Goal: Task Accomplishment & Management: Complete application form

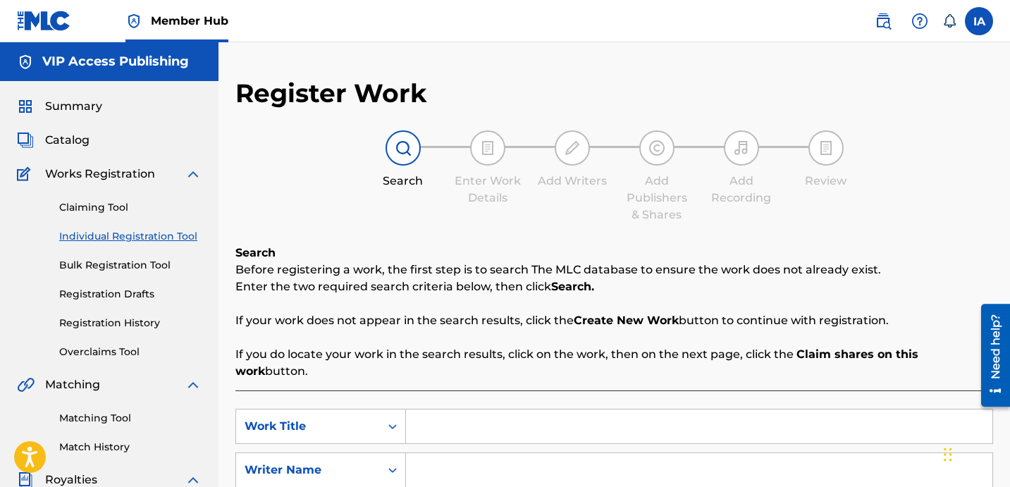
scroll to position [235, 0]
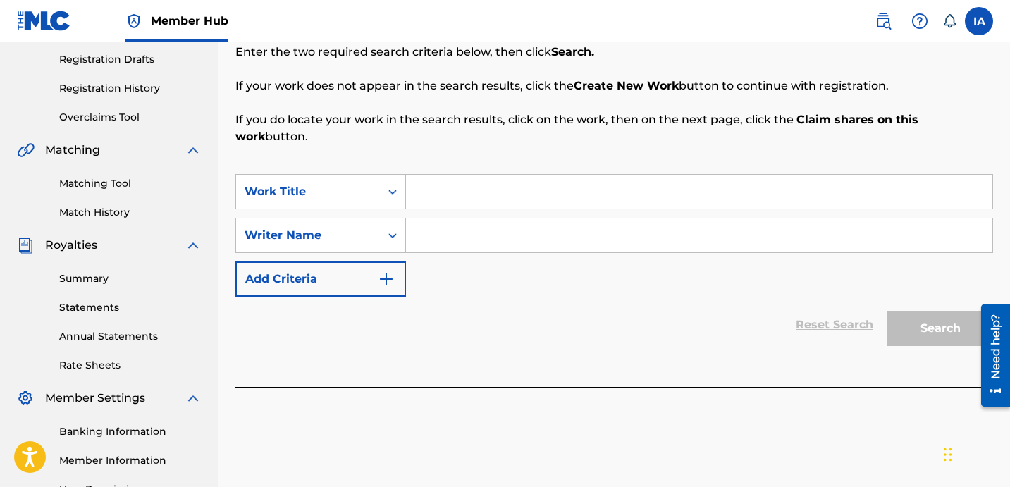
click at [699, 175] on input "Search Form" at bounding box center [699, 192] width 586 height 34
paste input "A MOTHERS LOVE"
type input "A MOTHERS LOVE"
click at [629, 230] on input "Search Form" at bounding box center [699, 235] width 586 height 34
paste input "[PERSON_NAME]"
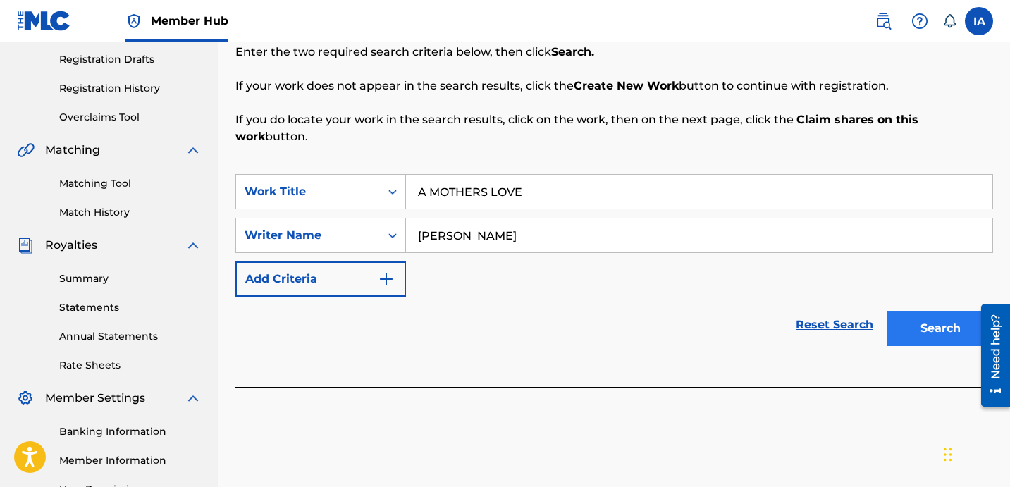
type input "[PERSON_NAME]"
click at [948, 315] on button "Search" at bounding box center [940, 328] width 106 height 35
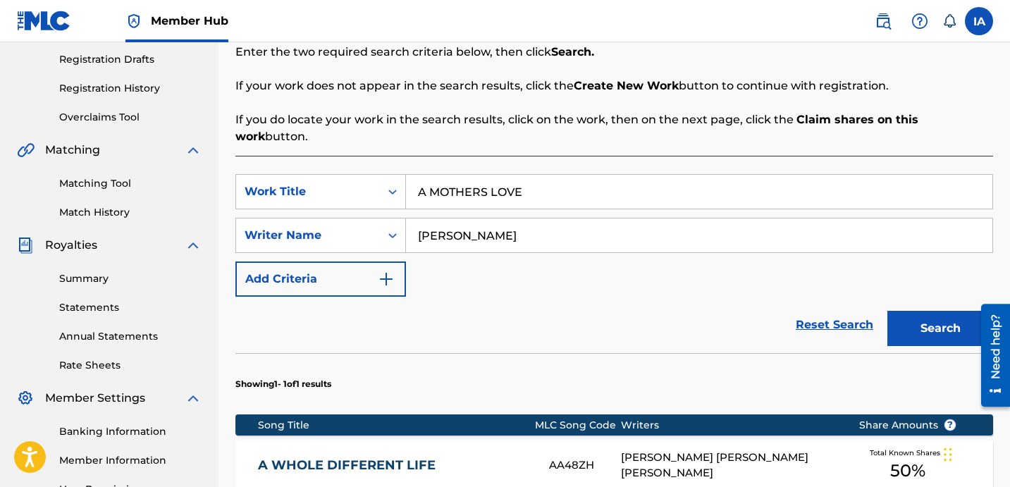
scroll to position [461, 0]
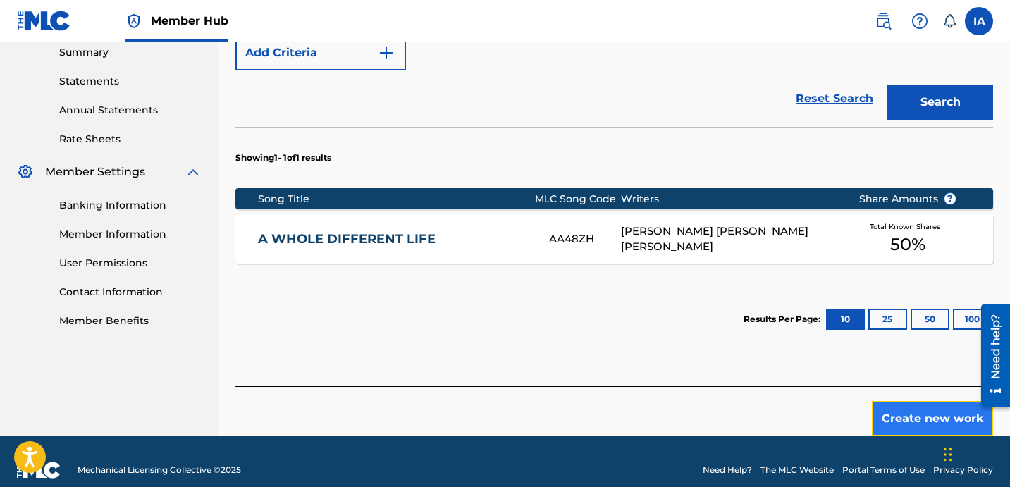
click at [929, 401] on button "Create new work" at bounding box center [932, 418] width 121 height 35
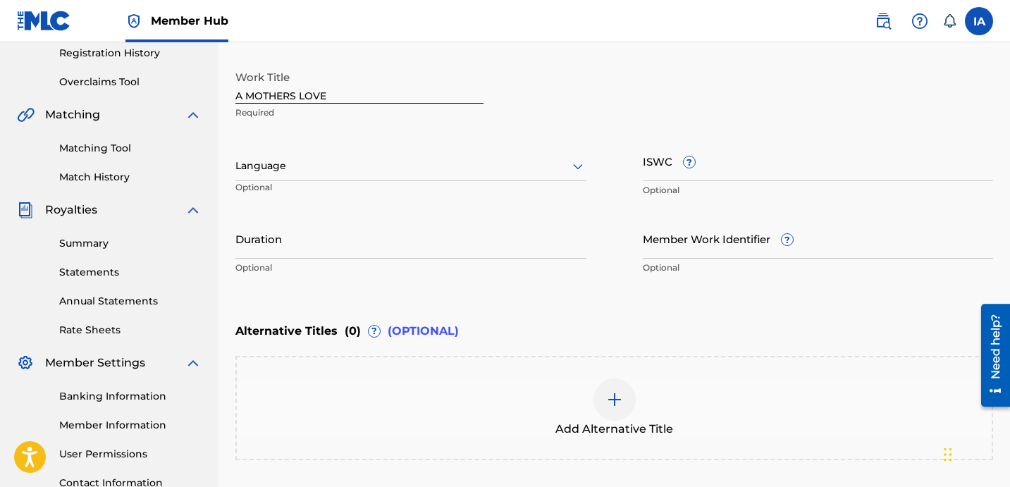
scroll to position [233, 0]
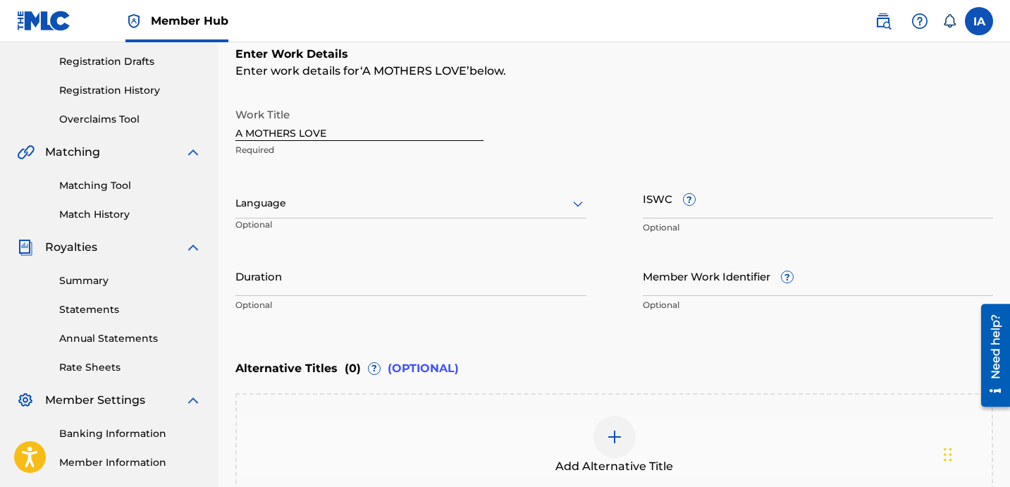
click at [437, 199] on div at bounding box center [410, 204] width 351 height 18
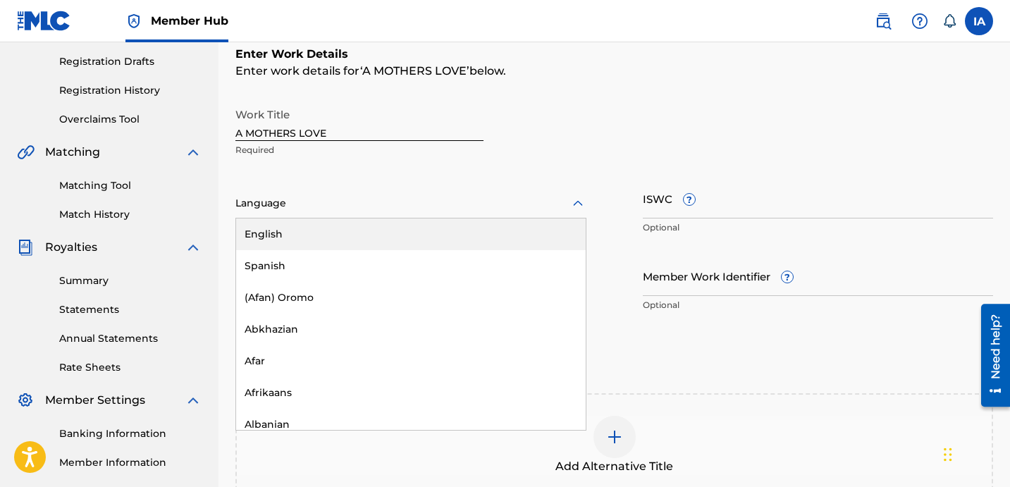
click at [426, 228] on div "English" at bounding box center [411, 234] width 350 height 32
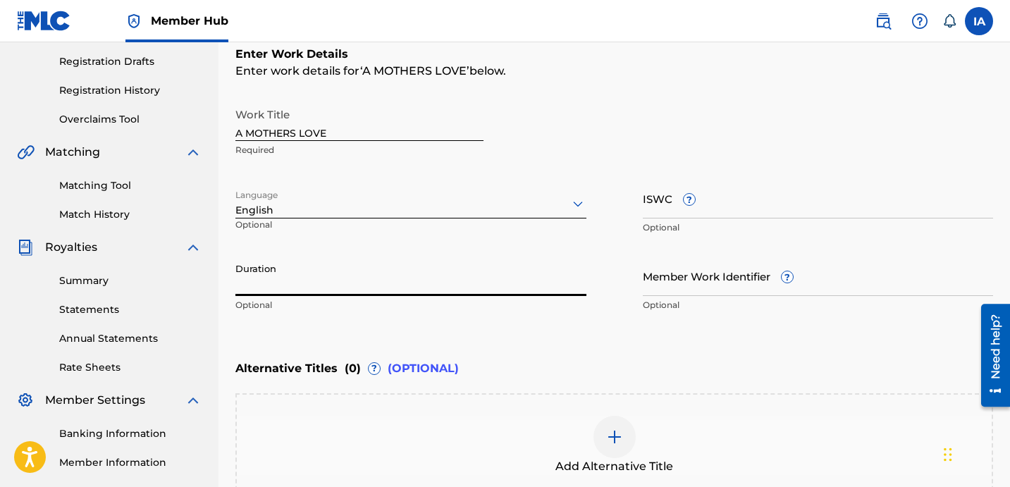
click at [366, 285] on input "Duration" at bounding box center [410, 276] width 351 height 40
click at [306, 283] on input "Duration" at bounding box center [410, 276] width 351 height 40
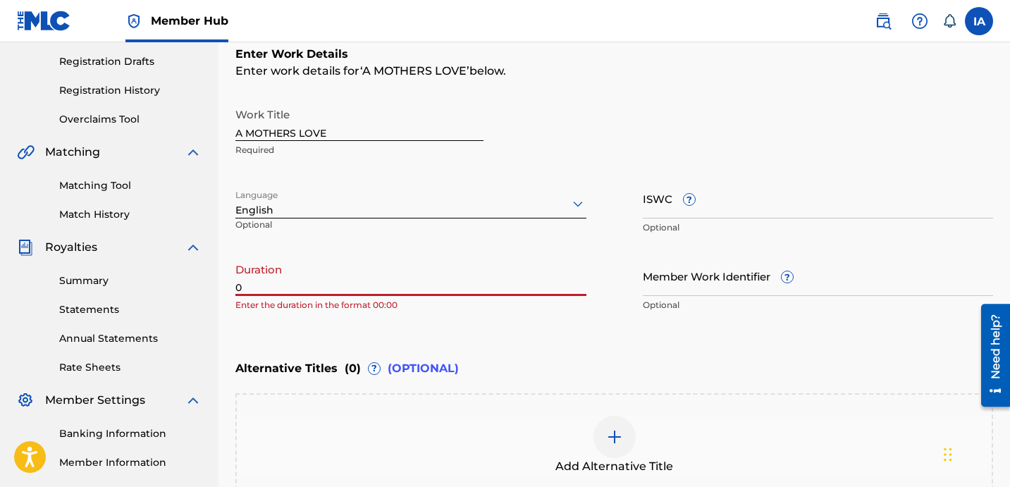
paste input "4:04"
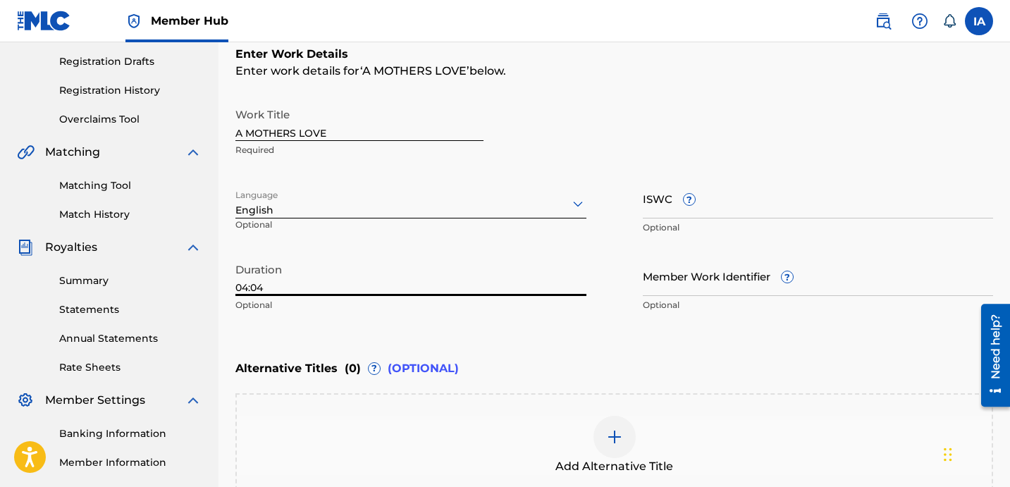
type input "04:04"
click at [571, 352] on div "Enter Work Details Enter work details for ‘ A MOTHERS LOVE ’ below. Work Title …" at bounding box center [614, 182] width 758 height 341
click at [646, 90] on div "Enter Work Details Enter work details for ‘ A MOTHERS LOVE ’ below. Work Title …" at bounding box center [614, 182] width 758 height 341
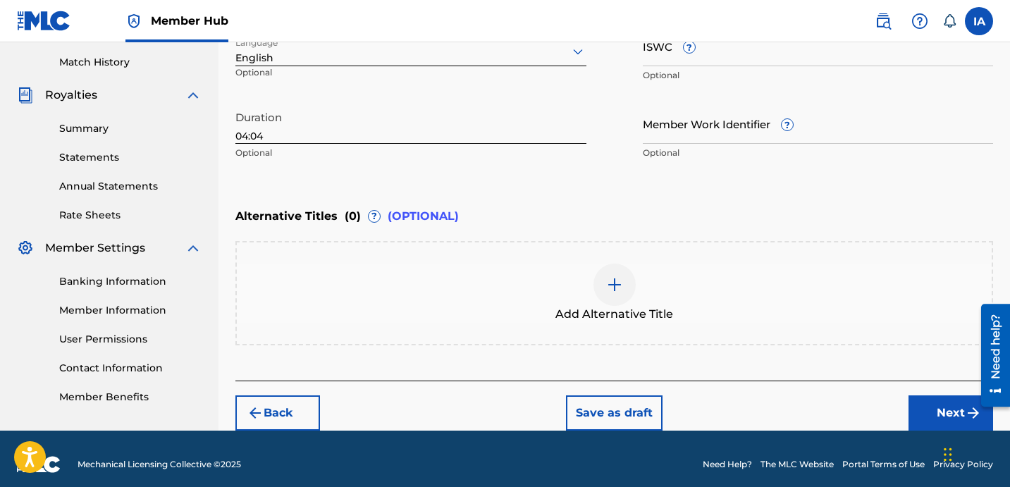
scroll to position [395, 0]
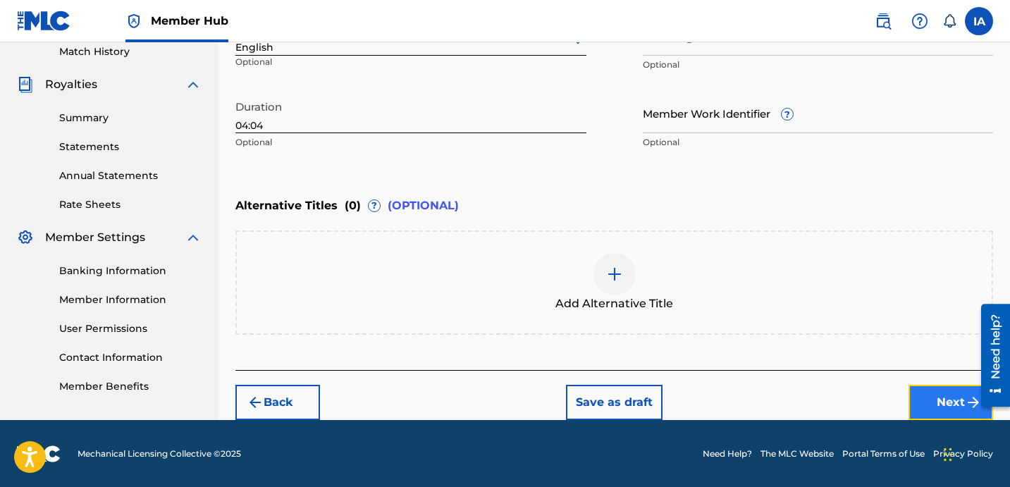
click at [935, 405] on button "Next" at bounding box center [950, 402] width 85 height 35
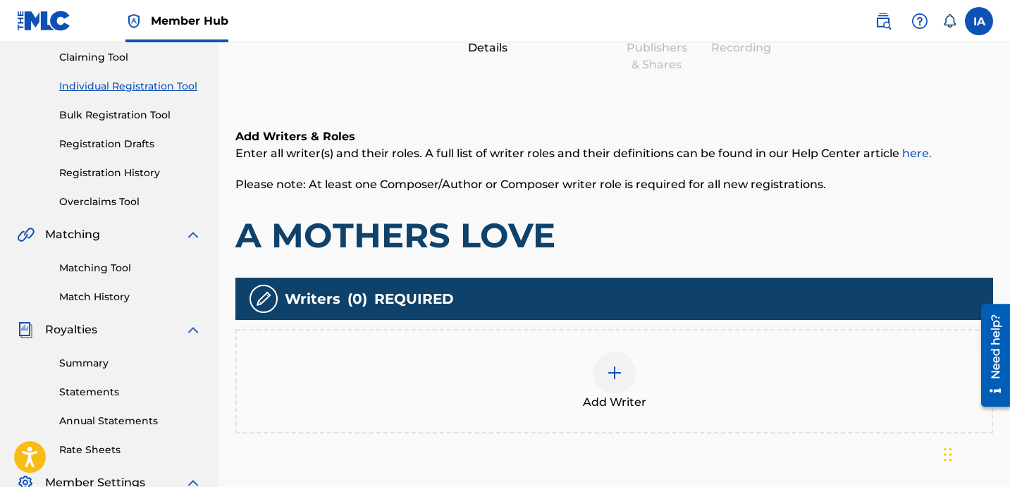
scroll to position [63, 0]
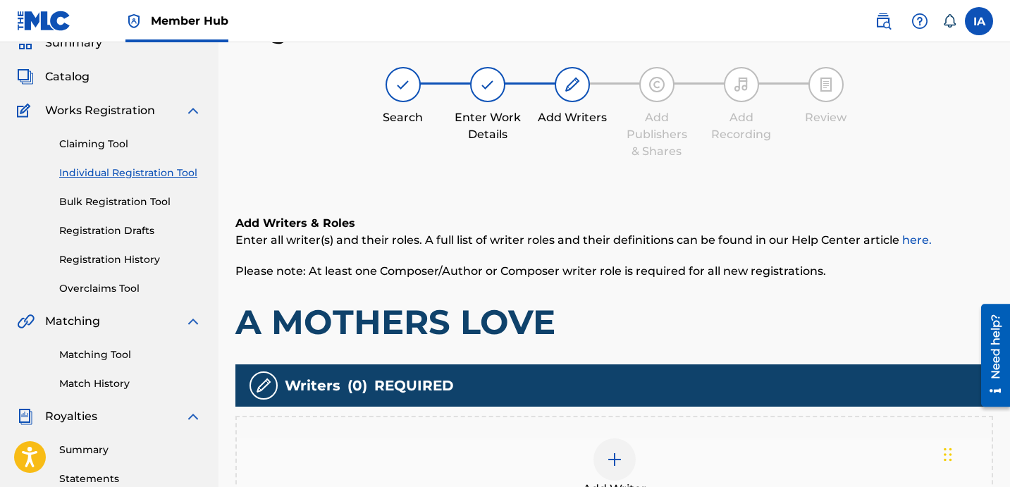
click at [609, 299] on div "Add Writers & Roles Enter all writer(s) and their roles. A full list of writer …" at bounding box center [614, 279] width 758 height 128
click at [655, 451] on div "Add Writer" at bounding box center [614, 467] width 755 height 59
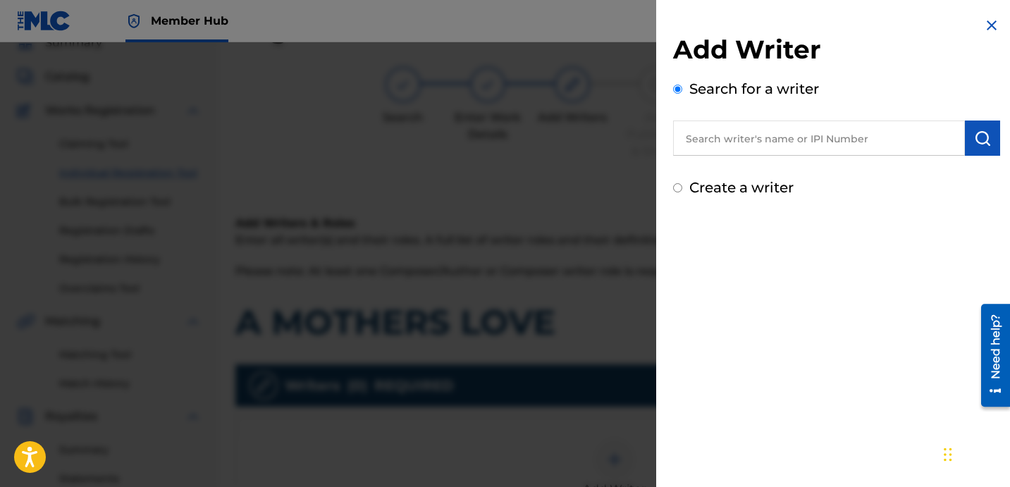
click at [822, 137] on input "text" at bounding box center [819, 138] width 292 height 35
paste input "[PERSON_NAME]"
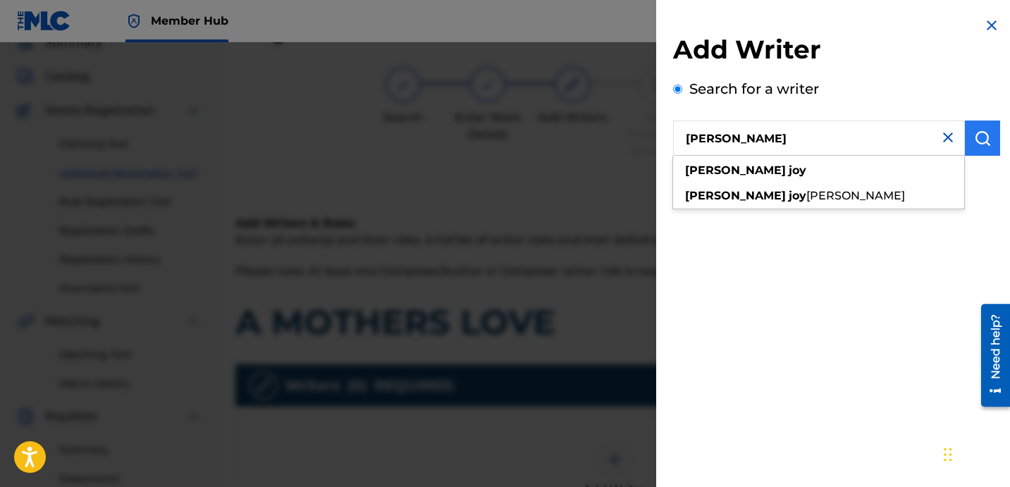
type input "[PERSON_NAME]"
click at [985, 138] on img "submit" at bounding box center [982, 138] width 17 height 17
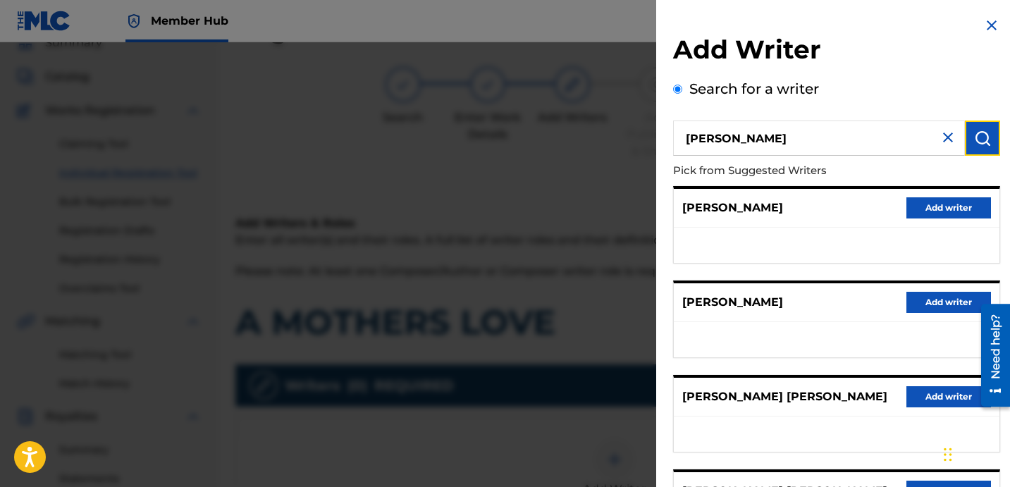
scroll to position [243, 0]
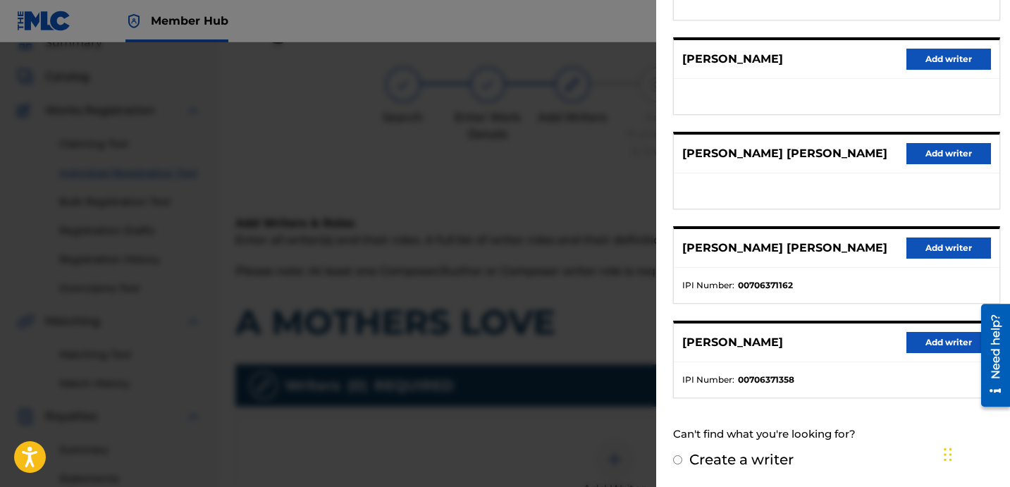
click at [815, 202] on ul at bounding box center [837, 190] width 326 height 35
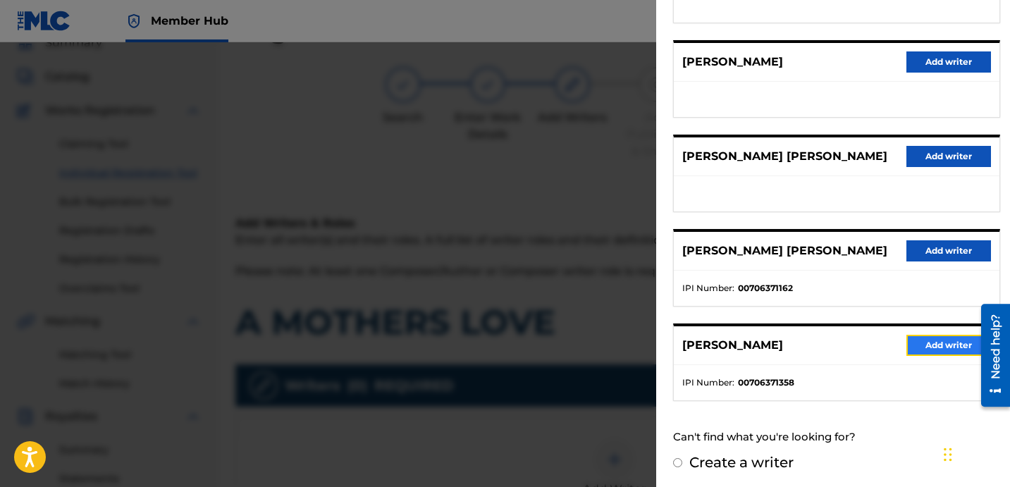
click at [928, 350] on button "Add writer" at bounding box center [948, 345] width 85 height 21
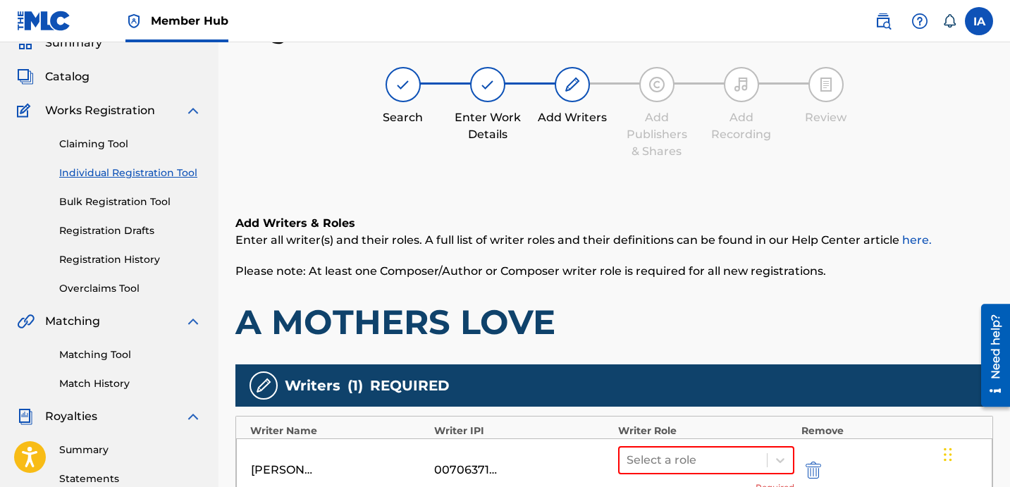
click at [708, 302] on h1 "A MOTHERS LOVE" at bounding box center [614, 322] width 758 height 42
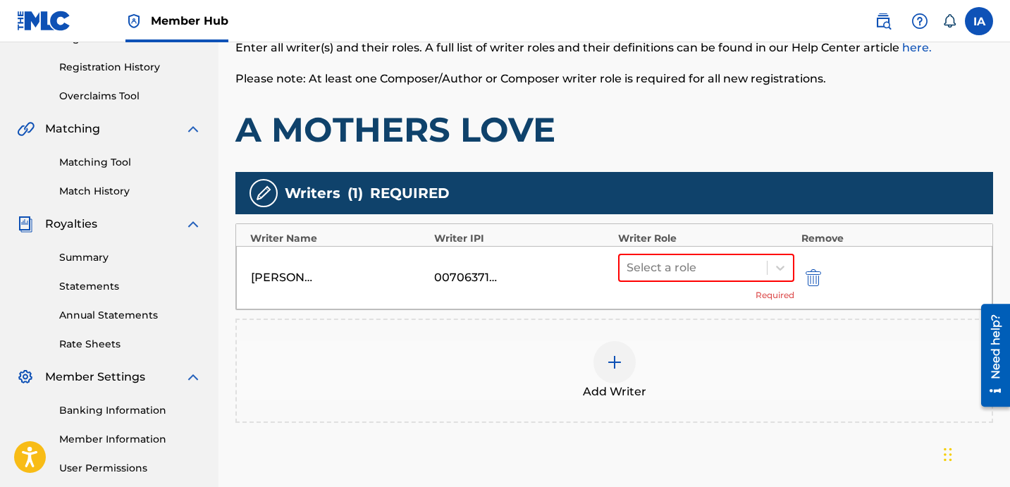
scroll to position [350, 0]
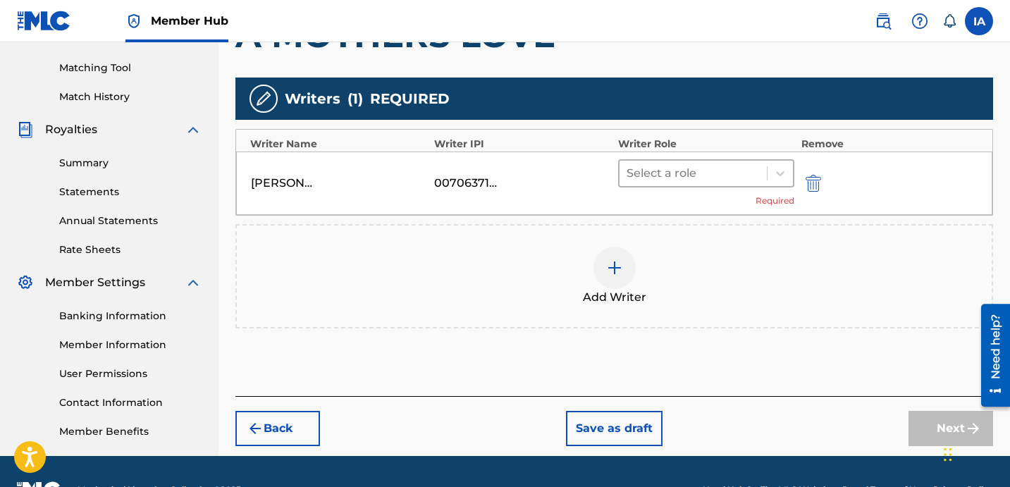
click at [698, 111] on div "Writers ( 1 ) REQUIRED" at bounding box center [614, 99] width 758 height 42
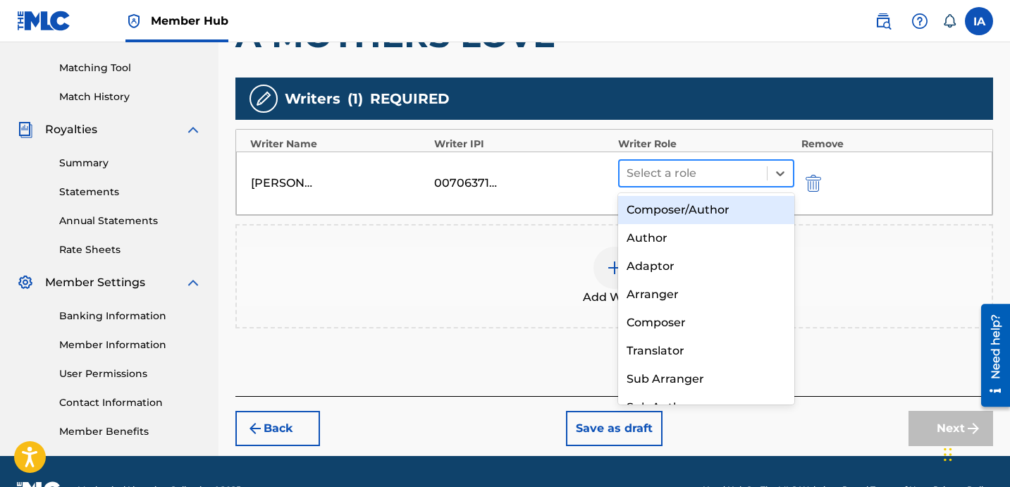
click at [739, 178] on div at bounding box center [693, 174] width 133 height 20
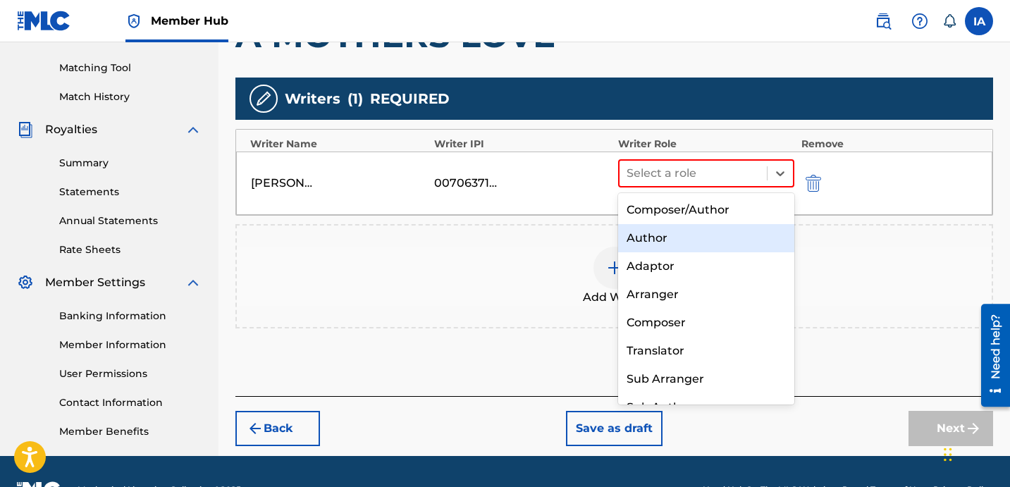
click at [709, 235] on div "Author" at bounding box center [706, 238] width 176 height 28
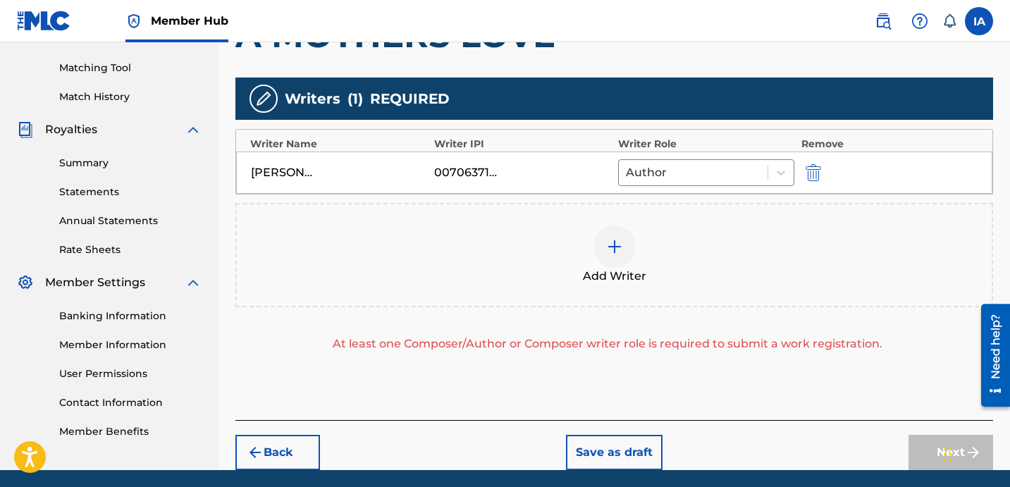
click at [691, 269] on div "Add Writer" at bounding box center [614, 255] width 755 height 59
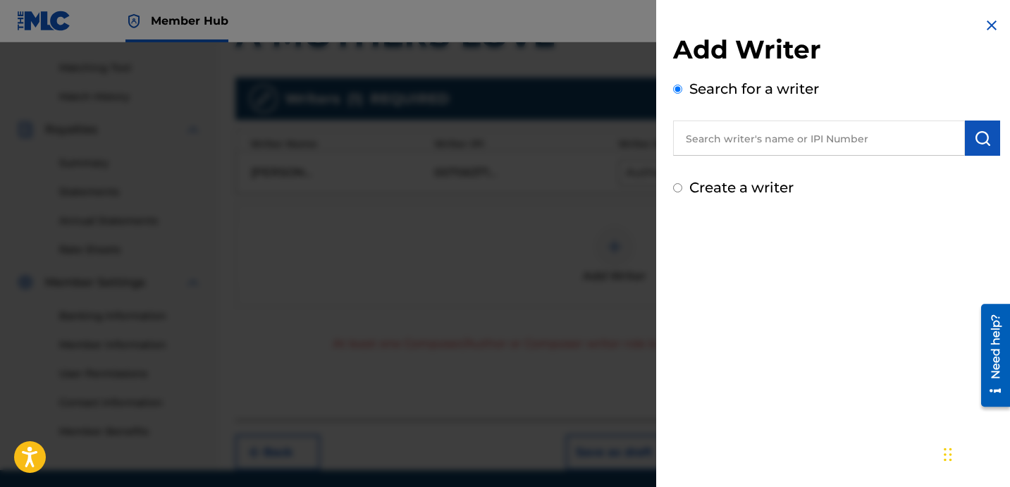
click at [713, 185] on label "Create a writer" at bounding box center [741, 187] width 104 height 17
radio input "true"
click at [682, 185] on input "Create a writer" at bounding box center [677, 187] width 9 height 9
radio input "false"
radio input "true"
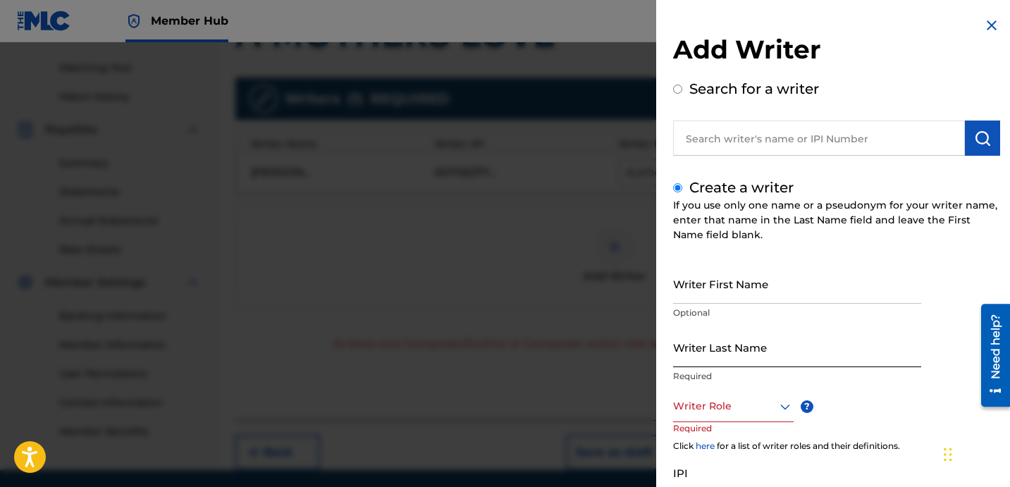
click at [744, 350] on input "Writer Last Name" at bounding box center [797, 347] width 248 height 40
paste input "UNKNOWN WRITER"
click at [755, 356] on input "UNKNOWN WRITER" at bounding box center [797, 347] width 248 height 40
type input "UNKNOWN"
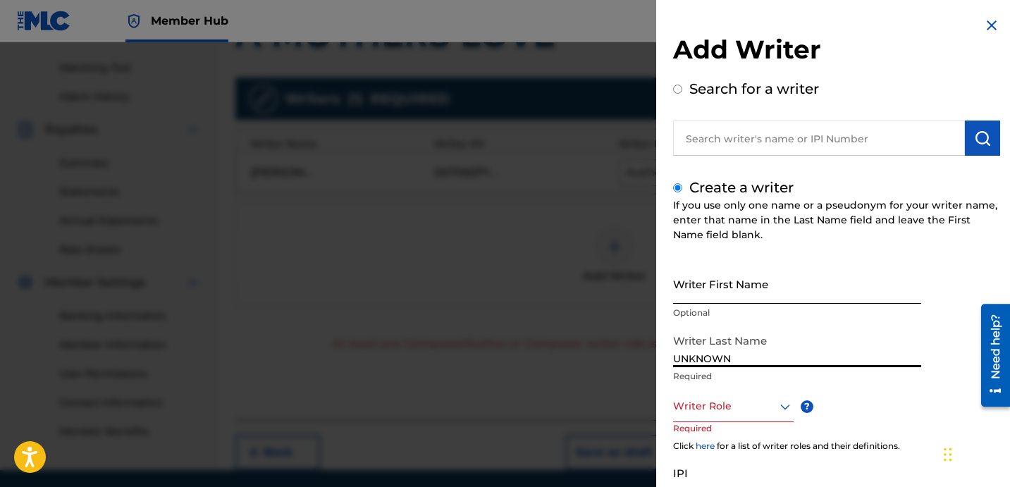
click at [734, 303] on input "Writer First Name" at bounding box center [797, 284] width 248 height 40
paste input "WRITER"
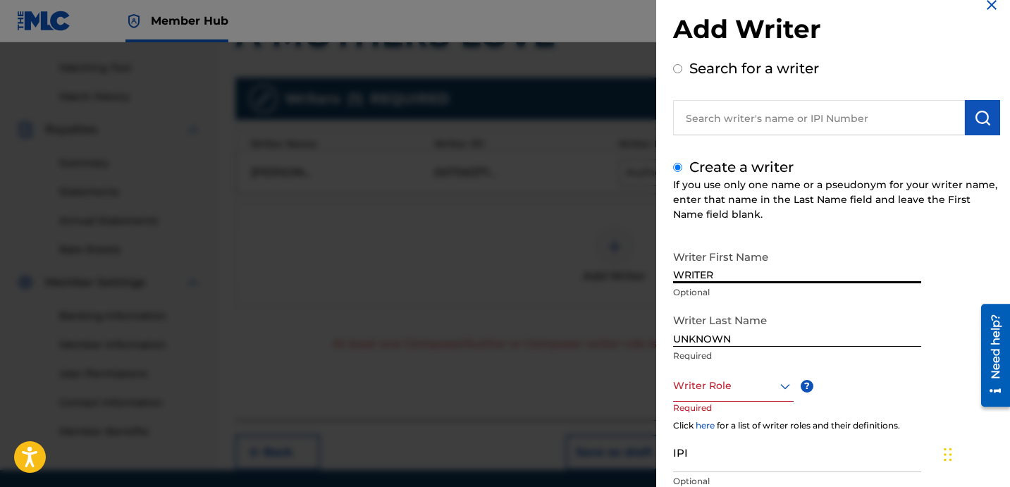
scroll to position [42, 0]
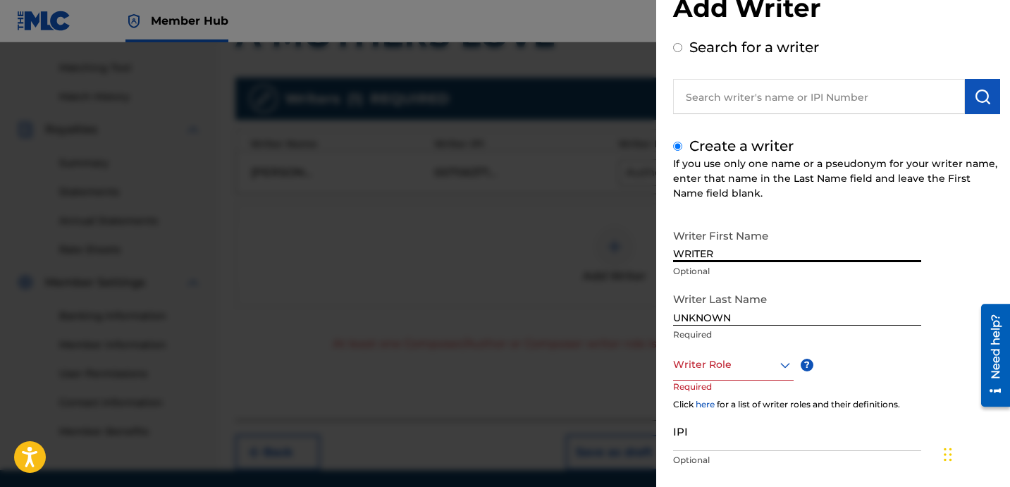
type input "WRITER"
click at [734, 367] on div at bounding box center [733, 365] width 121 height 18
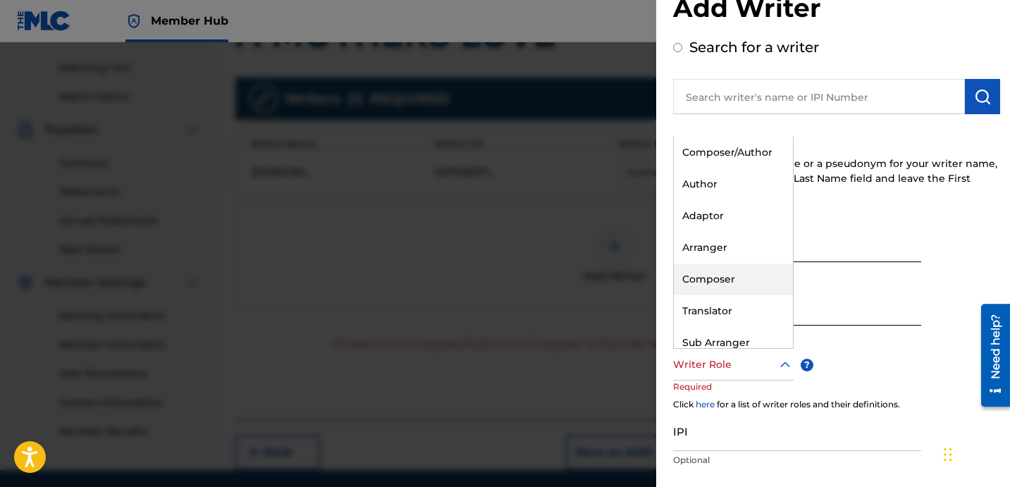
click at [761, 271] on div "Composer" at bounding box center [733, 280] width 119 height 32
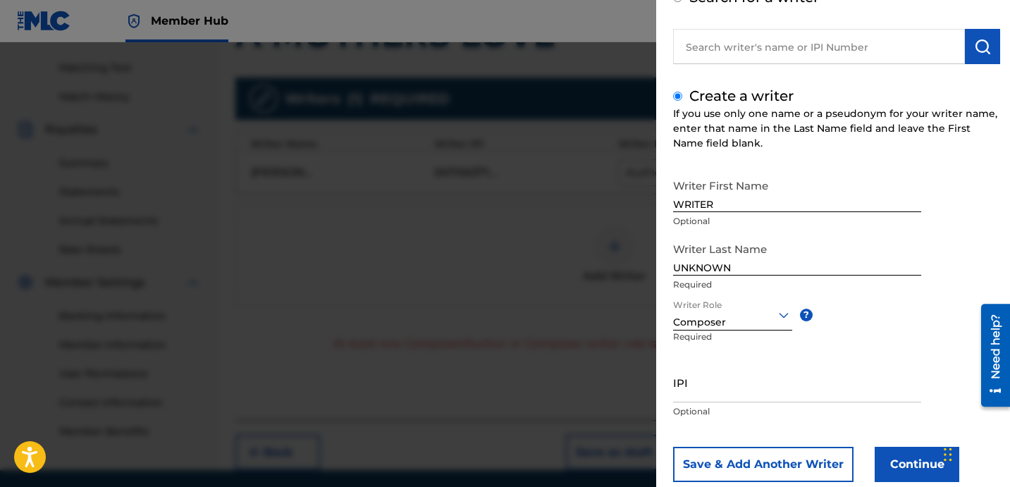
scroll to position [125, 0]
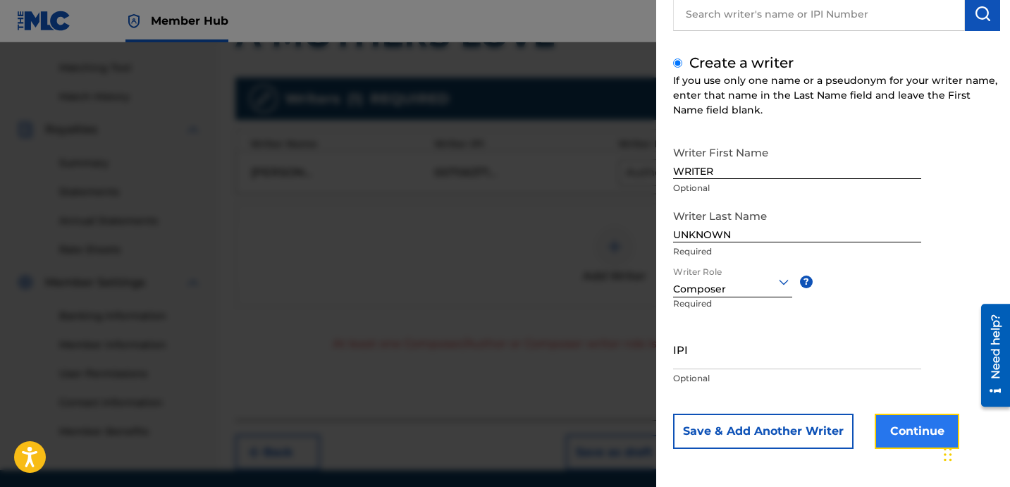
click at [908, 421] on button "Continue" at bounding box center [917, 431] width 85 height 35
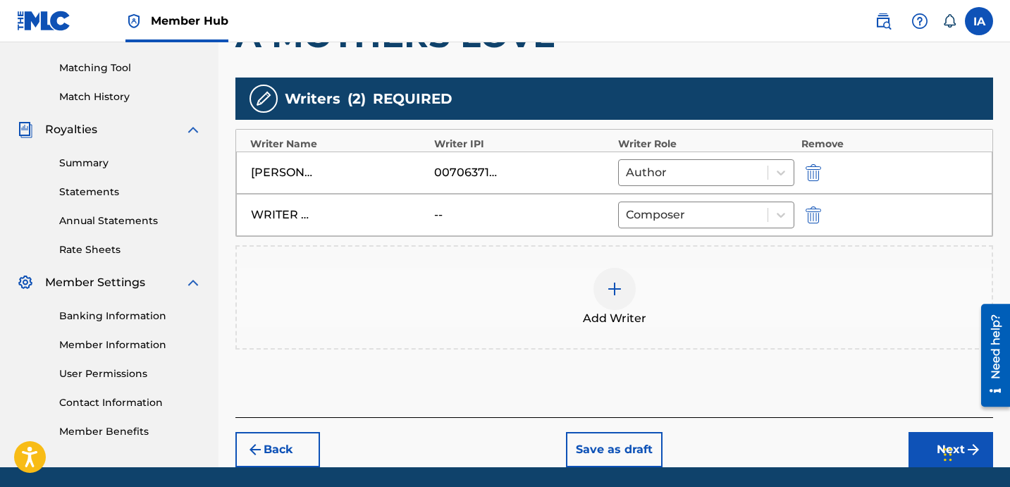
click at [785, 400] on div "Add Writers & Roles Enter all writer(s) and their roles. A full list of writer …" at bounding box center [614, 155] width 758 height 523
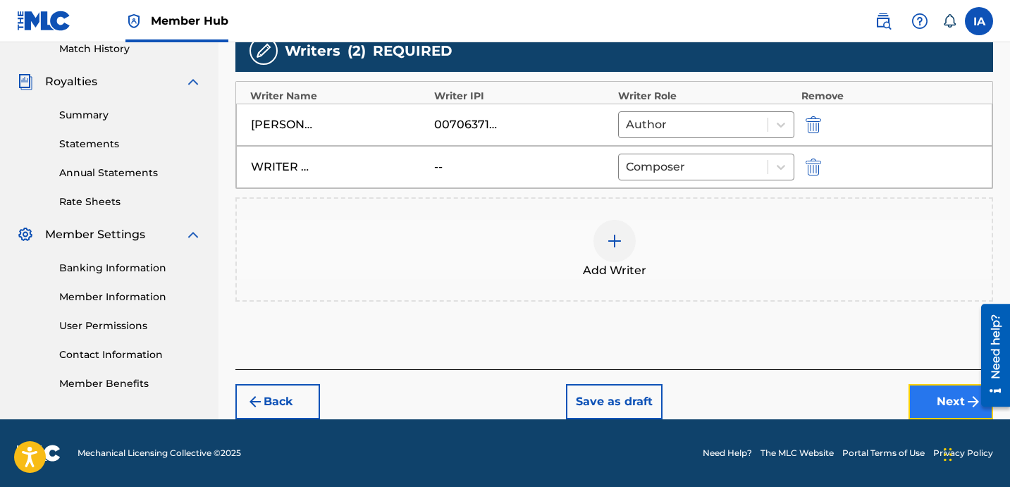
click at [918, 412] on button "Next" at bounding box center [950, 401] width 85 height 35
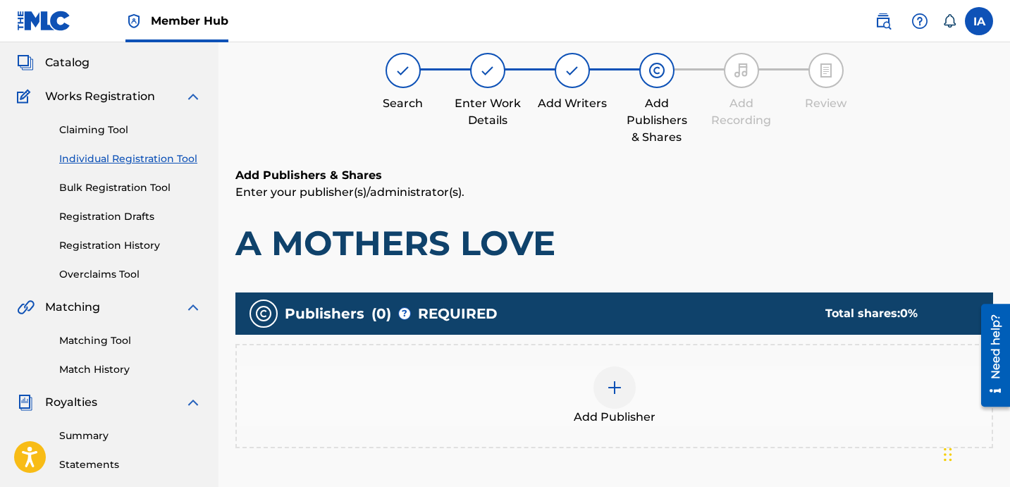
scroll to position [63, 0]
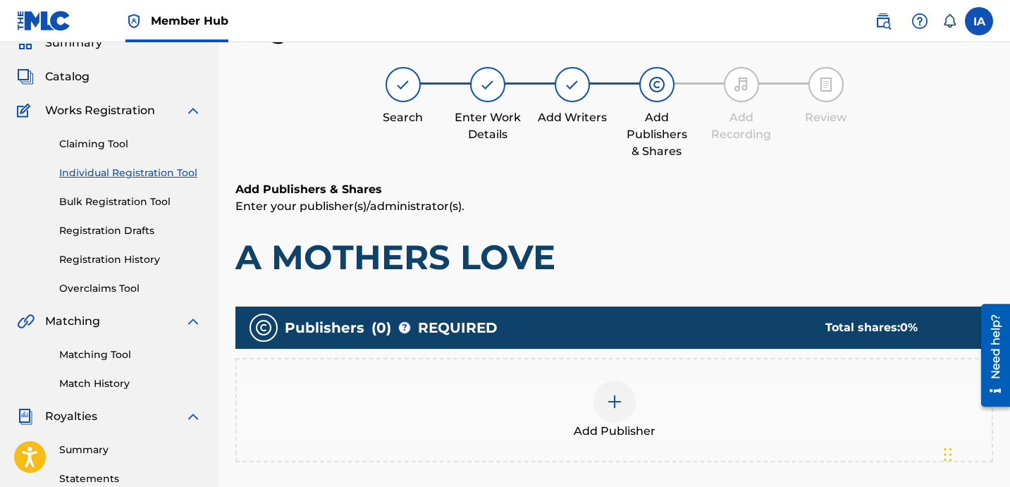
click at [634, 199] on p "Enter your publisher(s)/administrator(s)." at bounding box center [614, 206] width 758 height 17
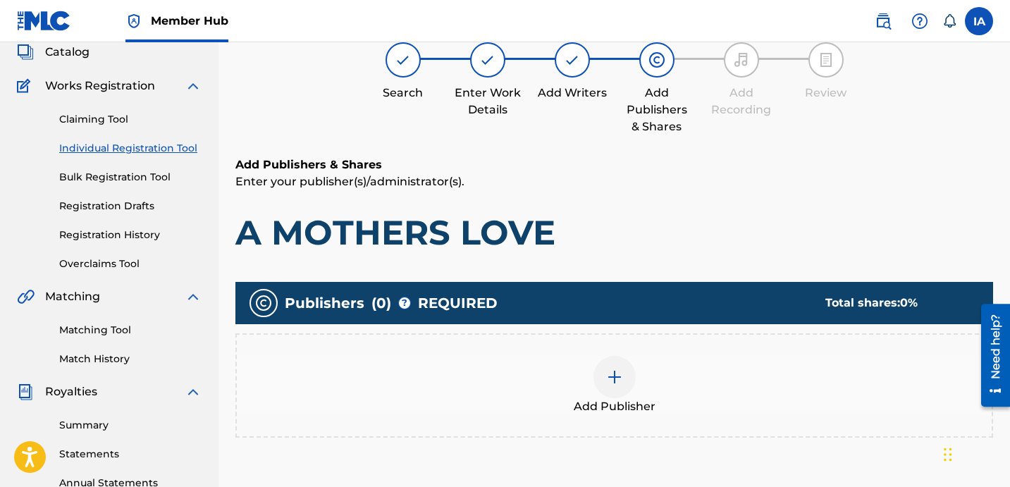
scroll to position [113, 0]
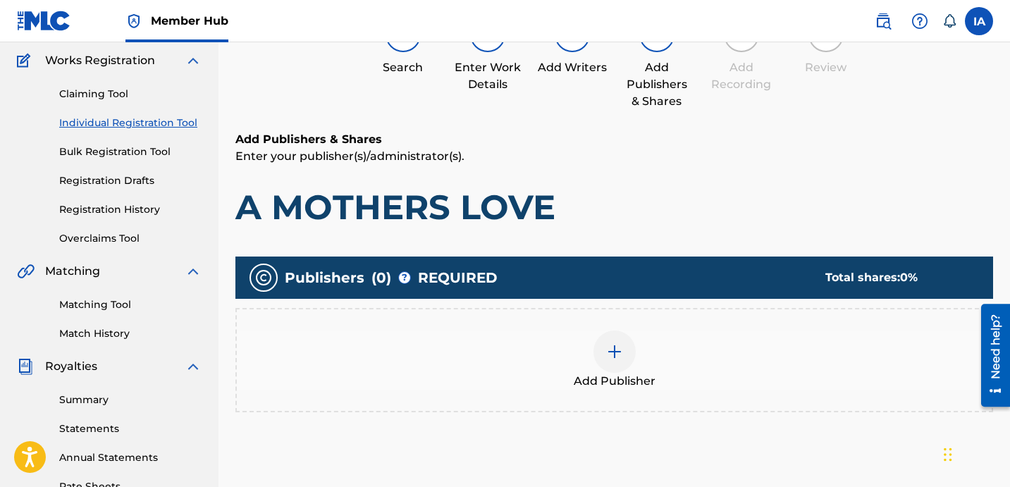
click at [667, 352] on div "Add Publisher" at bounding box center [614, 360] width 755 height 59
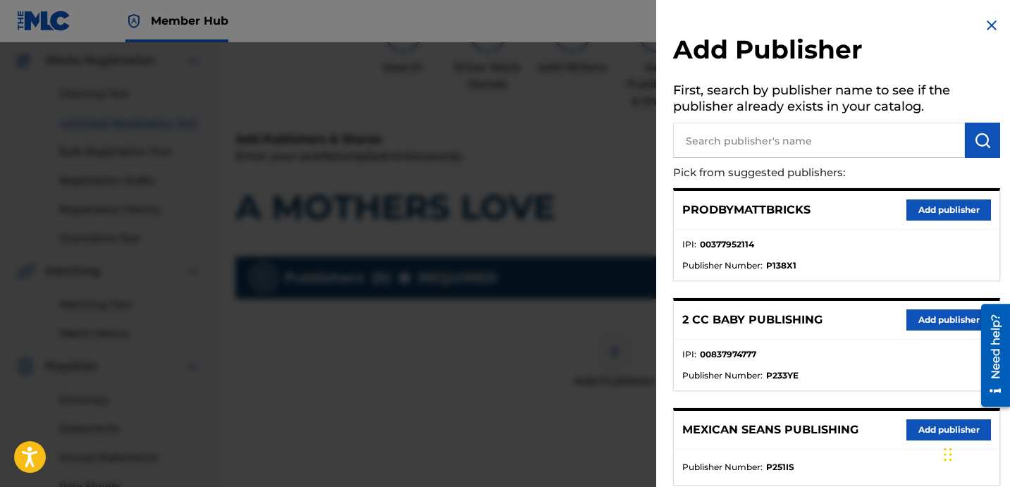
click at [837, 137] on input "text" at bounding box center [819, 140] width 292 height 35
paste input "[PERSON_NAME]"
type input "[PERSON_NAME]"
click at [974, 139] on img "submit" at bounding box center [982, 140] width 17 height 17
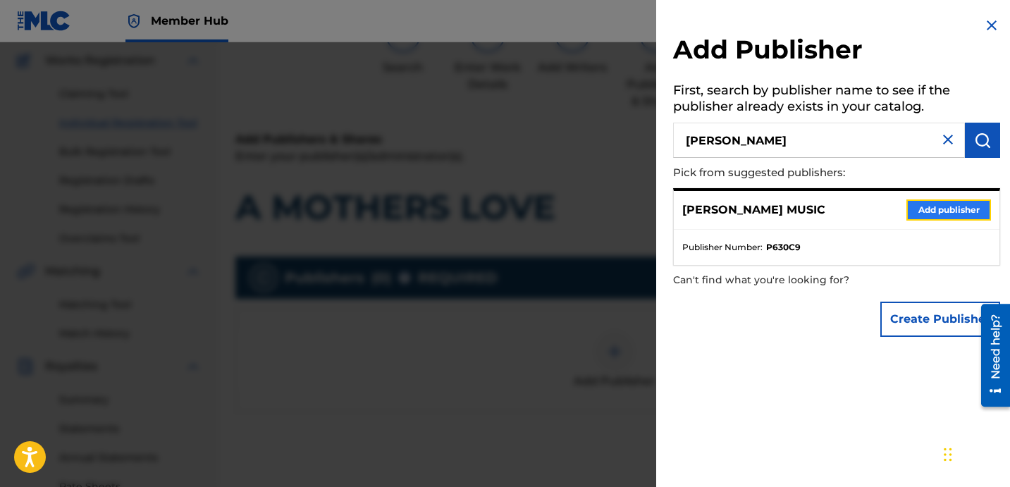
click at [944, 211] on button "Add publisher" at bounding box center [948, 209] width 85 height 21
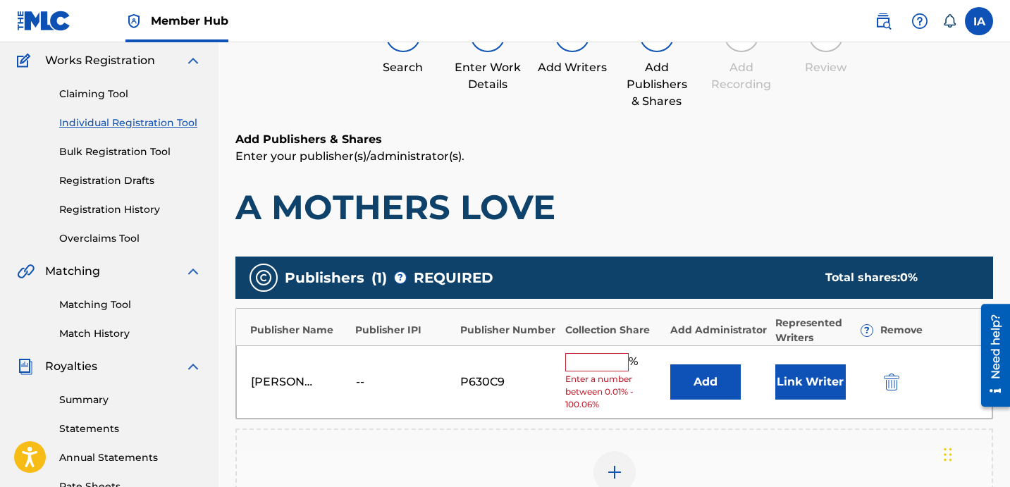
click at [588, 366] on input "text" at bounding box center [596, 362] width 63 height 18
type input "50"
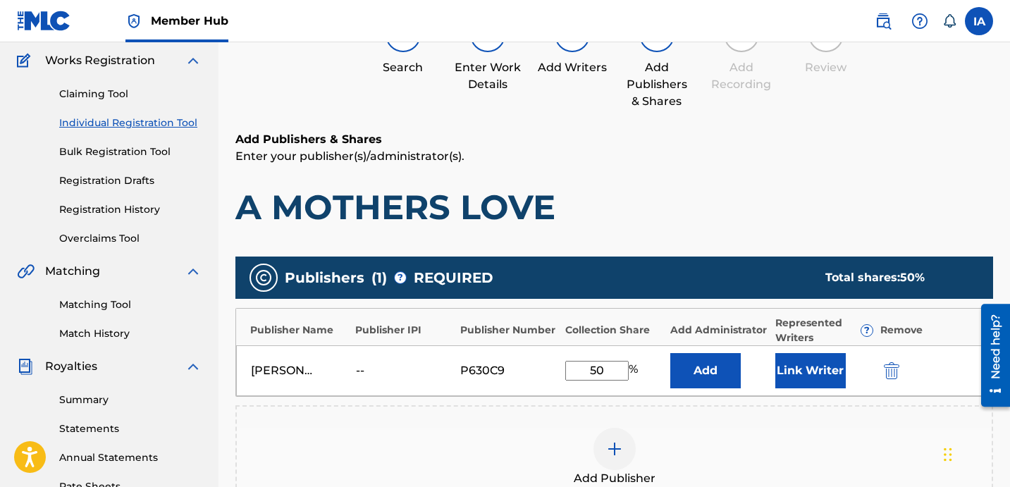
click at [616, 368] on input "50" at bounding box center [596, 371] width 63 height 20
drag, startPoint x: 565, startPoint y: 357, endPoint x: 555, endPoint y: 350, distance: 12.7
click at [555, 351] on div "[PERSON_NAME] MUSIC -- P630C9 50 % Add Link Writer" at bounding box center [614, 370] width 756 height 51
click at [694, 374] on button "Add" at bounding box center [705, 370] width 70 height 35
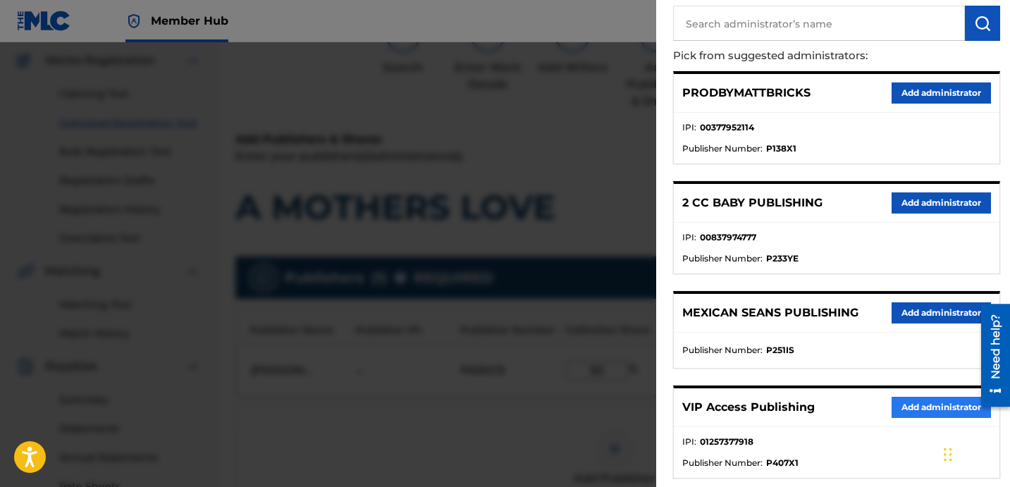
scroll to position [221, 0]
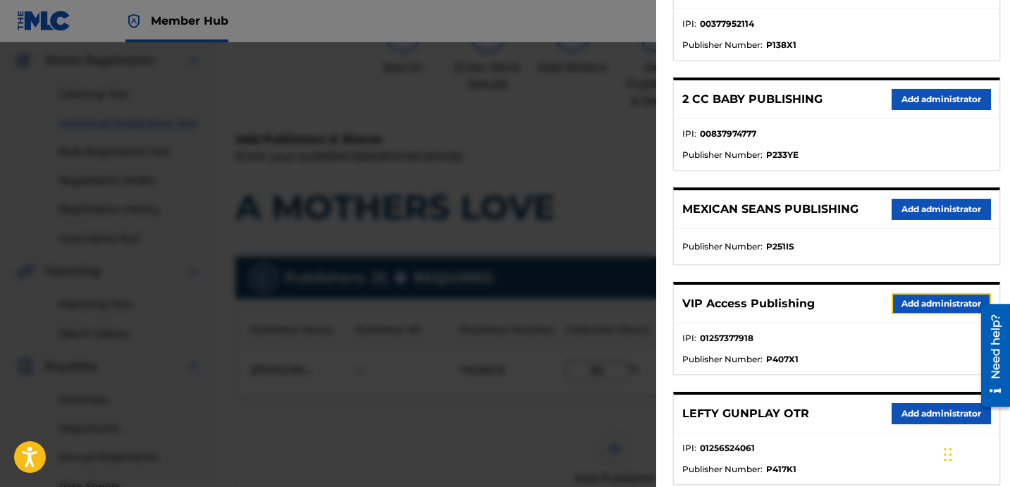
click at [921, 302] on button "Add administrator" at bounding box center [941, 303] width 99 height 21
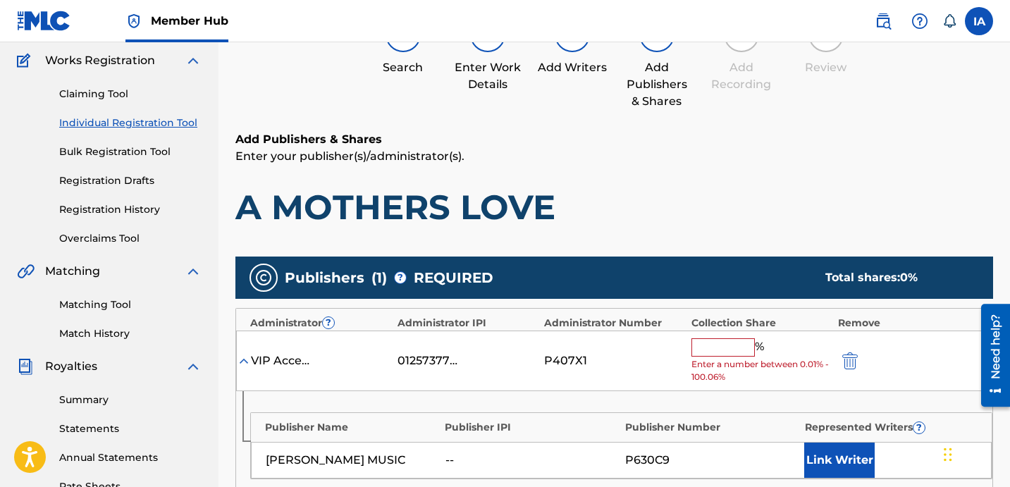
click at [733, 343] on input "text" at bounding box center [722, 347] width 63 height 18
paste input "50"
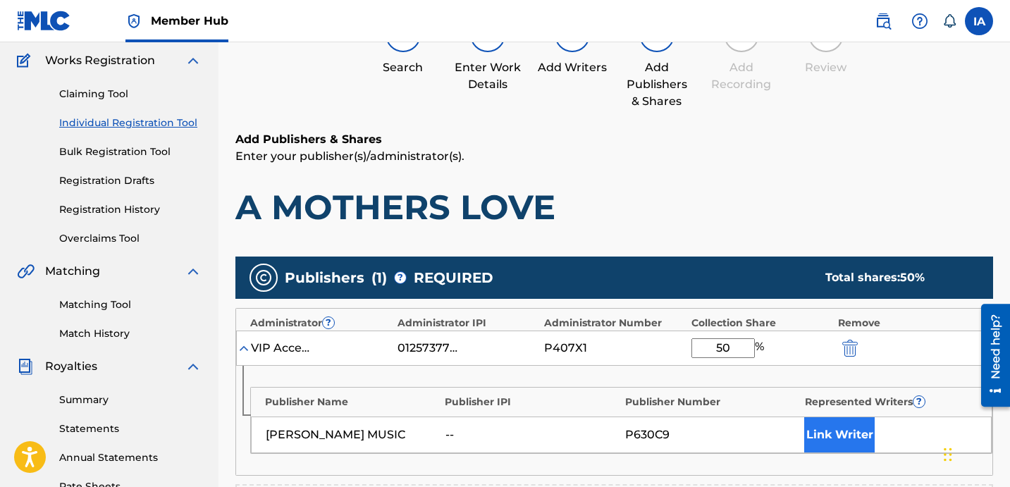
type input "50"
click at [837, 436] on button "Link Writer" at bounding box center [839, 434] width 70 height 35
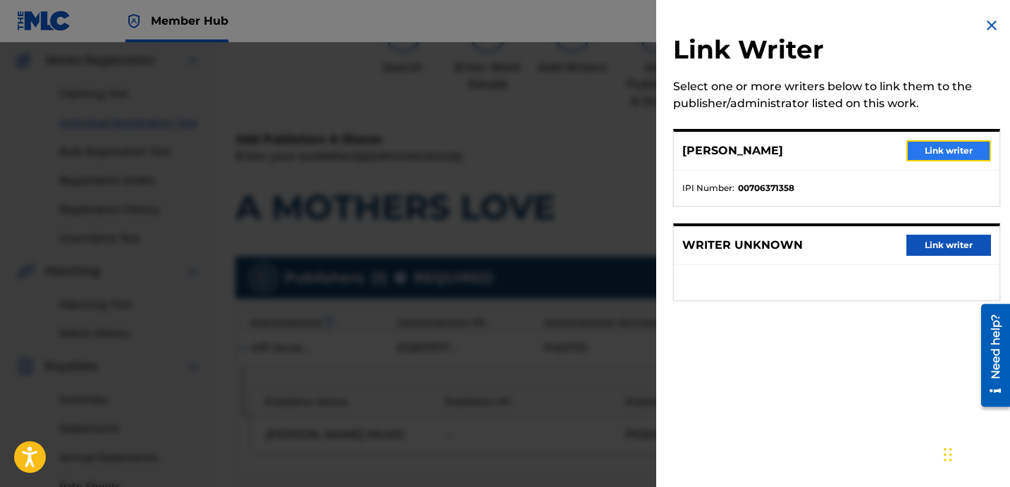
click at [912, 159] on button "Link writer" at bounding box center [948, 150] width 85 height 21
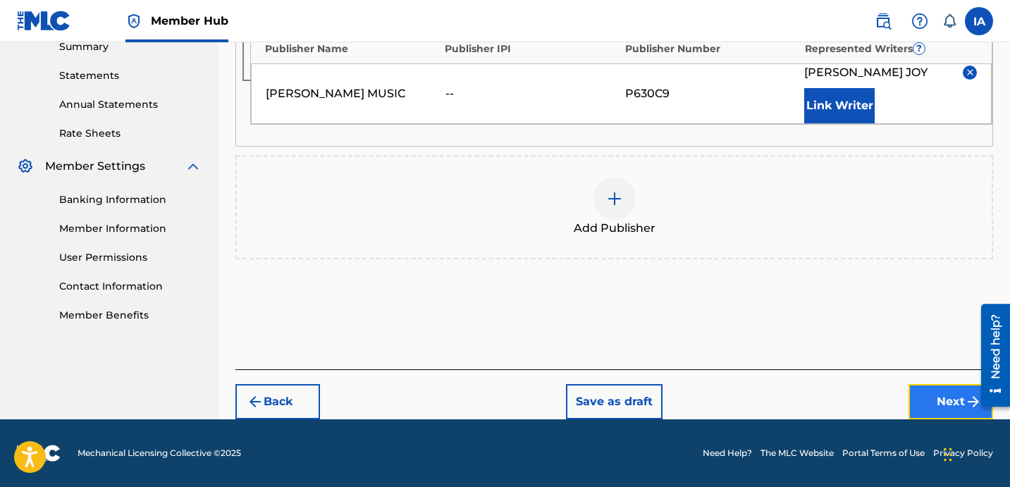
click at [939, 395] on button "Next" at bounding box center [950, 401] width 85 height 35
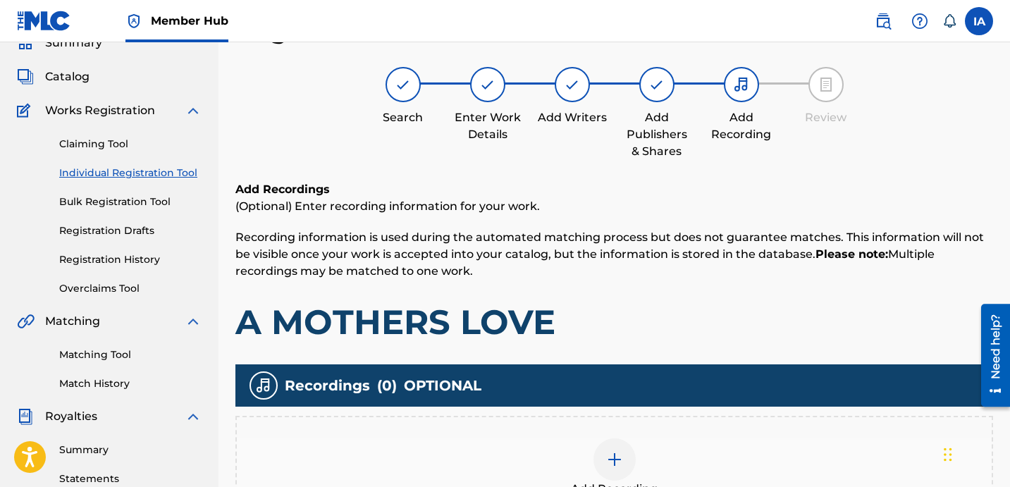
scroll to position [113, 0]
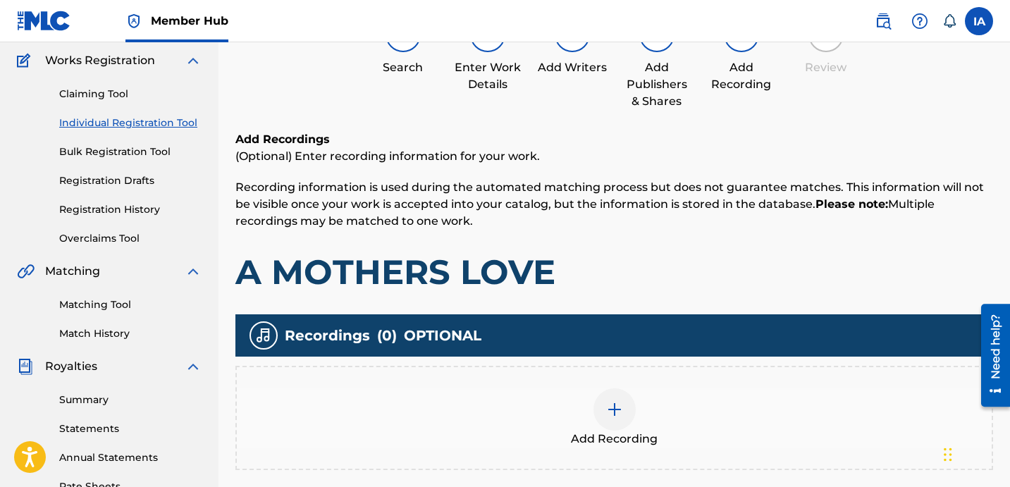
click at [690, 428] on div "Add Recording" at bounding box center [614, 417] width 755 height 59
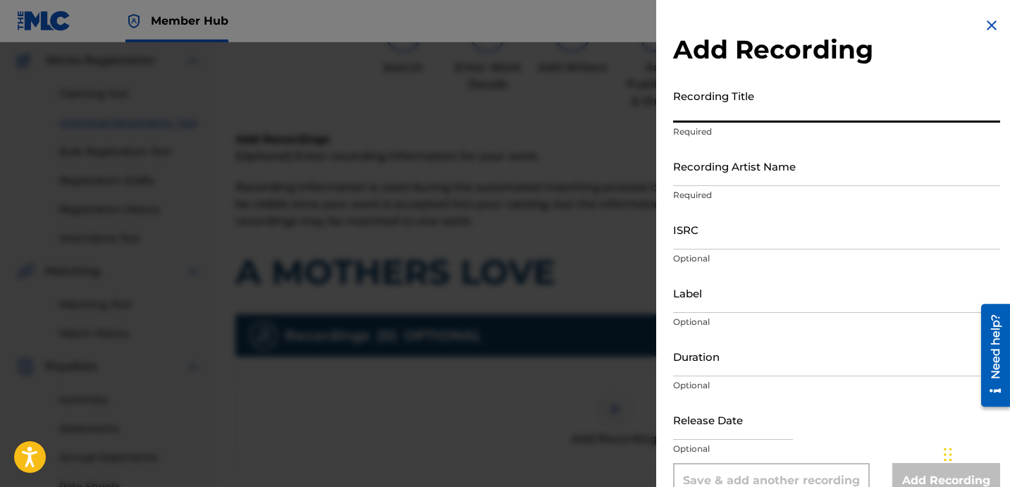
click at [761, 100] on input "Recording Title" at bounding box center [836, 102] width 327 height 40
paste input "A MOTHERS LOVE"
type input "A MOTHERS LOVE"
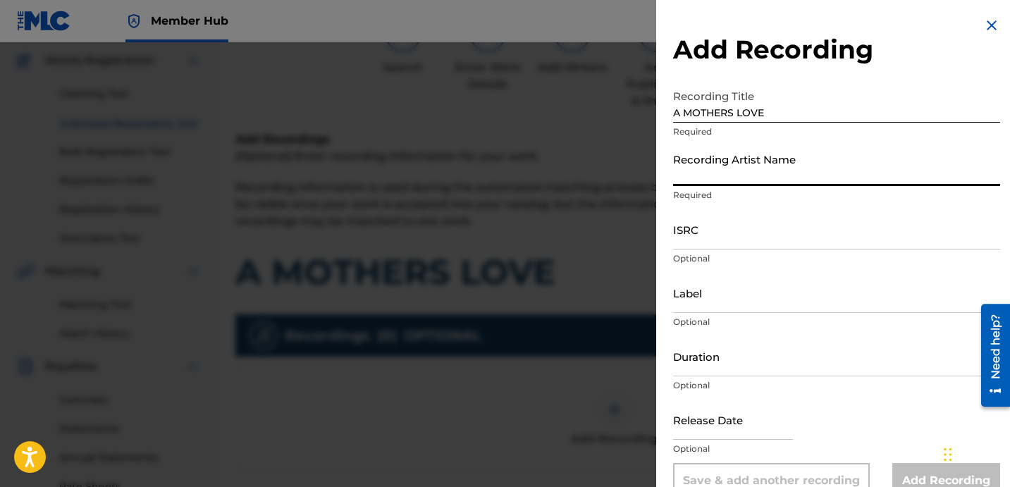
click at [775, 173] on input "Recording Artist Name" at bounding box center [836, 166] width 327 height 40
click at [773, 177] on input "Recording Artist Name" at bounding box center [836, 166] width 327 height 40
paste input "[PERSON_NAME]"
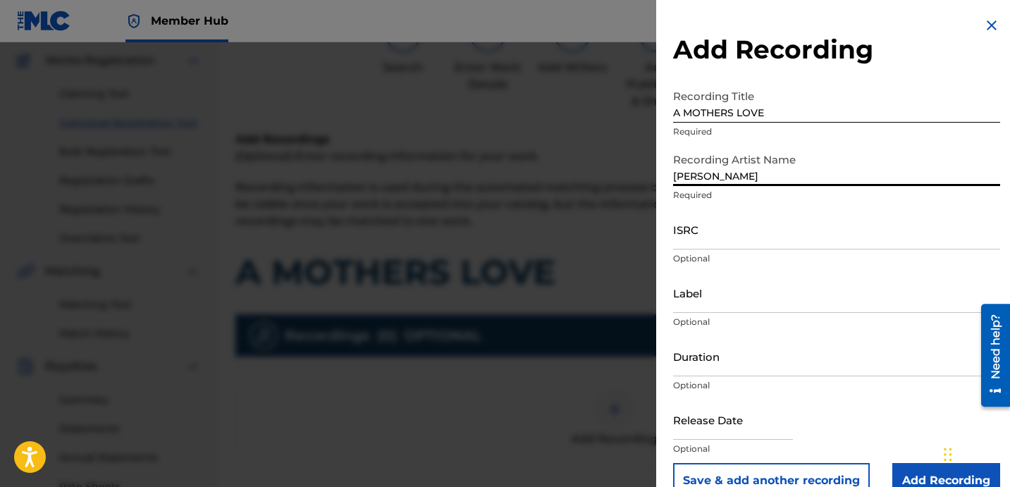
type input "[PERSON_NAME]"
click at [689, 238] on input "ISRC" at bounding box center [836, 229] width 327 height 40
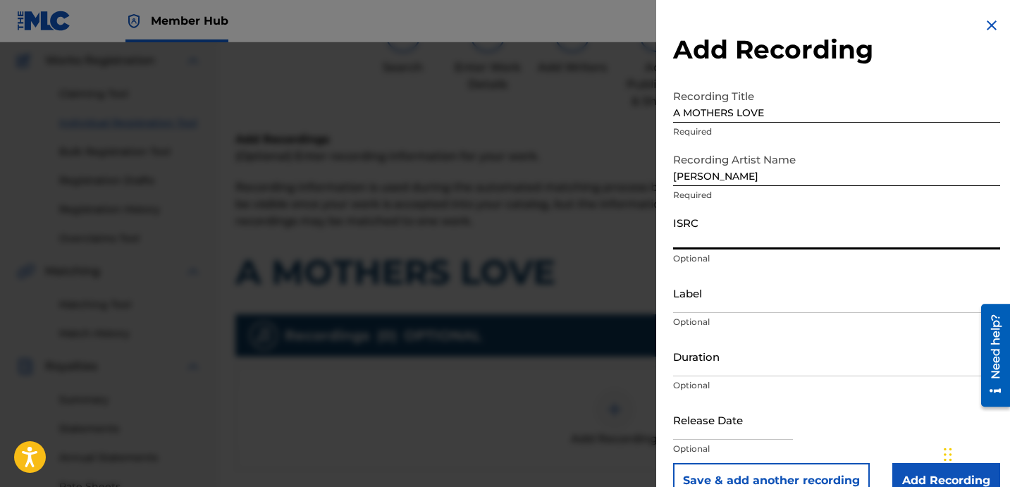
paste input "USBAE1307338"
type input "USBAE1307338"
drag, startPoint x: 740, startPoint y: 178, endPoint x: 608, endPoint y: 143, distance: 136.4
click at [608, 143] on div "Add Recording Recording Title A MOTHERS LOVE Required Recording Artist Name [PE…" at bounding box center [505, 264] width 1010 height 445
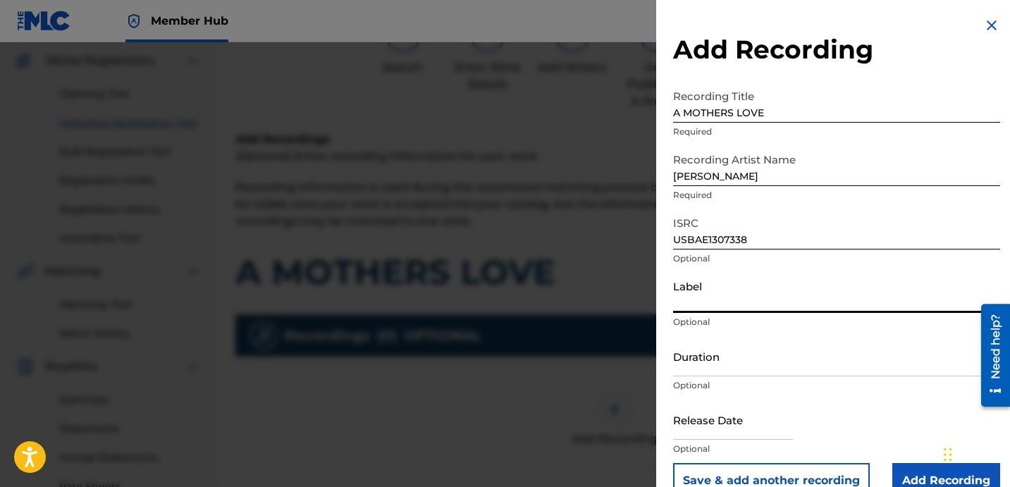
click at [765, 306] on input "Label" at bounding box center [836, 293] width 327 height 40
paste input "[PERSON_NAME]"
type input "[PERSON_NAME]"
click at [768, 355] on input "Duration" at bounding box center [836, 356] width 327 height 40
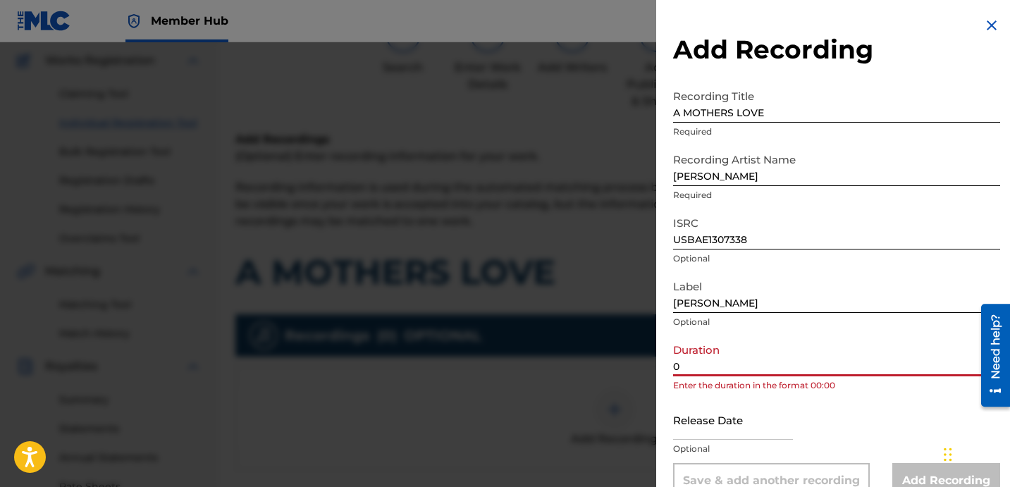
paste input "4:04"
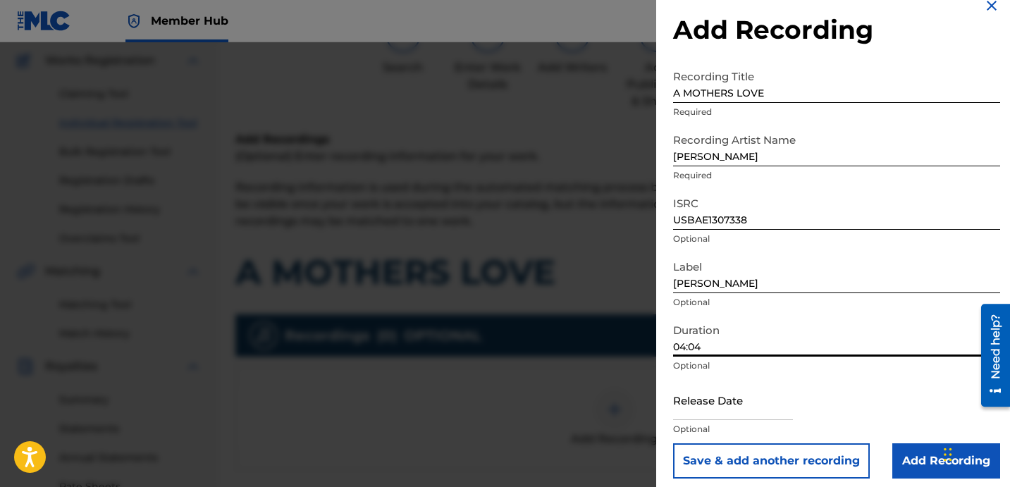
scroll to position [28, 0]
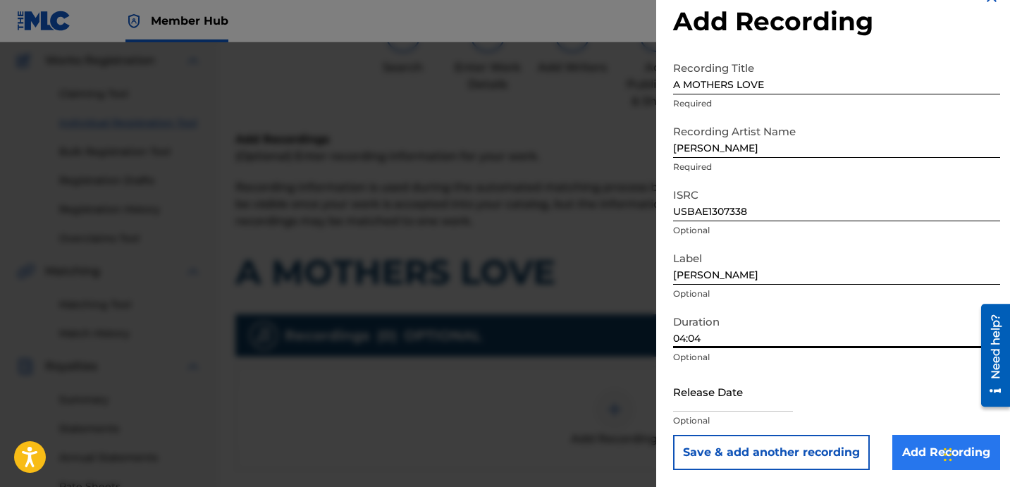
type input "04:04"
click at [896, 457] on input "Add Recording" at bounding box center [946, 452] width 108 height 35
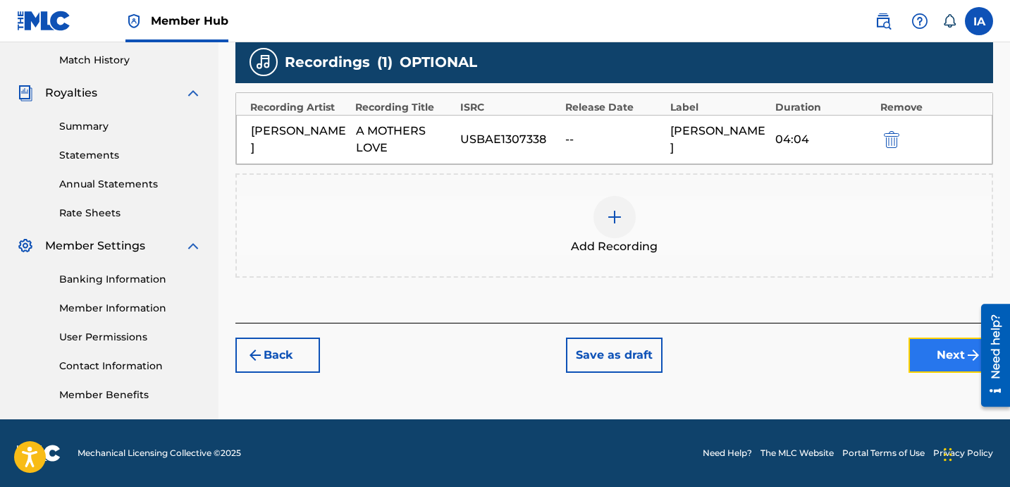
click at [918, 346] on button "Next" at bounding box center [950, 355] width 85 height 35
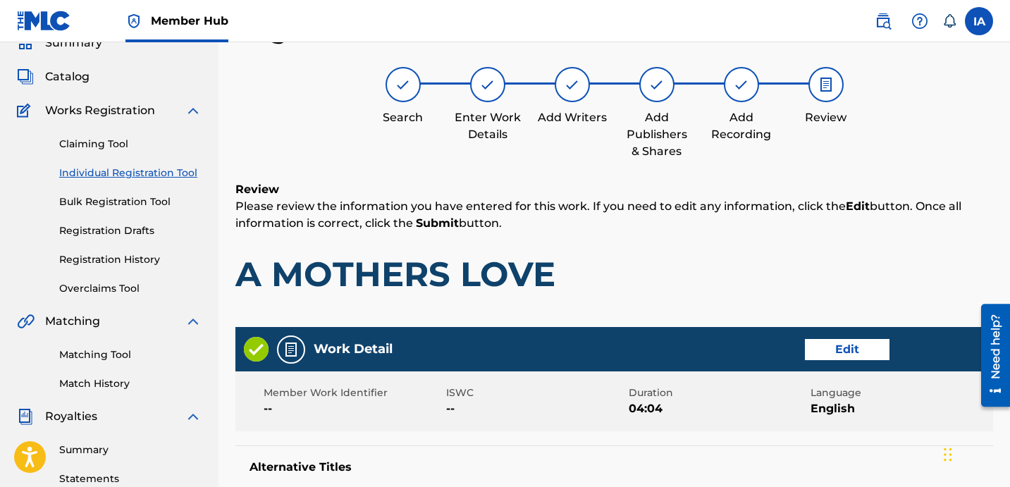
click at [624, 250] on div "Review Please review the information you have entered for this work. If you nee…" at bounding box center [614, 248] width 758 height 135
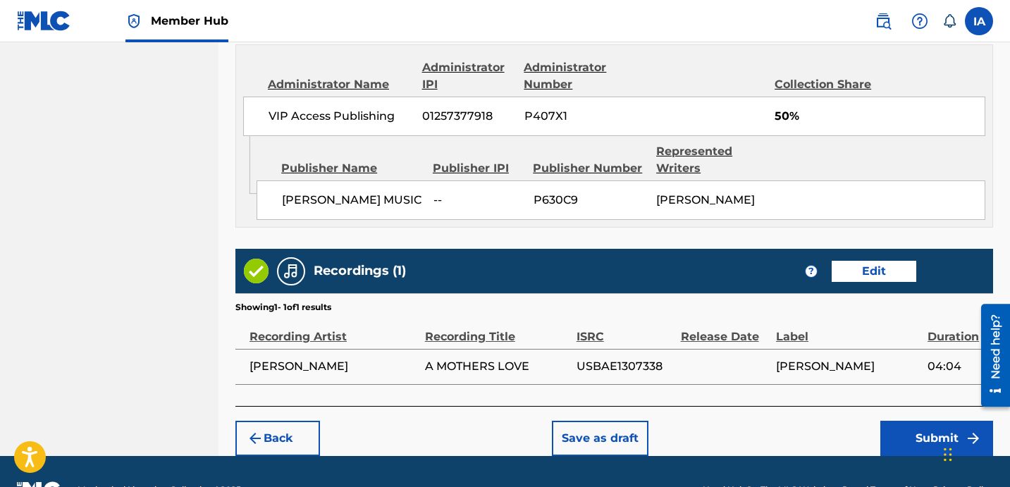
scroll to position [773, 0]
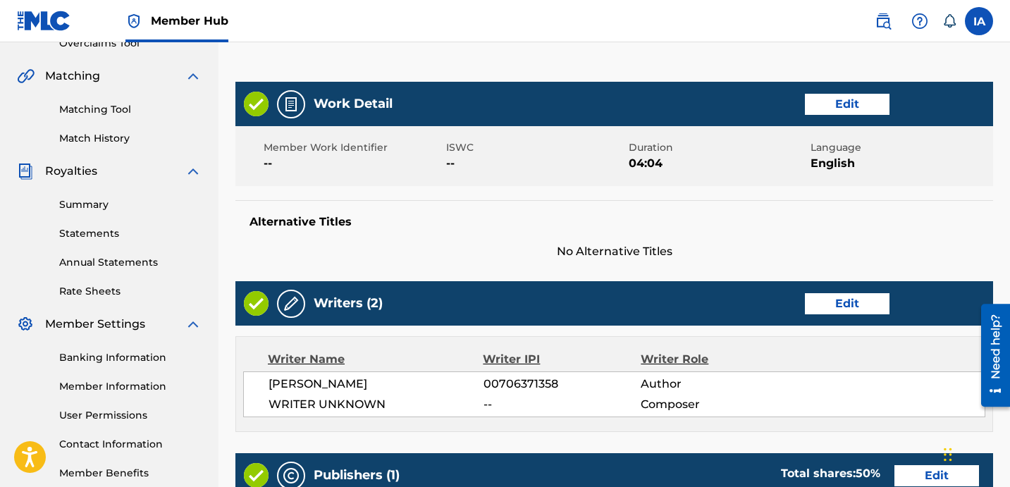
click at [620, 195] on div "Work Detail Edit Member Work Identifier -- ISWC -- Duration 04:04 Language Engl…" at bounding box center [614, 171] width 758 height 178
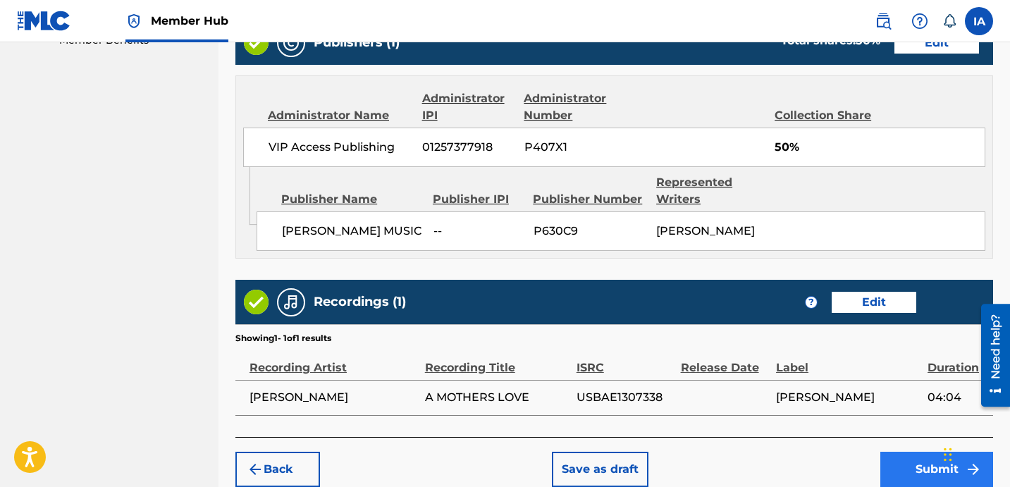
scroll to position [748, 0]
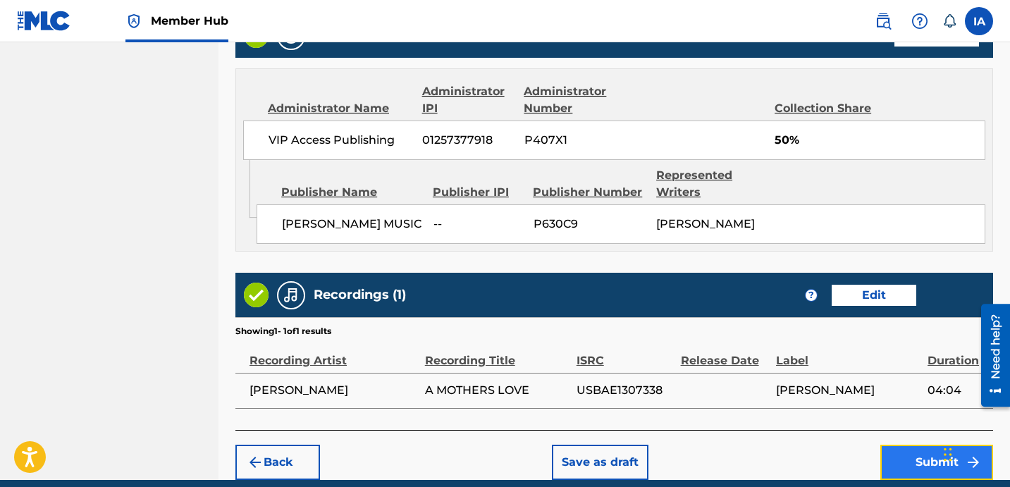
click at [893, 457] on button "Submit" at bounding box center [936, 462] width 113 height 35
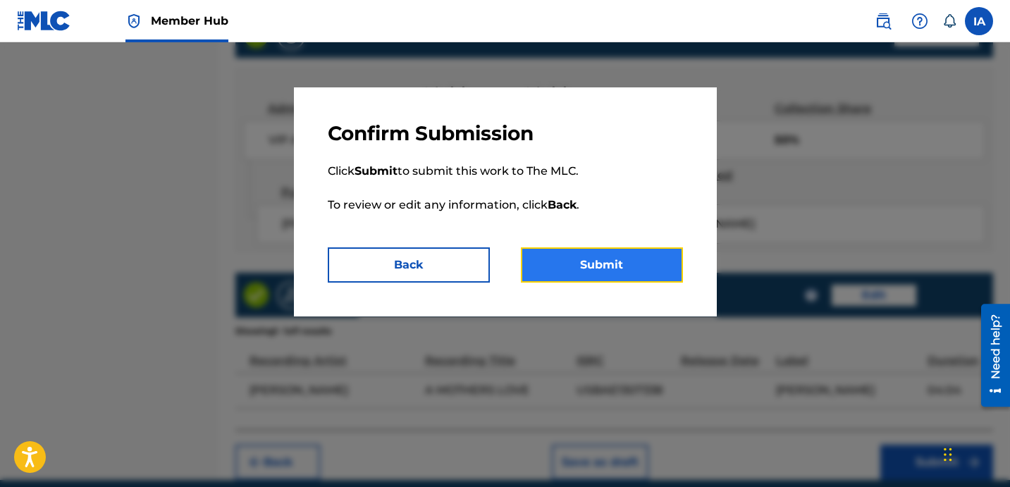
click at [643, 269] on button "Submit" at bounding box center [602, 264] width 162 height 35
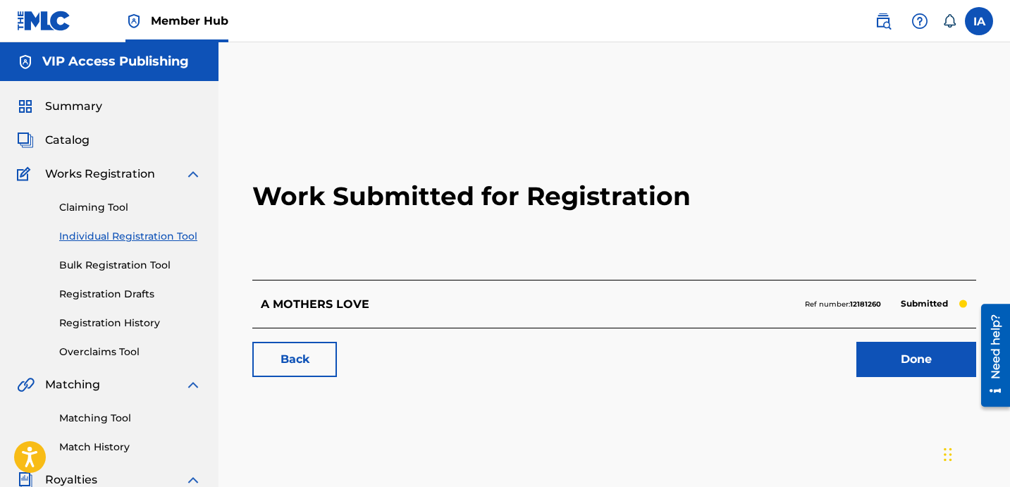
click at [183, 241] on link "Individual Registration Tool" at bounding box center [130, 236] width 142 height 15
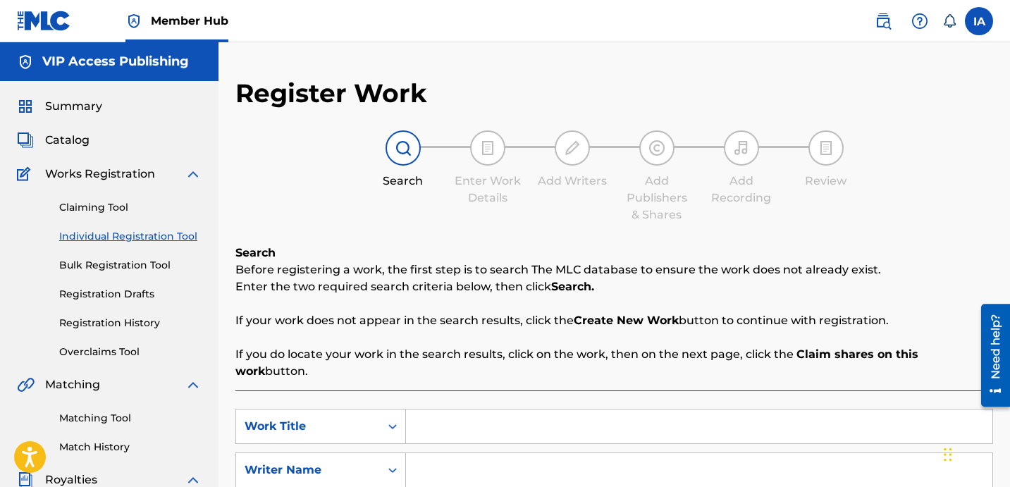
click at [651, 409] on input "Search Form" at bounding box center [699, 426] width 586 height 34
paste input "BE THE VOICE"
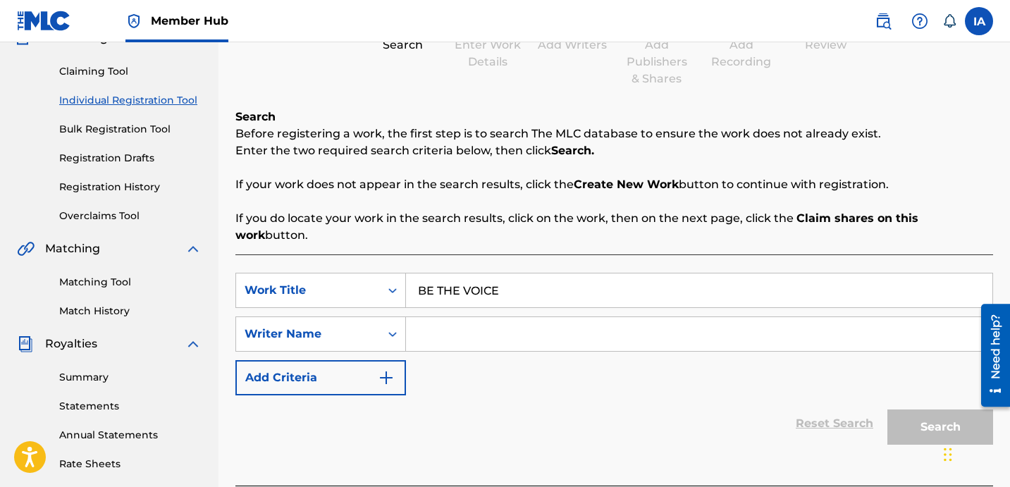
scroll to position [211, 0]
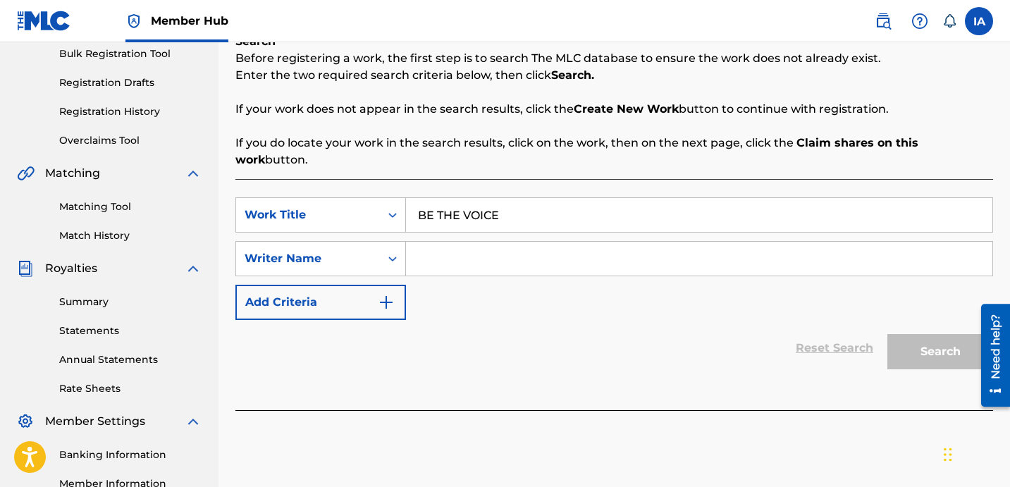
type input "BE THE VOICE"
click at [700, 245] on input "Search Form" at bounding box center [699, 259] width 586 height 34
click at [507, 255] on input "Search Form" at bounding box center [699, 259] width 586 height 34
click at [507, 254] on input "Search Form" at bounding box center [699, 259] width 586 height 34
paste input "[PERSON_NAME]"
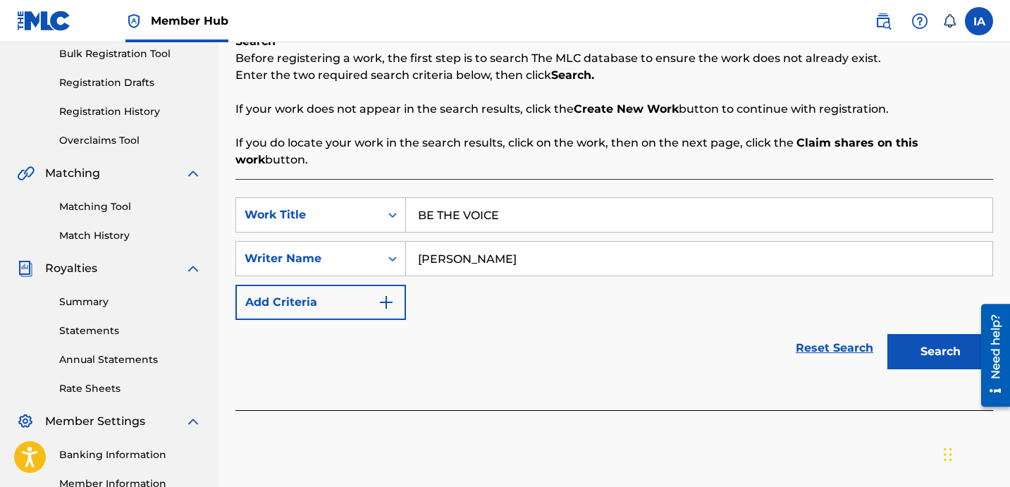
type input "[PERSON_NAME]"
click at [932, 349] on button "Search" at bounding box center [940, 351] width 106 height 35
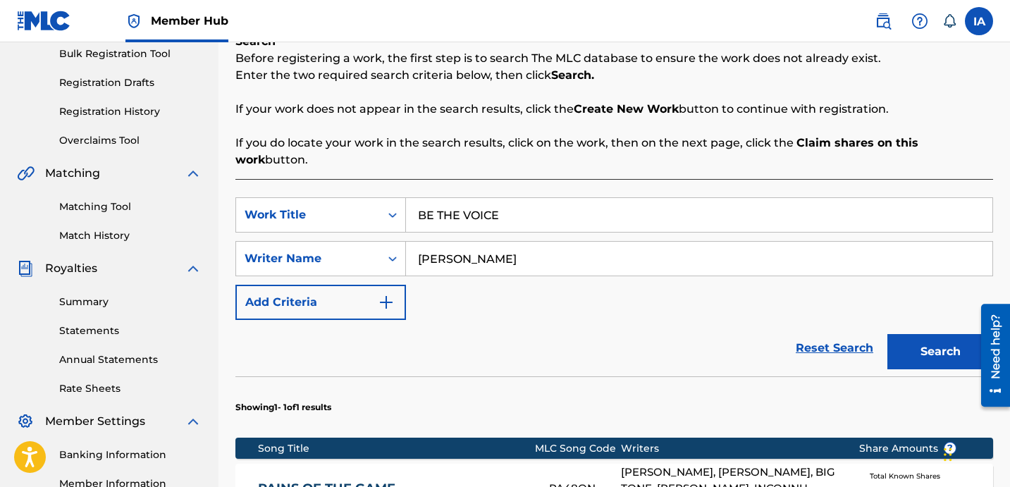
click at [659, 275] on div "SearchWithCriteriab4b4d327-8760-4fff-9d3b-a0c0e060a295 Work Title BE THE VOICE …" at bounding box center [614, 258] width 758 height 123
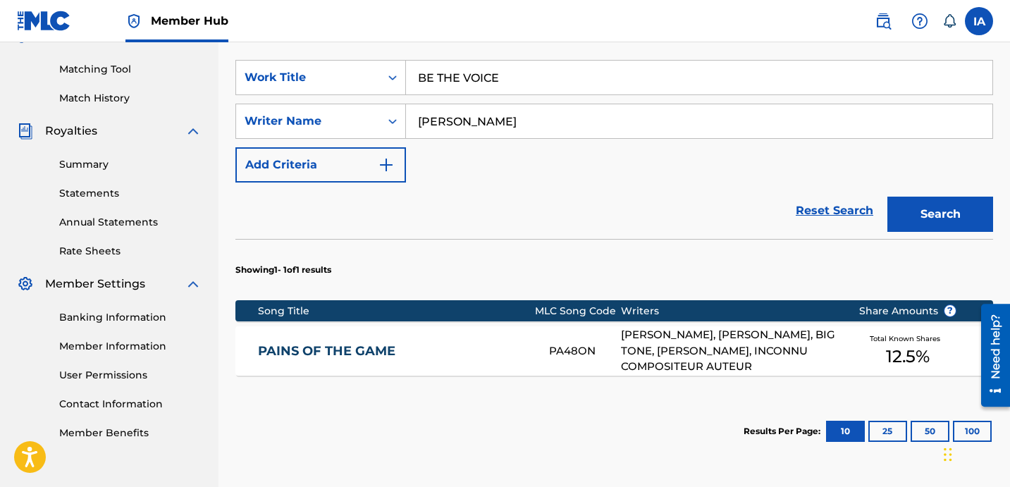
scroll to position [461, 0]
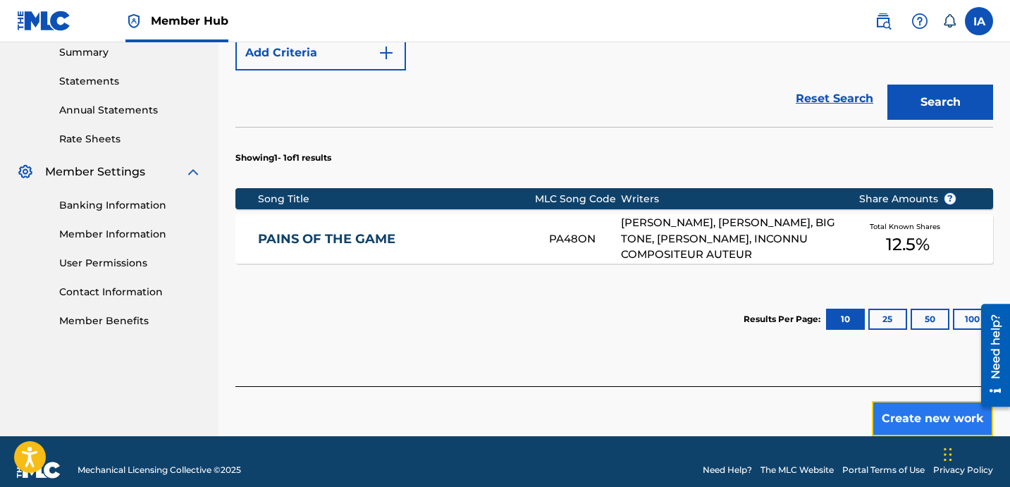
click at [932, 407] on button "Create new work" at bounding box center [932, 418] width 121 height 35
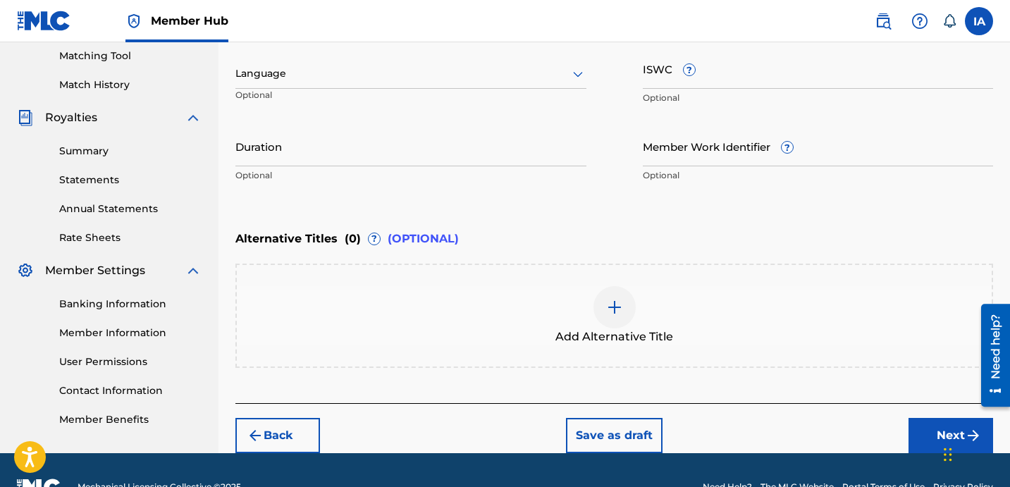
scroll to position [362, 0]
click at [374, 83] on div "Language" at bounding box center [410, 74] width 351 height 30
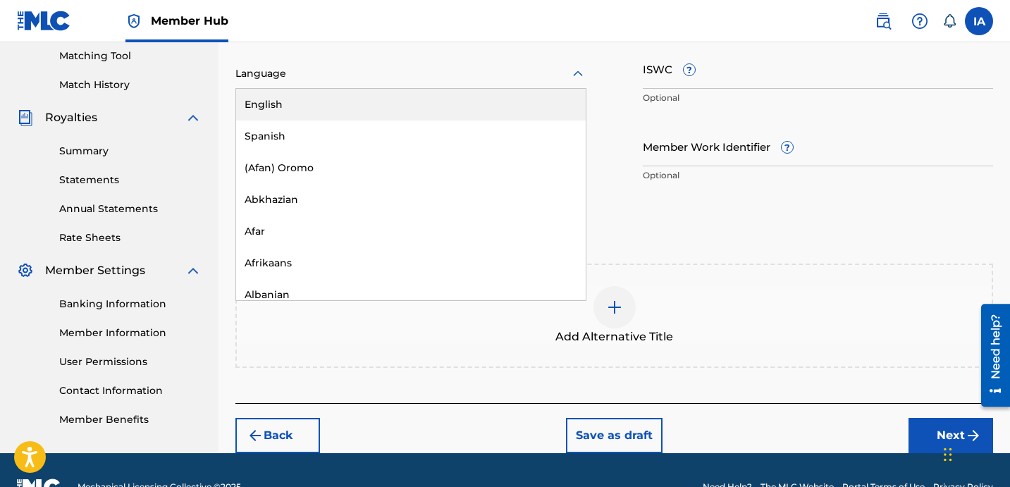
click at [400, 103] on div "English" at bounding box center [411, 105] width 350 height 32
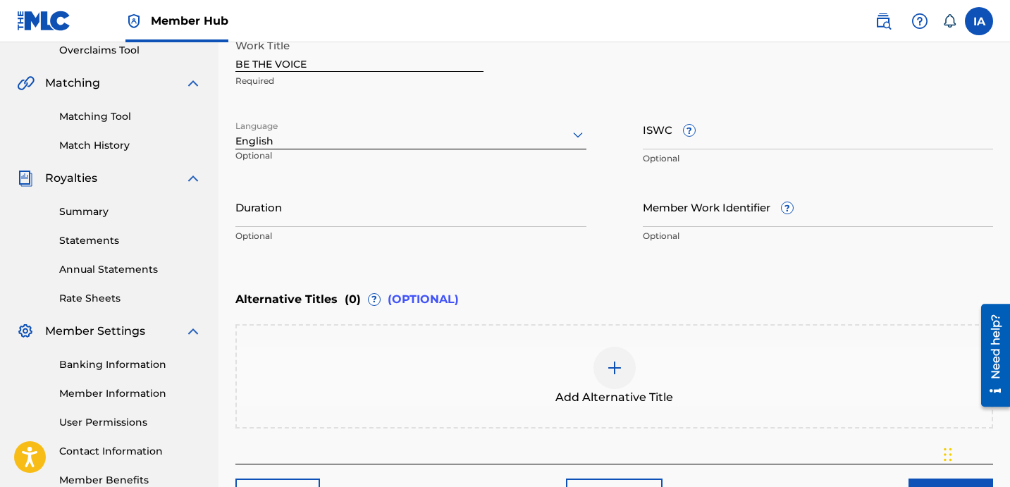
scroll to position [169, 0]
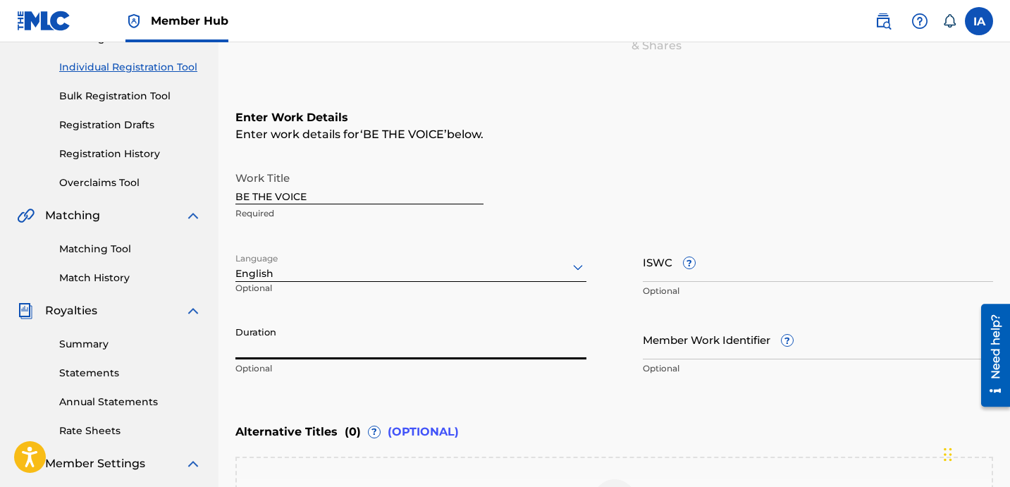
click at [423, 336] on input "Duration" at bounding box center [410, 339] width 351 height 40
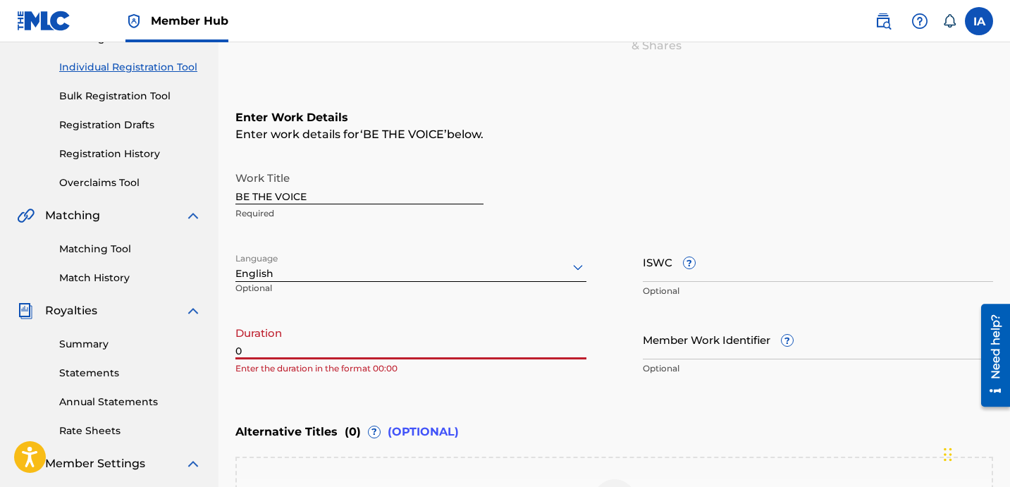
paste input "3:50"
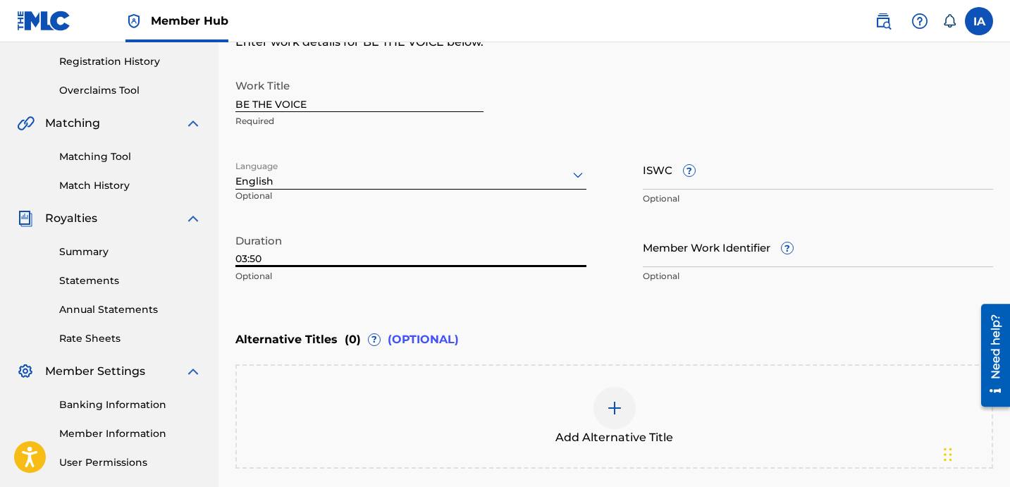
scroll to position [395, 0]
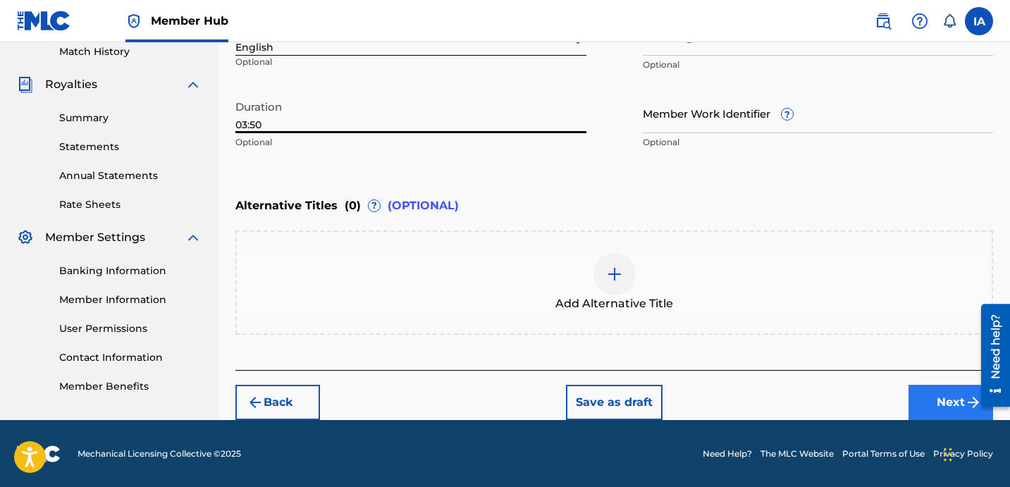
type input "03:50"
click at [916, 411] on button "Next" at bounding box center [950, 402] width 85 height 35
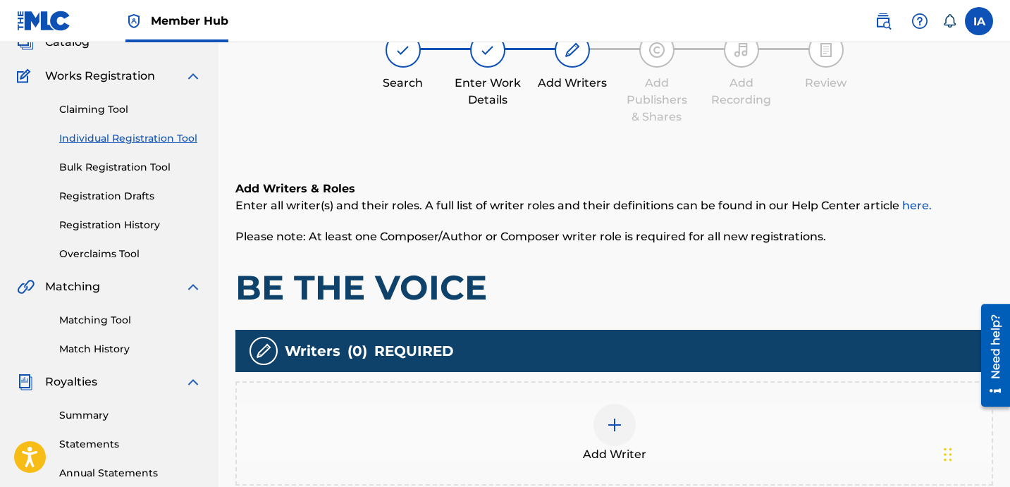
scroll to position [63, 0]
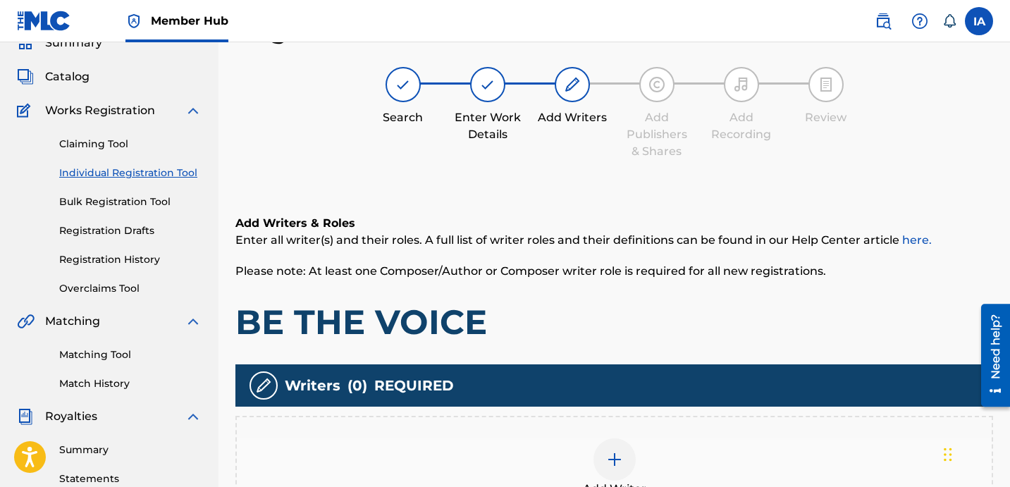
click at [641, 424] on div "Add Writer" at bounding box center [614, 468] width 758 height 104
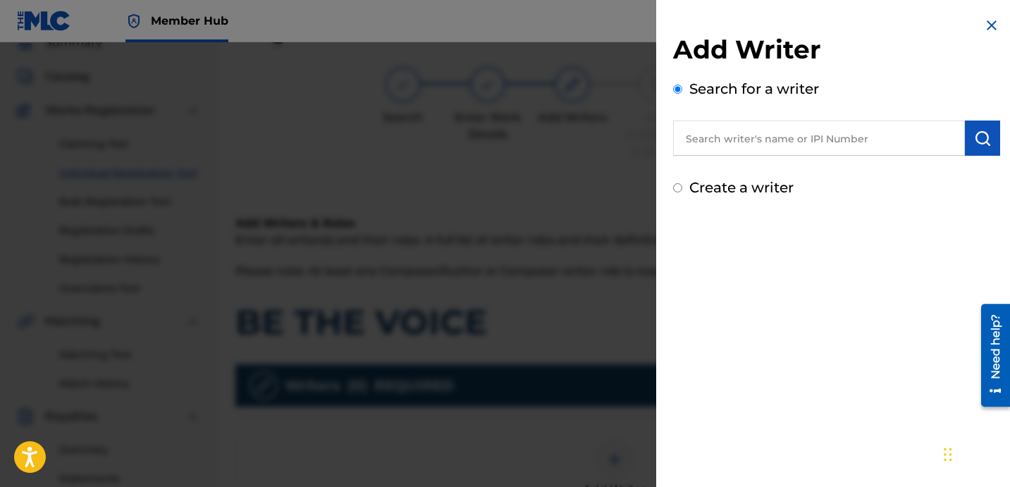
click at [810, 131] on input "text" at bounding box center [819, 138] width 292 height 35
paste input "[PERSON_NAME]"
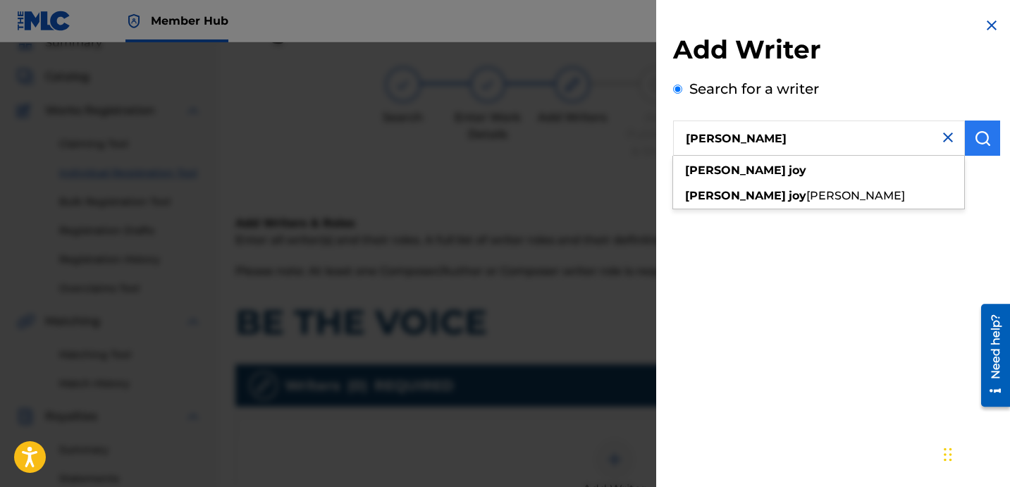
type input "[PERSON_NAME]"
click at [982, 149] on button "submit" at bounding box center [982, 138] width 35 height 35
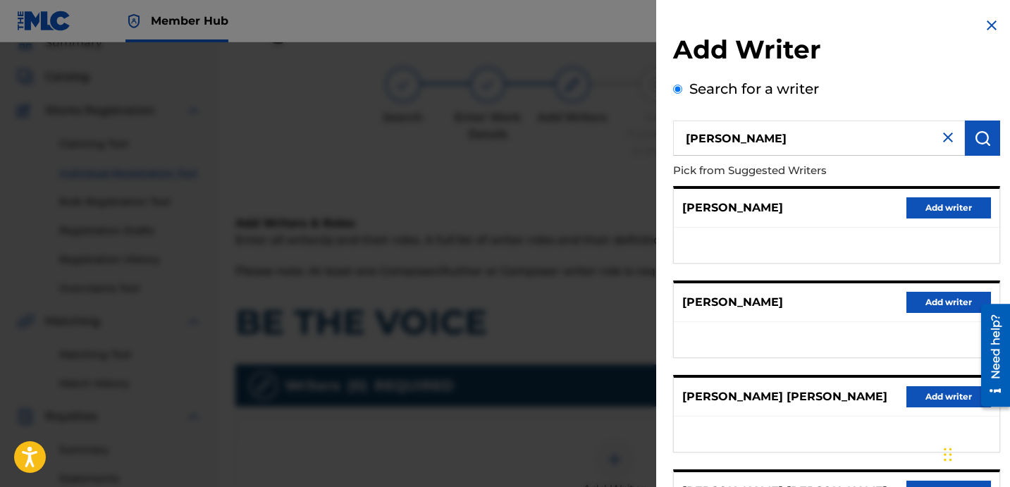
click at [809, 210] on div "[PERSON_NAME] Add writer" at bounding box center [837, 208] width 326 height 39
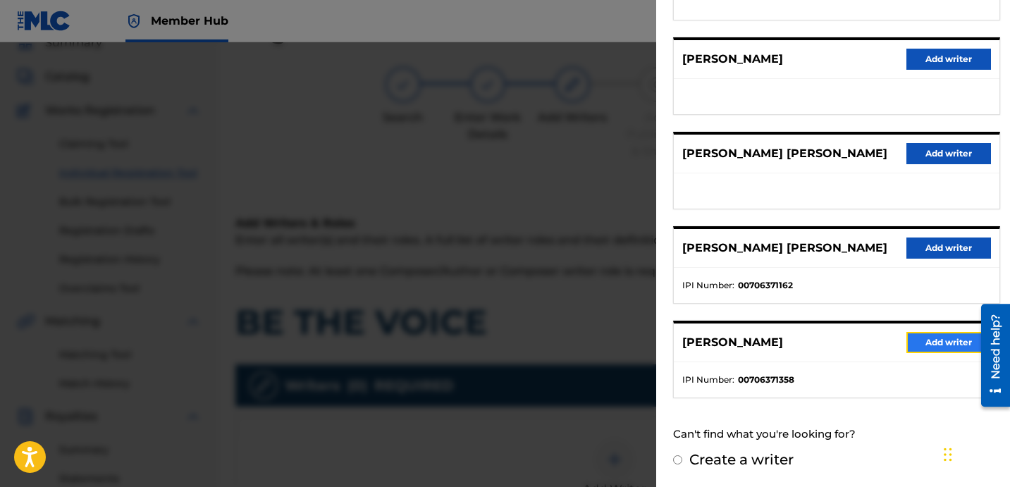
click at [929, 342] on button "Add writer" at bounding box center [948, 342] width 85 height 21
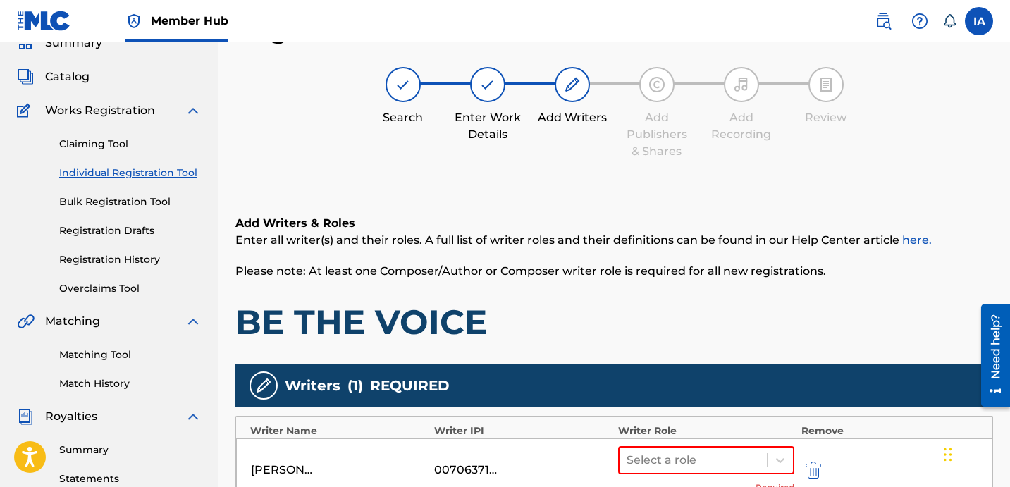
click at [661, 303] on h1 "BE THE VOICE" at bounding box center [614, 322] width 758 height 42
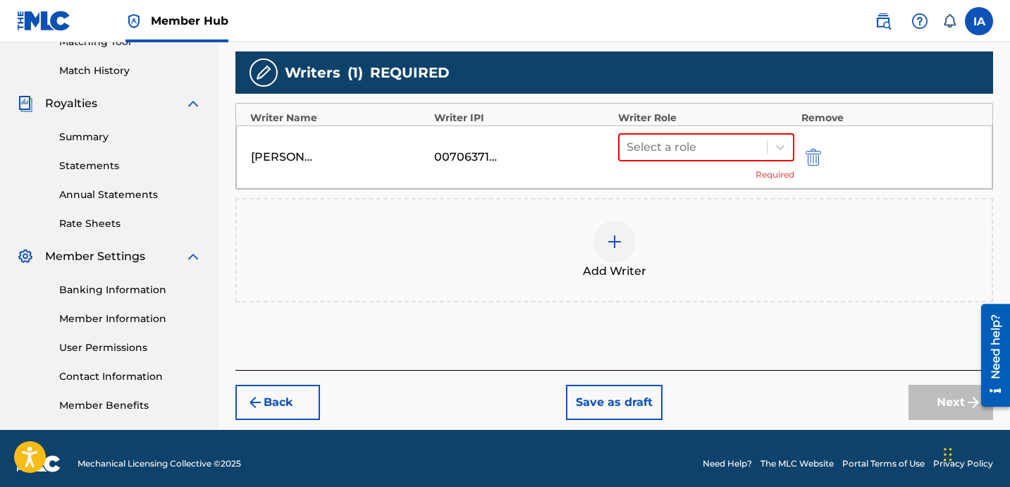
scroll to position [387, 0]
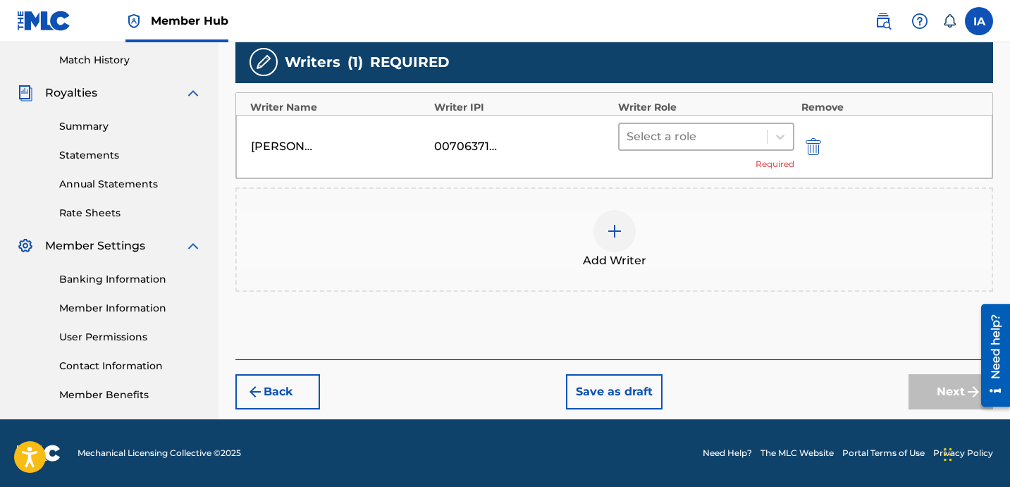
click at [705, 138] on div at bounding box center [693, 137] width 133 height 20
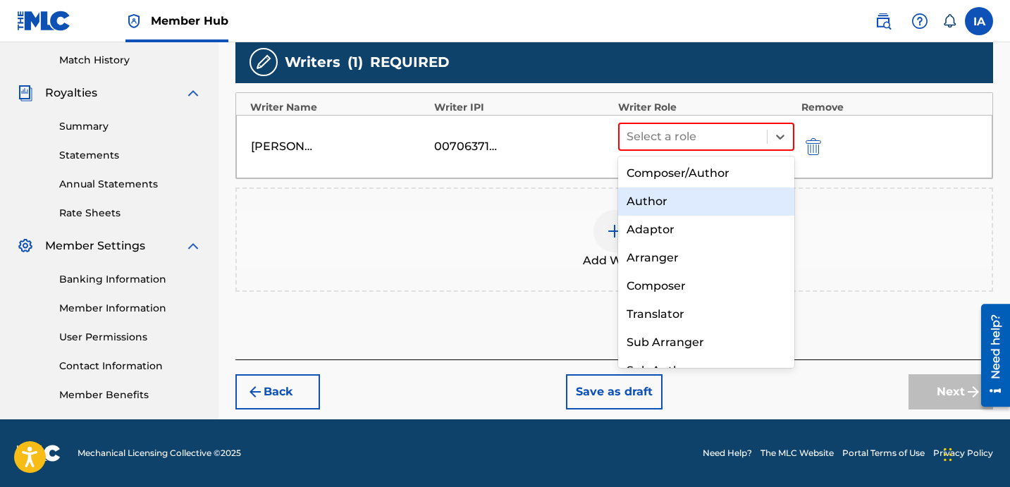
click at [687, 198] on div "Author" at bounding box center [706, 201] width 176 height 28
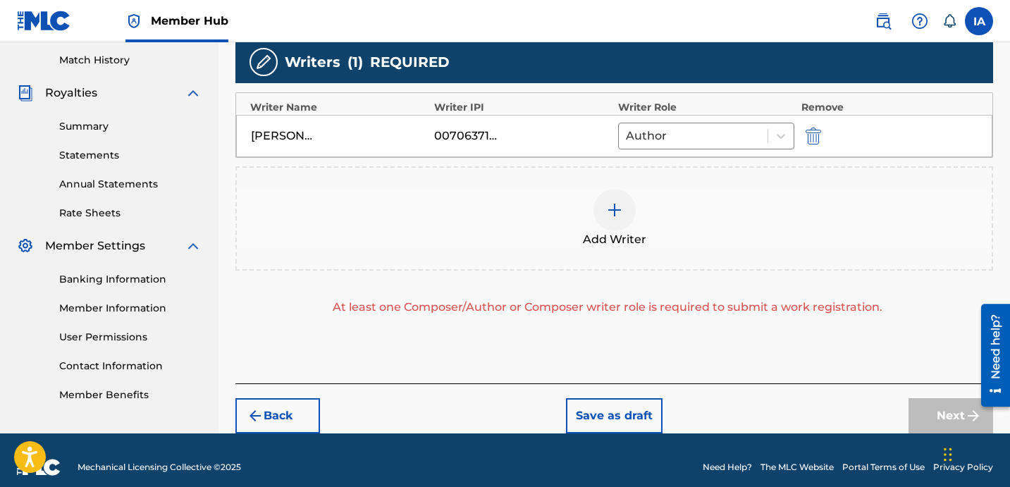
click at [670, 230] on div "Add Writer" at bounding box center [614, 218] width 755 height 59
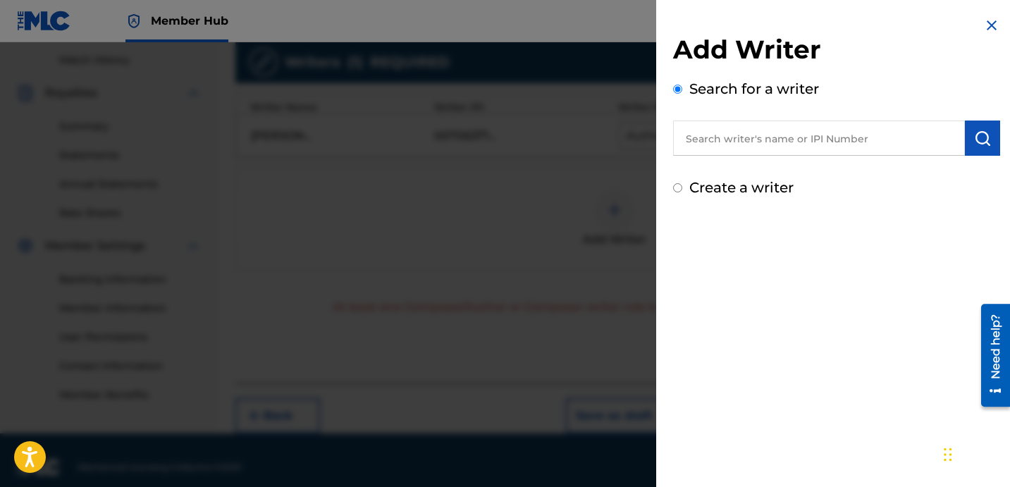
click at [725, 184] on label "Create a writer" at bounding box center [741, 187] width 104 height 17
radio input "true"
click at [682, 184] on input "Create a writer" at bounding box center [677, 187] width 9 height 9
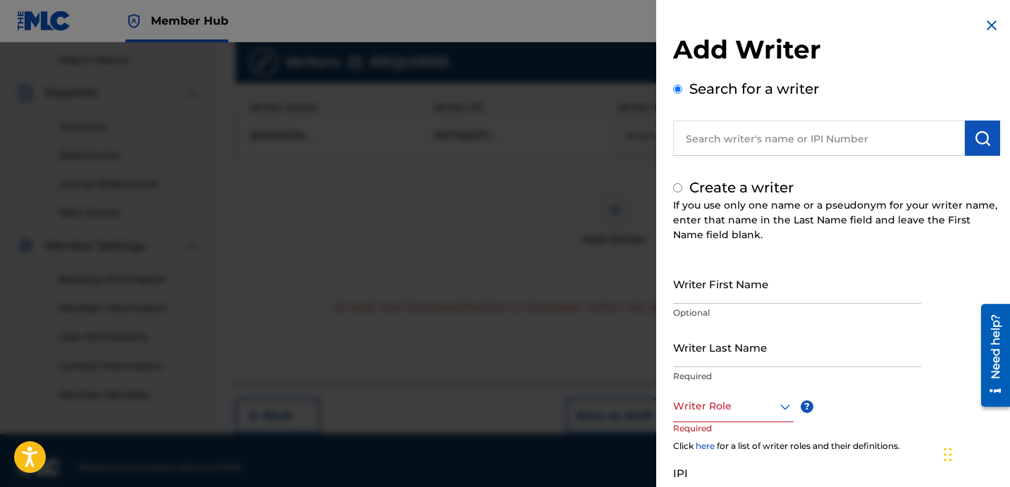
radio input "false"
radio input "true"
click at [819, 268] on input "Writer First Name" at bounding box center [797, 284] width 248 height 40
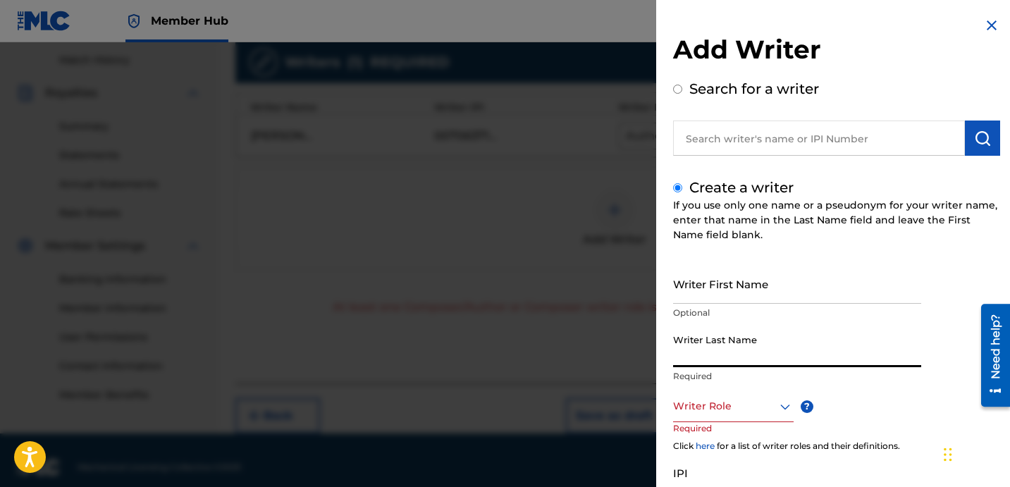
click at [718, 359] on input "Writer Last Name" at bounding box center [797, 347] width 248 height 40
paste input "UNKNOWN WRITER"
drag, startPoint x: 736, startPoint y: 357, endPoint x: 867, endPoint y: 370, distance: 131.7
click at [867, 370] on div "Writer Last Name UNKNOWN WRITER Required" at bounding box center [797, 358] width 248 height 63
type input "UNKNOWN"
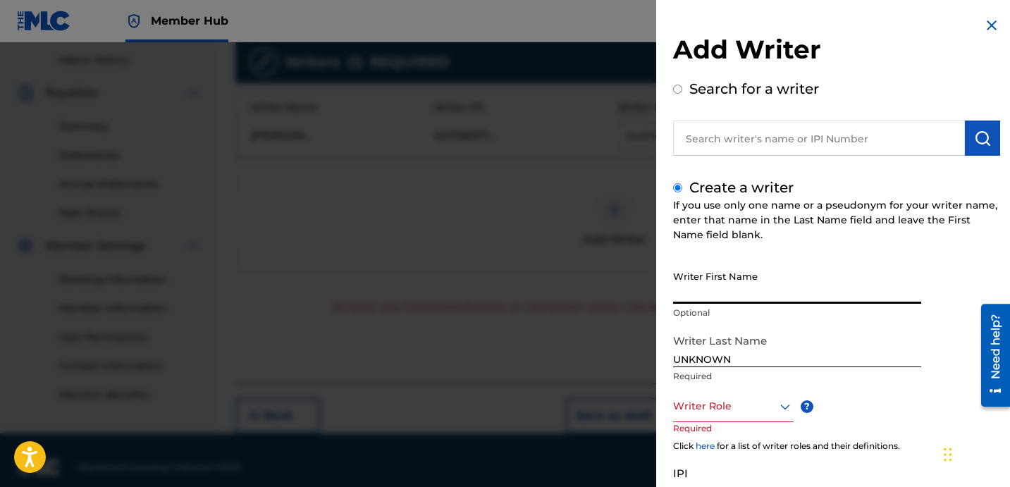
click at [789, 293] on input "Writer First Name" at bounding box center [797, 284] width 248 height 40
paste input "WRITER"
type input "WRITER"
click at [744, 394] on div "Writer Role" at bounding box center [733, 406] width 121 height 32
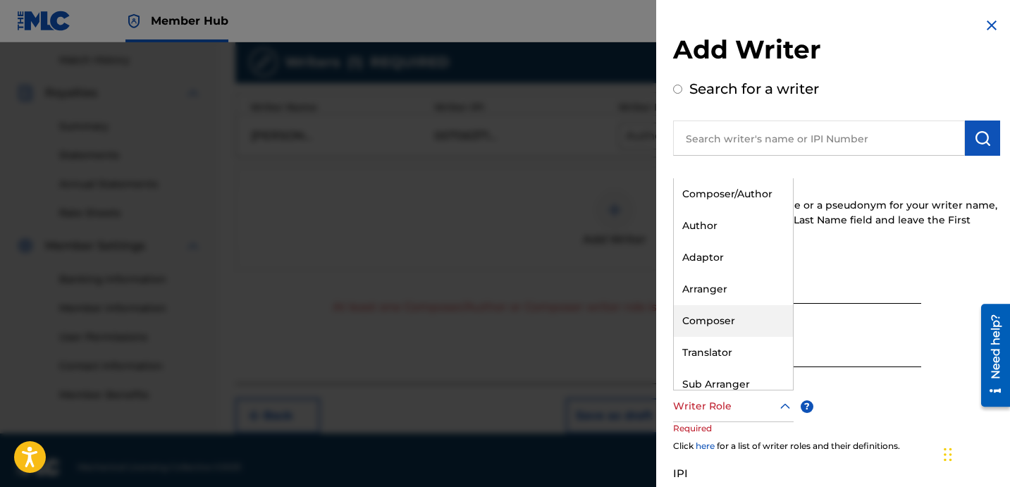
click at [739, 328] on div "Composer" at bounding box center [733, 321] width 119 height 32
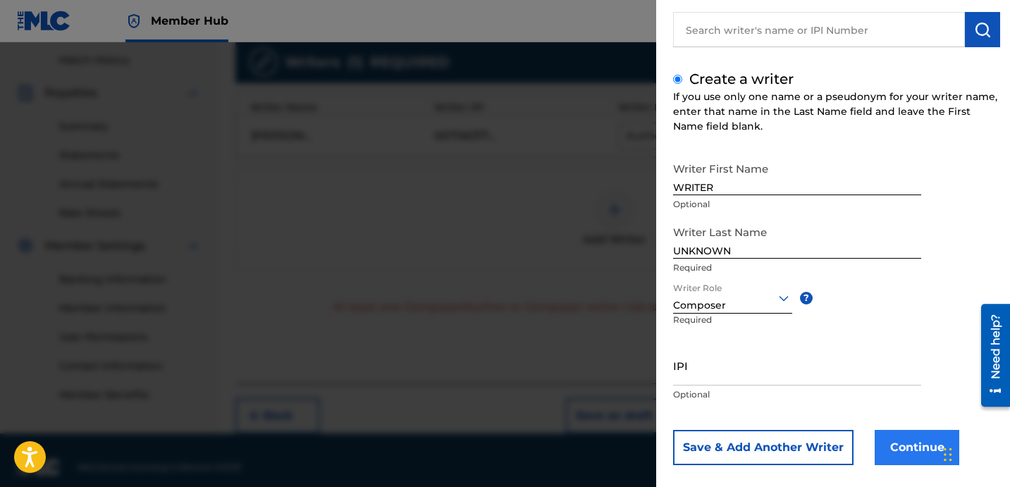
scroll to position [125, 0]
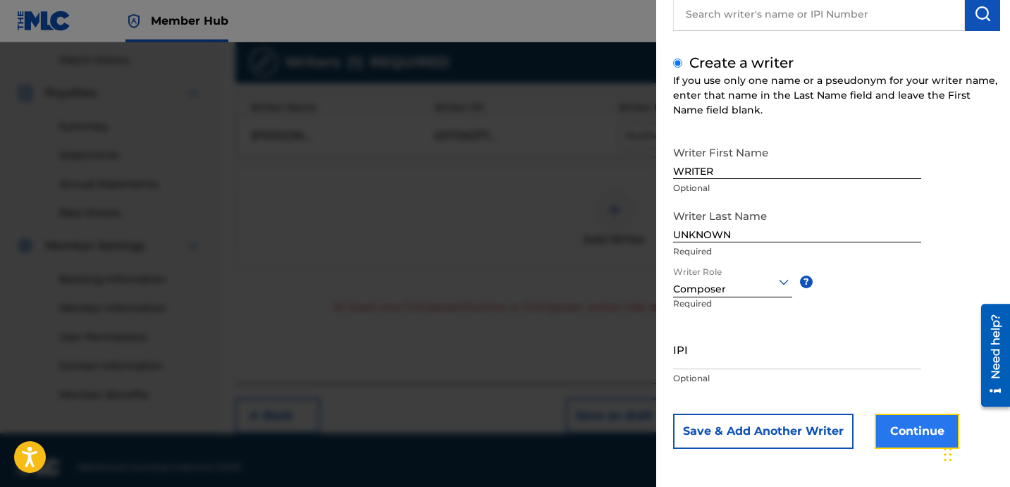
click at [886, 431] on button "Continue" at bounding box center [917, 431] width 85 height 35
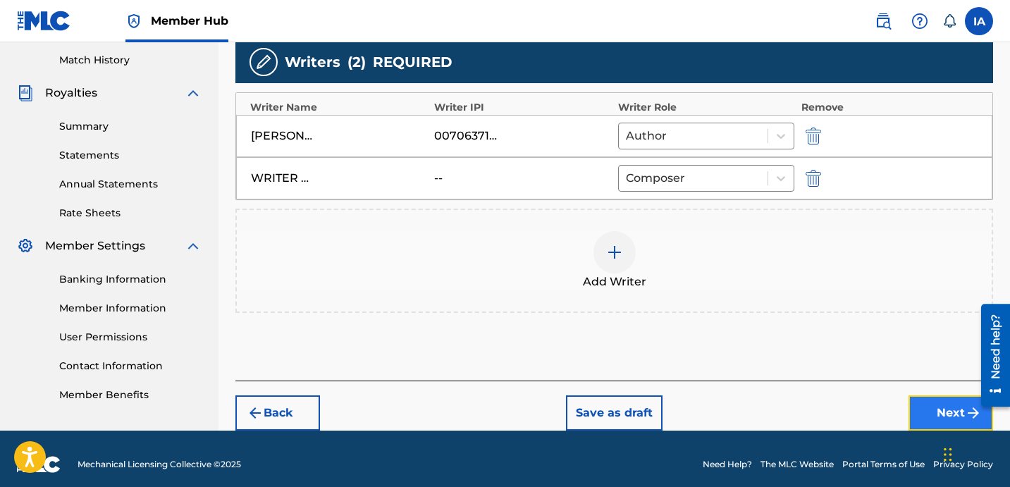
click at [928, 409] on button "Next" at bounding box center [950, 412] width 85 height 35
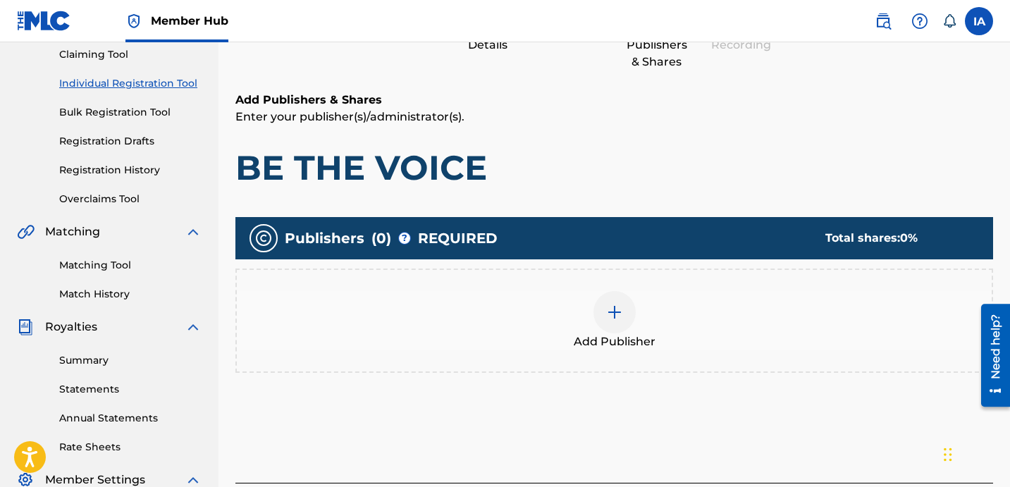
scroll to position [63, 0]
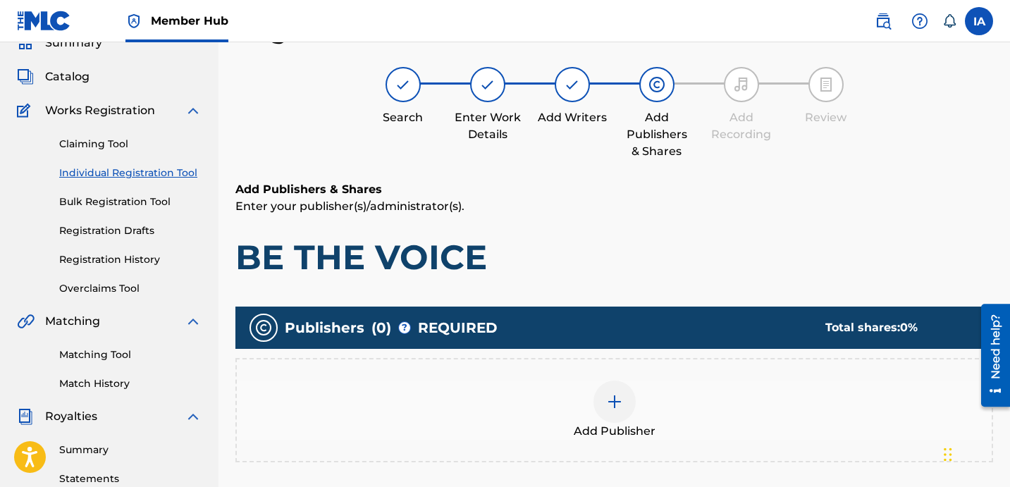
click at [664, 375] on div "Add Publisher" at bounding box center [614, 410] width 758 height 104
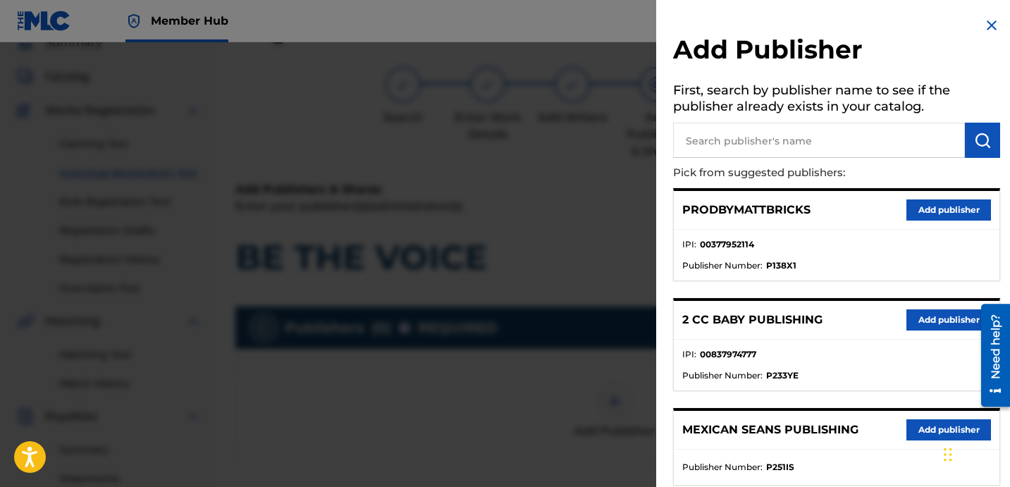
click at [900, 142] on input "text" at bounding box center [819, 140] width 292 height 35
paste input "[PERSON_NAME]"
type input "[PERSON_NAME]"
click at [977, 150] on button "submit" at bounding box center [982, 140] width 35 height 35
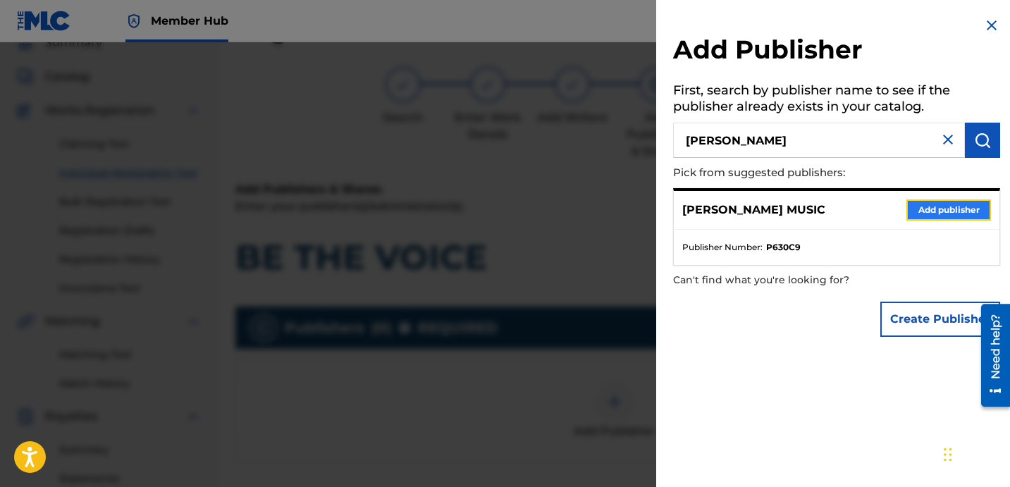
click at [936, 214] on button "Add publisher" at bounding box center [948, 209] width 85 height 21
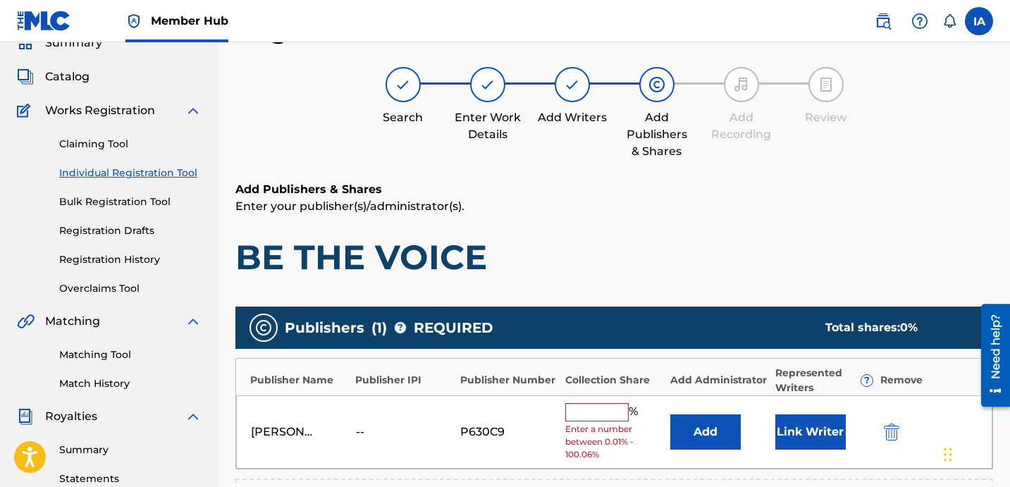
click at [617, 406] on input "text" at bounding box center [596, 412] width 63 height 18
click at [609, 419] on input "text" at bounding box center [596, 412] width 63 height 18
type input "50"
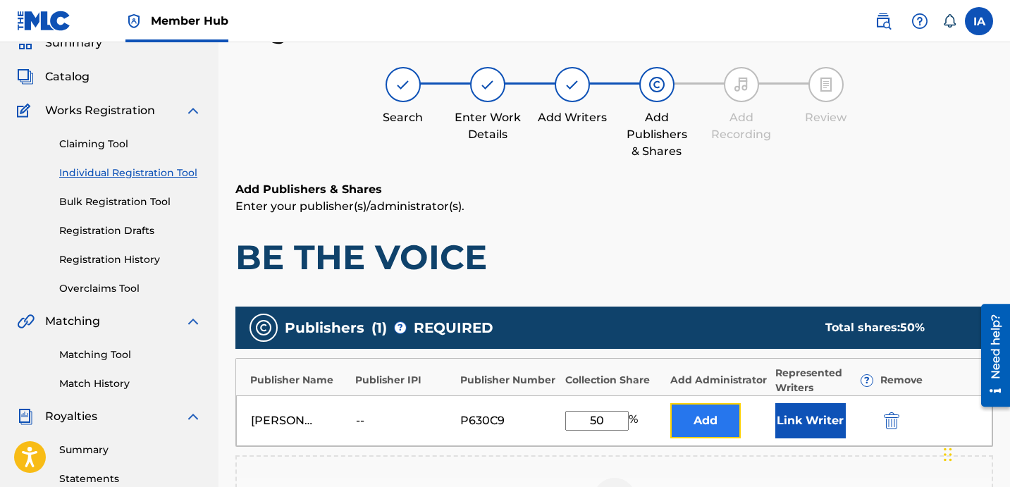
click at [713, 426] on button "Add" at bounding box center [705, 420] width 70 height 35
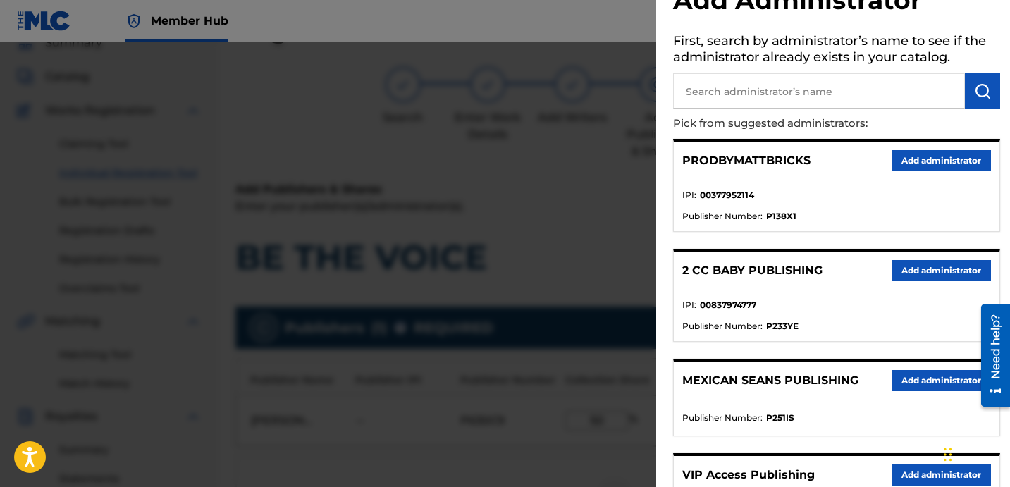
scroll to position [214, 0]
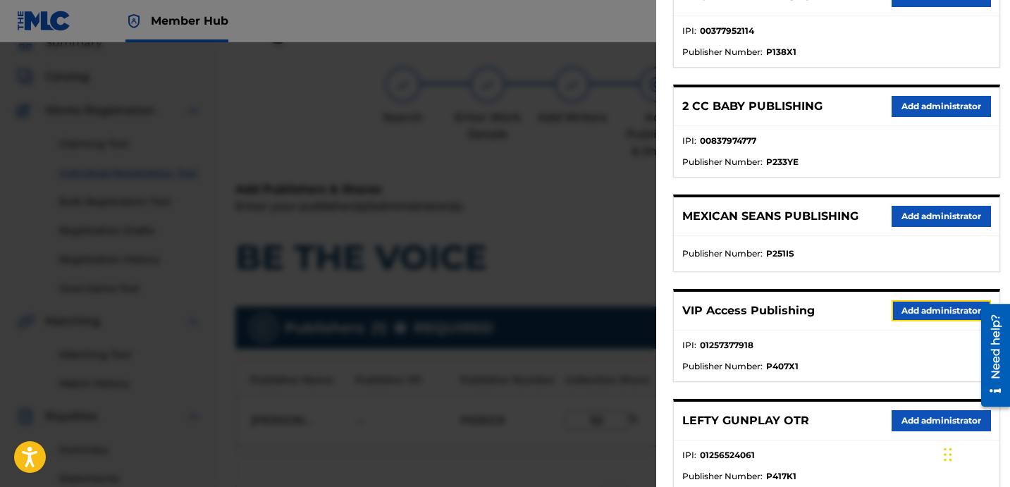
click at [897, 312] on button "Add administrator" at bounding box center [941, 310] width 99 height 21
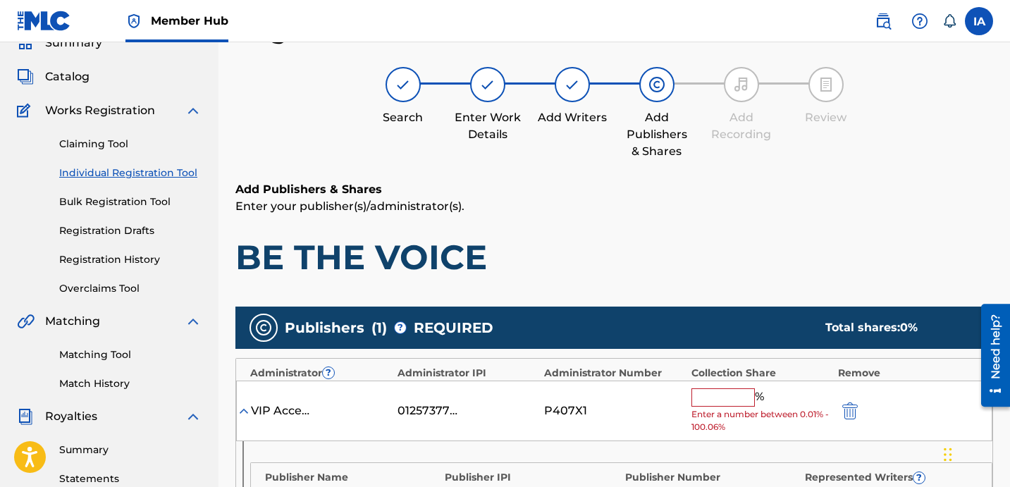
click at [736, 397] on input "text" at bounding box center [722, 397] width 63 height 18
type input "50"
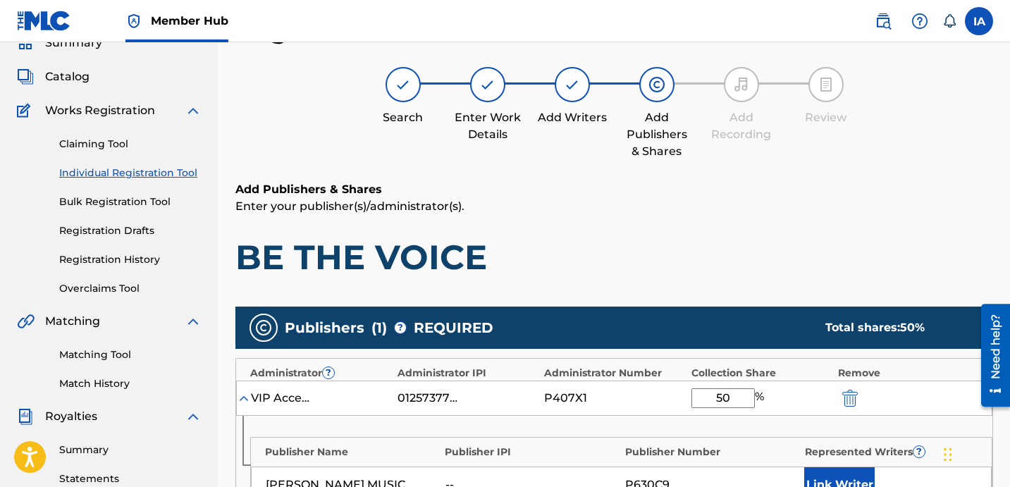
click at [718, 230] on div "Add Publishers & Shares Enter your publisher(s)/administrator(s). BE THE VOICE" at bounding box center [614, 229] width 758 height 97
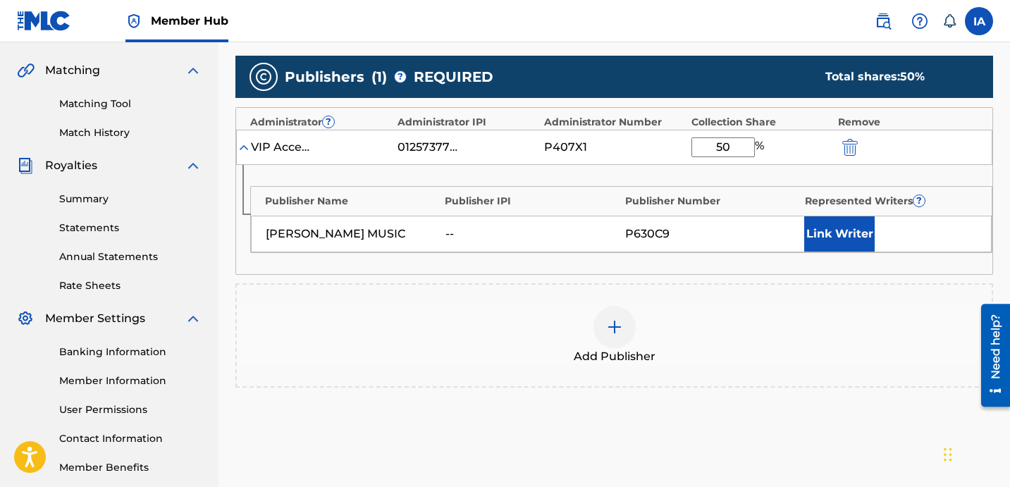
scroll to position [364, 0]
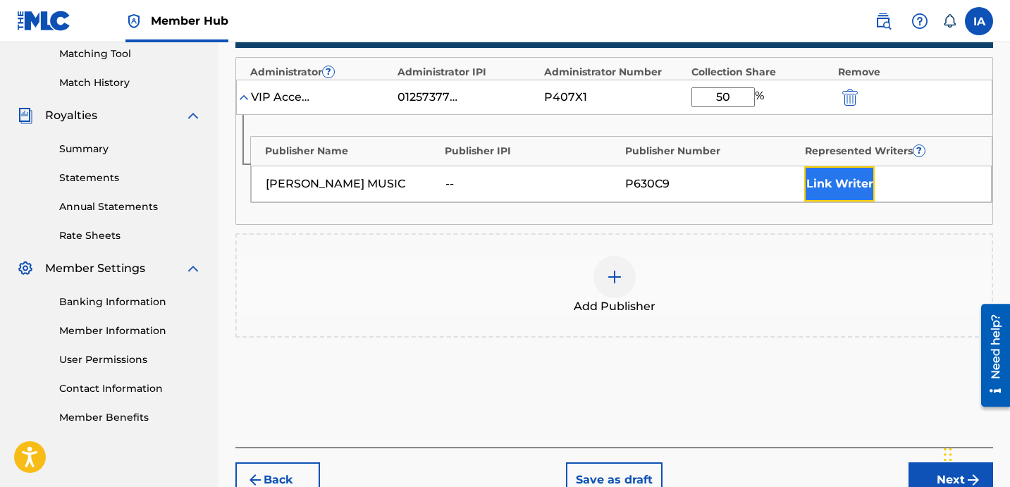
click at [820, 190] on button "Link Writer" at bounding box center [839, 183] width 70 height 35
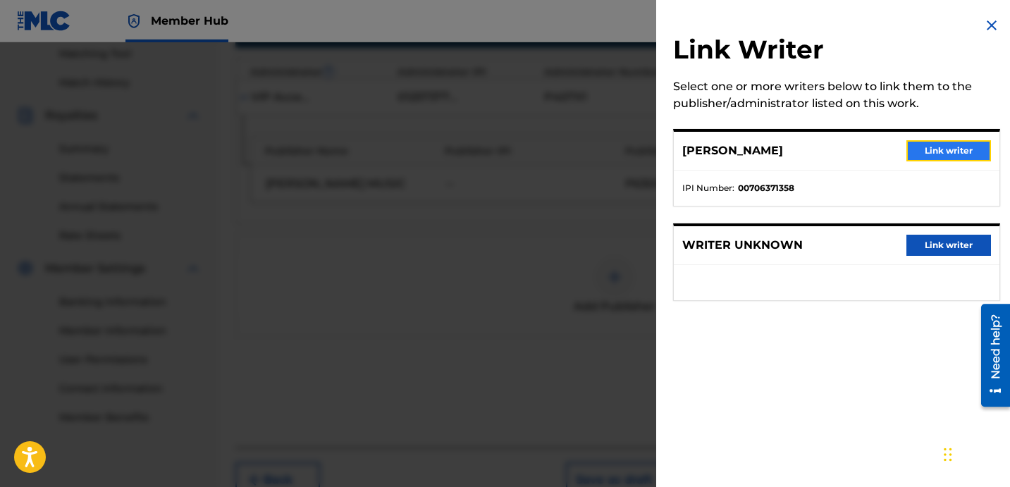
click at [946, 156] on button "Link writer" at bounding box center [948, 150] width 85 height 21
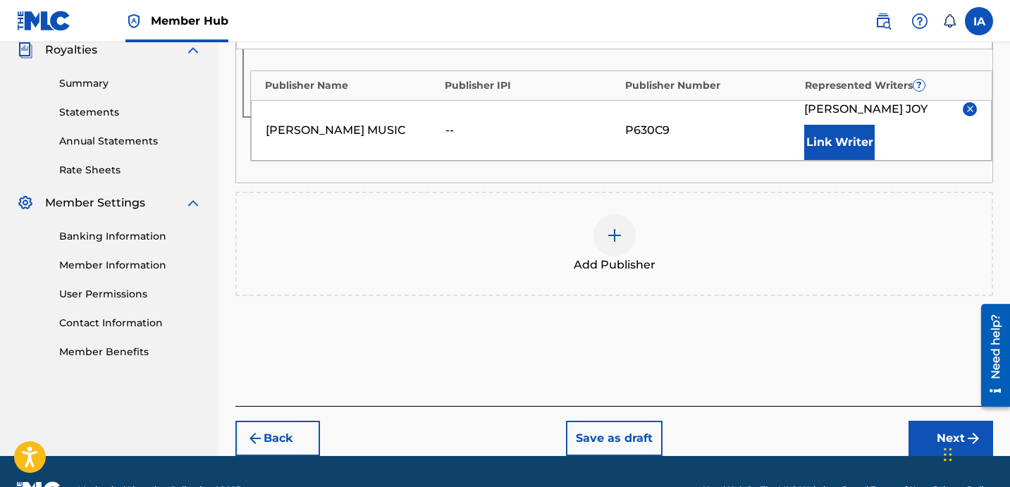
scroll to position [467, 0]
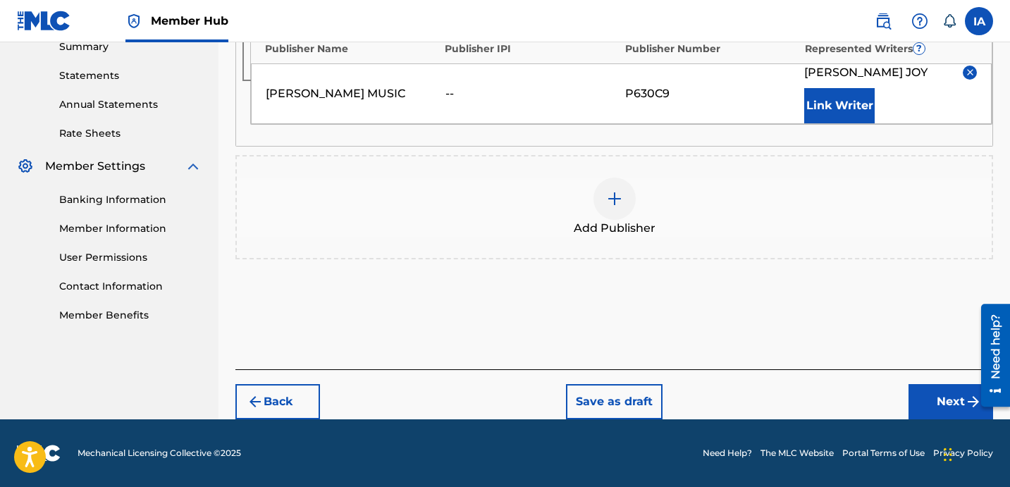
click at [937, 420] on footer "Mechanical Licensing Collective © 2025 Need Help? The MLC Website Portal Terms …" at bounding box center [505, 453] width 1010 height 68
click at [937, 413] on button "Next" at bounding box center [950, 401] width 85 height 35
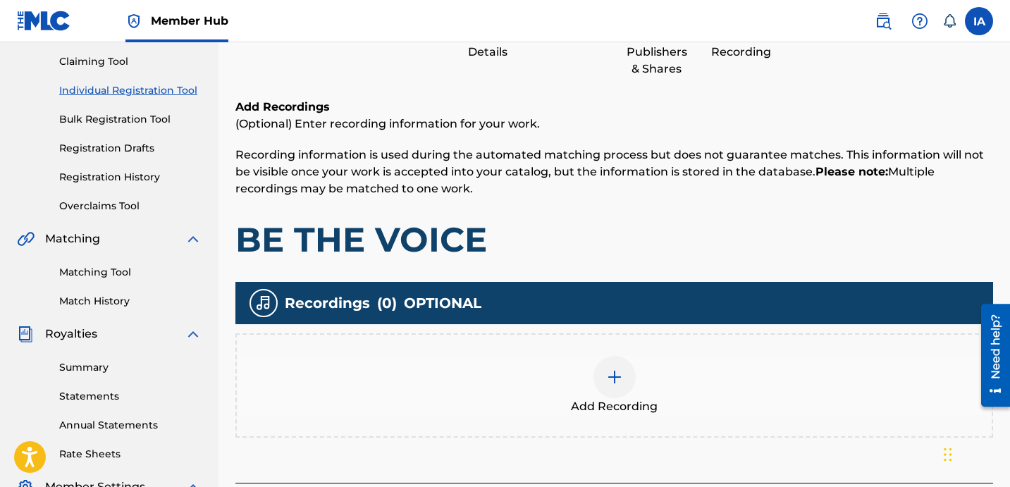
scroll to position [63, 0]
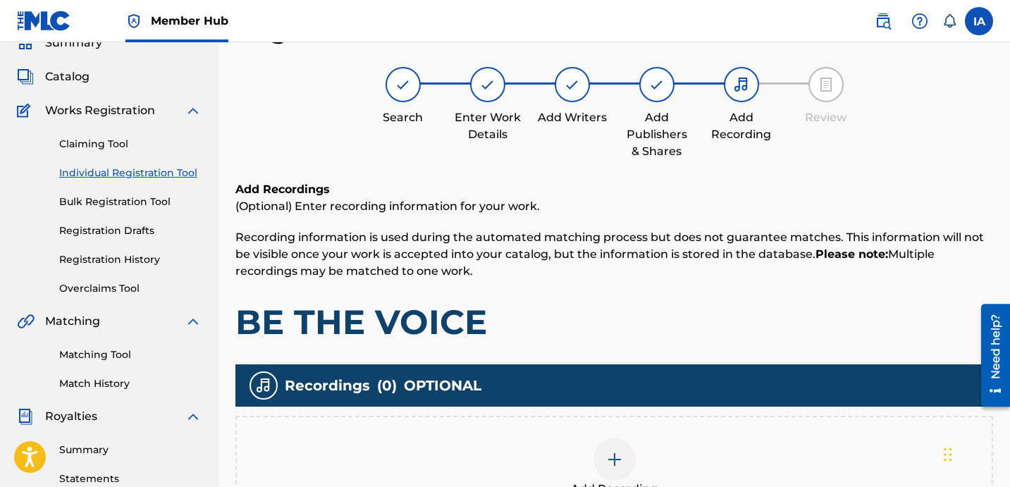
click at [724, 428] on div "Add Recording" at bounding box center [614, 468] width 758 height 104
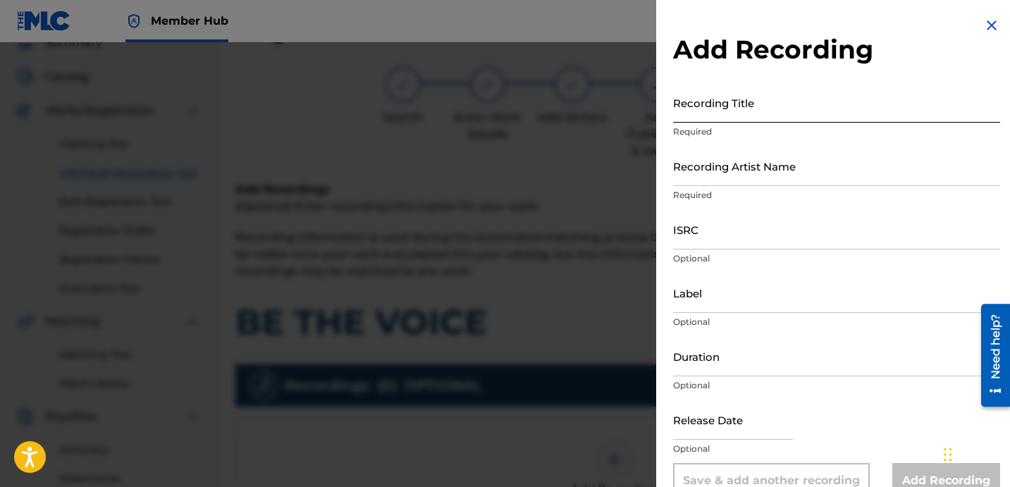
click at [804, 109] on input "Recording Title" at bounding box center [836, 102] width 327 height 40
click at [724, 106] on input "Recording Title" at bounding box center [836, 102] width 327 height 40
paste input "BE THE VOICE"
type input "BE THE VOICE"
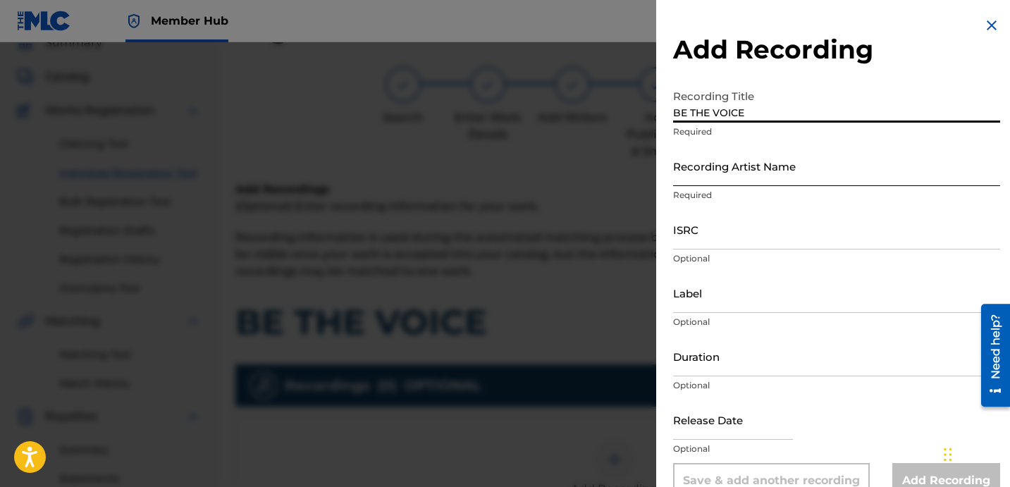
click at [811, 173] on input "Recording Artist Name" at bounding box center [836, 166] width 327 height 40
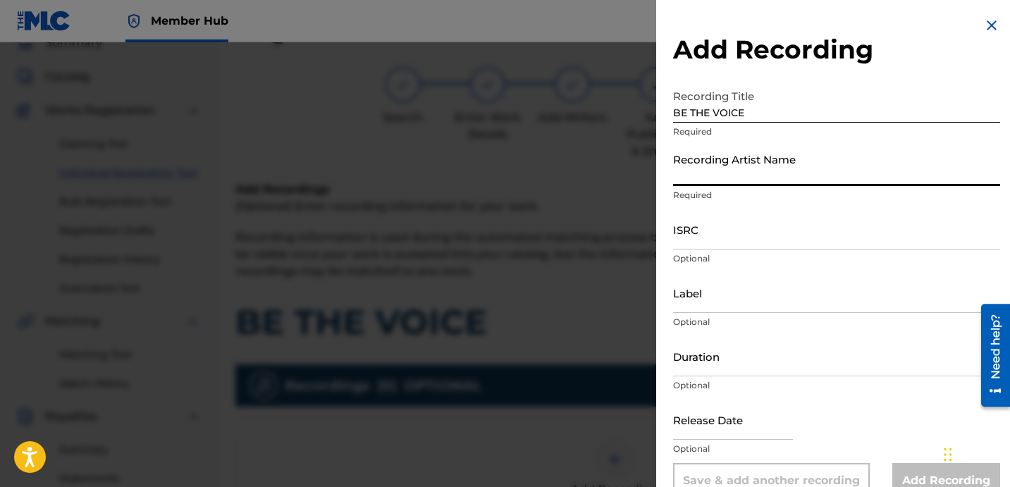
click at [811, 173] on input "Recording Artist Name" at bounding box center [836, 166] width 327 height 40
paste input "[PERSON_NAME]"
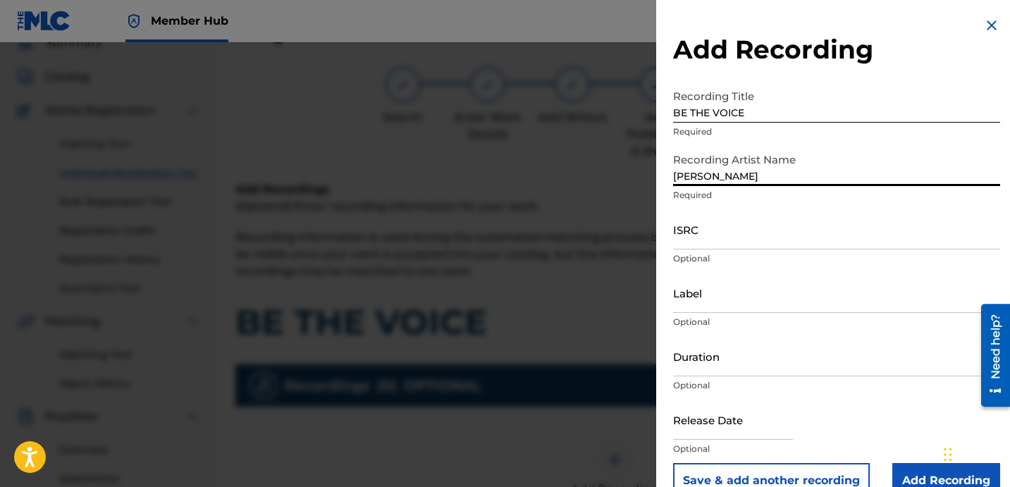
type input "[PERSON_NAME]"
click at [790, 223] on input "ISRC" at bounding box center [836, 229] width 327 height 40
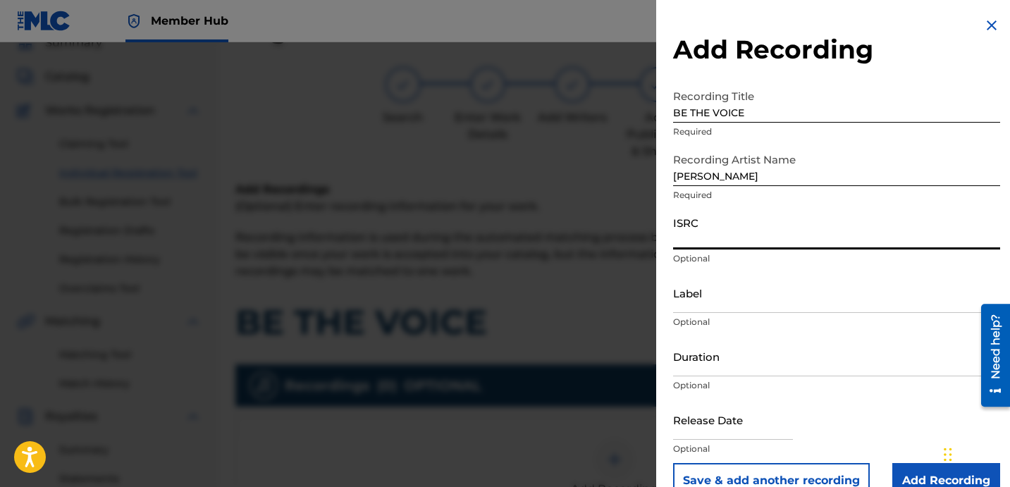
paste input "USBAE1307349"
type input "USBAE1307349"
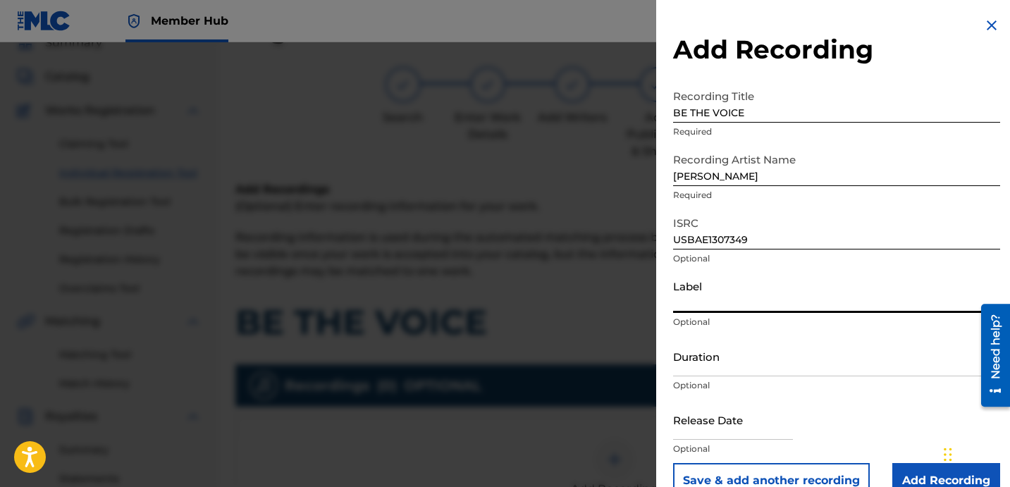
click at [713, 310] on input "Label" at bounding box center [836, 293] width 327 height 40
drag, startPoint x: 838, startPoint y: 143, endPoint x: 828, endPoint y: 153, distance: 14.0
click at [835, 145] on div "Recording Title BE THE VOICE Required" at bounding box center [836, 113] width 327 height 63
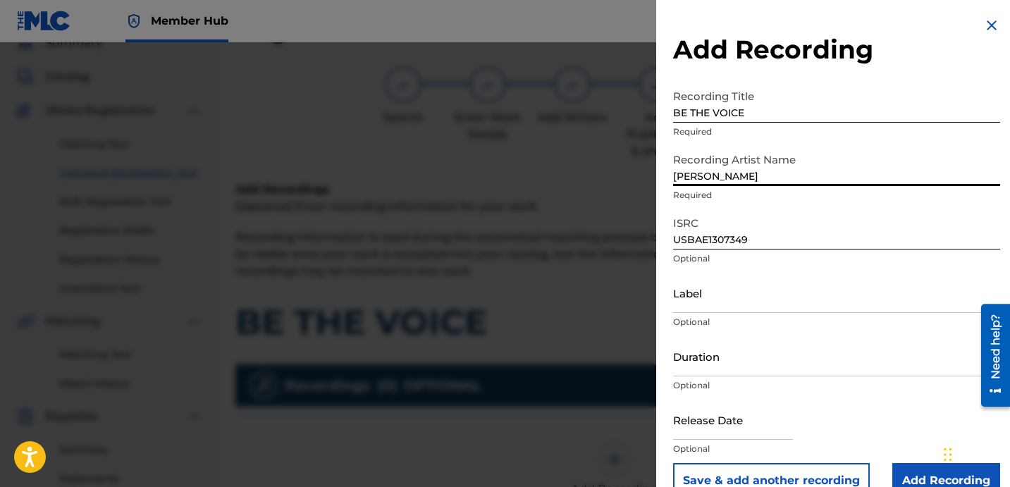
drag, startPoint x: 808, startPoint y: 166, endPoint x: 636, endPoint y: 112, distance: 180.8
click at [642, 116] on div "Add Recording Recording Title BE THE VOICE Required Recording Artist Name [PERS…" at bounding box center [505, 264] width 1010 height 445
drag, startPoint x: 813, startPoint y: 185, endPoint x: 666, endPoint y: 110, distance: 164.8
click at [681, 116] on form "Recording Title BE THE VOICE Required Recording Artist Name [PERSON_NAME] Requi…" at bounding box center [836, 290] width 327 height 416
click at [744, 298] on input "Label" at bounding box center [836, 293] width 327 height 40
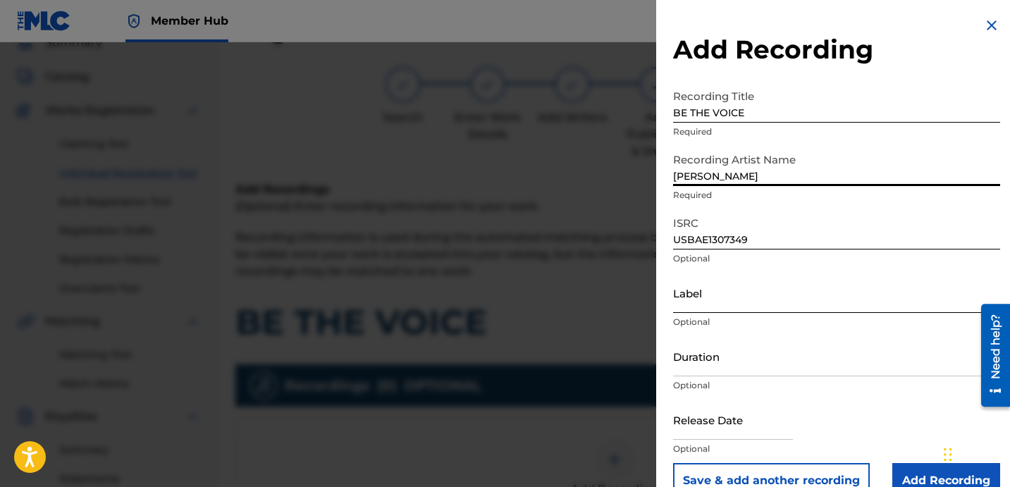
paste input "[PERSON_NAME]"
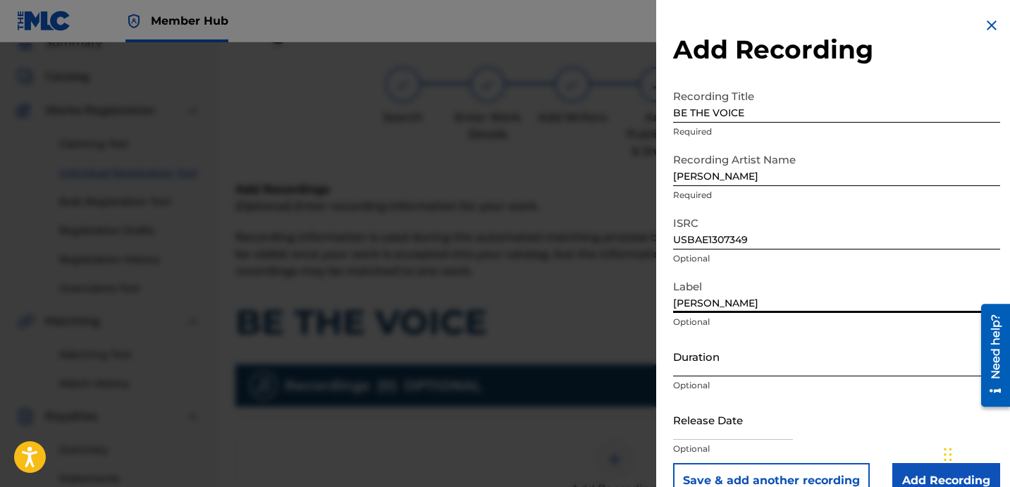
type input "[PERSON_NAME]"
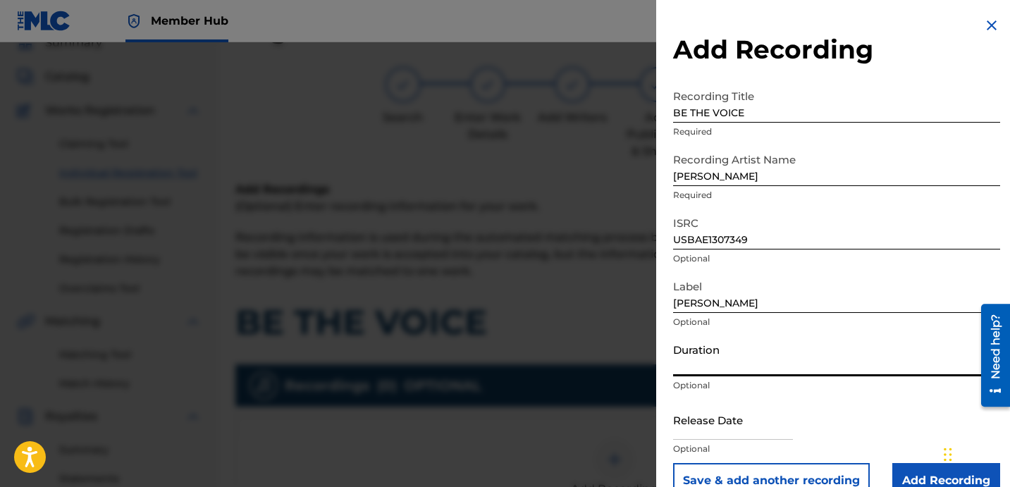
click at [727, 366] on input "Duration" at bounding box center [836, 356] width 327 height 40
click at [732, 370] on input "Duration" at bounding box center [836, 356] width 327 height 40
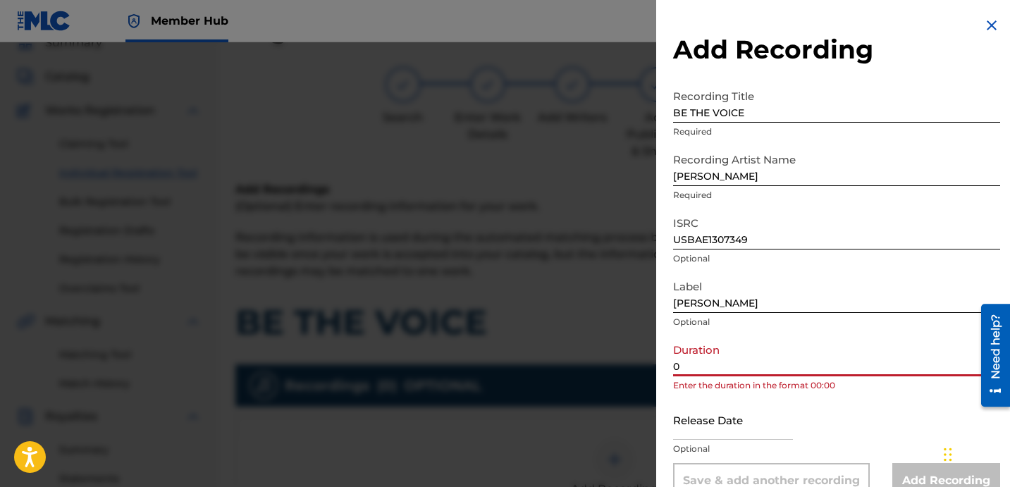
paste input "3:50"
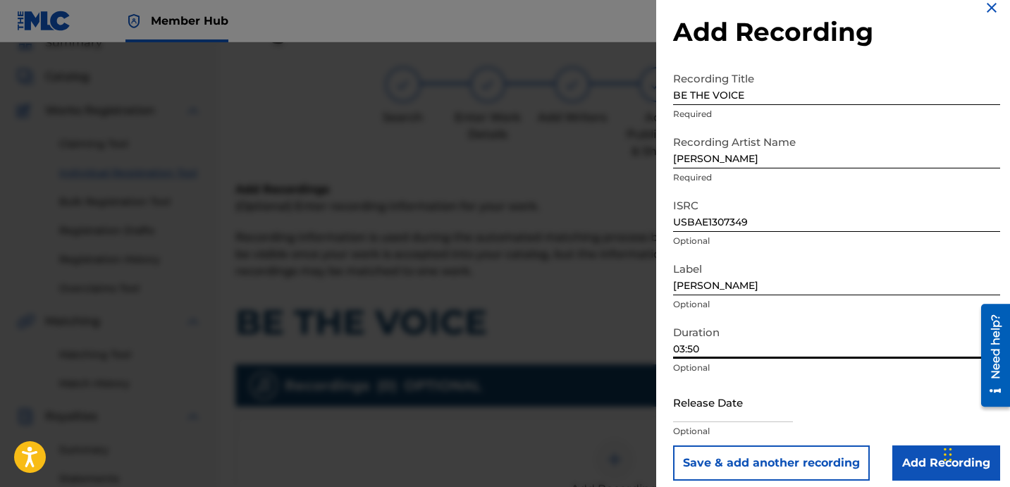
scroll to position [28, 0]
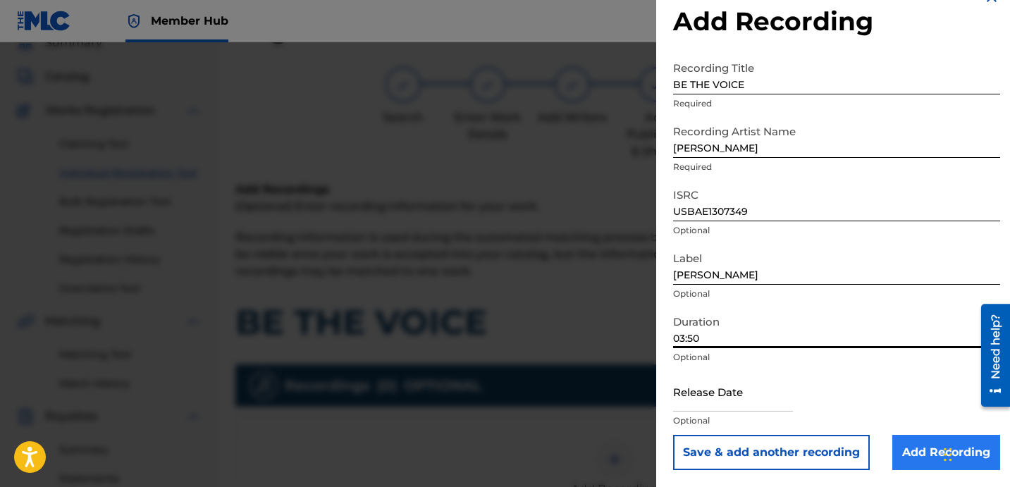
type input "03:50"
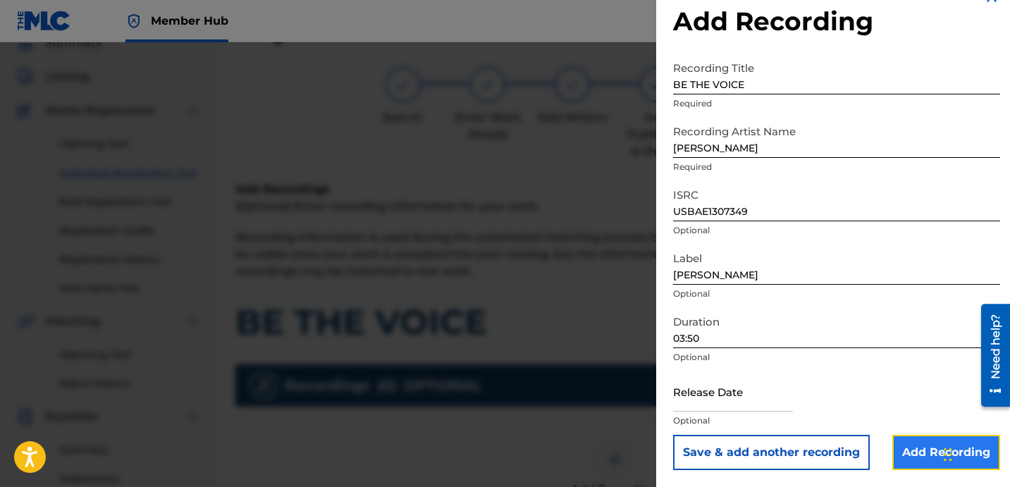
click at [924, 445] on input "Add Recording" at bounding box center [946, 452] width 108 height 35
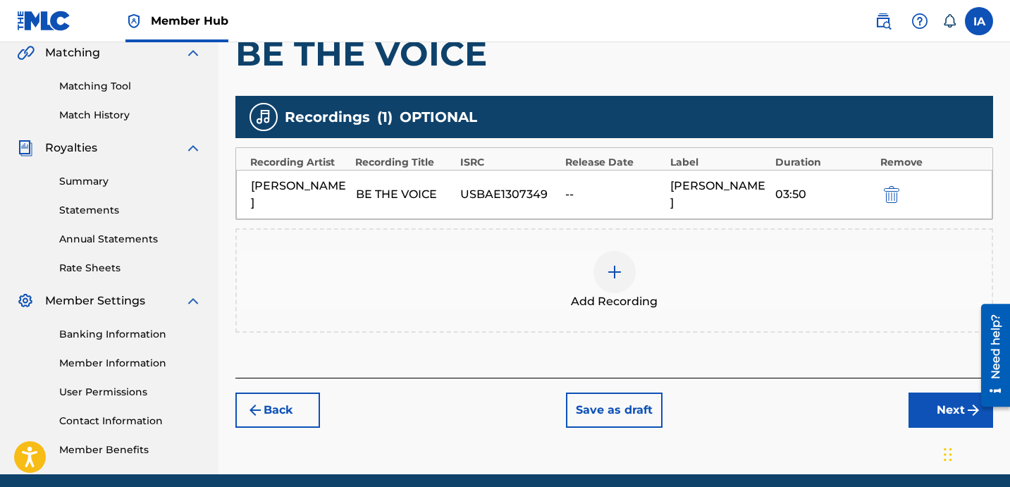
scroll to position [374, 0]
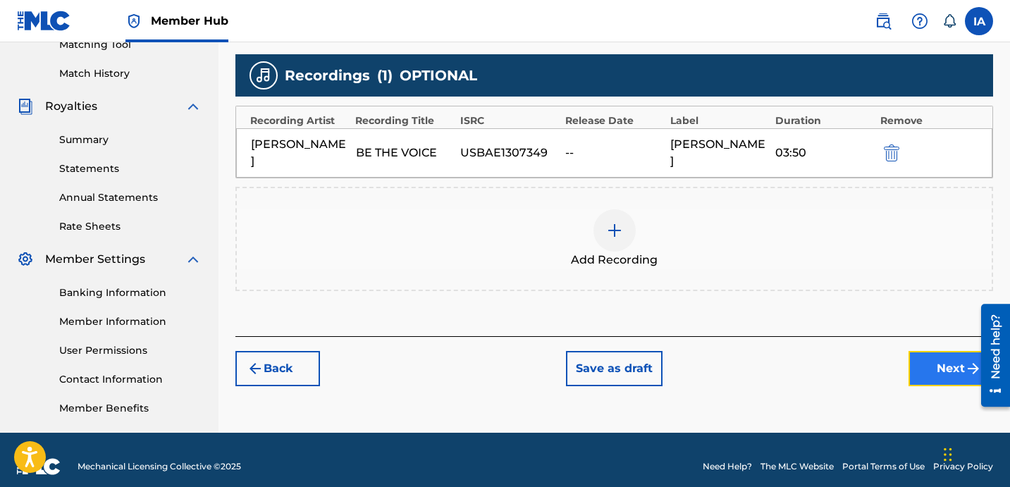
click at [946, 351] on button "Next" at bounding box center [950, 368] width 85 height 35
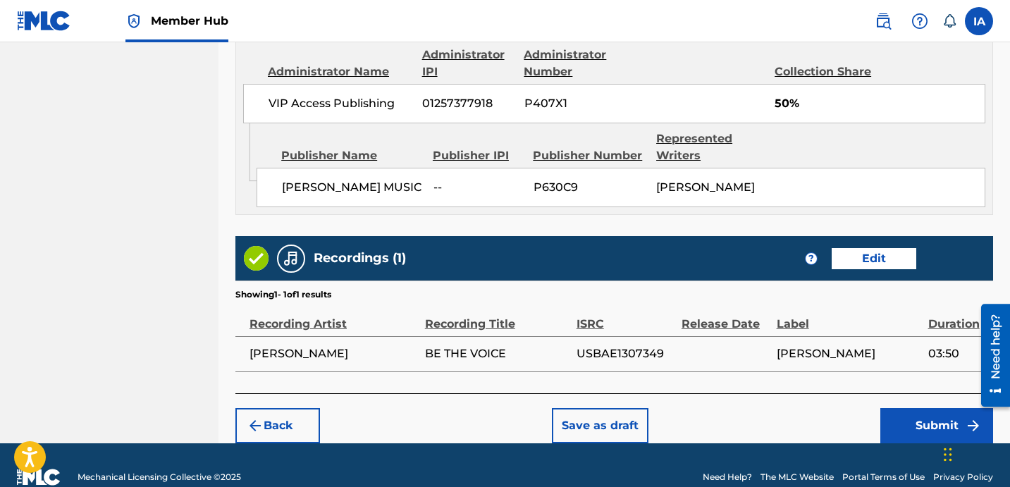
scroll to position [806, 0]
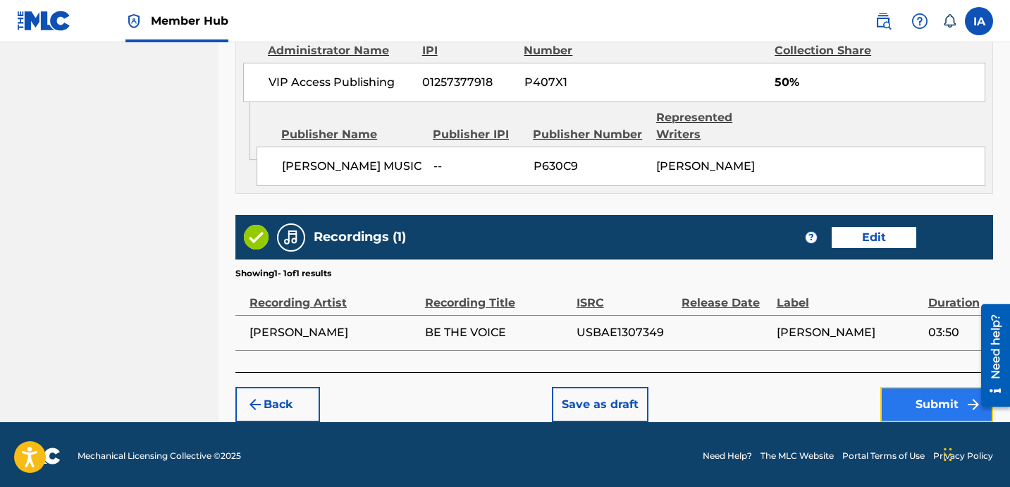
click at [926, 406] on button "Submit" at bounding box center [936, 404] width 113 height 35
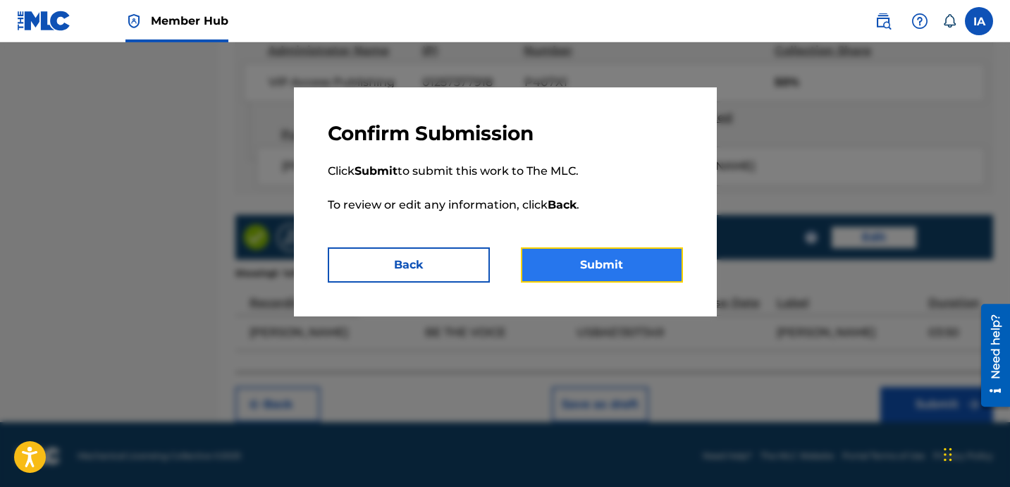
click at [644, 273] on button "Submit" at bounding box center [602, 264] width 162 height 35
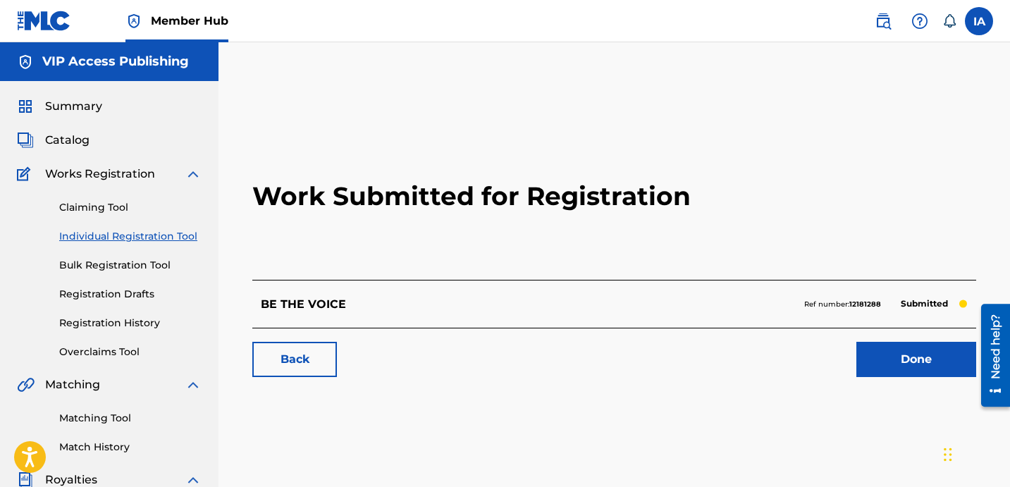
click at [279, 222] on h2 "Work Submitted for Registration" at bounding box center [614, 196] width 724 height 167
click at [166, 242] on link "Individual Registration Tool" at bounding box center [130, 236] width 142 height 15
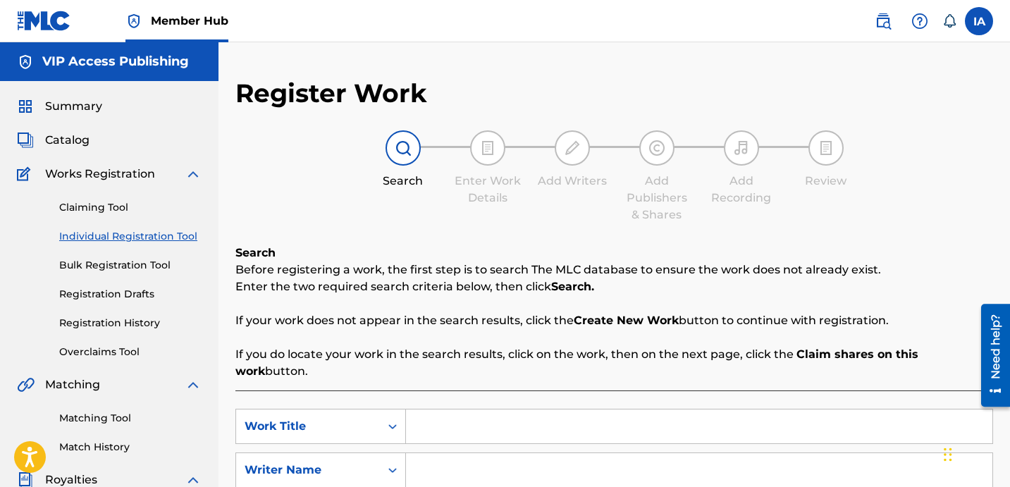
click at [164, 241] on link "Individual Registration Tool" at bounding box center [130, 236] width 142 height 15
click at [576, 409] on div "Search Form" at bounding box center [699, 426] width 587 height 35
click at [575, 409] on input "Search Form" at bounding box center [699, 426] width 586 height 34
paste input "CANT FAKE TRUTH"
type input "CANT FAKE TRUTH"
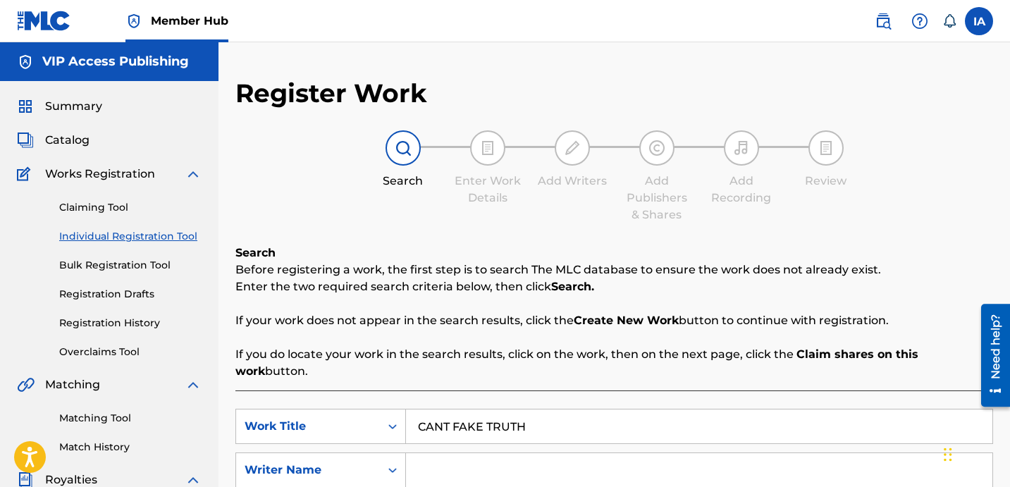
scroll to position [287, 0]
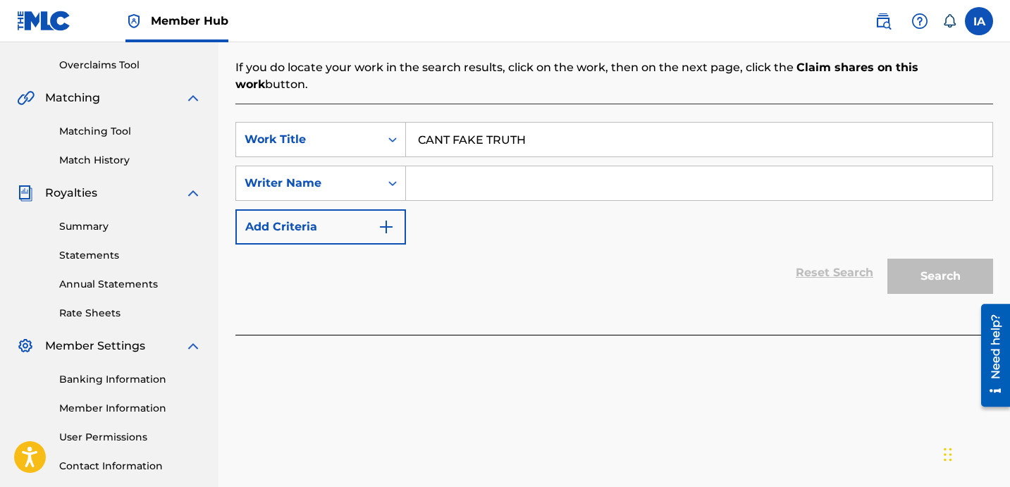
click at [689, 185] on div "SearchWithCriteriab4b4d327-8760-4fff-9d3b-a0c0e060a295 Work Title CANT FAKE TRU…" at bounding box center [614, 183] width 758 height 123
click at [694, 180] on input "Search Form" at bounding box center [699, 183] width 586 height 34
paste input "[PERSON_NAME]"
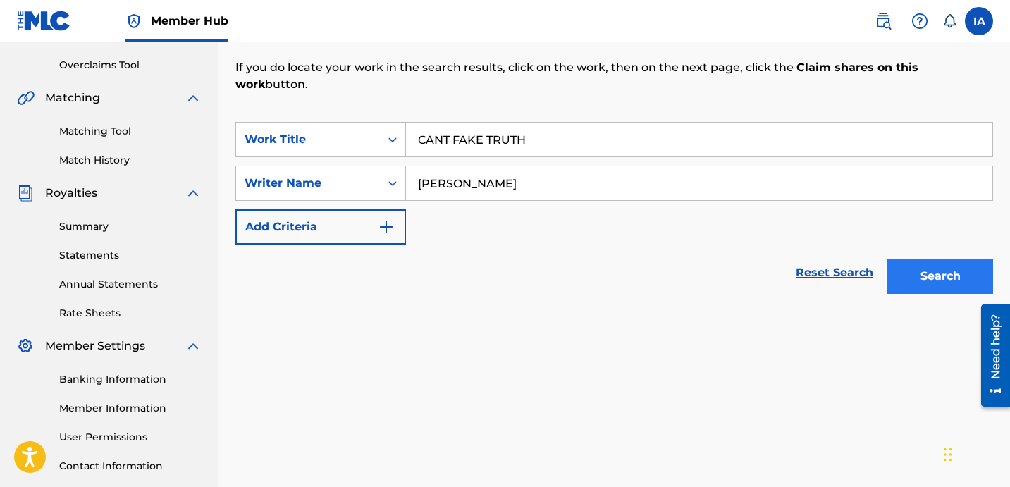
type input "[PERSON_NAME]"
click at [909, 259] on button "Search" at bounding box center [940, 276] width 106 height 35
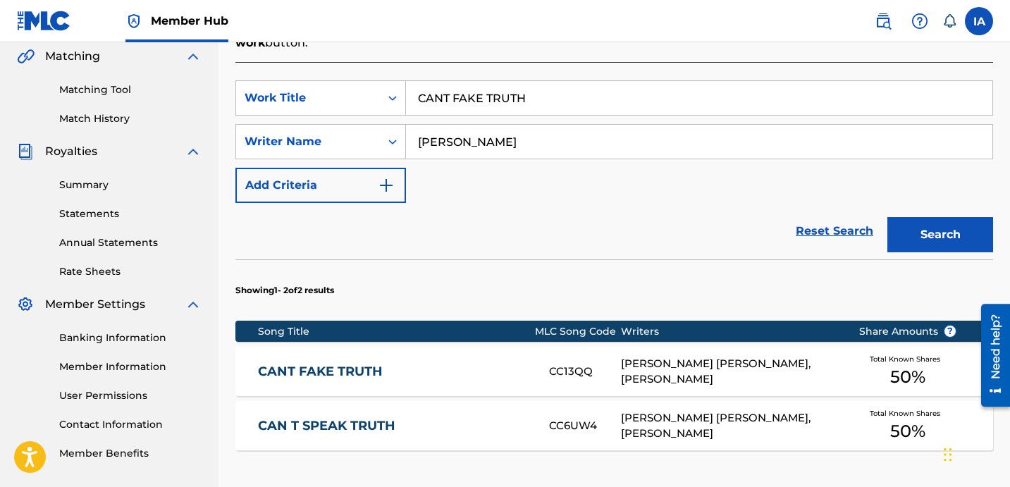
scroll to position [328, 0]
click at [665, 356] on div "[PERSON_NAME] [PERSON_NAME], [PERSON_NAME]" at bounding box center [729, 372] width 216 height 32
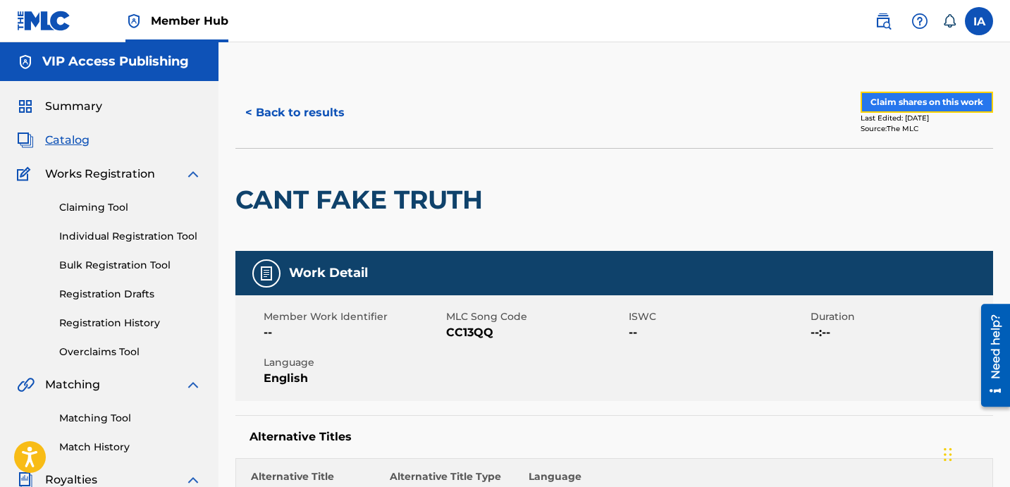
click at [905, 106] on button "Claim shares on this work" at bounding box center [927, 102] width 132 height 21
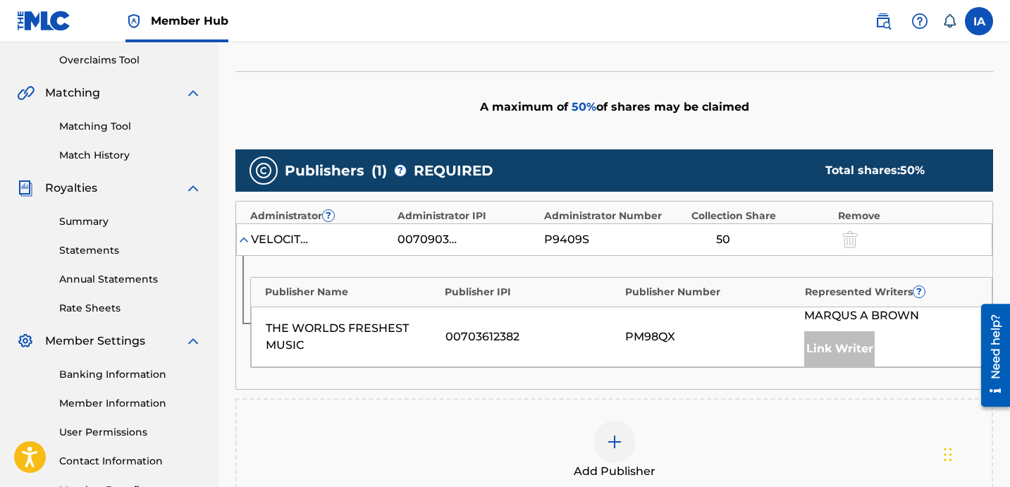
scroll to position [318, 0]
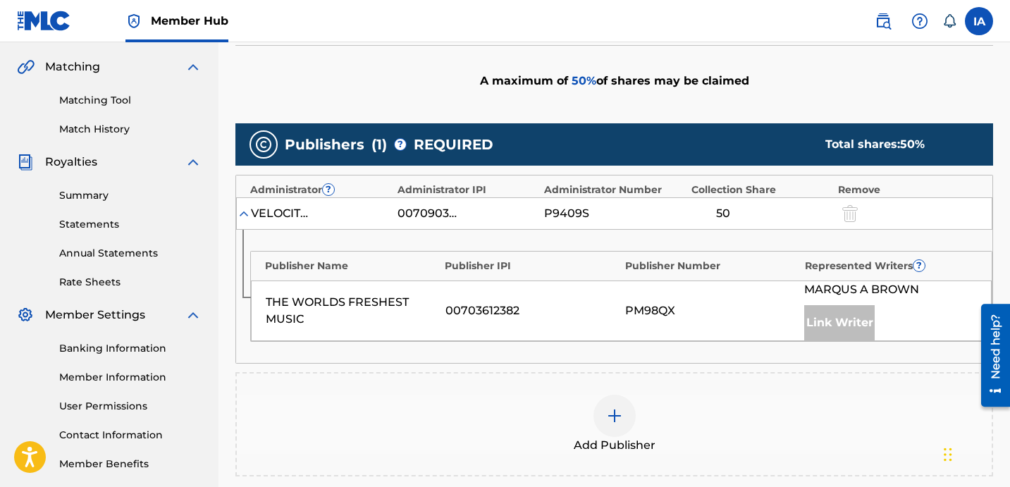
click at [624, 428] on div at bounding box center [614, 416] width 42 height 42
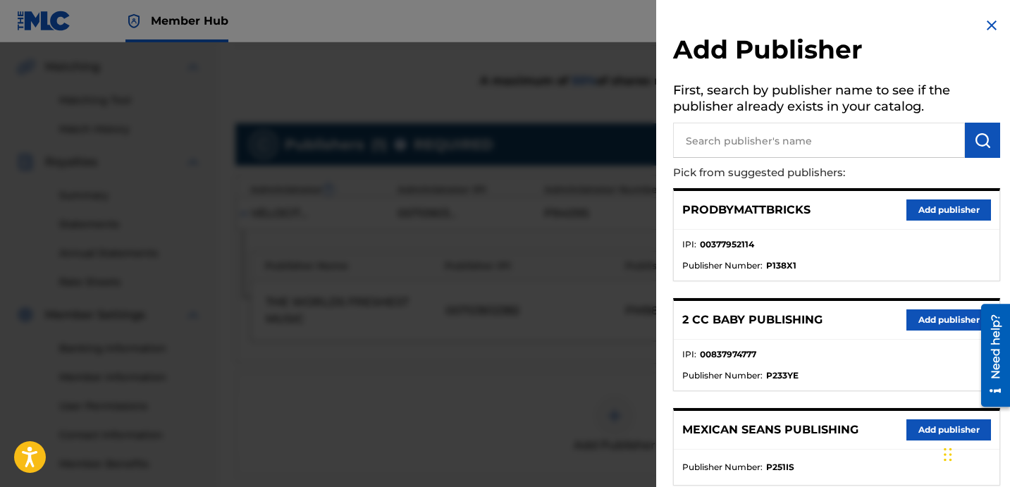
click at [893, 150] on input "text" at bounding box center [819, 140] width 292 height 35
paste input "[PERSON_NAME]"
type input "[PERSON_NAME]"
click at [982, 136] on img "submit" at bounding box center [982, 140] width 17 height 17
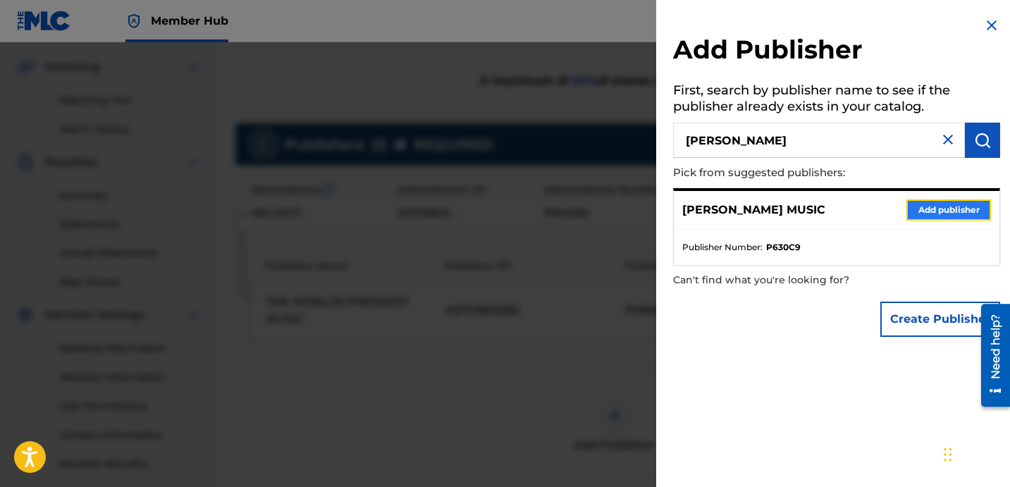
click at [929, 214] on button "Add publisher" at bounding box center [948, 209] width 85 height 21
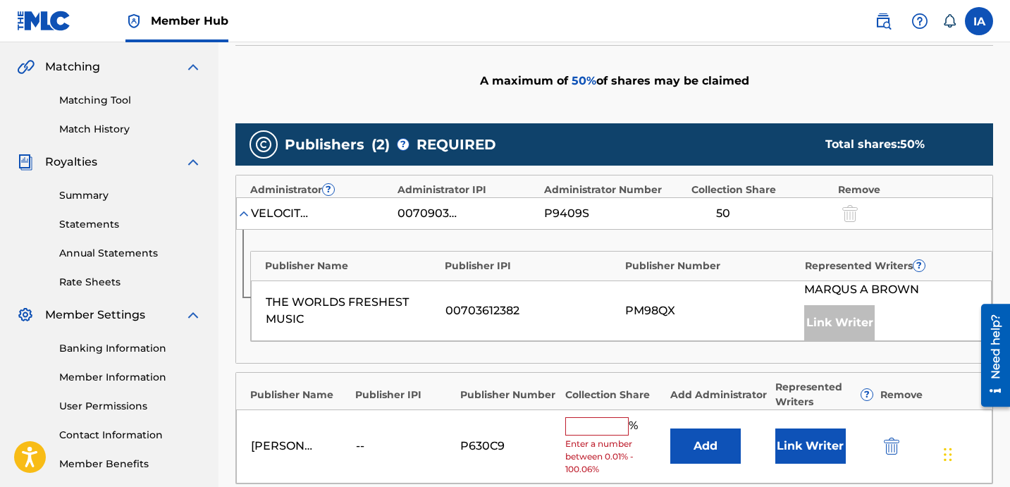
click at [613, 424] on input "text" at bounding box center [596, 426] width 63 height 18
type input "50"
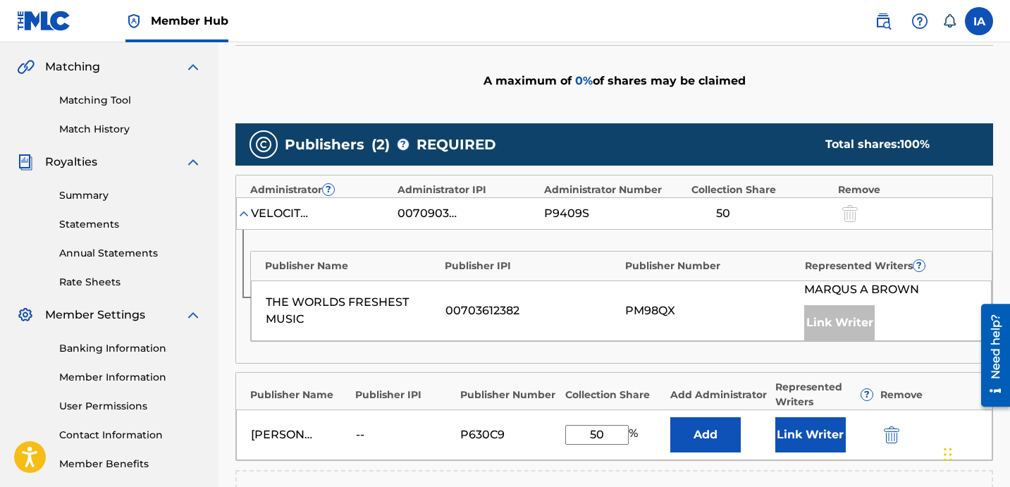
drag, startPoint x: 617, startPoint y: 440, endPoint x: 530, endPoint y: 397, distance: 97.1
click at [553, 410] on div "[PERSON_NAME] MUSIC -- P630C9 50 % Add Link Writer" at bounding box center [614, 434] width 756 height 51
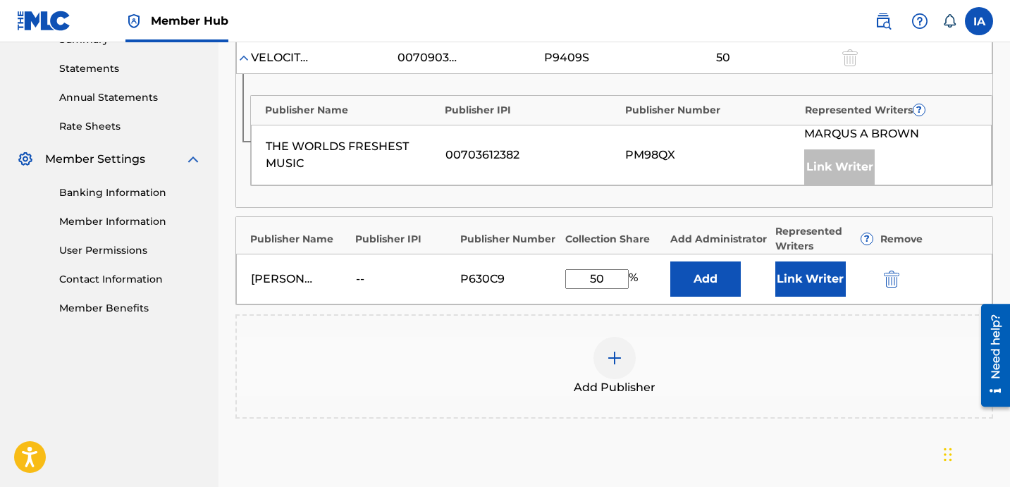
scroll to position [557, 0]
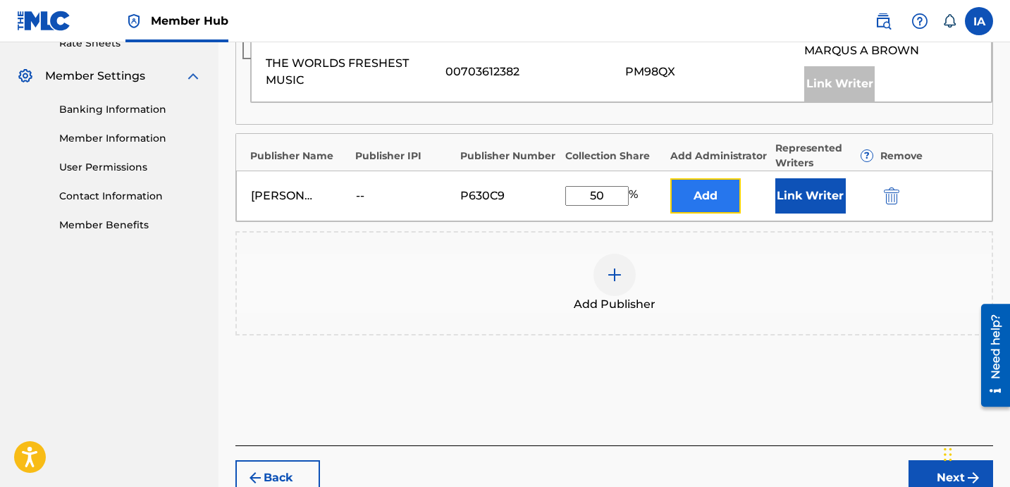
click at [700, 209] on button "Add" at bounding box center [705, 195] width 70 height 35
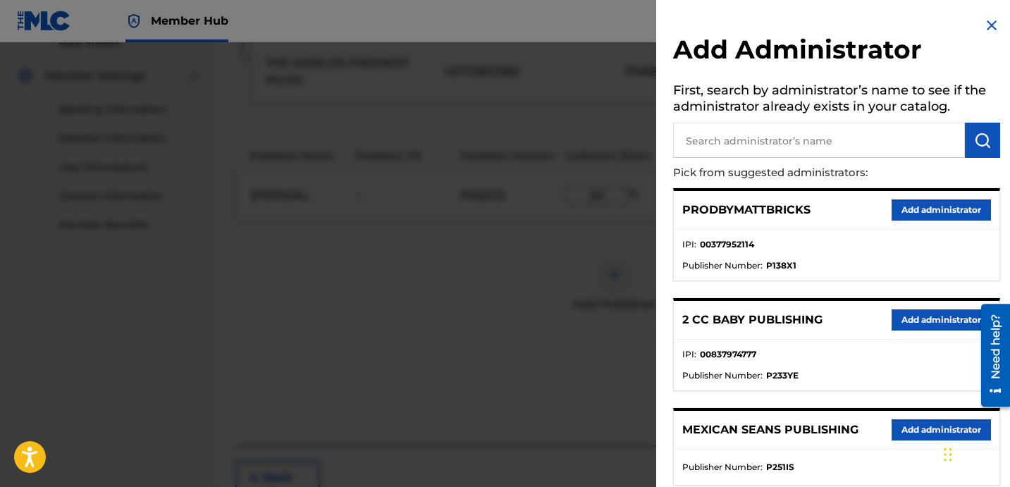
click at [856, 141] on input "text" at bounding box center [819, 140] width 292 height 35
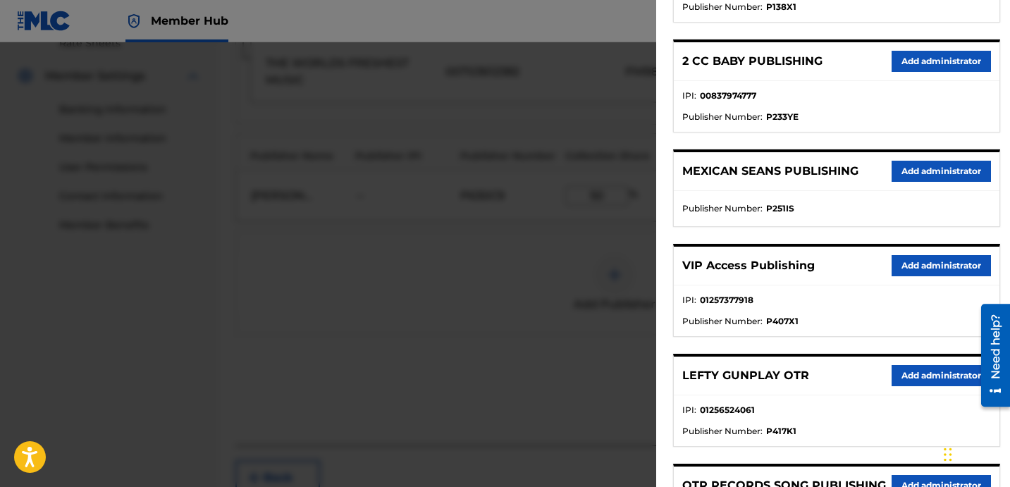
scroll to position [285, 0]
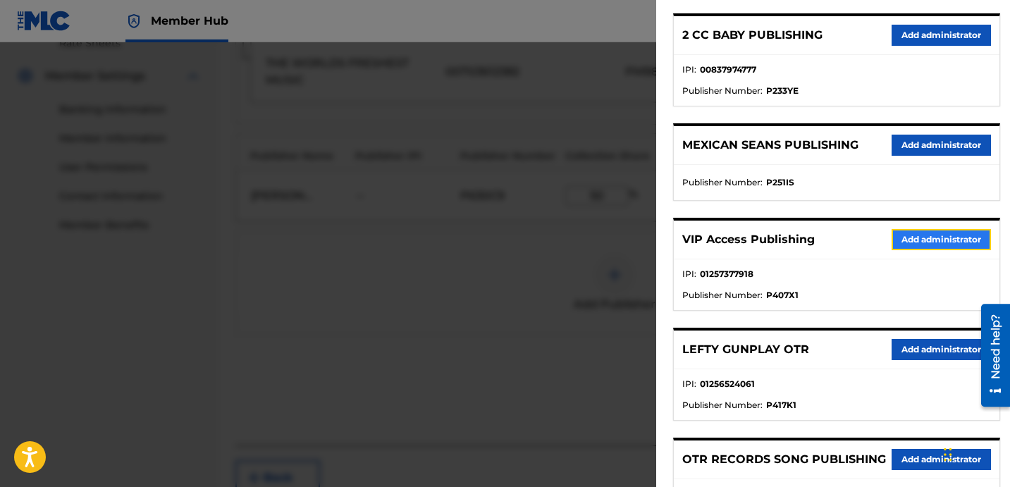
click at [926, 235] on button "Add administrator" at bounding box center [941, 239] width 99 height 21
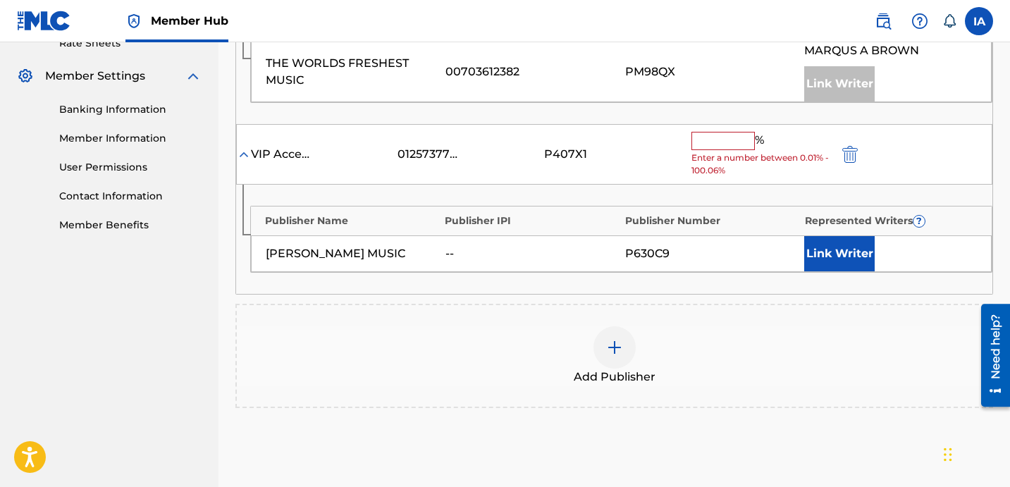
click at [745, 144] on input "text" at bounding box center [722, 141] width 63 height 18
paste input "50"
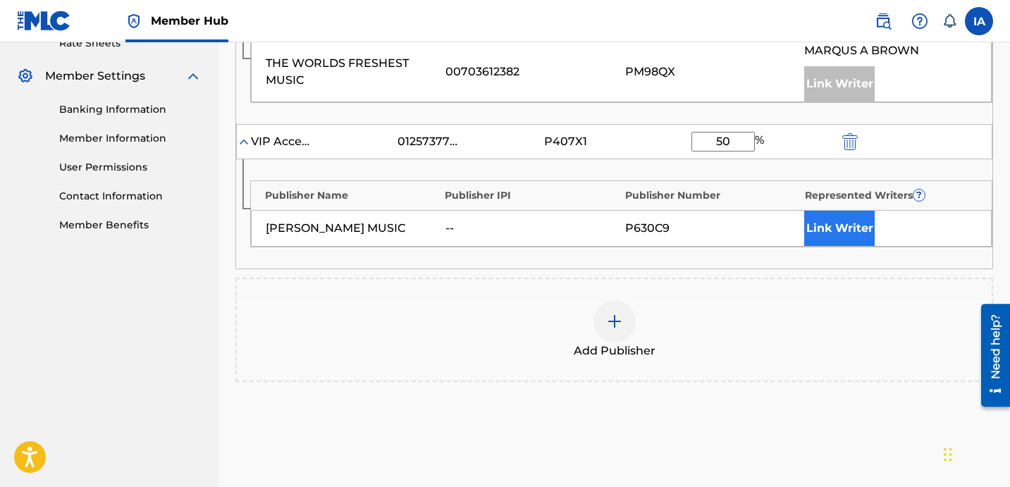
type input "50"
click at [834, 228] on button "Link Writer" at bounding box center [839, 228] width 70 height 35
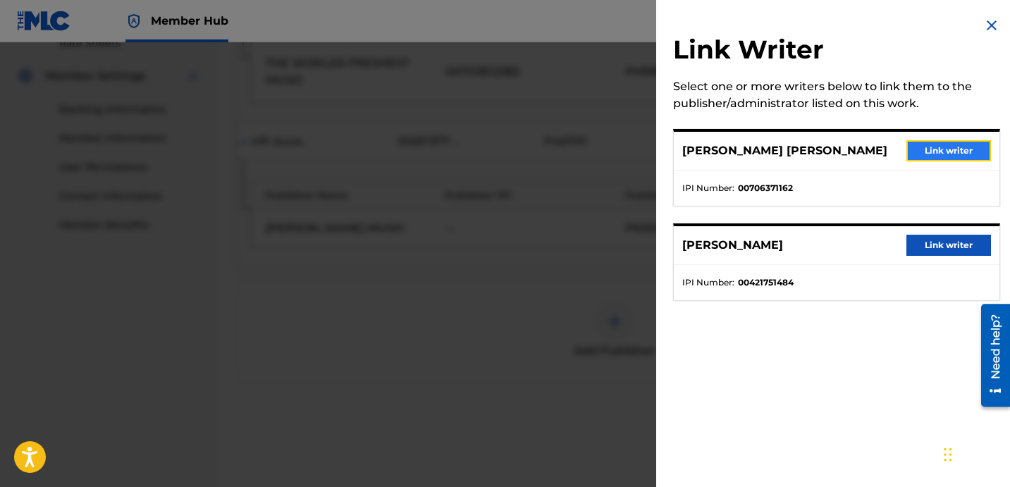
click at [938, 154] on button "Link writer" at bounding box center [948, 150] width 85 height 21
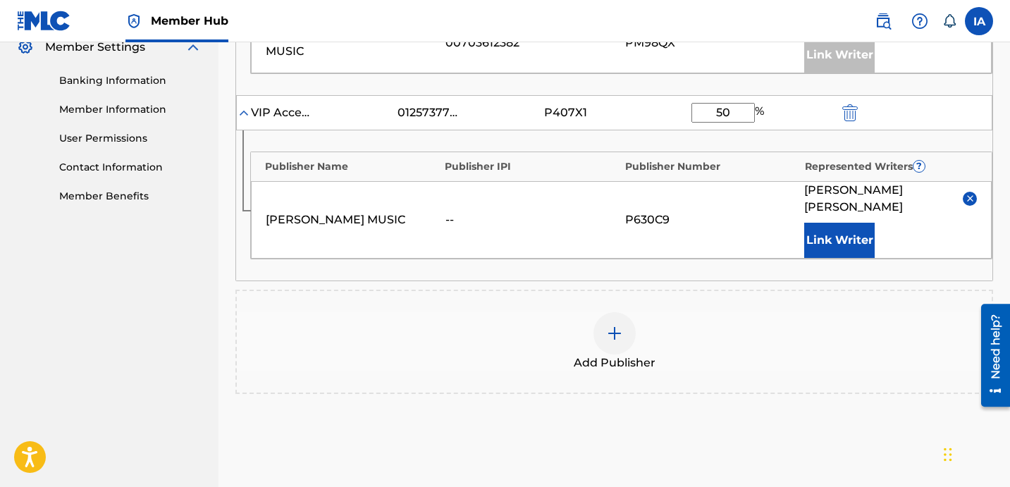
scroll to position [586, 0]
click at [974, 192] on img at bounding box center [970, 197] width 11 height 11
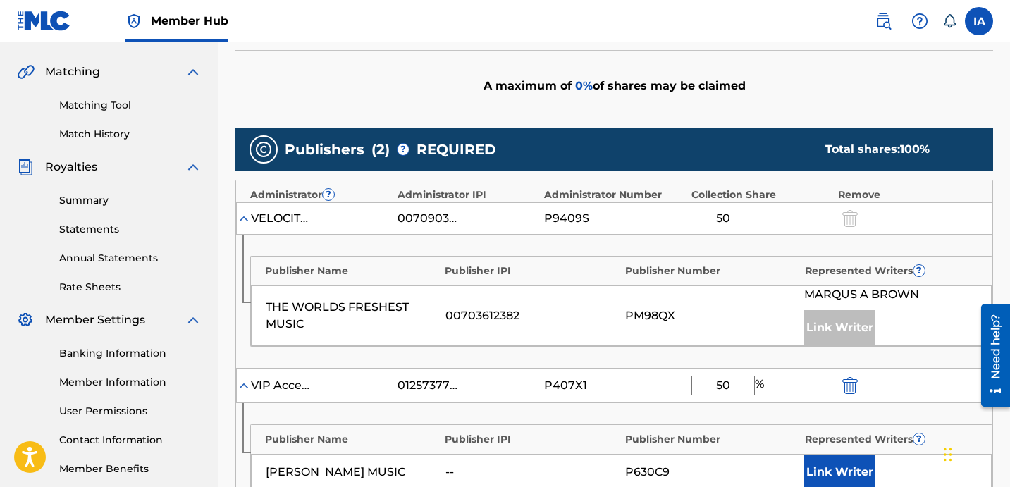
scroll to position [372, 0]
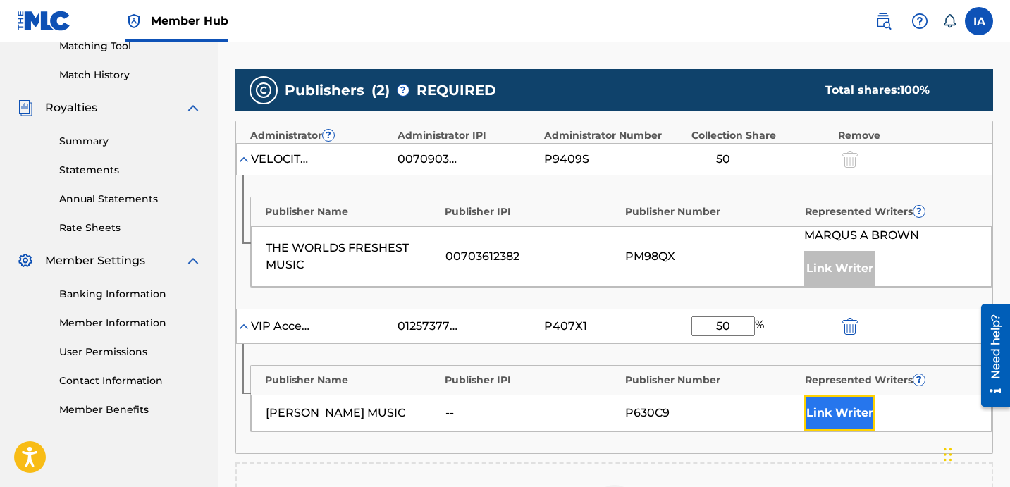
click at [856, 406] on button "Link Writer" at bounding box center [839, 412] width 70 height 35
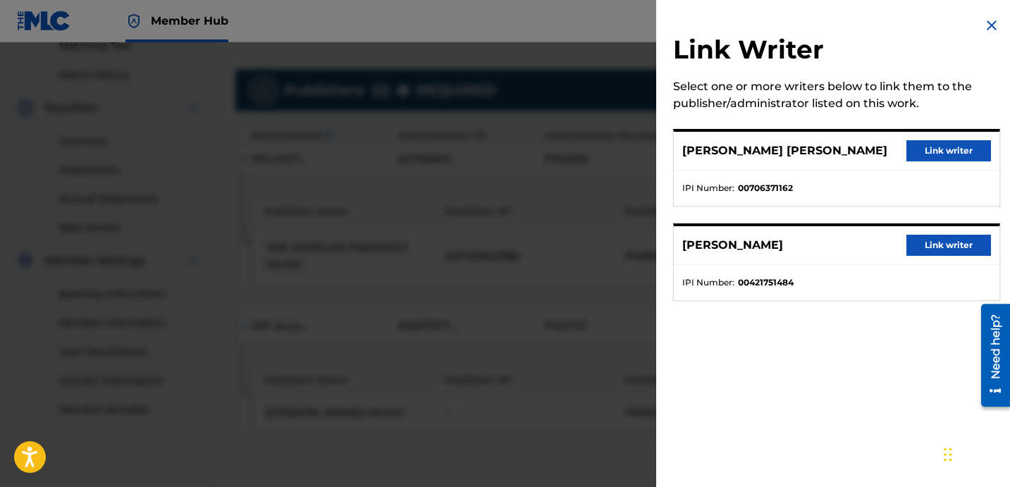
click at [983, 25] on img at bounding box center [991, 25] width 17 height 17
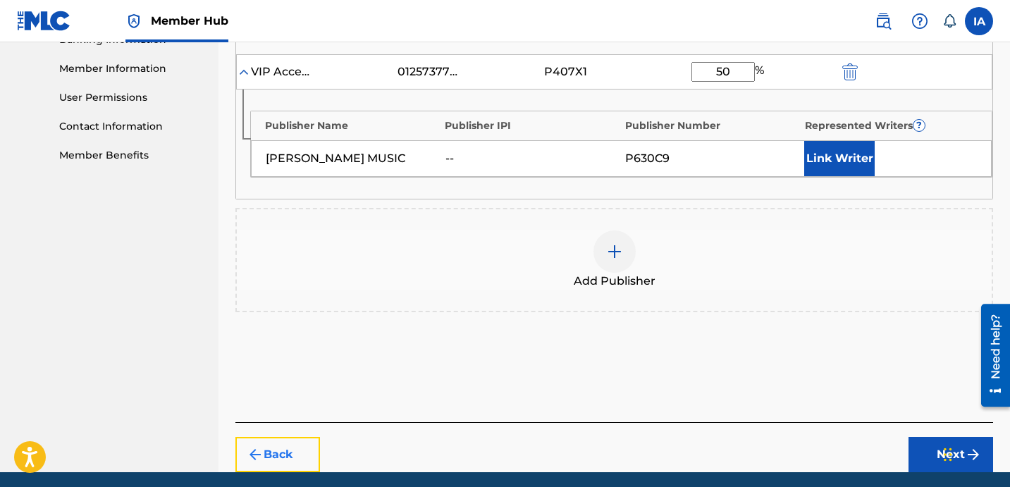
click at [300, 450] on button "Back" at bounding box center [277, 454] width 85 height 35
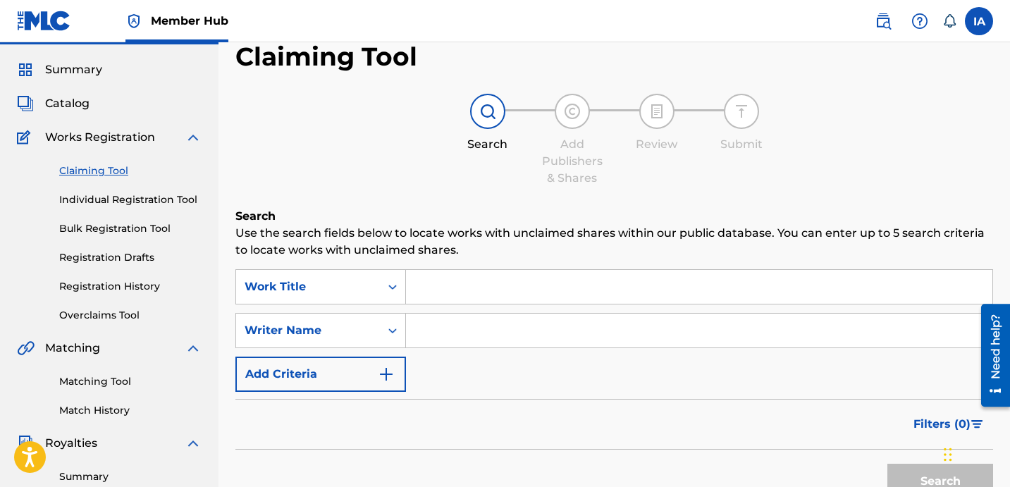
scroll to position [0, 0]
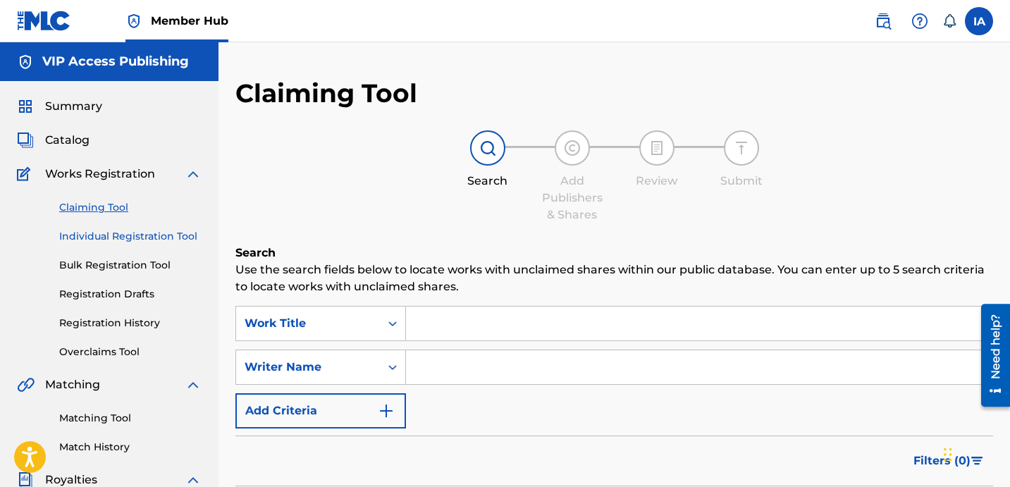
click at [135, 231] on link "Individual Registration Tool" at bounding box center [130, 236] width 142 height 15
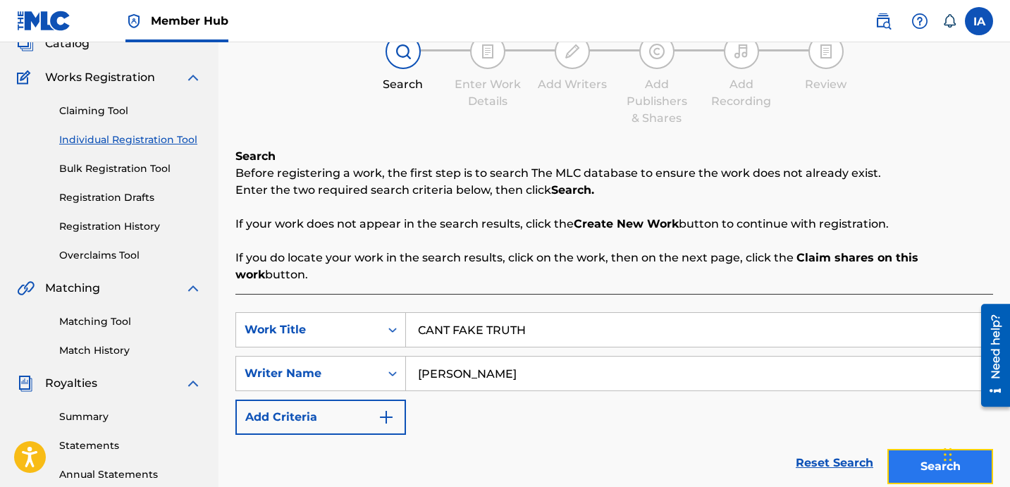
click at [916, 449] on button "Search" at bounding box center [940, 466] width 106 height 35
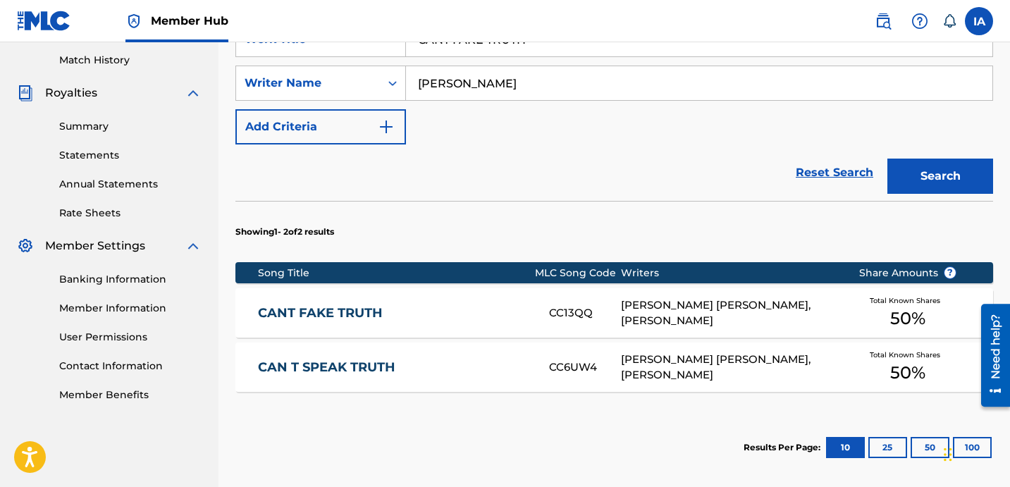
click at [669, 297] on div "[PERSON_NAME] [PERSON_NAME], [PERSON_NAME]" at bounding box center [729, 313] width 216 height 32
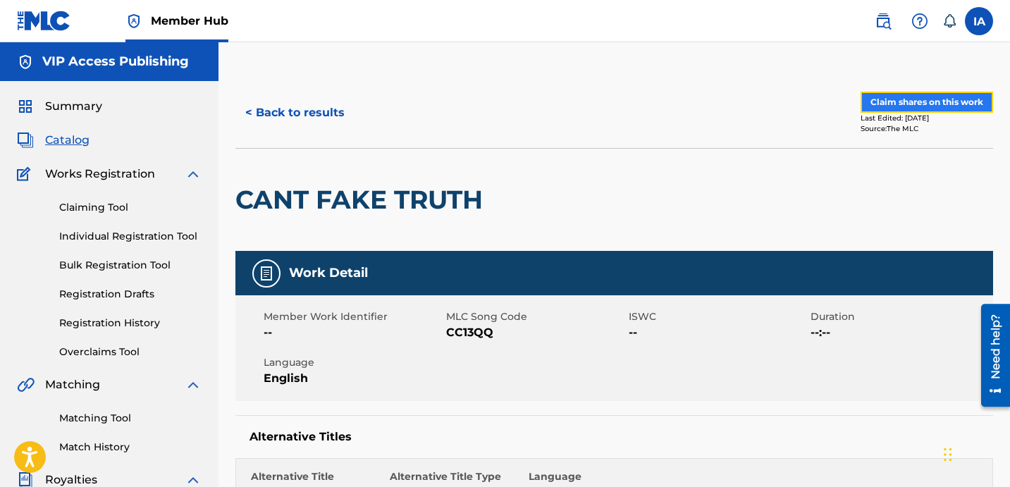
click at [936, 99] on button "Claim shares on this work" at bounding box center [927, 102] width 132 height 21
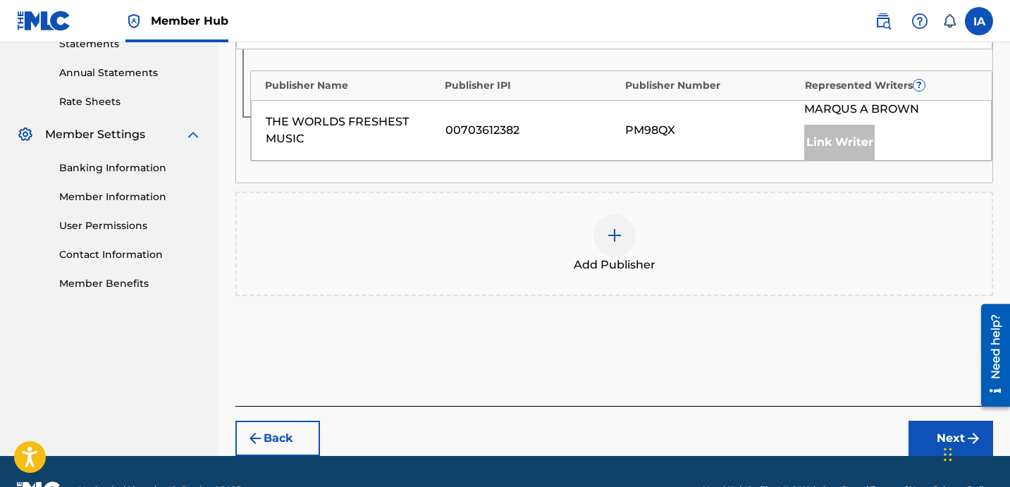
scroll to position [535, 0]
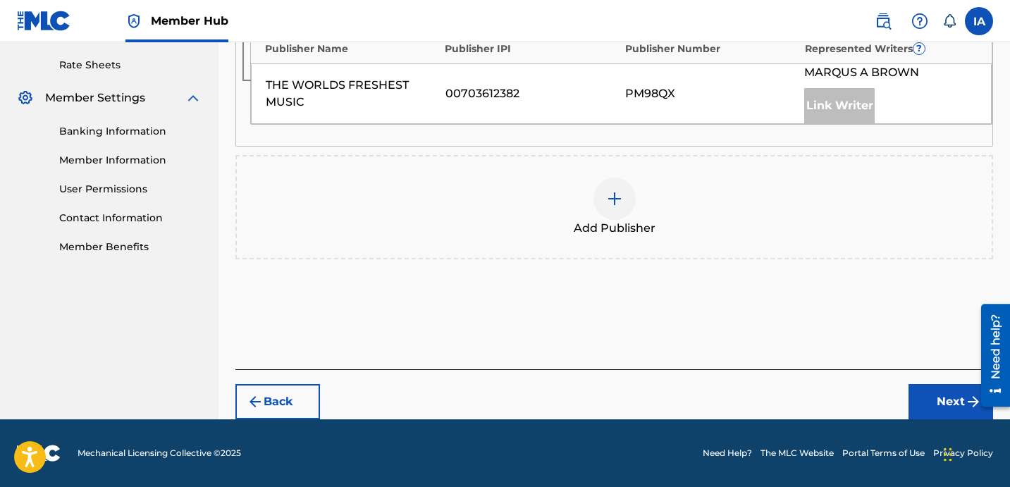
click at [612, 226] on span "Add Publisher" at bounding box center [615, 228] width 82 height 17
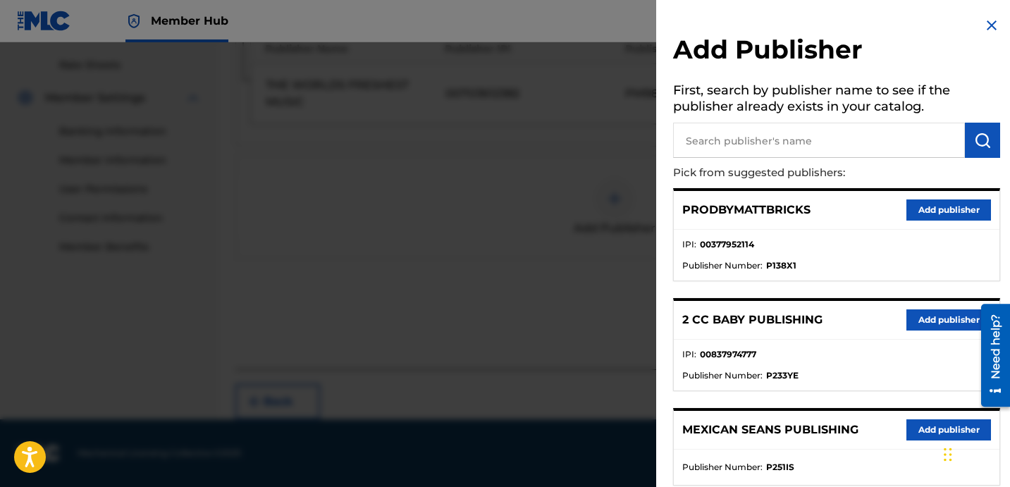
click at [763, 234] on ul "IPI : 00377952114 Publisher Number : P138X1" at bounding box center [837, 255] width 326 height 51
click at [814, 139] on input "text" at bounding box center [819, 140] width 292 height 35
paste input "50"
drag, startPoint x: 814, startPoint y: 140, endPoint x: 605, endPoint y: 98, distance: 213.5
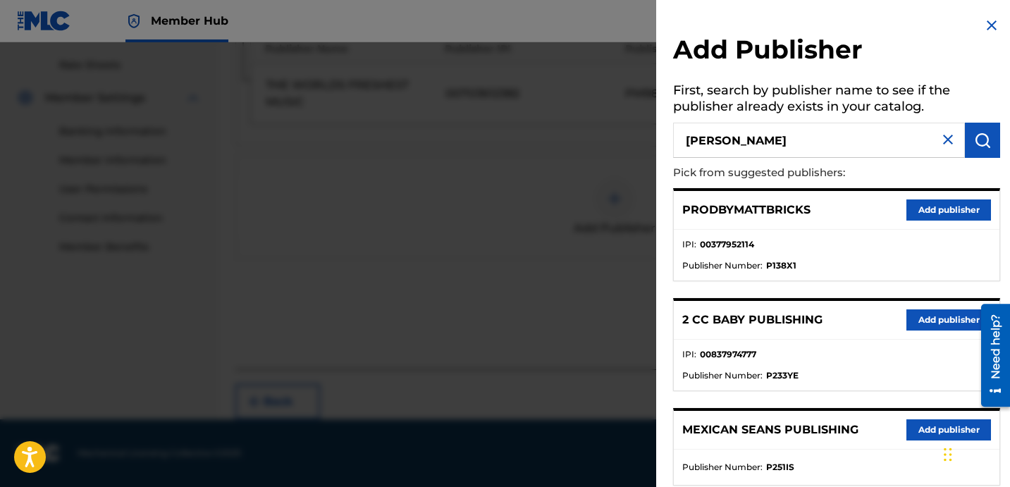
type input "[PERSON_NAME]"
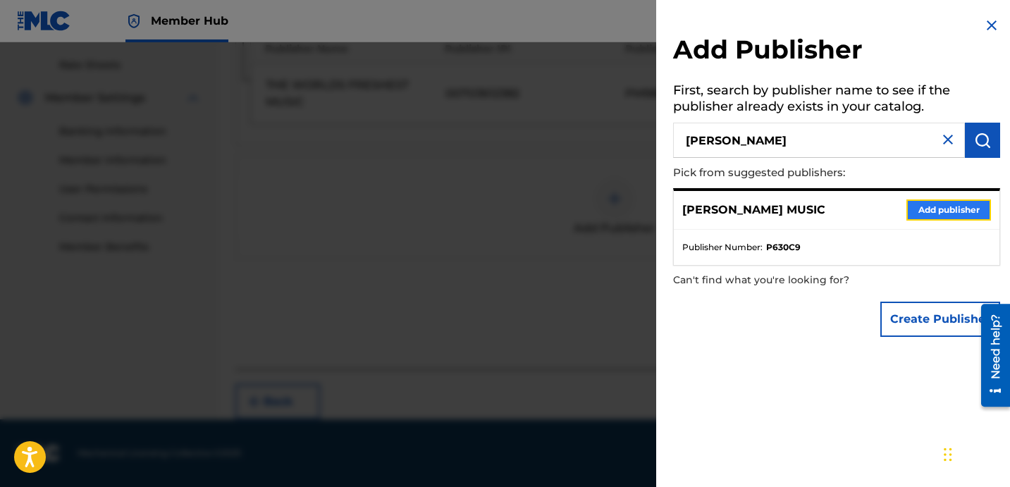
click at [926, 213] on button "Add publisher" at bounding box center [948, 209] width 85 height 21
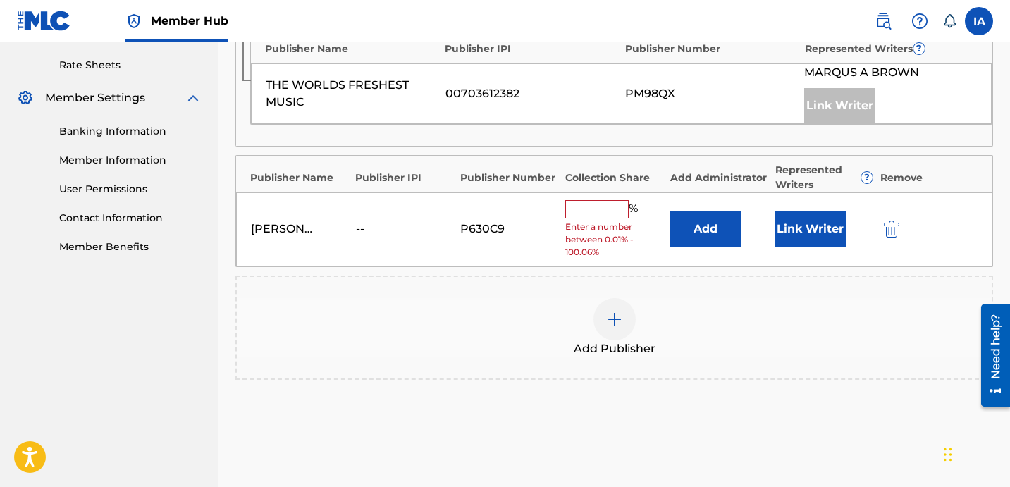
click at [610, 207] on input "text" at bounding box center [596, 209] width 63 height 18
type input "50"
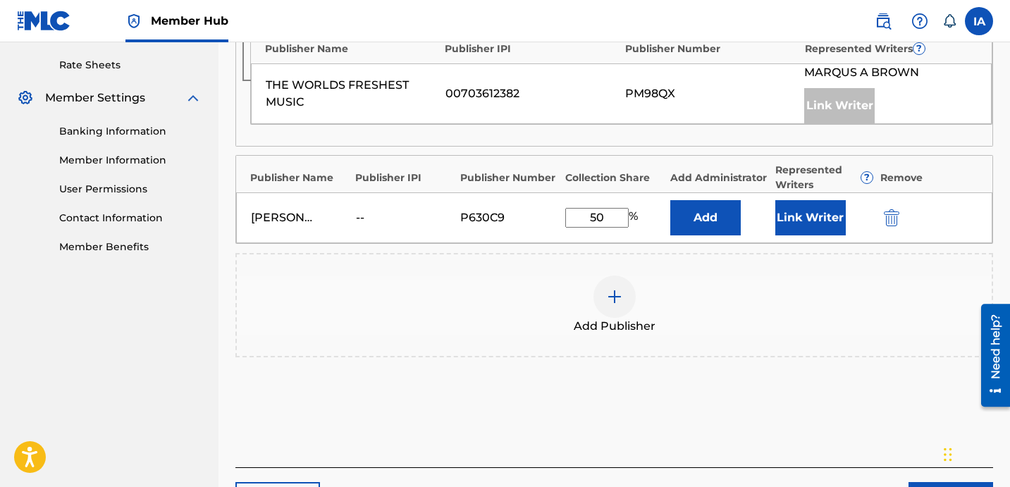
drag, startPoint x: 613, startPoint y: 218, endPoint x: 564, endPoint y: 199, distance: 52.6
click at [581, 207] on div "[PERSON_NAME] MUSIC -- P630C9 50 % Add Link Writer" at bounding box center [614, 217] width 756 height 51
click at [705, 221] on button "Add" at bounding box center [705, 217] width 70 height 35
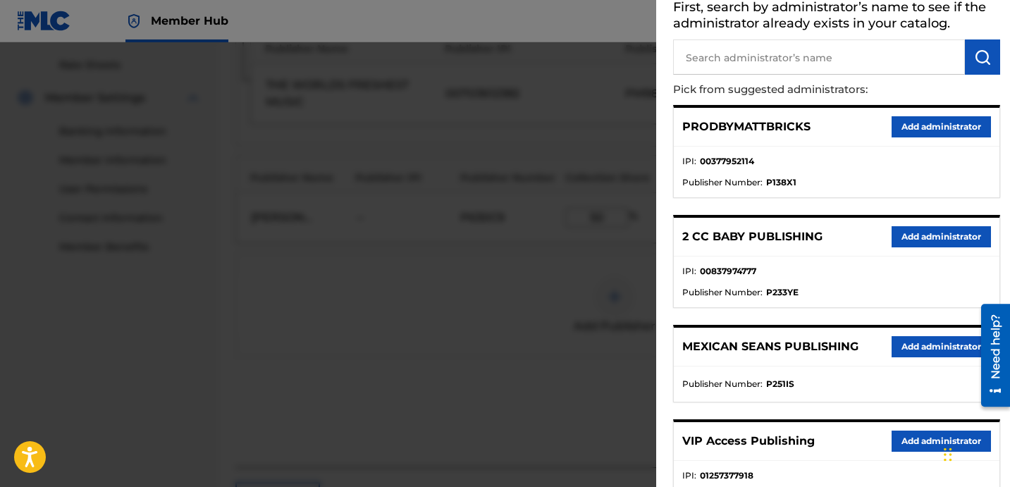
scroll to position [97, 0]
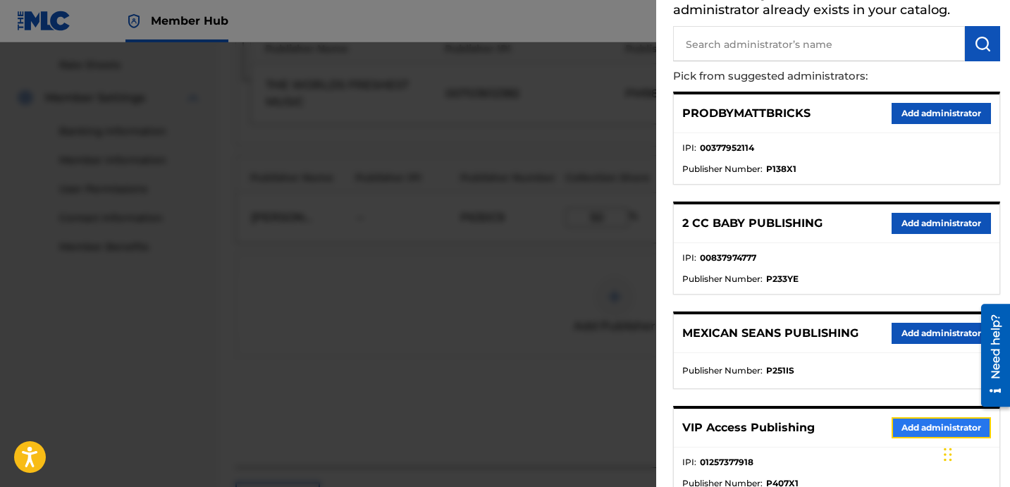
click at [909, 421] on button "Add administrator" at bounding box center [941, 427] width 99 height 21
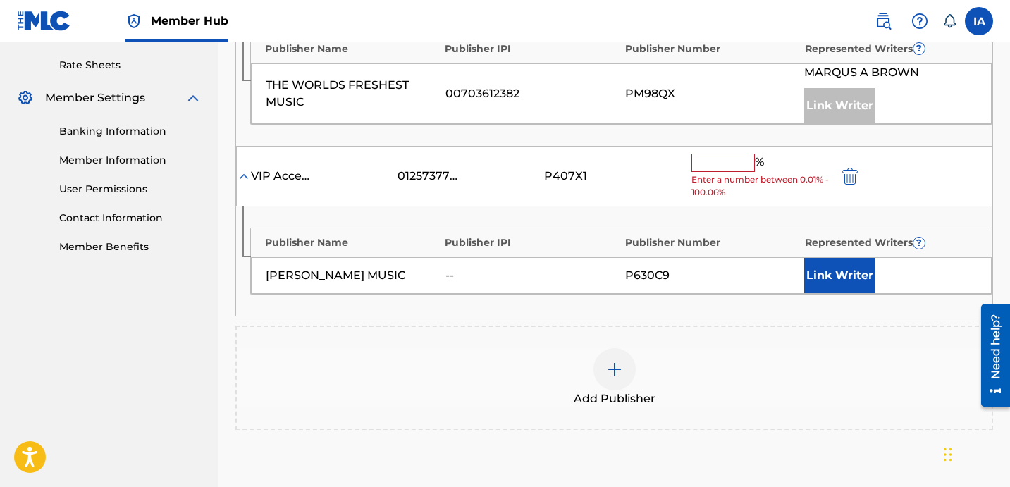
click at [732, 168] on input "text" at bounding box center [722, 163] width 63 height 18
paste input "50"
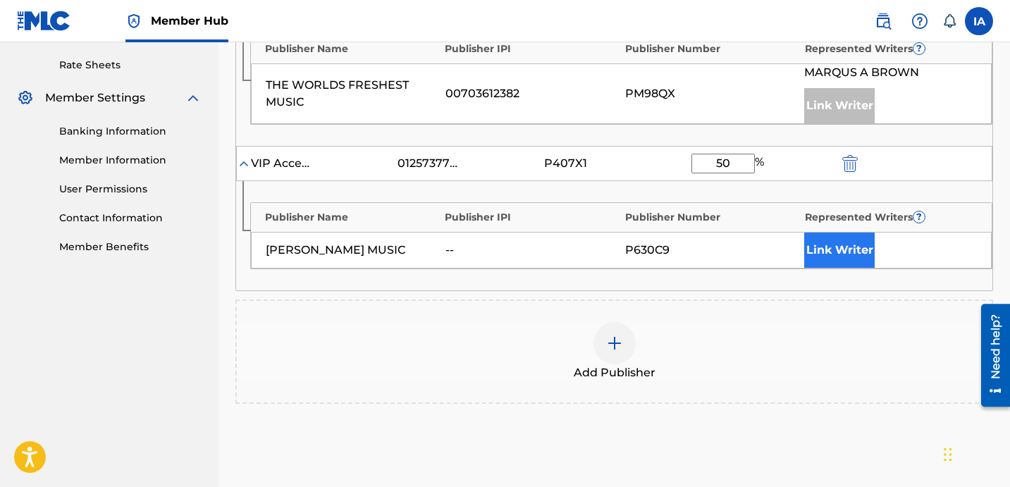
type input "50"
click at [839, 249] on button "Link Writer" at bounding box center [839, 250] width 70 height 35
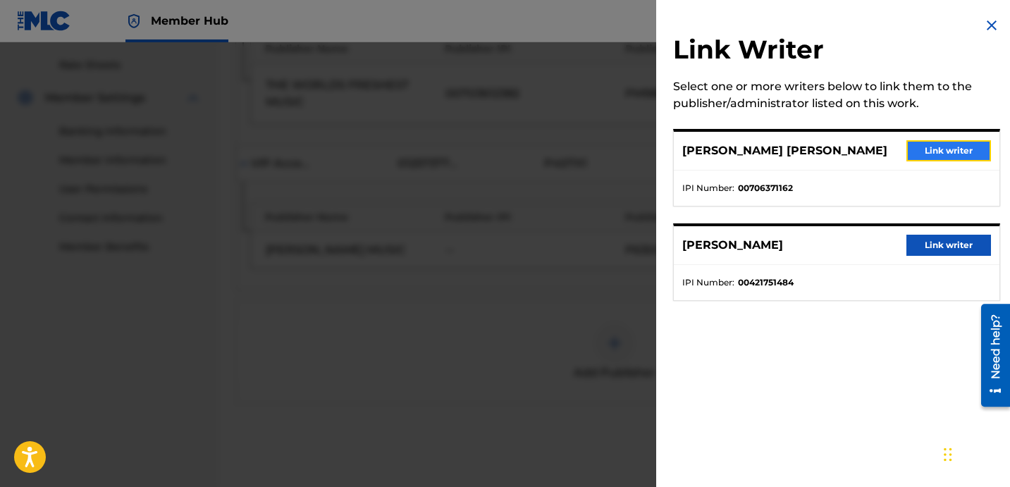
click at [933, 156] on button "Link writer" at bounding box center [948, 150] width 85 height 21
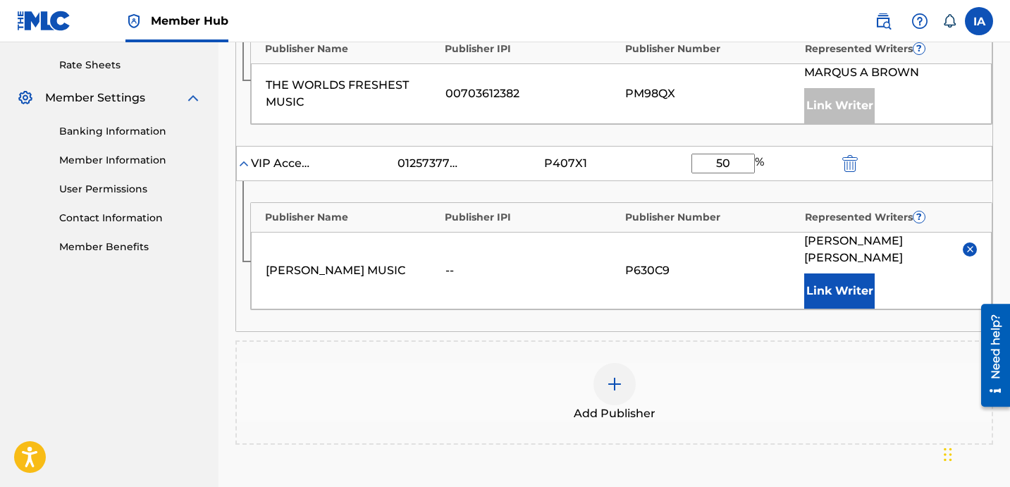
click at [704, 241] on div "[PERSON_NAME] MUSIC -- P630C9 [PERSON_NAME] [PERSON_NAME] Link Writer" at bounding box center [621, 271] width 741 height 78
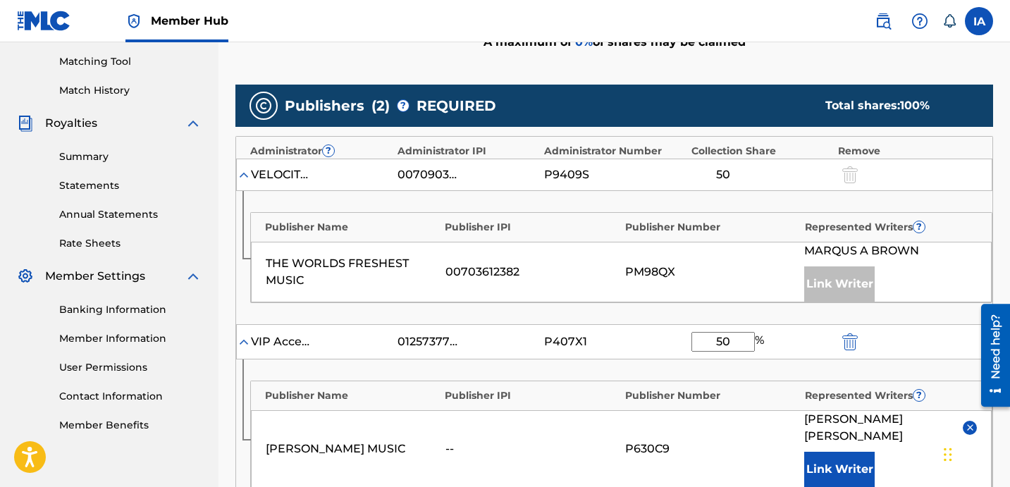
scroll to position [355, 0]
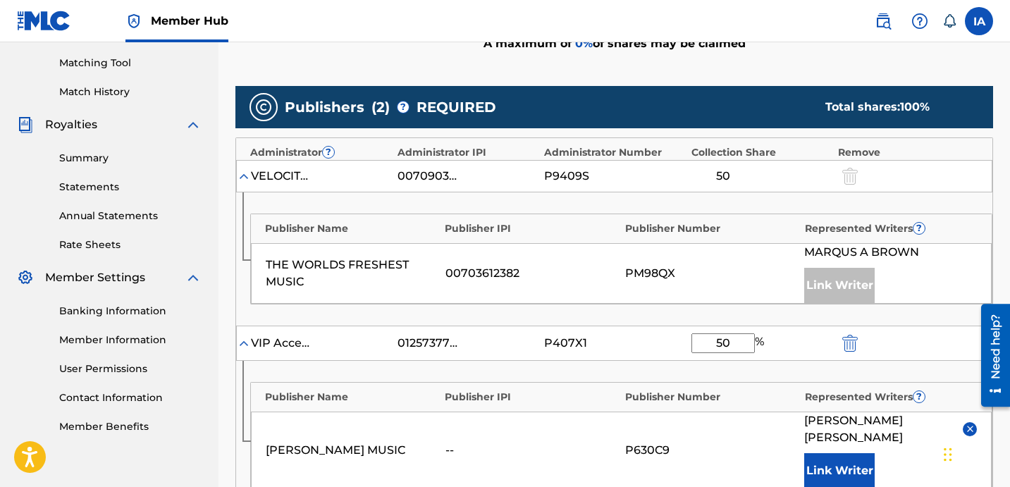
click at [667, 249] on div "THE WORLDS FRESHEST MUSIC 00703612382 PM98QX [PERSON_NAME] Link Writer" at bounding box center [621, 273] width 741 height 61
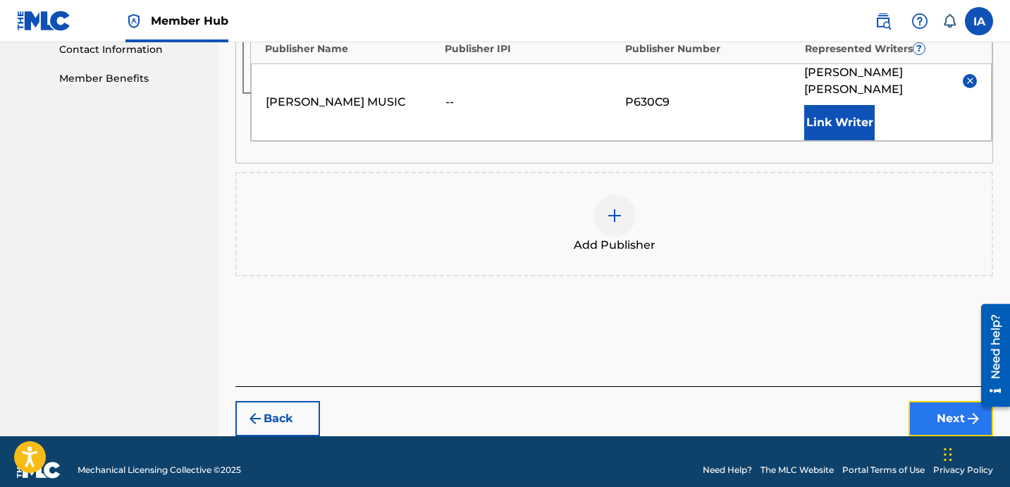
click at [914, 401] on button "Next" at bounding box center [950, 418] width 85 height 35
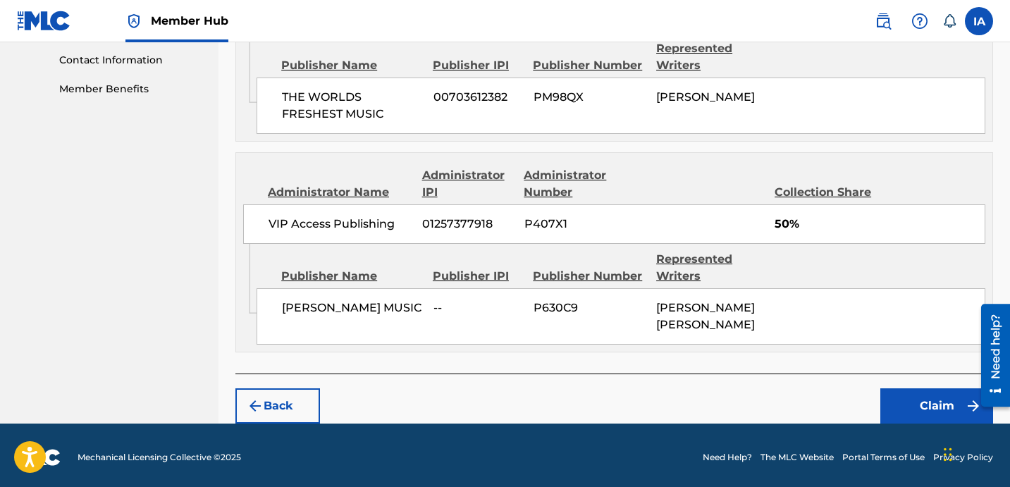
scroll to position [693, 0]
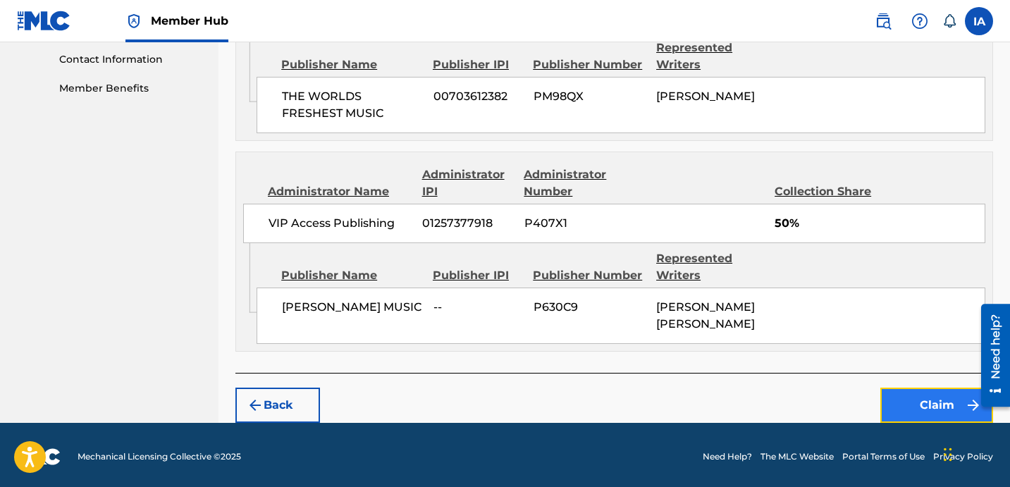
click at [912, 394] on button "Claim" at bounding box center [936, 405] width 113 height 35
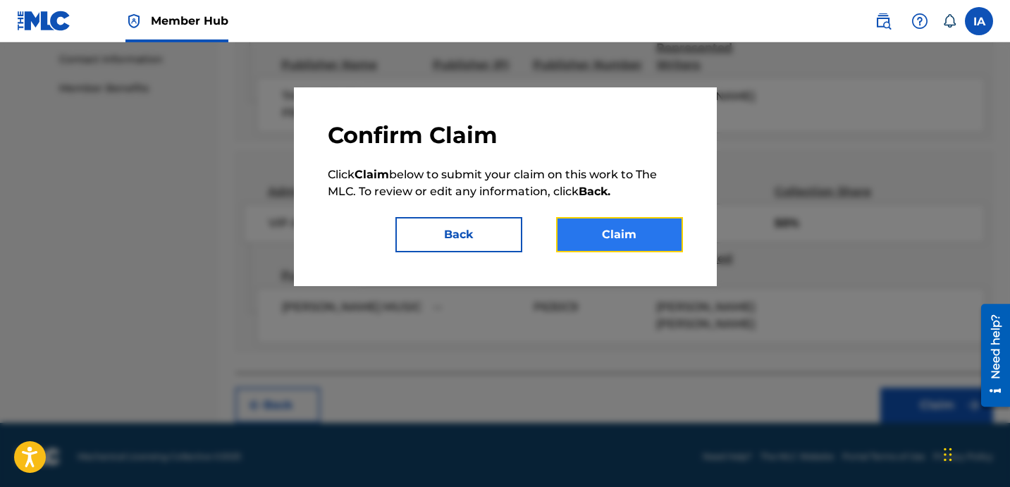
click at [622, 243] on button "Claim" at bounding box center [619, 234] width 127 height 35
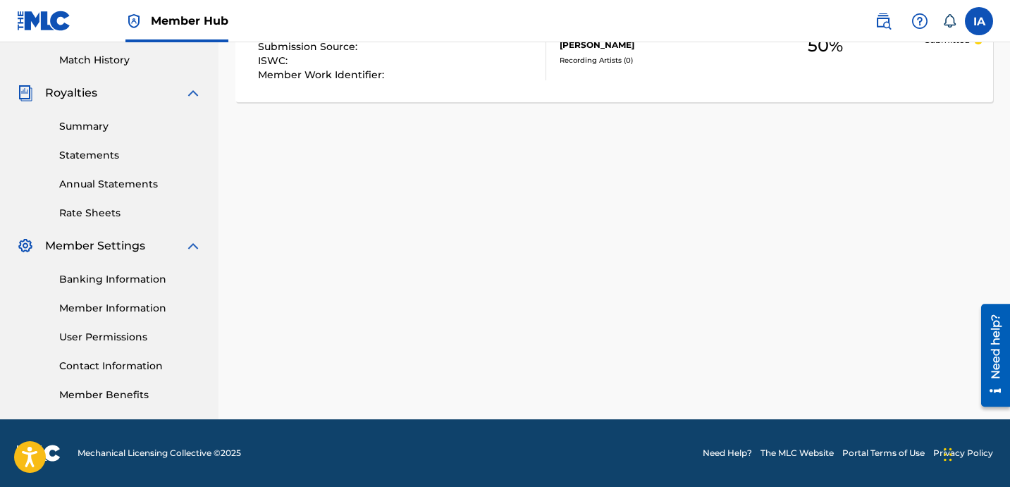
scroll to position [0, 0]
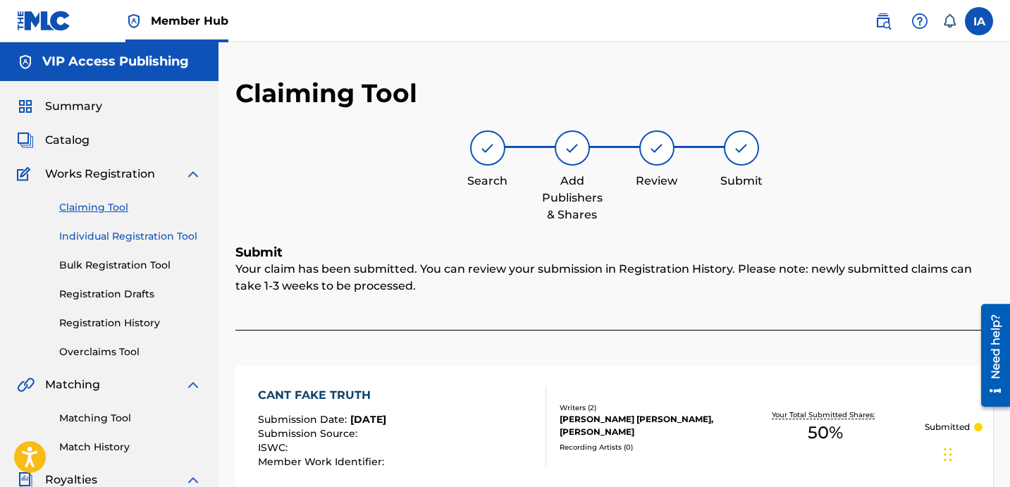
click at [123, 240] on link "Individual Registration Tool" at bounding box center [130, 236] width 142 height 15
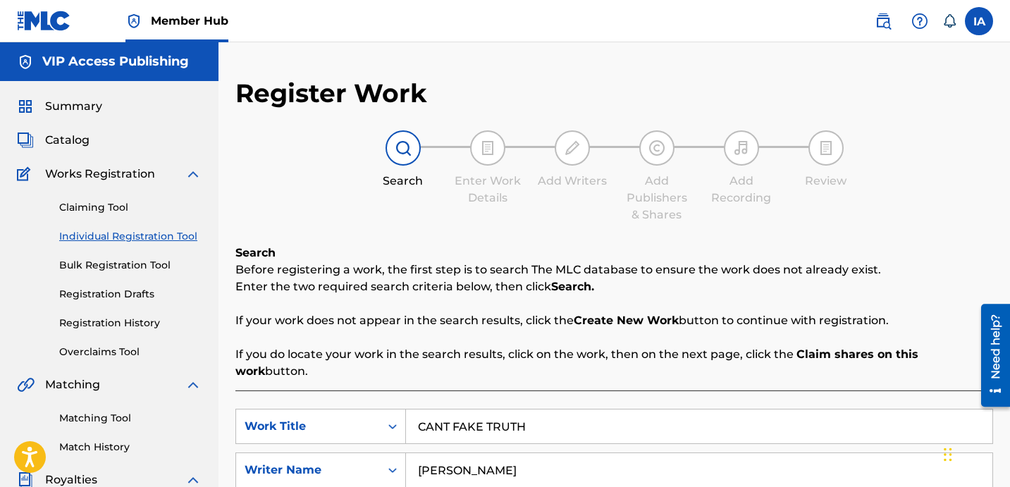
scroll to position [282, 0]
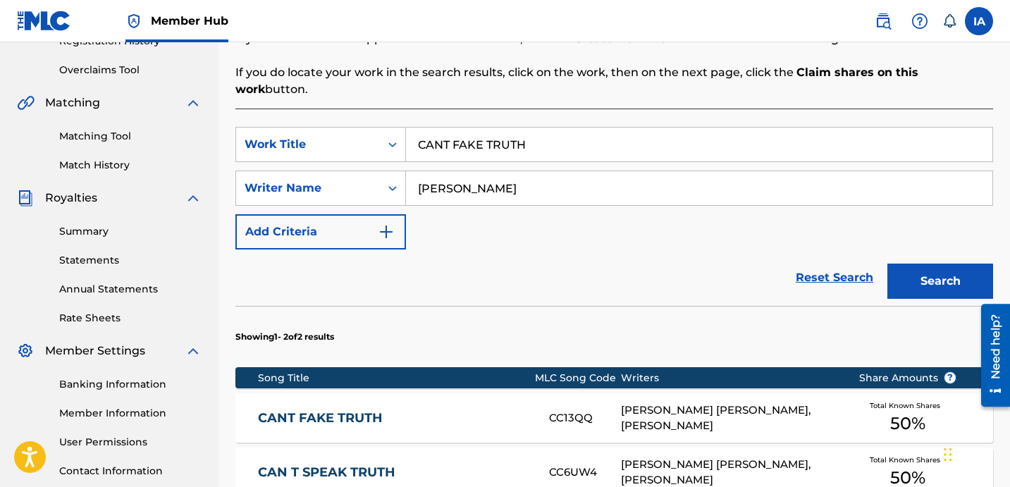
drag, startPoint x: 602, startPoint y: 127, endPoint x: 397, endPoint y: 82, distance: 209.3
click at [479, 109] on div "SearchWithCriteriab4b4d327-8760-4fff-9d3b-a0c0e060a295 Work Title CANT FAKE TRU…" at bounding box center [614, 364] width 758 height 511
paste input "MUSIC SAVES ME"
type input "MUSIC SAVES ME"
click at [923, 264] on button "Search" at bounding box center [940, 281] width 106 height 35
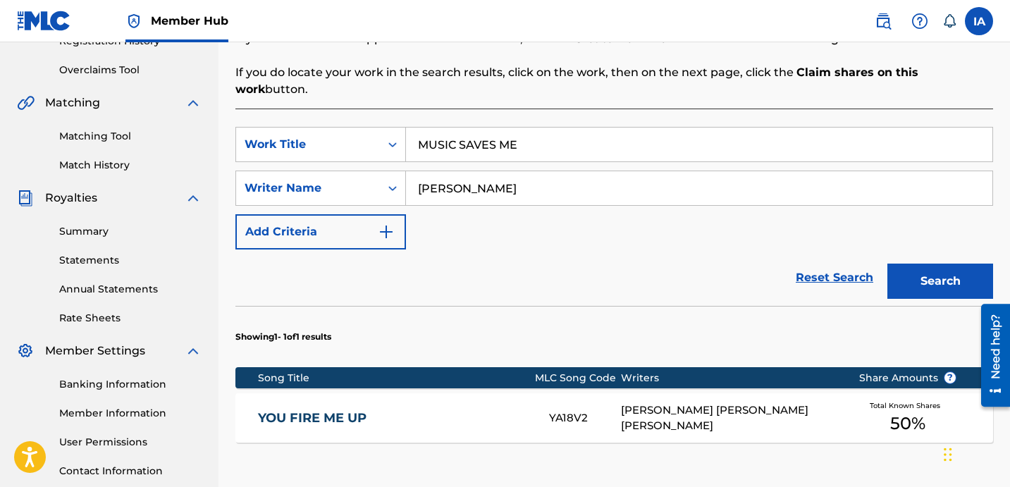
click at [710, 325] on section "Showing 1 - 1 of 1 results" at bounding box center [614, 333] width 758 height 54
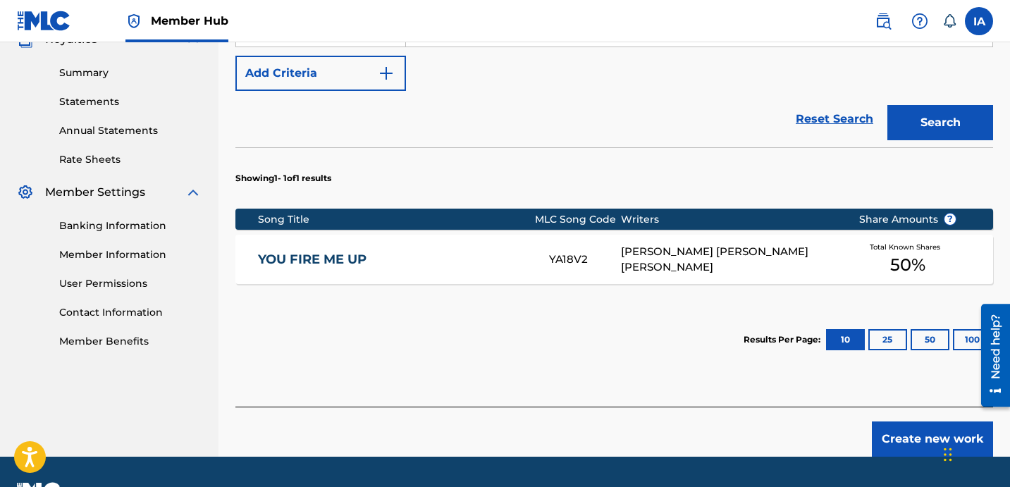
scroll to position [461, 0]
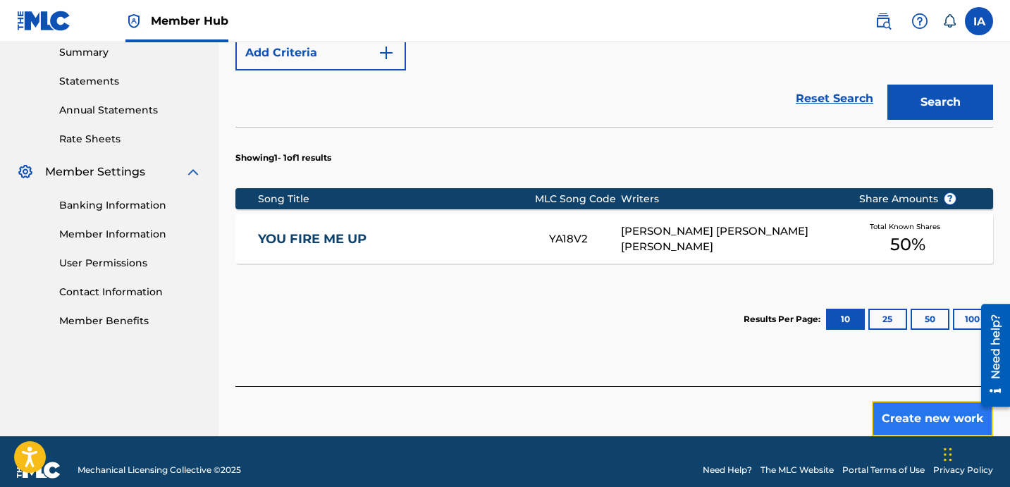
click at [915, 401] on button "Create new work" at bounding box center [932, 418] width 121 height 35
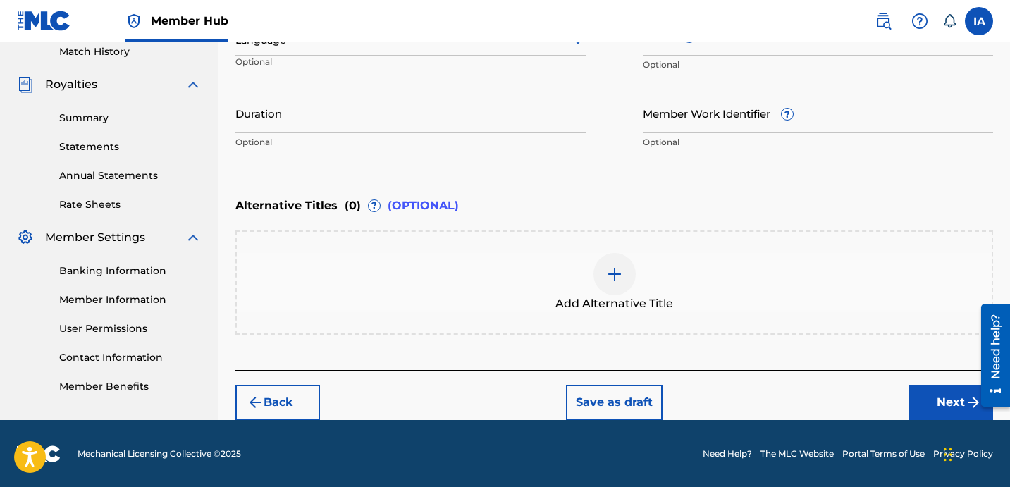
scroll to position [228, 0]
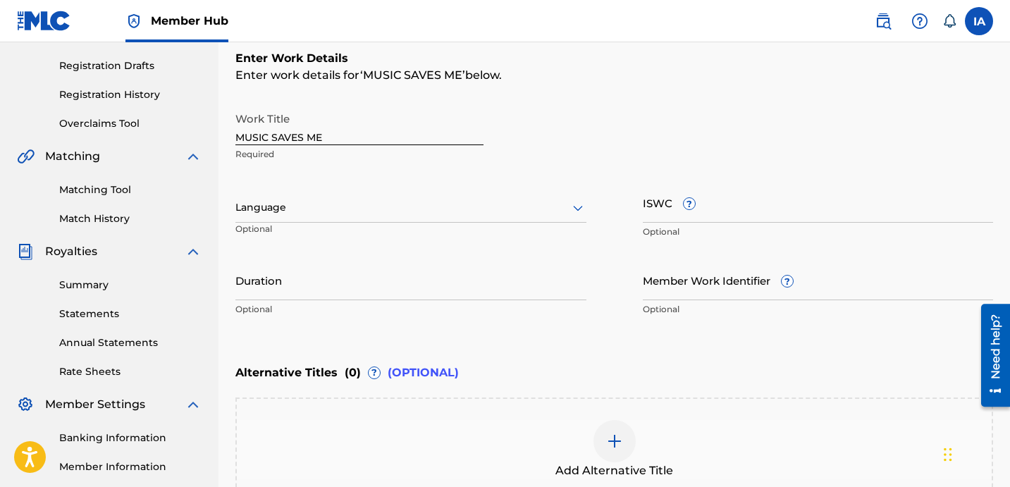
click at [411, 200] on div at bounding box center [410, 208] width 351 height 18
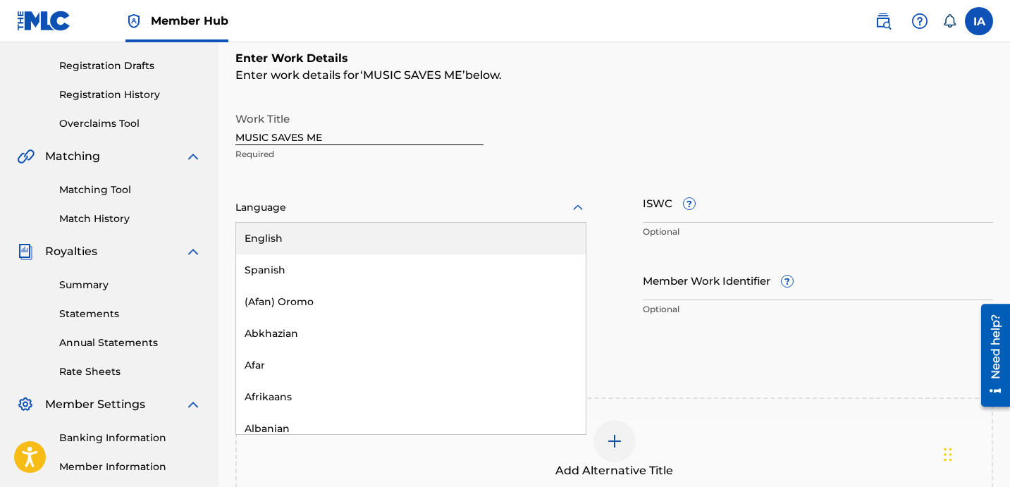
click at [439, 228] on div "English" at bounding box center [411, 239] width 350 height 32
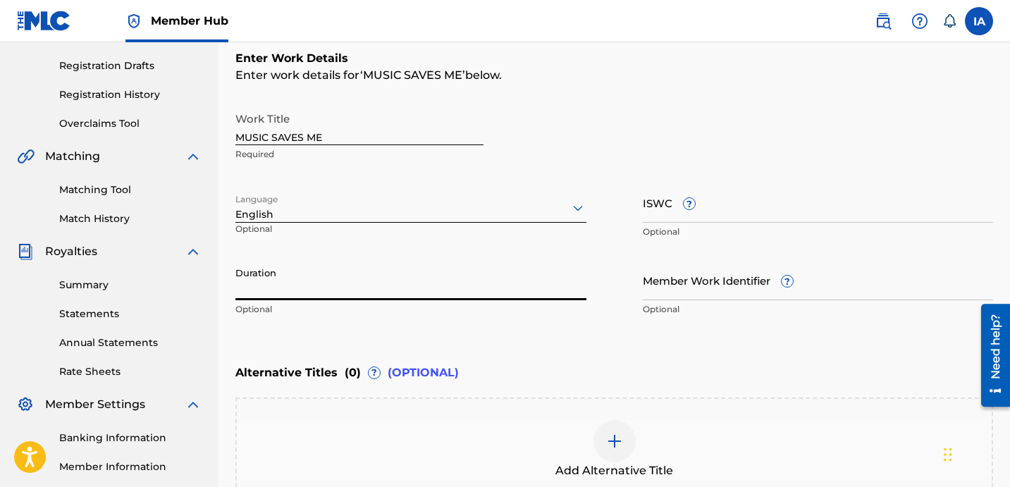
click at [380, 271] on input "Duration" at bounding box center [410, 280] width 351 height 40
click at [424, 296] on input "Duration" at bounding box center [410, 280] width 351 height 40
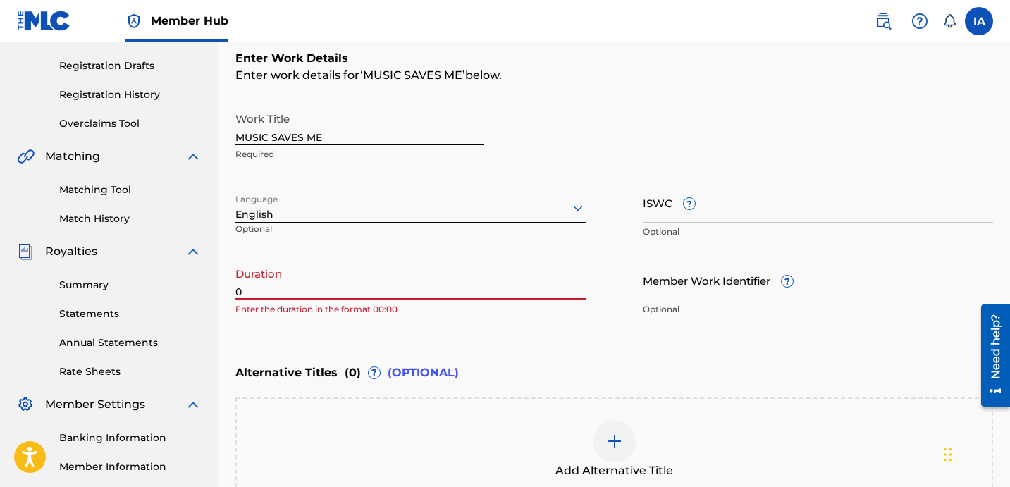
paste input "4:05"
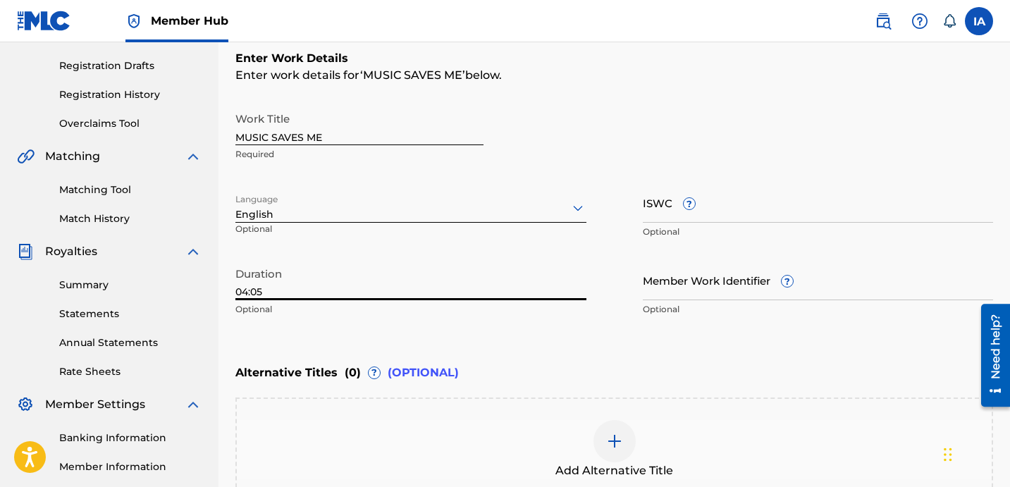
type input "04:05"
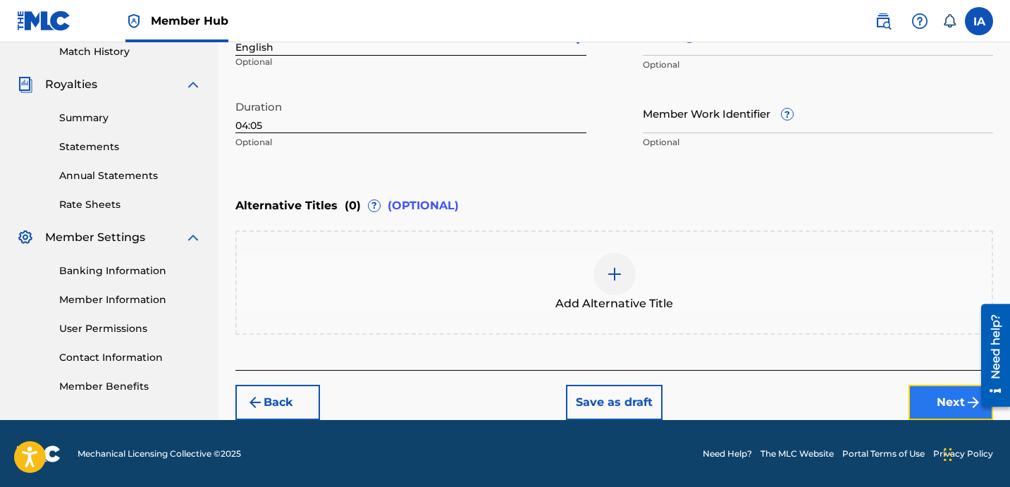
click at [920, 407] on button "Next" at bounding box center [950, 402] width 85 height 35
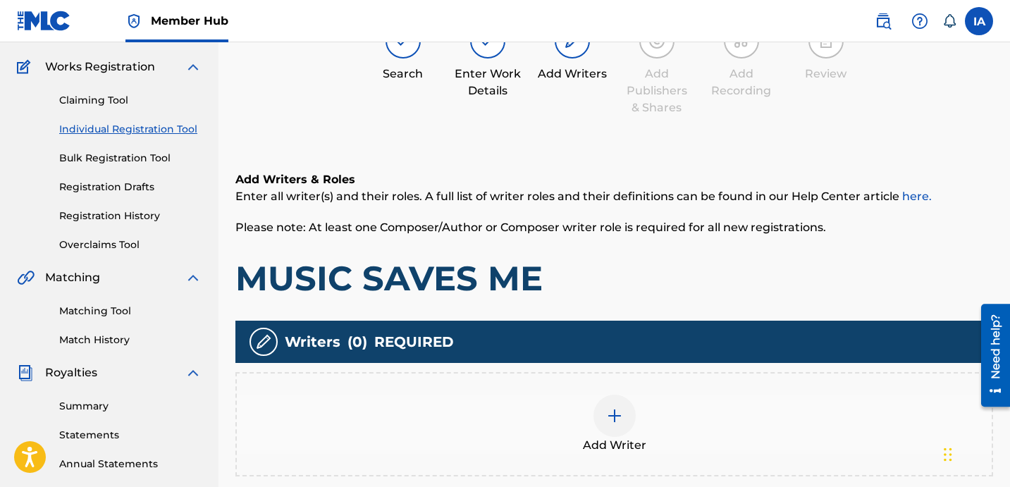
scroll to position [63, 0]
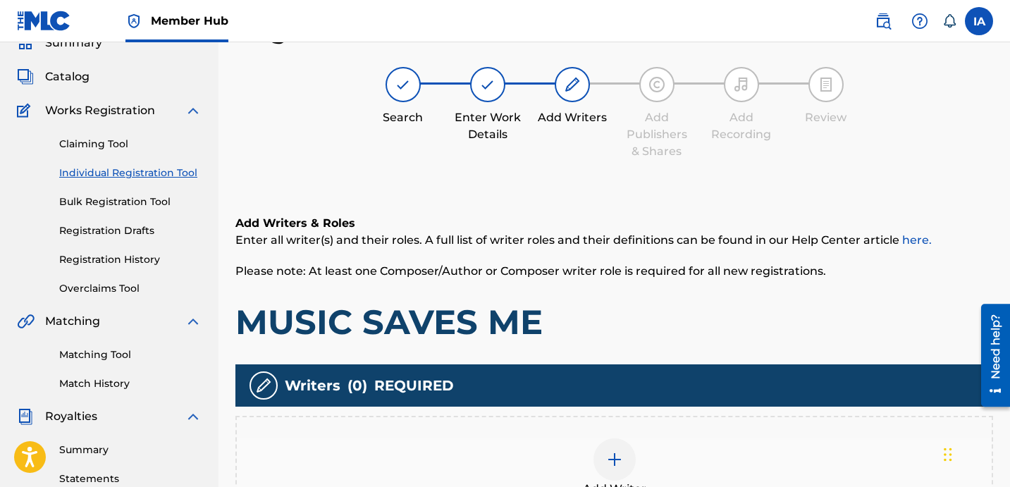
click at [803, 321] on h1 "MUSIC SAVES ME" at bounding box center [614, 322] width 758 height 42
click at [766, 316] on h1 "MUSIC SAVES ME" at bounding box center [614, 322] width 758 height 42
click at [722, 307] on h1 "MUSIC SAVES ME" at bounding box center [614, 322] width 758 height 42
click at [711, 304] on h1 "MUSIC SAVES ME" at bounding box center [614, 322] width 758 height 42
drag, startPoint x: 686, startPoint y: 300, endPoint x: 639, endPoint y: 307, distance: 47.6
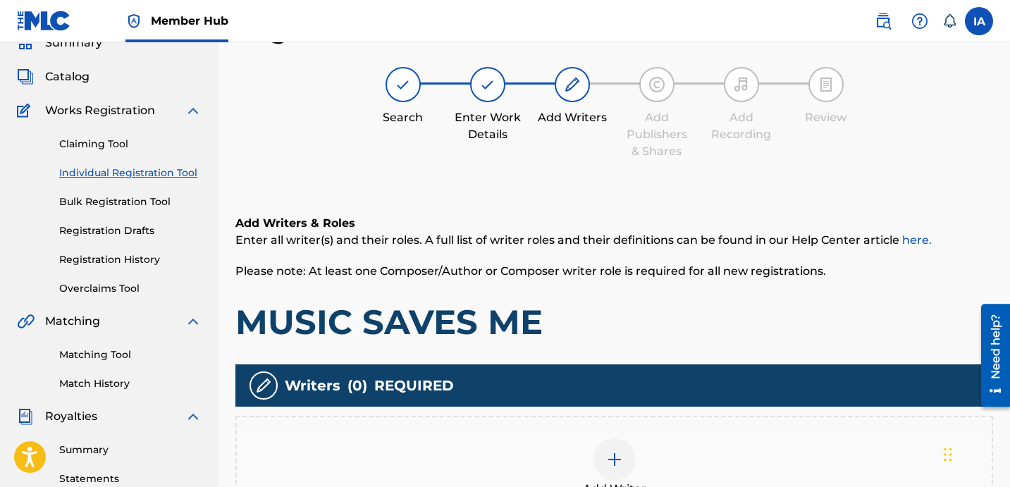
click at [569, 294] on div "Add Writers & Roles Enter all writer(s) and their roles. A full list of writer …" at bounding box center [614, 279] width 758 height 128
click at [558, 286] on div "Add Writers & Roles Enter all writer(s) and their roles. A full list of writer …" at bounding box center [614, 279] width 758 height 128
click at [543, 286] on div "Add Writers & Roles Enter all writer(s) and their roles. A full list of writer …" at bounding box center [614, 279] width 758 height 128
click at [534, 284] on div "Add Writers & Roles Enter all writer(s) and their roles. A full list of writer …" at bounding box center [614, 279] width 758 height 128
click at [520, 284] on div "Add Writers & Roles Enter all writer(s) and their roles. A full list of writer …" at bounding box center [614, 279] width 758 height 128
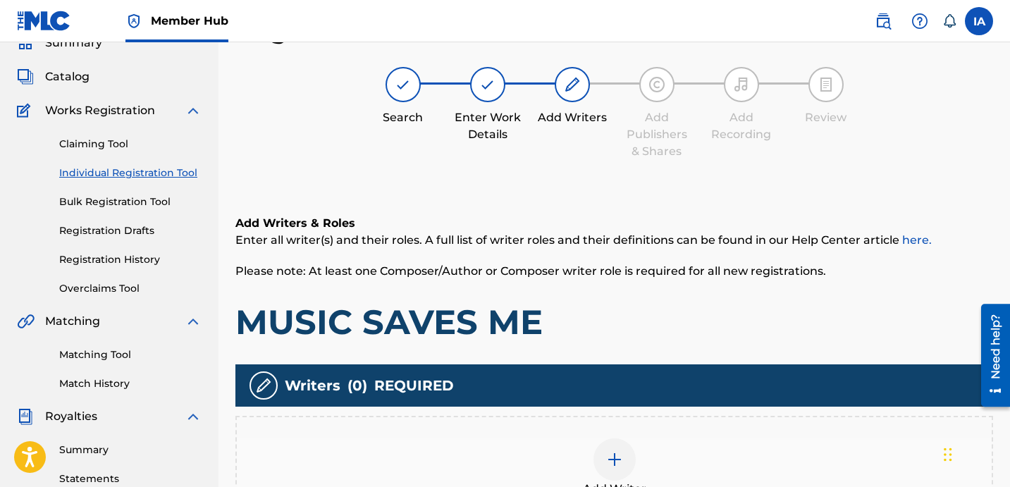
click at [639, 337] on h1 "MUSIC SAVES ME" at bounding box center [614, 322] width 758 height 42
click at [660, 422] on div "Add Writer" at bounding box center [614, 468] width 758 height 104
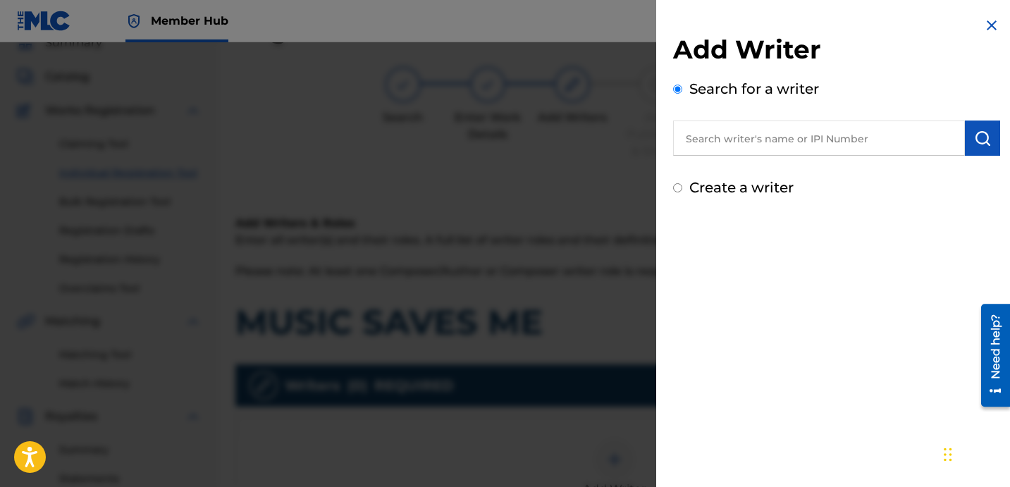
click at [841, 164] on div "Add Writer Search for a writer Create a writer" at bounding box center [836, 116] width 327 height 164
click at [832, 154] on input "text" at bounding box center [819, 138] width 292 height 35
click at [826, 151] on input "text" at bounding box center [819, 138] width 292 height 35
paste input "[PERSON_NAME]"
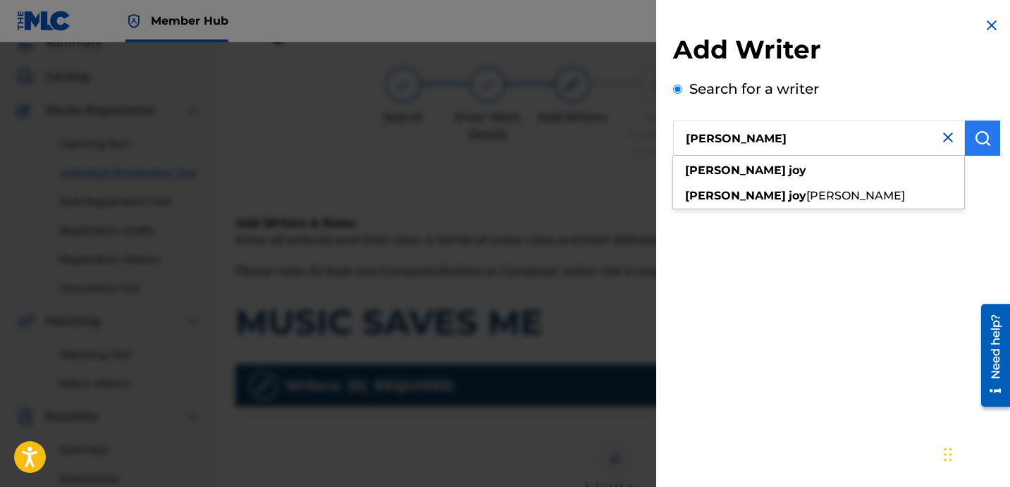
type input "[PERSON_NAME]"
click at [968, 151] on button "submit" at bounding box center [982, 138] width 35 height 35
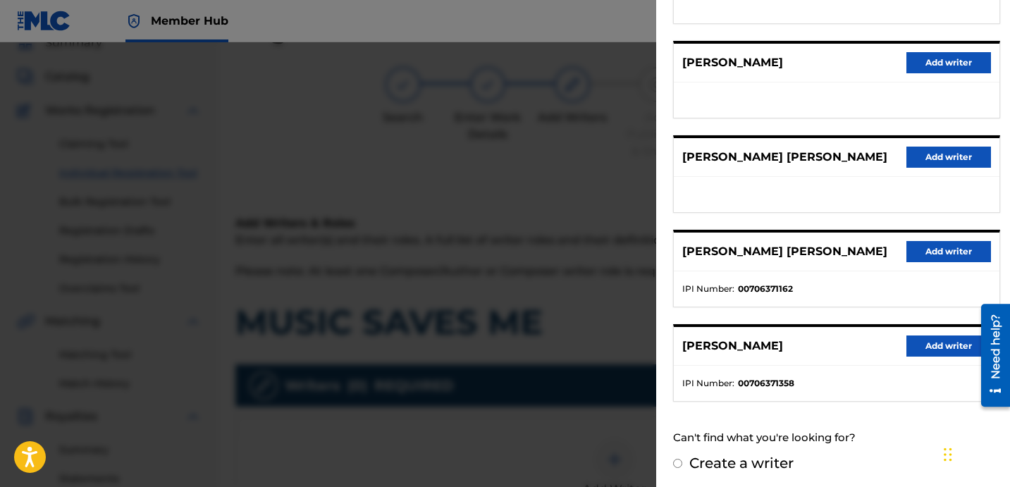
scroll to position [243, 0]
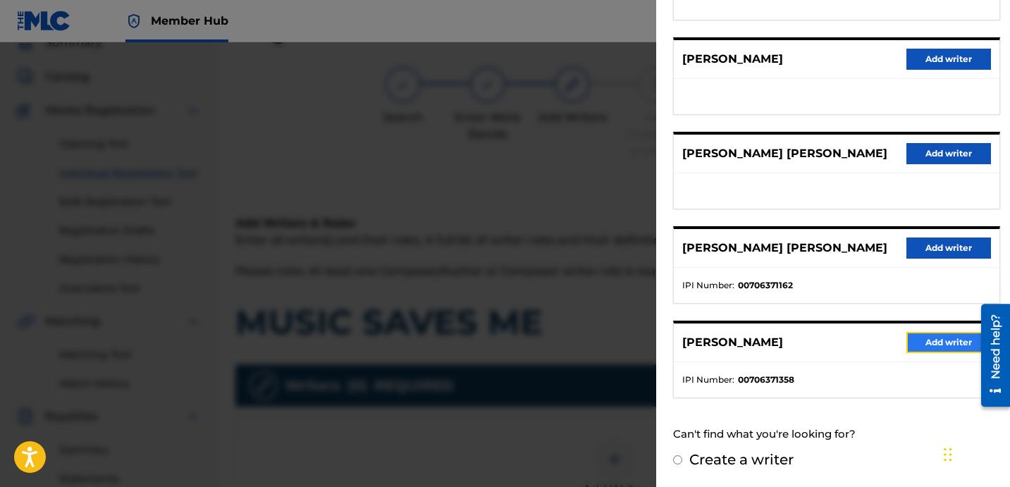
click at [925, 339] on button "Add writer" at bounding box center [948, 342] width 85 height 21
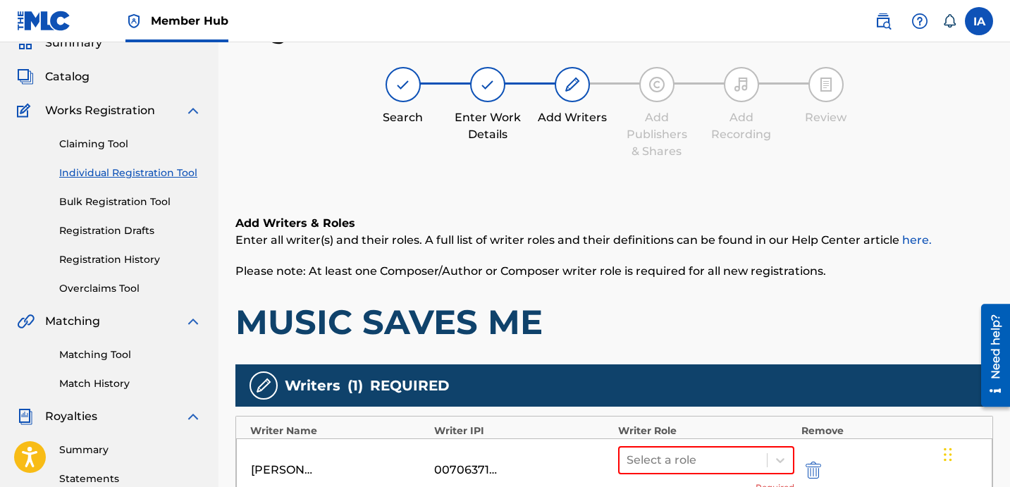
click at [751, 367] on div "Writers ( 1 ) REQUIRED" at bounding box center [614, 385] width 758 height 42
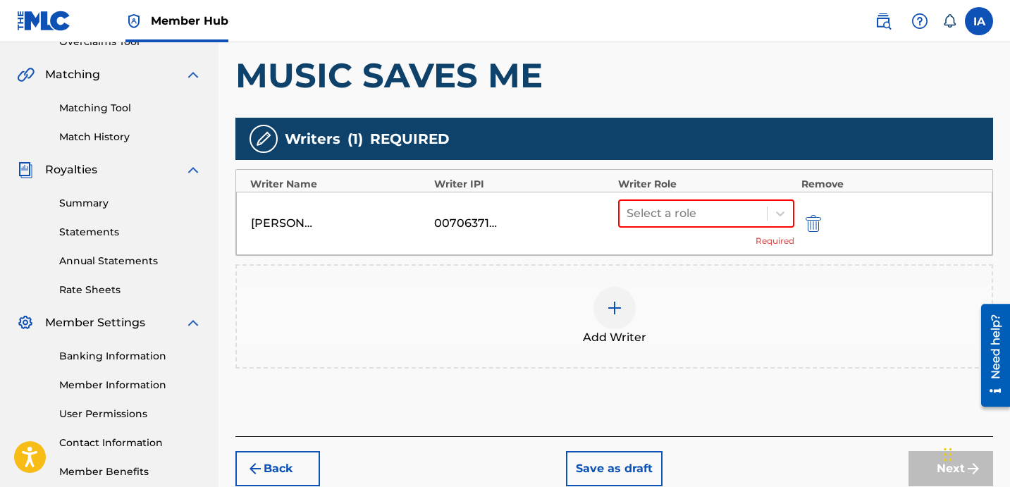
scroll to position [335, 0]
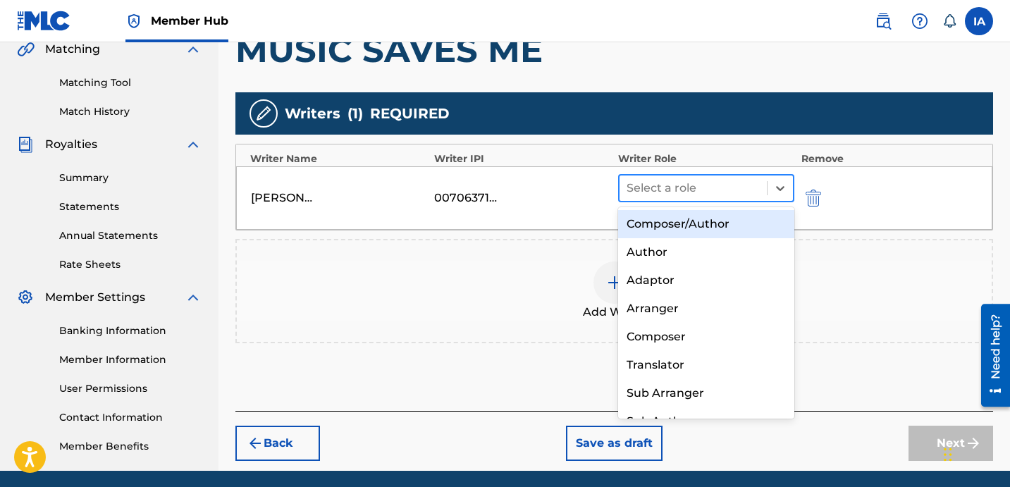
click at [722, 188] on div at bounding box center [693, 188] width 133 height 20
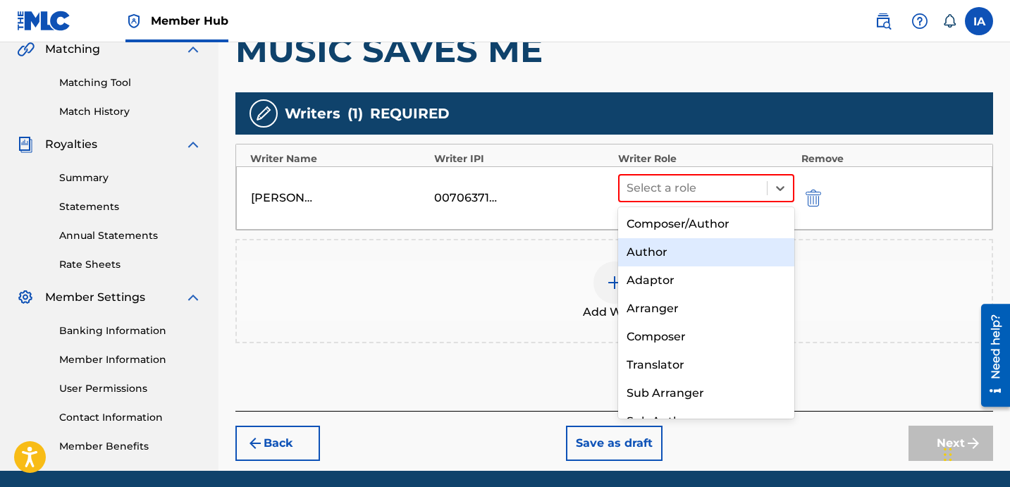
click at [713, 246] on div "Author" at bounding box center [706, 252] width 176 height 28
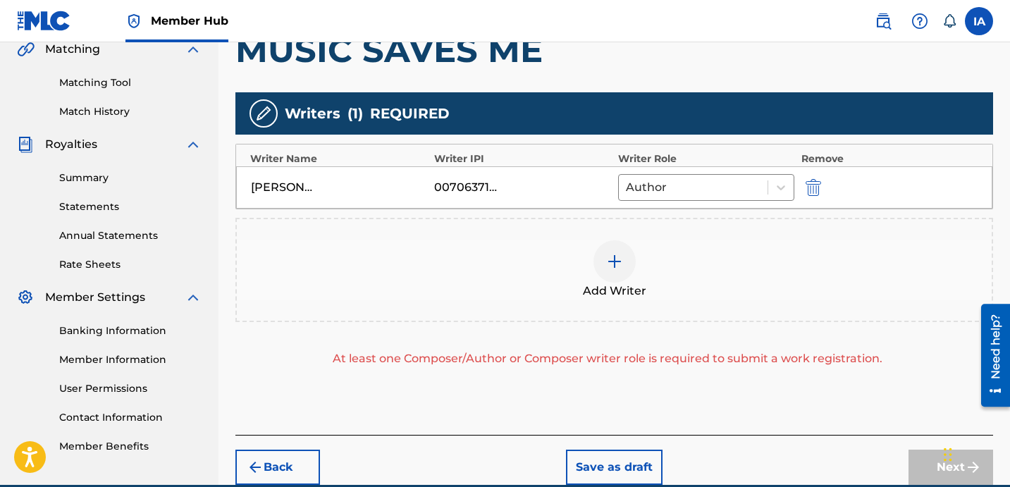
click at [709, 247] on div "Add Writer" at bounding box center [614, 269] width 755 height 59
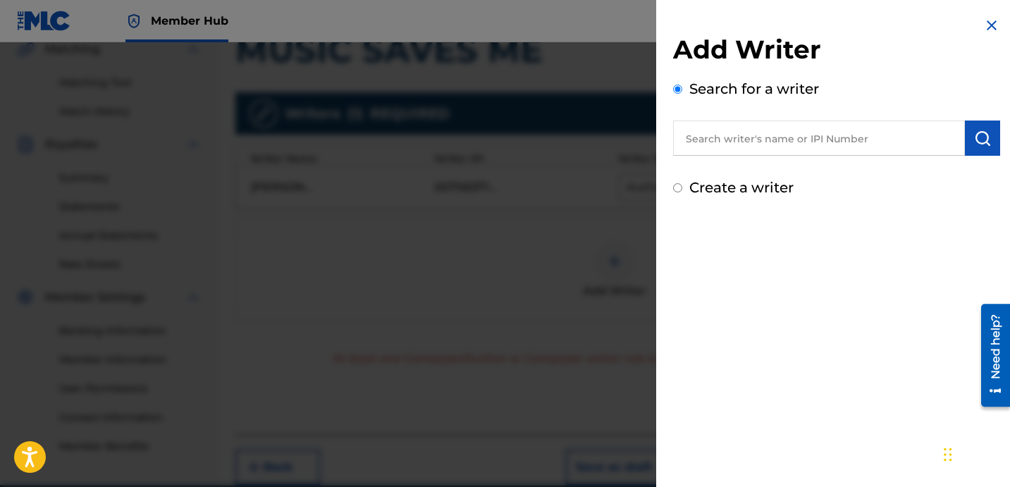
click at [715, 187] on label "Create a writer" at bounding box center [741, 187] width 104 height 17
radio input "true"
click at [682, 187] on input "Create a writer" at bounding box center [677, 187] width 9 height 9
radio input "false"
radio input "true"
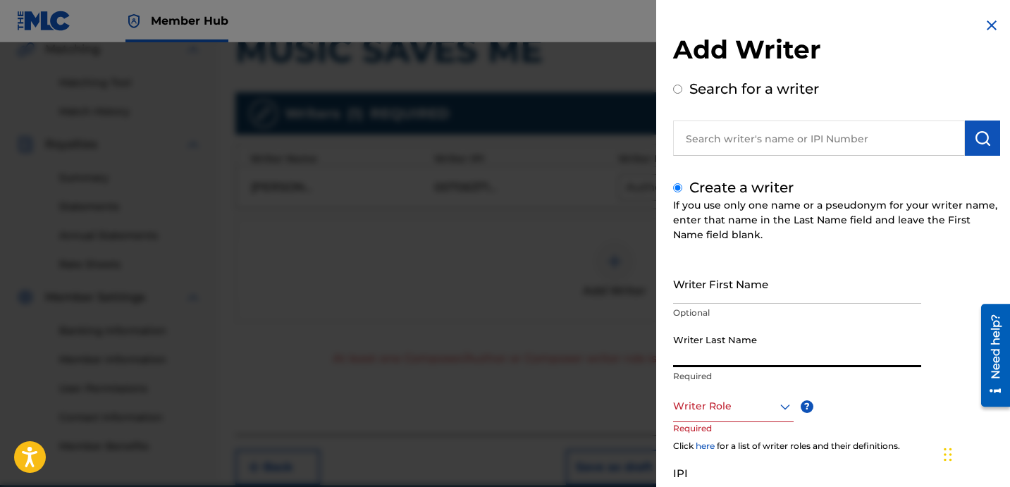
click at [744, 342] on input "Writer Last Name" at bounding box center [797, 347] width 248 height 40
paste input "UNKNOWN WRITER"
click at [761, 364] on input "UNKNOWN WRITER" at bounding box center [797, 347] width 248 height 40
type input "UNKNOWN"
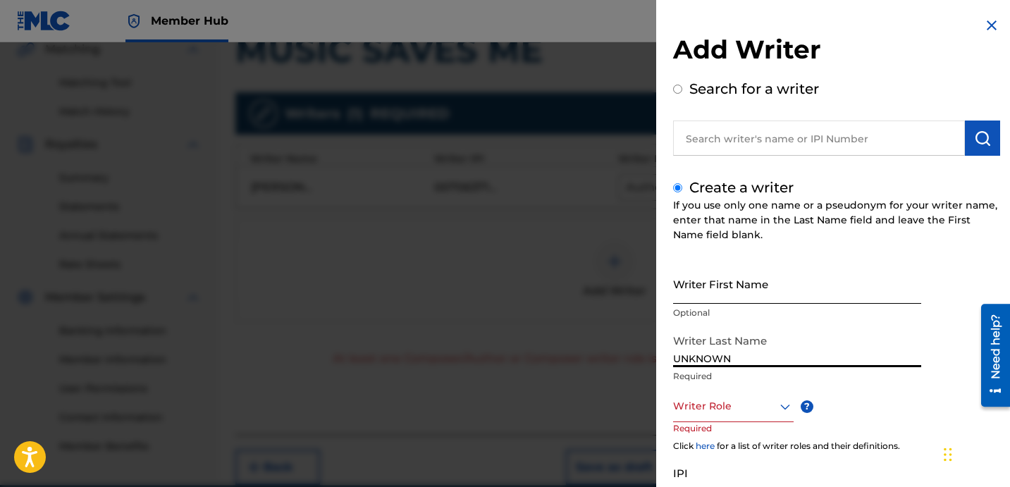
click at [731, 283] on input "Writer First Name" at bounding box center [797, 284] width 248 height 40
paste input "WRITER"
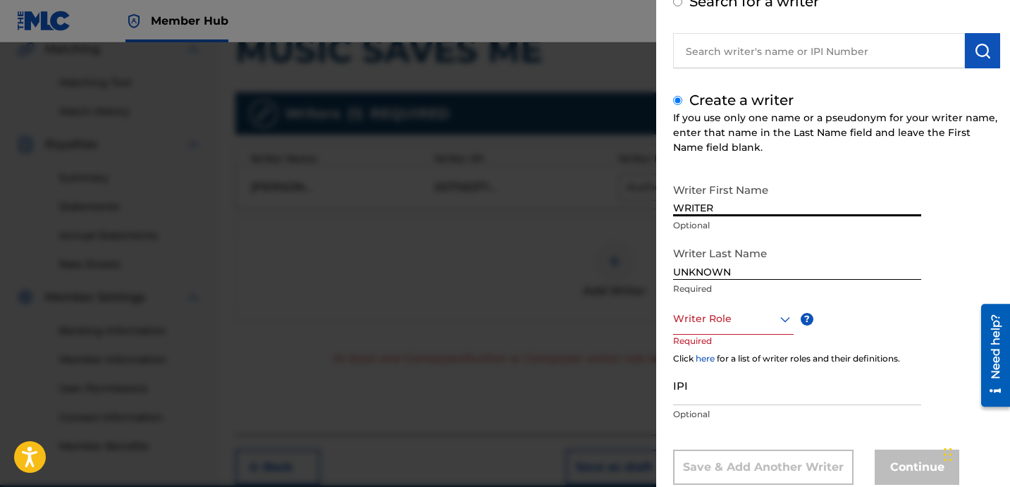
scroll to position [87, 0]
type input "WRITER"
click at [719, 309] on div "Writer Role" at bounding box center [733, 319] width 121 height 32
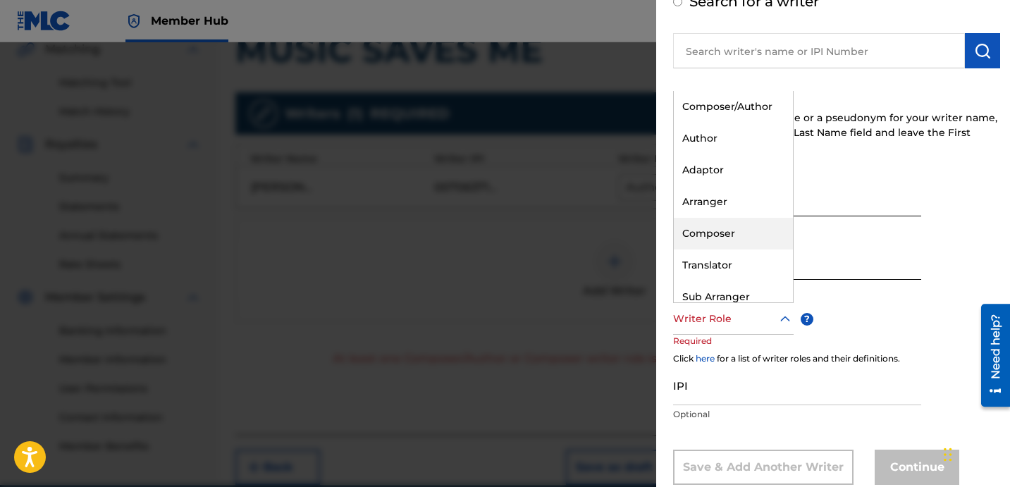
drag, startPoint x: 734, startPoint y: 216, endPoint x: 743, endPoint y: 239, distance: 24.7
click at [743, 239] on div "Composer/Author Author Adaptor Arranger Composer Translator Sub Arranger Sub Au…" at bounding box center [733, 196] width 119 height 211
click at [744, 239] on div "Composer" at bounding box center [733, 234] width 119 height 32
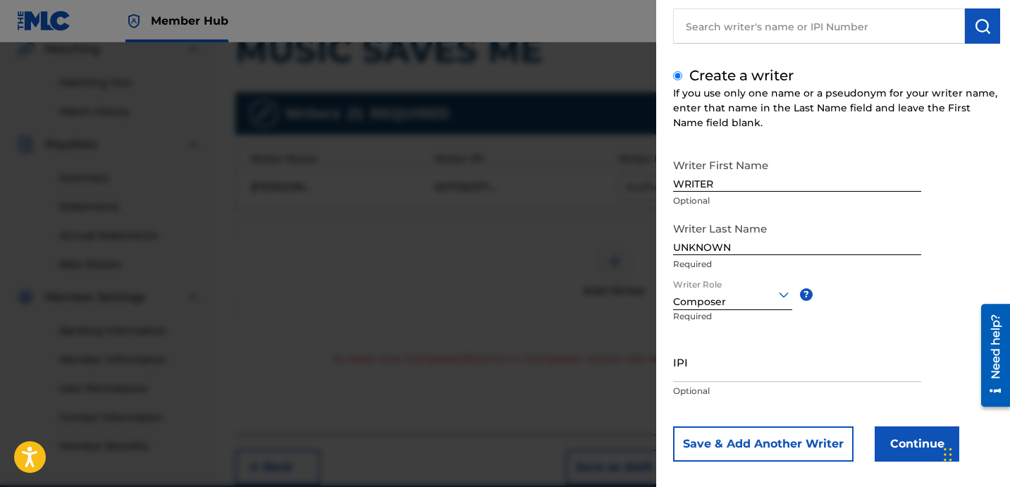
scroll to position [125, 0]
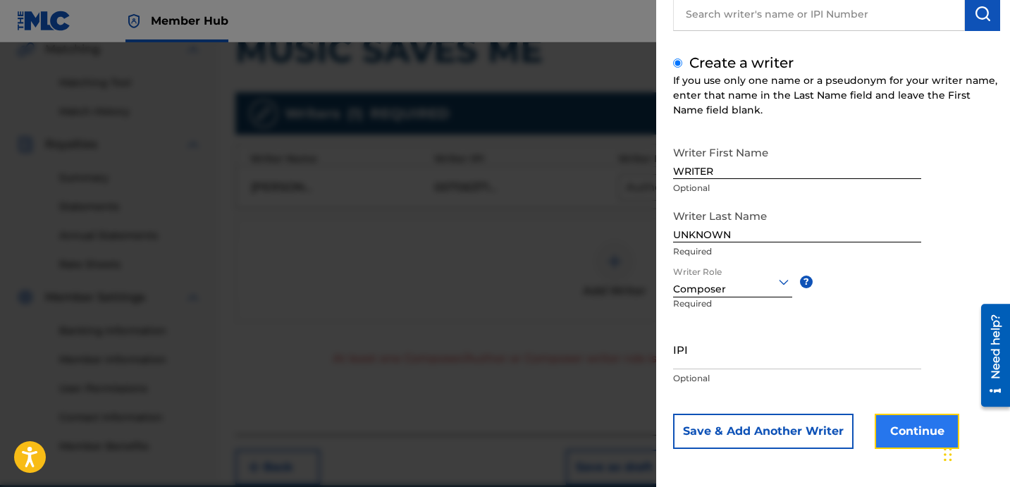
click at [891, 419] on button "Continue" at bounding box center [917, 431] width 85 height 35
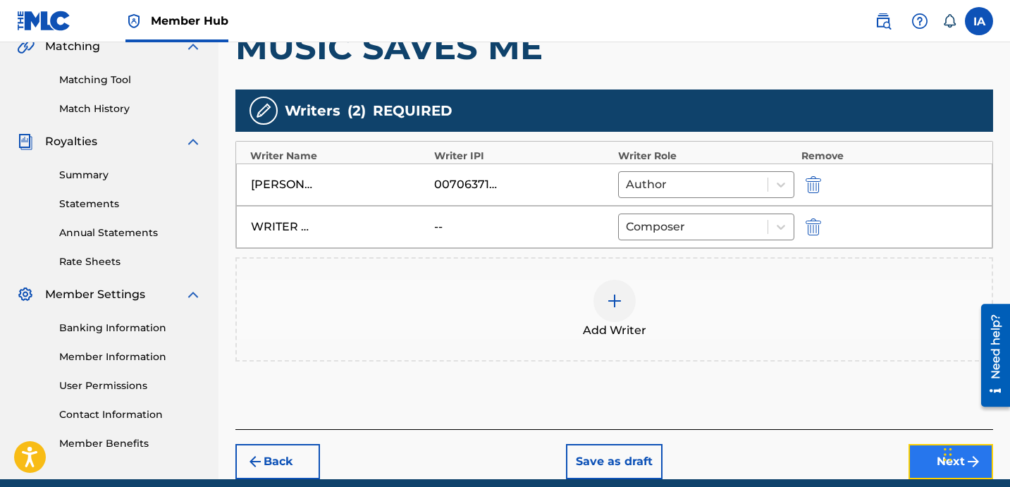
click at [932, 457] on button "Next" at bounding box center [950, 461] width 85 height 35
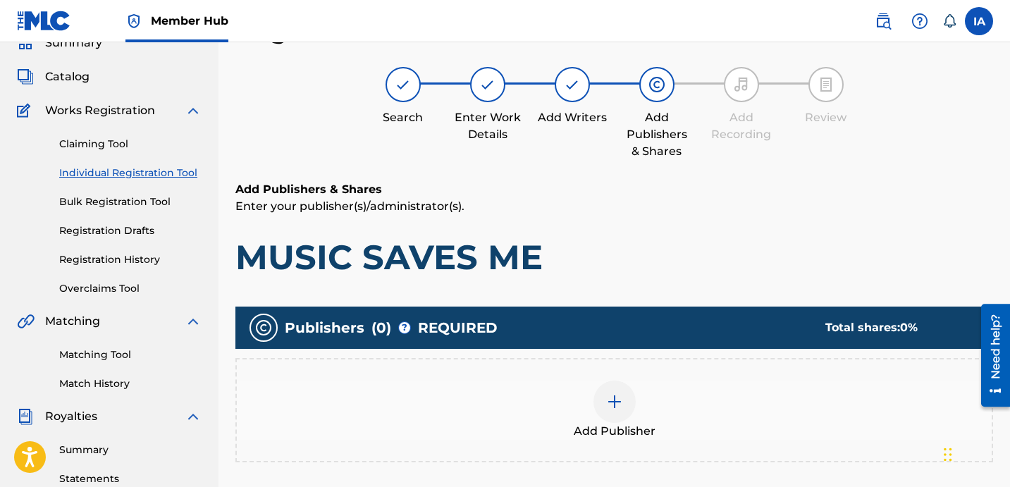
click at [677, 238] on h1 "MUSIC SAVES ME" at bounding box center [614, 257] width 758 height 42
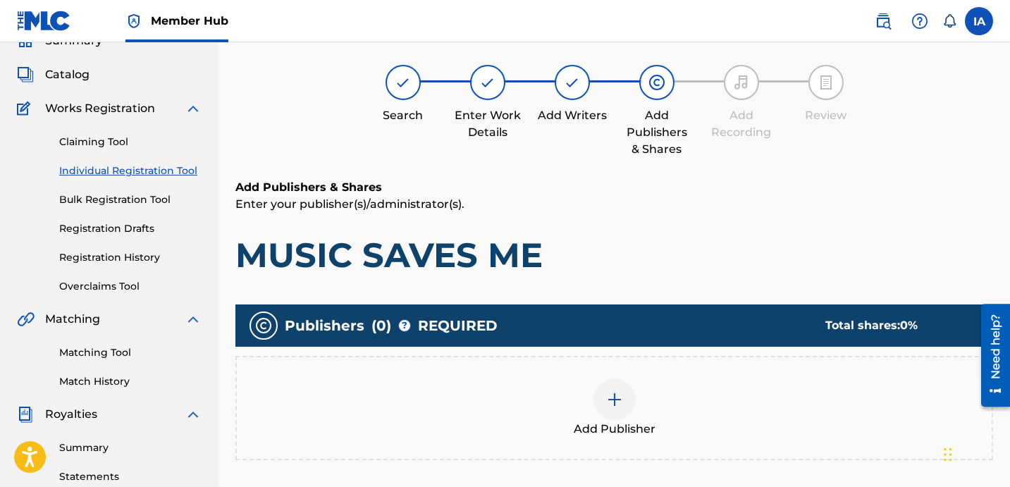
scroll to position [66, 0]
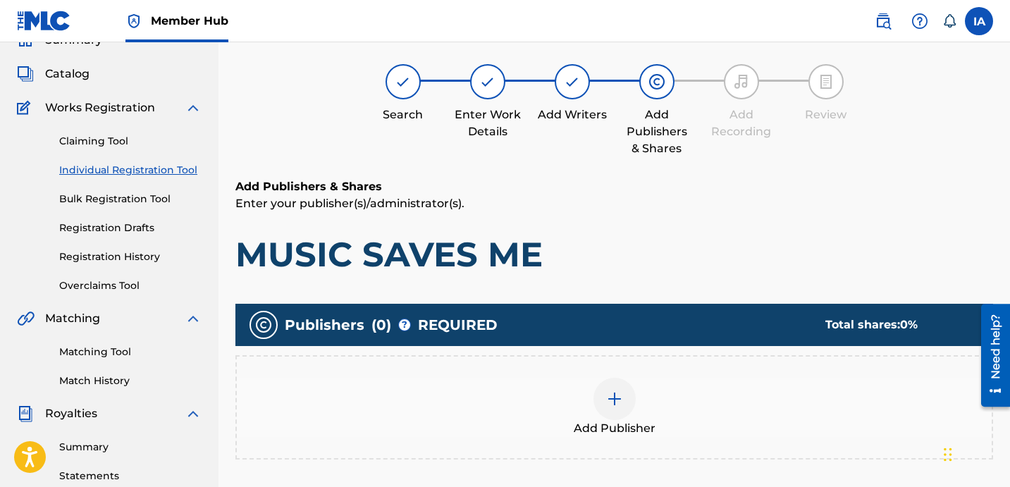
click at [605, 395] on div at bounding box center [614, 399] width 42 height 42
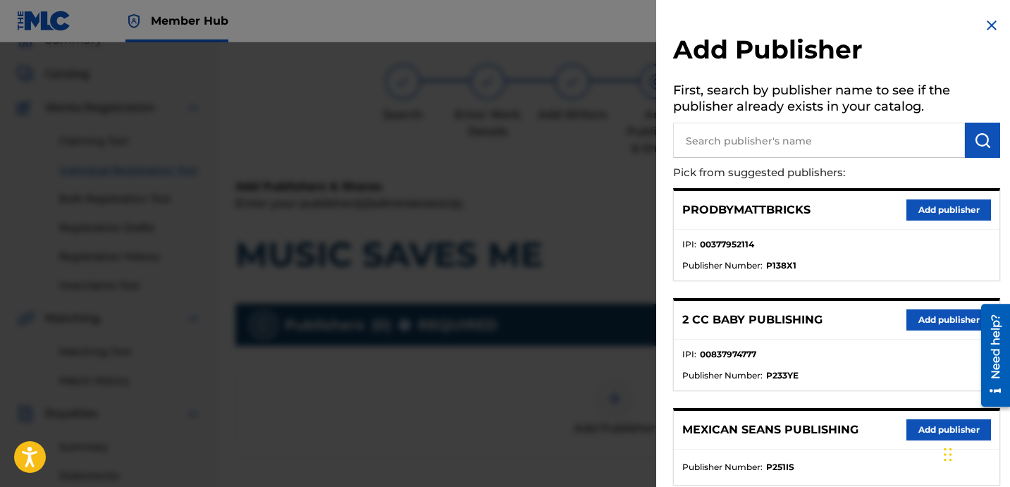
click at [837, 143] on input "text" at bounding box center [819, 140] width 292 height 35
click at [793, 150] on input "text" at bounding box center [819, 140] width 292 height 35
paste input "[PERSON_NAME]"
type input "[PERSON_NAME]"
click at [974, 142] on img "submit" at bounding box center [982, 140] width 17 height 17
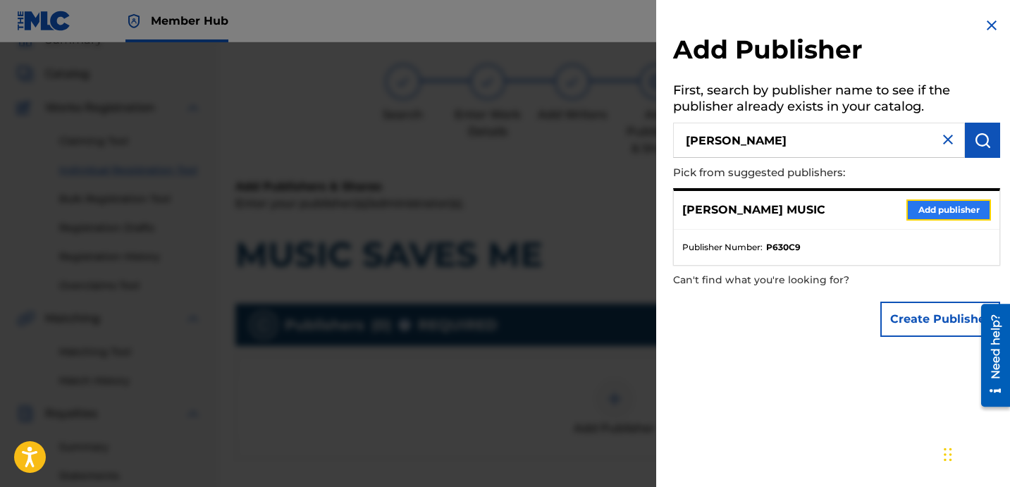
click at [918, 211] on button "Add publisher" at bounding box center [948, 209] width 85 height 21
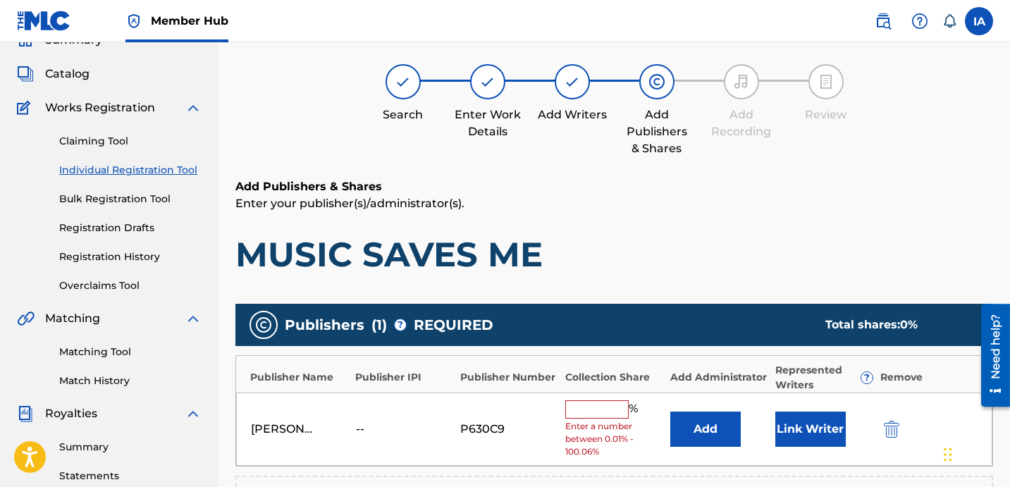
click at [619, 413] on input "text" at bounding box center [596, 409] width 63 height 18
type input "50"
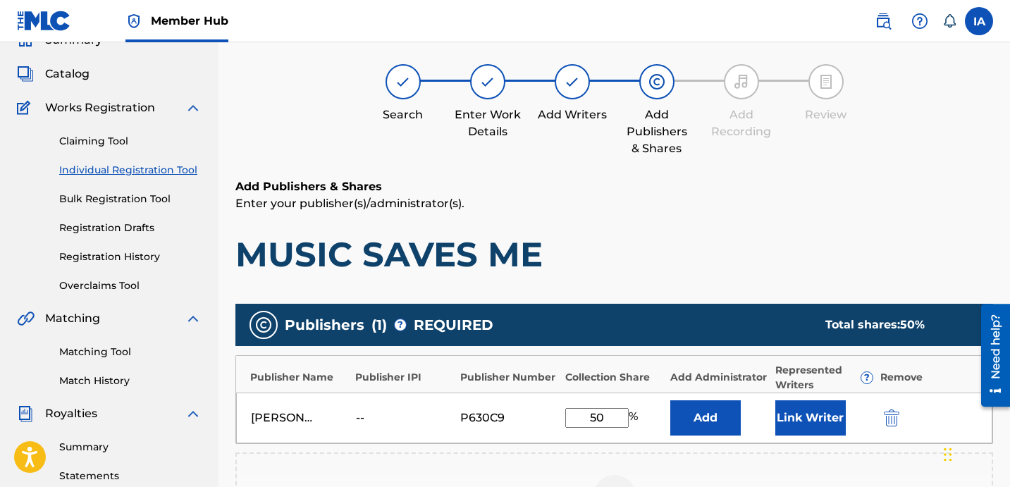
drag, startPoint x: 617, startPoint y: 419, endPoint x: 520, endPoint y: 366, distance: 110.1
click at [545, 378] on div "Publisher Name Publisher IPI Publisher Number Collection Share Add Administrato…" at bounding box center [614, 399] width 758 height 89
click at [692, 399] on div "[PERSON_NAME] MUSIC -- P630C9 50 % Add Link Writer" at bounding box center [614, 418] width 756 height 51
click at [710, 421] on button "Add" at bounding box center [705, 417] width 70 height 35
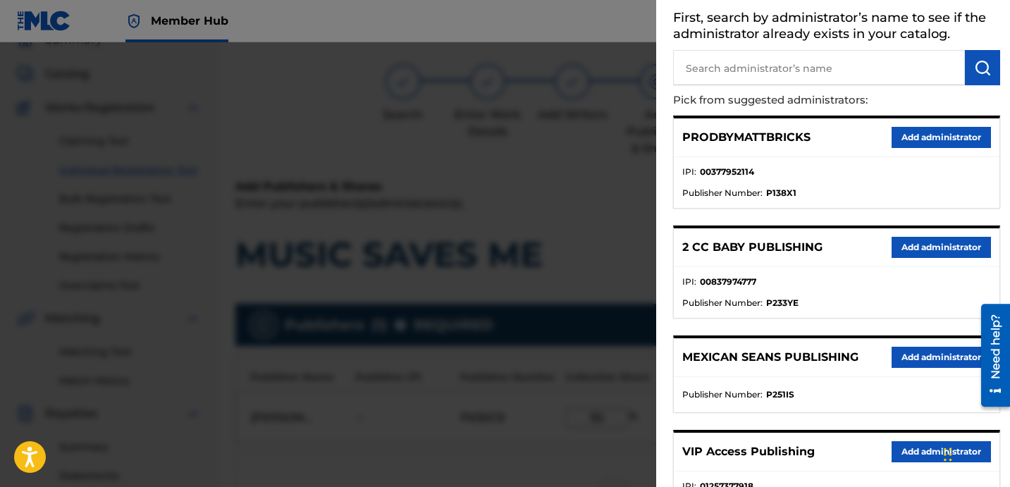
scroll to position [75, 0]
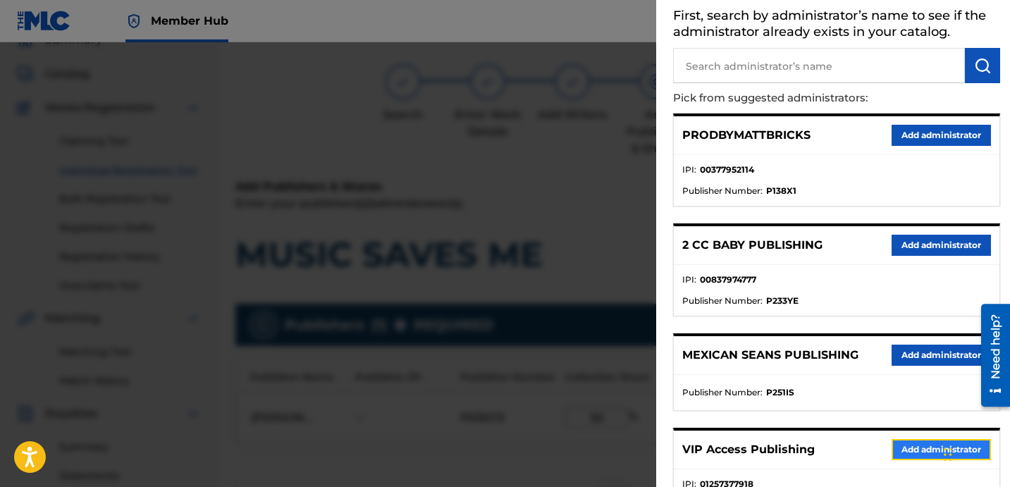
click at [896, 447] on button "Add administrator" at bounding box center [941, 449] width 99 height 21
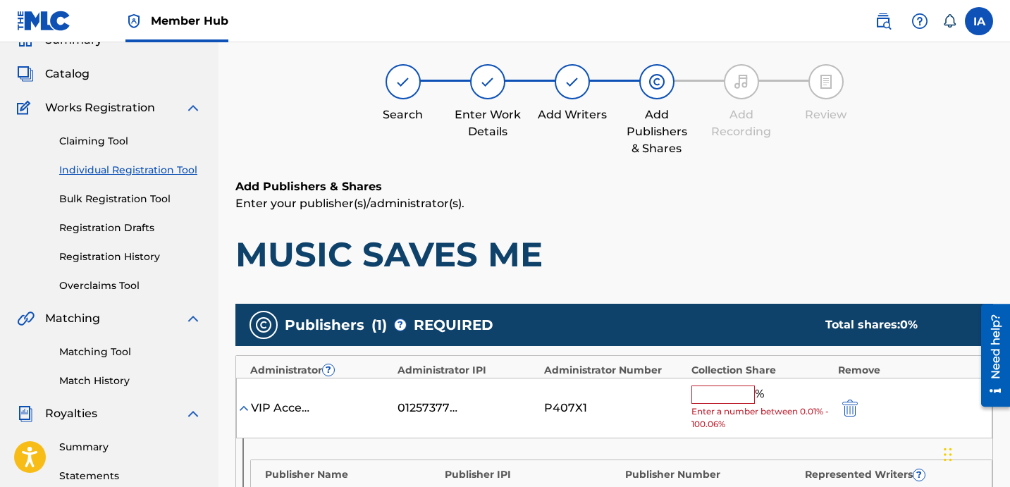
click at [738, 398] on input "text" at bounding box center [722, 395] width 63 height 18
paste input "50"
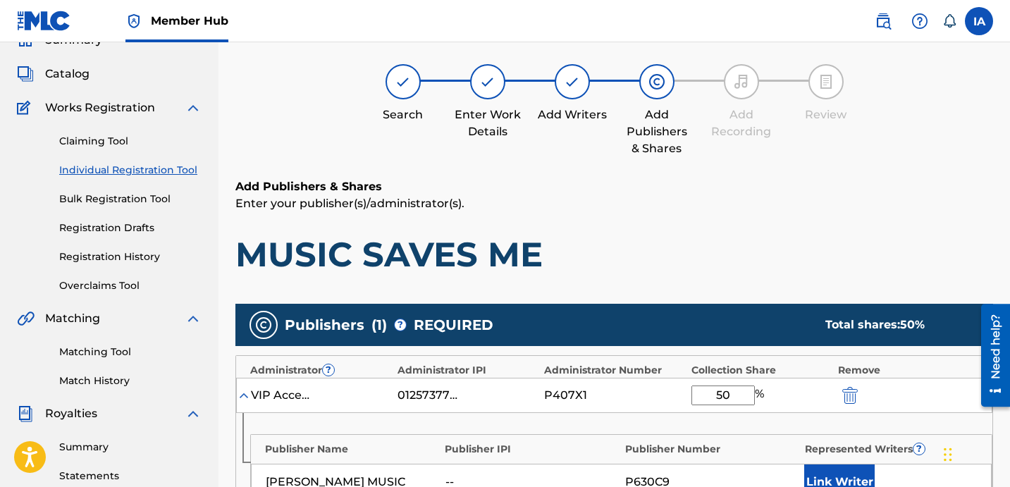
type input "50"
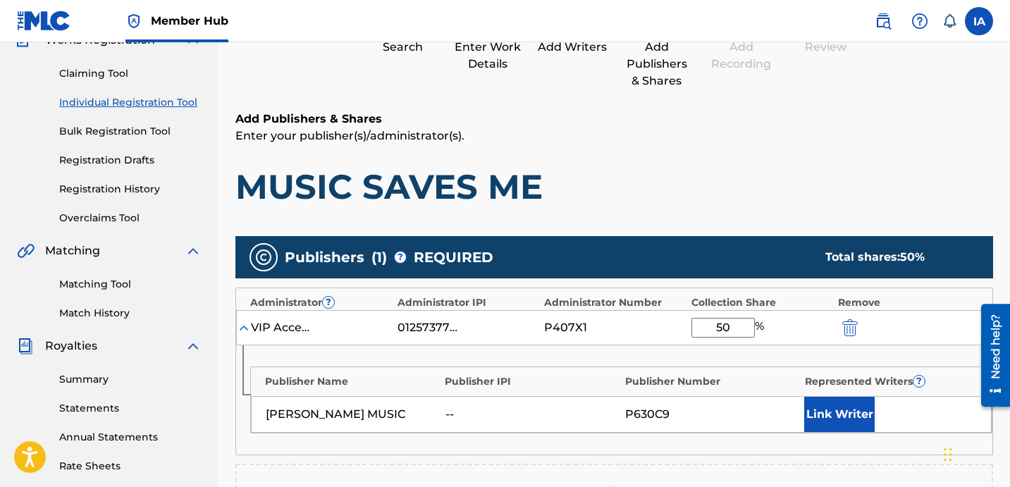
scroll to position [154, 0]
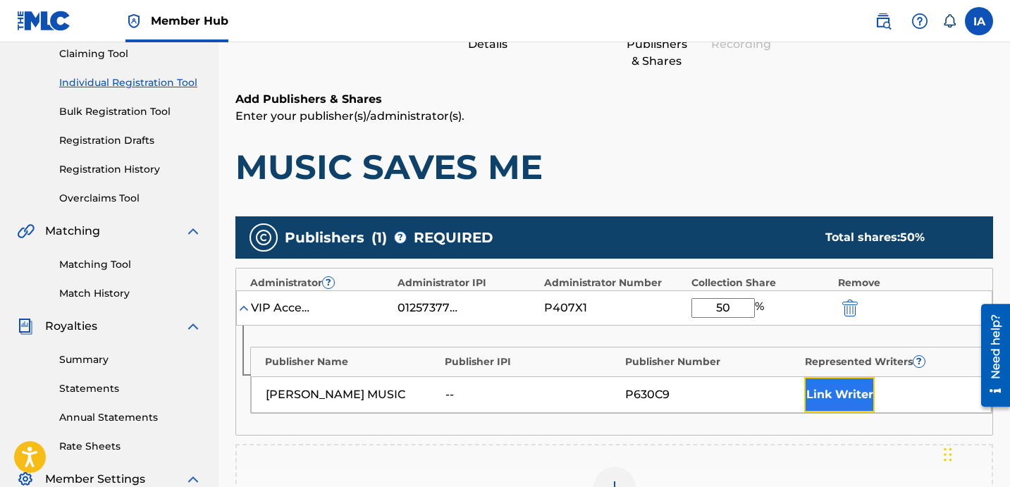
click at [867, 389] on button "Link Writer" at bounding box center [839, 394] width 70 height 35
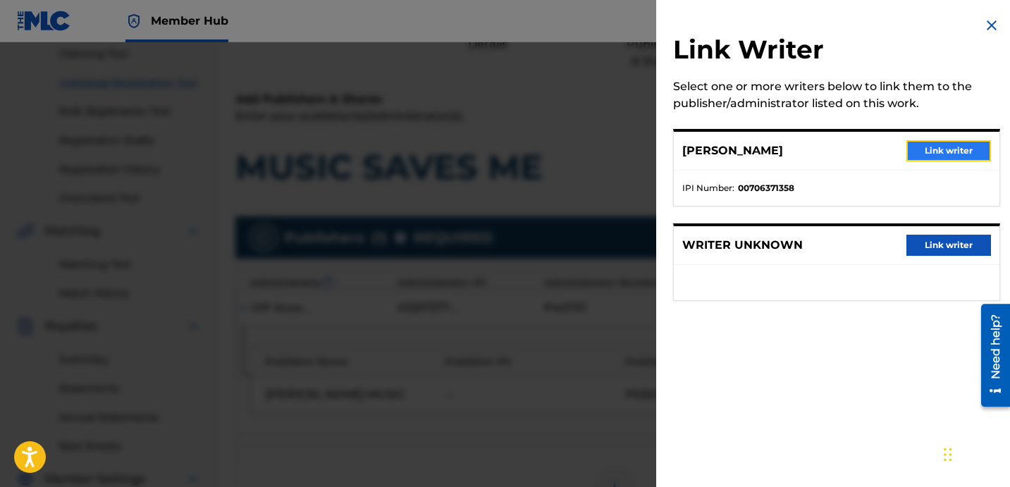
click at [920, 159] on button "Link writer" at bounding box center [948, 150] width 85 height 21
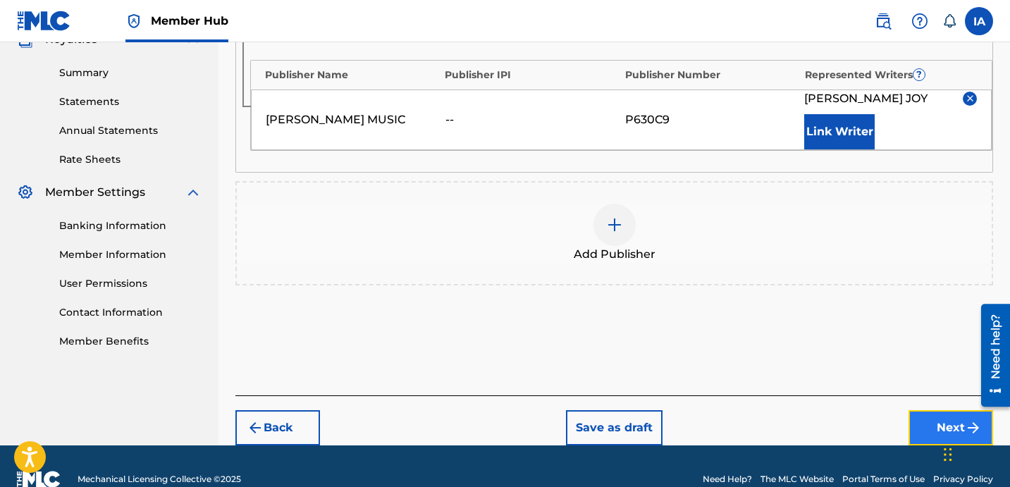
click at [927, 416] on button "Next" at bounding box center [950, 427] width 85 height 35
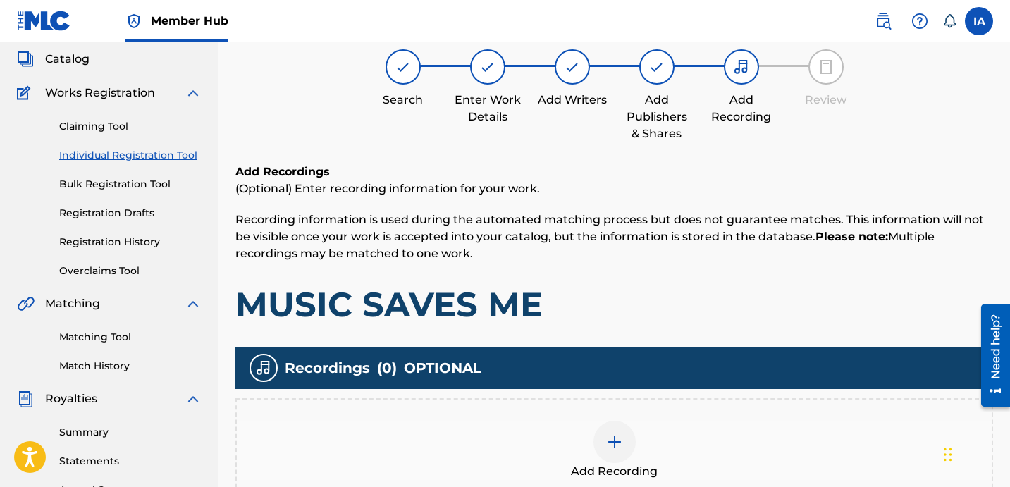
scroll to position [63, 0]
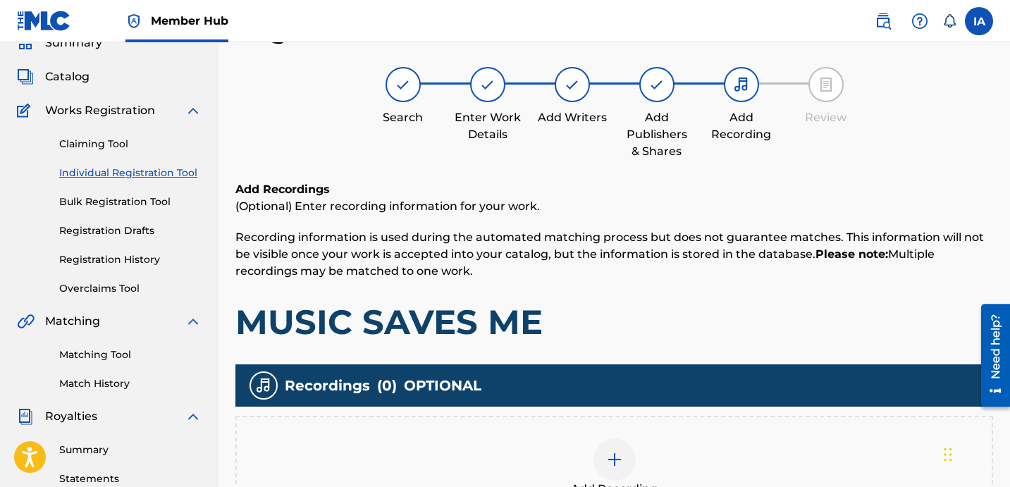
click at [757, 335] on h1 "MUSIC SAVES ME" at bounding box center [614, 322] width 758 height 42
click at [713, 312] on h1 "MUSIC SAVES ME" at bounding box center [614, 322] width 758 height 42
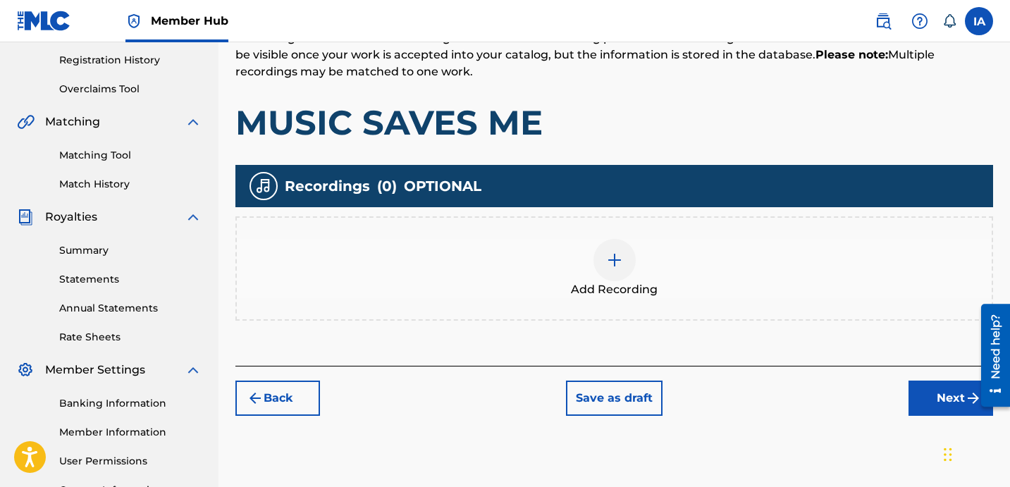
scroll to position [331, 0]
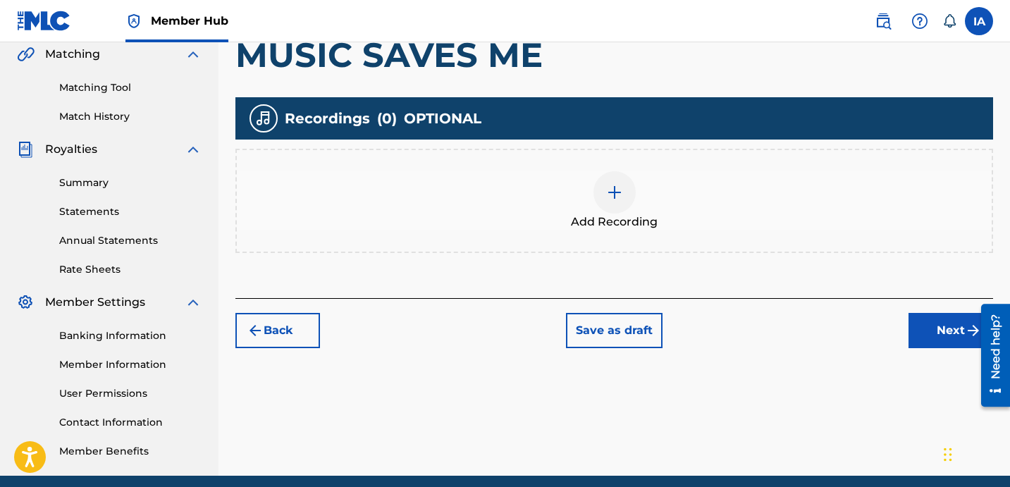
click at [621, 197] on img at bounding box center [614, 192] width 17 height 17
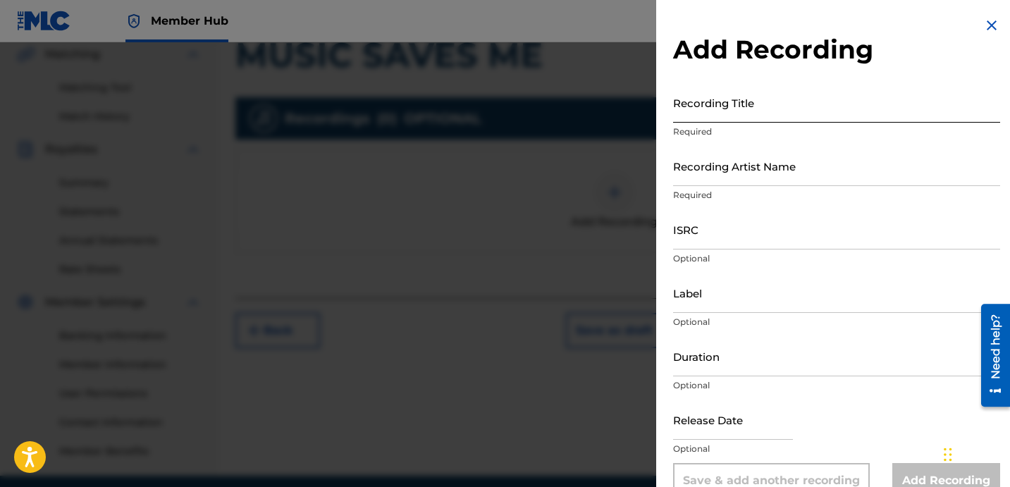
click at [762, 117] on input "Recording Title" at bounding box center [836, 102] width 327 height 40
drag, startPoint x: 810, startPoint y: 111, endPoint x: 639, endPoint y: 73, distance: 176.1
click at [677, 85] on input "C" at bounding box center [836, 102] width 327 height 40
paste input "MUSIC SAVES ME"
type input "MUSIC SAVES ME"
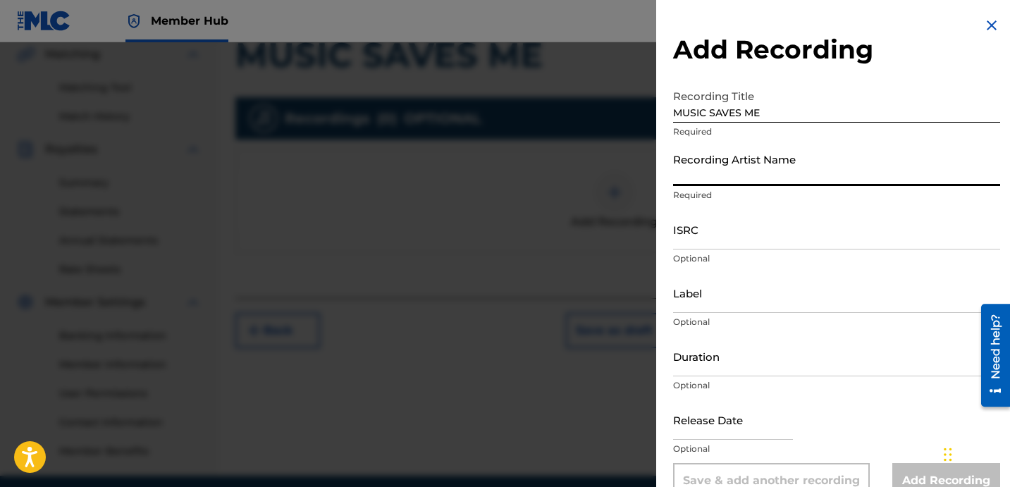
click at [727, 180] on input "Recording Artist Name" at bounding box center [836, 166] width 327 height 40
paste input "[PERSON_NAME]"
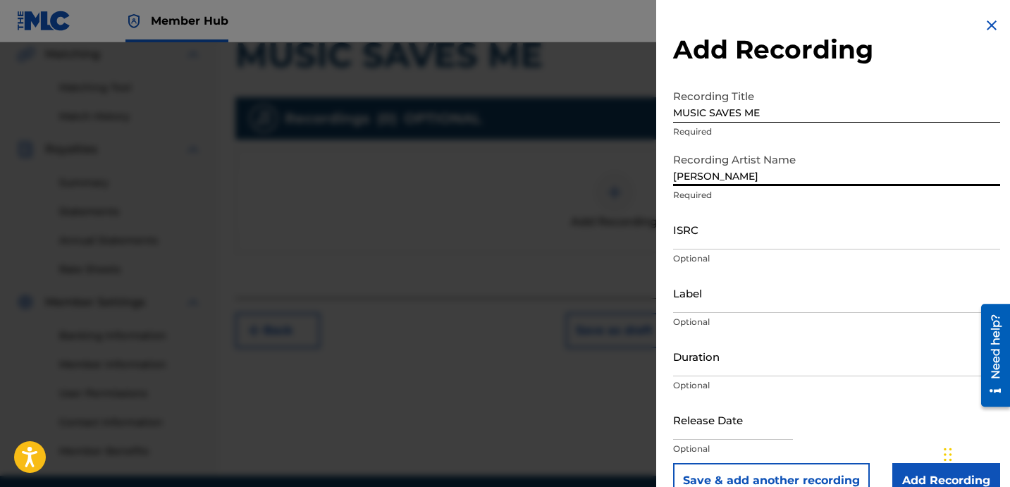
type input "[PERSON_NAME]"
click at [759, 229] on input "ISRC" at bounding box center [836, 229] width 327 height 40
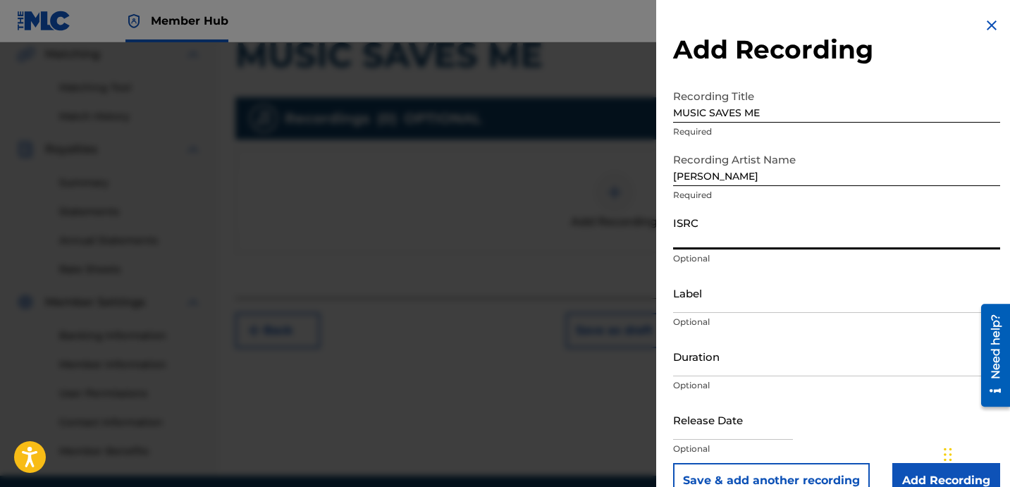
paste input "USBAE1307337"
type input "USBAE1307337"
click at [807, 182] on input "[PERSON_NAME]" at bounding box center [836, 166] width 327 height 40
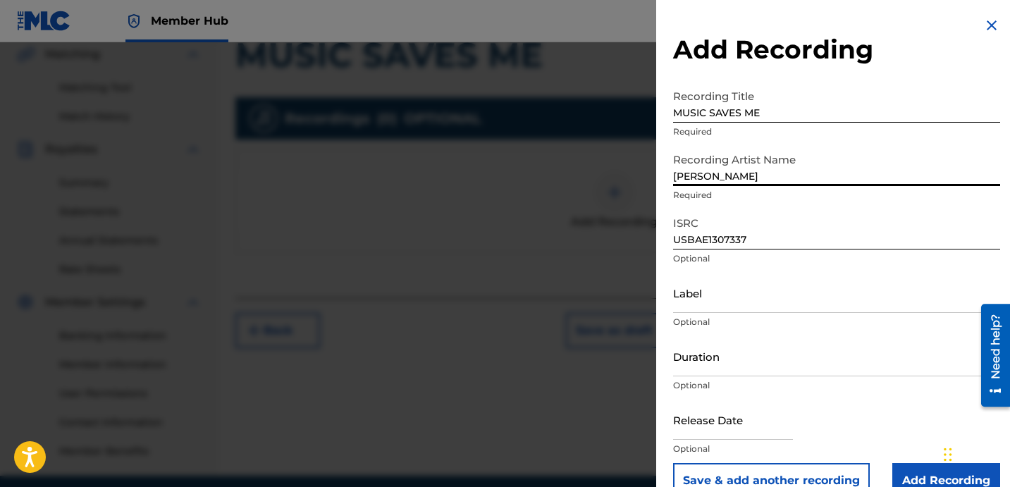
drag, startPoint x: 801, startPoint y: 182, endPoint x: 636, endPoint y: 145, distance: 169.6
click at [674, 162] on input "[PERSON_NAME]" at bounding box center [836, 166] width 327 height 40
click at [749, 306] on input "Label" at bounding box center [836, 293] width 327 height 40
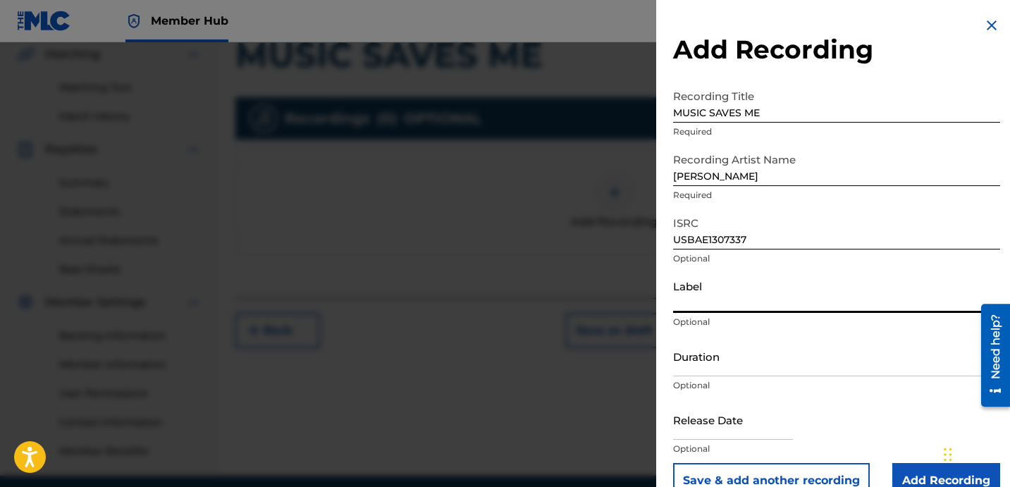
paste input "[PERSON_NAME]"
type input "[PERSON_NAME]"
click at [725, 345] on input "Duration" at bounding box center [836, 356] width 327 height 40
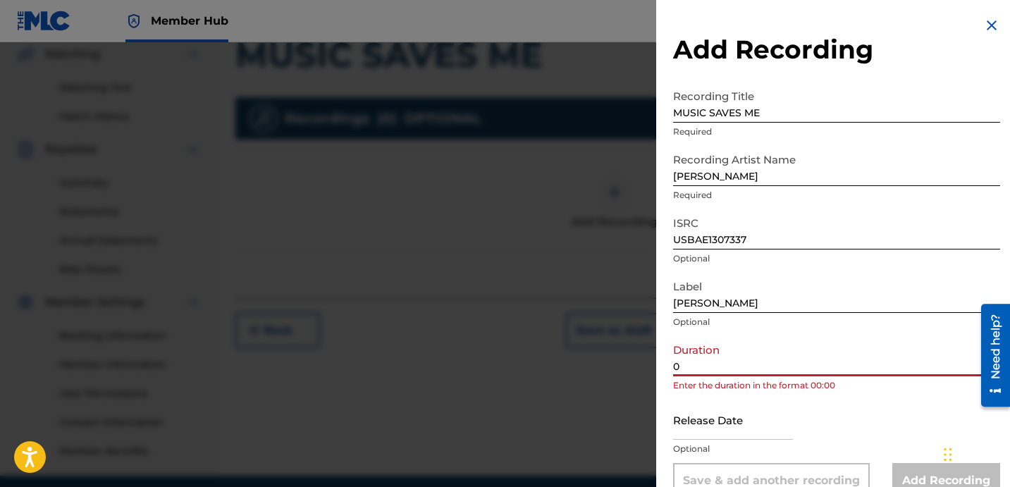
paste input "4:05"
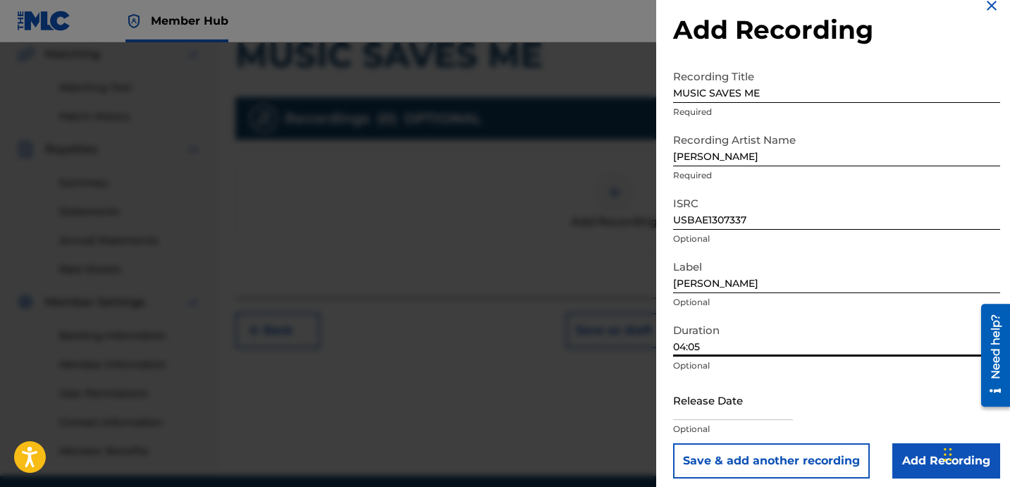
scroll to position [28, 0]
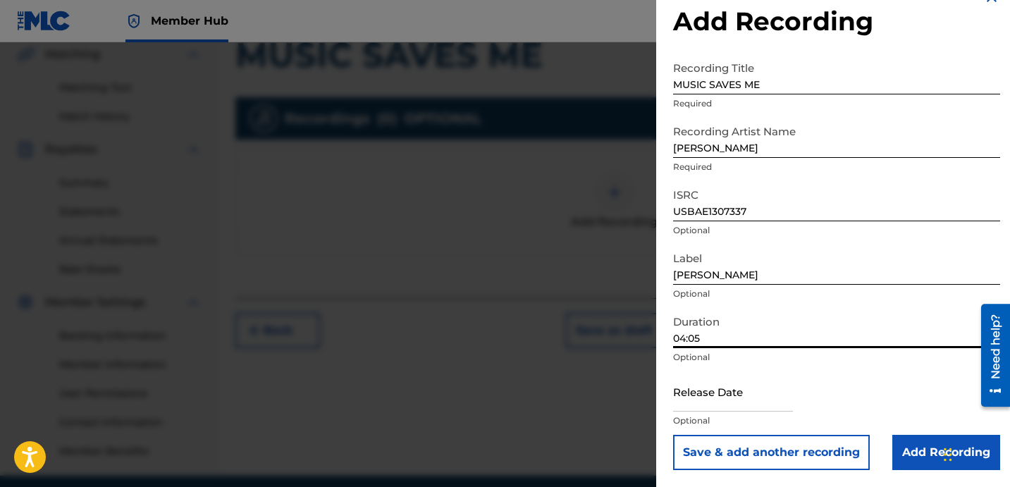
type input "04:05"
click at [908, 432] on div "Release Date Optional" at bounding box center [836, 402] width 327 height 63
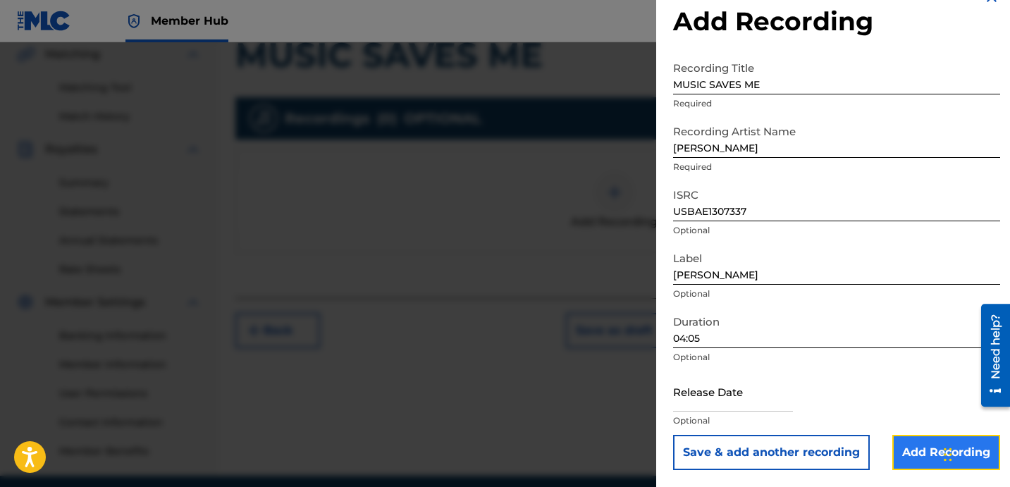
click at [908, 436] on input "Add Recording" at bounding box center [946, 452] width 108 height 35
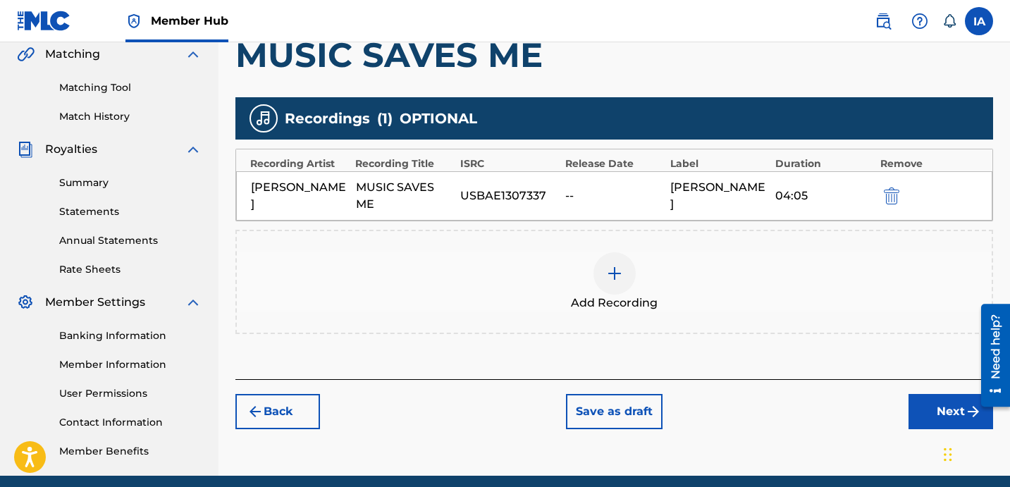
click at [895, 377] on div "Add Recordings (Optional) Enter recording information for your work. Recording …" at bounding box center [614, 146] width 758 height 465
click at [918, 412] on button "Next" at bounding box center [950, 411] width 85 height 35
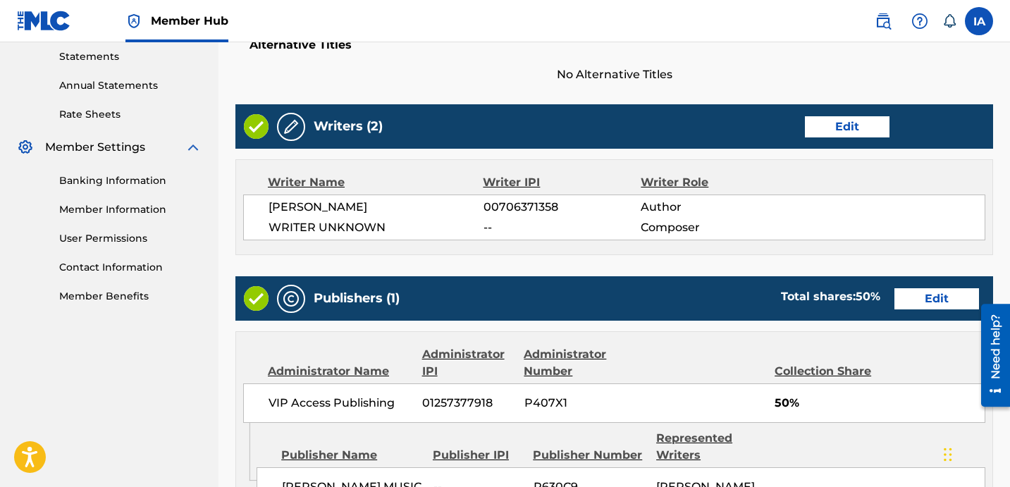
scroll to position [706, 0]
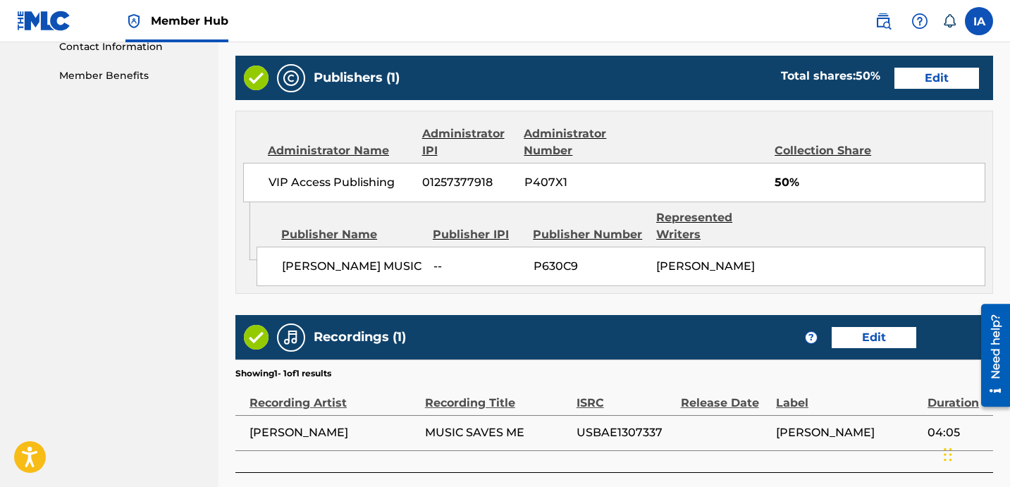
click at [638, 307] on div "Work Detail Edit Member Work Identifier -- ISWC -- Duration 04:05 Language Engl…" at bounding box center [614, 78] width 758 height 788
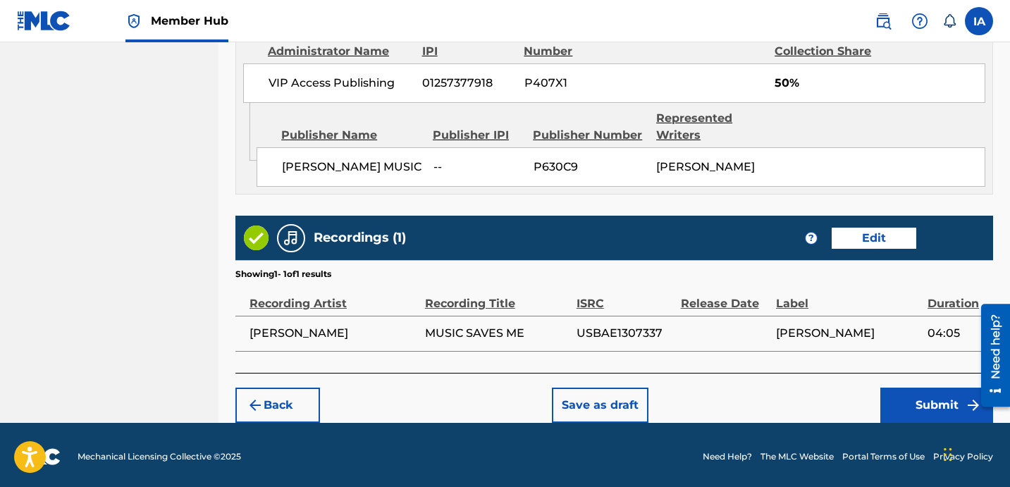
scroll to position [806, 0]
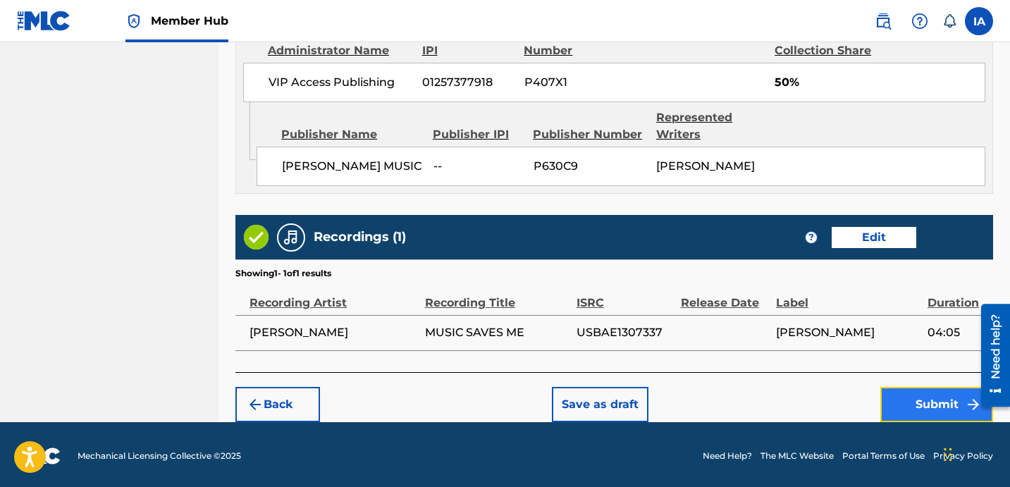
click at [916, 412] on button "Submit" at bounding box center [936, 404] width 113 height 35
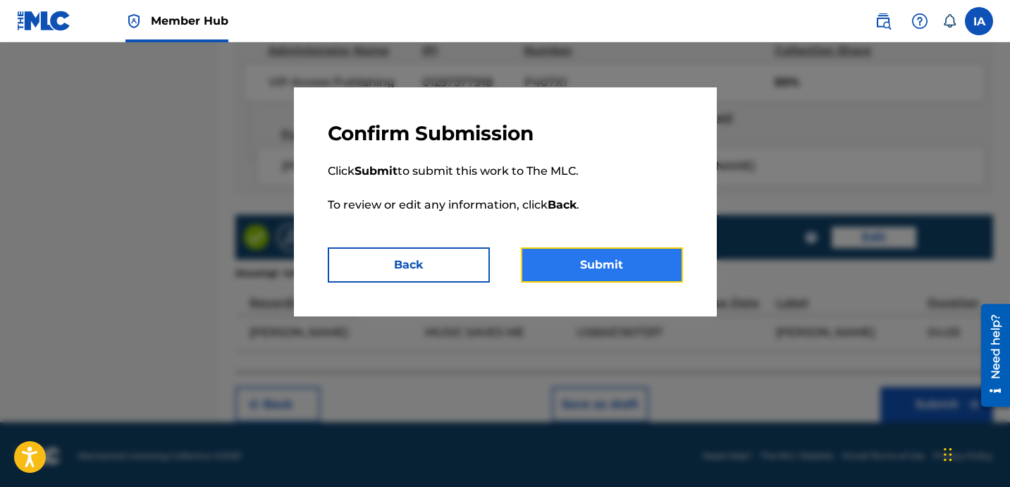
click at [630, 256] on button "Submit" at bounding box center [602, 264] width 162 height 35
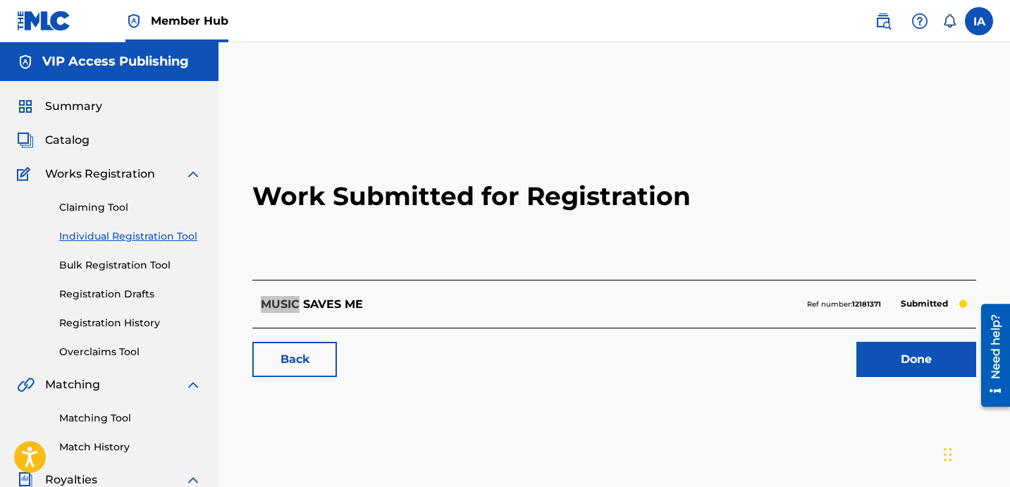
click at [340, 224] on h2 "Work Submitted for Registration" at bounding box center [614, 196] width 724 height 167
click at [359, 232] on h2 "Work Submitted for Registration" at bounding box center [614, 196] width 724 height 167
click at [161, 240] on link "Individual Registration Tool" at bounding box center [130, 236] width 142 height 15
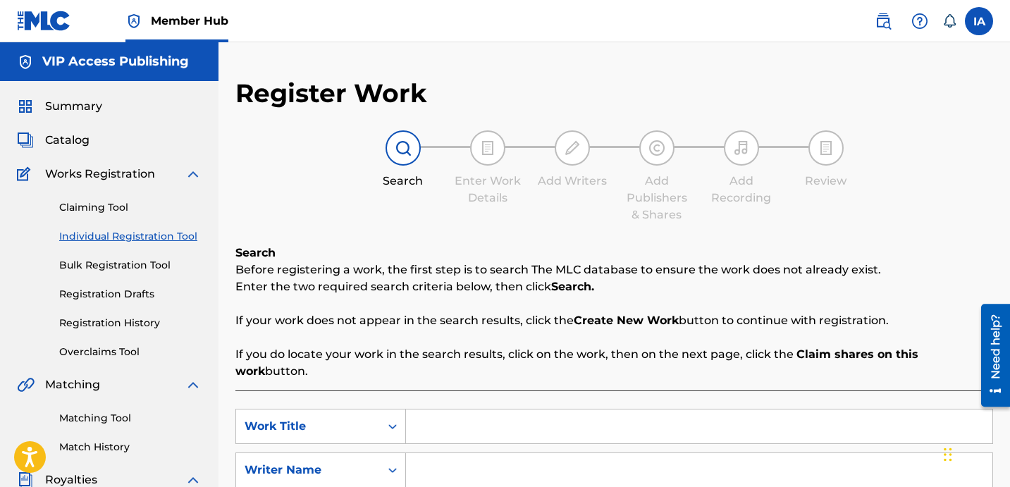
click at [682, 410] on input "Search Form" at bounding box center [699, 426] width 586 height 34
paste input "PEN TO THE PAPER"
type input "PEN TO THE PAPER"
click at [631, 453] on input "Search Form" at bounding box center [699, 470] width 586 height 34
click at [628, 453] on input "Search Form" at bounding box center [699, 470] width 586 height 34
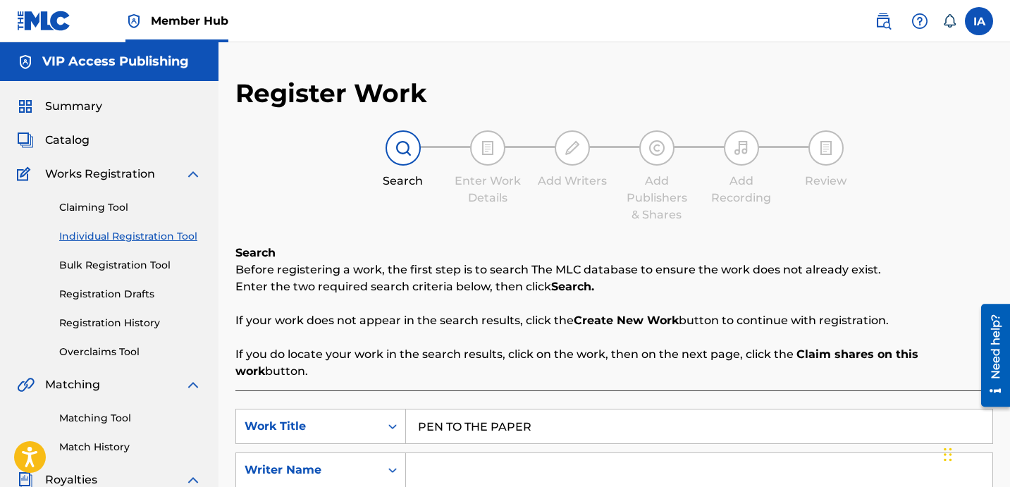
click at [761, 453] on input "Search Form" at bounding box center [699, 470] width 586 height 34
paste input "[PERSON_NAME]"
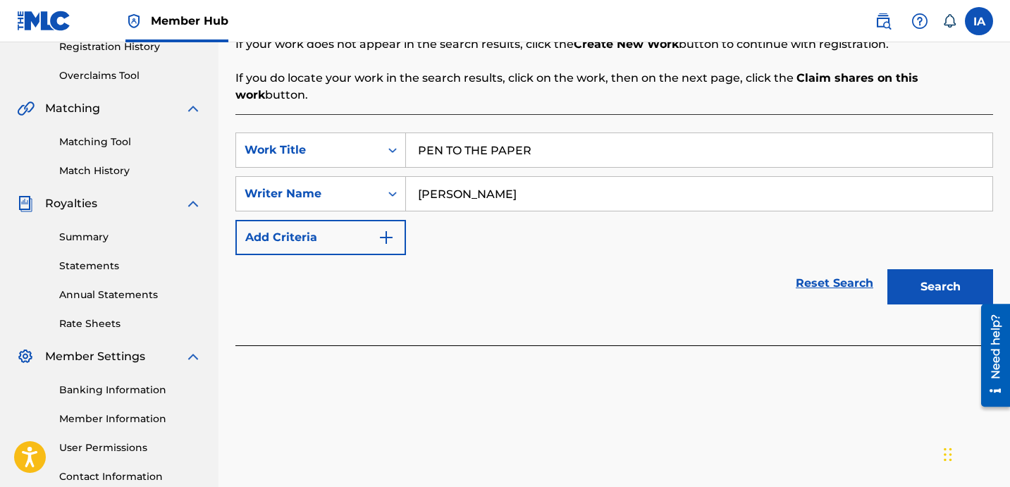
scroll to position [387, 0]
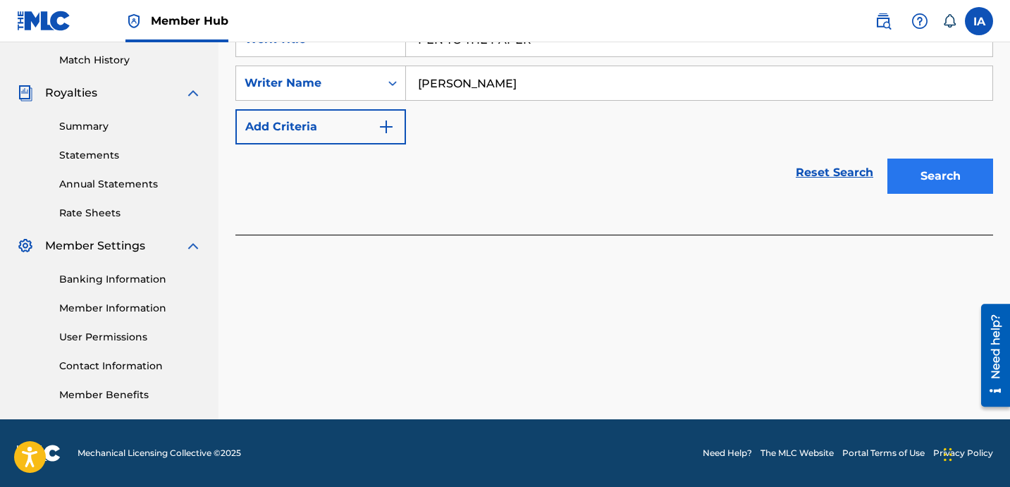
type input "[PERSON_NAME]"
click at [919, 169] on button "Search" at bounding box center [940, 176] width 106 height 35
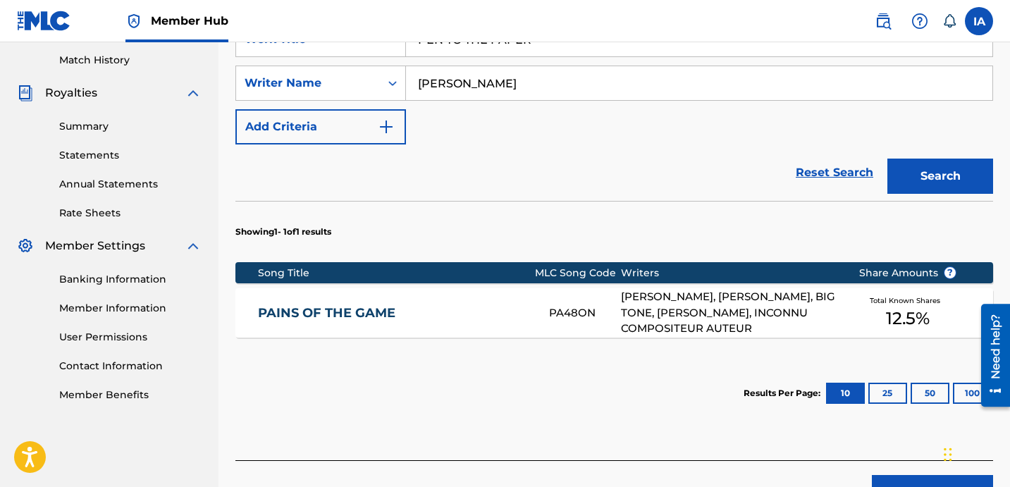
click at [444, 369] on section "Results Per Page: 10 25 50 100" at bounding box center [614, 393] width 758 height 66
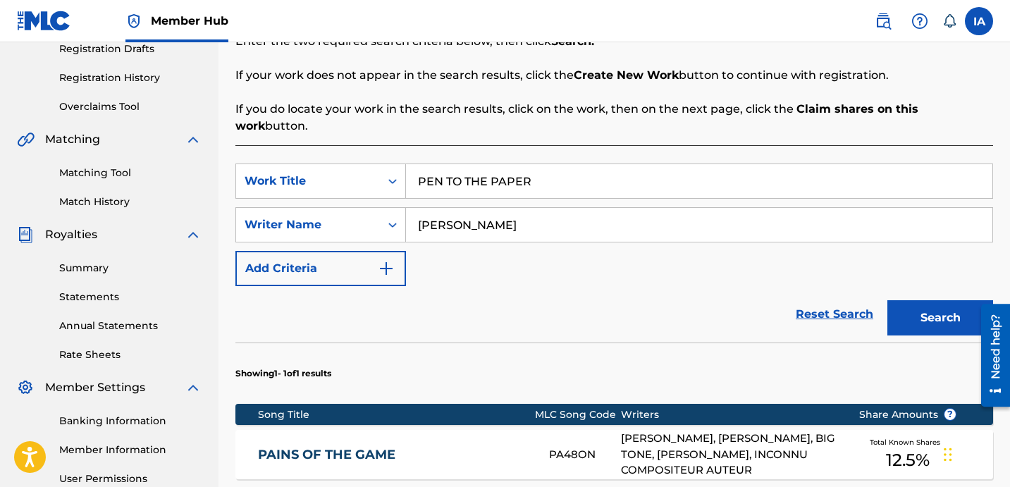
scroll to position [232, 0]
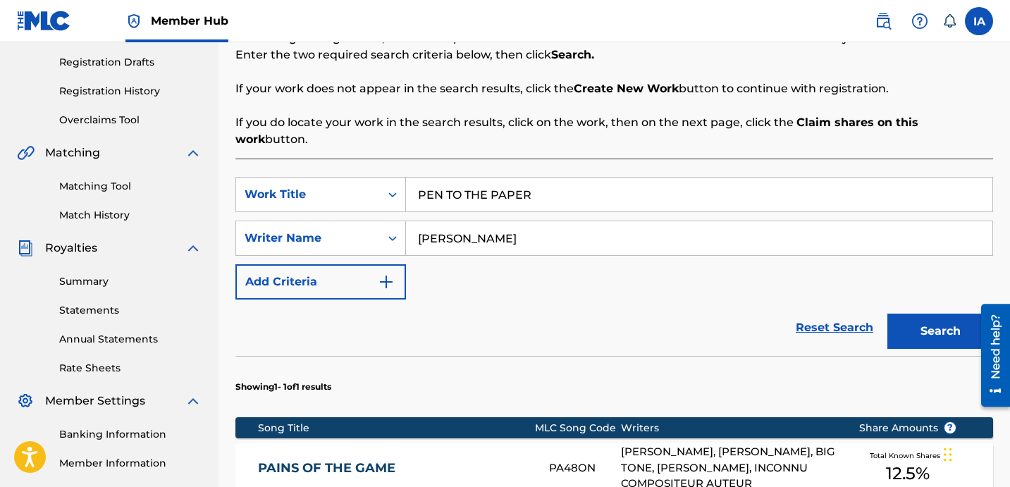
click at [555, 356] on section "Showing 1 - 1 of 1 results" at bounding box center [614, 383] width 758 height 54
click at [545, 327] on div "Reset Search Search" at bounding box center [614, 328] width 758 height 56
click at [526, 319] on div "Reset Search Search" at bounding box center [614, 328] width 758 height 56
click at [507, 309] on div "Reset Search Search" at bounding box center [614, 328] width 758 height 56
click at [486, 304] on div "Reset Search Search" at bounding box center [614, 328] width 758 height 56
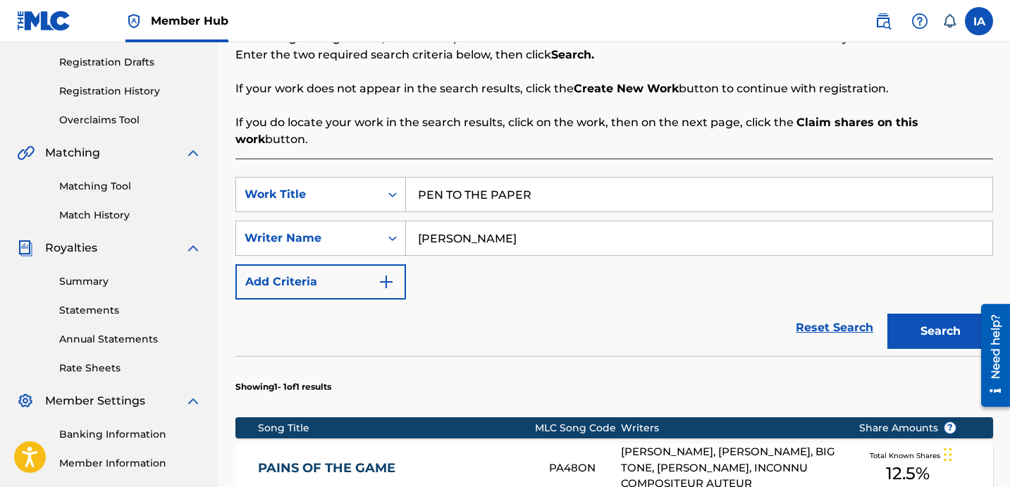
click at [471, 300] on div "Reset Search Search" at bounding box center [614, 328] width 758 height 56
click at [470, 300] on div "Reset Search Search" at bounding box center [614, 328] width 758 height 56
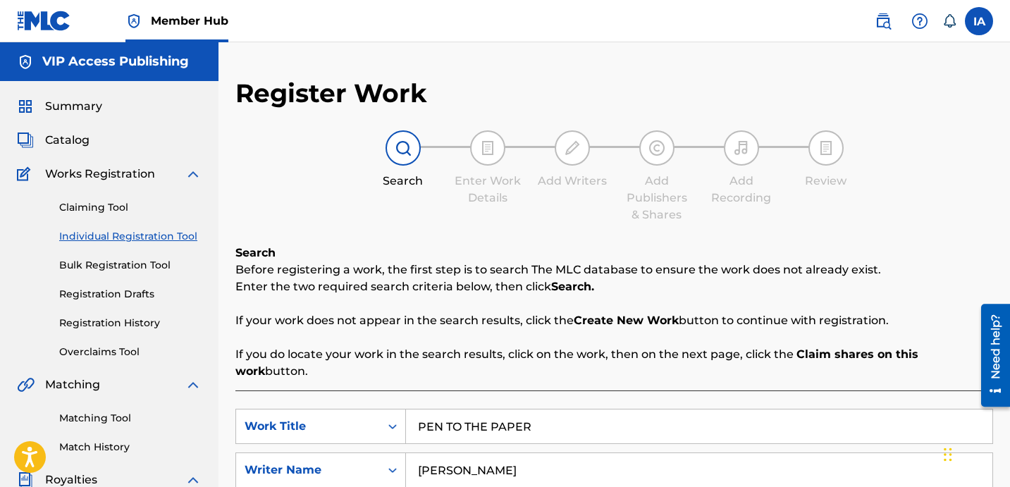
scroll to position [302, 0]
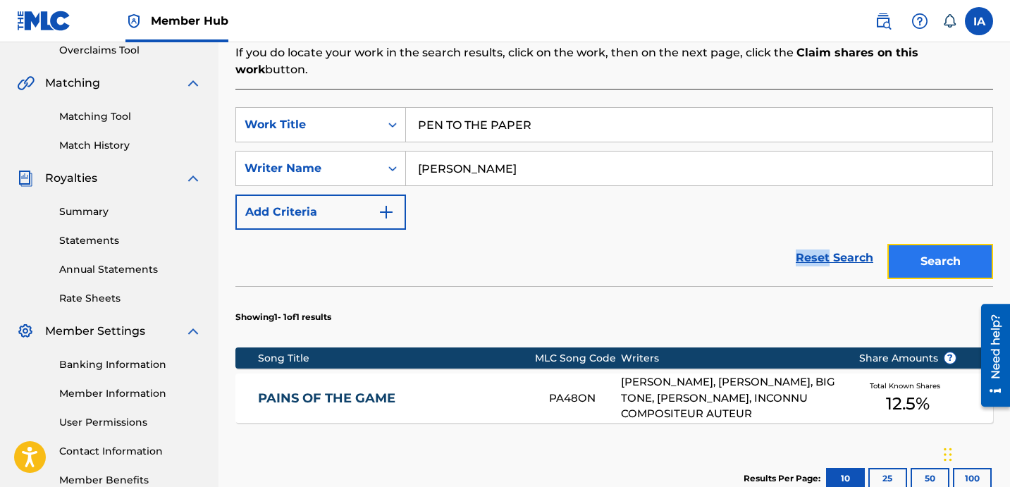
click at [913, 258] on button "Search" at bounding box center [940, 261] width 106 height 35
click at [565, 230] on div "Reset Search Search" at bounding box center [614, 258] width 758 height 56
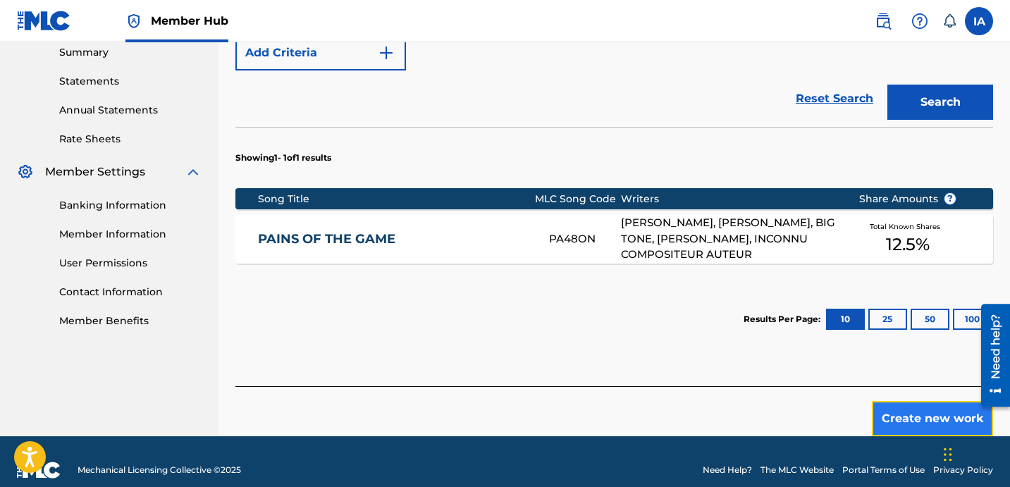
click at [889, 407] on button "Create new work" at bounding box center [932, 418] width 121 height 35
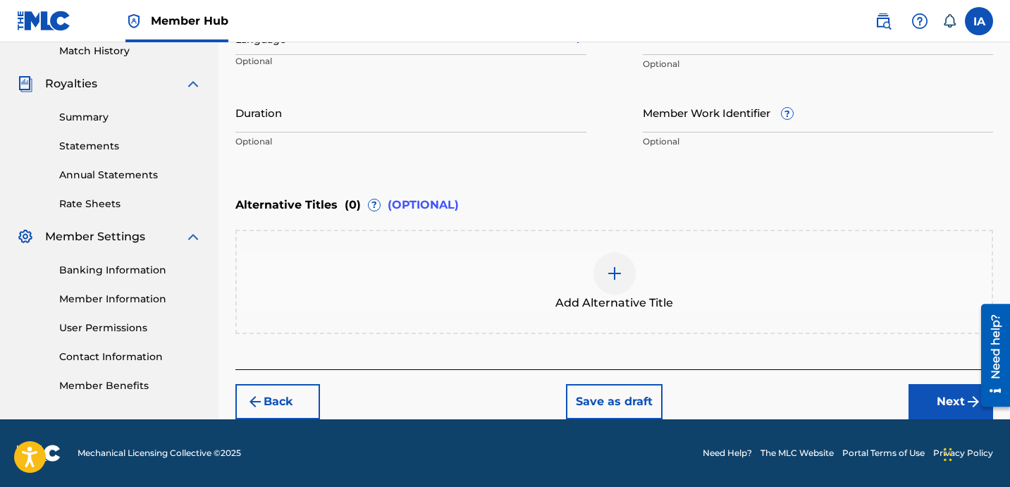
scroll to position [395, 0]
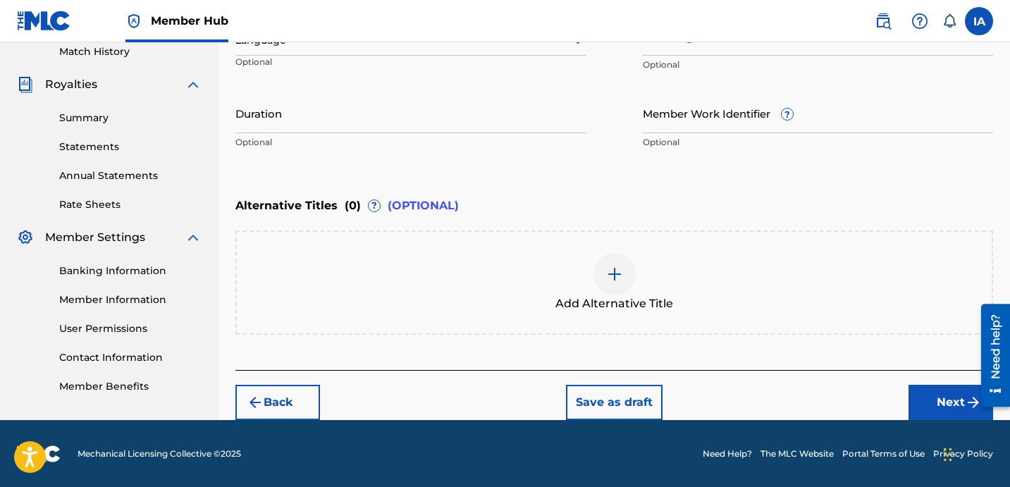
click at [557, 183] on div "Enter Work Details Enter work details for ‘ PEN TO THE PAPER ’ below. Work Titl…" at bounding box center [614, 19] width 758 height 341
click at [452, 177] on div "Enter Work Details Enter work details for ‘ PEN TO THE PAPER ’ below. Work Titl…" at bounding box center [614, 19] width 758 height 341
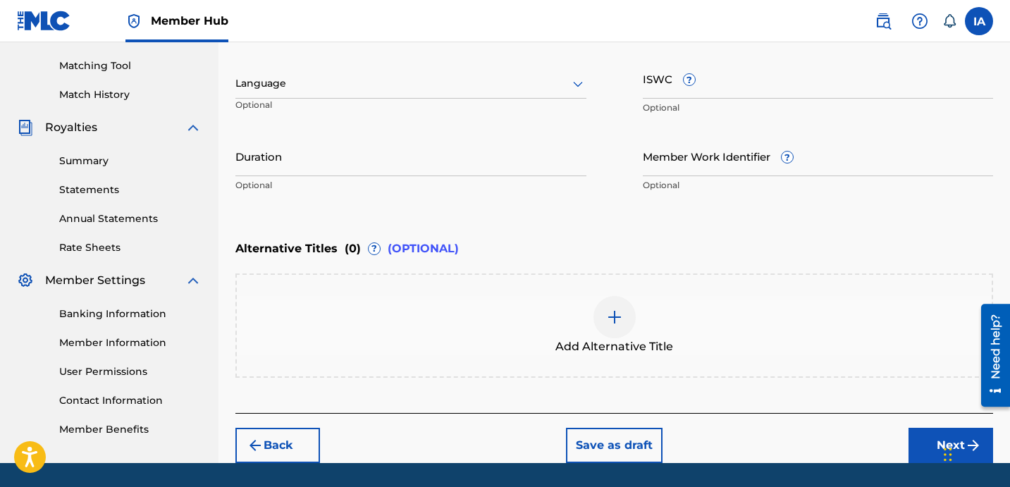
scroll to position [109, 0]
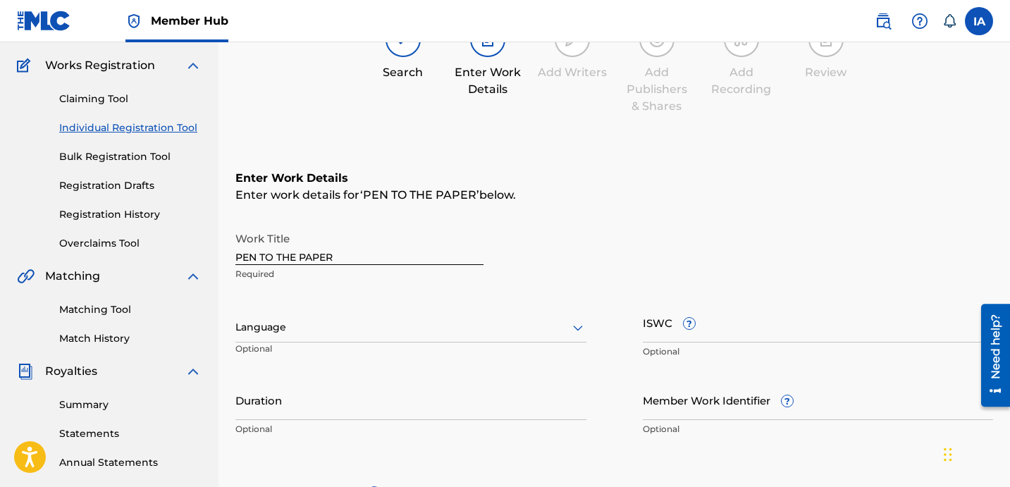
click at [331, 319] on div at bounding box center [410, 328] width 351 height 18
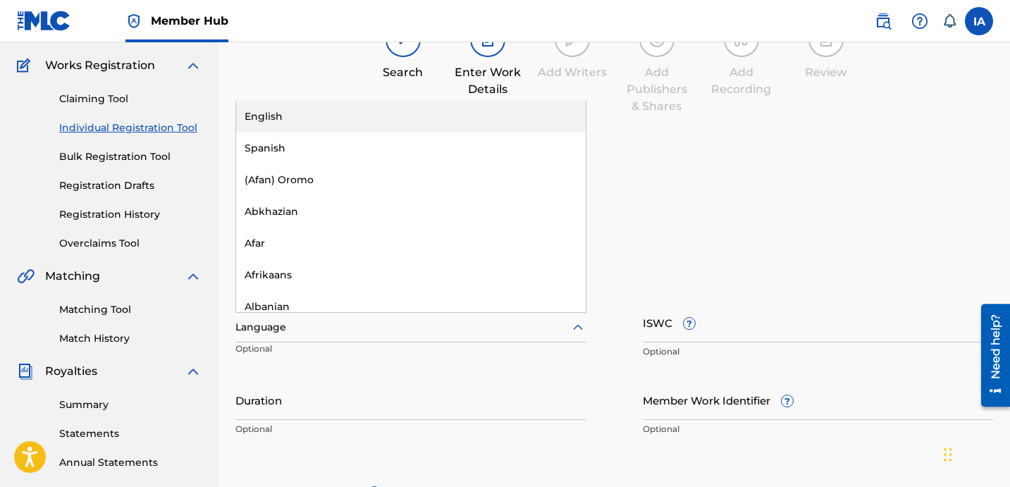
click at [416, 114] on div "English" at bounding box center [411, 117] width 350 height 32
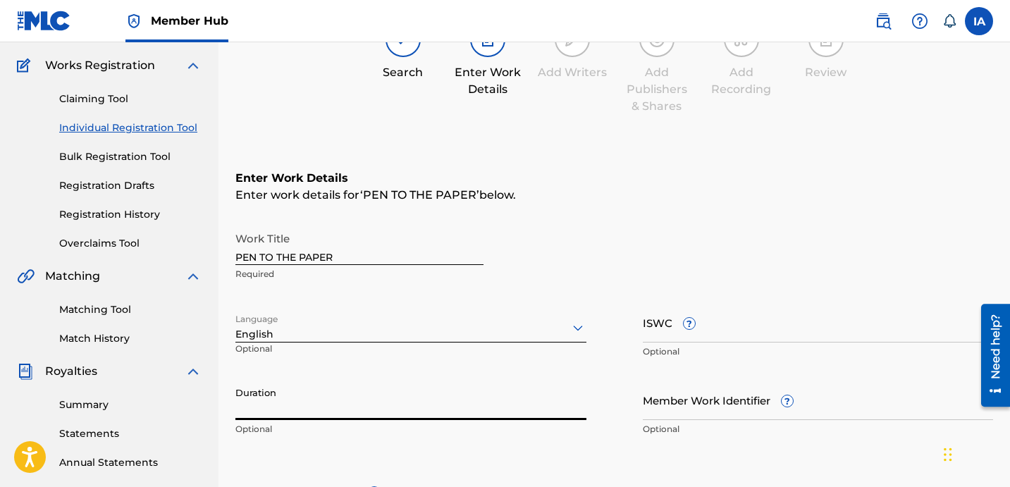
click at [283, 414] on input "Duration" at bounding box center [410, 400] width 351 height 40
click at [304, 398] on input "Duration" at bounding box center [410, 400] width 351 height 40
paste input "2:13"
type input "02:13"
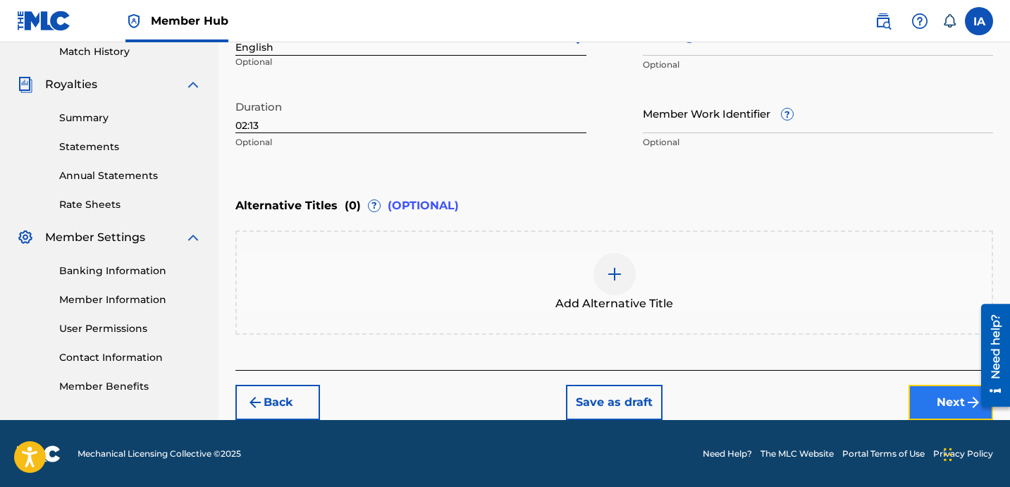
click at [911, 397] on button "Next" at bounding box center [950, 402] width 85 height 35
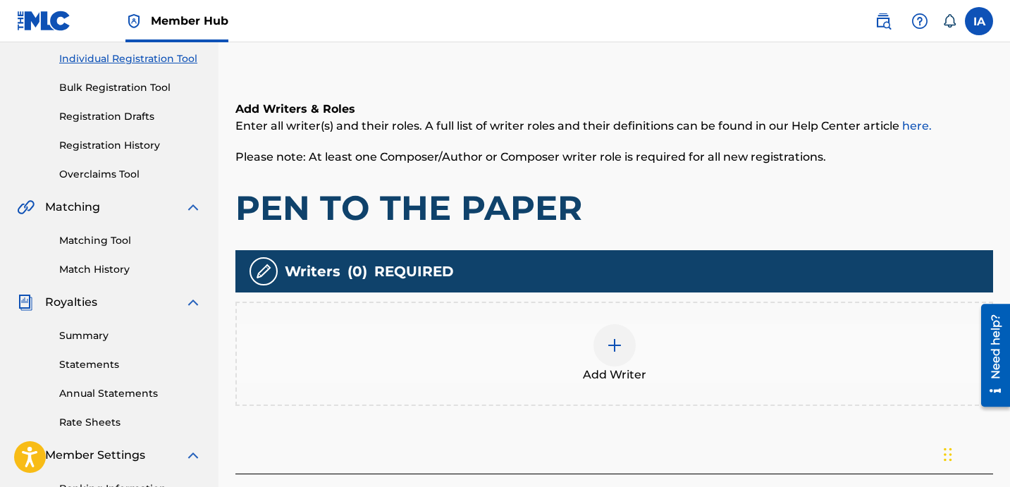
scroll to position [63, 0]
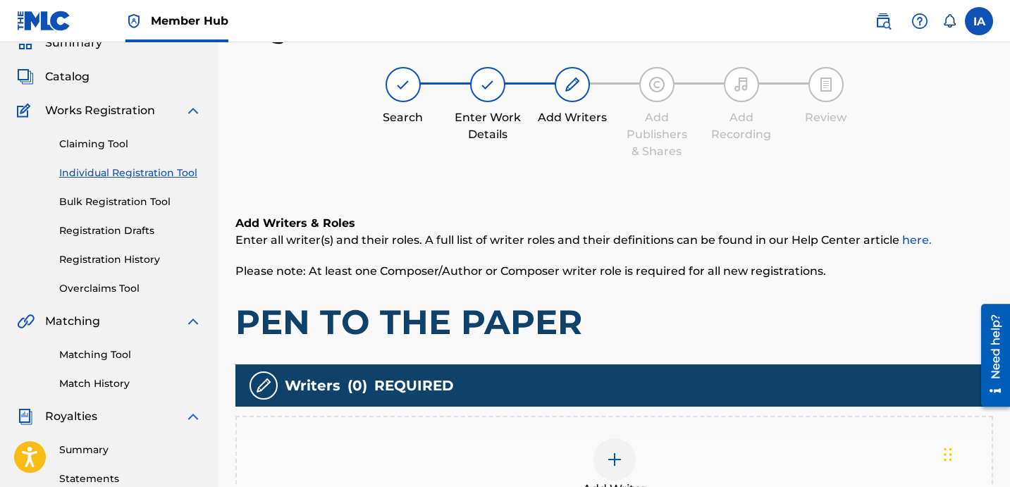
click at [734, 449] on div "Add Writer" at bounding box center [614, 467] width 755 height 59
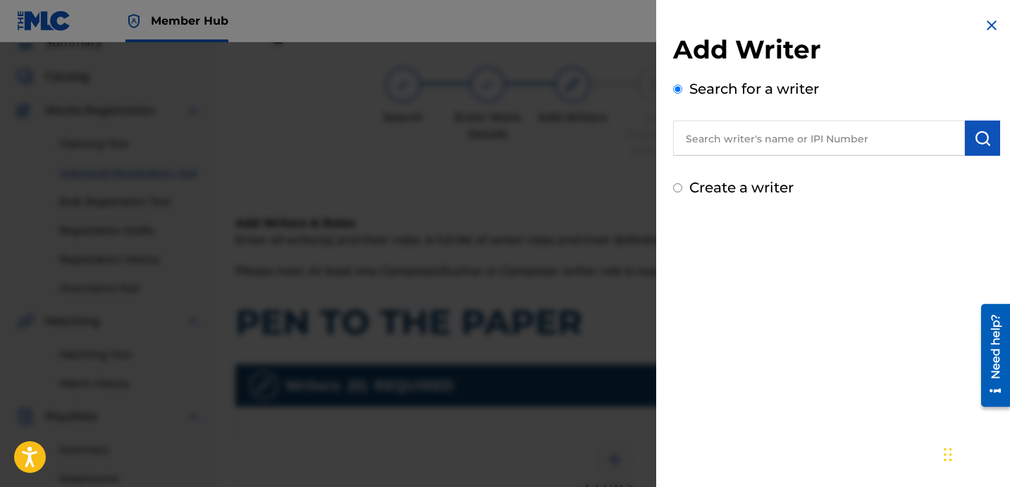
click at [811, 153] on input "text" at bounding box center [819, 138] width 292 height 35
paste input "2:13"
drag, startPoint x: 760, startPoint y: 132, endPoint x: 662, endPoint y: 106, distance: 102.1
click at [673, 111] on div "Search for a writer 2:13" at bounding box center [836, 117] width 327 height 78
paste input "[PERSON_NAME]"
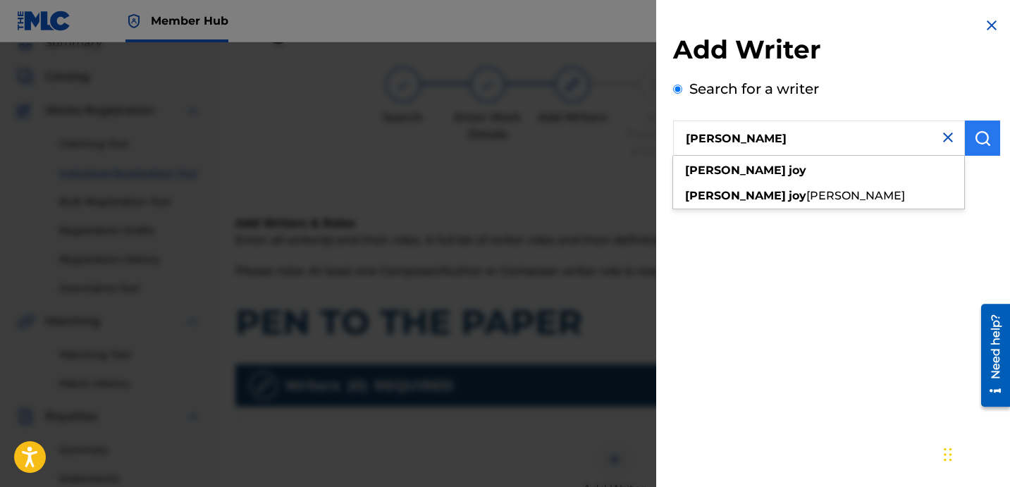
type input "[PERSON_NAME]"
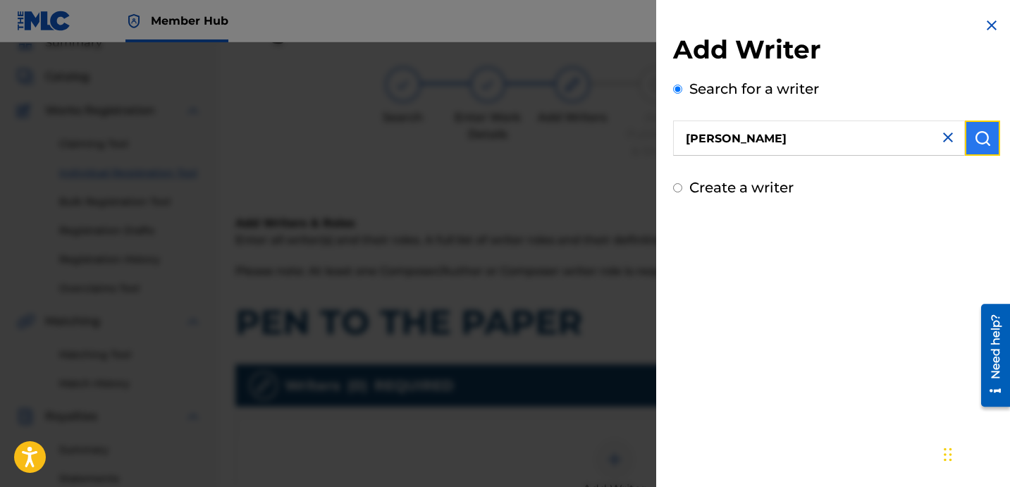
click at [979, 142] on img "submit" at bounding box center [982, 138] width 17 height 17
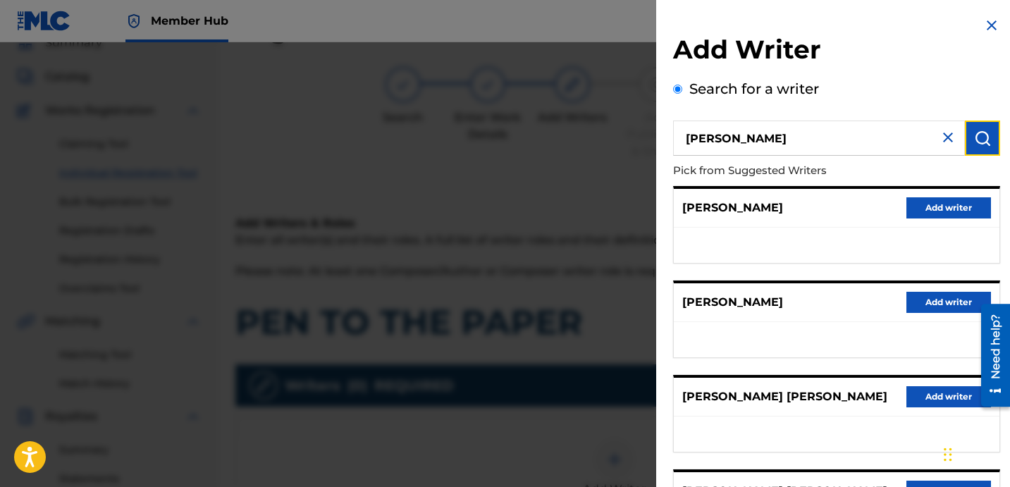
scroll to position [243, 0]
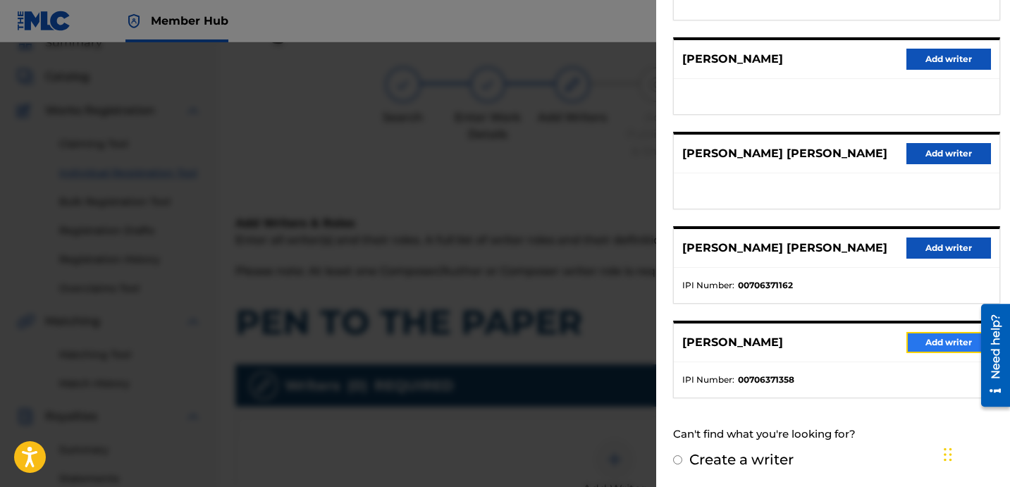
click at [908, 341] on button "Add writer" at bounding box center [948, 342] width 85 height 21
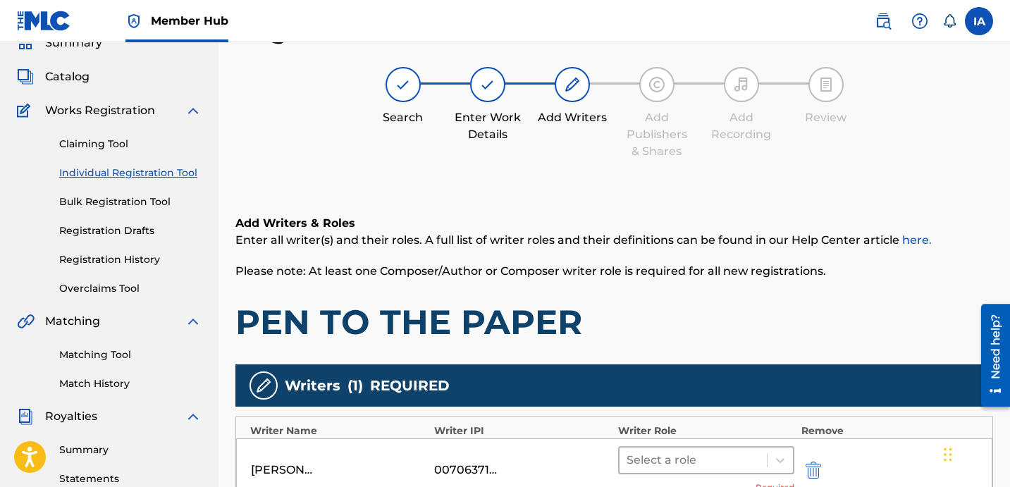
click at [705, 452] on div at bounding box center [693, 460] width 133 height 20
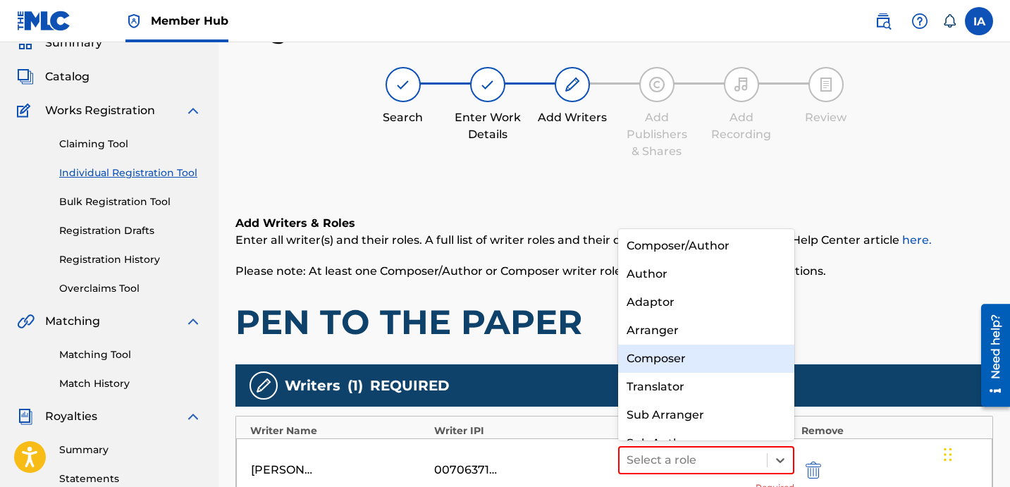
click at [716, 346] on div "Composer" at bounding box center [706, 359] width 176 height 28
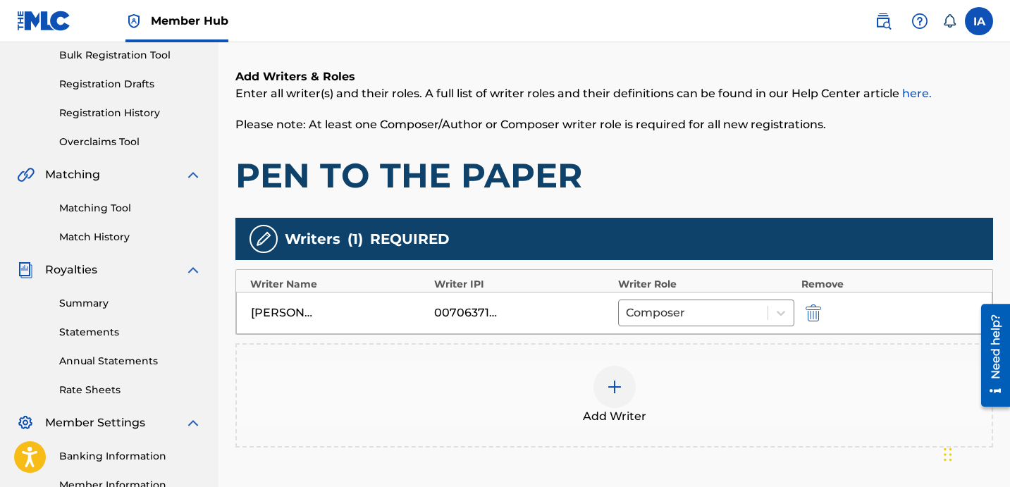
scroll to position [335, 0]
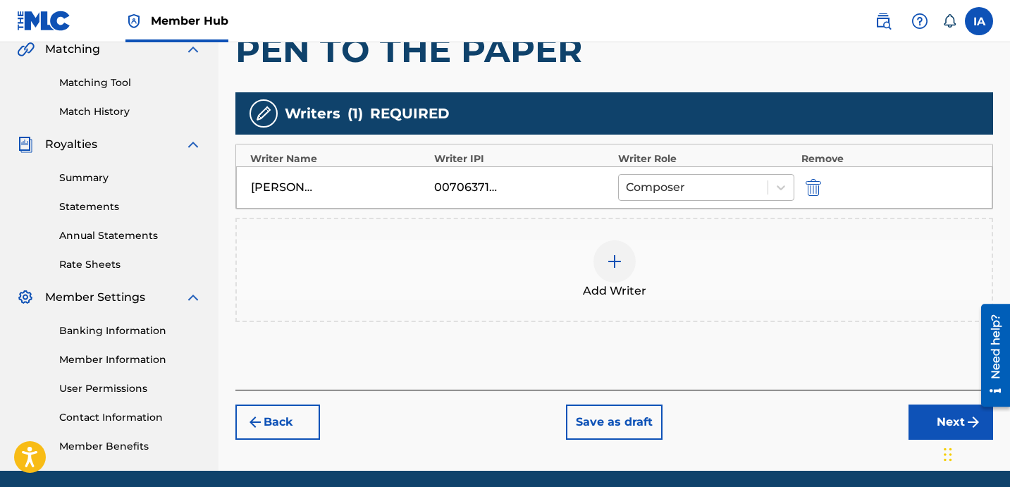
click at [705, 192] on div at bounding box center [693, 188] width 135 height 20
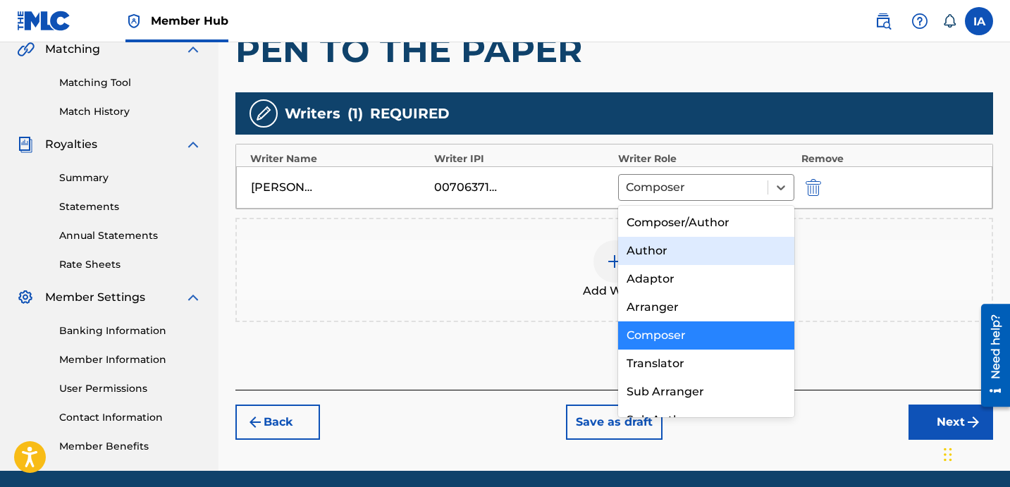
click at [691, 260] on div "Author" at bounding box center [706, 251] width 176 height 28
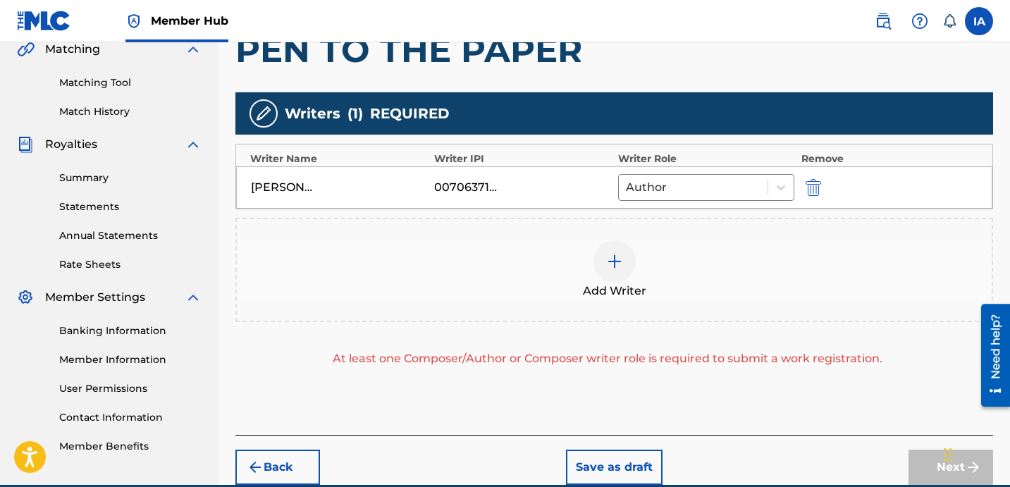
click at [691, 260] on div "Add Writer" at bounding box center [614, 269] width 755 height 59
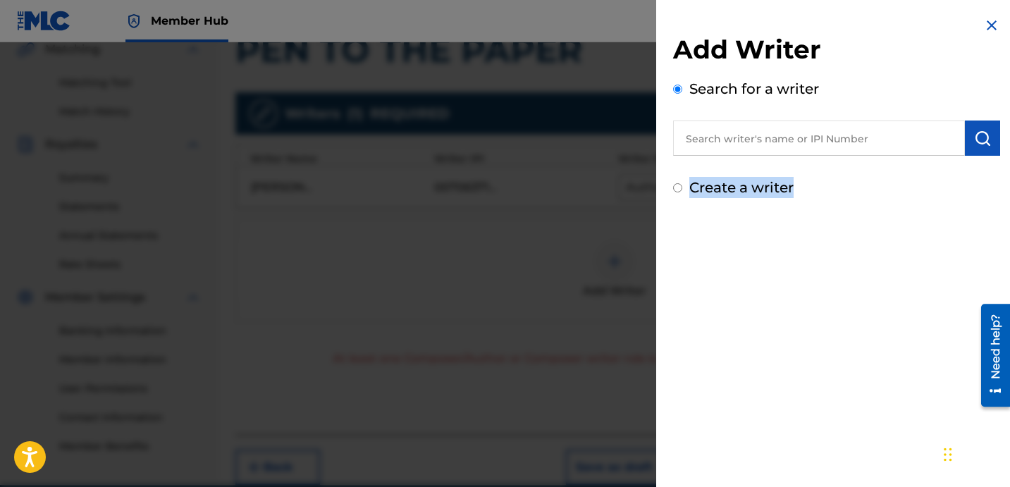
click at [875, 175] on div "Add Writer Search for a writer Create a writer" at bounding box center [836, 116] width 327 height 164
click at [749, 195] on label "Create a writer" at bounding box center [741, 187] width 104 height 17
radio input "true"
click at [682, 192] on input "Create a writer" at bounding box center [677, 187] width 9 height 9
radio input "false"
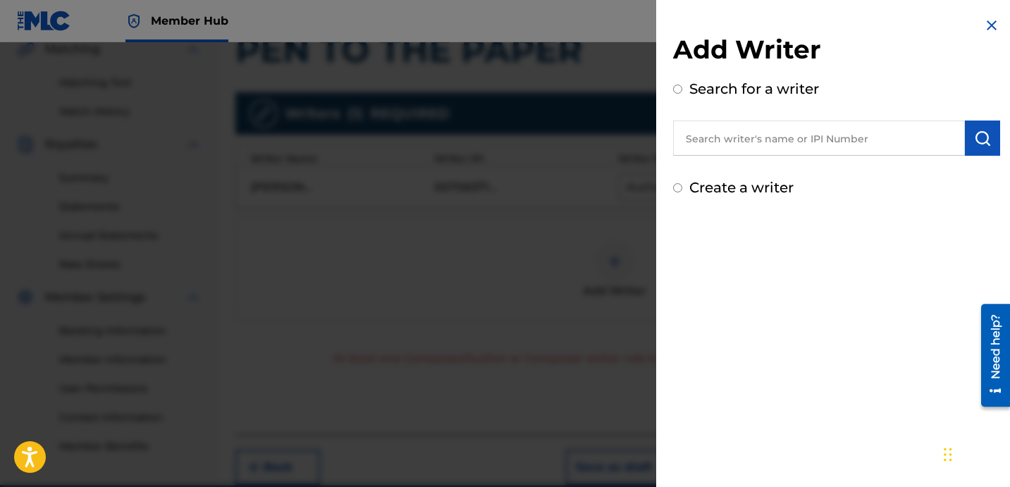
radio input "true"
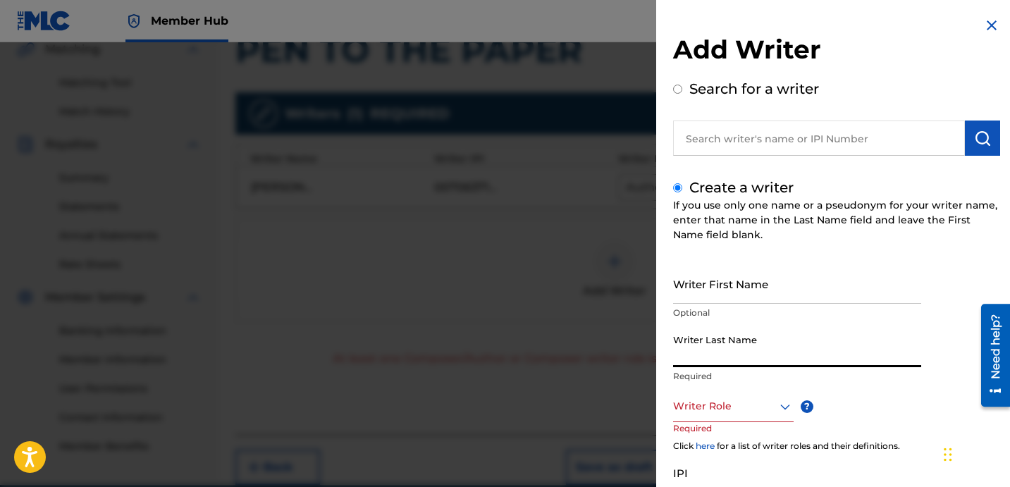
click at [721, 347] on input "Writer Last Name" at bounding box center [797, 347] width 248 height 40
paste input "UNKNOWN WRITER"
click at [746, 357] on input "UNKNOWN WRITER" at bounding box center [797, 347] width 248 height 40
type input "UNKNOWN"
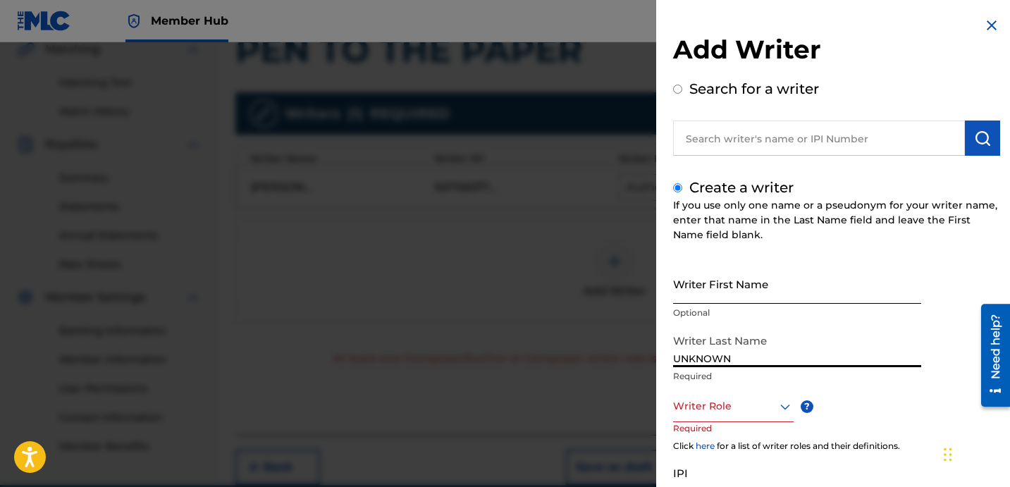
click at [709, 290] on input "Writer First Name" at bounding box center [797, 284] width 248 height 40
paste input "WRITER"
type input "WRITER"
click at [727, 406] on div at bounding box center [733, 406] width 121 height 18
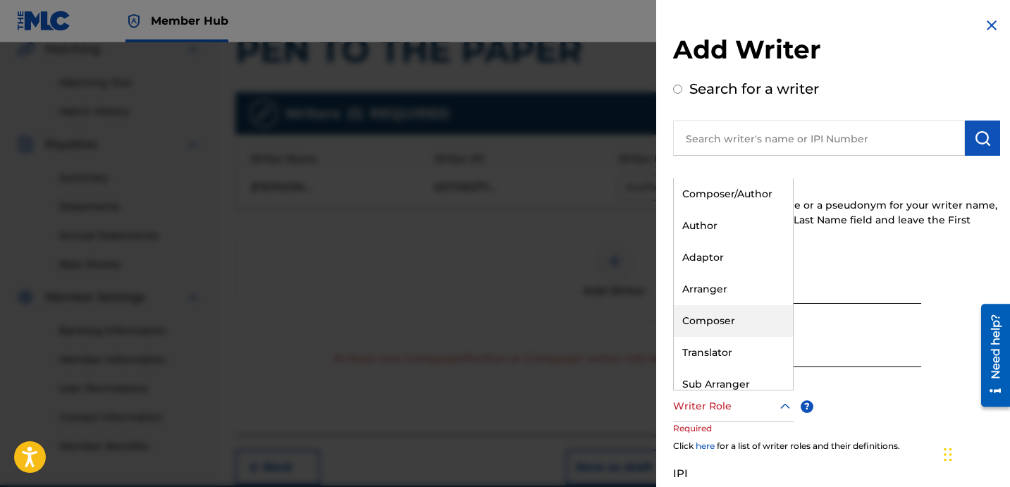
click at [727, 330] on div "Composer" at bounding box center [733, 321] width 119 height 32
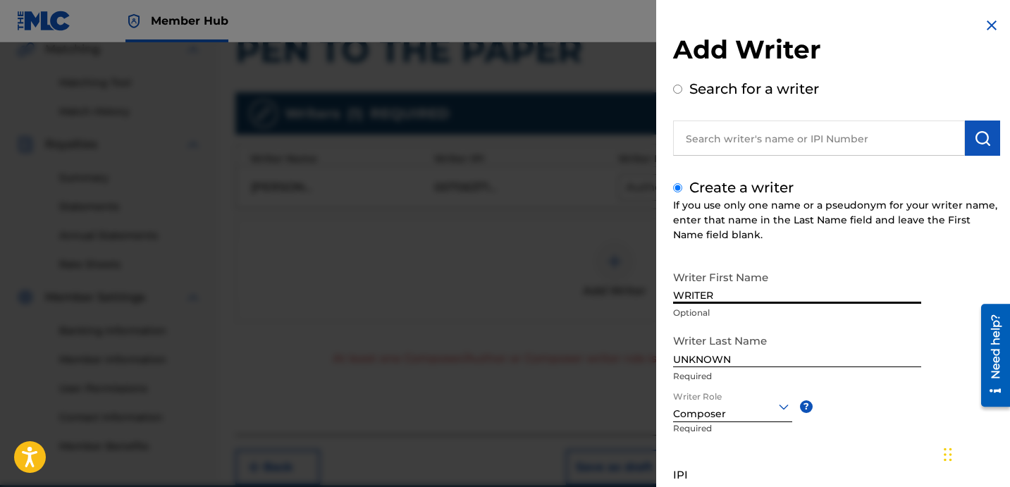
click at [749, 243] on div "Create a writer If you use only one name or a pseudonym for your writer name, e…" at bounding box center [836, 375] width 327 height 397
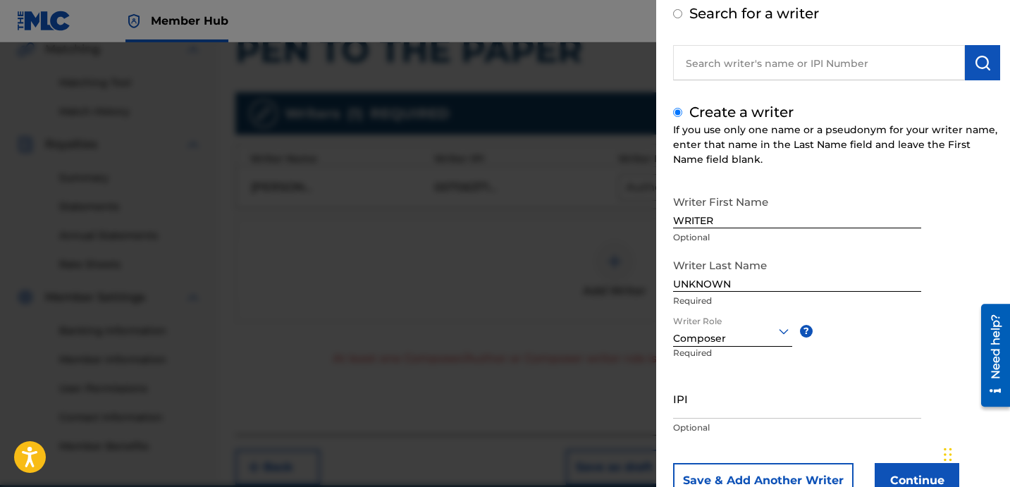
scroll to position [125, 0]
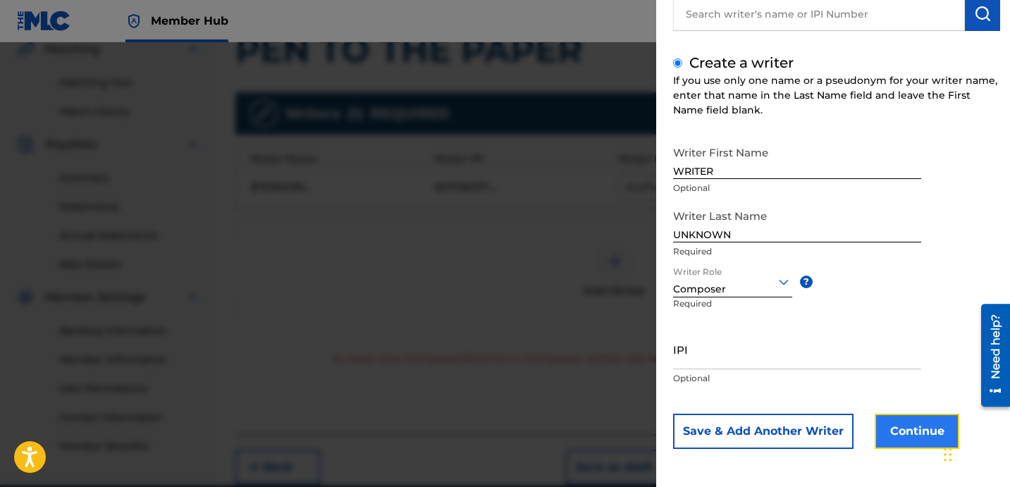
click at [923, 423] on button "Continue" at bounding box center [917, 431] width 85 height 35
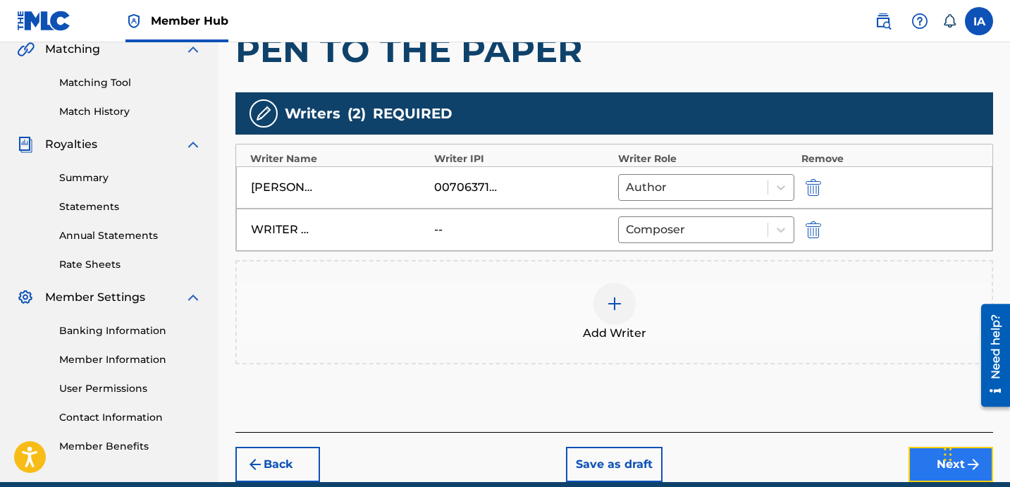
click at [923, 464] on button "Next" at bounding box center [950, 464] width 85 height 35
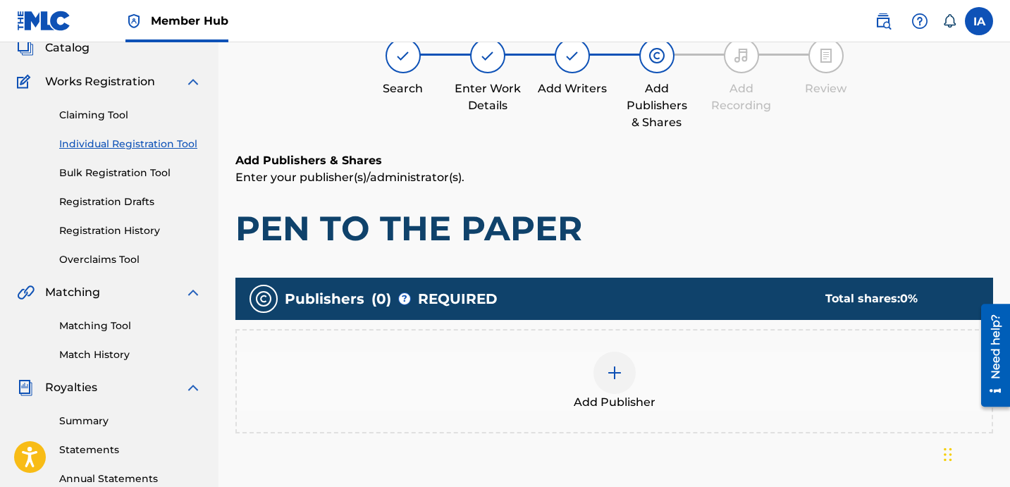
scroll to position [63, 0]
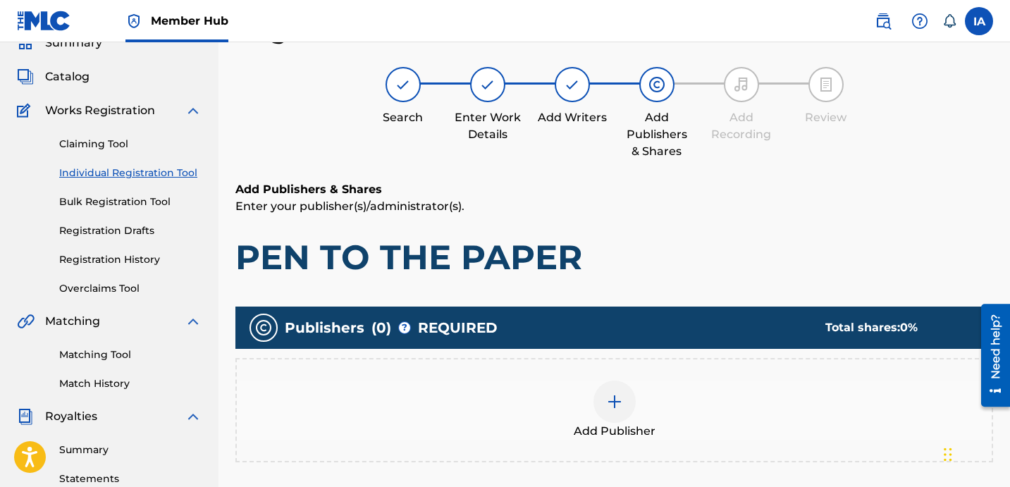
click at [678, 405] on div "Add Publisher" at bounding box center [614, 410] width 755 height 59
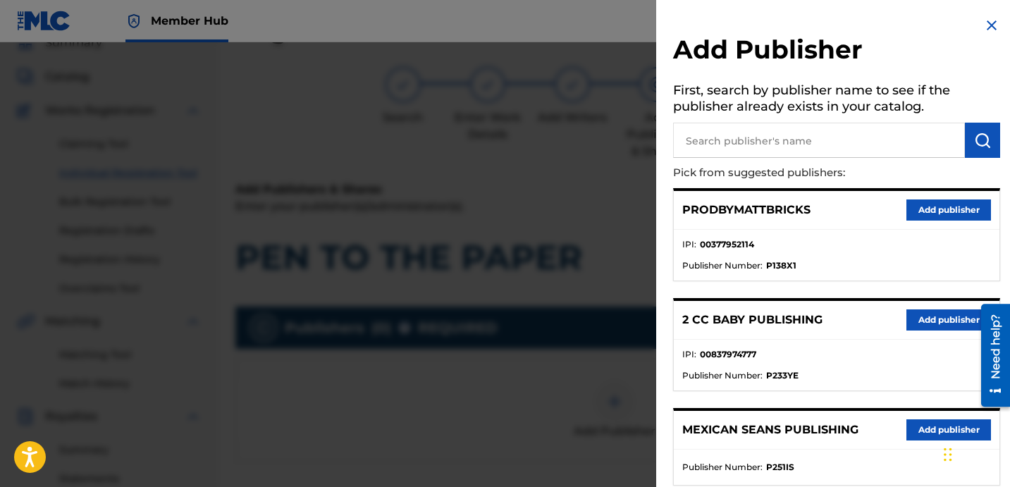
click at [835, 137] on input "text" at bounding box center [819, 140] width 292 height 35
paste input "[PERSON_NAME]"
type input "[PERSON_NAME]"
click at [985, 146] on img "submit" at bounding box center [982, 140] width 17 height 17
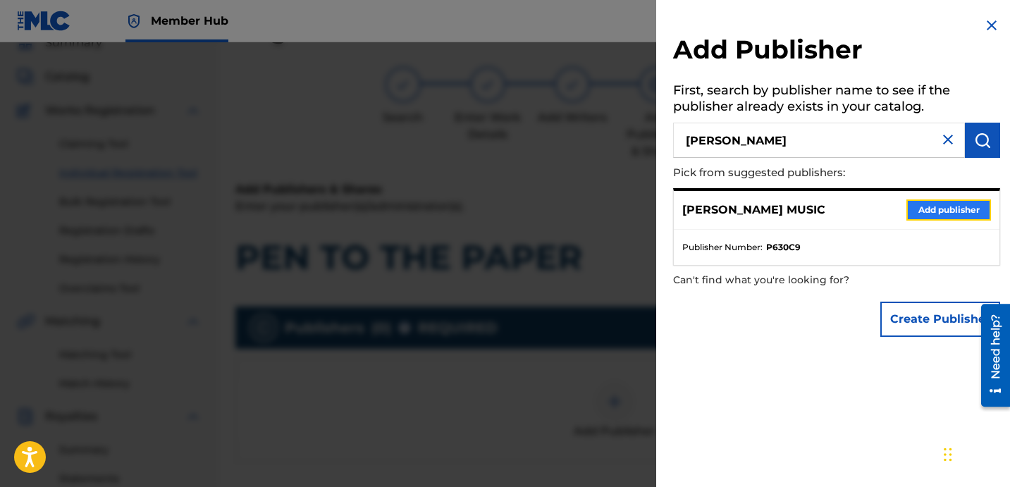
click at [937, 204] on button "Add publisher" at bounding box center [948, 209] width 85 height 21
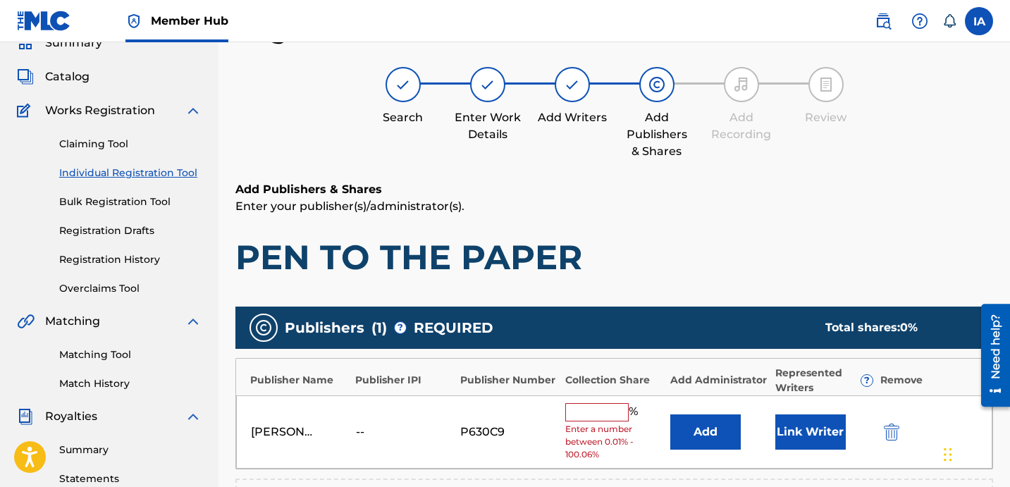
click at [603, 417] on input "text" at bounding box center [596, 412] width 63 height 18
type input "50"
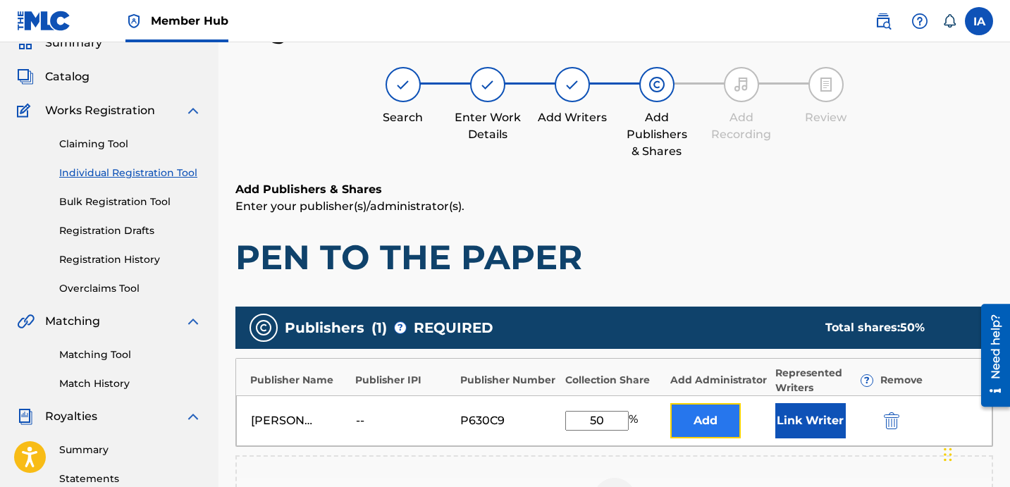
click at [731, 430] on button "Add" at bounding box center [705, 420] width 70 height 35
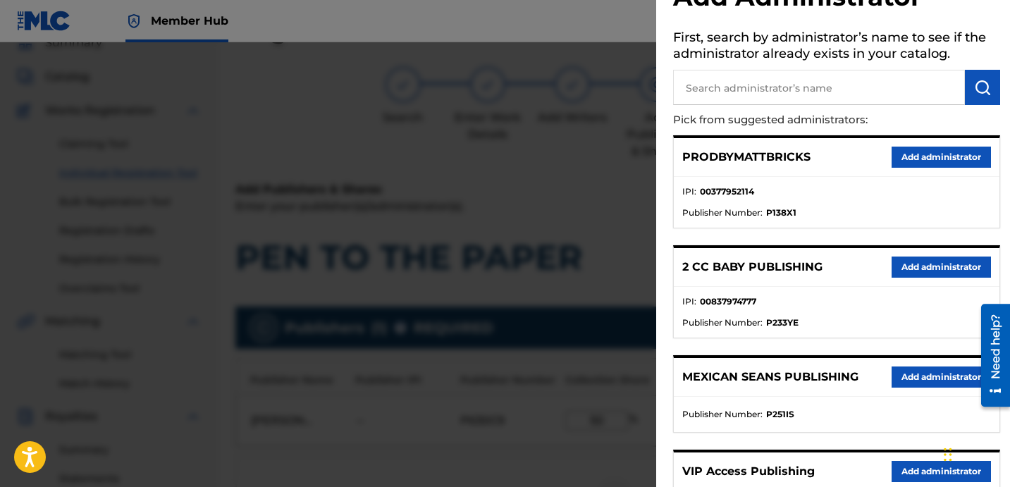
scroll to position [54, 0]
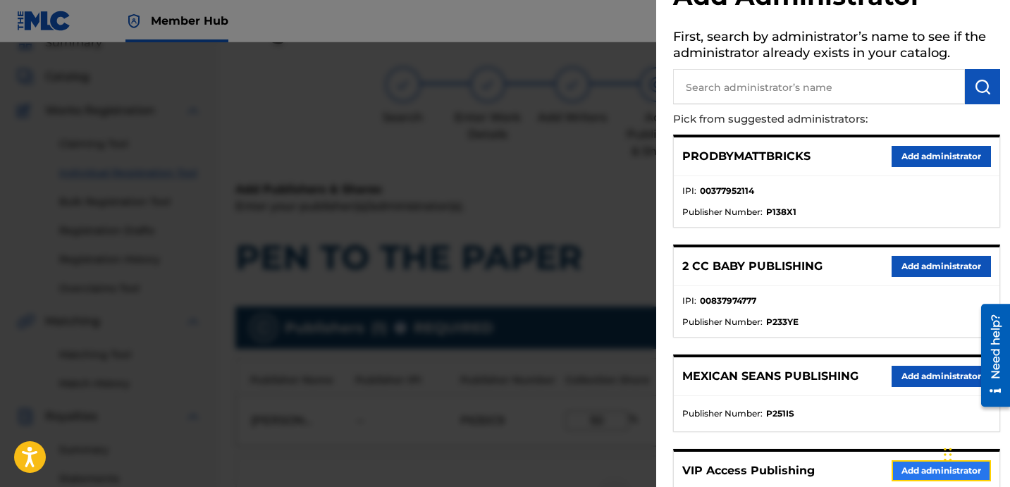
click at [897, 462] on button "Add administrator" at bounding box center [941, 470] width 99 height 21
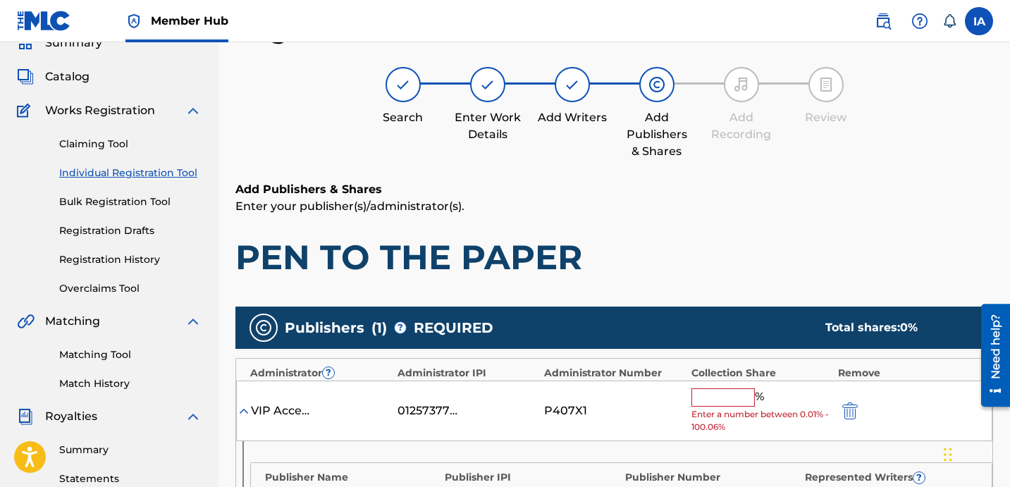
click at [722, 396] on input "text" at bounding box center [722, 397] width 63 height 18
paste input "[PERSON_NAME]"
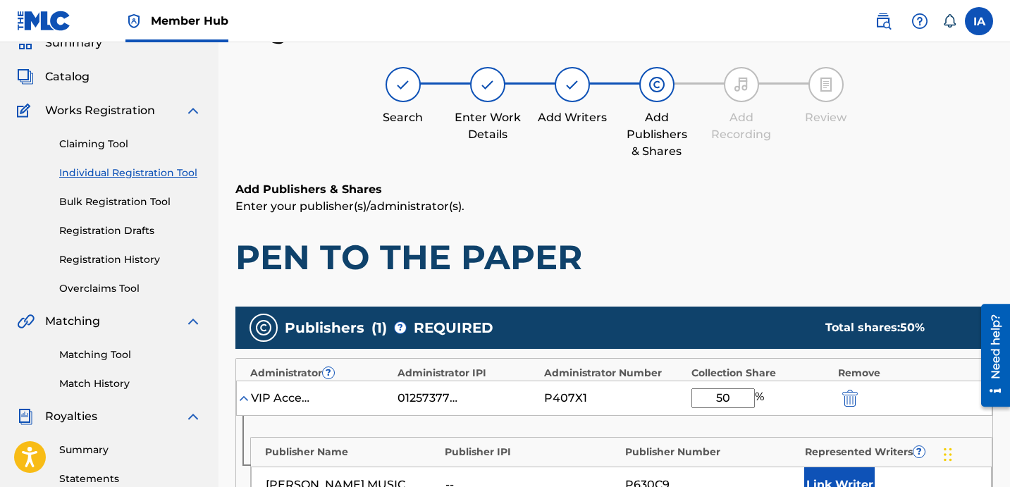
type input "50"
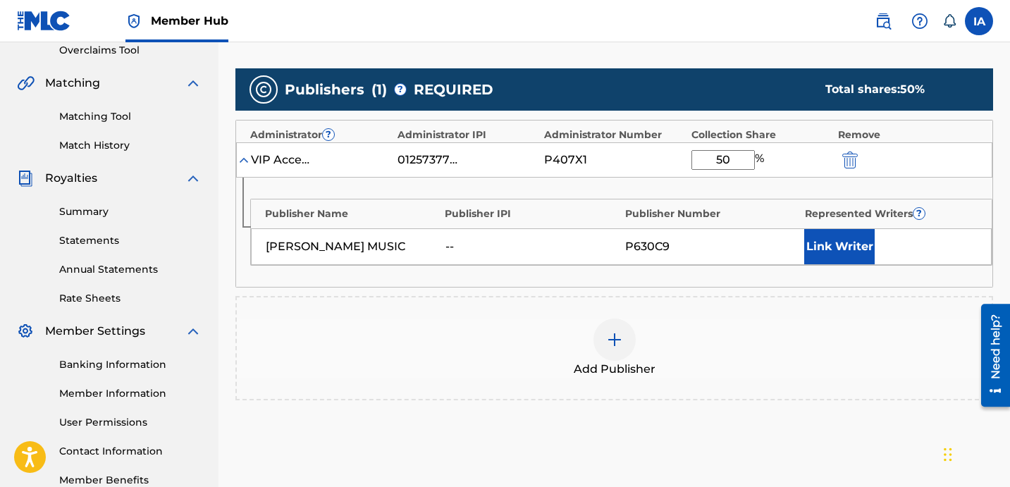
scroll to position [331, 0]
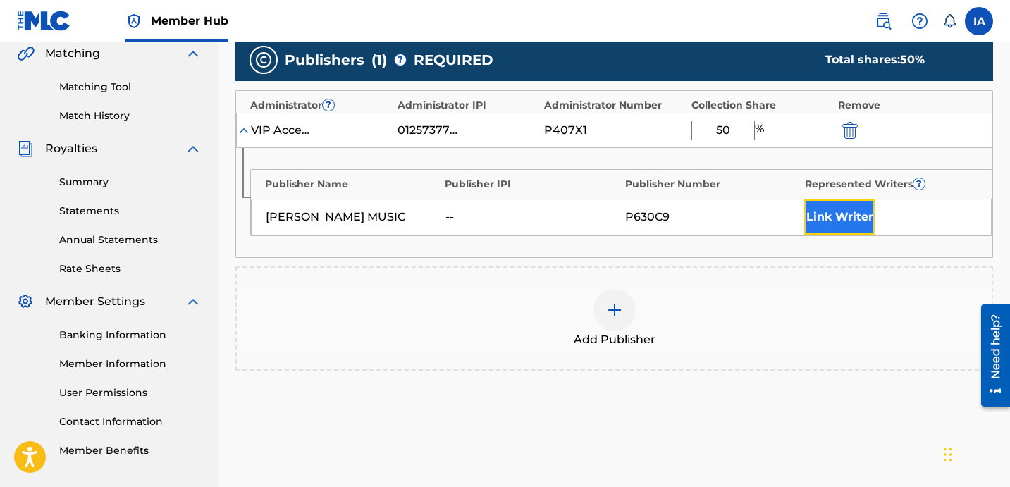
click at [826, 225] on button "Link Writer" at bounding box center [839, 216] width 70 height 35
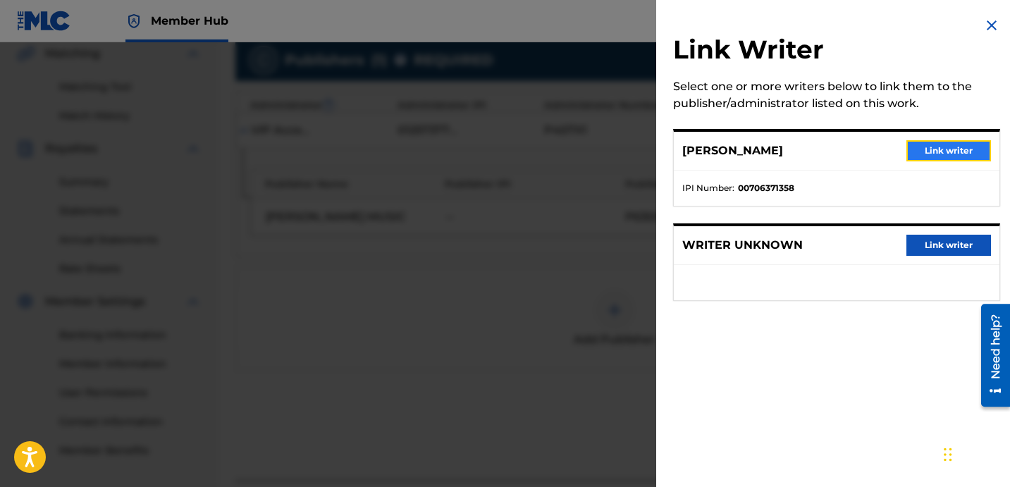
click at [946, 154] on button "Link writer" at bounding box center [948, 150] width 85 height 21
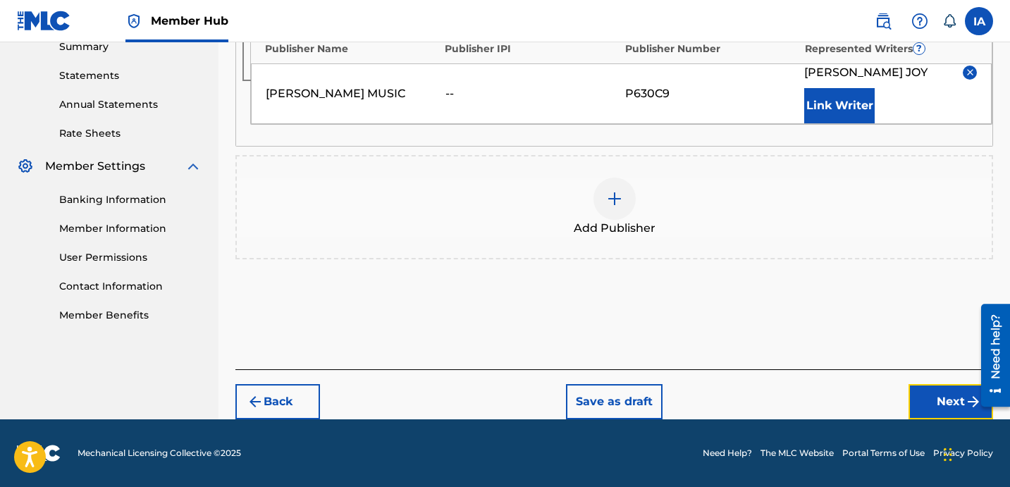
drag, startPoint x: 919, startPoint y: 395, endPoint x: 958, endPoint y: 395, distance: 39.5
click at [920, 395] on button "Next" at bounding box center [950, 401] width 85 height 35
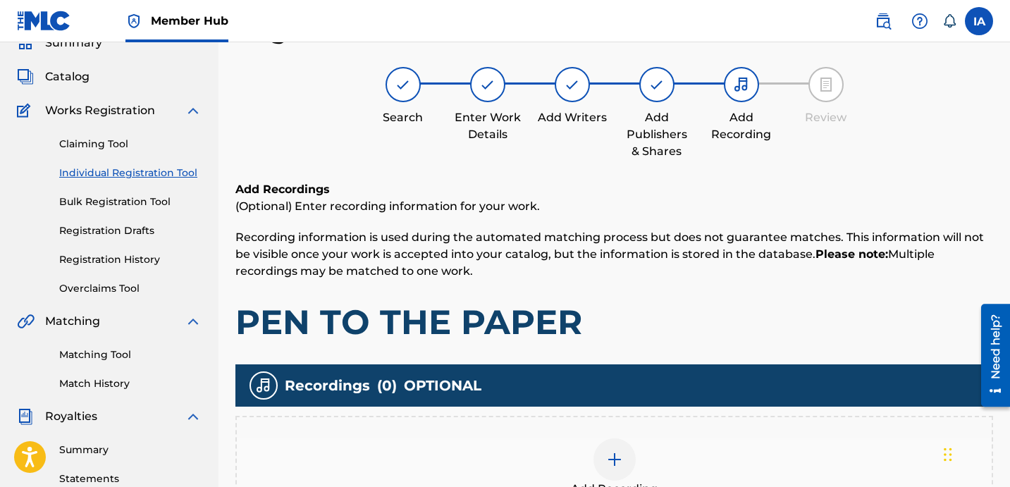
scroll to position [350, 0]
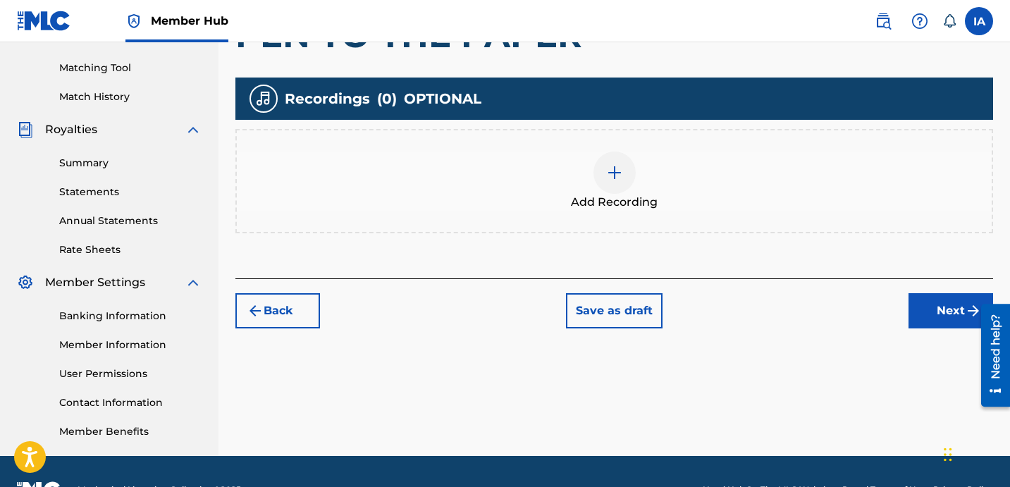
click at [693, 164] on div "Add Recording" at bounding box center [614, 181] width 755 height 59
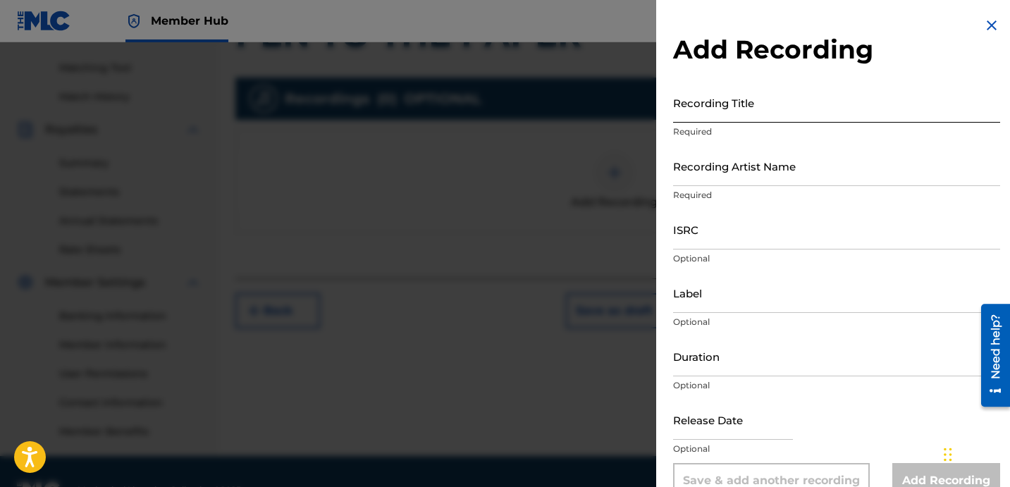
click at [776, 112] on input "Recording Title" at bounding box center [836, 102] width 327 height 40
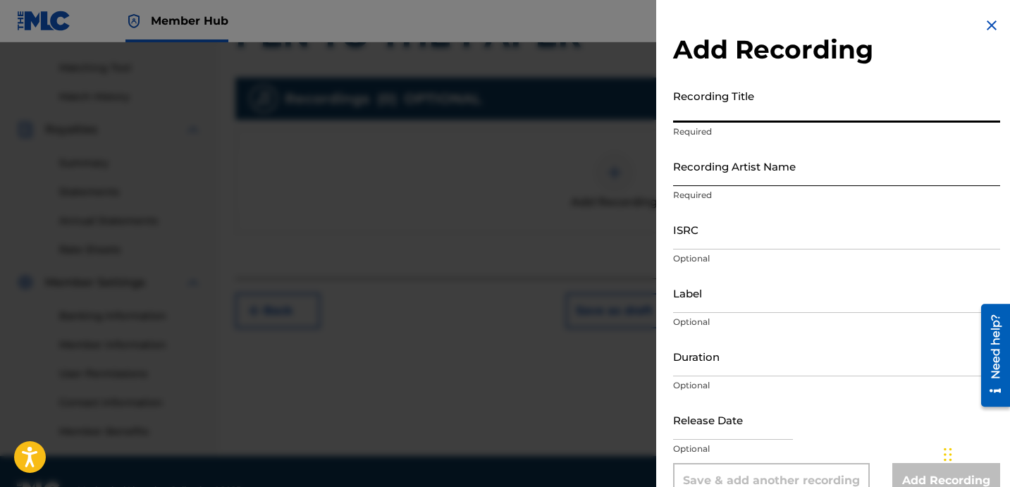
paste input "PEN TO THE PAPER"
type input "PEN TO THE PAPER"
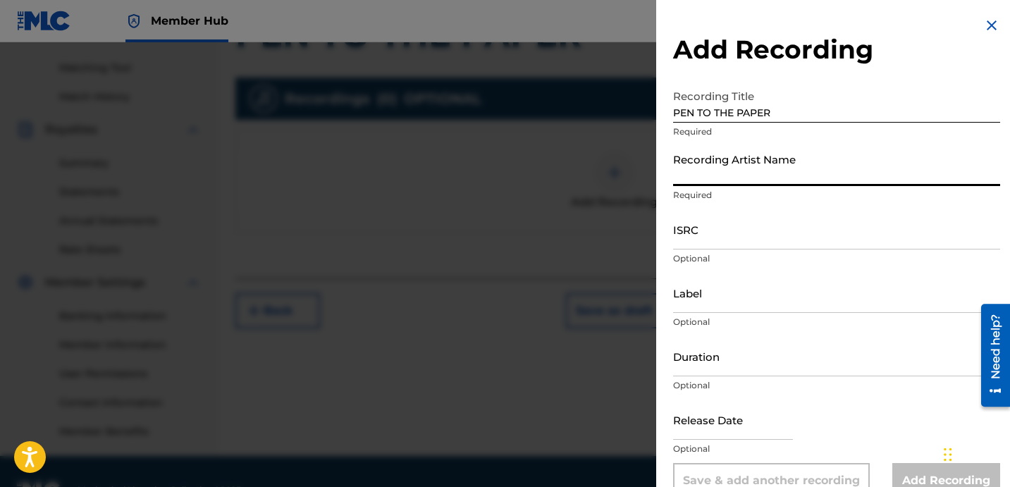
click at [770, 162] on input "Recording Artist Name" at bounding box center [836, 166] width 327 height 40
click at [841, 152] on input "Recording Artist Name" at bounding box center [836, 166] width 327 height 40
paste input "[PERSON_NAME]"
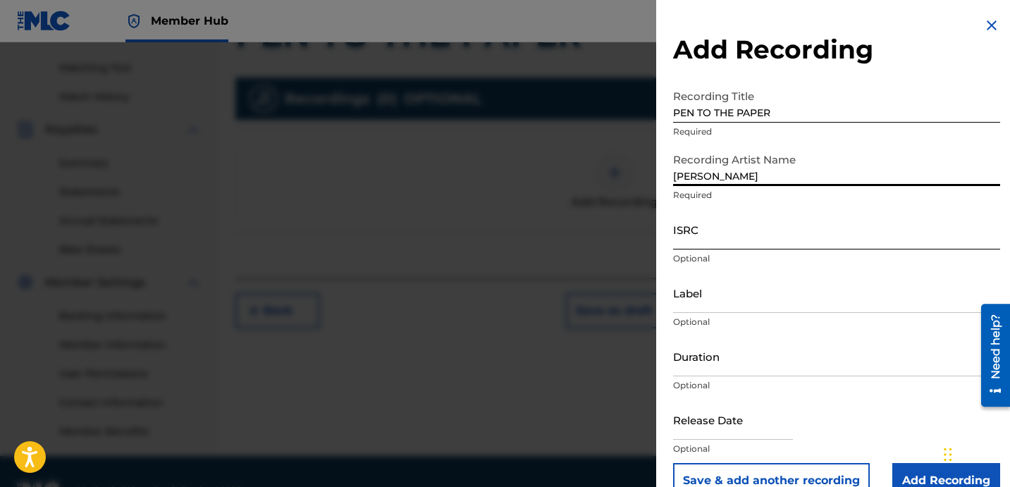
type input "[PERSON_NAME]"
click at [732, 226] on input "ISRC" at bounding box center [836, 229] width 327 height 40
paste input "USBAE1307332"
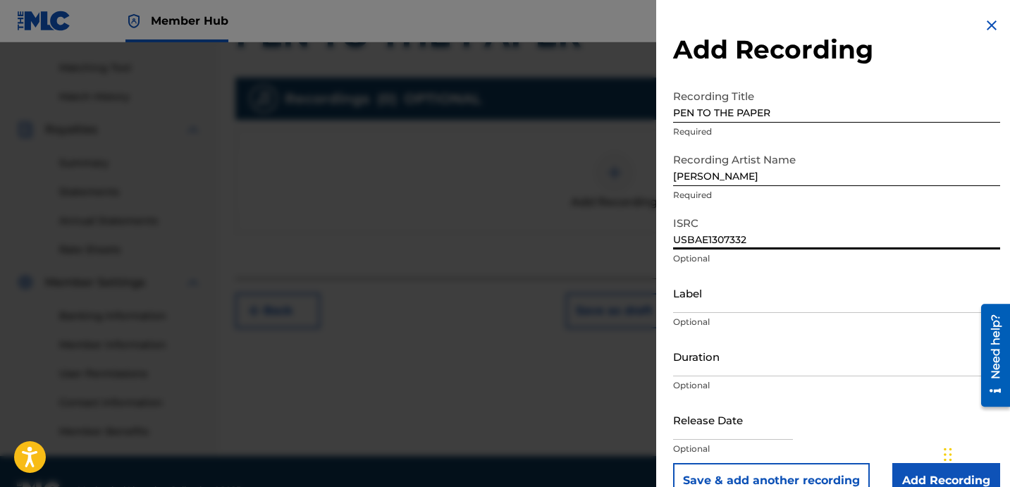
type input "USBAE1307332"
drag, startPoint x: 765, startPoint y: 168, endPoint x: 665, endPoint y: 139, distance: 104.2
click at [698, 149] on input "[PERSON_NAME]" at bounding box center [836, 166] width 327 height 40
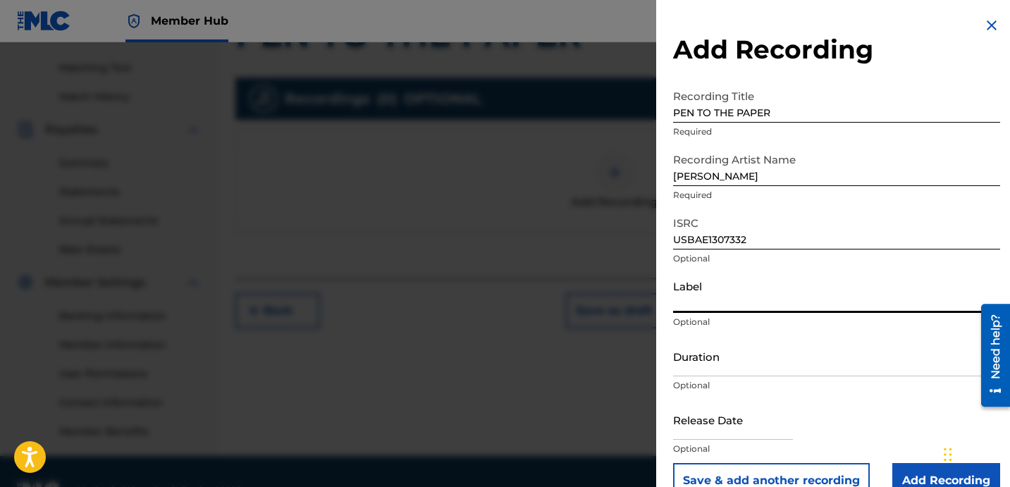
click at [770, 287] on input "Label" at bounding box center [836, 293] width 327 height 40
paste input "[PERSON_NAME]"
type input "[PERSON_NAME]"
click at [755, 345] on input "Duration" at bounding box center [836, 356] width 327 height 40
click at [769, 379] on p "Optional" at bounding box center [836, 385] width 327 height 13
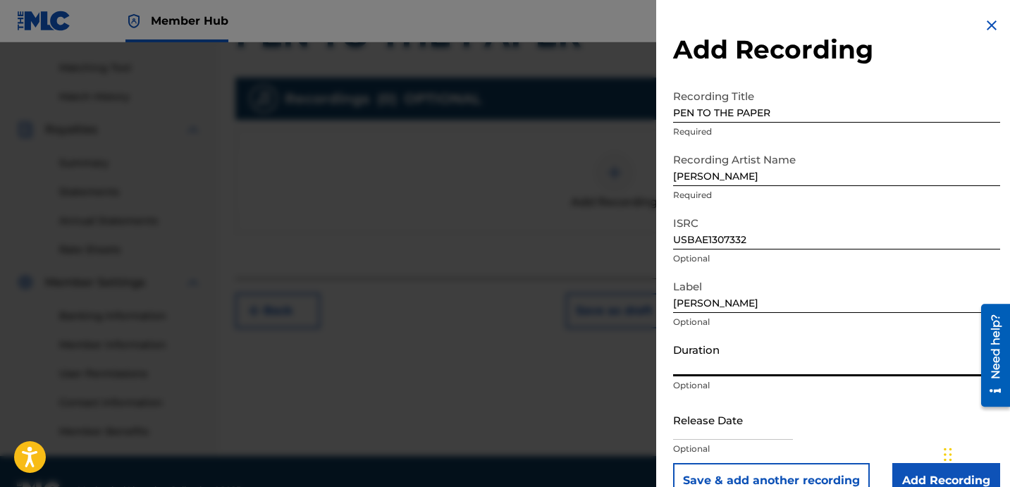
click at [747, 369] on input "Duration" at bounding box center [836, 356] width 327 height 40
paste input "2:13"
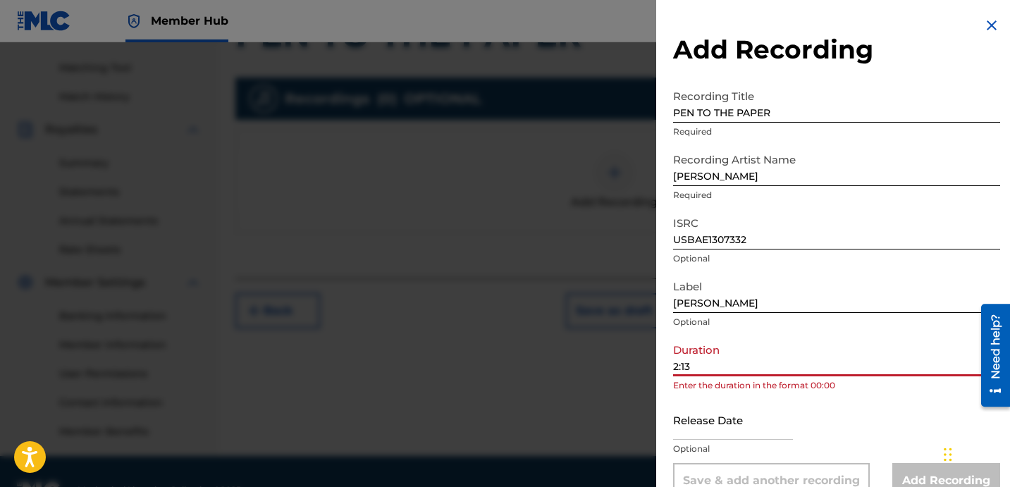
click at [674, 359] on input "2:13" at bounding box center [836, 356] width 327 height 40
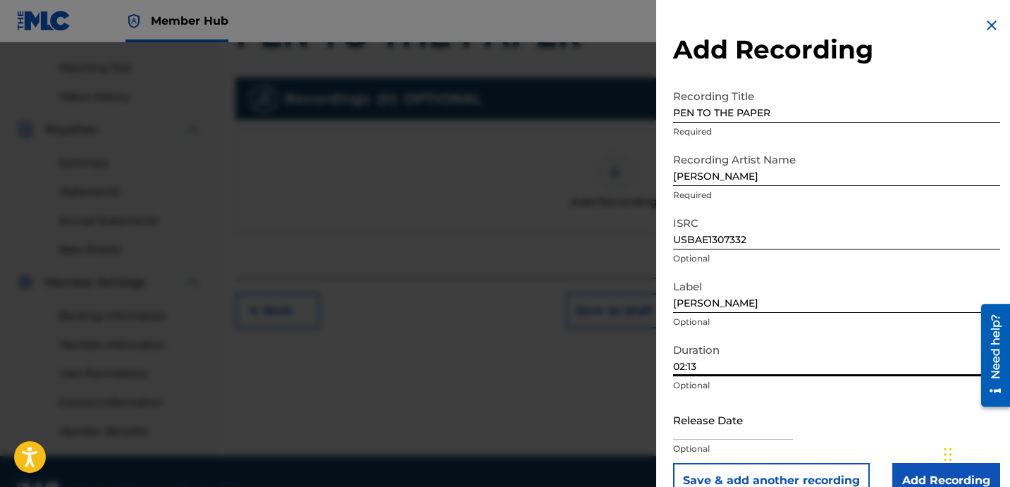
scroll to position [28, 0]
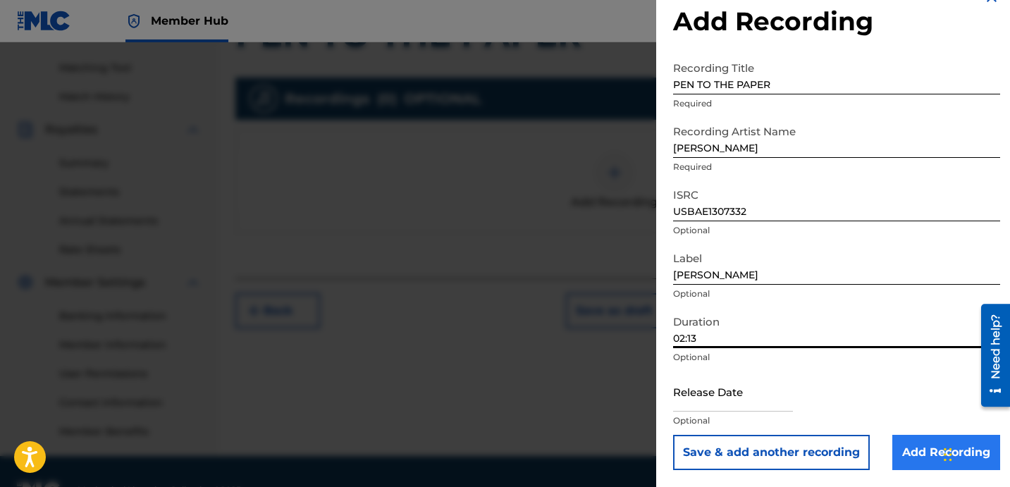
type input "02:13"
click at [909, 451] on input "Add Recording" at bounding box center [946, 452] width 108 height 35
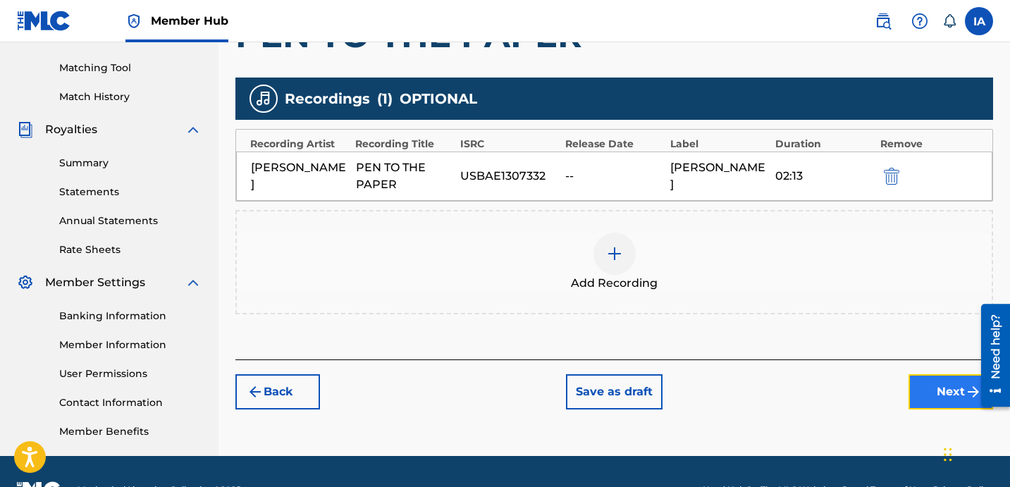
click at [927, 389] on button "Next" at bounding box center [950, 391] width 85 height 35
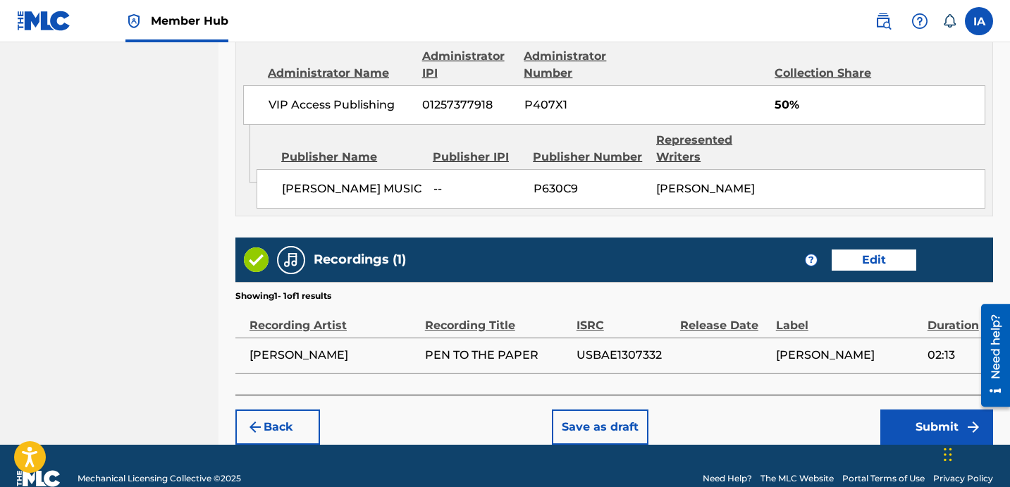
scroll to position [806, 0]
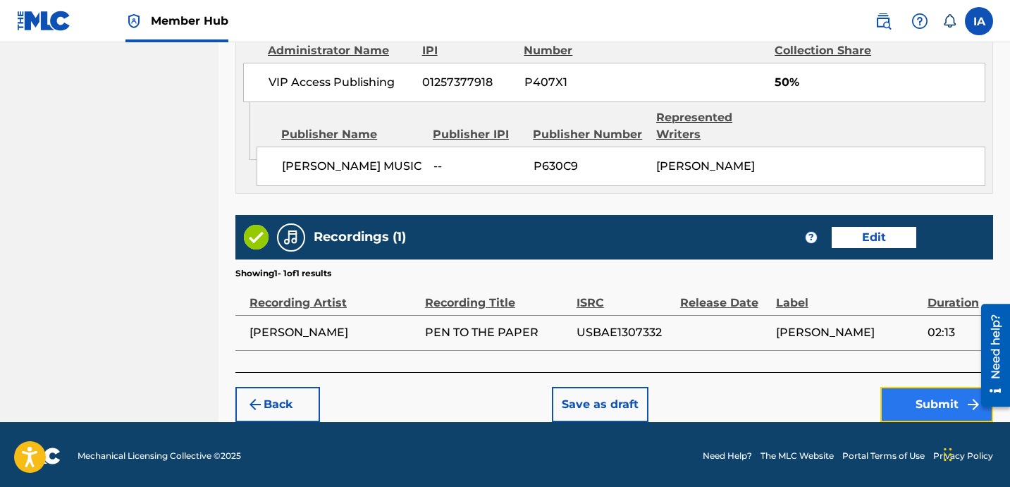
click at [909, 405] on button "Submit" at bounding box center [936, 404] width 113 height 35
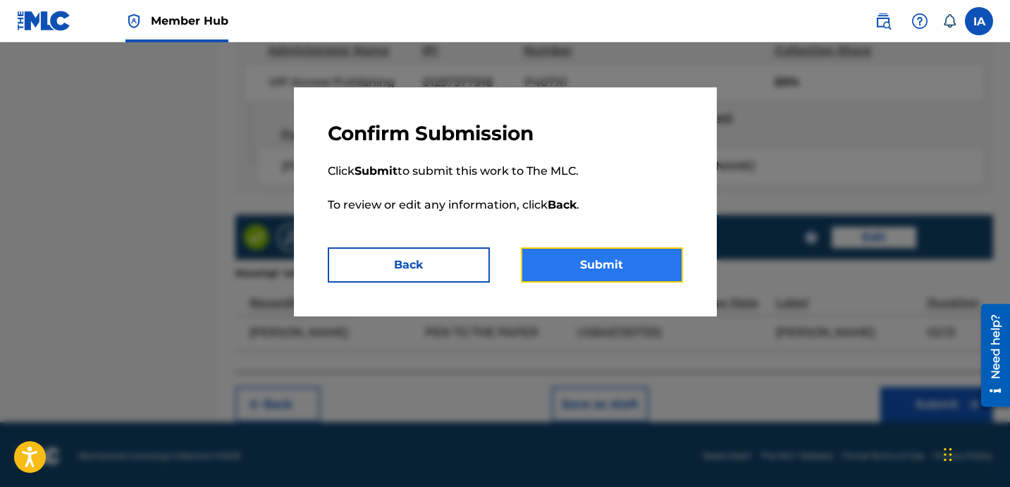
click at [645, 254] on button "Submit" at bounding box center [602, 264] width 162 height 35
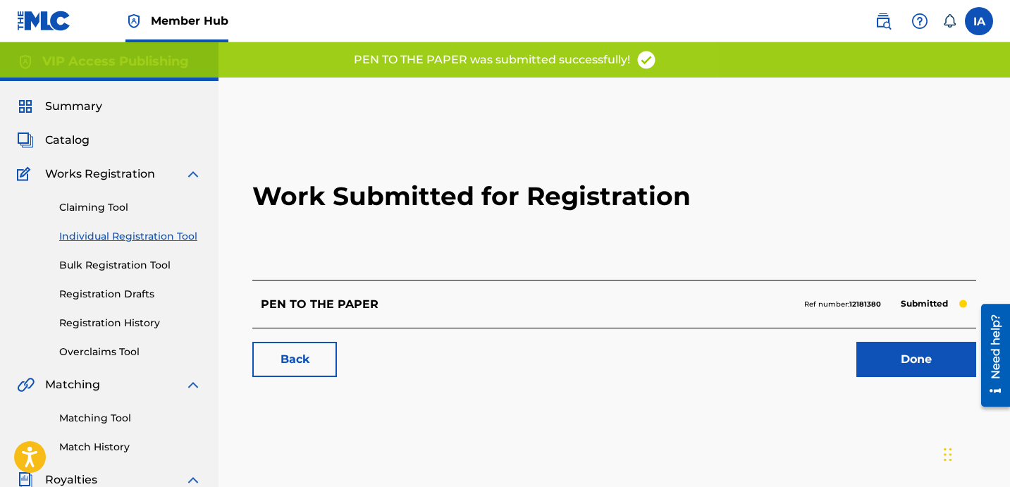
click at [495, 137] on h2 "Work Submitted for Registration" at bounding box center [614, 196] width 724 height 167
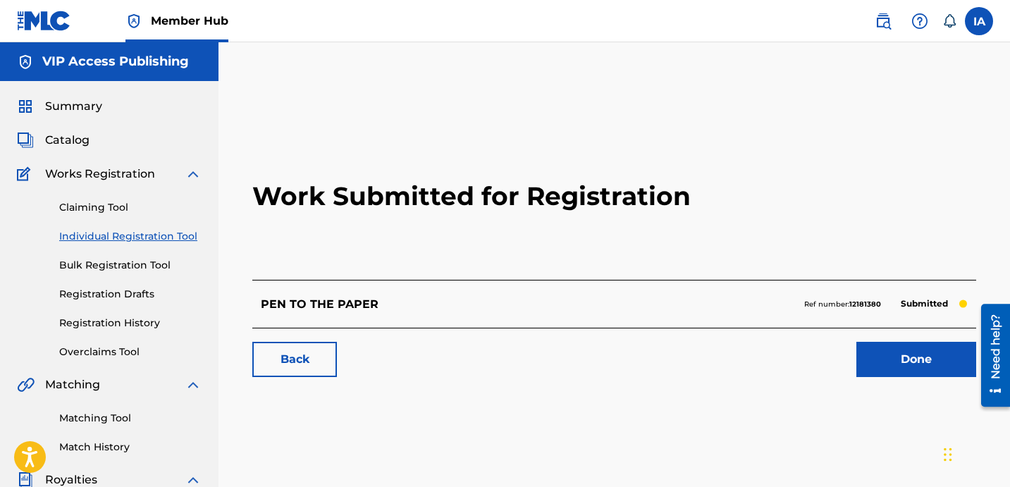
click at [421, 255] on h2 "Work Submitted for Registration" at bounding box center [614, 196] width 724 height 167
click at [189, 236] on link "Individual Registration Tool" at bounding box center [130, 236] width 142 height 15
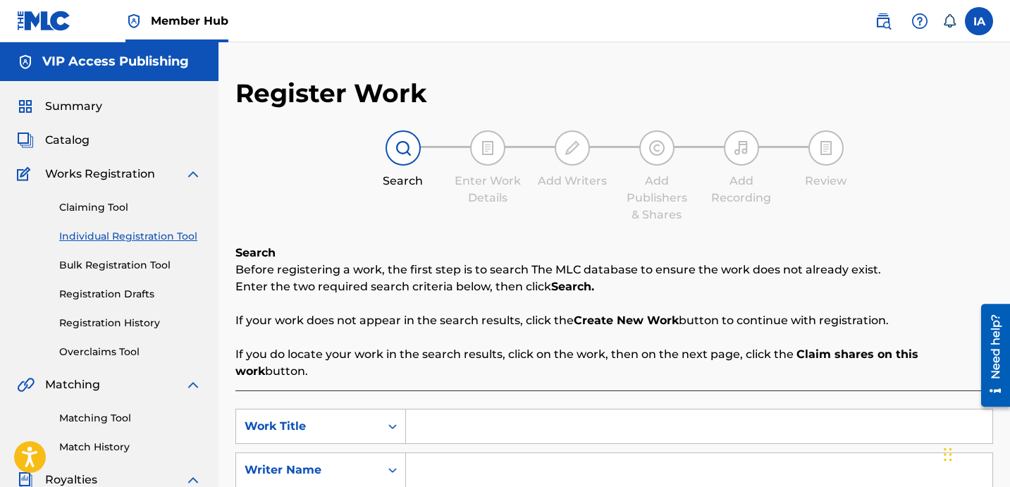
drag, startPoint x: 616, startPoint y: 249, endPoint x: 591, endPoint y: 240, distance: 26.7
click at [574, 409] on input "Search Form" at bounding box center [699, 426] width 586 height 34
paste input "PROVE EM WRONG"
type input "PROVE EM WRONG"
click at [541, 453] on input "Search Form" at bounding box center [699, 470] width 586 height 34
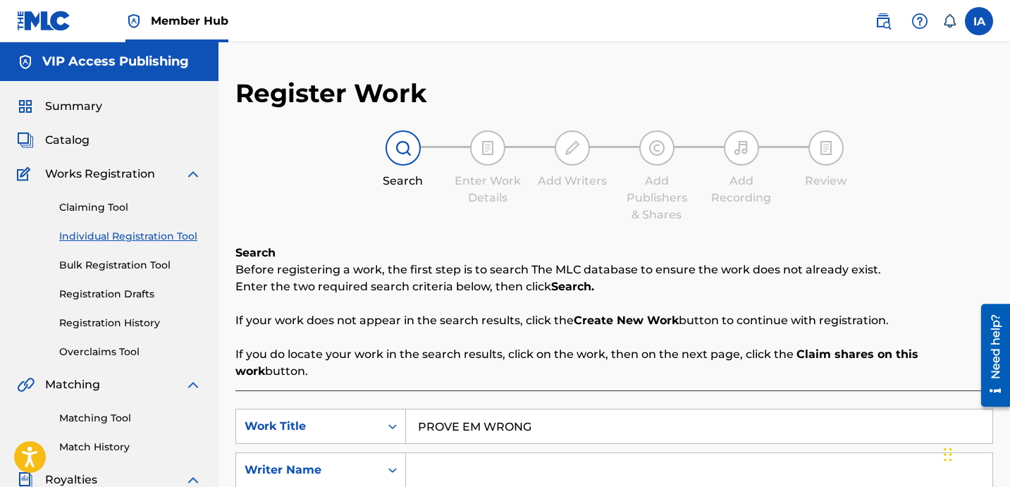
click at [525, 460] on input "Search Form" at bounding box center [699, 470] width 586 height 34
paste input "[PERSON_NAME]"
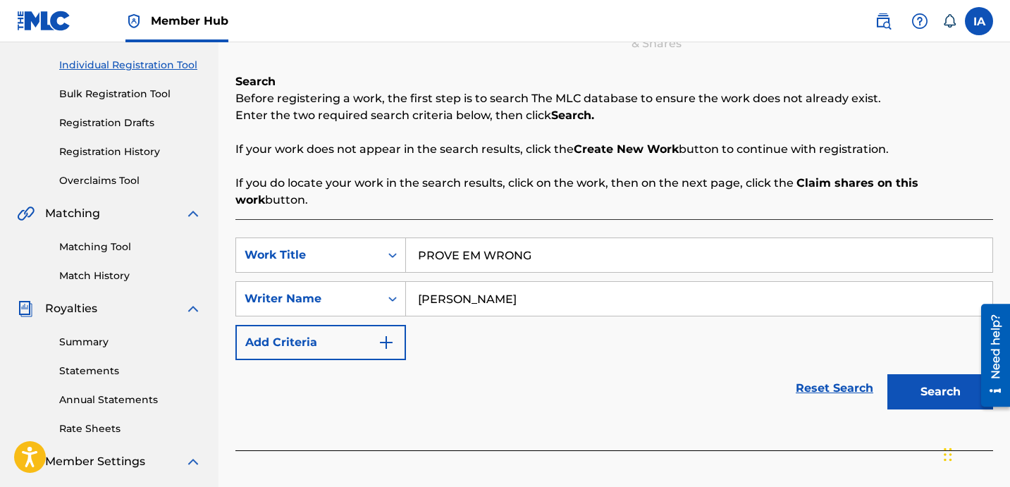
scroll to position [268, 0]
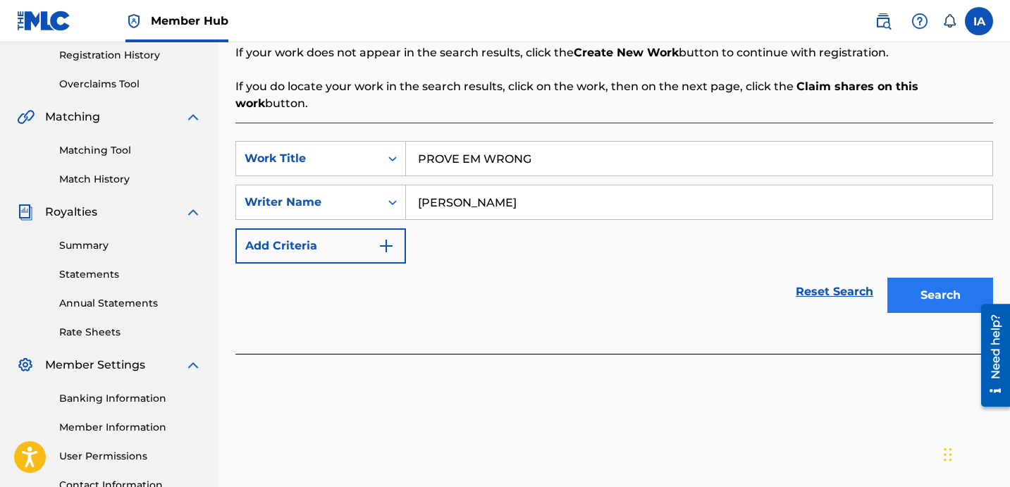
type input "[PERSON_NAME]"
click at [895, 278] on button "Search" at bounding box center [940, 295] width 106 height 35
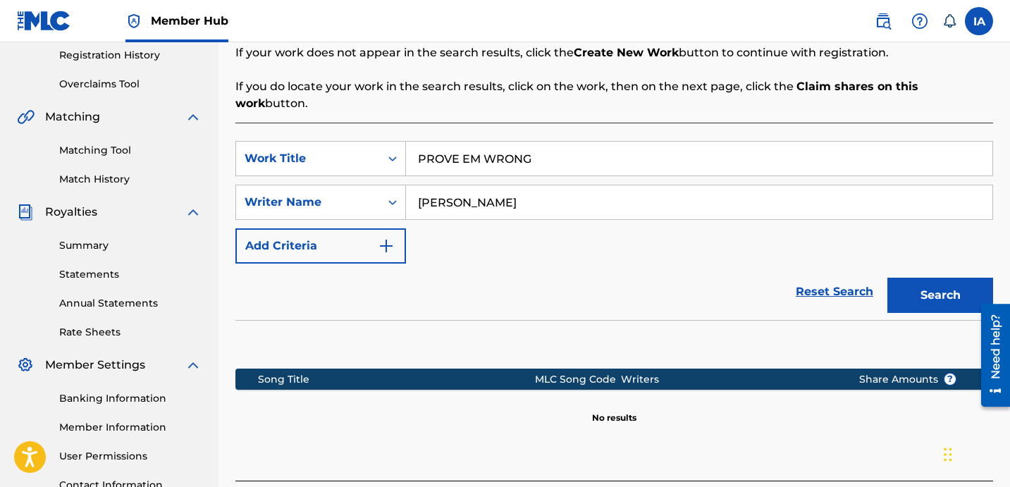
click at [629, 264] on div "Reset Search Search" at bounding box center [614, 292] width 758 height 56
click at [615, 264] on div "Reset Search Search" at bounding box center [614, 292] width 758 height 56
click at [598, 264] on div "Reset Search Search" at bounding box center [614, 292] width 758 height 56
click at [575, 239] on div "SearchWithCriteriab4b4d327-8760-4fff-9d3b-a0c0e060a295 Work Title PROVE EM WRON…" at bounding box center [614, 202] width 758 height 123
click at [562, 226] on div "SearchWithCriteriab4b4d327-8760-4fff-9d3b-a0c0e060a295 Work Title PROVE EM WRON…" at bounding box center [614, 202] width 758 height 123
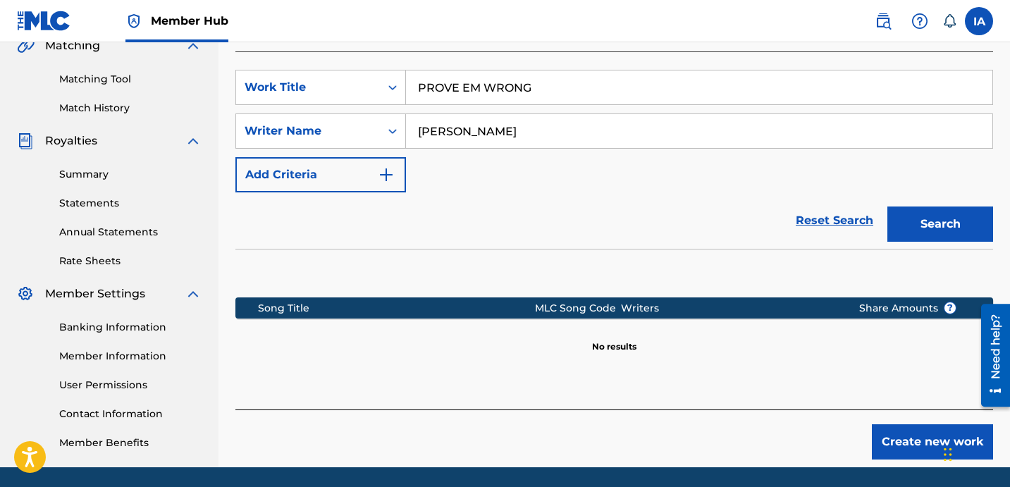
scroll to position [387, 0]
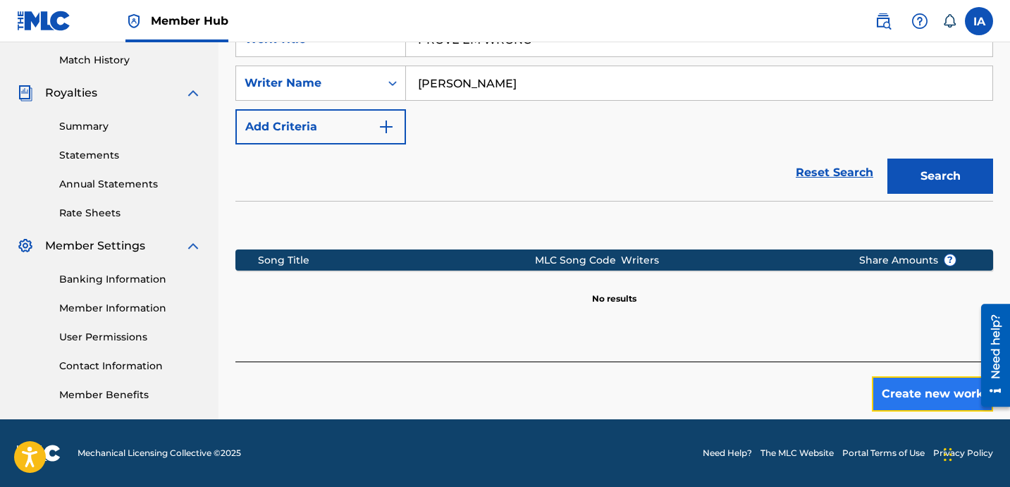
click at [884, 376] on button "Create new work" at bounding box center [932, 393] width 121 height 35
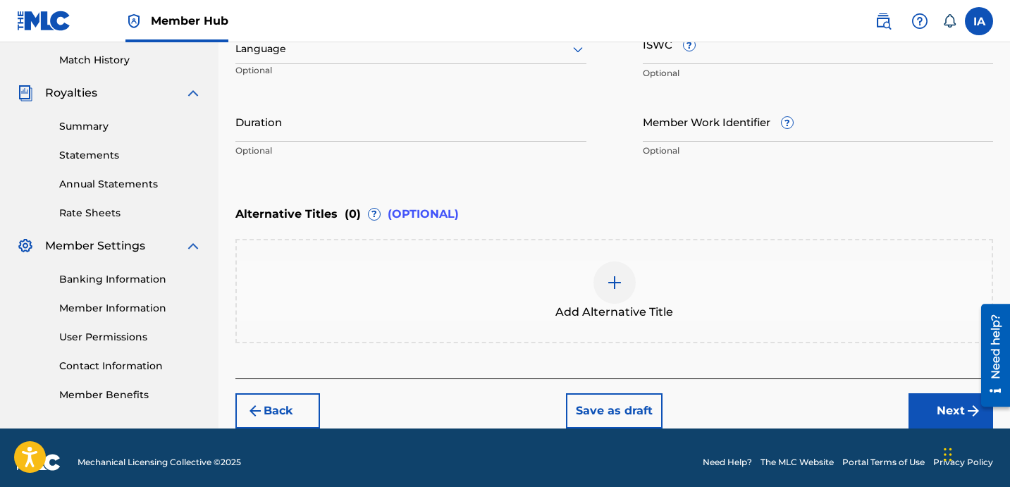
click at [584, 183] on div "Enter Work Details Enter work details for ‘ PROVE EM WRONG ’ below. Work Title …" at bounding box center [614, 28] width 758 height 341
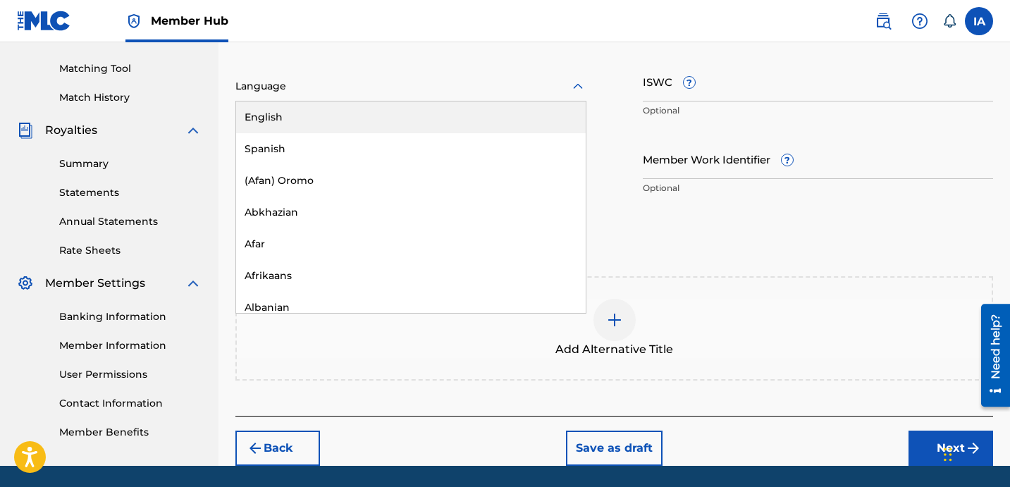
click at [446, 99] on div "Language" at bounding box center [410, 87] width 351 height 30
click at [470, 113] on div "English" at bounding box center [411, 117] width 350 height 32
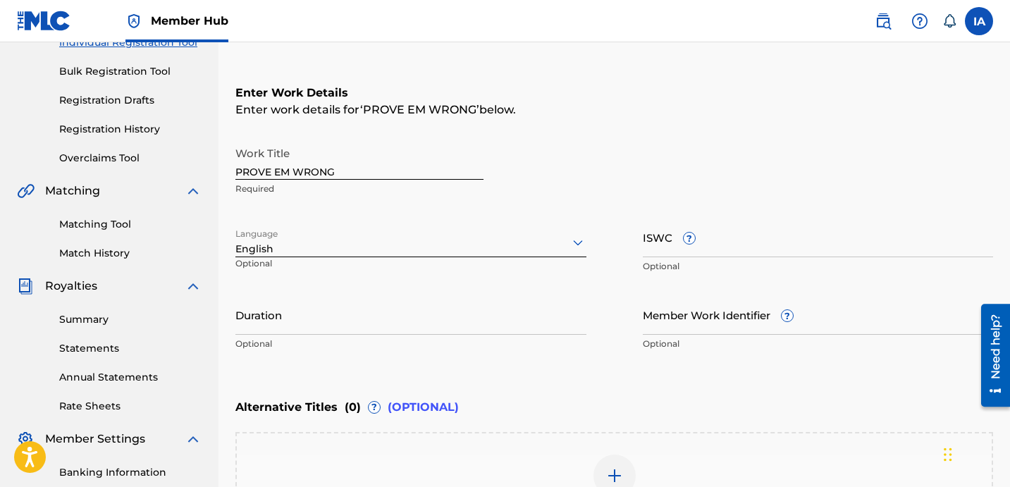
scroll to position [182, 0]
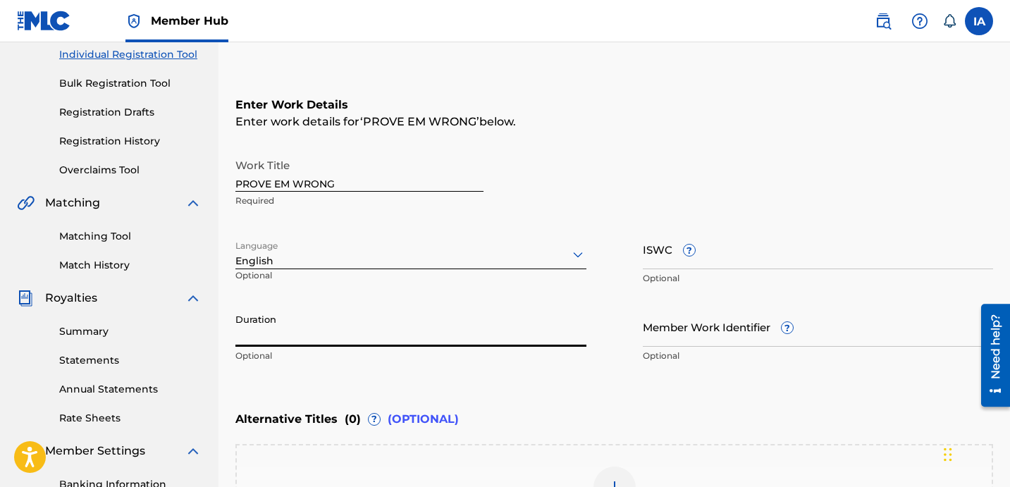
click at [324, 331] on input "Duration" at bounding box center [410, 327] width 351 height 40
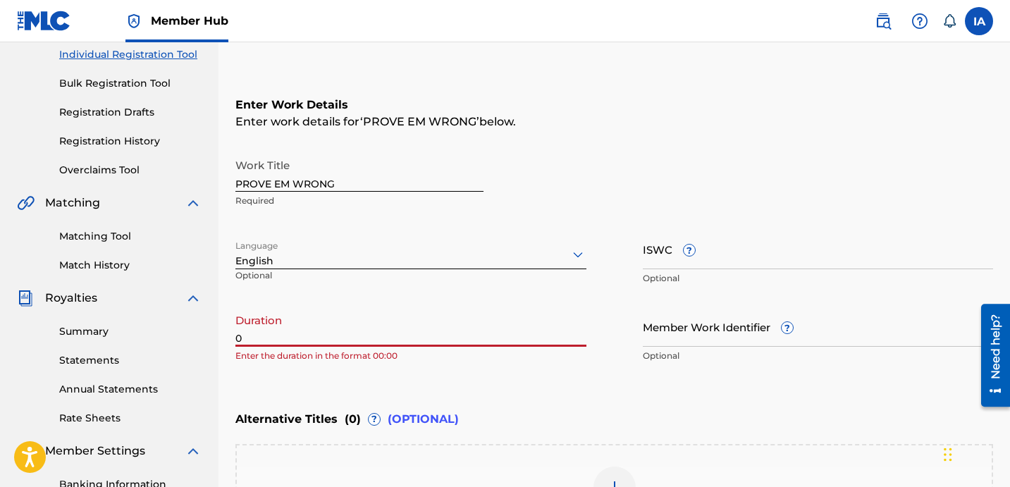
paste input "2:49"
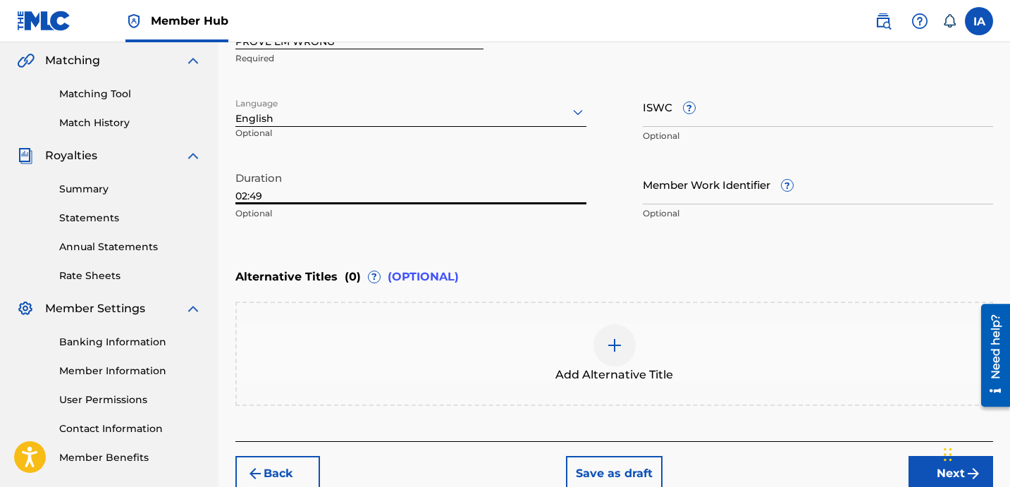
scroll to position [395, 0]
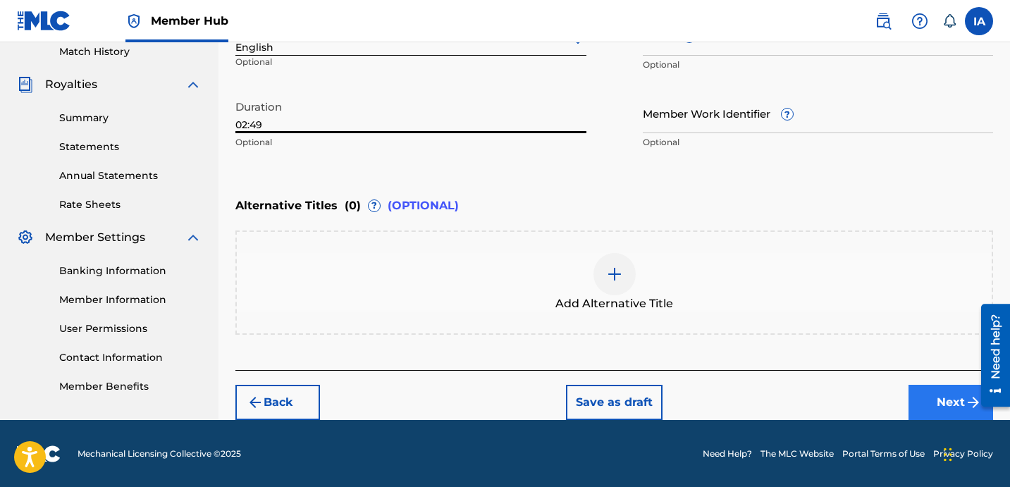
type input "02:49"
click at [911, 391] on button "Next" at bounding box center [950, 402] width 85 height 35
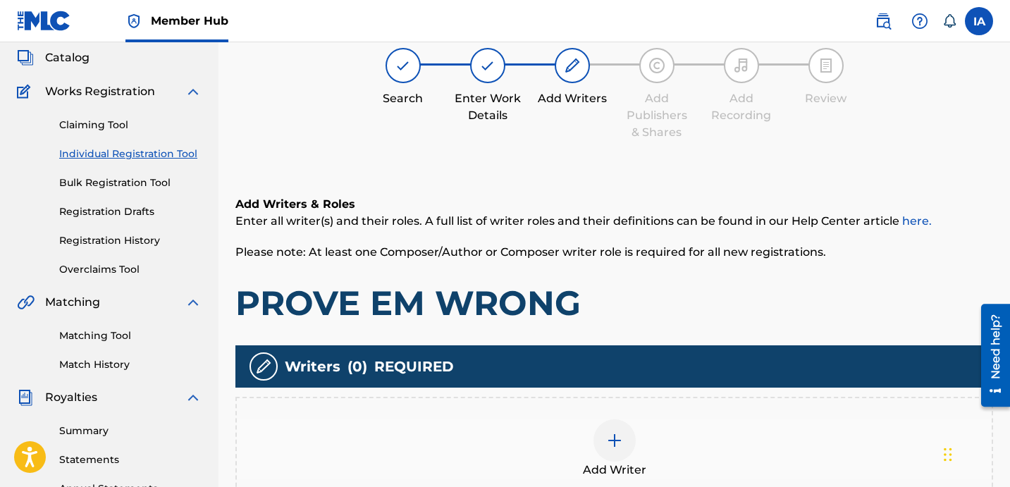
scroll to position [63, 0]
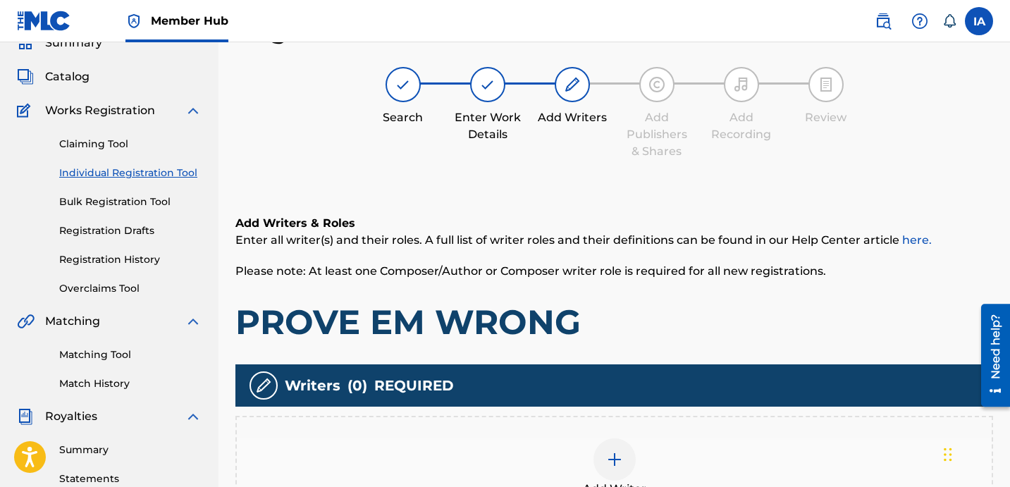
click at [707, 428] on div "Add Writer" at bounding box center [614, 468] width 758 height 104
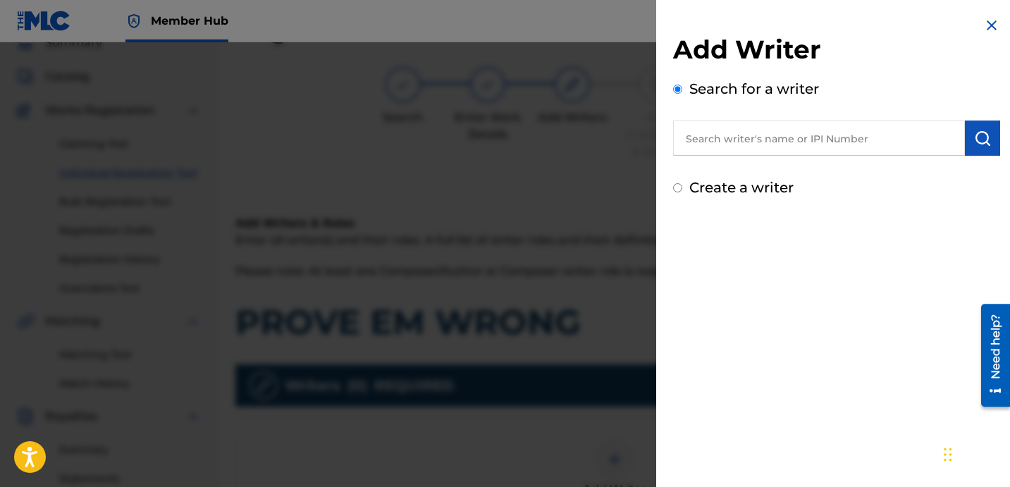
click at [767, 145] on input "text" at bounding box center [819, 138] width 292 height 35
paste input "[PERSON_NAME]"
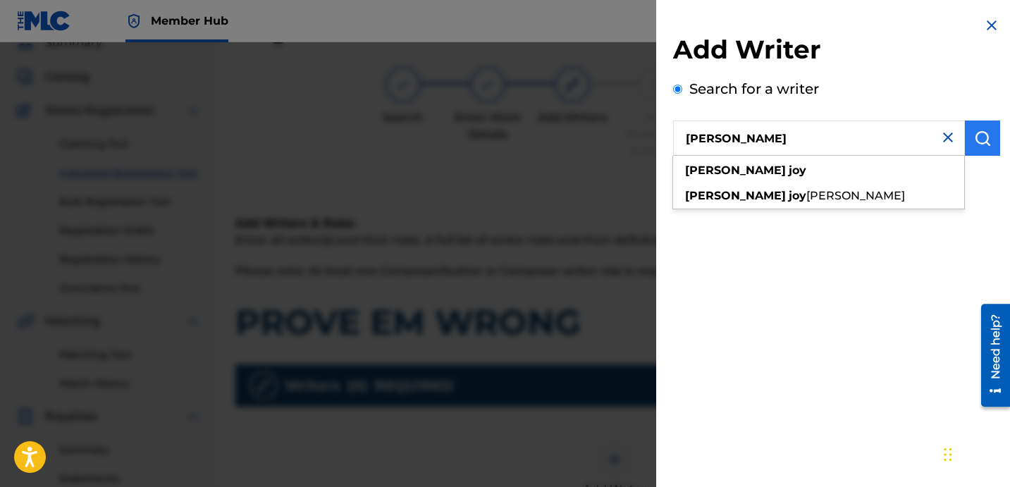
type input "[PERSON_NAME]"
click at [975, 137] on img "submit" at bounding box center [982, 138] width 17 height 17
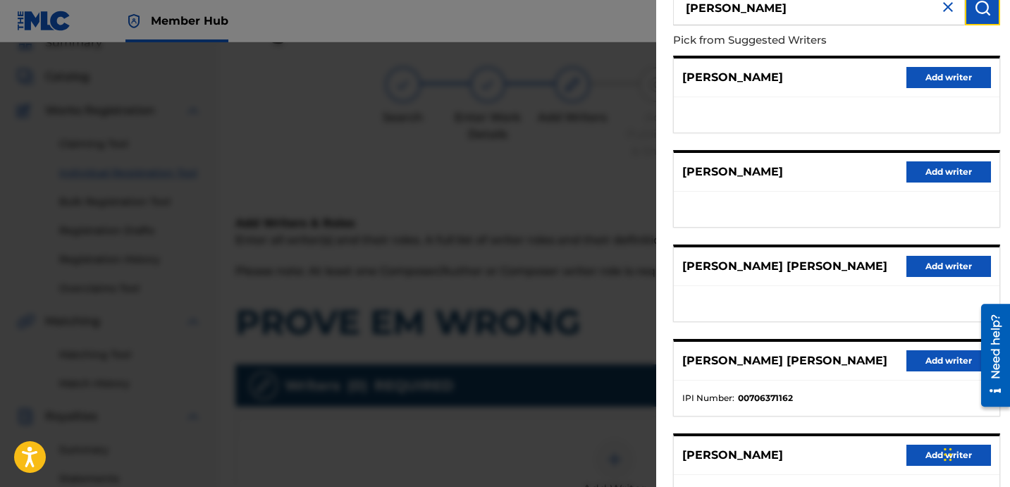
scroll to position [243, 0]
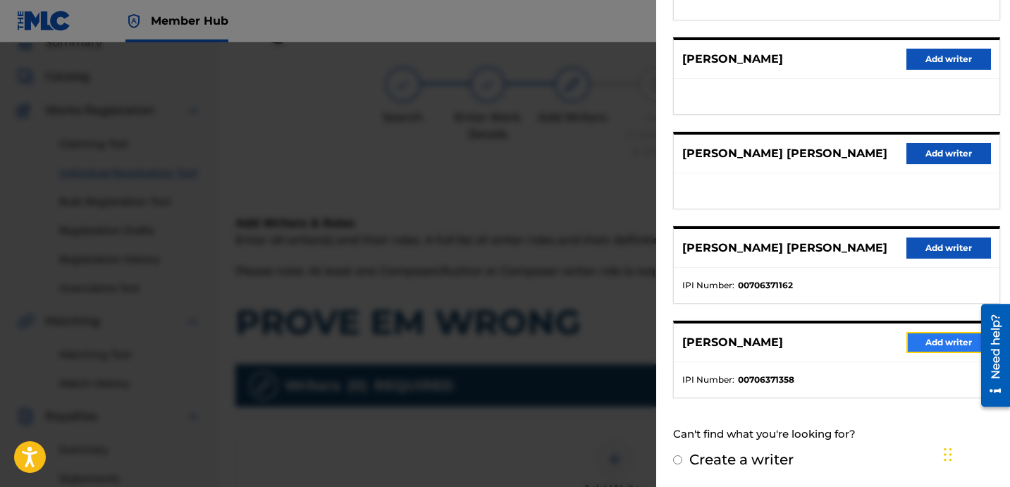
click at [935, 347] on button "Add writer" at bounding box center [948, 342] width 85 height 21
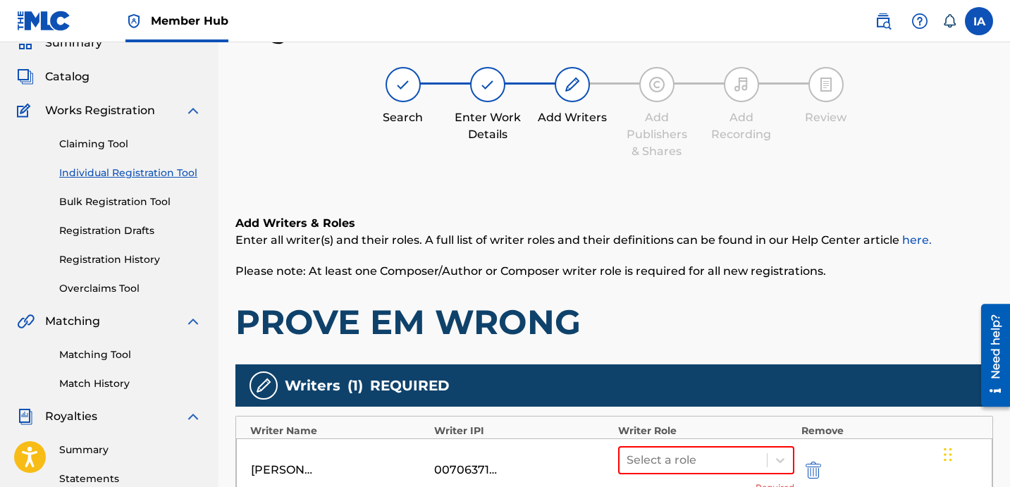
click at [686, 319] on h1 "PROVE EM WRONG" at bounding box center [614, 322] width 758 height 42
click at [669, 309] on h1 "PROVE EM WRONG" at bounding box center [614, 322] width 758 height 42
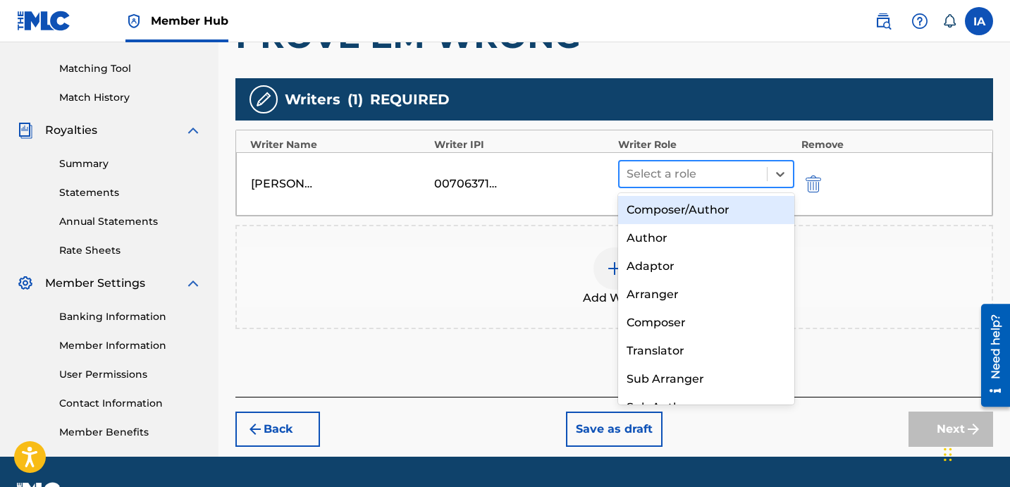
click at [677, 180] on div at bounding box center [693, 174] width 133 height 20
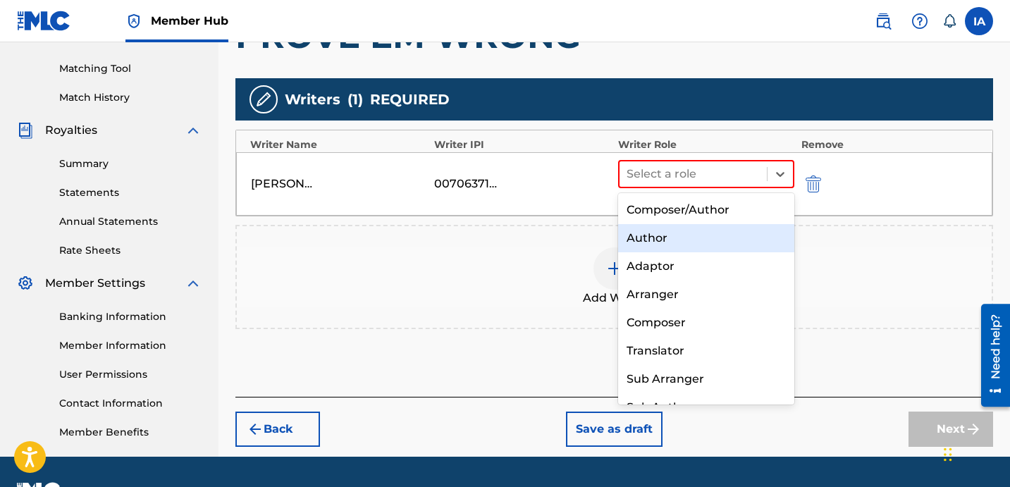
click at [679, 242] on div "Author" at bounding box center [706, 238] width 176 height 28
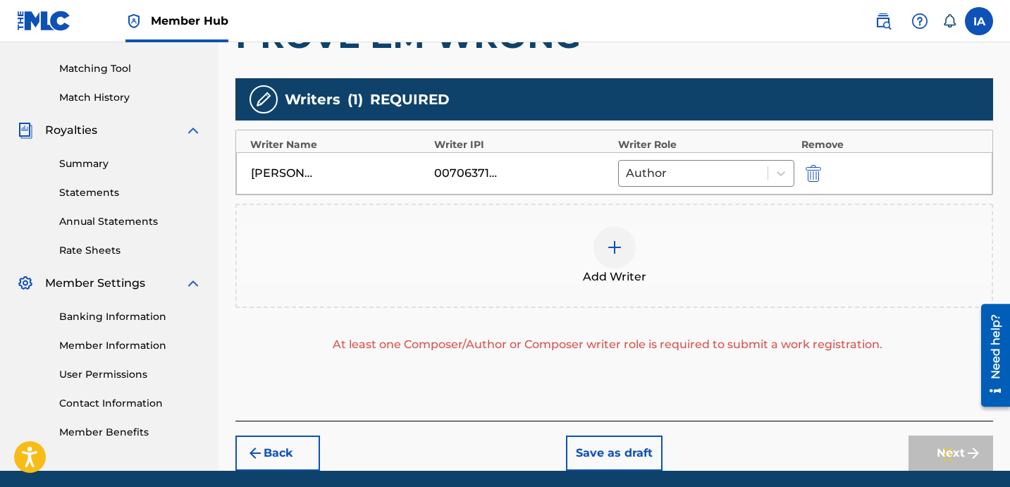
click at [629, 255] on div at bounding box center [614, 247] width 42 height 42
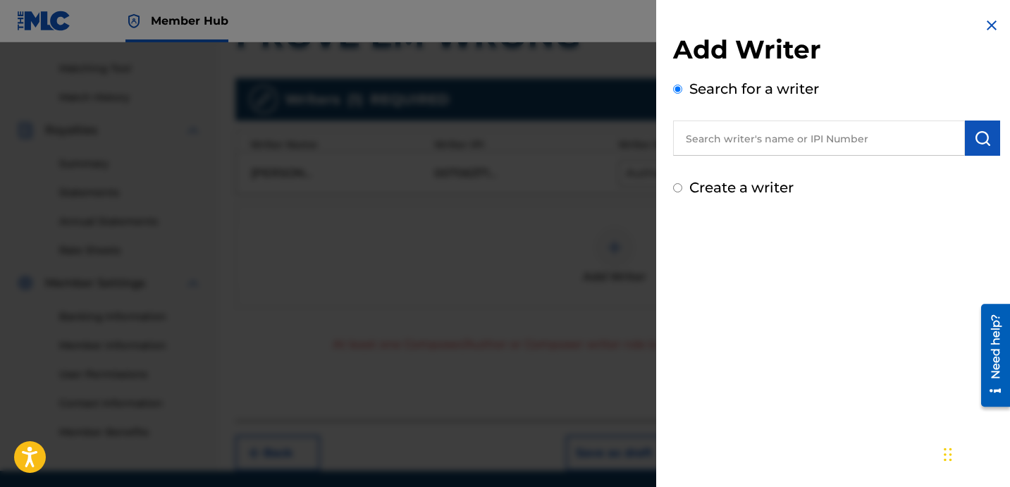
click at [739, 186] on label "Create a writer" at bounding box center [741, 187] width 104 height 17
radio input "true"
click at [682, 186] on input "Create a writer" at bounding box center [677, 187] width 9 height 9
radio input "false"
radio input "true"
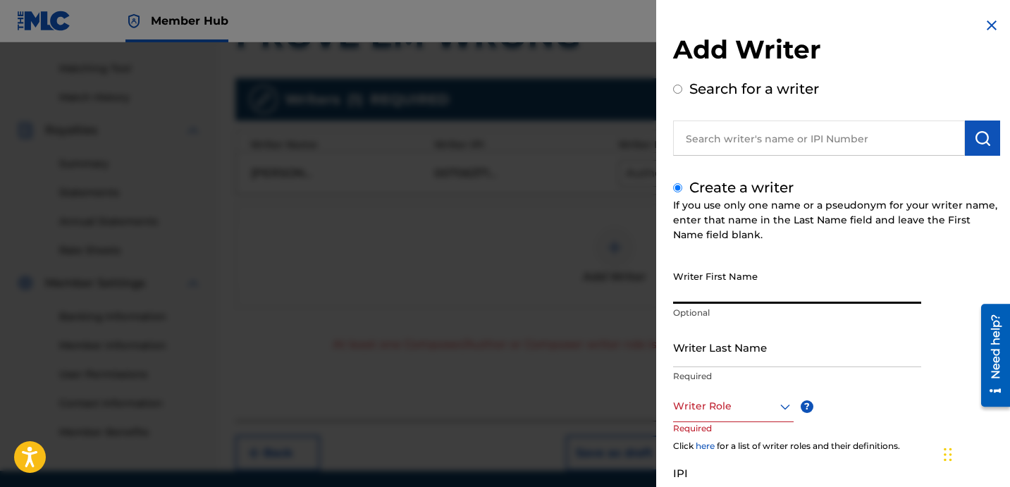
click at [761, 280] on input "Writer First Name" at bounding box center [797, 284] width 248 height 40
click at [750, 289] on input "Writer First Name" at bounding box center [797, 284] width 248 height 40
click at [706, 345] on input "Writer Last Name" at bounding box center [797, 347] width 248 height 40
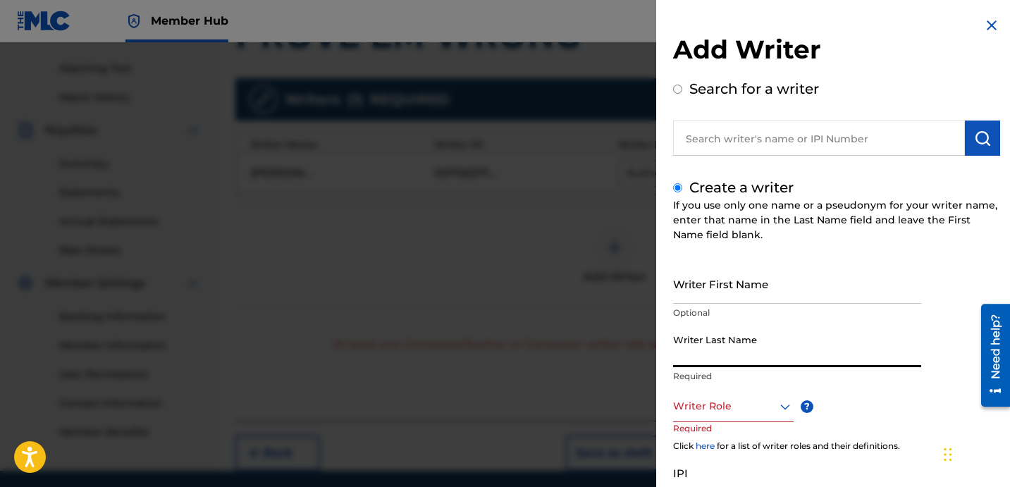
paste input "UNKNOWN WRITER"
click at [738, 357] on input "UNKNOWN WRITER" at bounding box center [797, 347] width 248 height 40
click at [738, 358] on input "UNKNOWN WRITER" at bounding box center [797, 347] width 248 height 40
type input "UNKNOWN"
drag, startPoint x: 735, startPoint y: 256, endPoint x: 737, endPoint y: 271, distance: 15.0
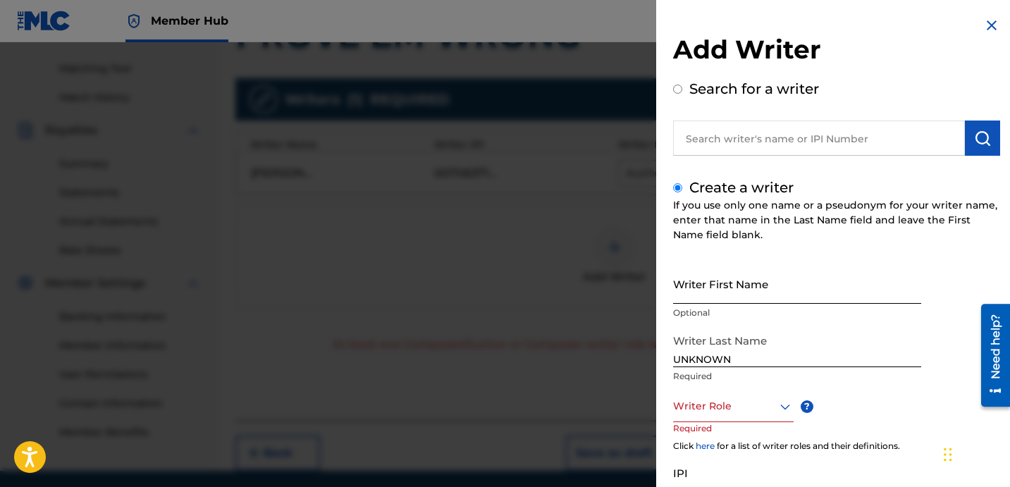
click at [735, 259] on div "Create a writer If you use only one name or a pseudonym for your writer name, e…" at bounding box center [836, 374] width 327 height 395
click at [738, 273] on input "Writer First Name" at bounding box center [797, 284] width 248 height 40
click at [726, 287] on input "Writer First Name" at bounding box center [797, 284] width 248 height 40
paste input "WRITER"
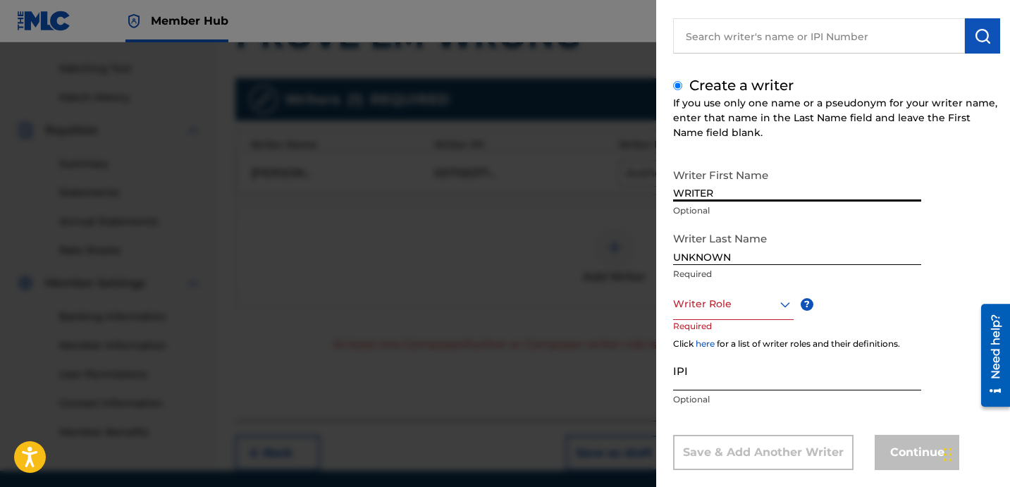
scroll to position [123, 0]
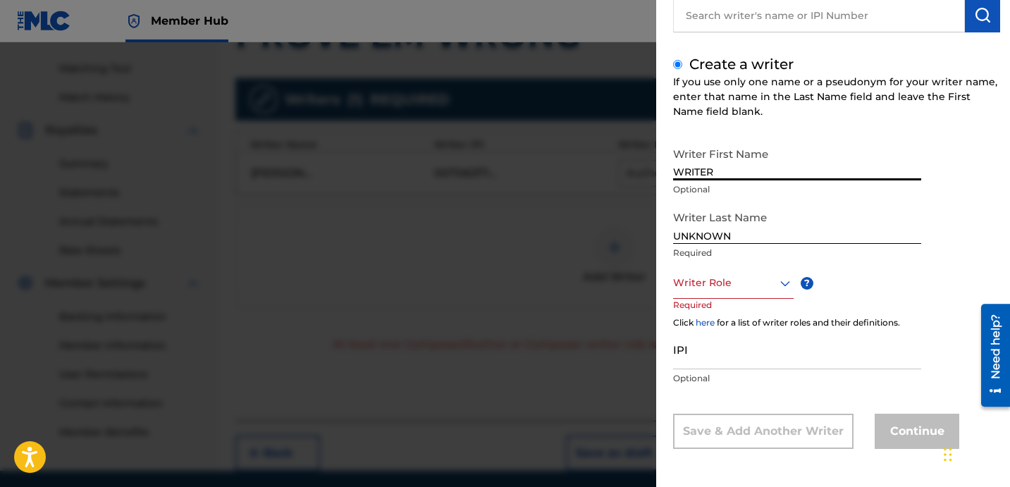
type input "WRITER"
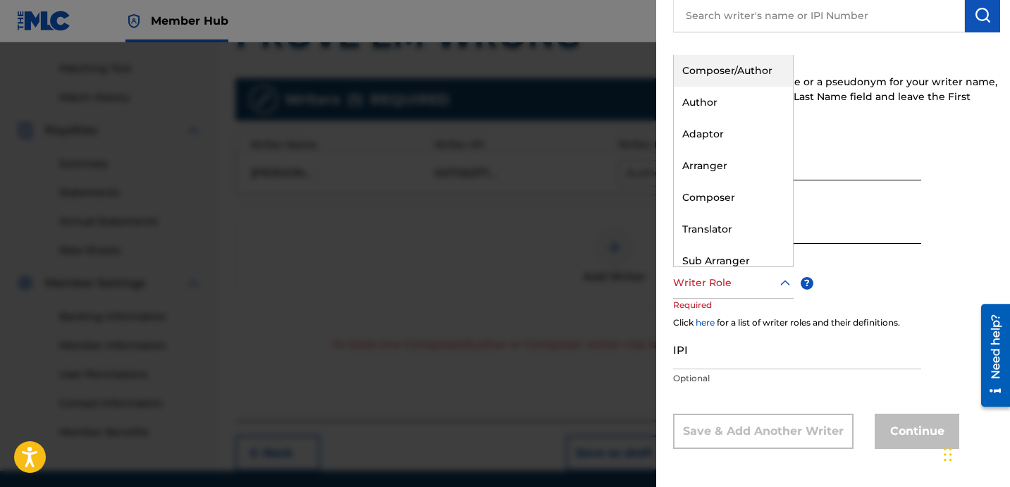
click at [741, 283] on div at bounding box center [733, 283] width 121 height 18
click at [729, 188] on div "Composer" at bounding box center [733, 198] width 119 height 32
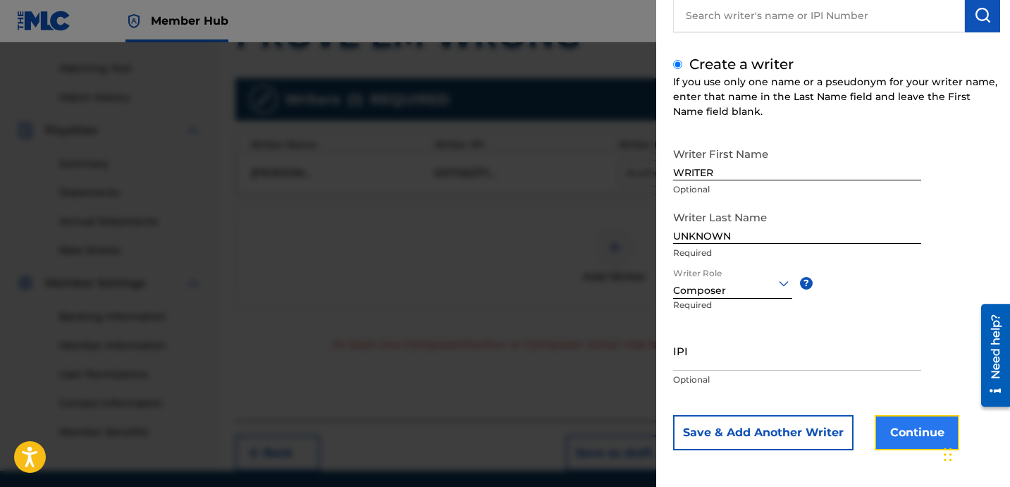
click at [881, 421] on button "Continue" at bounding box center [917, 432] width 85 height 35
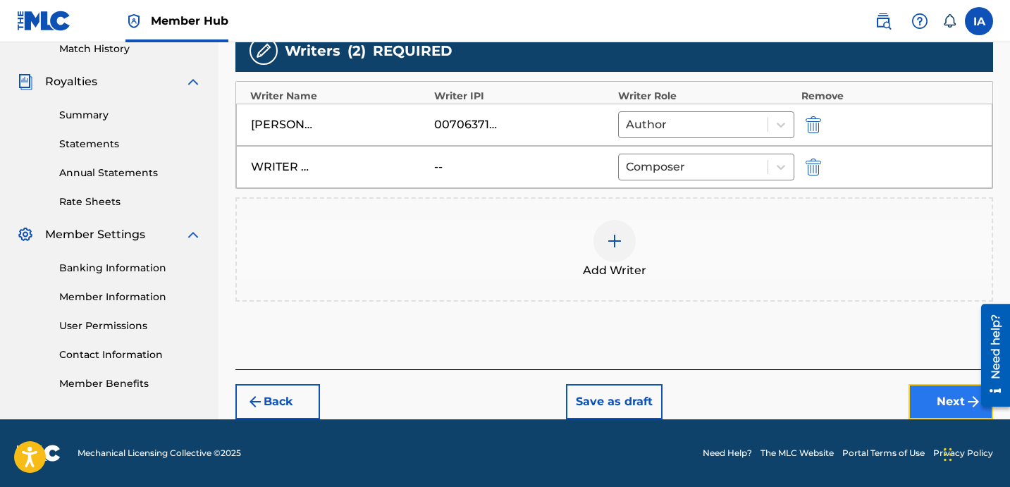
click at [930, 397] on button "Next" at bounding box center [950, 401] width 85 height 35
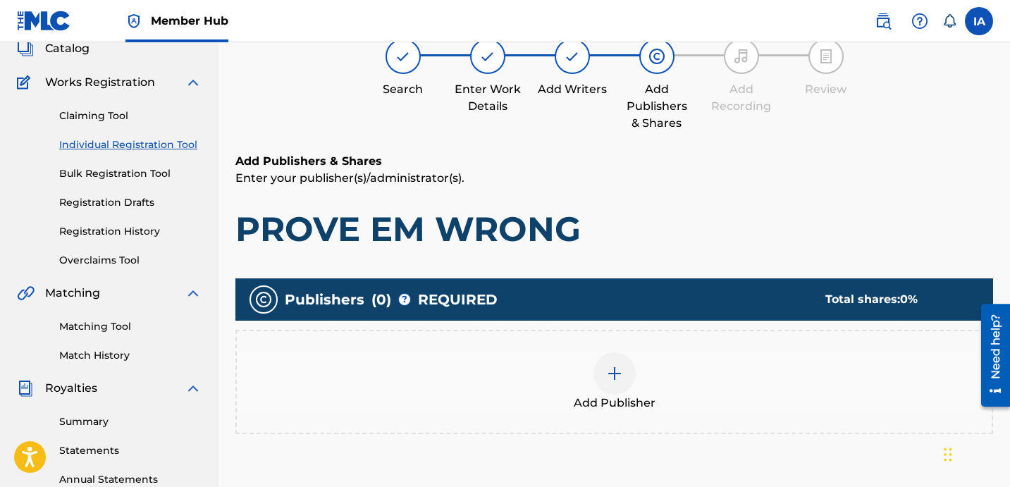
scroll to position [63, 0]
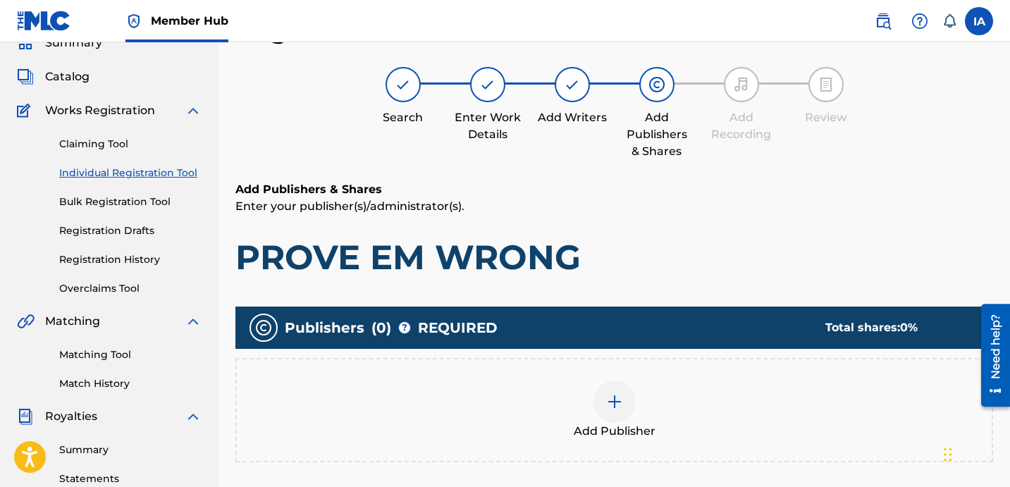
click at [727, 249] on h1 "PROVE EM WRONG" at bounding box center [614, 257] width 758 height 42
click at [680, 228] on div "Add Publishers & Shares Enter your publisher(s)/administrator(s). PROVE EM WRONG" at bounding box center [614, 229] width 758 height 97
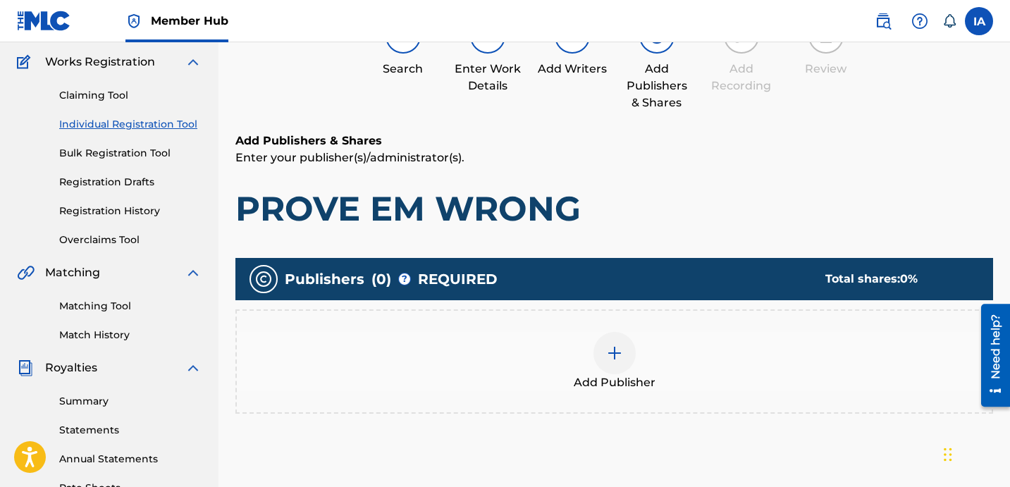
scroll to position [112, 0]
click at [645, 172] on div "Add Publishers & Shares Enter your publisher(s)/administrator(s). PROVE EM WRONG" at bounding box center [614, 180] width 758 height 97
click at [620, 159] on p "Enter your publisher(s)/administrator(s)." at bounding box center [614, 157] width 758 height 17
click at [608, 154] on p "Enter your publisher(s)/administrator(s)." at bounding box center [614, 157] width 758 height 17
click at [653, 178] on div "Add Publishers & Shares Enter your publisher(s)/administrator(s). PROVE EM WRONG" at bounding box center [614, 180] width 758 height 97
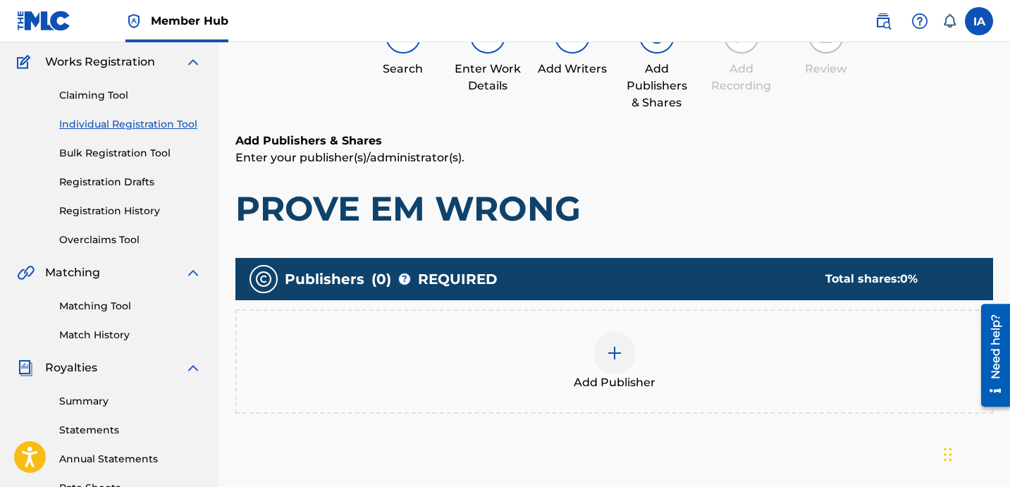
click at [680, 337] on div "Add Publisher" at bounding box center [614, 361] width 755 height 59
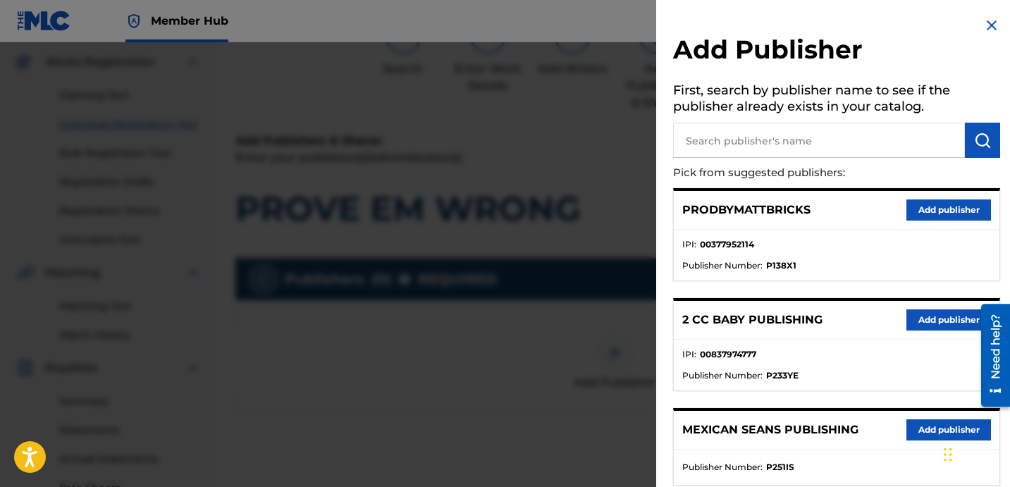
click at [806, 145] on input "text" at bounding box center [819, 140] width 292 height 35
paste input "[PERSON_NAME]"
type input "[PERSON_NAME]"
click at [989, 140] on button "submit" at bounding box center [982, 140] width 35 height 35
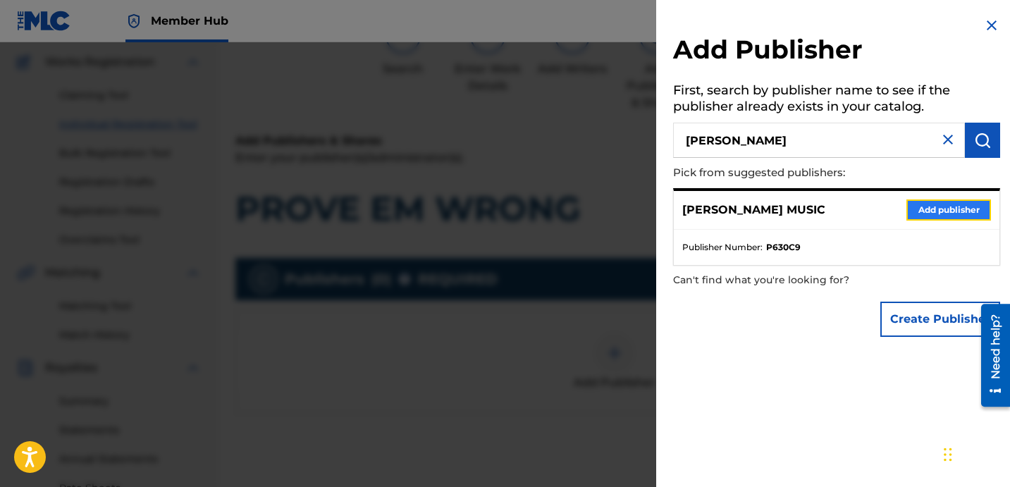
click at [920, 215] on button "Add publisher" at bounding box center [948, 209] width 85 height 21
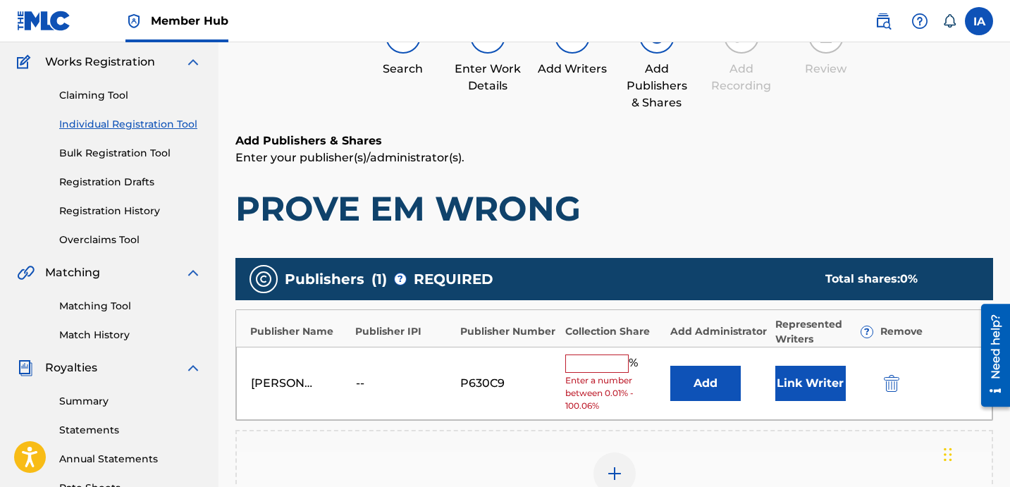
click at [596, 364] on input "text" at bounding box center [596, 363] width 63 height 18
type input "50"
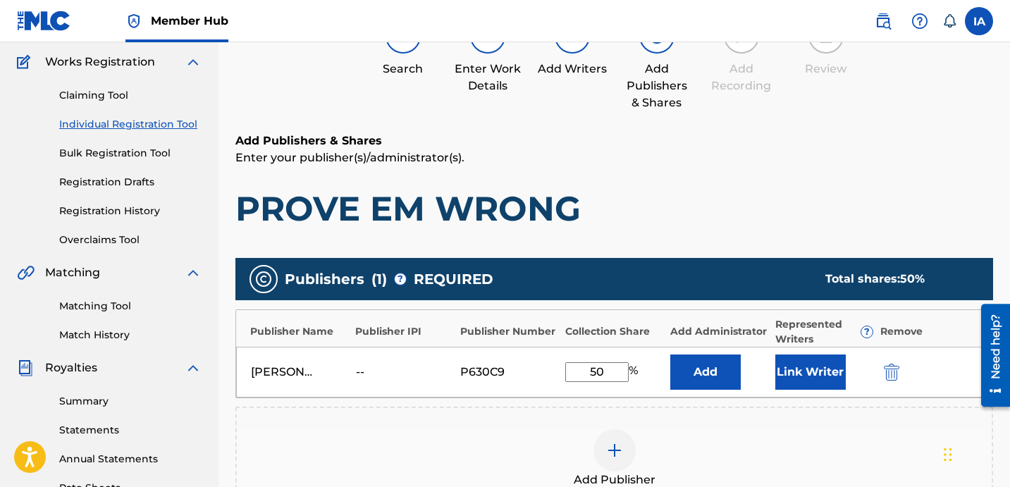
drag, startPoint x: 594, startPoint y: 361, endPoint x: 560, endPoint y: 335, distance: 42.9
click at [567, 343] on div "Publisher Name Publisher IPI Publisher Number Collection Share Add Administrato…" at bounding box center [614, 353] width 758 height 89
click at [684, 365] on button "Add" at bounding box center [705, 371] width 70 height 35
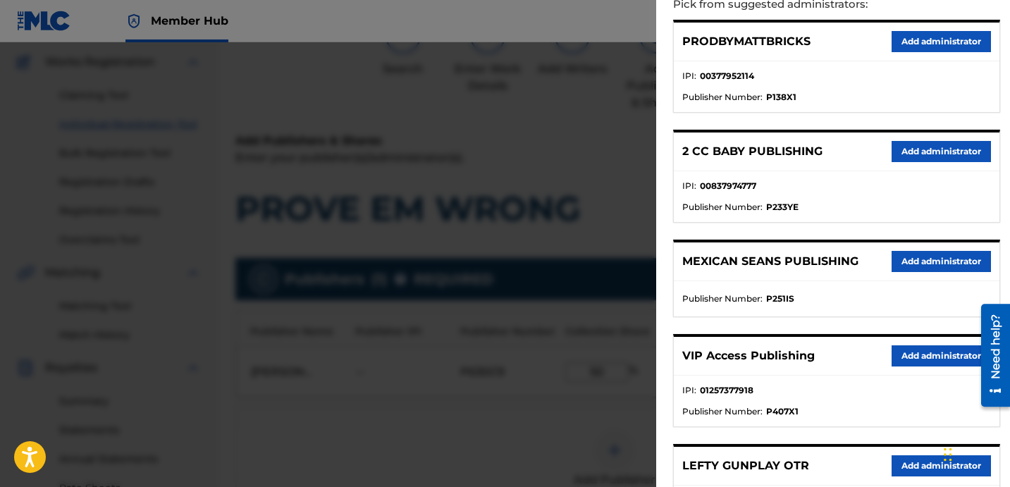
scroll to position [271, 0]
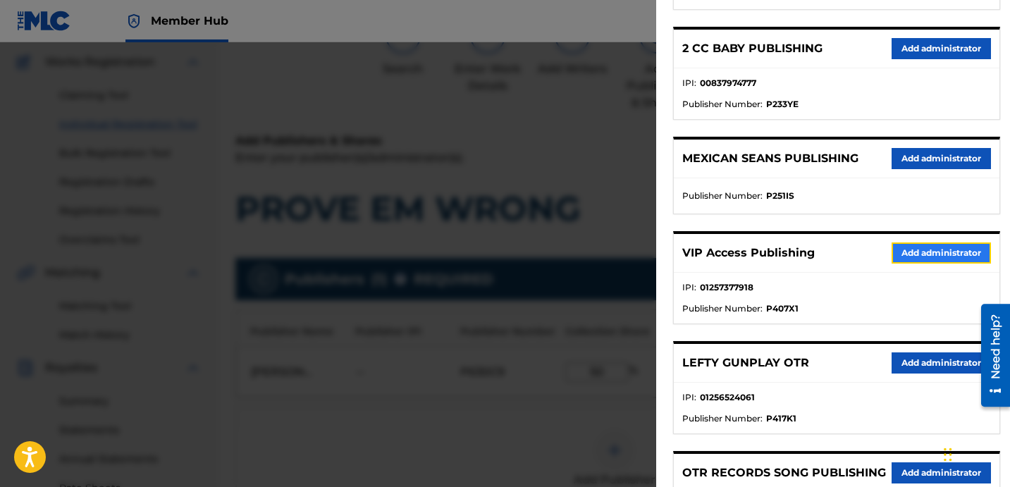
click at [925, 254] on button "Add administrator" at bounding box center [941, 252] width 99 height 21
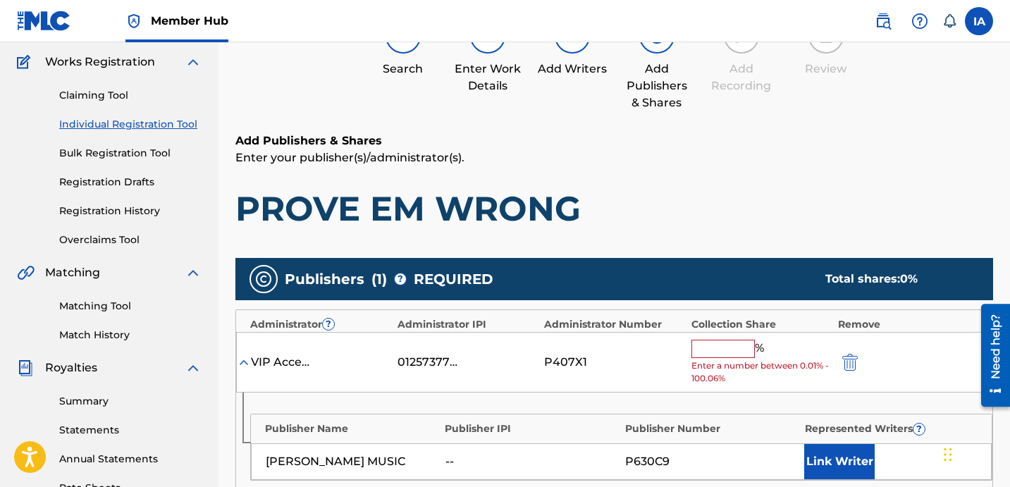
click at [729, 347] on input "text" at bounding box center [722, 349] width 63 height 18
paste input "50"
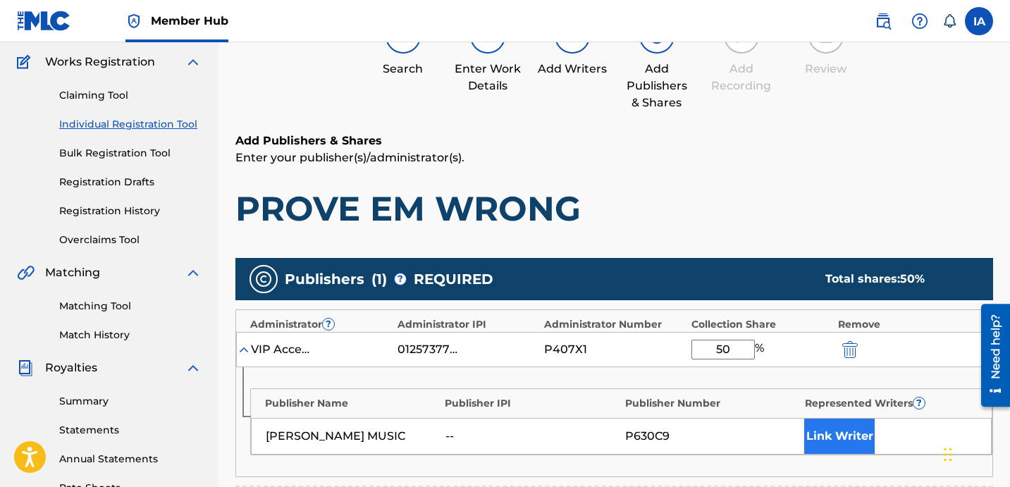
type input "50"
click at [822, 429] on button "Link Writer" at bounding box center [839, 436] width 70 height 35
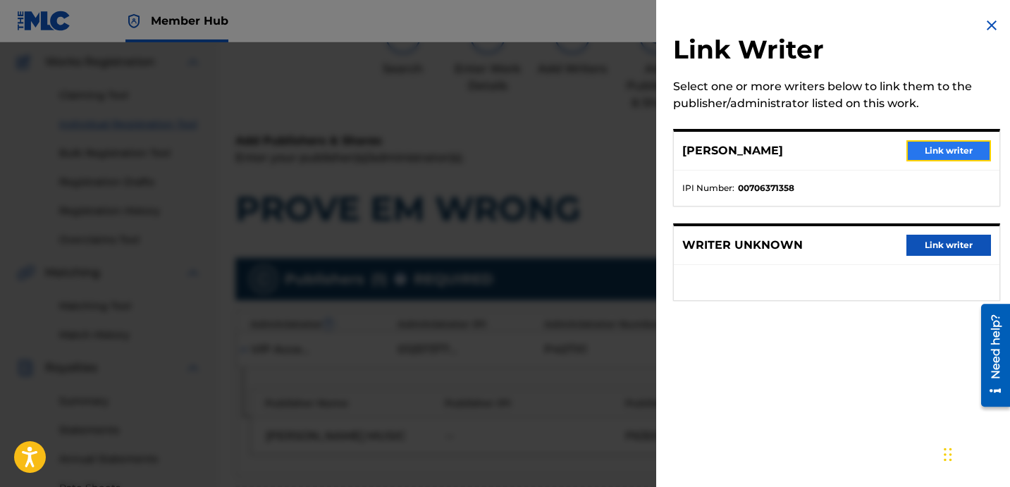
click at [925, 156] on button "Link writer" at bounding box center [948, 150] width 85 height 21
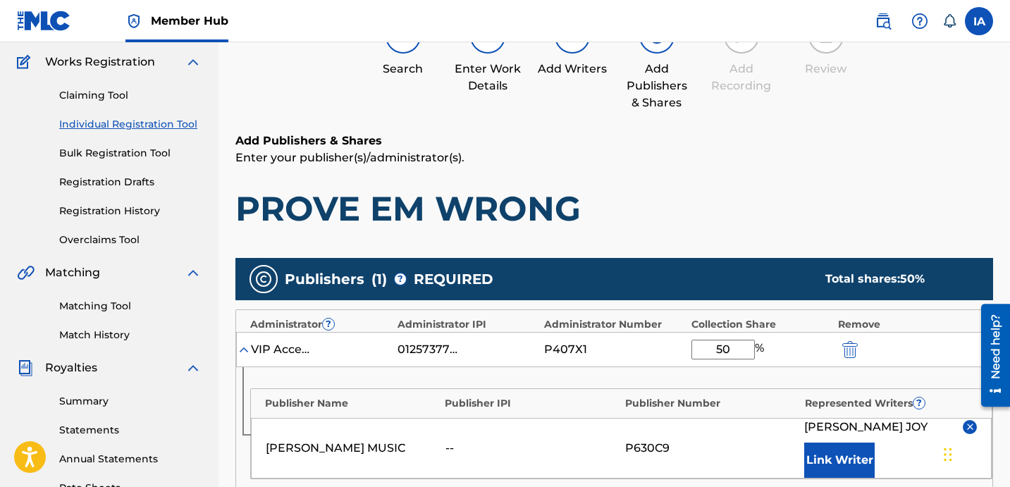
scroll to position [310, 0]
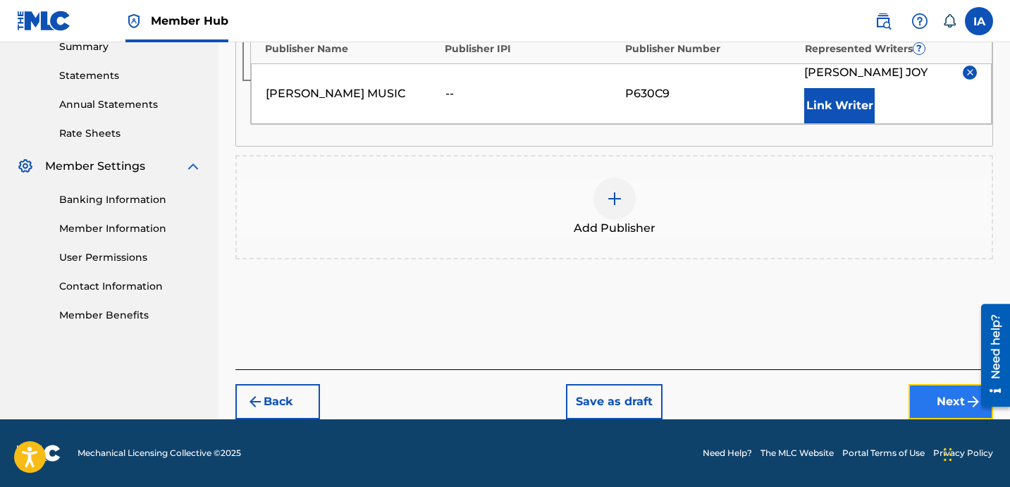
click at [925, 390] on button "Next" at bounding box center [950, 401] width 85 height 35
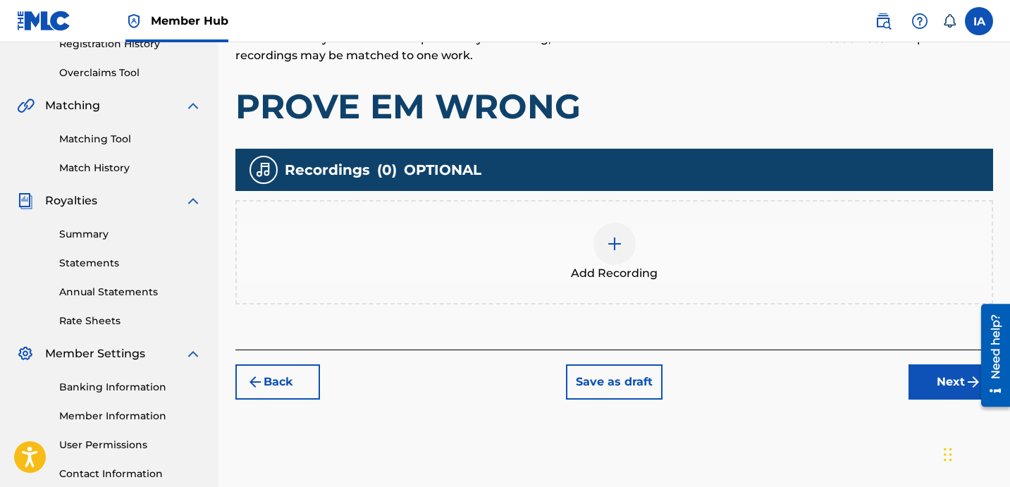
scroll to position [350, 0]
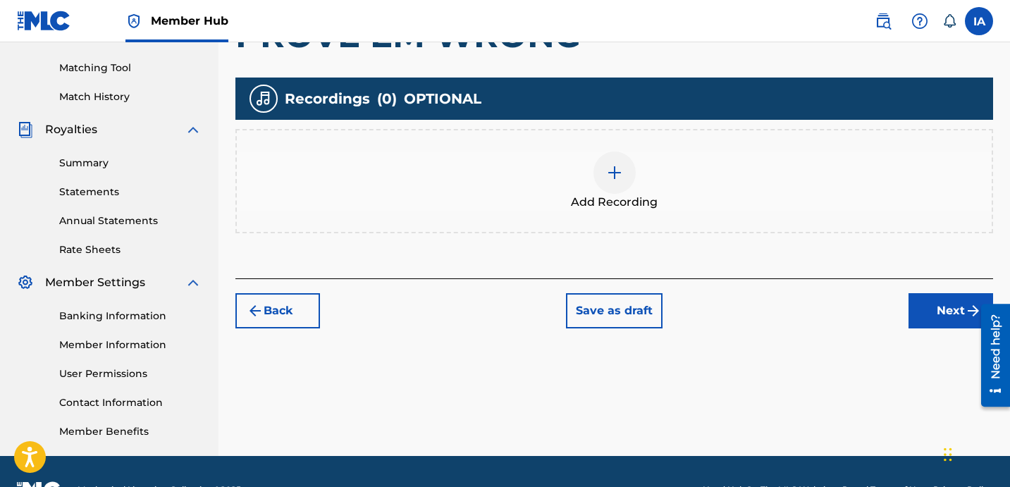
click at [775, 174] on div "Add Recording" at bounding box center [614, 181] width 755 height 59
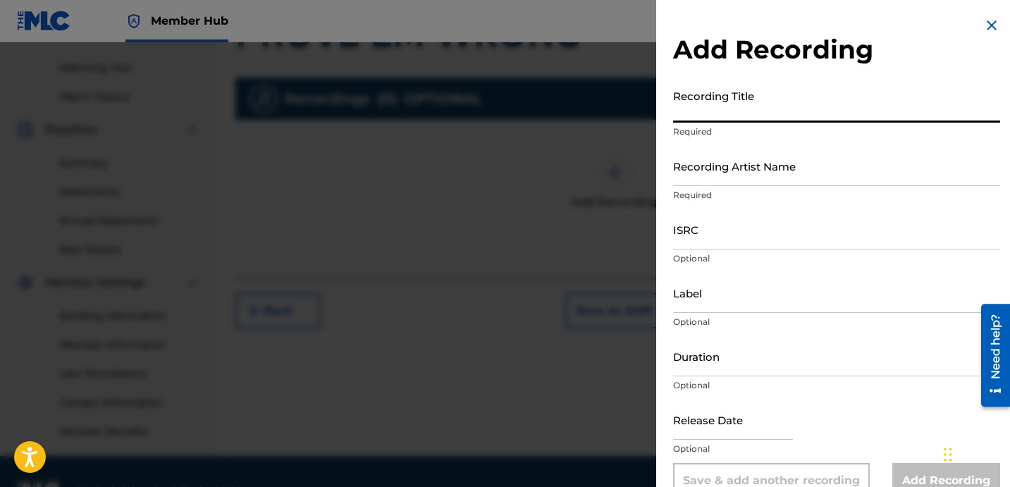
click at [749, 109] on input "Recording Title" at bounding box center [836, 102] width 327 height 40
click at [712, 110] on input "Recording Title" at bounding box center [836, 102] width 327 height 40
paste input "PROVE EM WRONG"
type input "PROVE EM WRONG"
click at [806, 167] on input "Recording Artist Name" at bounding box center [836, 166] width 327 height 40
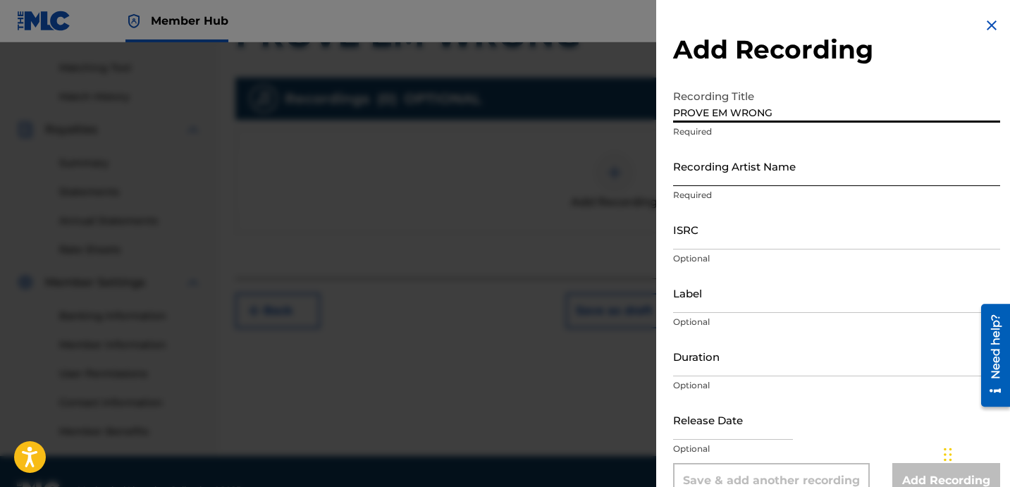
paste input "[PERSON_NAME]"
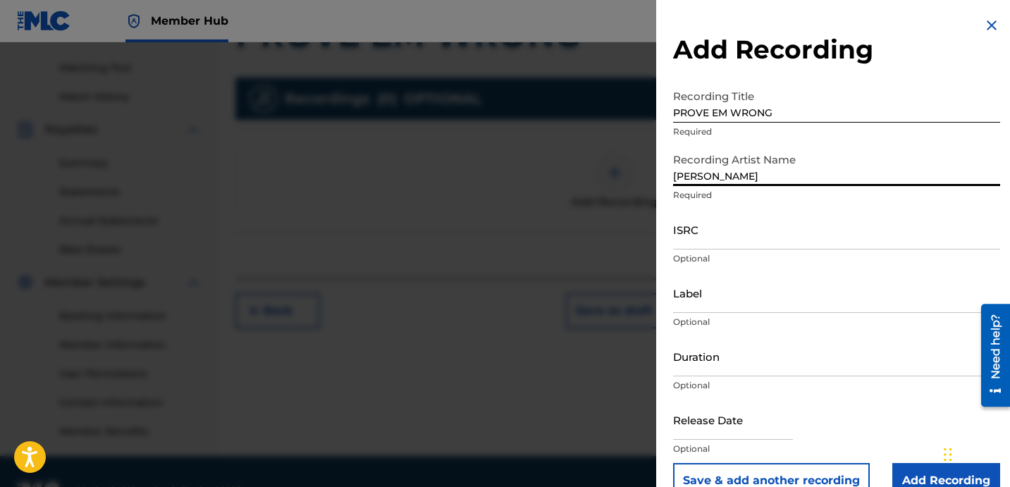
type input "[PERSON_NAME]"
click at [746, 230] on input "ISRC" at bounding box center [836, 229] width 327 height 40
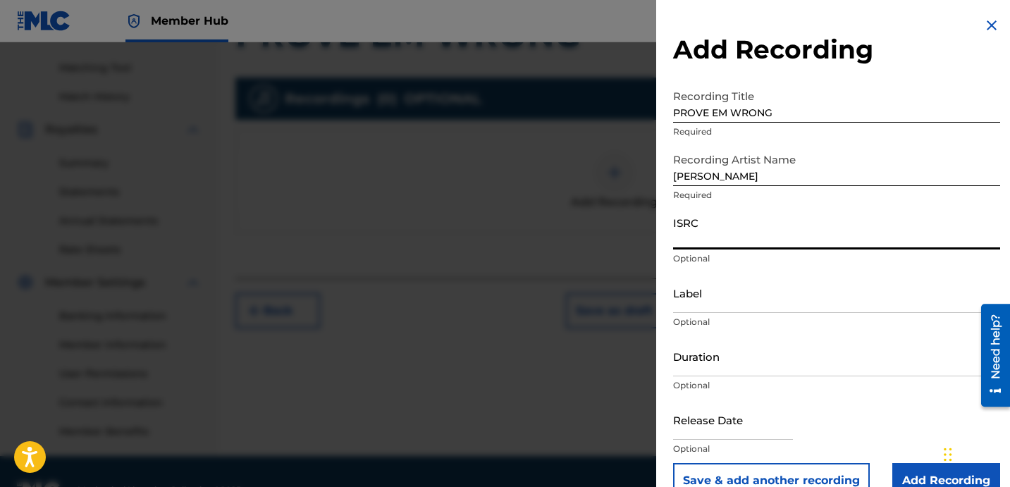
paste input "USBAE1307350"
type input "USBAE1307350"
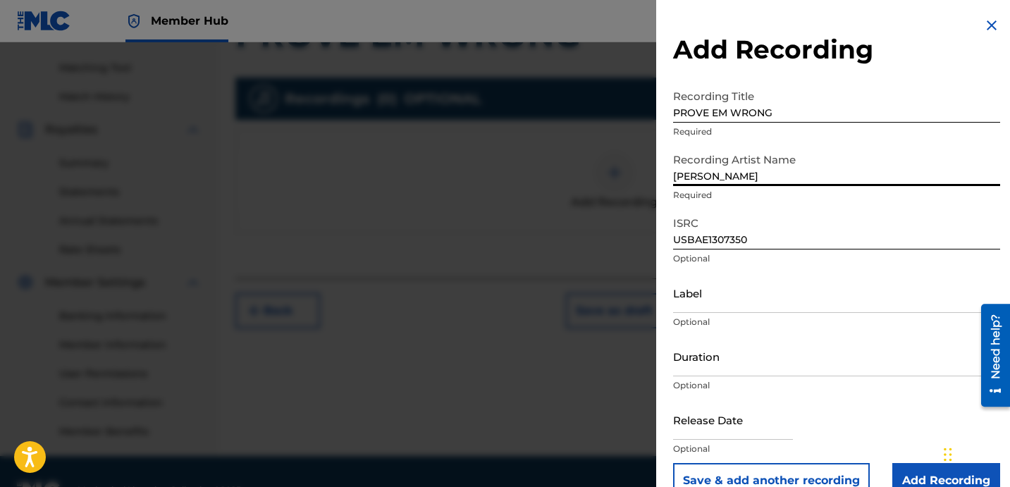
click at [784, 181] on input "[PERSON_NAME]" at bounding box center [836, 166] width 327 height 40
drag, startPoint x: 786, startPoint y: 180, endPoint x: 688, endPoint y: 142, distance: 105.1
click at [711, 150] on input "[PERSON_NAME]" at bounding box center [836, 166] width 327 height 40
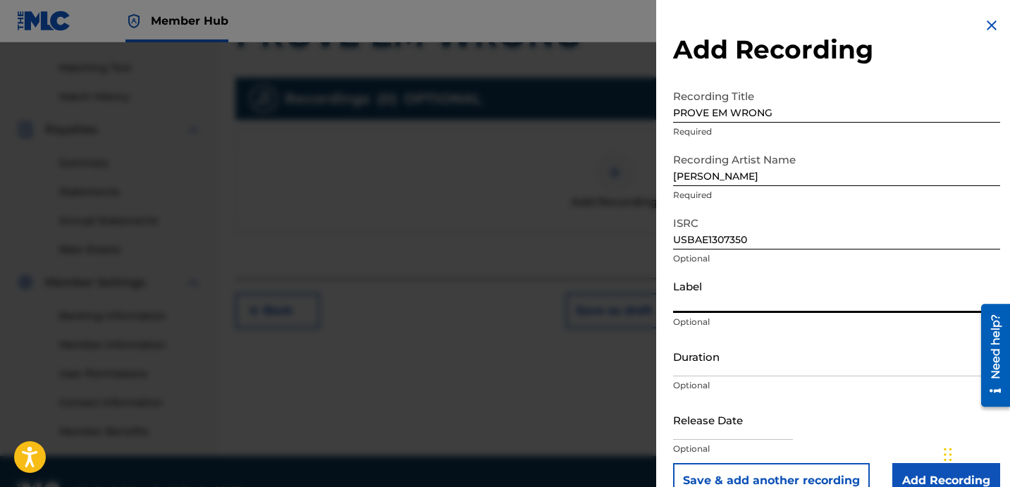
click at [765, 288] on input "Label" at bounding box center [836, 293] width 327 height 40
paste input "[PERSON_NAME]"
type input "[PERSON_NAME]"
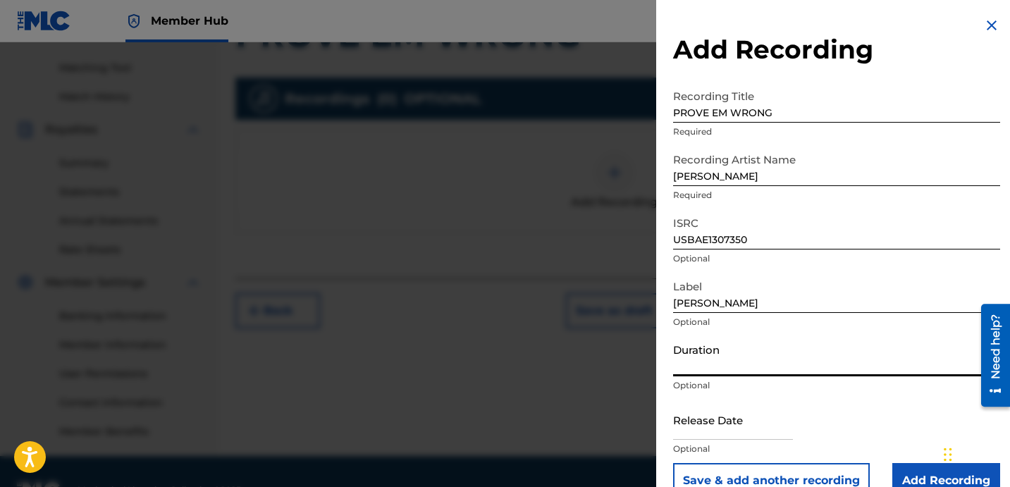
click at [712, 351] on input "Duration" at bounding box center [836, 356] width 327 height 40
click at [743, 359] on input "Duration" at bounding box center [836, 356] width 327 height 40
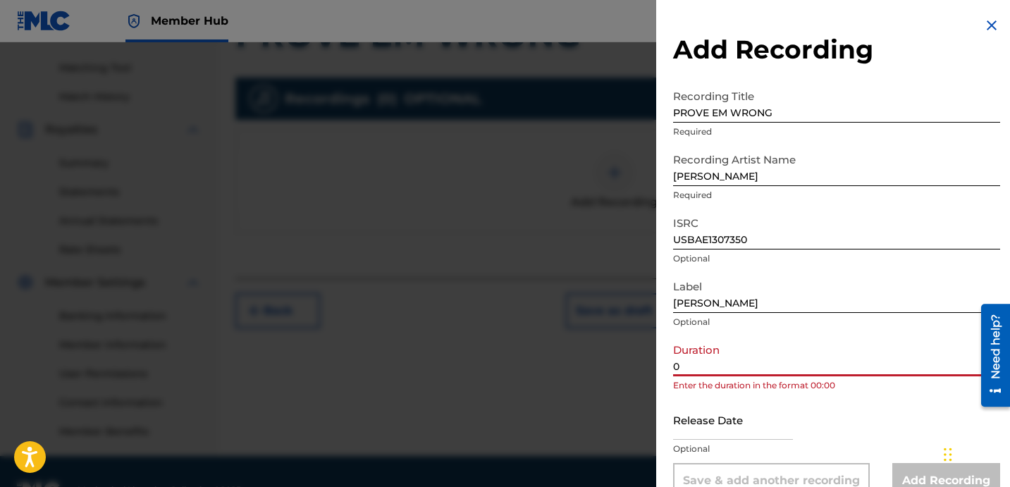
paste input "2:49"
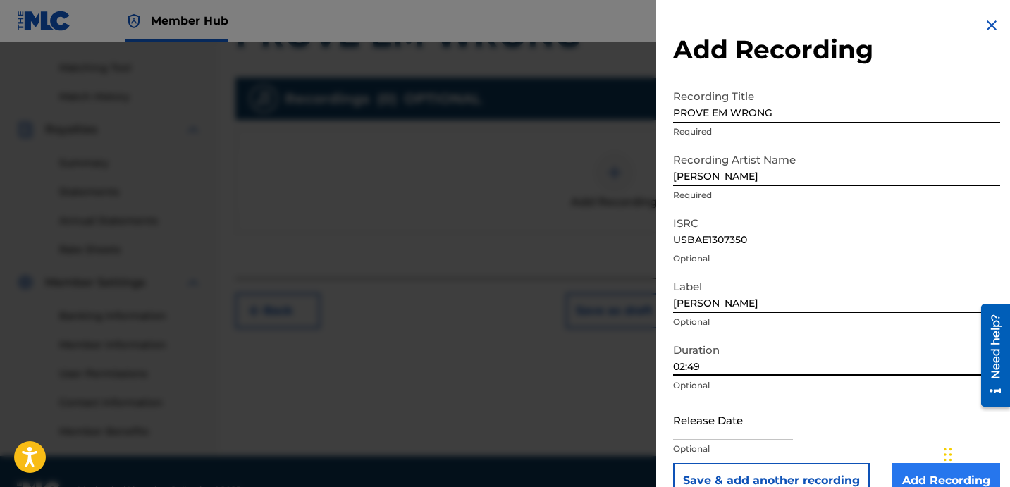
type input "02:49"
click at [922, 466] on input "Add Recording" at bounding box center [946, 480] width 108 height 35
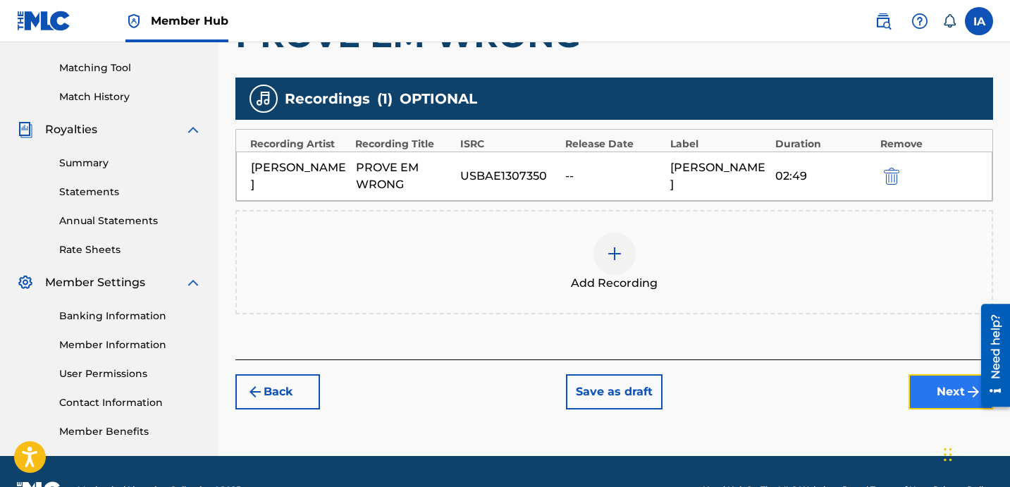
click at [916, 380] on button "Next" at bounding box center [950, 391] width 85 height 35
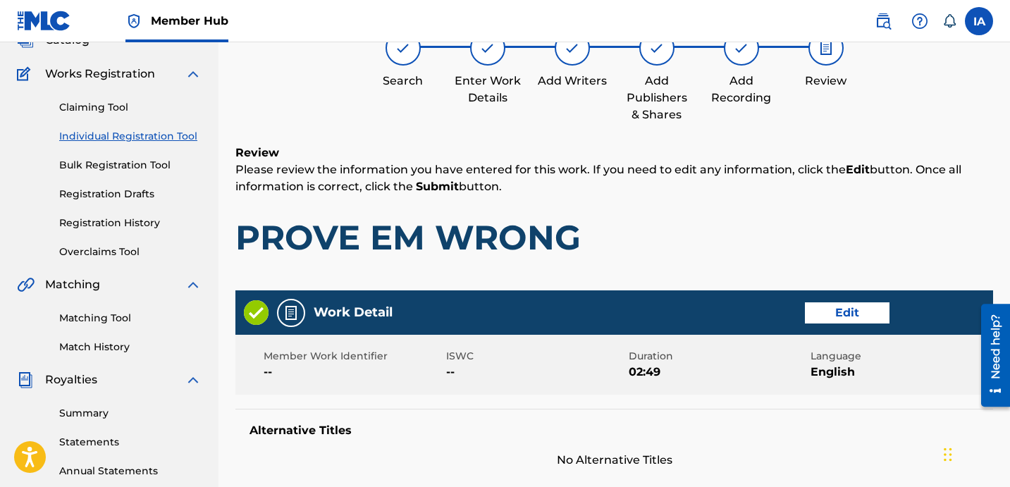
scroll to position [63, 0]
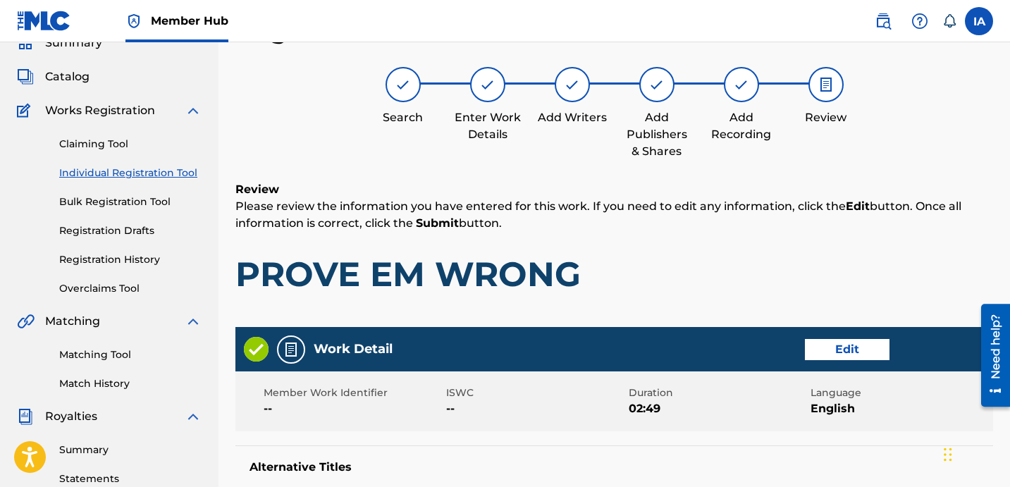
click at [691, 241] on div "Review Please review the information you have entered for this work. If you nee…" at bounding box center [614, 248] width 758 height 135
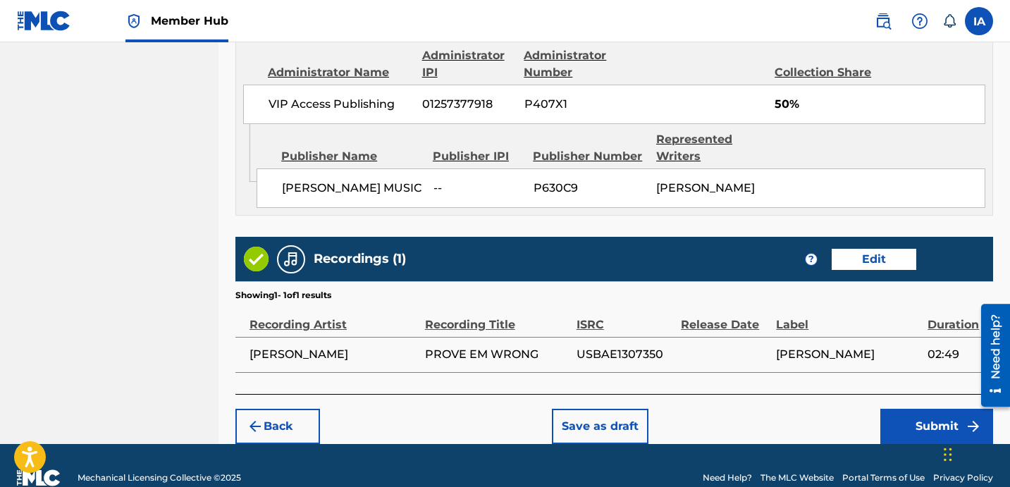
scroll to position [806, 0]
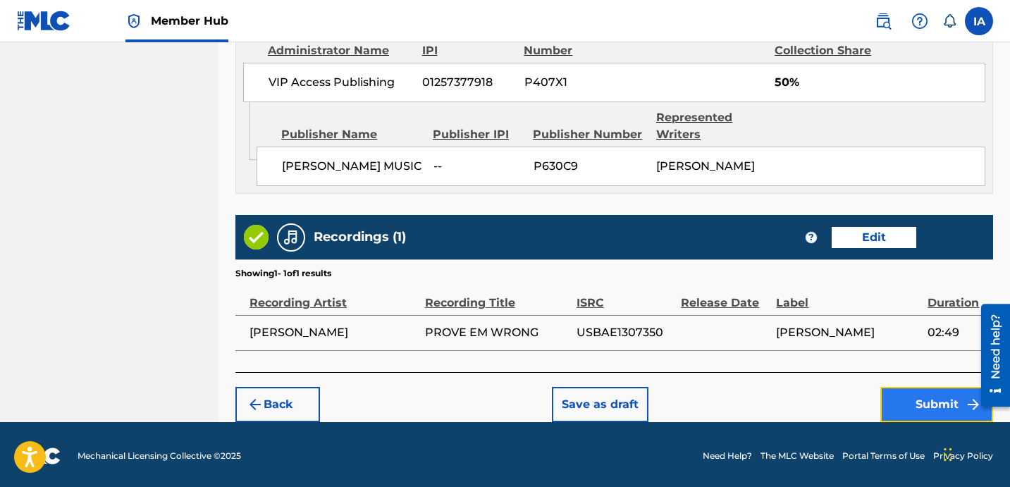
click at [944, 403] on button "Submit" at bounding box center [936, 404] width 113 height 35
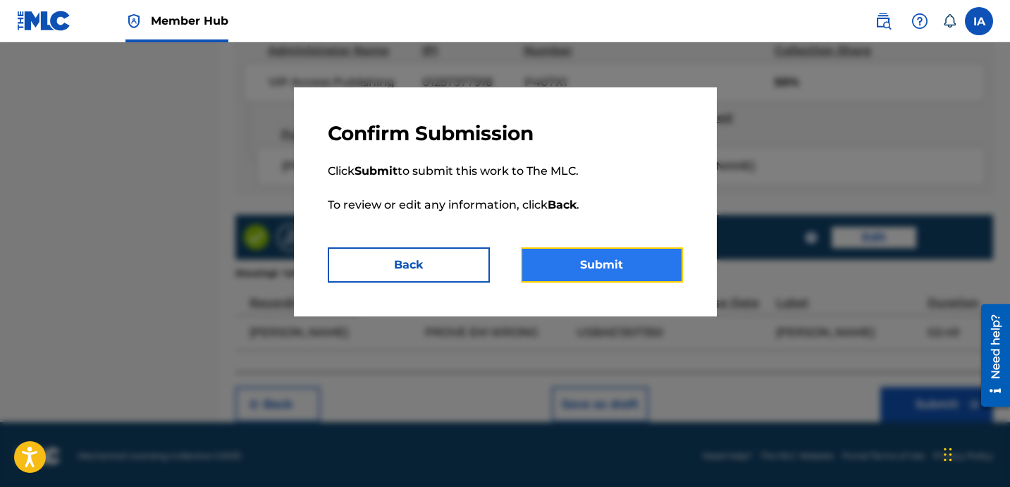
click at [653, 262] on button "Submit" at bounding box center [602, 264] width 162 height 35
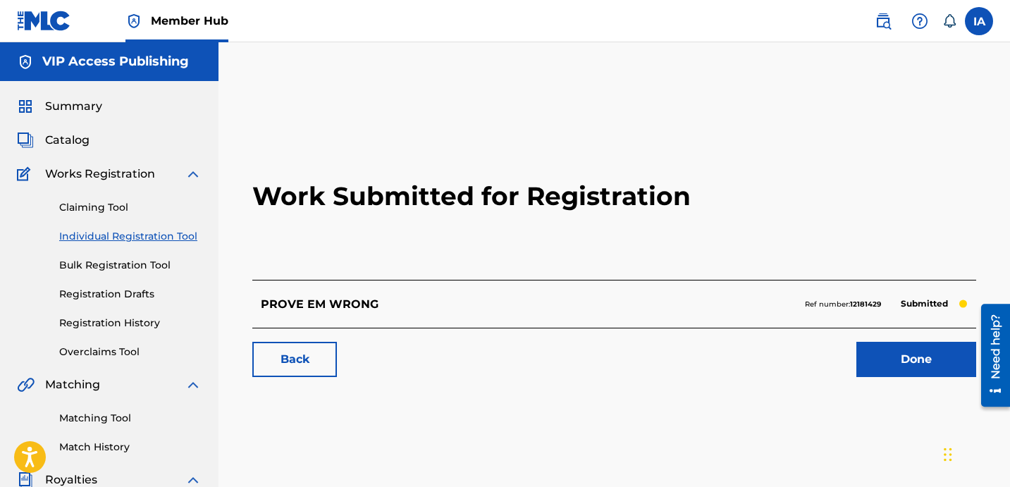
click at [365, 219] on h2 "Work Submitted for Registration" at bounding box center [614, 196] width 724 height 167
click at [179, 237] on link "Individual Registration Tool" at bounding box center [130, 236] width 142 height 15
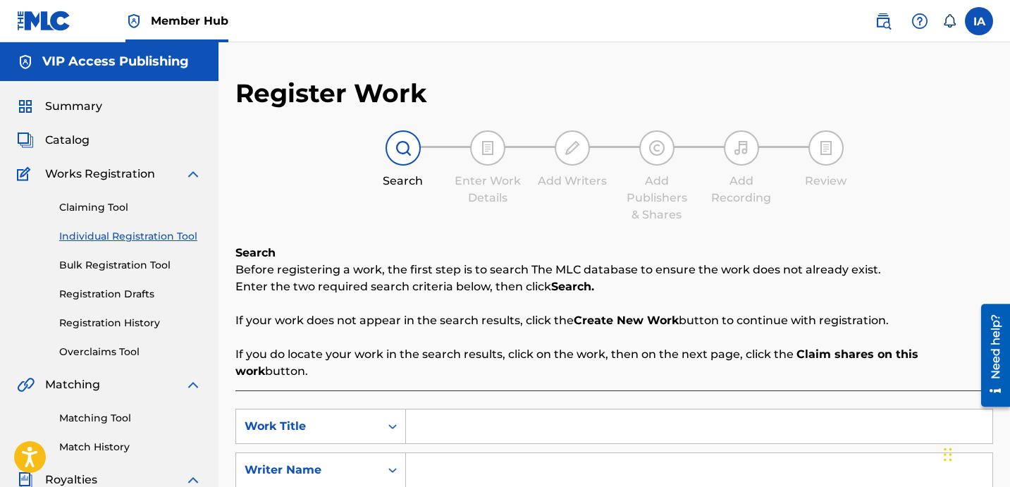
click at [464, 238] on div "Register Work Search Enter Work Details Add Writers Add Publishers & Shares Add…" at bounding box center [614, 357] width 758 height 559
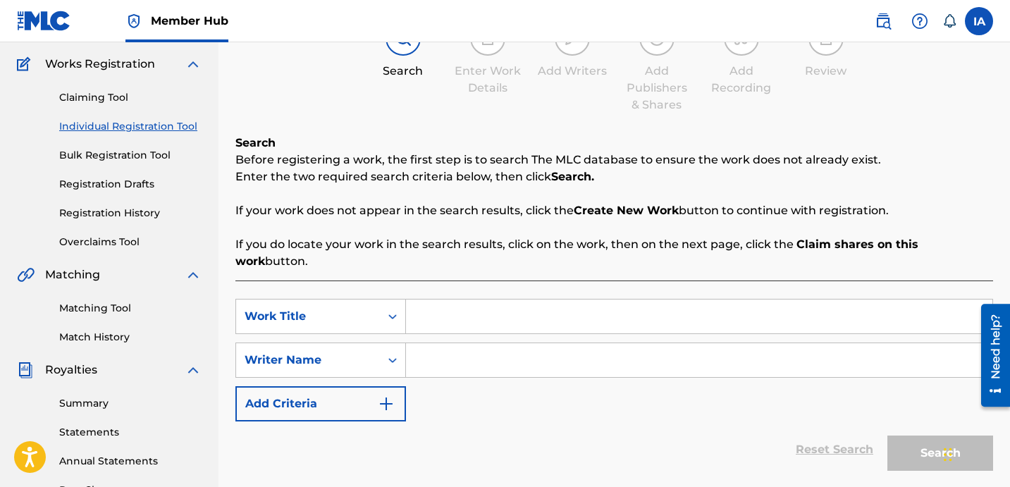
scroll to position [134, 0]
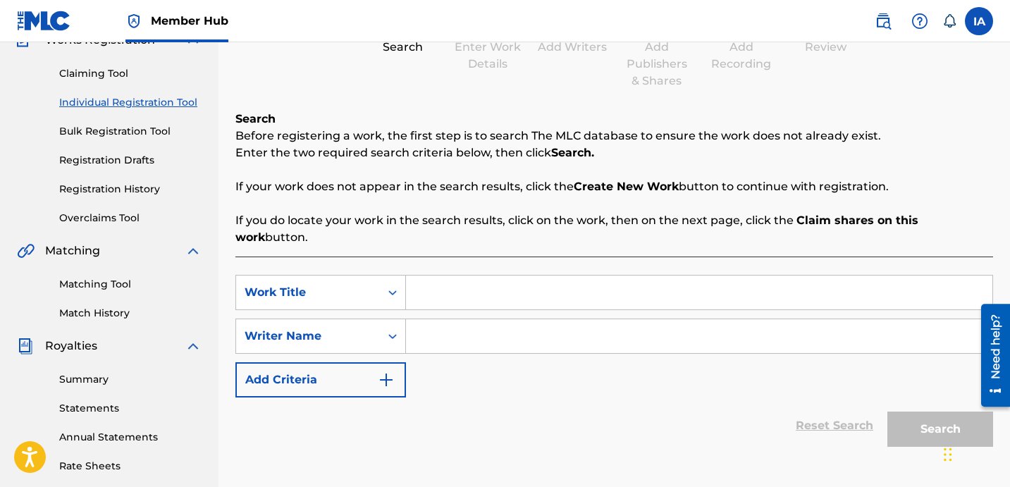
click at [522, 280] on input "Search Form" at bounding box center [699, 293] width 586 height 34
paste input "TELL YOUR LITTLE STORY"
type input "TELL YOUR LITTLE STORY"
click at [570, 319] on input "Search Form" at bounding box center [699, 336] width 586 height 34
click at [735, 319] on input "Search Form" at bounding box center [699, 336] width 586 height 34
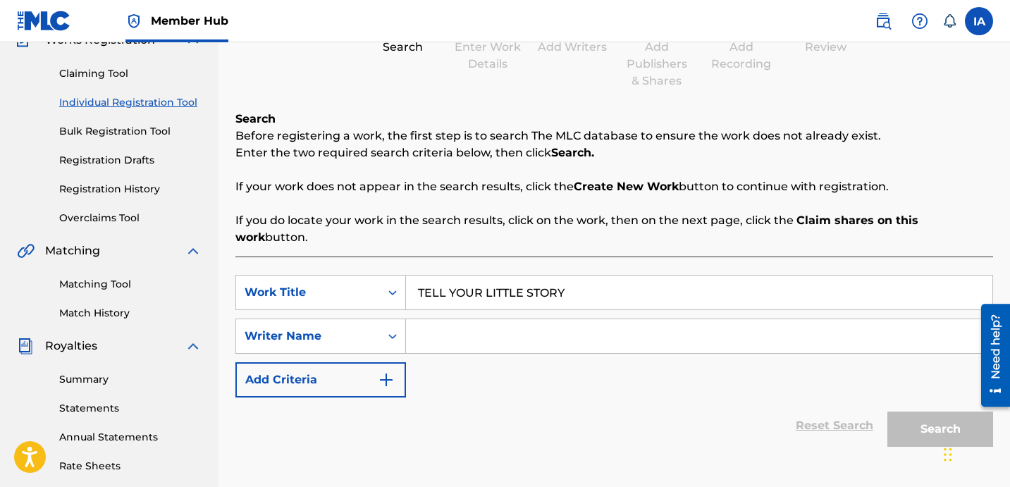
paste input "[PERSON_NAME]"
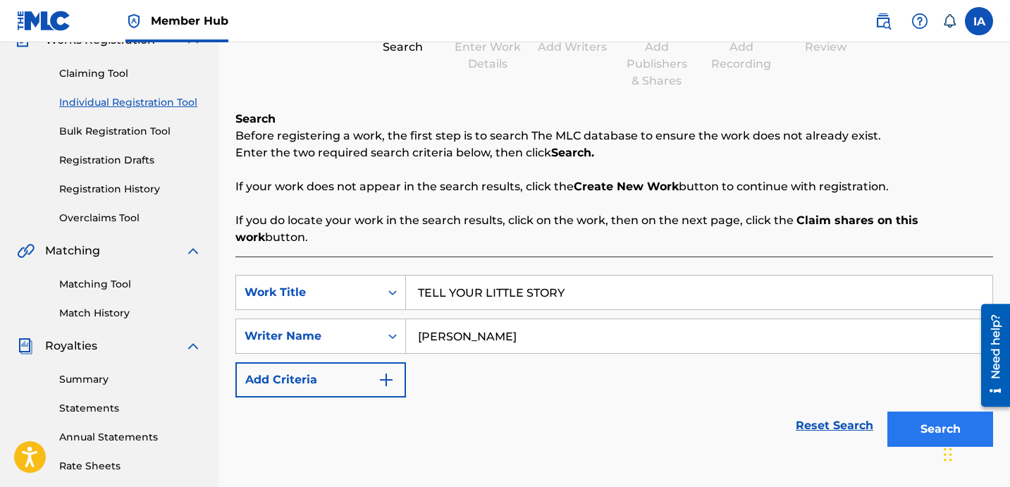
type input "[PERSON_NAME]"
click at [927, 412] on button "Search" at bounding box center [940, 429] width 106 height 35
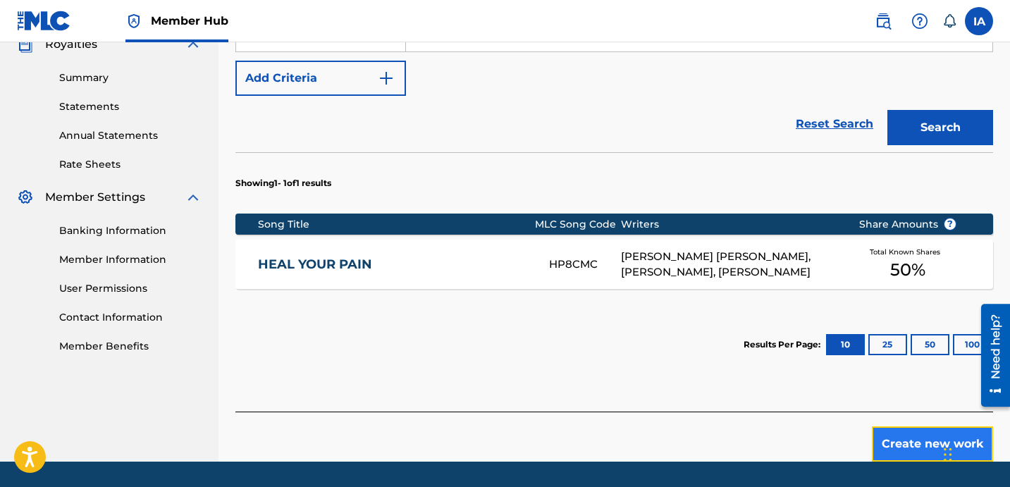
click at [925, 426] on button "Create new work" at bounding box center [932, 443] width 121 height 35
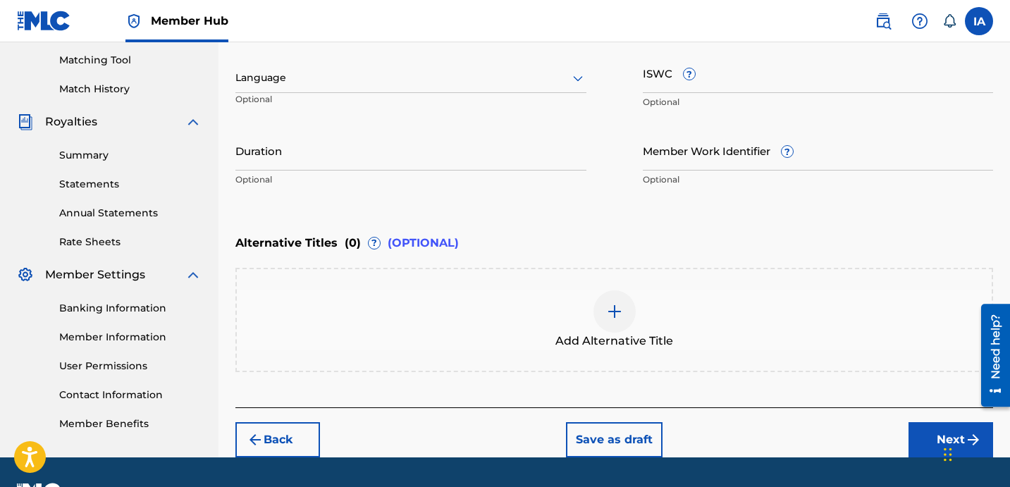
scroll to position [358, 0]
click at [419, 72] on div at bounding box center [410, 78] width 351 height 18
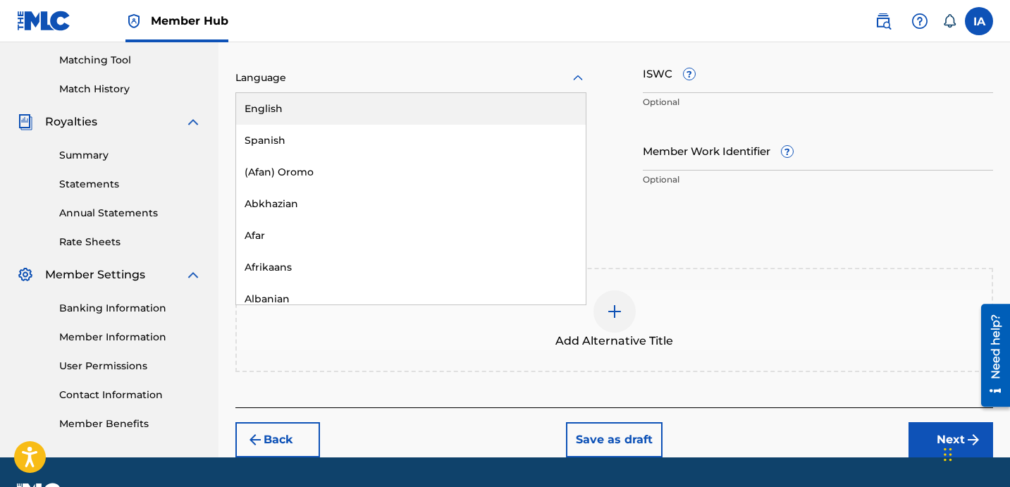
click at [407, 103] on div "English" at bounding box center [411, 109] width 350 height 32
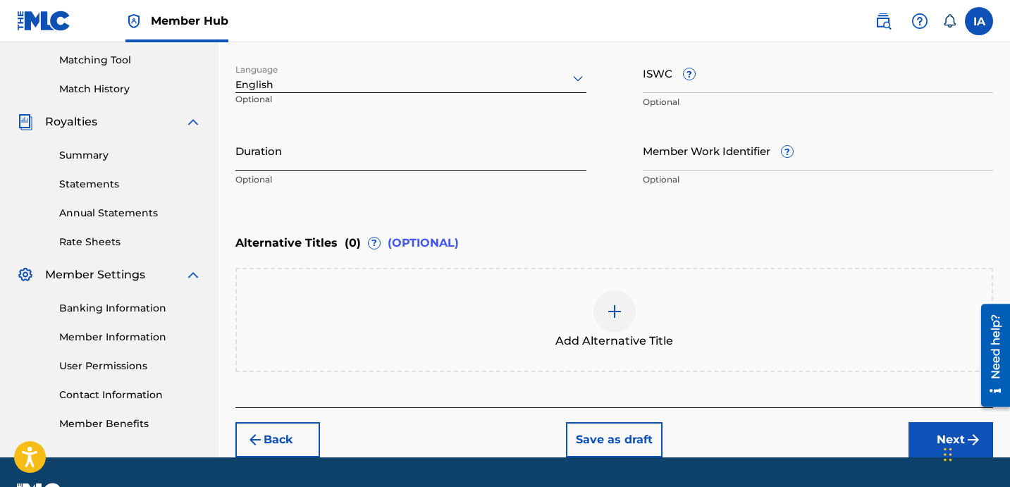
click at [261, 157] on input "Duration" at bounding box center [410, 150] width 351 height 40
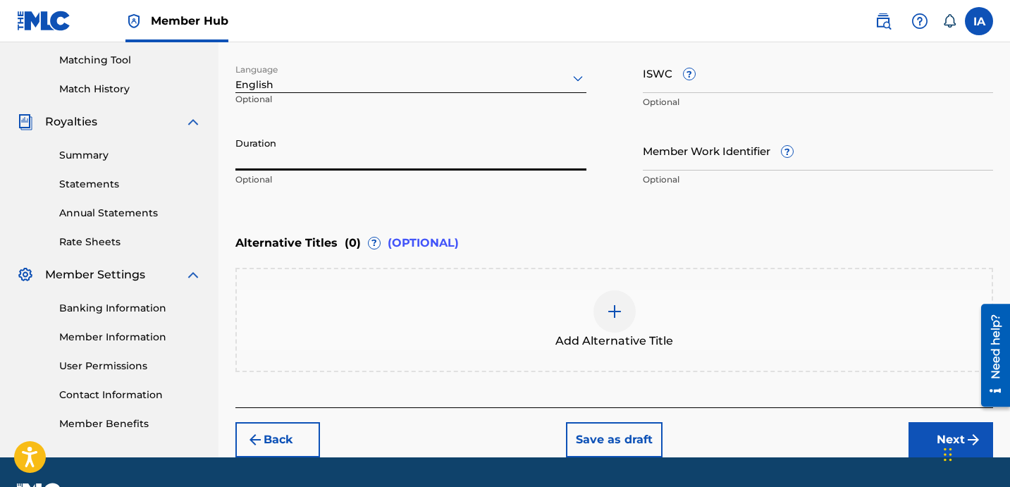
click at [406, 166] on input "Duration" at bounding box center [410, 150] width 351 height 40
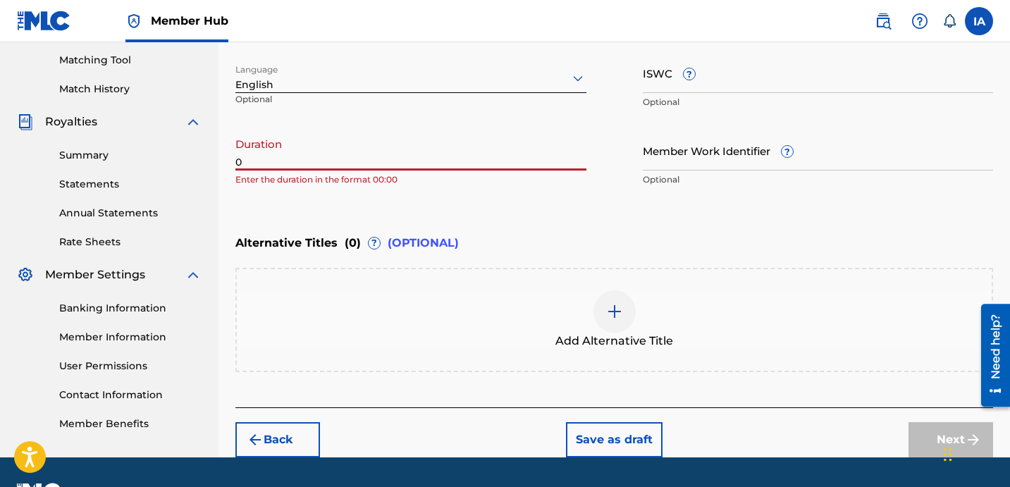
paste input "4:38"
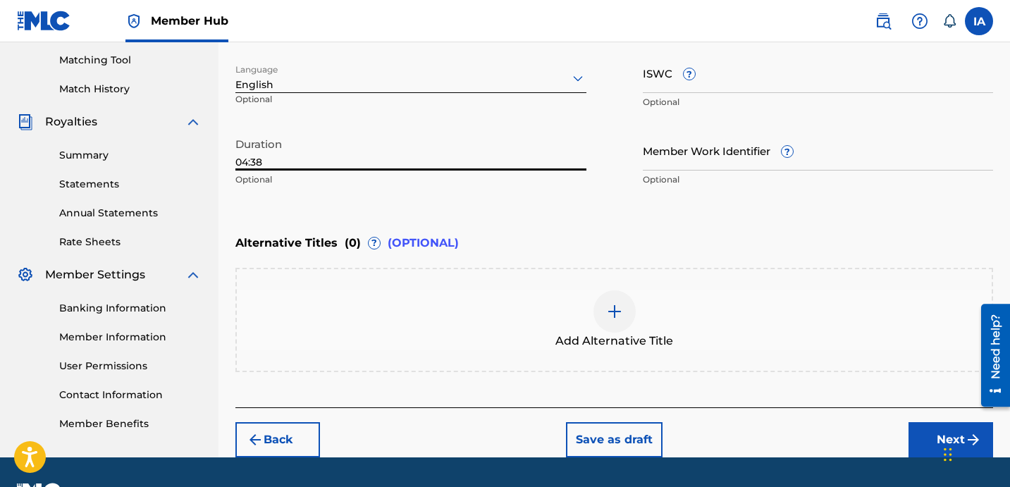
type input "04:38"
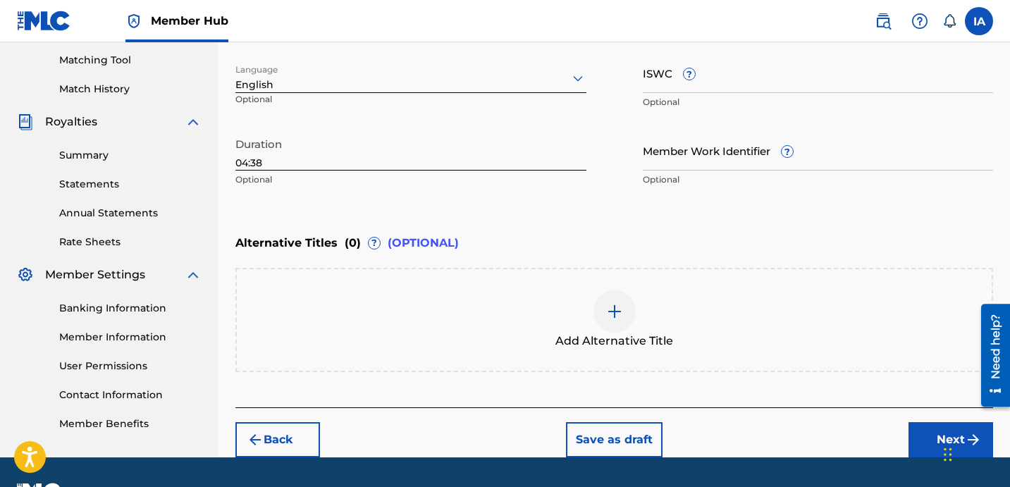
click at [635, 189] on div "Work Title TELL YOUR LITTLE STORY Required Language English Optional ISWC ? Opt…" at bounding box center [614, 84] width 758 height 218
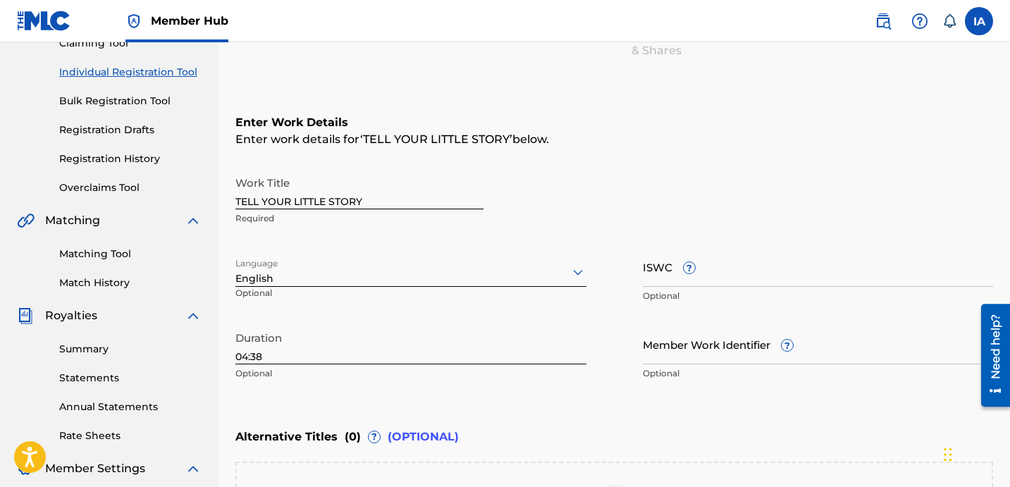
drag, startPoint x: 430, startPoint y: 197, endPoint x: 323, endPoint y: 143, distance: 119.5
click at [376, 179] on input "TELL YOUR LITTLE STORY" at bounding box center [359, 189] width 248 height 40
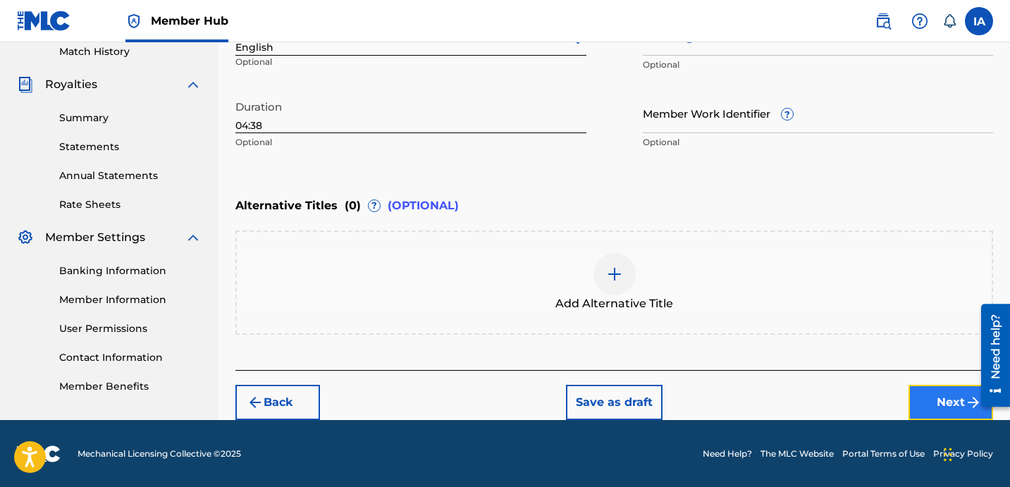
click at [925, 397] on button "Next" at bounding box center [950, 402] width 85 height 35
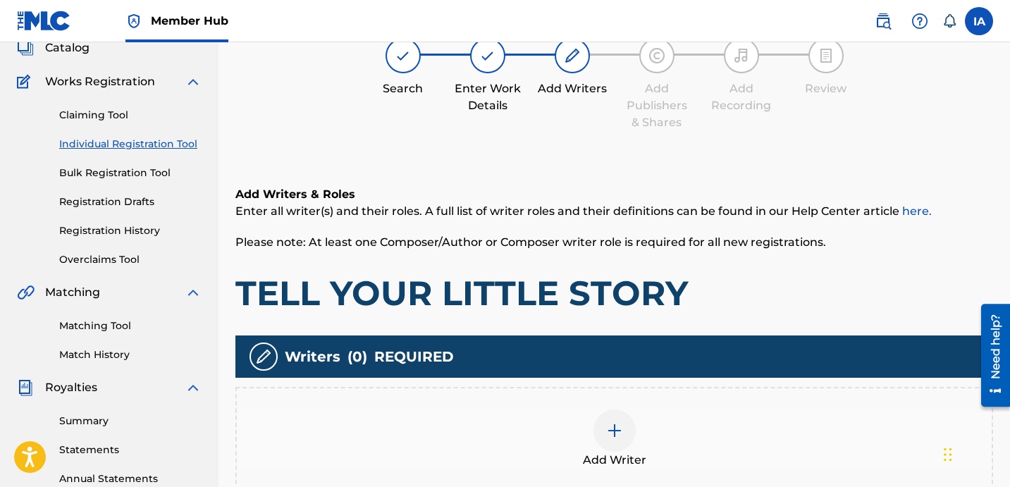
scroll to position [63, 0]
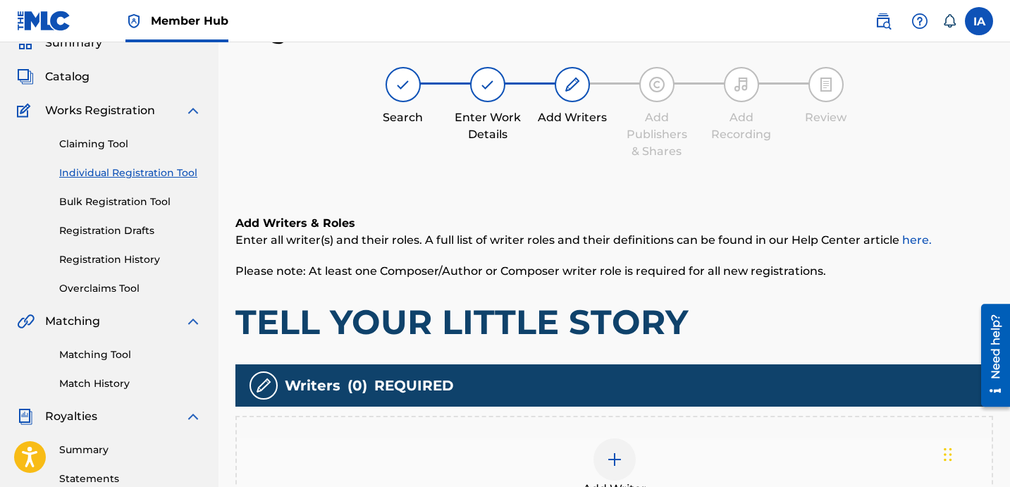
click at [716, 485] on div "Add Writer" at bounding box center [614, 467] width 755 height 59
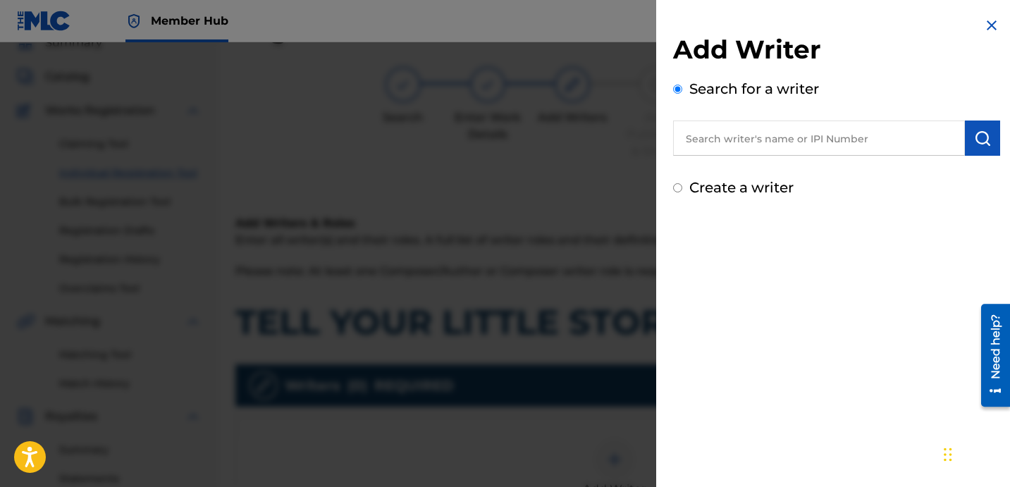
click at [784, 140] on input "text" at bounding box center [819, 138] width 292 height 35
paste input "[PERSON_NAME]"
type input "[PERSON_NAME]"
click at [986, 143] on button "submit" at bounding box center [982, 138] width 35 height 35
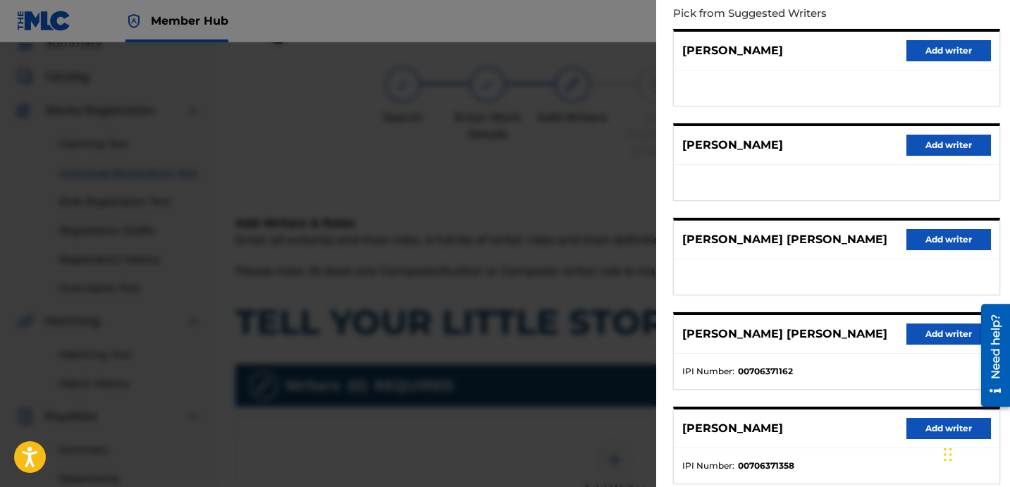
scroll to position [243, 0]
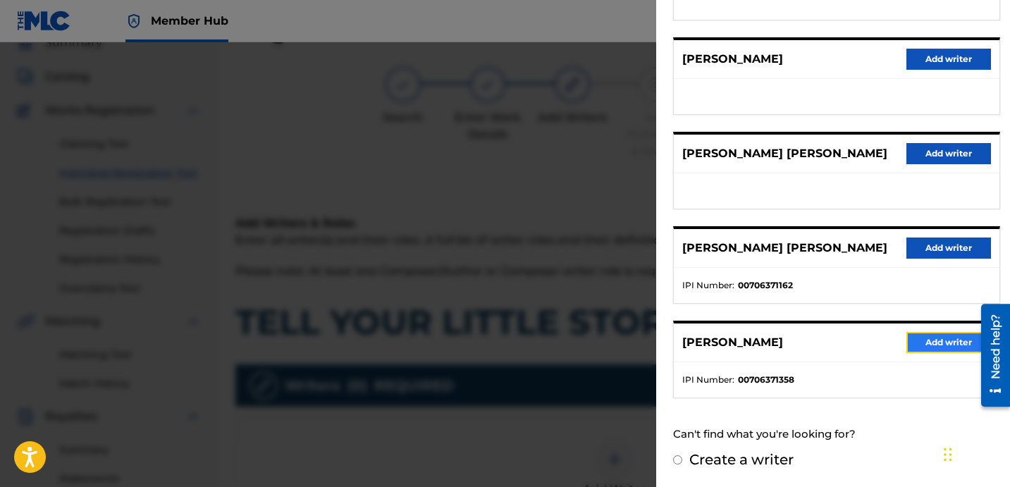
click at [913, 343] on button "Add writer" at bounding box center [948, 342] width 85 height 21
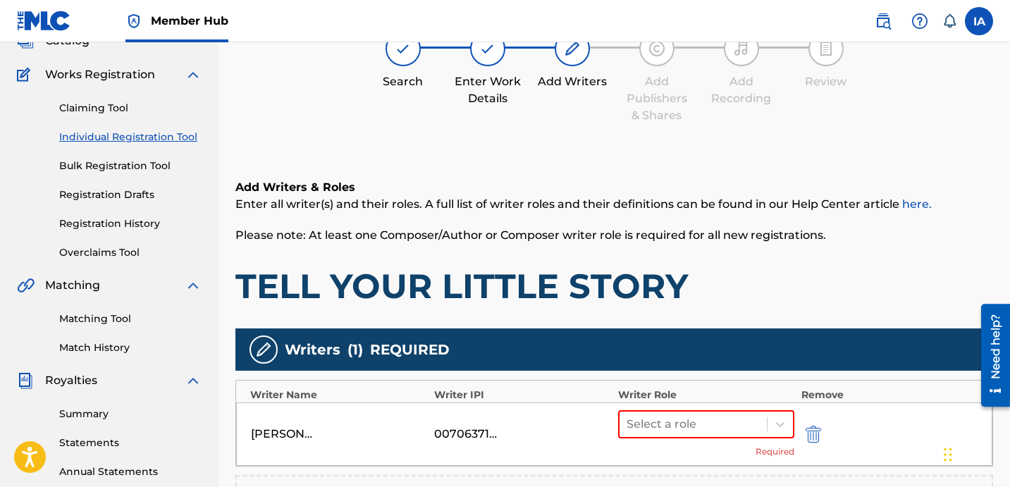
scroll to position [101, 0]
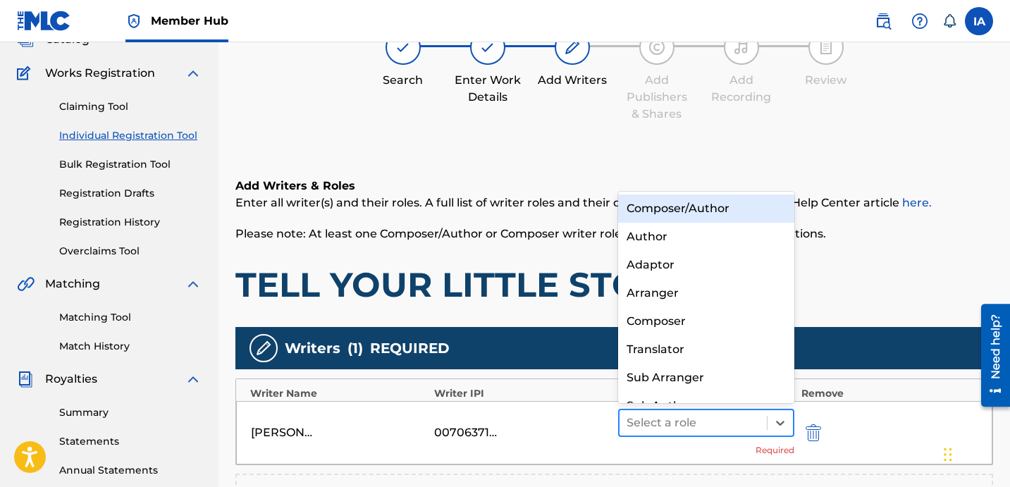
click at [736, 426] on div at bounding box center [693, 423] width 133 height 20
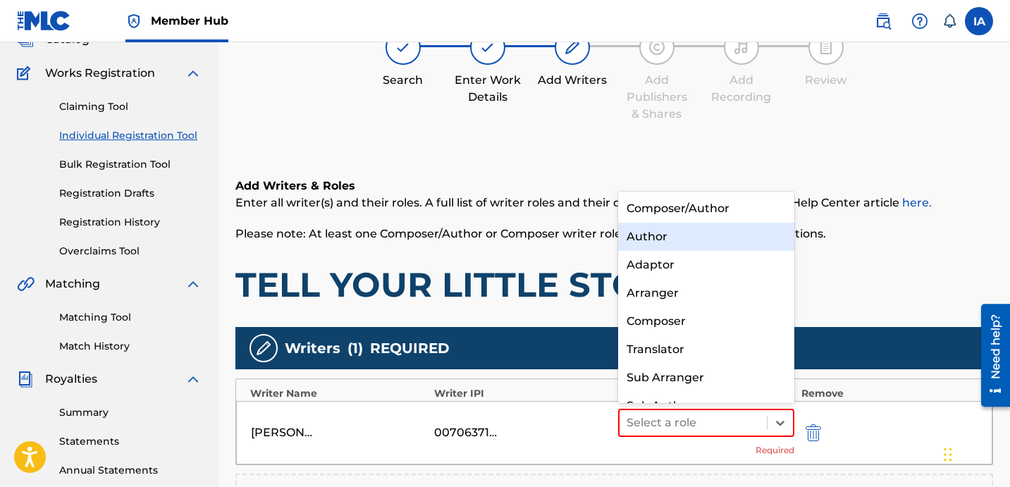
click at [711, 238] on div "Author" at bounding box center [706, 237] width 176 height 28
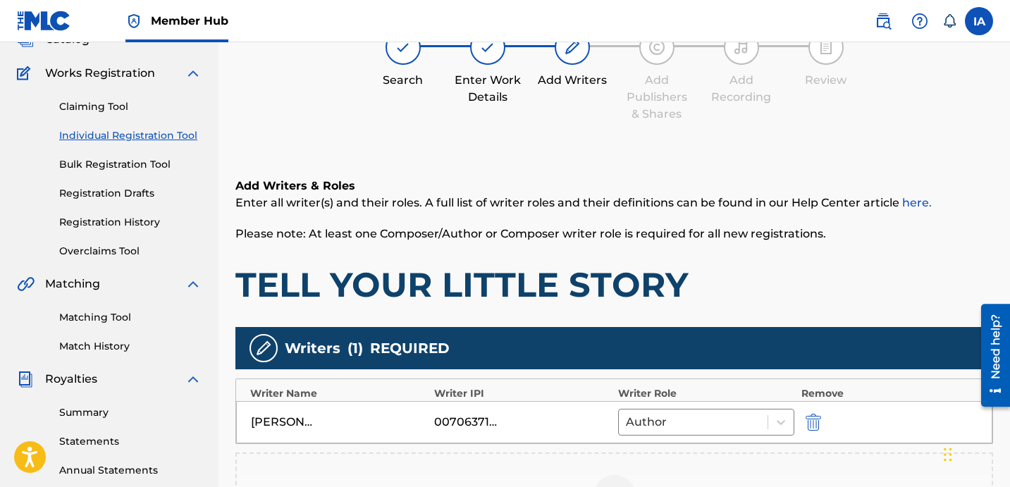
click at [694, 255] on div "Add Writers & Roles Enter all writer(s) and their roles. A full list of writer …" at bounding box center [614, 242] width 758 height 128
click at [671, 252] on div "Add Writers & Roles Enter all writer(s) and their roles. A full list of writer …" at bounding box center [614, 242] width 758 height 128
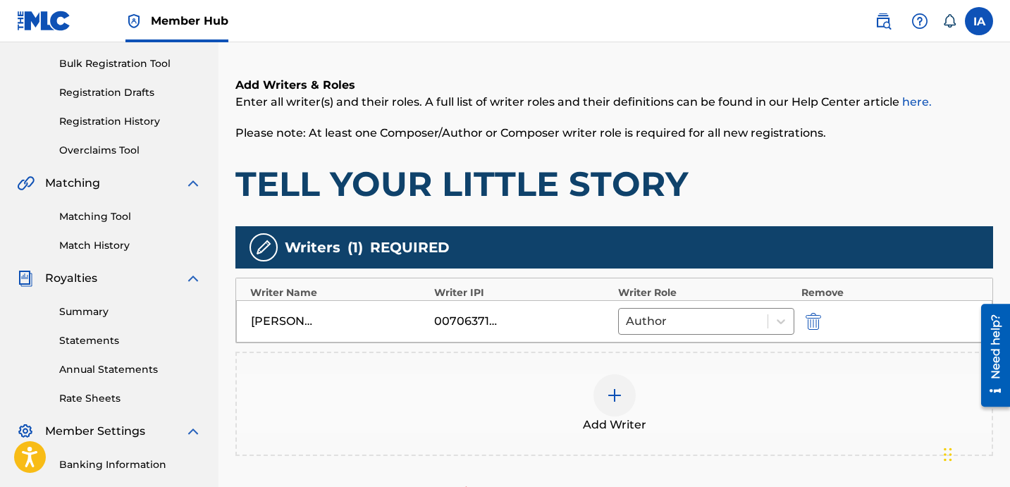
scroll to position [369, 0]
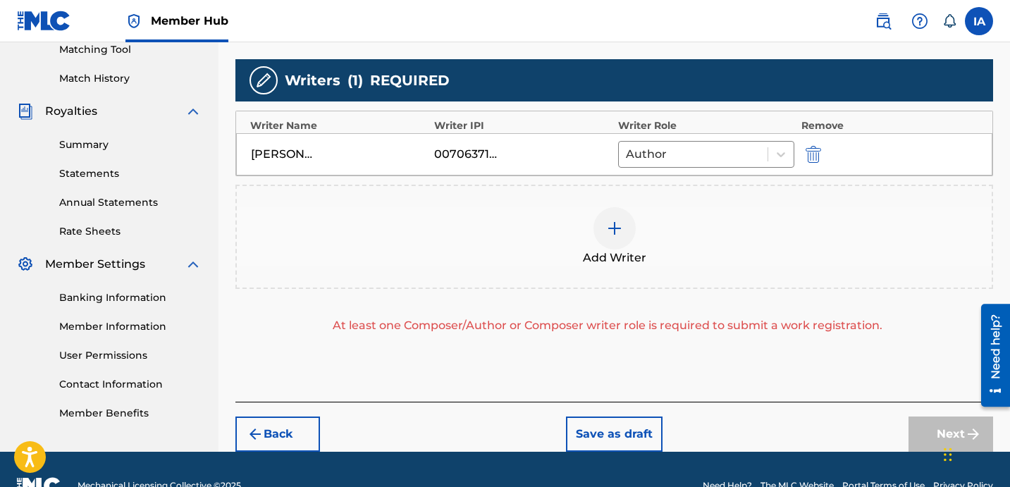
click at [650, 239] on div "Add Writer" at bounding box center [614, 236] width 755 height 59
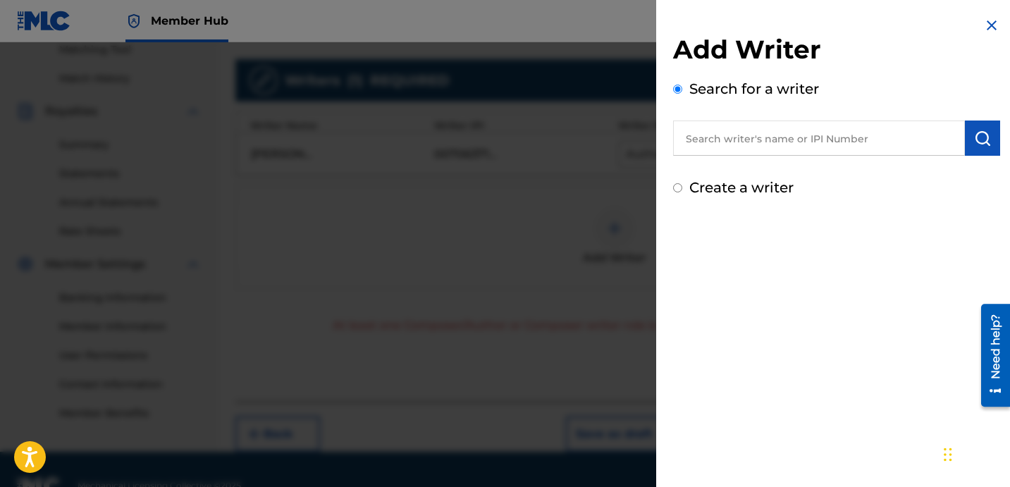
click at [766, 187] on label "Create a writer" at bounding box center [741, 187] width 104 height 17
radio input "true"
click at [682, 187] on input "Create a writer" at bounding box center [677, 187] width 9 height 9
radio input "false"
radio input "true"
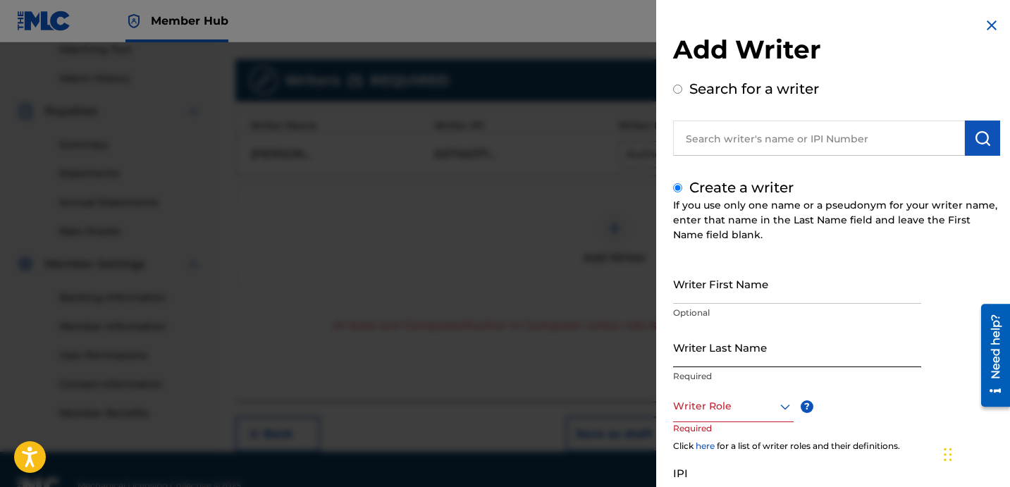
click at [704, 354] on input "Writer Last Name" at bounding box center [797, 347] width 248 height 40
paste input "UNKNOWN WRITER"
click at [760, 359] on input "UNKNOWN WRITER" at bounding box center [797, 347] width 248 height 40
type input "UNKNOWN"
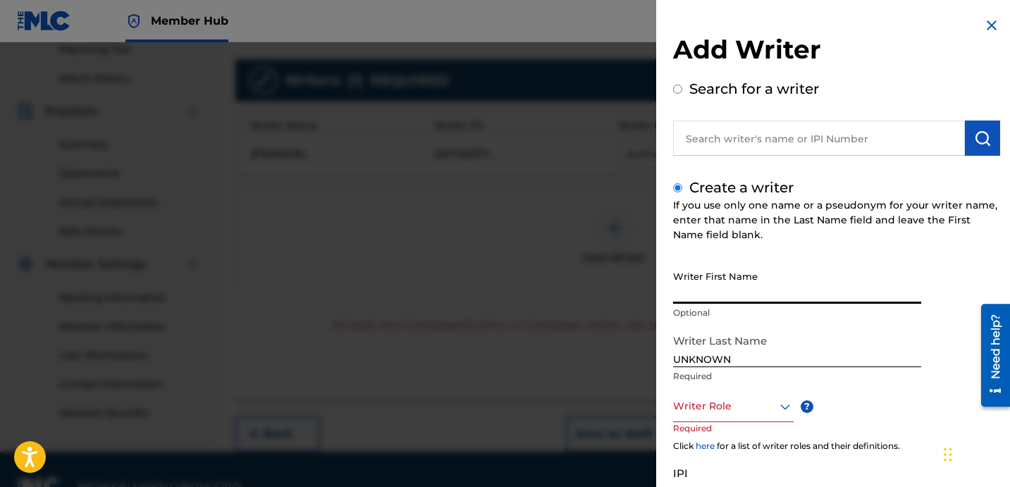
click at [741, 290] on input "Writer First Name" at bounding box center [797, 284] width 248 height 40
paste input "WRITER"
click at [749, 297] on input "WRITER" at bounding box center [797, 284] width 248 height 40
drag, startPoint x: 738, startPoint y: 296, endPoint x: 749, endPoint y: 296, distance: 11.3
click at [739, 296] on input "WRITER" at bounding box center [797, 284] width 248 height 40
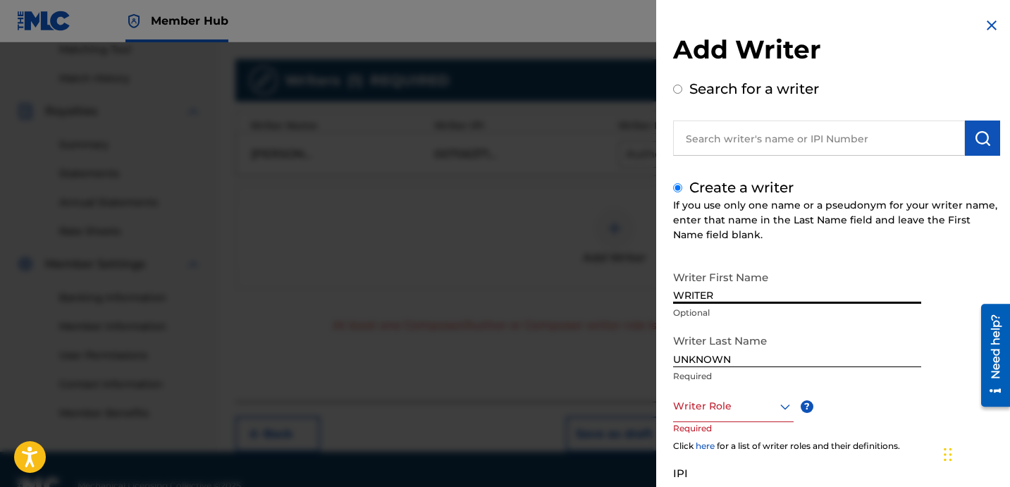
click at [749, 296] on input "WRITER" at bounding box center [797, 284] width 248 height 40
type input "WRITER"
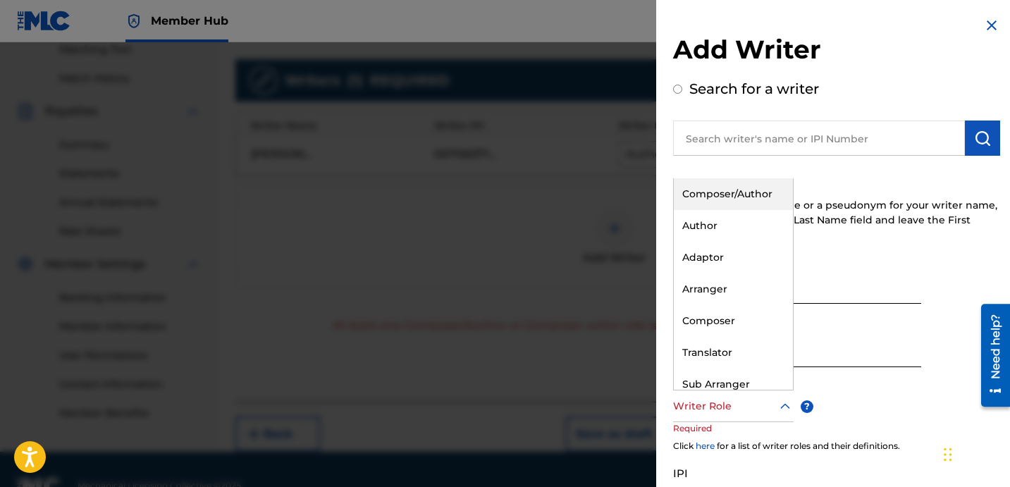
click at [705, 401] on div at bounding box center [733, 406] width 121 height 18
click at [718, 322] on div "Composer" at bounding box center [733, 321] width 119 height 32
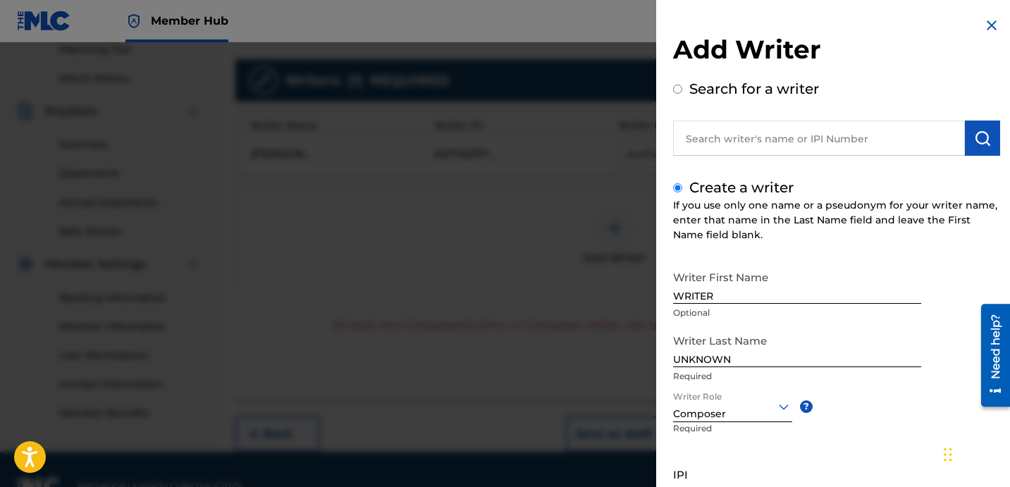
scroll to position [125, 0]
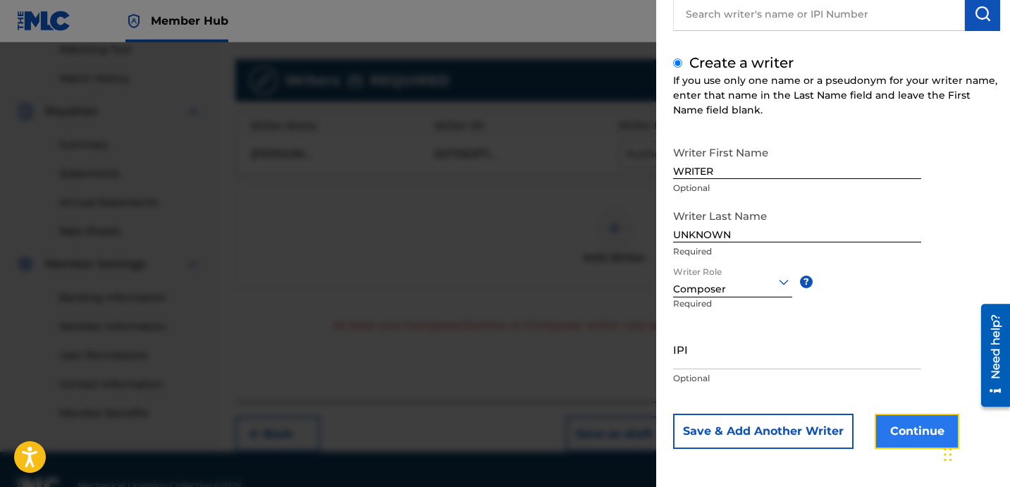
click at [919, 424] on button "Continue" at bounding box center [917, 431] width 85 height 35
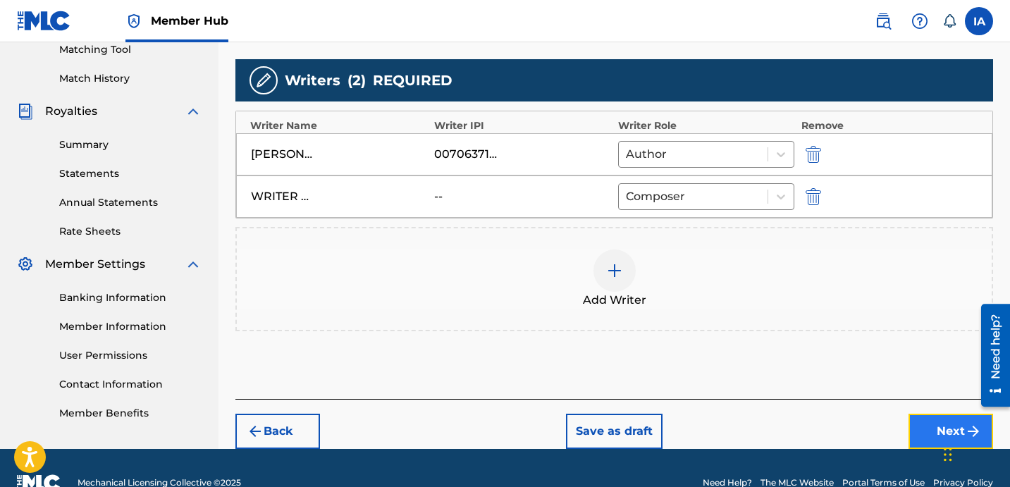
click at [930, 428] on button "Next" at bounding box center [950, 431] width 85 height 35
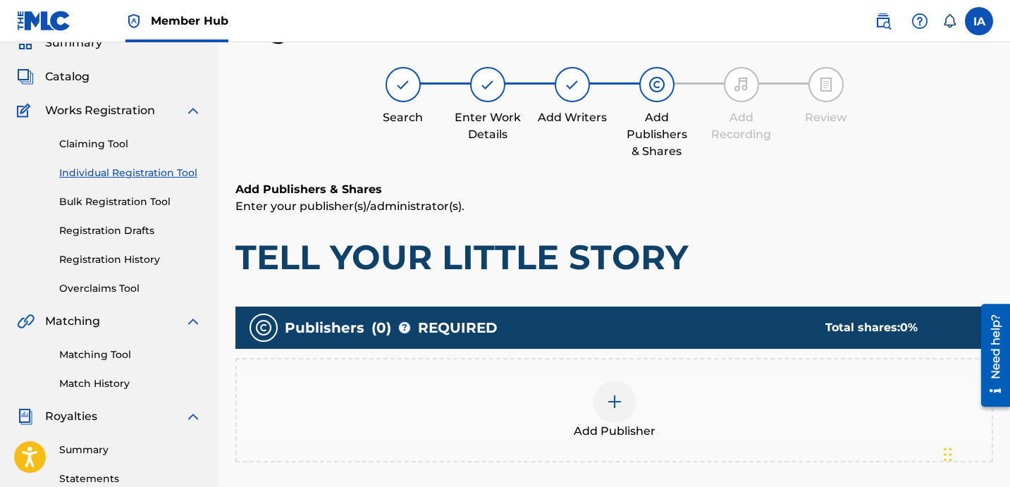
scroll to position [63, 0]
click at [675, 383] on div "Add Publisher" at bounding box center [614, 410] width 755 height 59
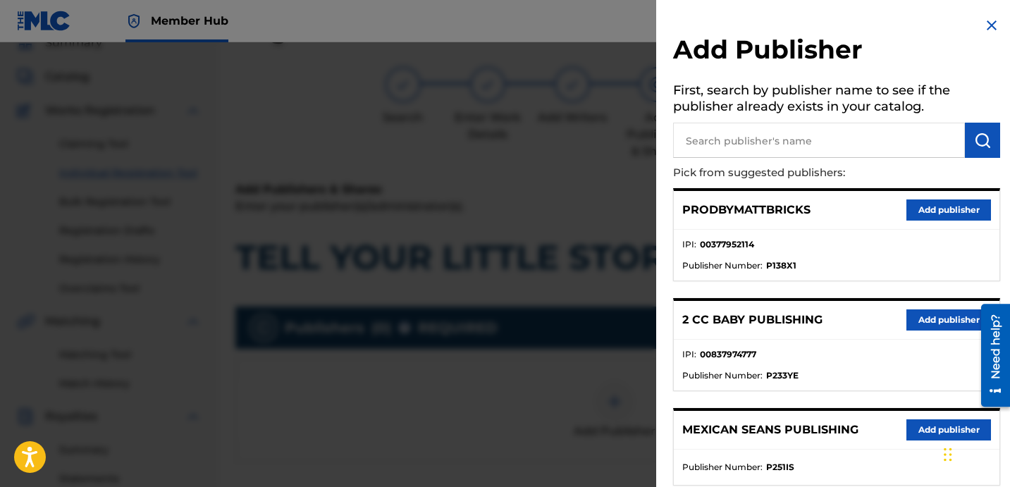
scroll to position [39, 0]
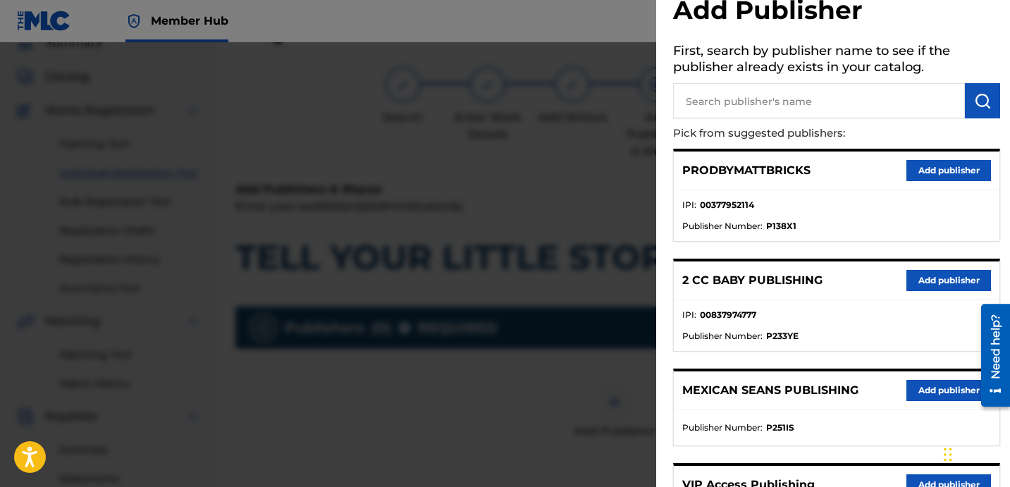
click at [787, 101] on input "text" at bounding box center [819, 100] width 292 height 35
paste input "[PERSON_NAME]"
type input "[PERSON_NAME]"
click at [982, 95] on img "submit" at bounding box center [982, 100] width 17 height 17
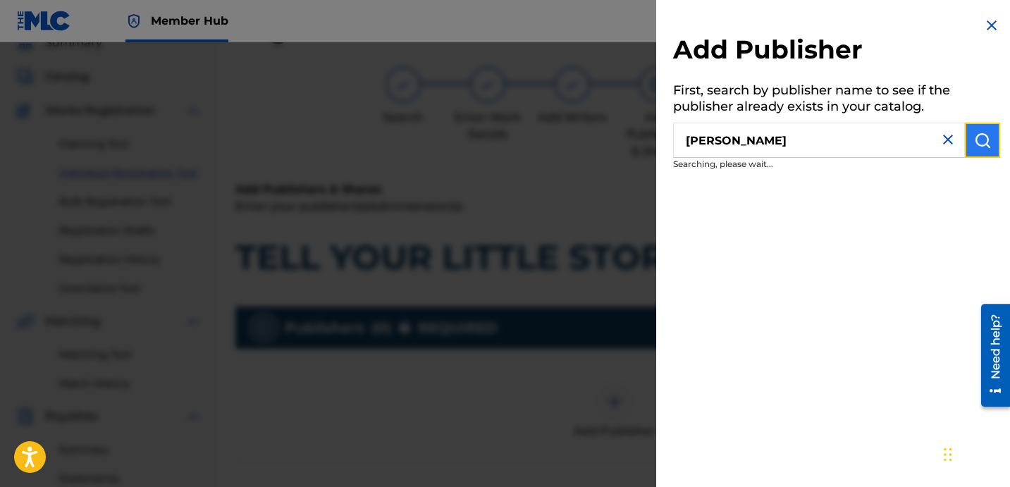
scroll to position [0, 0]
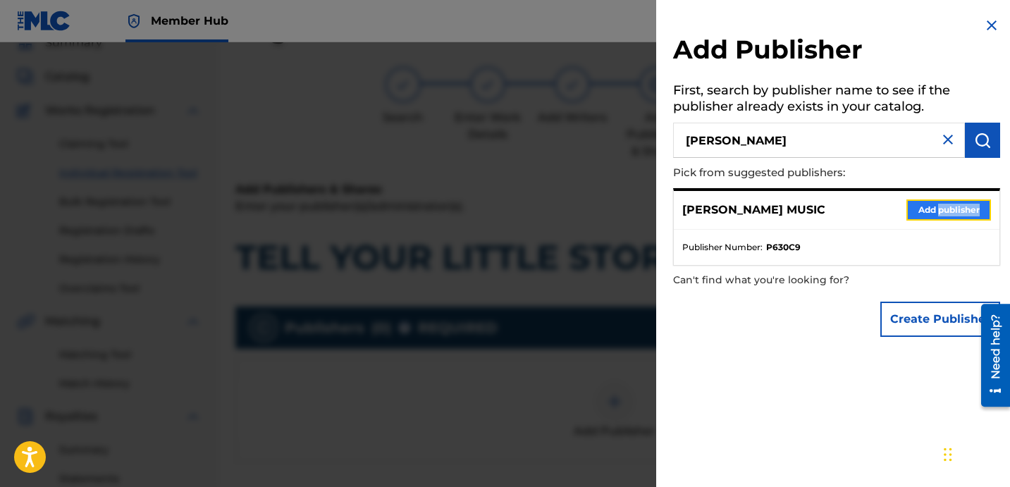
click at [942, 210] on button "Add publisher" at bounding box center [948, 209] width 85 height 21
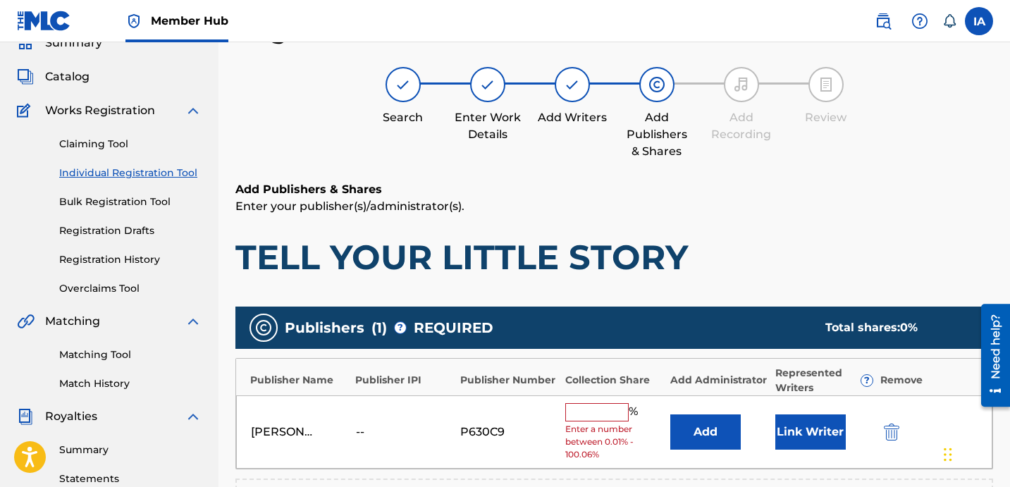
click at [599, 415] on input "text" at bounding box center [596, 412] width 63 height 18
type input "50"
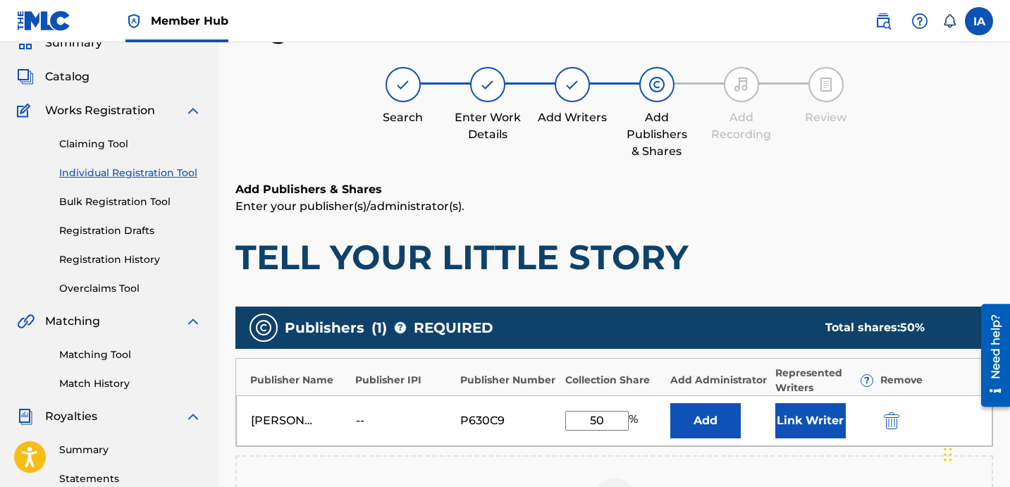
drag, startPoint x: 622, startPoint y: 416, endPoint x: 514, endPoint y: 375, distance: 115.3
click at [517, 381] on div "Publisher Name Publisher IPI Publisher Number Collection Share Add Administrato…" at bounding box center [614, 402] width 758 height 89
click at [712, 428] on button "Add" at bounding box center [705, 420] width 70 height 35
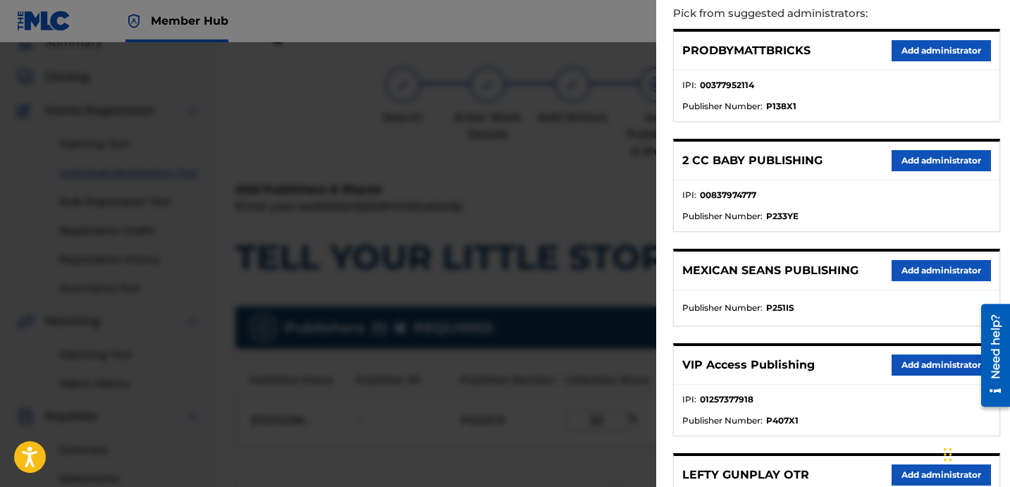
scroll to position [257, 0]
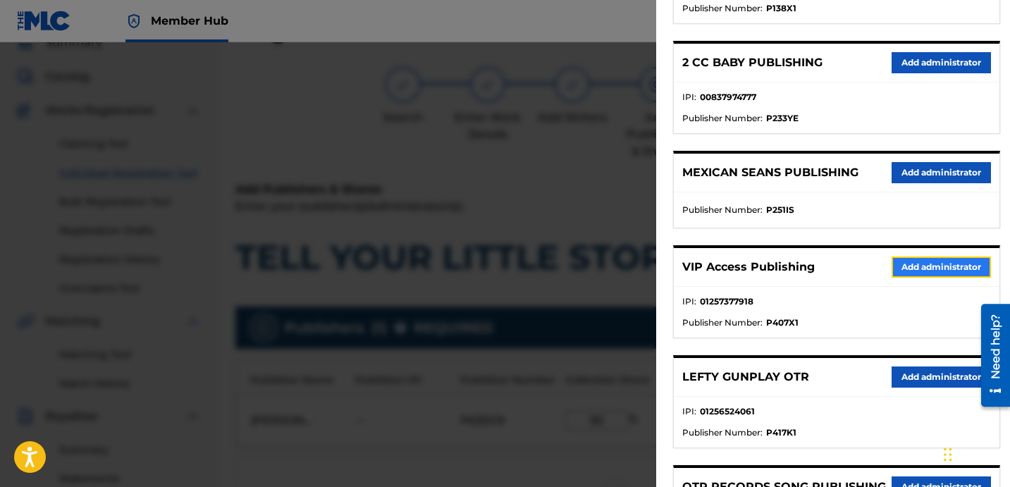
click at [892, 262] on button "Add administrator" at bounding box center [941, 267] width 99 height 21
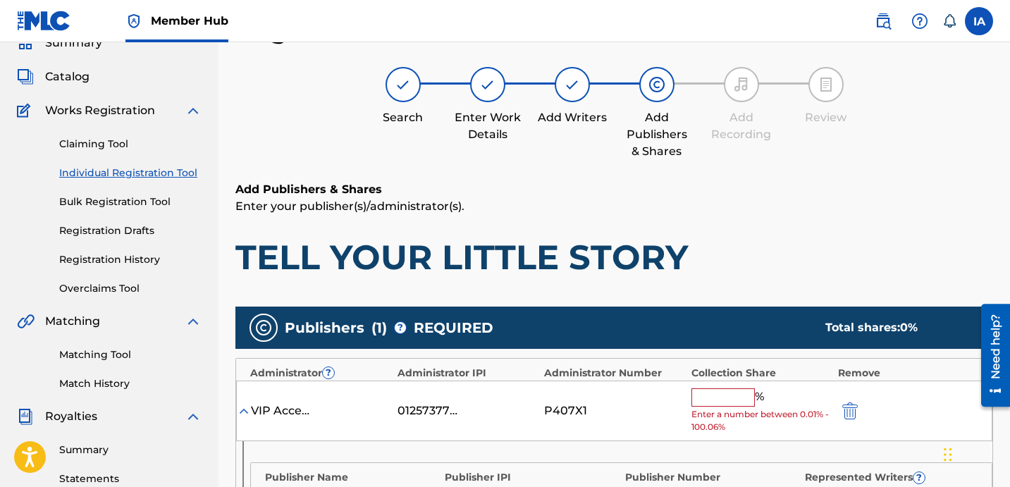
click at [739, 395] on input "text" at bounding box center [722, 397] width 63 height 18
paste input "50"
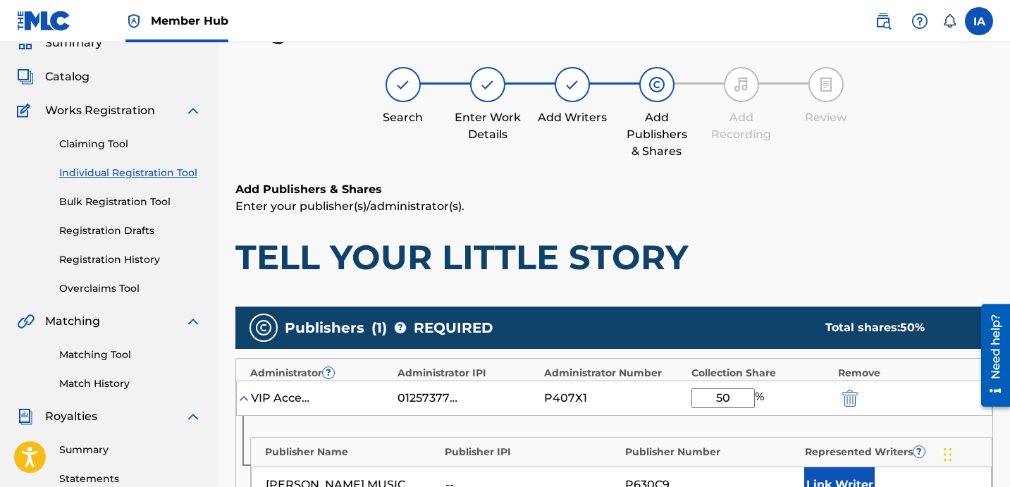
type input "50"
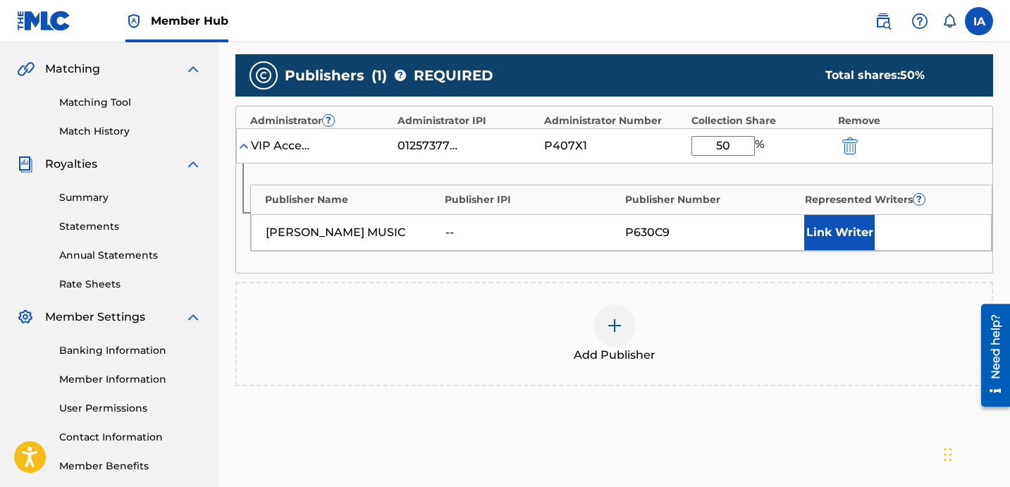
scroll to position [335, 0]
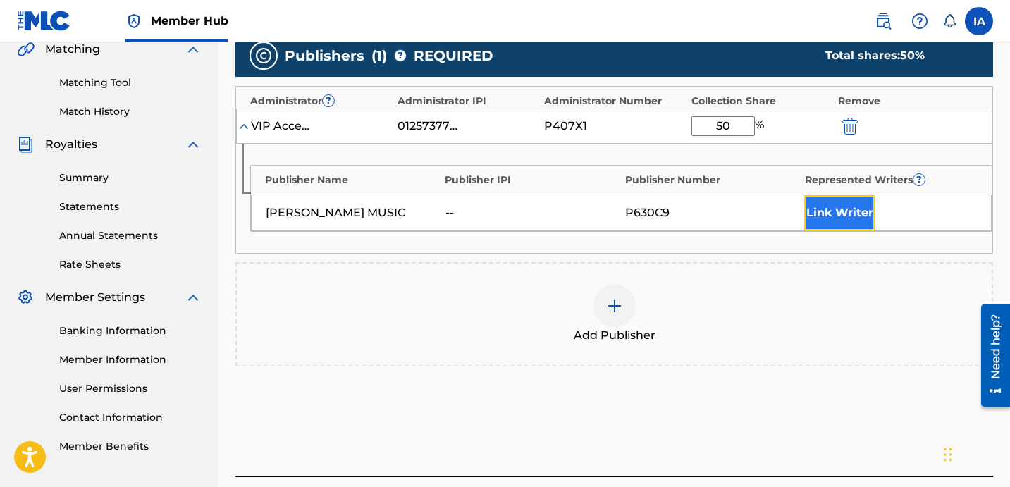
click at [856, 211] on button "Link Writer" at bounding box center [839, 212] width 70 height 35
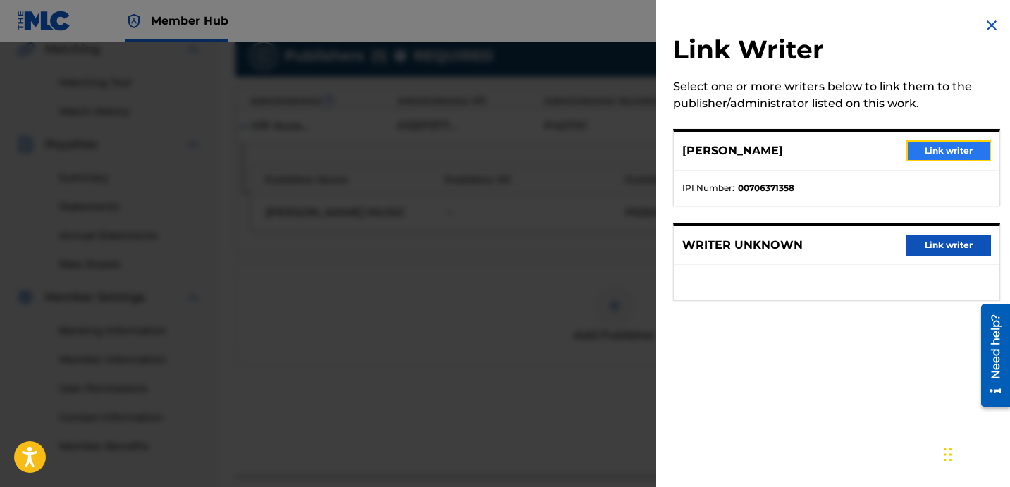
click at [932, 154] on button "Link writer" at bounding box center [948, 150] width 85 height 21
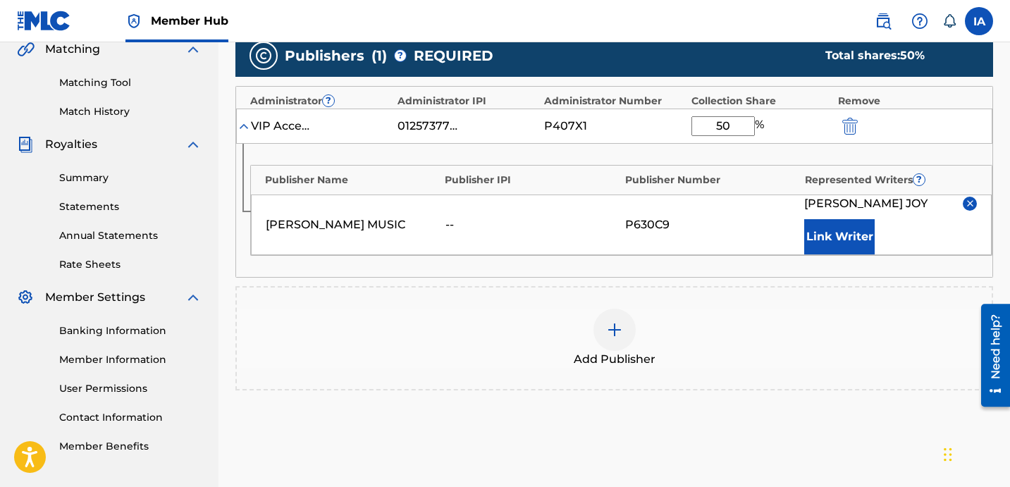
click at [732, 213] on div "[PERSON_NAME] MUSIC -- P630C9 [PERSON_NAME] Link Writer" at bounding box center [621, 225] width 741 height 61
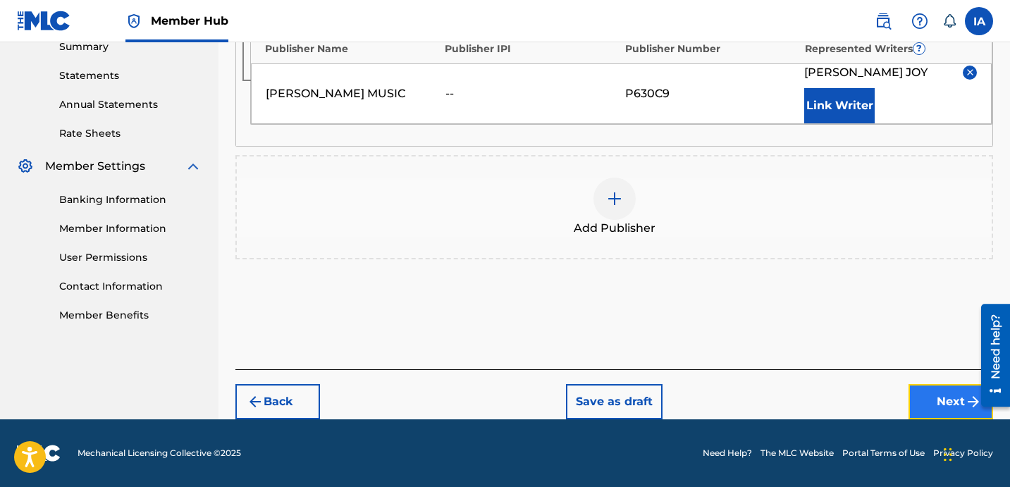
click at [921, 387] on button "Next" at bounding box center [950, 401] width 85 height 35
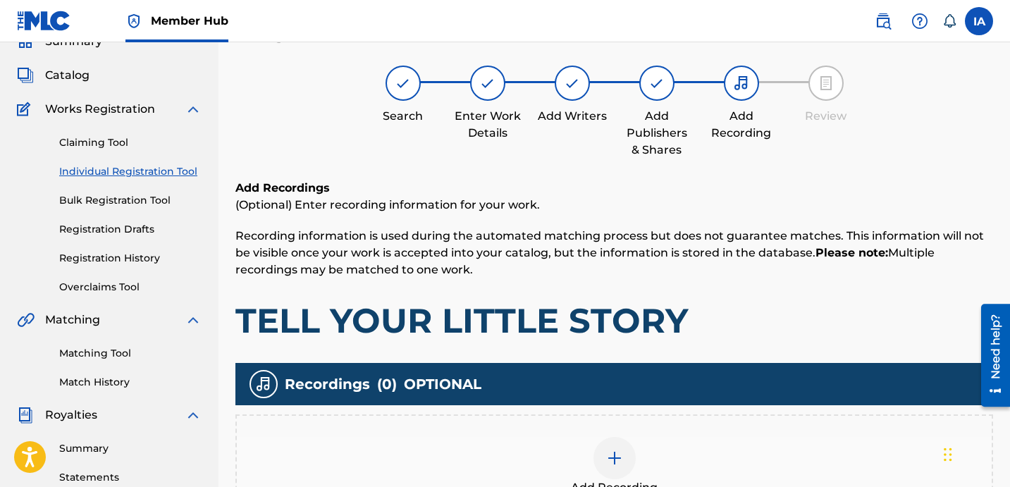
scroll to position [63, 0]
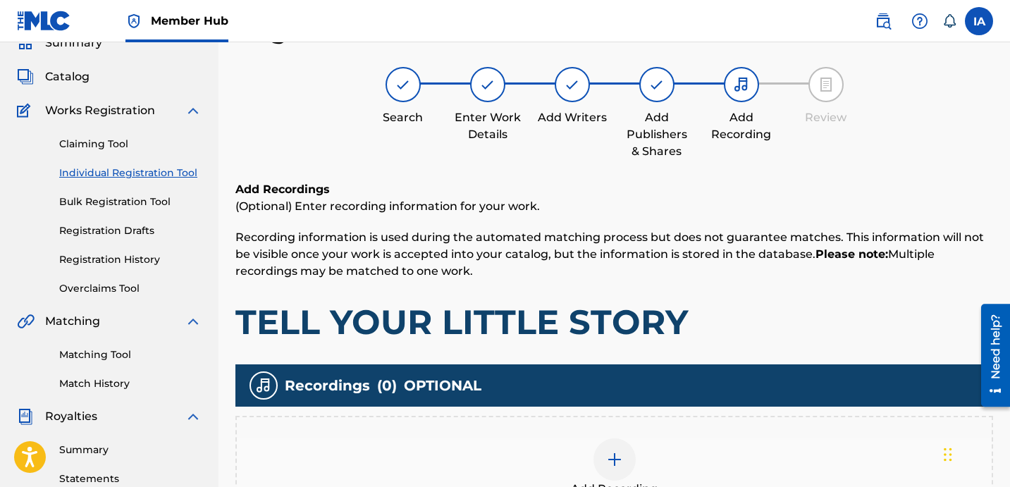
click at [648, 447] on div "Add Recording" at bounding box center [614, 467] width 755 height 59
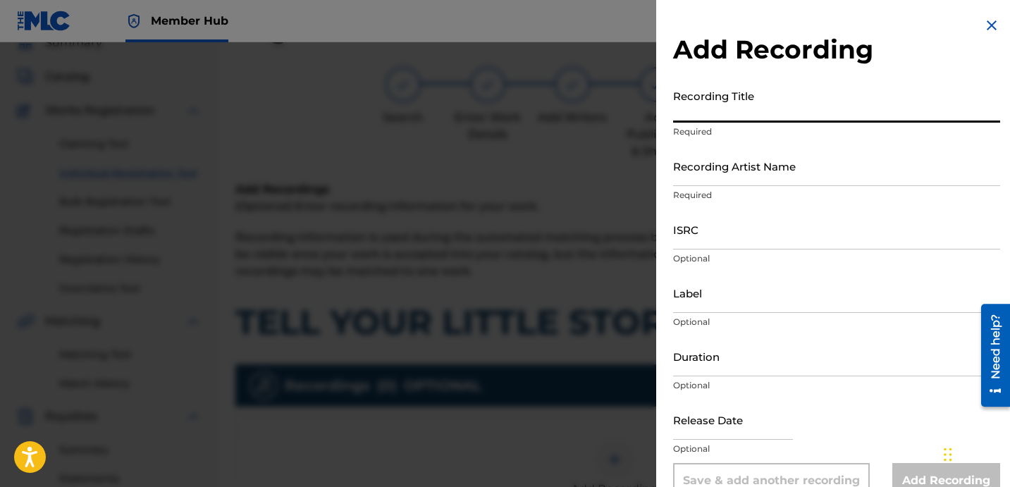
click at [727, 118] on input "Recording Title" at bounding box center [836, 102] width 327 height 40
paste input "TELL YOUR LITTLE STORY"
type input "TELL YOUR LITTLE STORY"
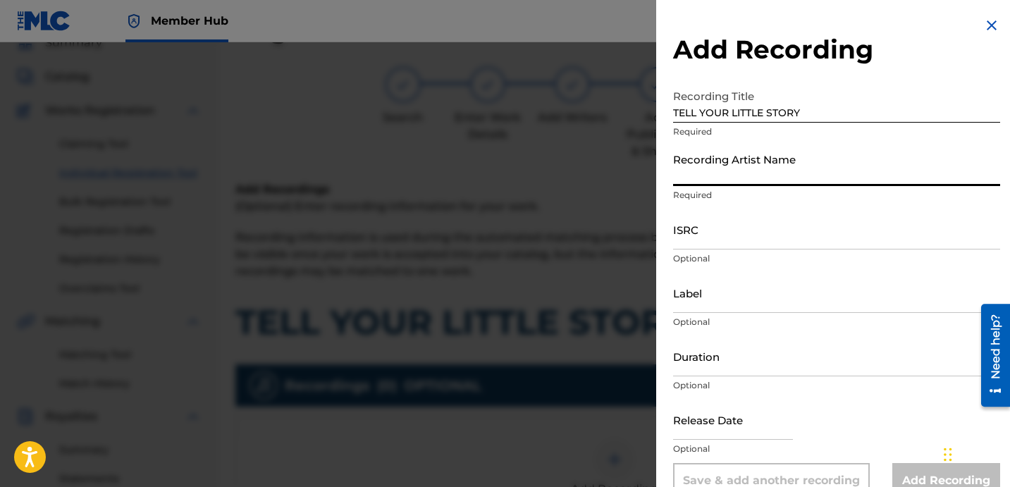
click at [772, 159] on input "Recording Artist Name" at bounding box center [836, 166] width 327 height 40
paste input "[PERSON_NAME]"
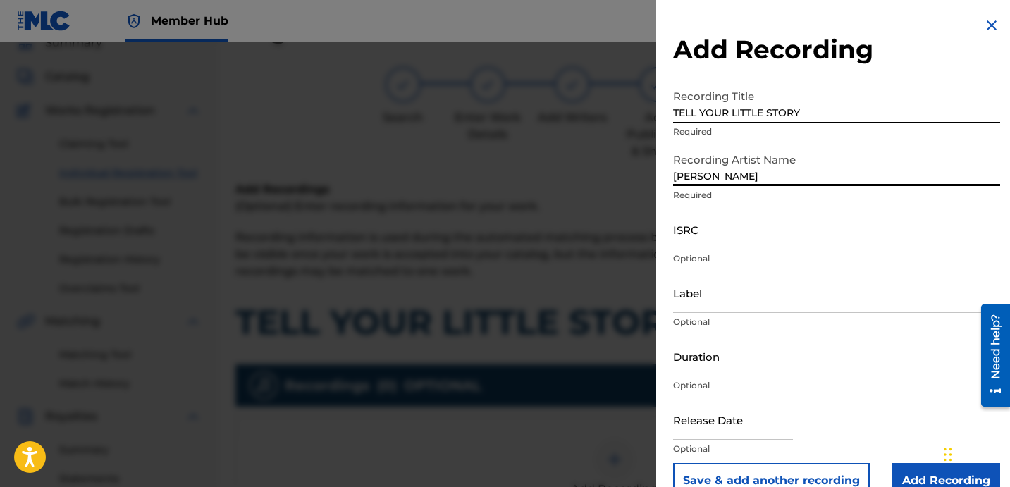
type input "[PERSON_NAME]"
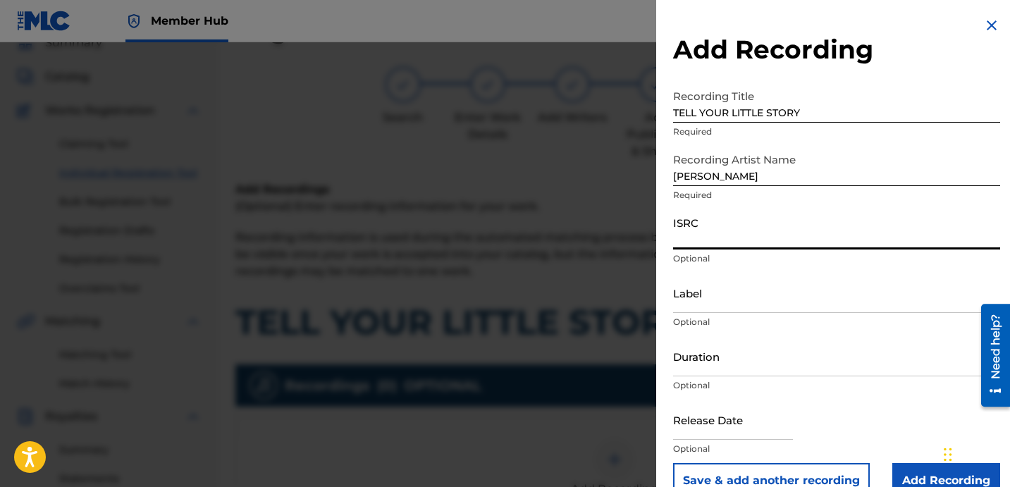
click at [703, 233] on input "ISRC" at bounding box center [836, 229] width 327 height 40
click at [724, 241] on input "ISRC" at bounding box center [836, 229] width 327 height 40
click at [723, 241] on input "ISRC" at bounding box center [836, 229] width 327 height 40
paste input "USBAE1307341"
type input "USBAE1307341"
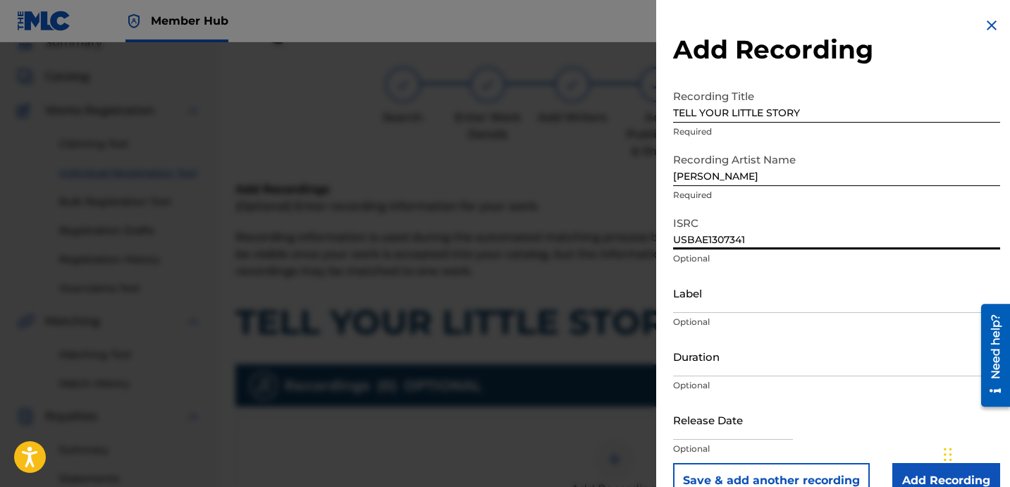
drag, startPoint x: 772, startPoint y: 179, endPoint x: 658, endPoint y: 144, distance: 119.3
click at [703, 164] on input "[PERSON_NAME]" at bounding box center [836, 166] width 327 height 40
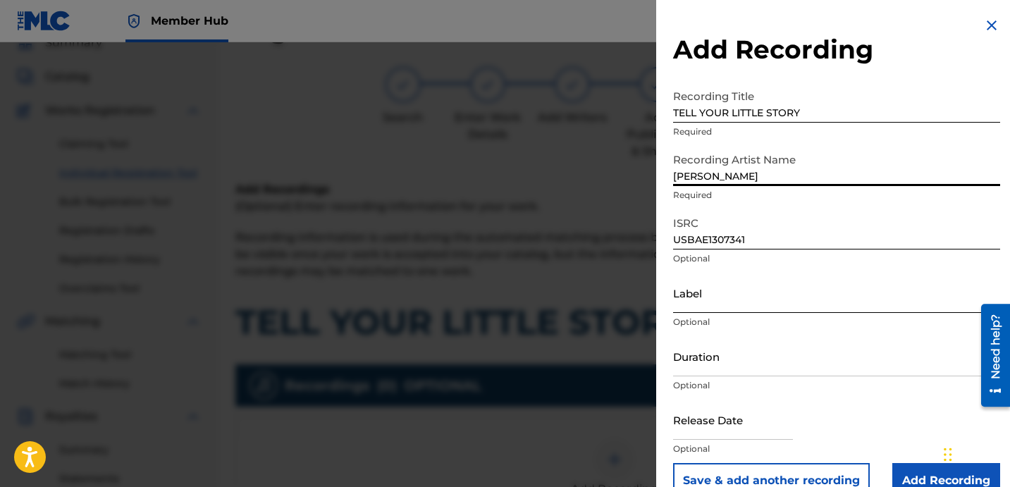
click at [758, 292] on input "Label" at bounding box center [836, 293] width 327 height 40
paste input "[PERSON_NAME]"
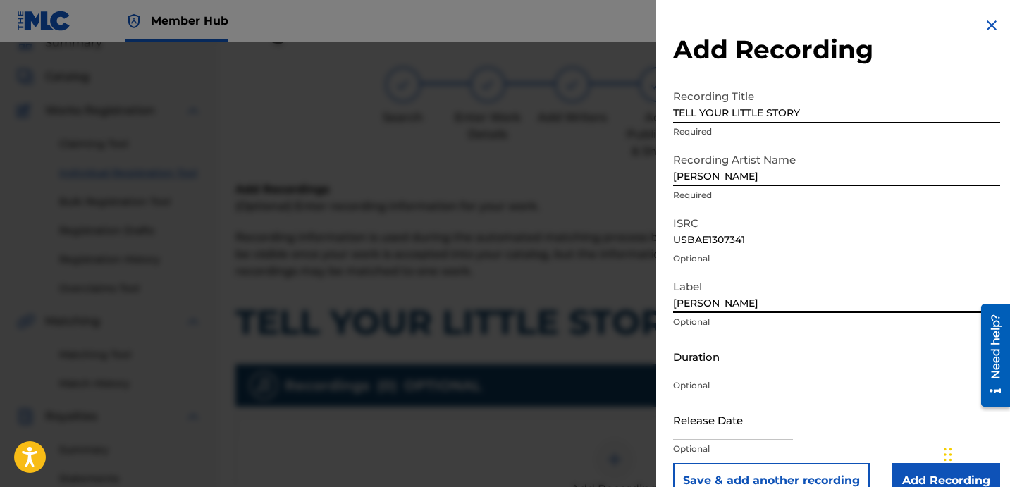
type input "[PERSON_NAME]"
click at [734, 363] on input "Duration" at bounding box center [836, 356] width 327 height 40
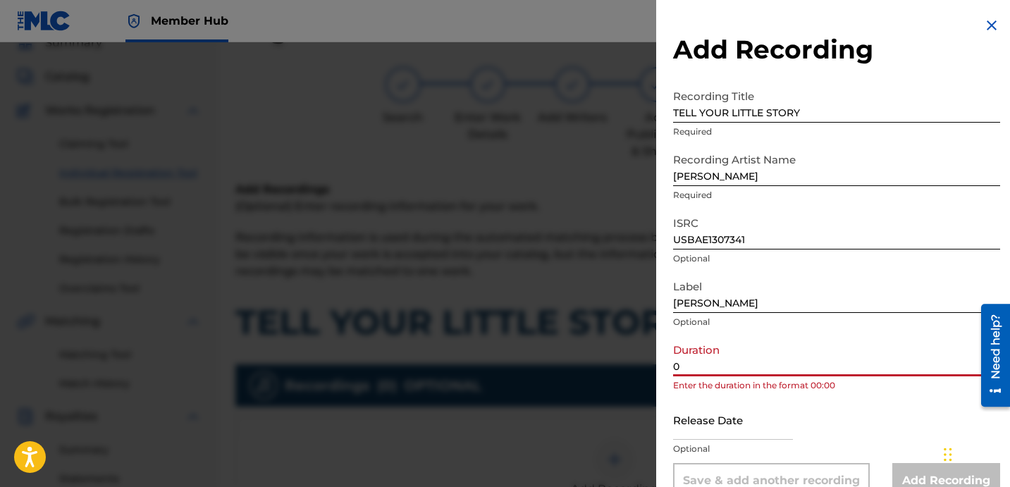
paste input "4:38"
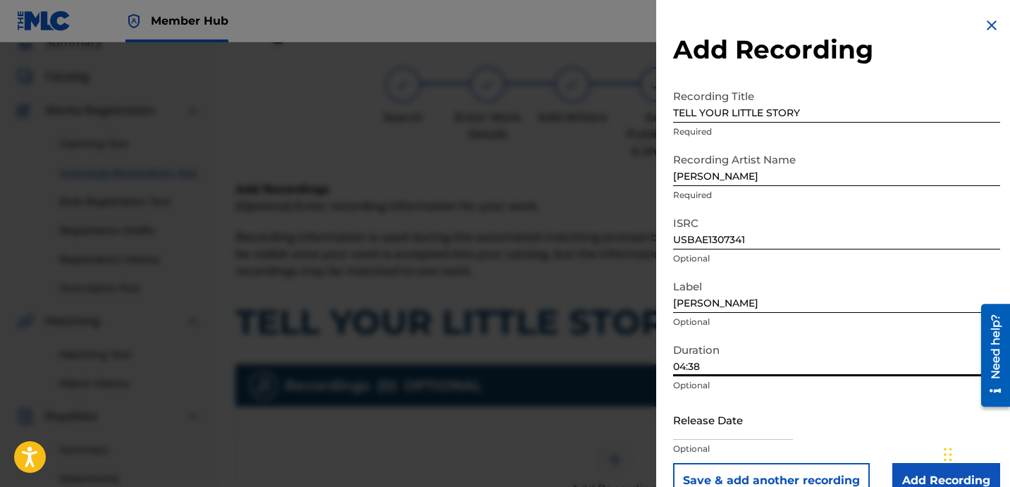
click at [751, 364] on input "04:38" at bounding box center [836, 356] width 327 height 40
type input "04:38"
click at [913, 470] on input "Add Recording" at bounding box center [946, 480] width 108 height 35
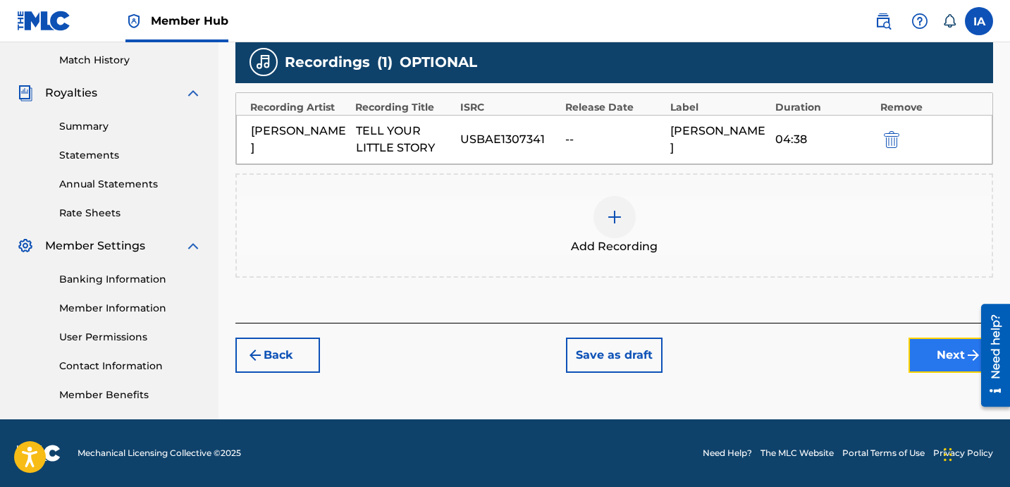
click at [919, 354] on button "Next" at bounding box center [950, 355] width 85 height 35
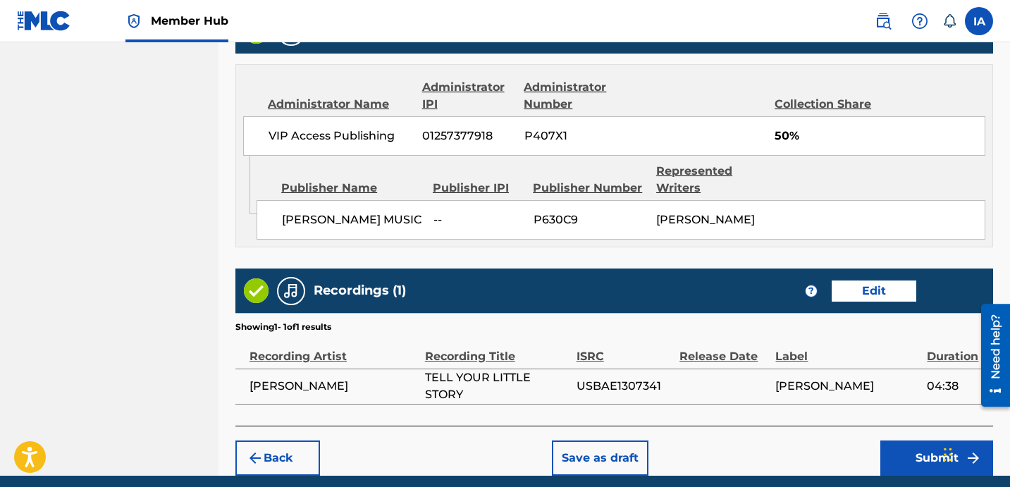
scroll to position [806, 0]
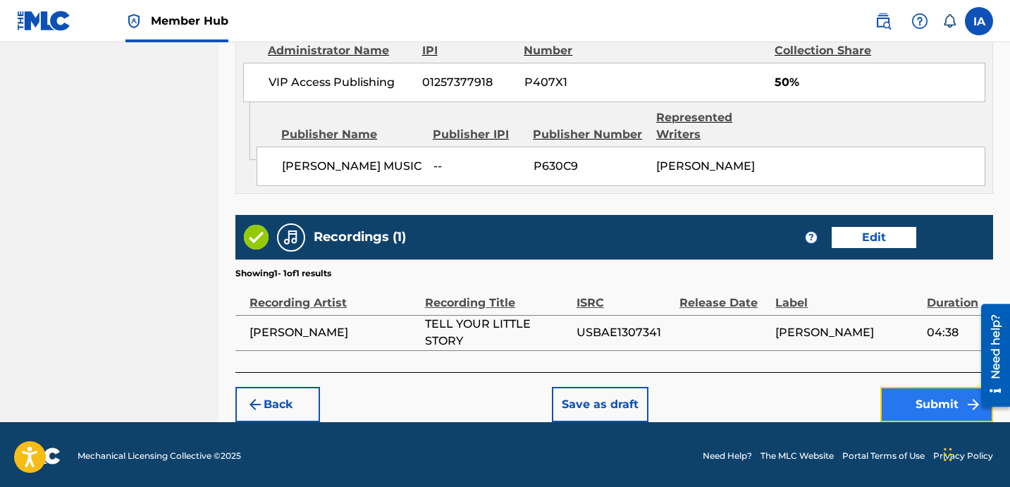
click at [910, 392] on button "Submit" at bounding box center [936, 404] width 113 height 35
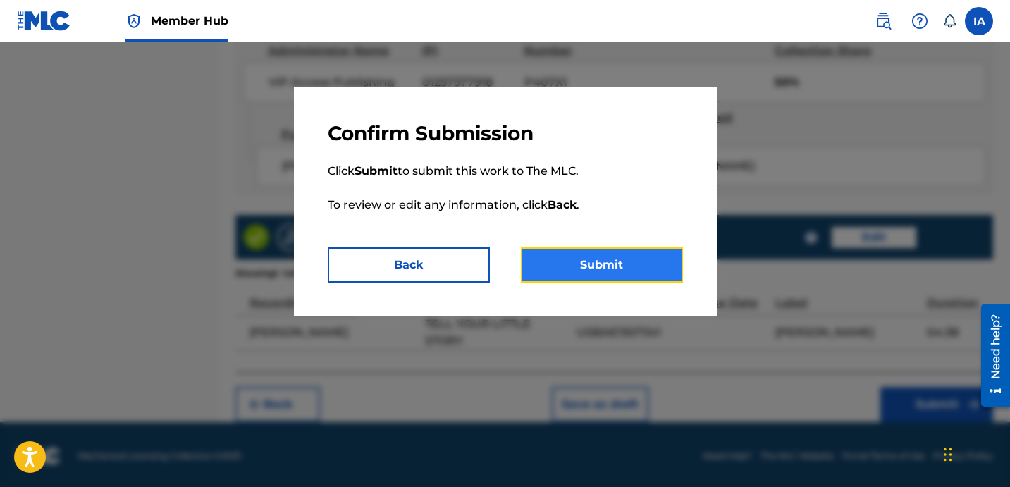
click at [654, 266] on button "Submit" at bounding box center [602, 264] width 162 height 35
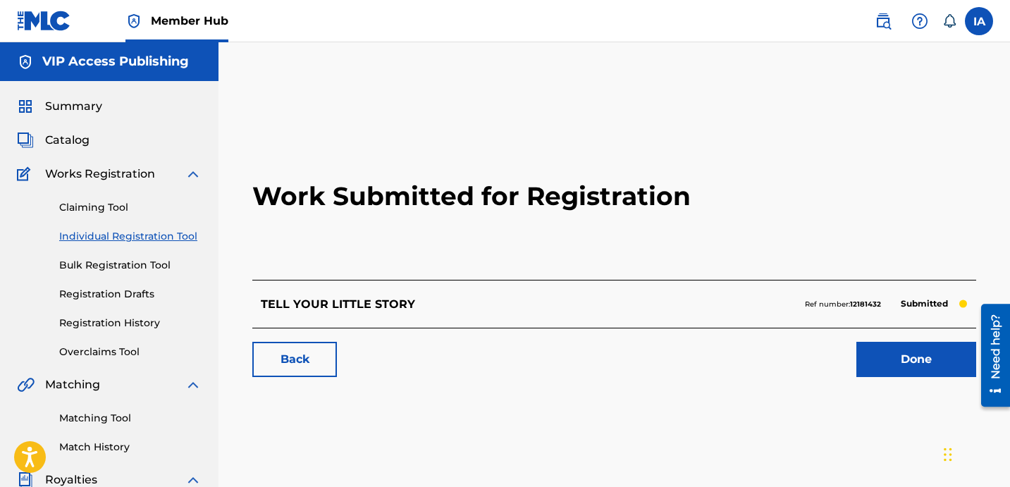
click at [528, 247] on h2 "Work Submitted for Registration" at bounding box center [614, 196] width 724 height 167
click at [171, 248] on div "Claiming Tool Individual Registration Tool Bulk Registration Tool Registration …" at bounding box center [109, 271] width 185 height 177
click at [167, 240] on link "Individual Registration Tool" at bounding box center [130, 236] width 142 height 15
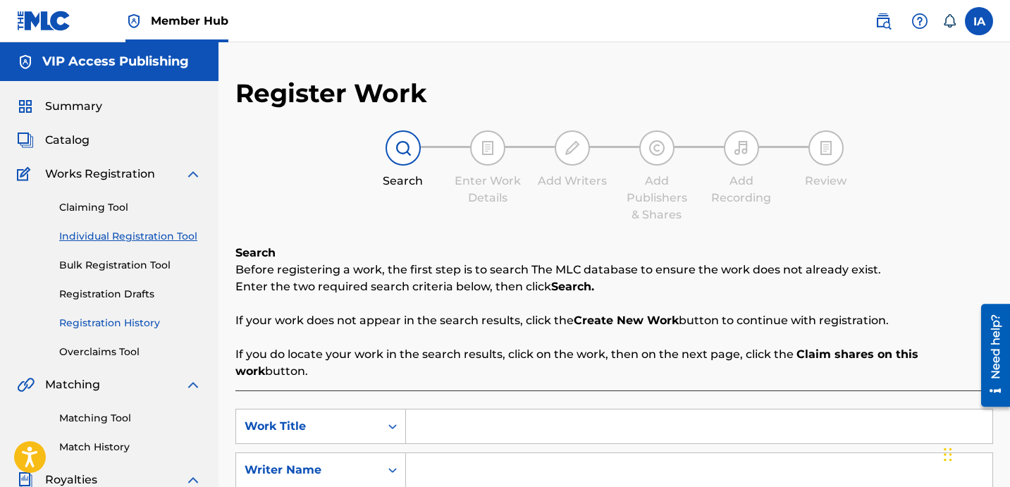
click at [139, 318] on link "Registration History" at bounding box center [130, 323] width 142 height 15
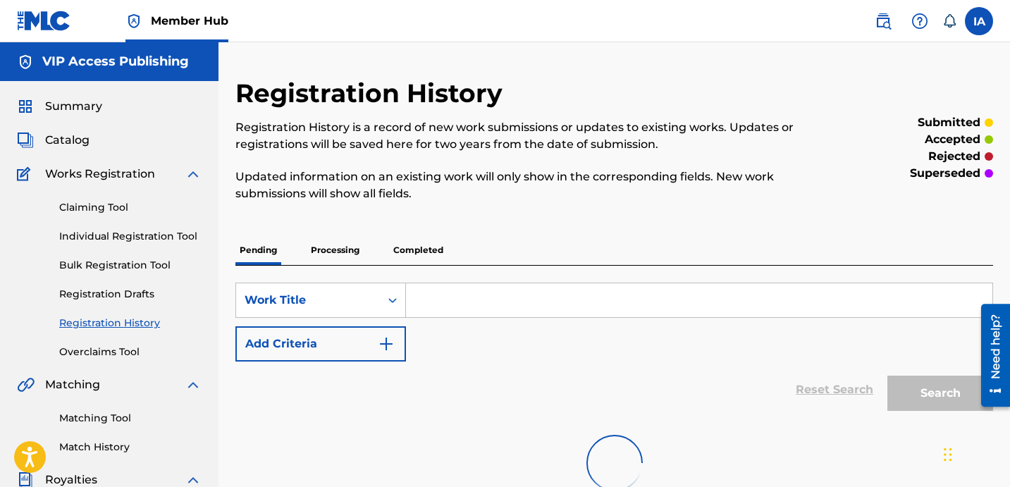
click at [498, 210] on div "Registration History Registration History is a record of new work submissions o…" at bounding box center [527, 148] width 584 height 141
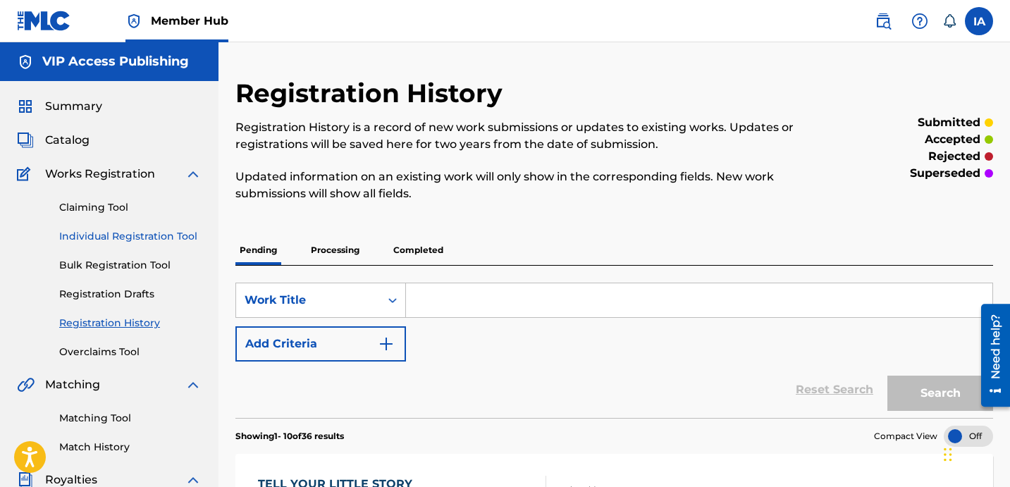
click at [154, 240] on link "Individual Registration Tool" at bounding box center [130, 236] width 142 height 15
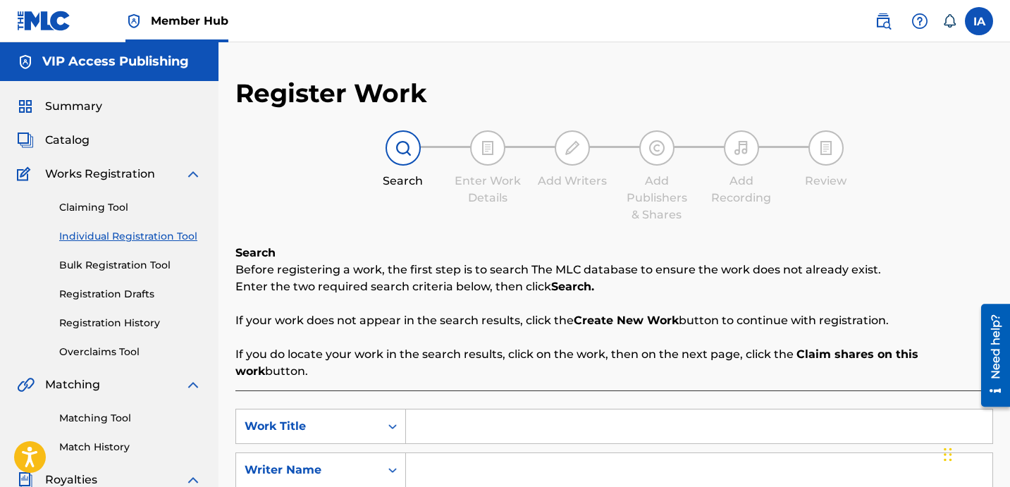
click at [517, 409] on input "Search Form" at bounding box center [699, 426] width 586 height 34
click at [545, 414] on input "Search Form" at bounding box center [699, 426] width 586 height 34
paste input "TO YOUR LEVEL"
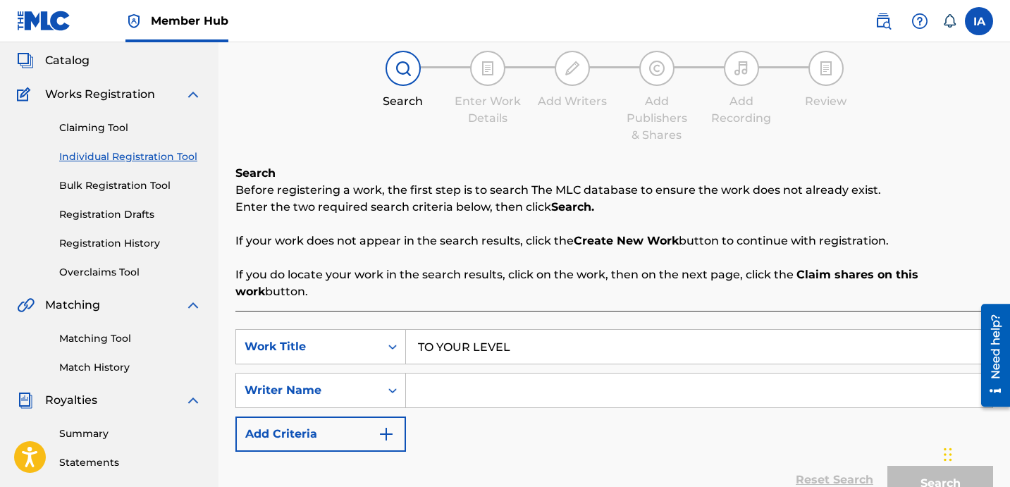
scroll to position [226, 0]
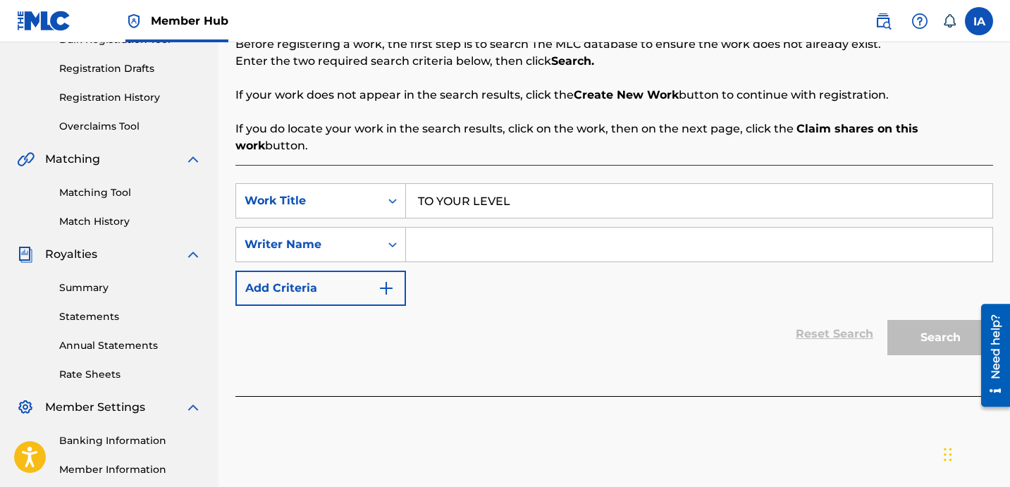
type input "TO YOUR LEVEL"
click at [626, 228] on input "Search Form" at bounding box center [699, 245] width 586 height 34
paste input "[PERSON_NAME]"
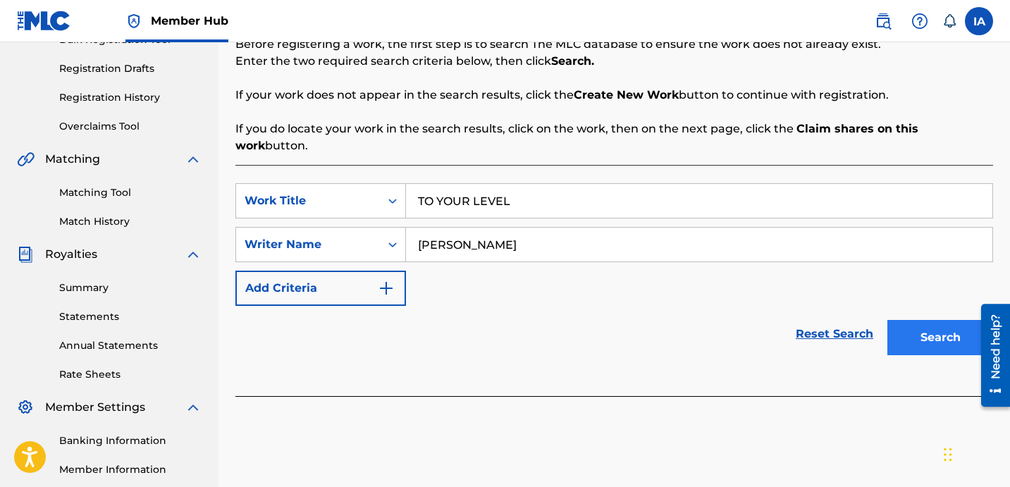
type input "[PERSON_NAME]"
click at [918, 326] on button "Search" at bounding box center [940, 337] width 106 height 35
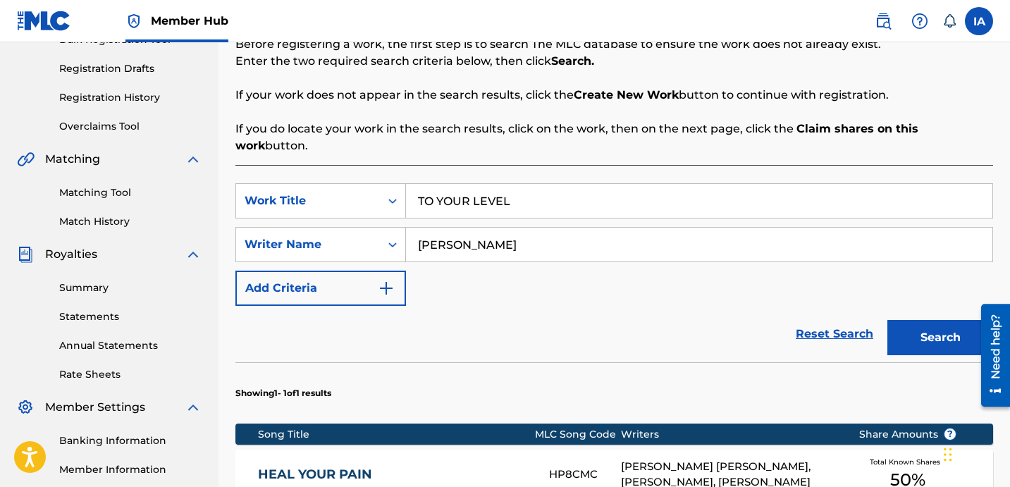
click at [541, 306] on div "Reset Search Search" at bounding box center [614, 334] width 758 height 56
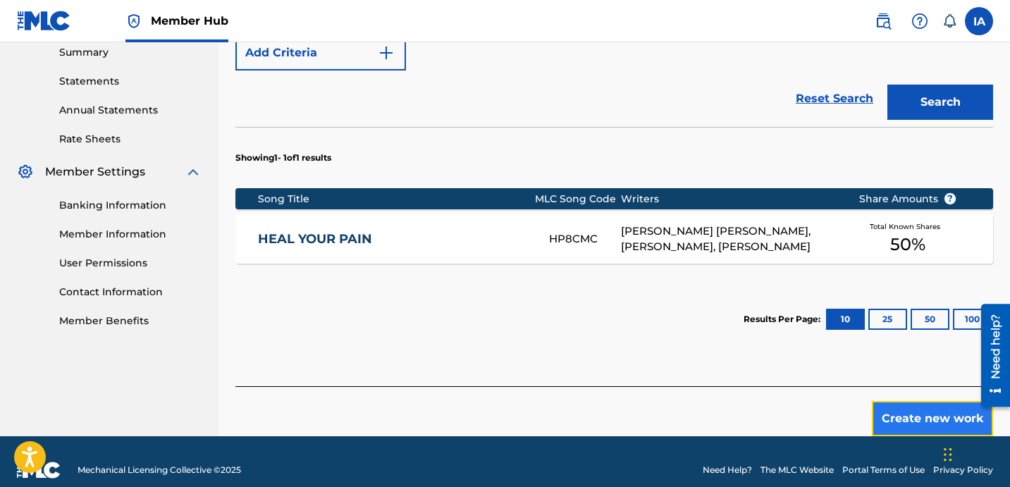
click at [913, 401] on button "Create new work" at bounding box center [932, 418] width 121 height 35
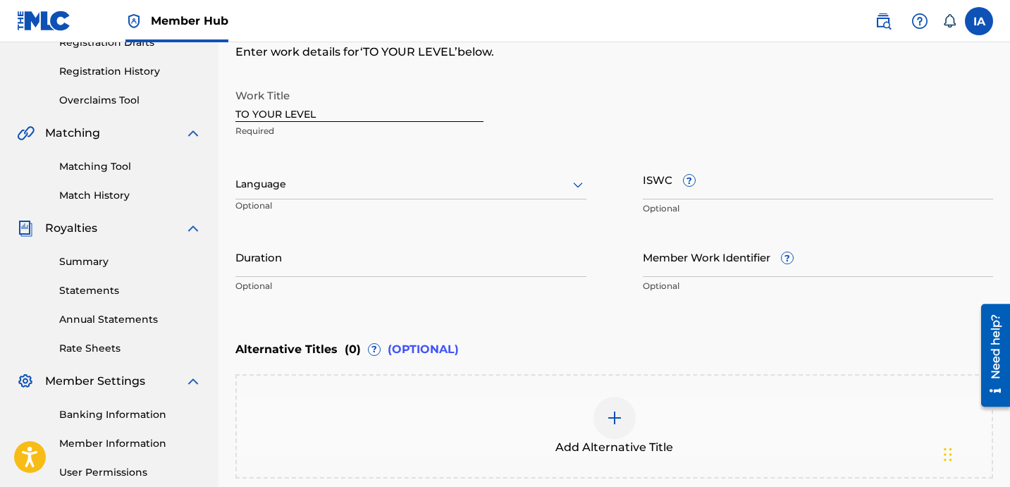
scroll to position [245, 0]
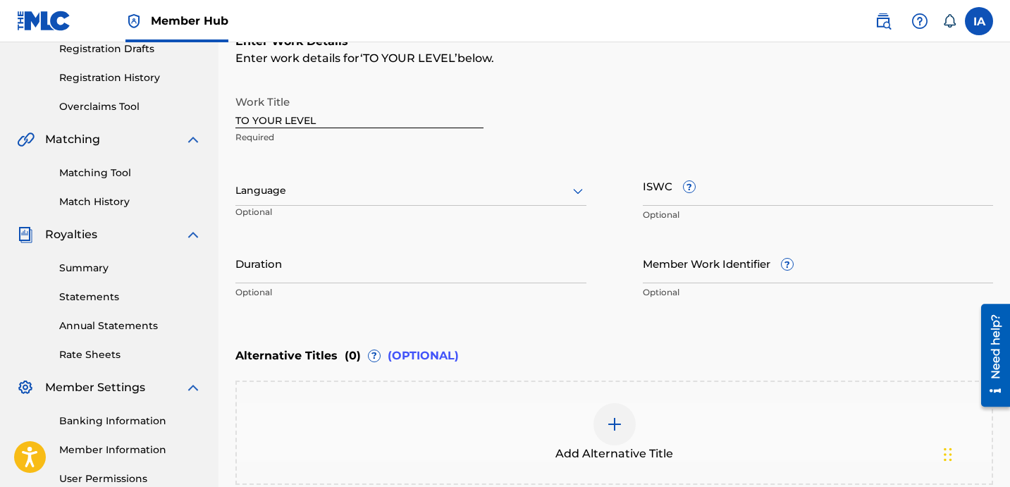
click at [348, 193] on div at bounding box center [410, 191] width 351 height 18
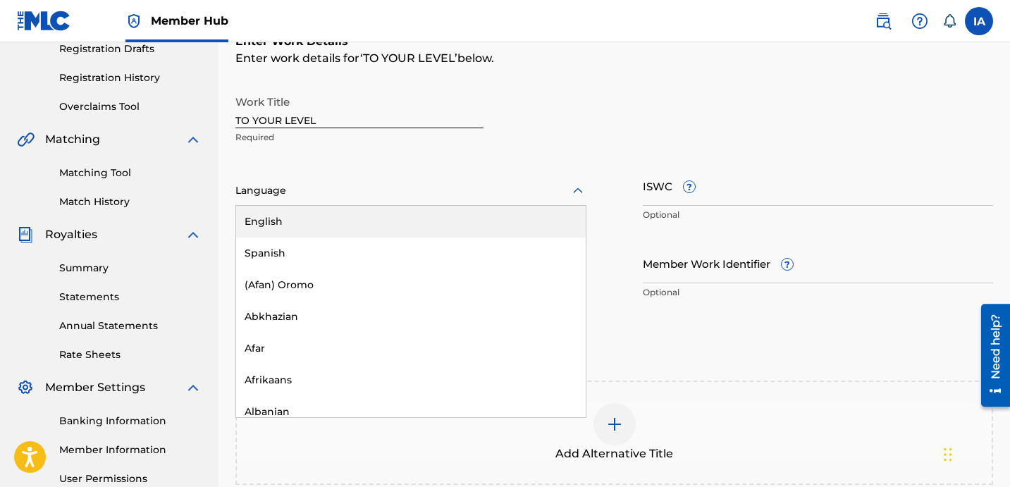
click at [378, 211] on div "English" at bounding box center [411, 222] width 350 height 32
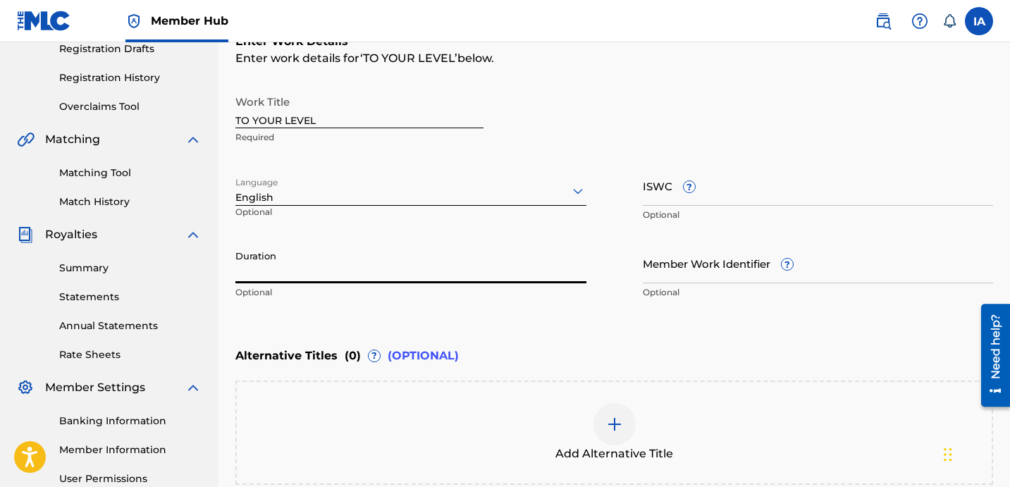
click at [374, 274] on input "Duration" at bounding box center [410, 263] width 351 height 40
paste input "3:39"
type input "03:39"
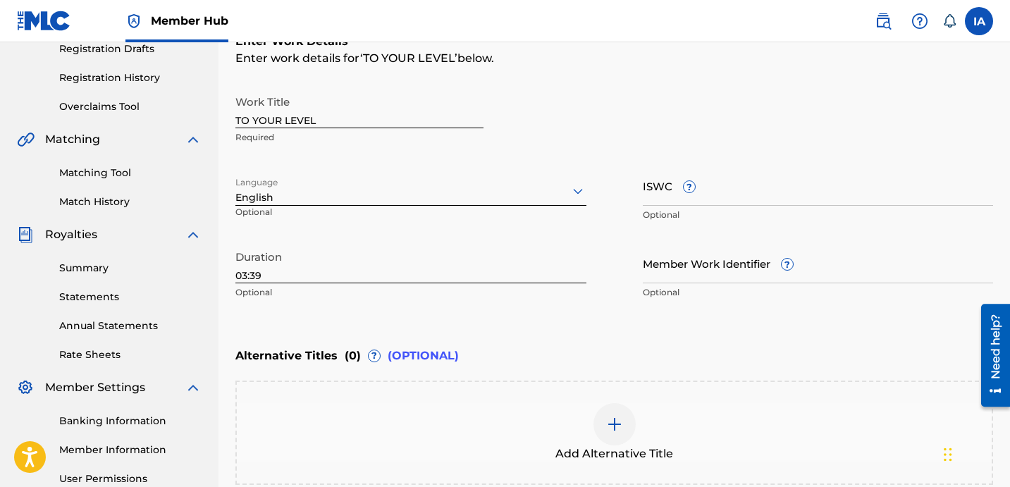
click at [612, 329] on div "Enter Work Details Enter work details for ‘ TO YOUR LEVEL ’ below. Work Title T…" at bounding box center [614, 169] width 758 height 341
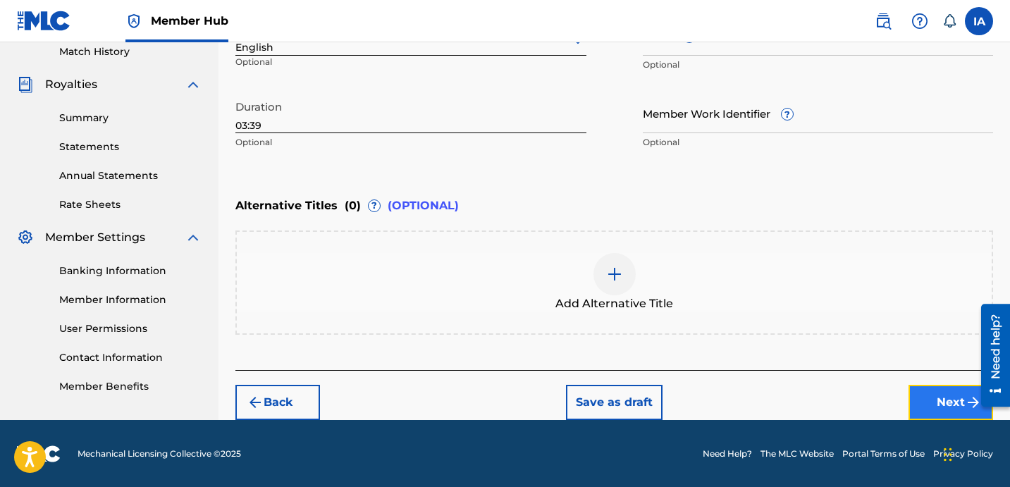
click at [925, 393] on button "Next" at bounding box center [950, 402] width 85 height 35
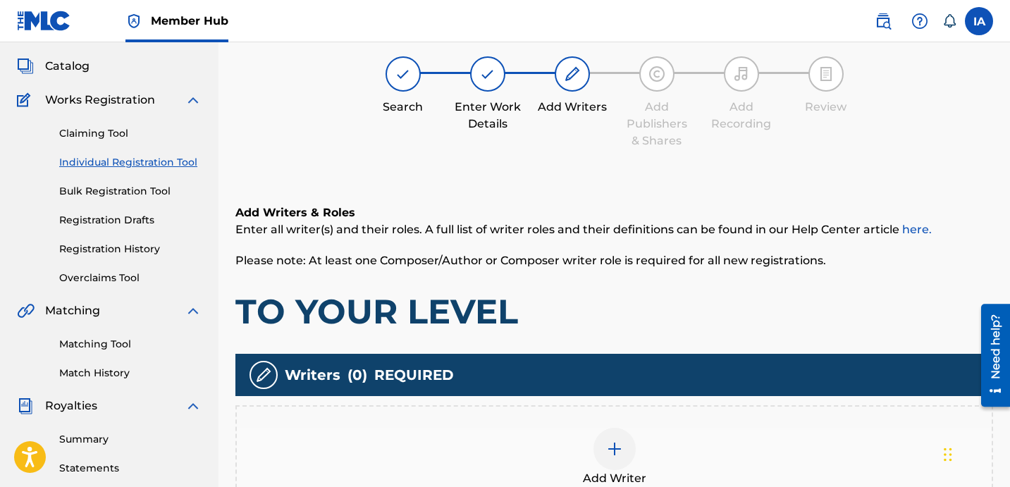
scroll to position [63, 0]
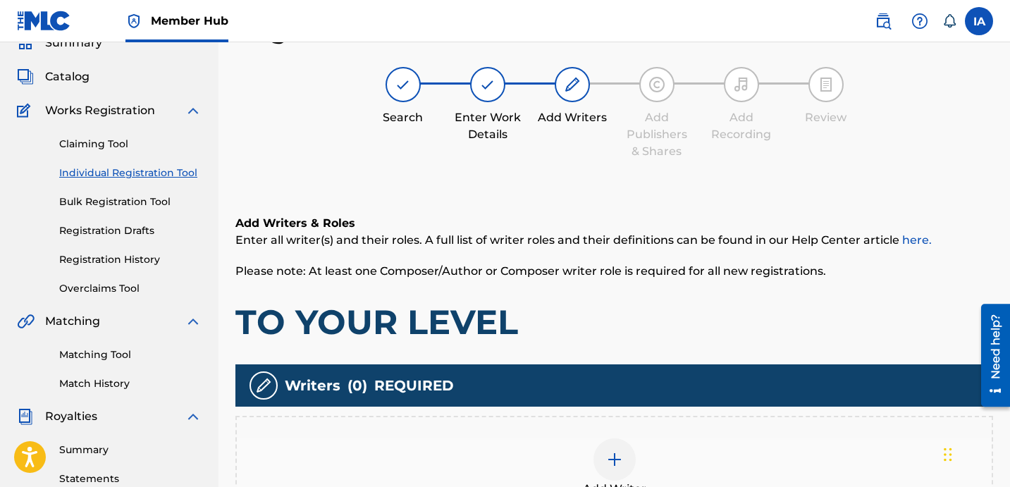
click at [743, 307] on h1 "TO YOUR LEVEL" at bounding box center [614, 322] width 758 height 42
click at [696, 300] on div "Add Writers & Roles Enter all writer(s) and their roles. A full list of writer …" at bounding box center [614, 279] width 758 height 128
click at [641, 304] on h1 "TO YOUR LEVEL" at bounding box center [614, 322] width 758 height 42
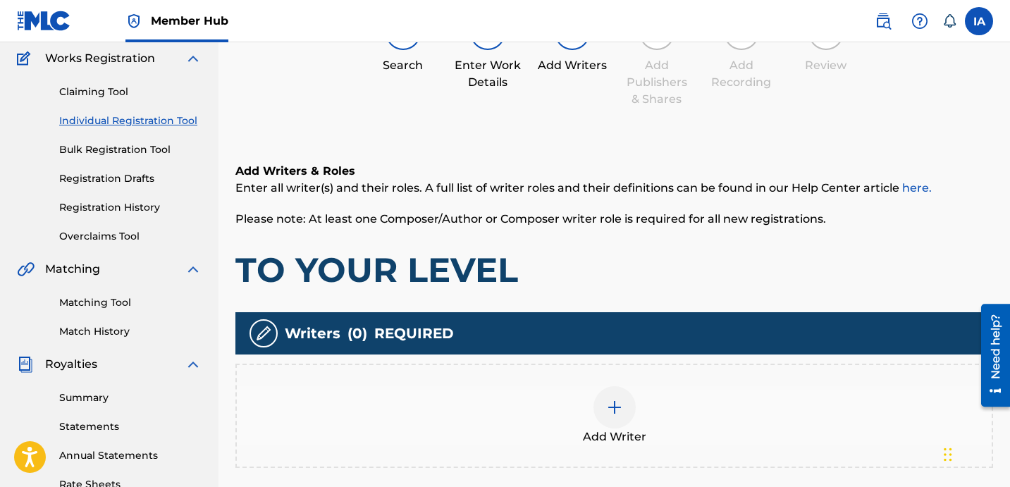
scroll to position [116, 0]
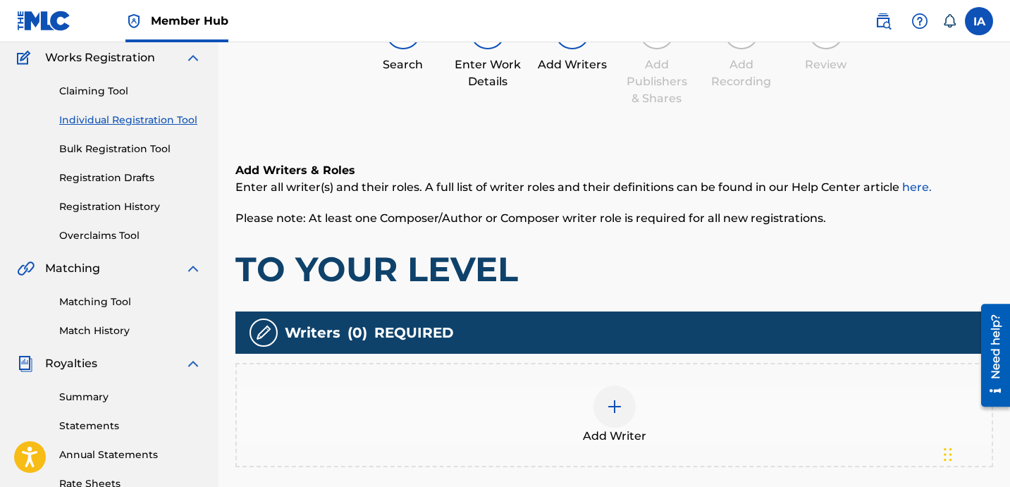
click at [658, 389] on div "Add Writer" at bounding box center [614, 415] width 755 height 59
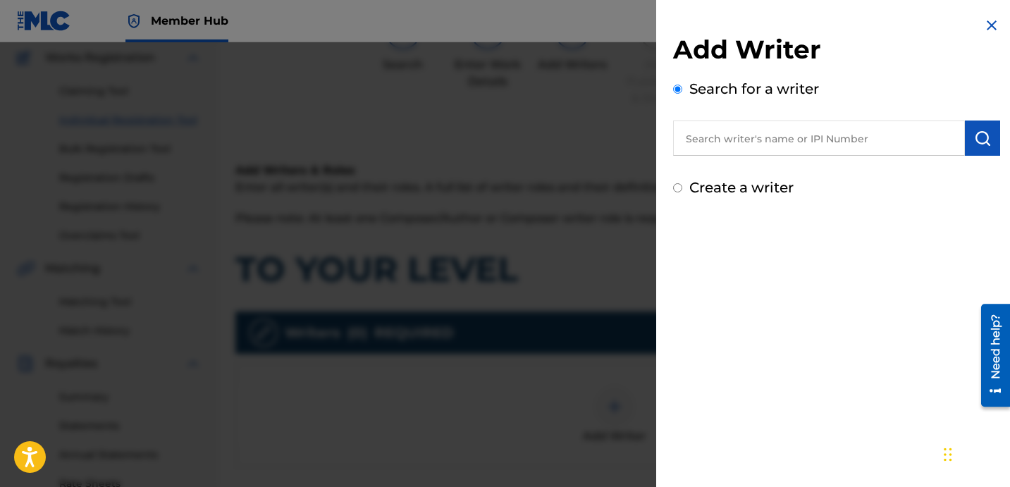
click at [790, 138] on input "text" at bounding box center [819, 138] width 292 height 35
paste input "[PERSON_NAME]"
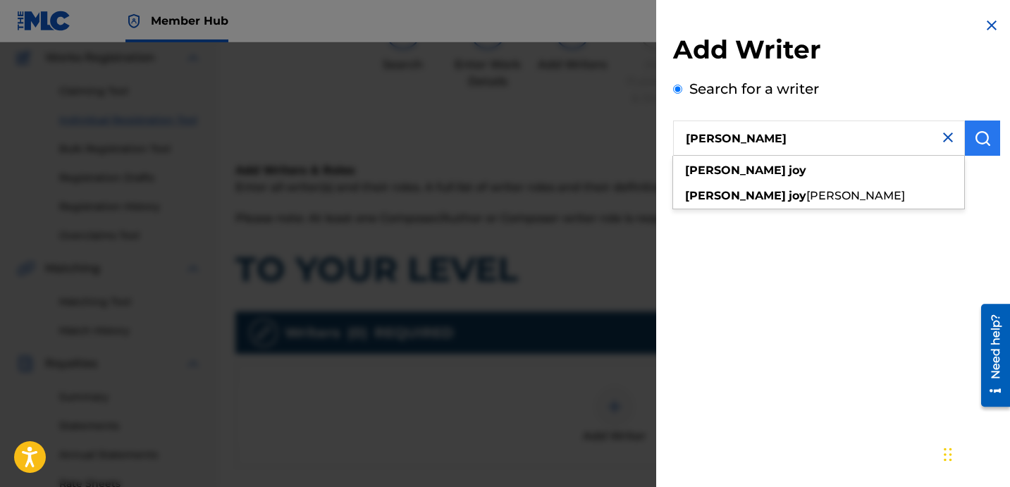
type input "[PERSON_NAME]"
click at [974, 144] on img "submit" at bounding box center [982, 138] width 17 height 17
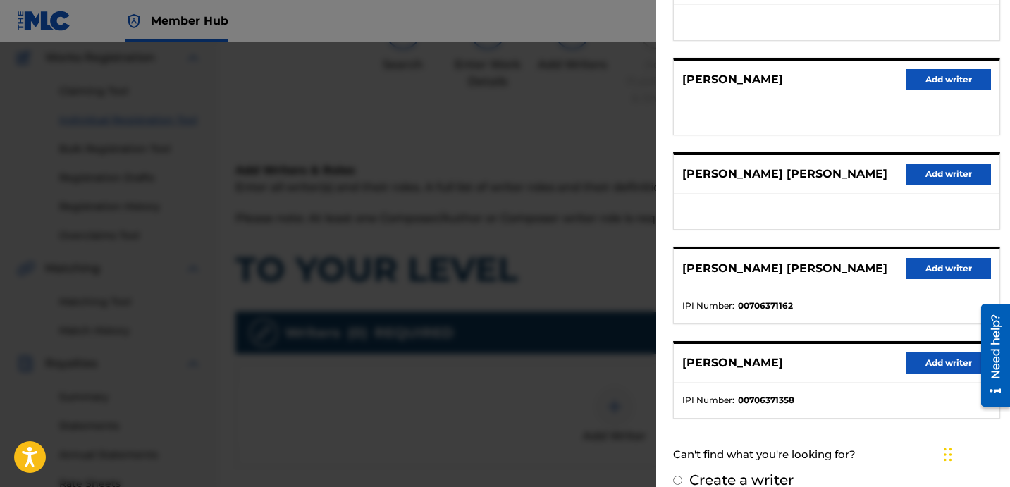
scroll to position [243, 0]
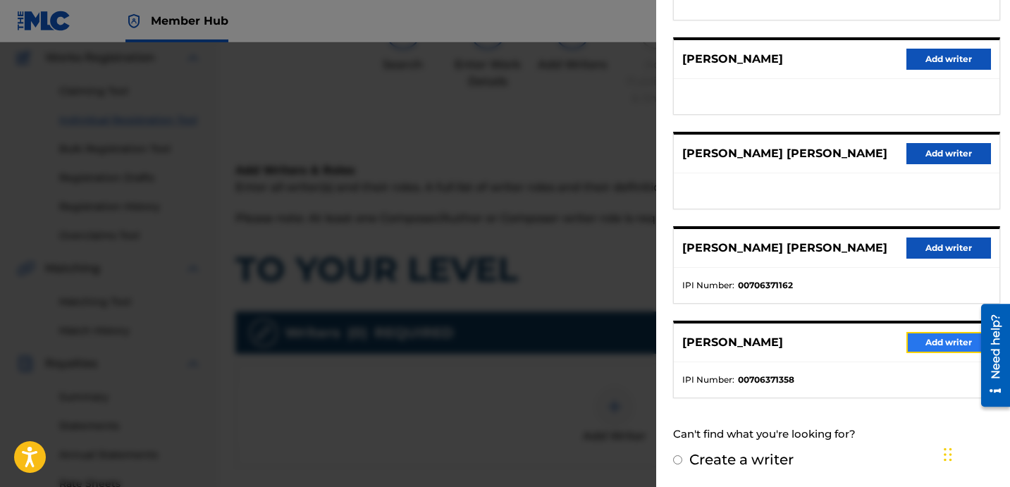
click at [918, 338] on button "Add writer" at bounding box center [948, 342] width 85 height 21
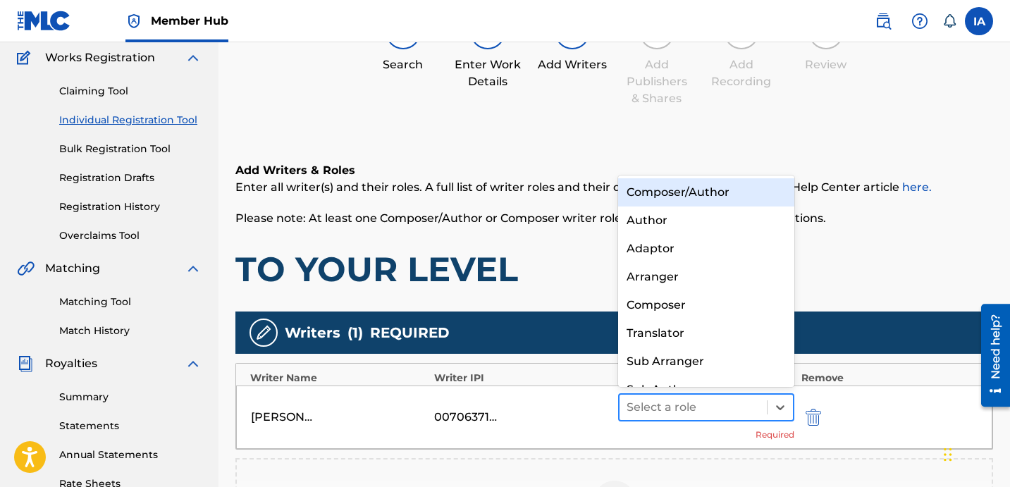
click at [729, 406] on div at bounding box center [693, 407] width 133 height 20
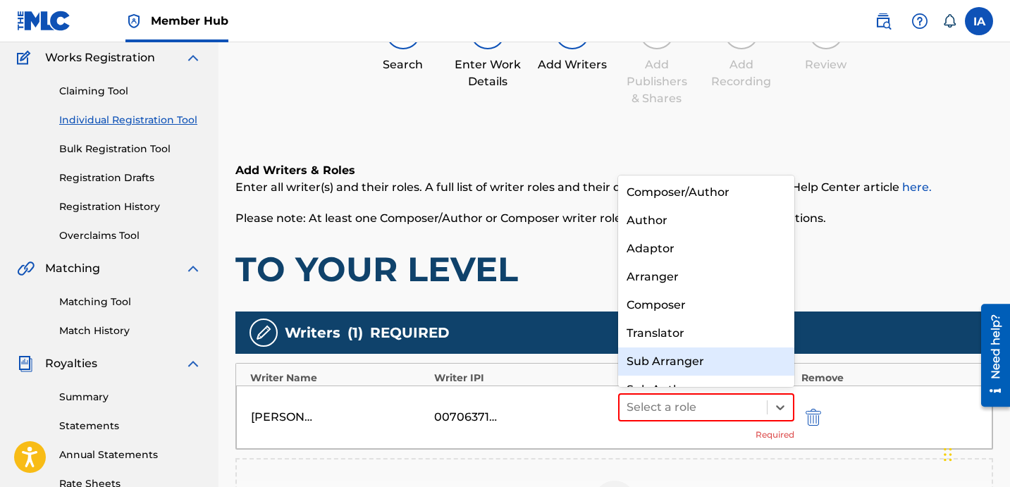
scroll to position [20, 0]
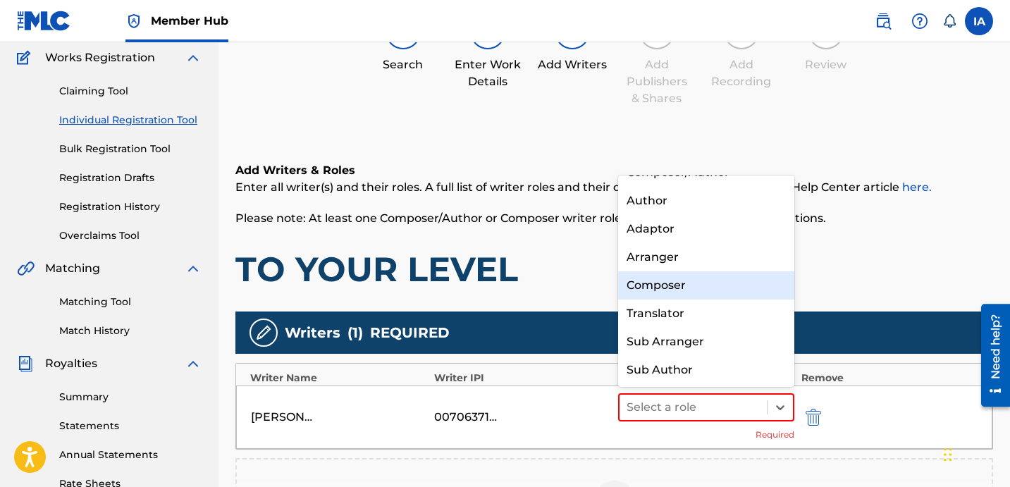
click at [692, 295] on div "Composer" at bounding box center [706, 285] width 176 height 28
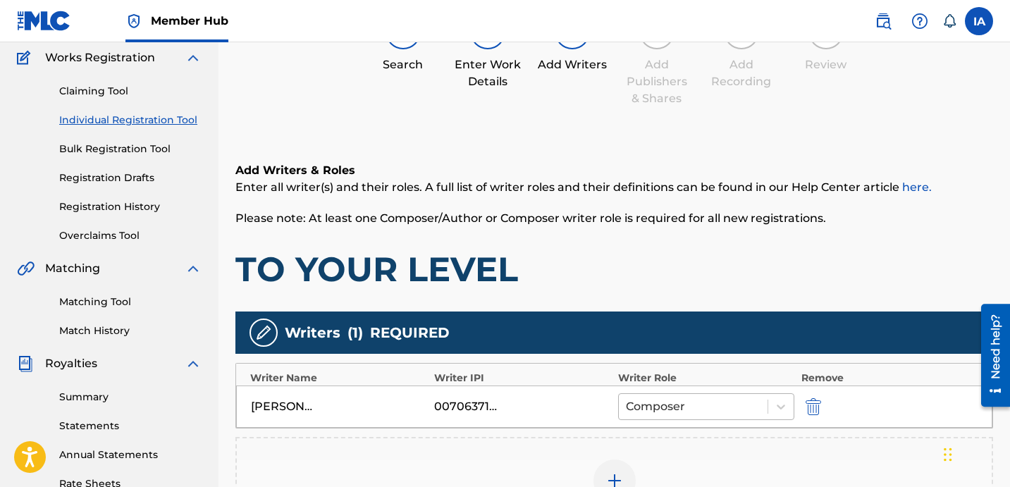
click at [742, 397] on div at bounding box center [693, 407] width 135 height 20
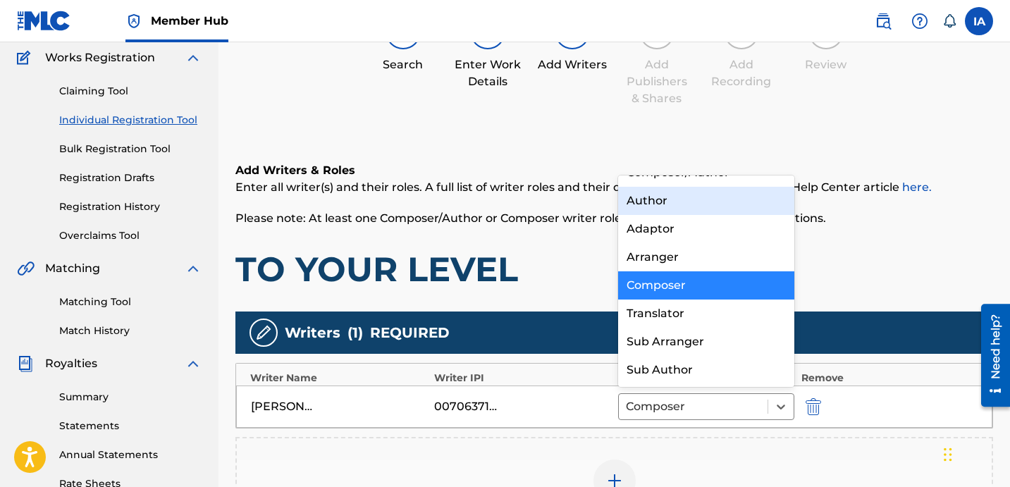
click at [677, 208] on div "Author" at bounding box center [706, 201] width 176 height 28
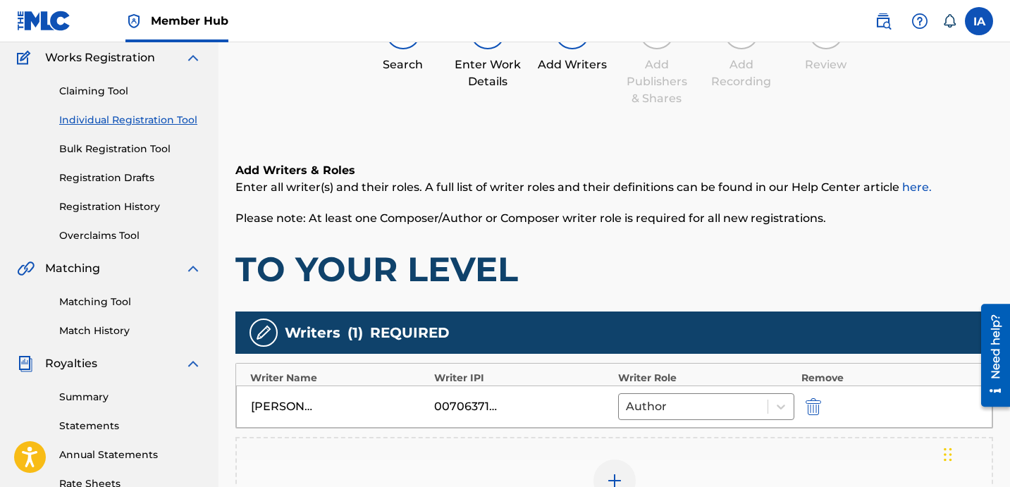
click at [684, 460] on div "Add Writer" at bounding box center [614, 489] width 755 height 59
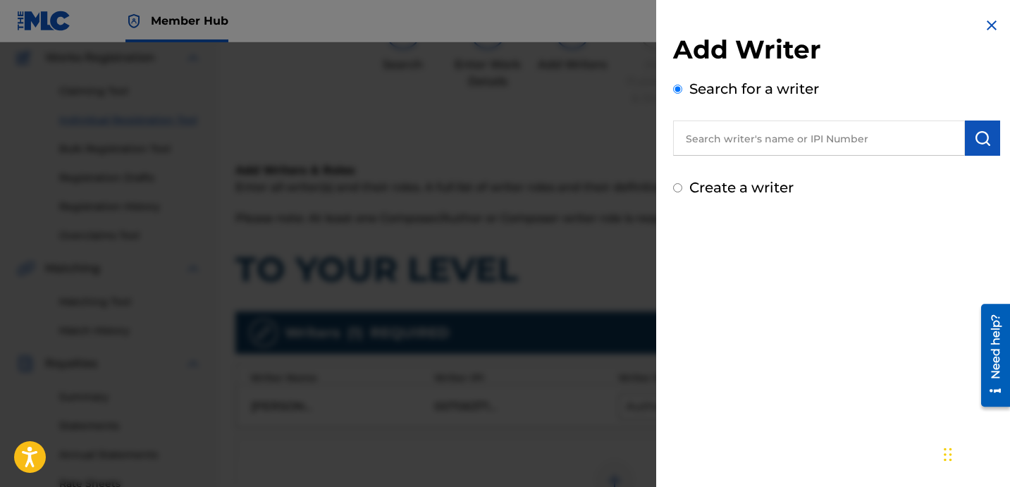
click at [735, 184] on label "Create a writer" at bounding box center [741, 187] width 104 height 17
radio input "true"
click at [682, 184] on input "Create a writer" at bounding box center [677, 187] width 9 height 9
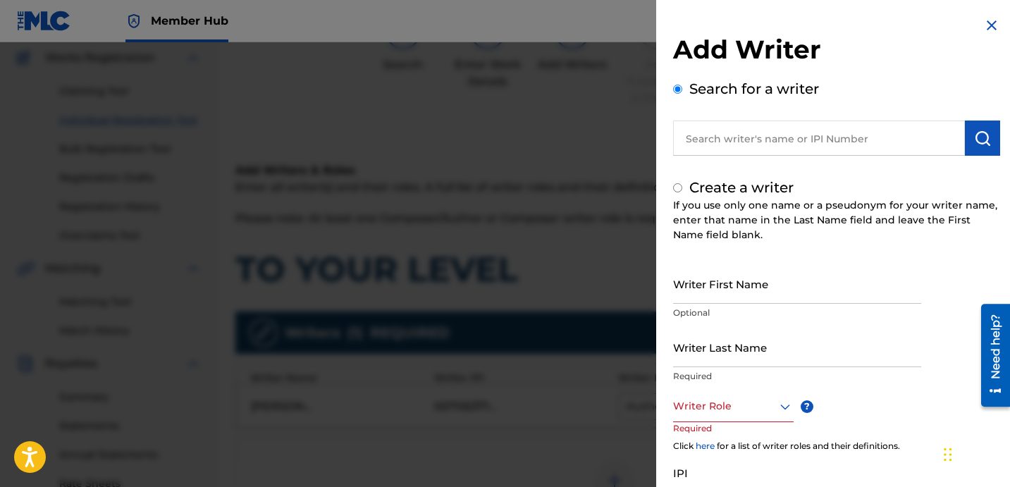
radio input "false"
radio input "true"
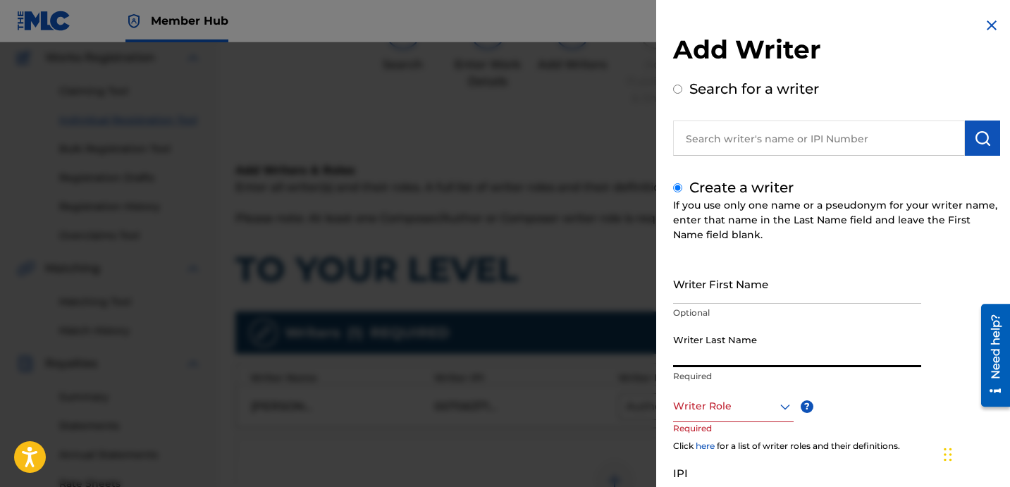
click at [753, 357] on input "Writer Last Name" at bounding box center [797, 347] width 248 height 40
paste input "UNKNOWN WRITER"
click at [749, 360] on input "UNKNOWN WRITER" at bounding box center [797, 347] width 248 height 40
type input "UNKNOWN"
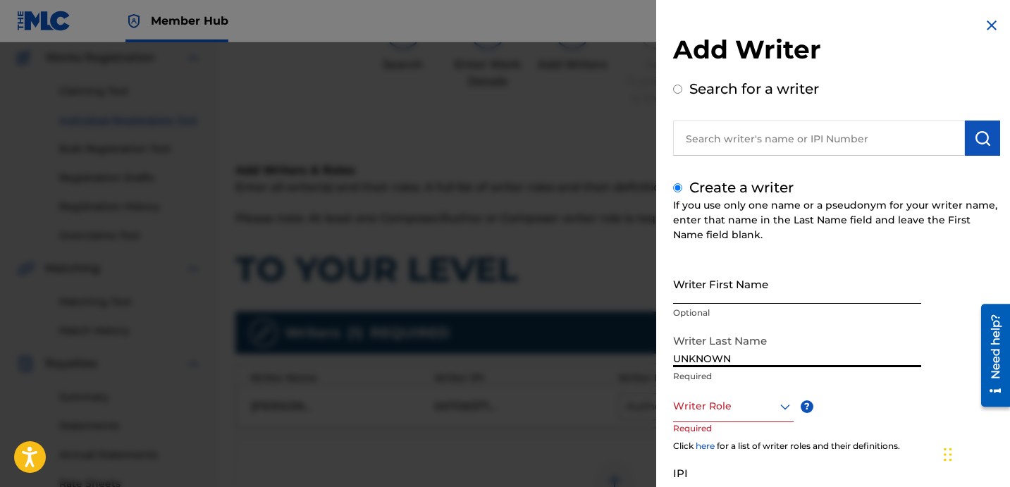
click at [725, 288] on input "Writer First Name" at bounding box center [797, 284] width 248 height 40
paste input "WRITER"
type input "WRITER"
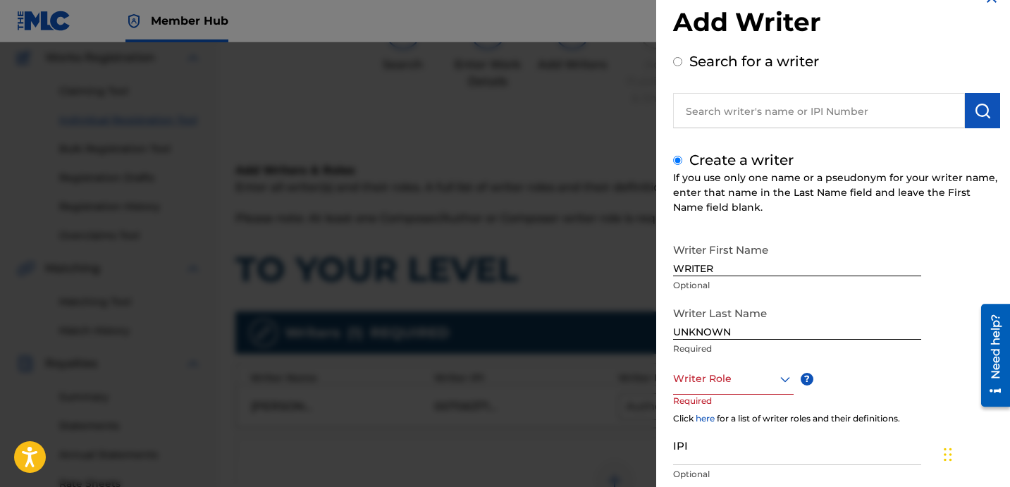
scroll to position [46, 0]
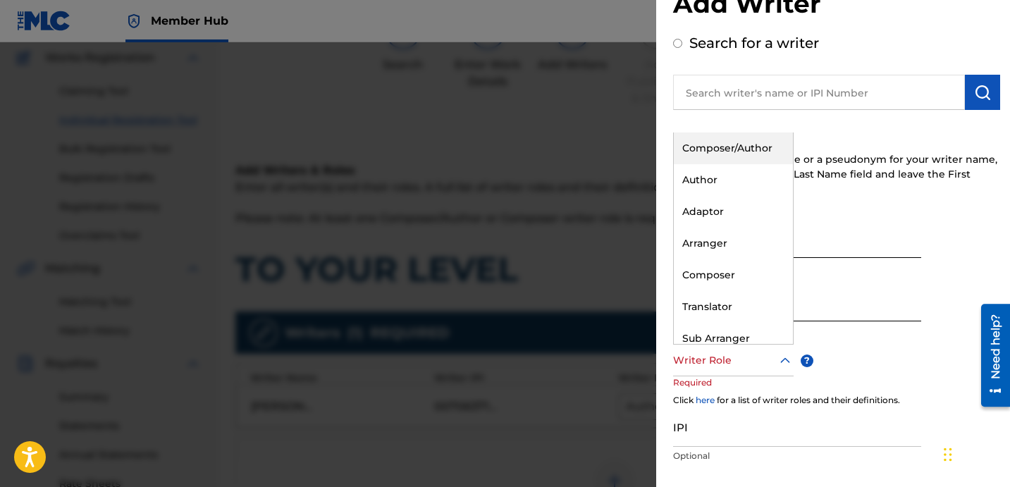
click at [742, 359] on div at bounding box center [733, 361] width 121 height 18
click at [734, 269] on div "Composer" at bounding box center [733, 275] width 119 height 32
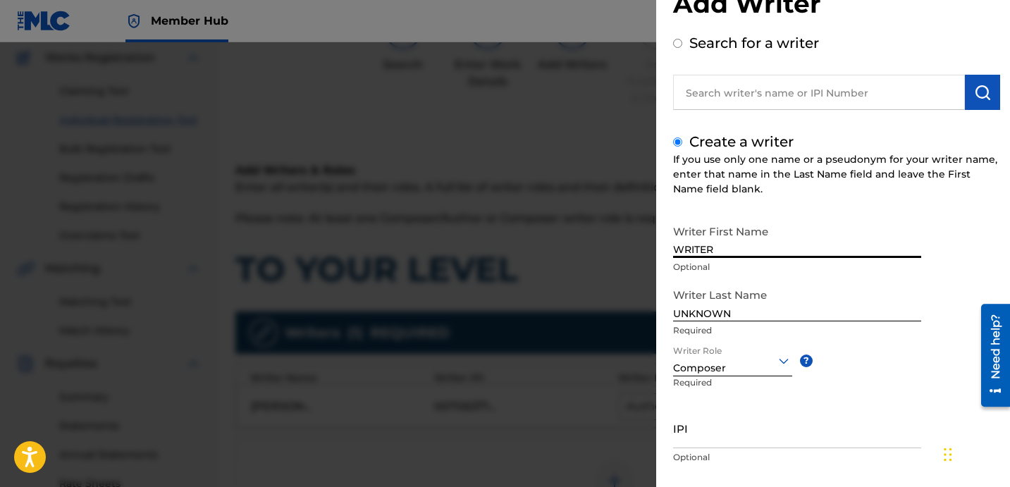
scroll to position [125, 0]
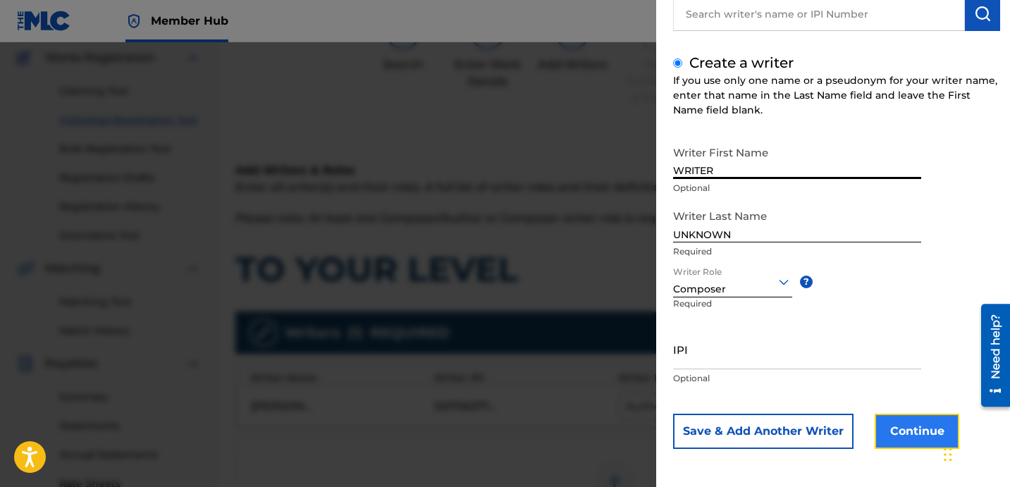
click at [887, 421] on button "Continue" at bounding box center [917, 431] width 85 height 35
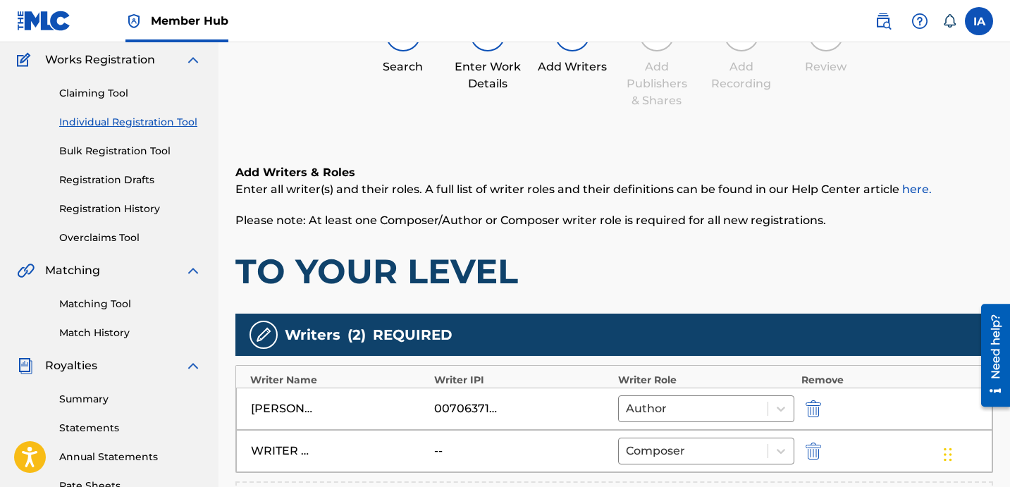
scroll to position [113, 0]
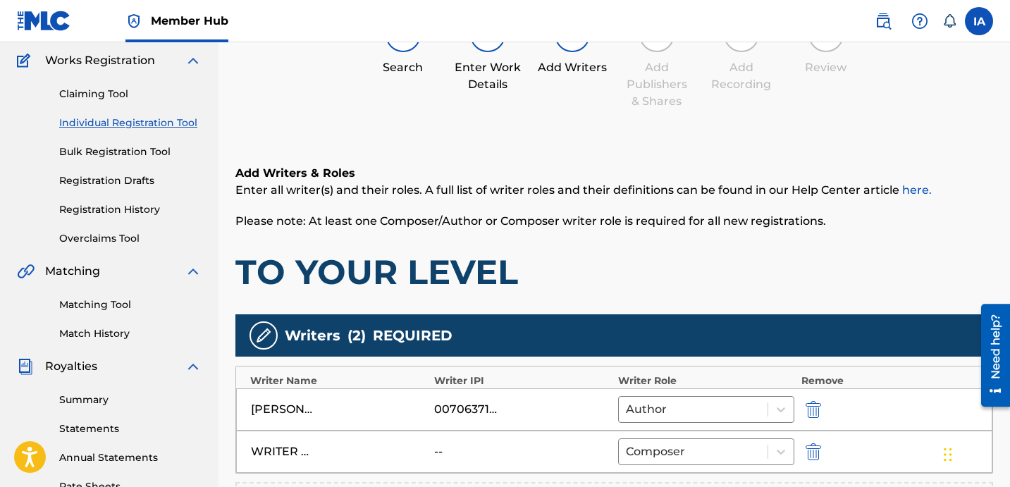
click at [652, 257] on h1 "TO YOUR LEVEL" at bounding box center [614, 272] width 758 height 42
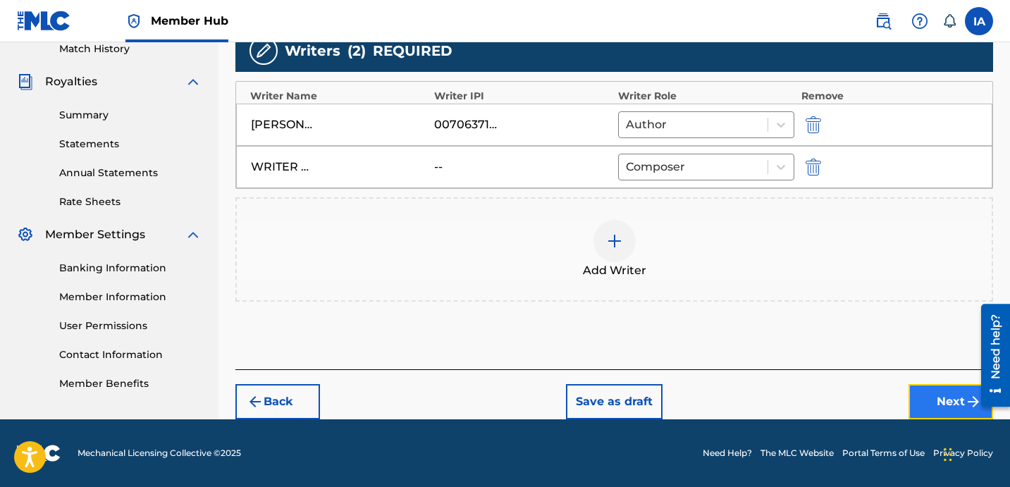
click at [938, 398] on button "Next" at bounding box center [950, 401] width 85 height 35
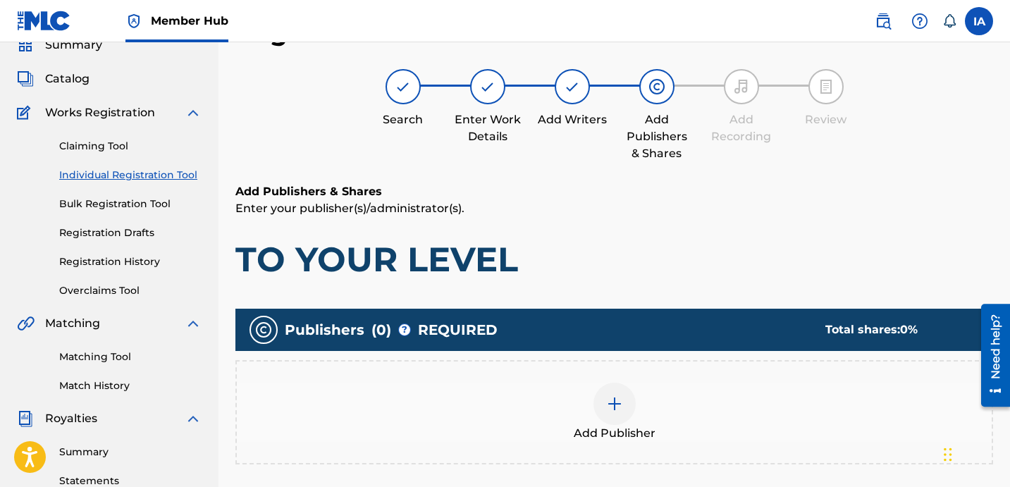
scroll to position [61, 0]
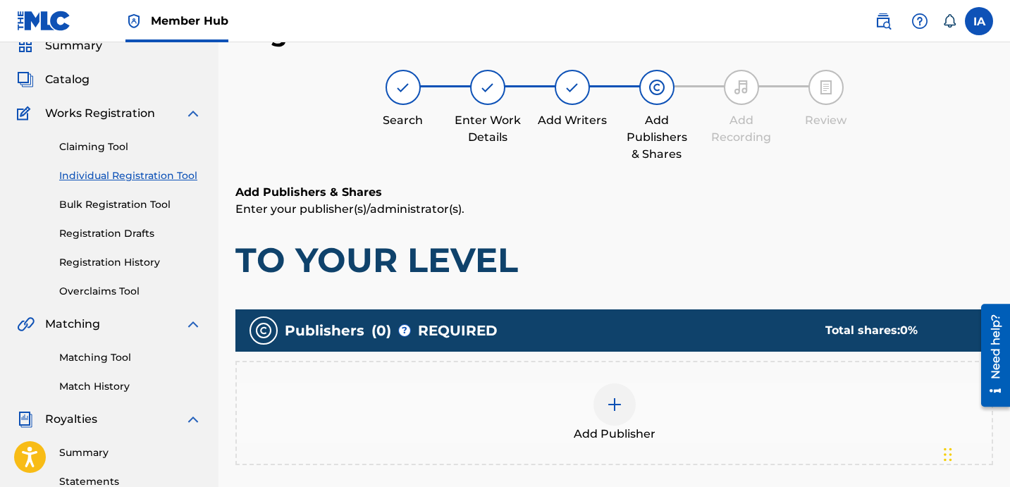
click at [588, 411] on div "Add Publisher" at bounding box center [614, 412] width 755 height 59
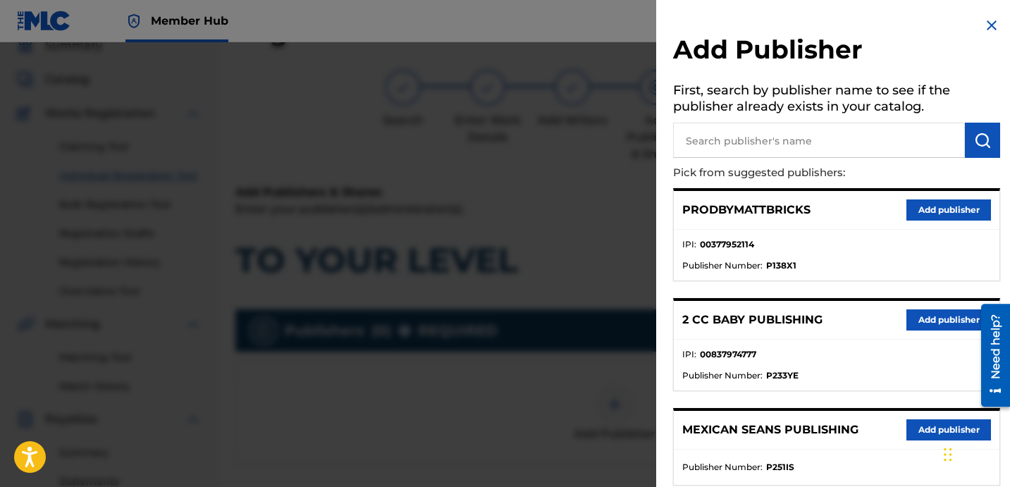
click at [779, 188] on div "PRODBYMATTBRICKS Add publisher IPI : 00377952114 Publisher Number : P138X1" at bounding box center [836, 234] width 327 height 93
click at [807, 147] on input "text" at bounding box center [819, 140] width 292 height 35
paste input "[PERSON_NAME]"
type input "[PERSON_NAME]"
click at [974, 147] on img "submit" at bounding box center [982, 140] width 17 height 17
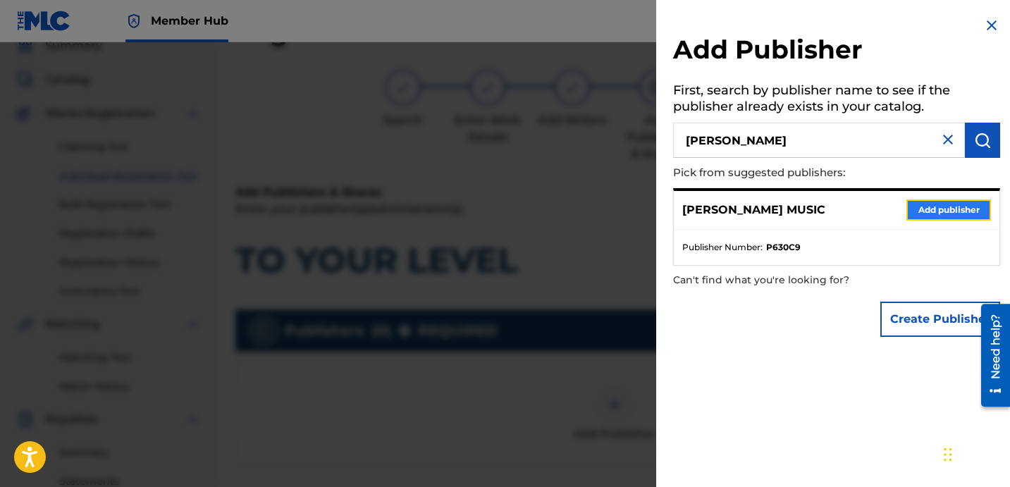
click at [955, 204] on button "Add publisher" at bounding box center [948, 209] width 85 height 21
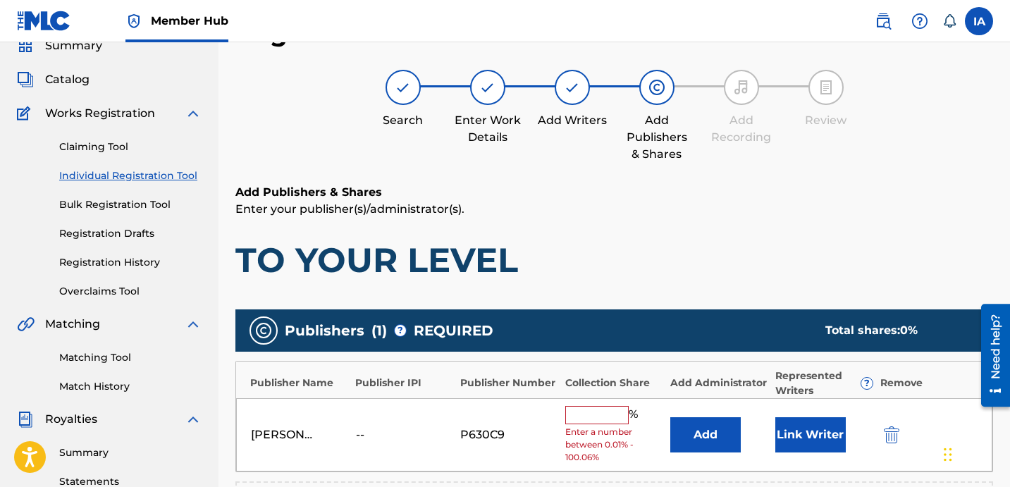
click at [732, 278] on h1 "TO YOUR LEVEL" at bounding box center [614, 260] width 758 height 42
click at [612, 416] on input "text" at bounding box center [596, 415] width 63 height 18
type input "50"
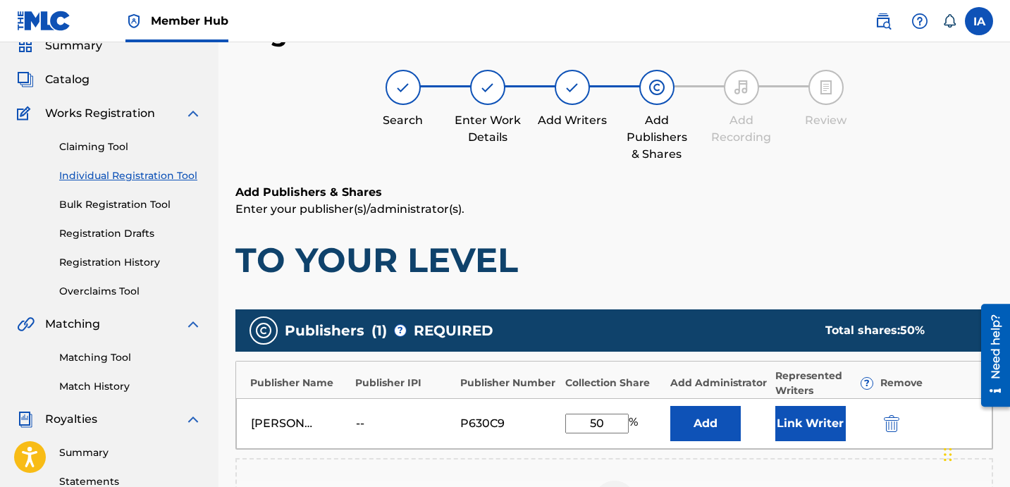
drag, startPoint x: 617, startPoint y: 433, endPoint x: 596, endPoint y: 419, distance: 24.4
click at [599, 421] on div "[PERSON_NAME] MUSIC -- P630C9 50 % Add Link Writer" at bounding box center [614, 423] width 756 height 51
drag, startPoint x: 624, startPoint y: 425, endPoint x: 569, endPoint y: 396, distance: 62.1
click at [569, 396] on div "Publisher Name Publisher IPI Publisher Number Collection Share Add Administrato…" at bounding box center [614, 405] width 758 height 89
click at [708, 412] on button "Add" at bounding box center [705, 423] width 70 height 35
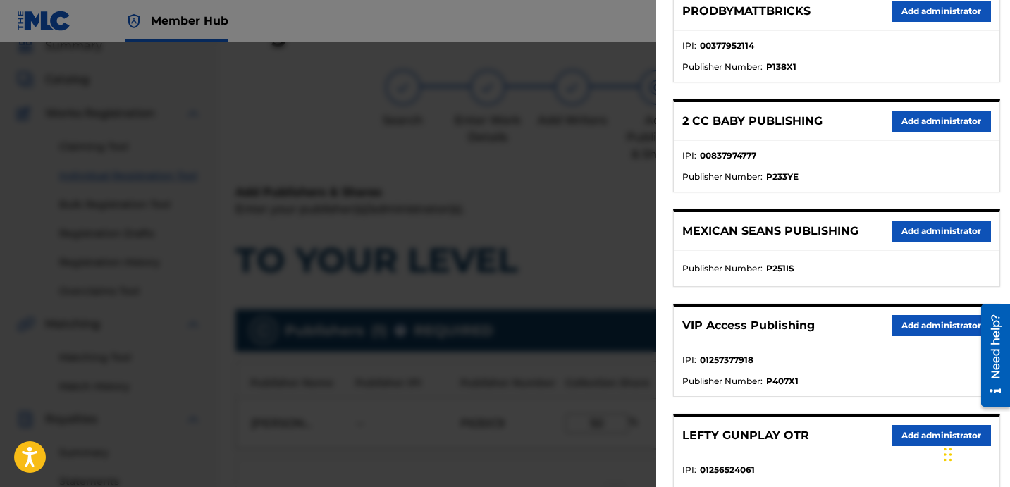
scroll to position [221, 0]
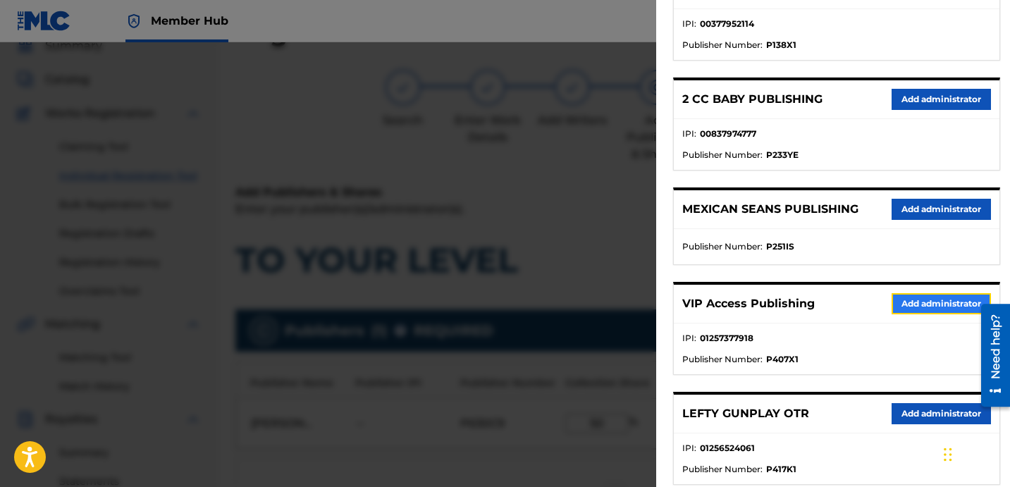
click at [892, 305] on button "Add administrator" at bounding box center [941, 303] width 99 height 21
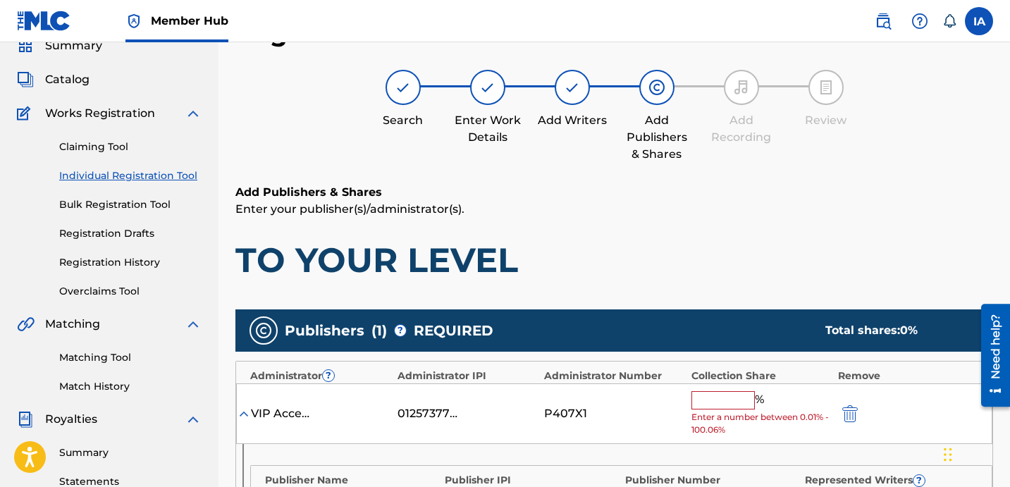
click at [718, 409] on div "% Enter a number between 0.01% - 100.06%" at bounding box center [761, 414] width 140 height 46
click at [720, 405] on input "text" at bounding box center [722, 400] width 63 height 18
paste input "50"
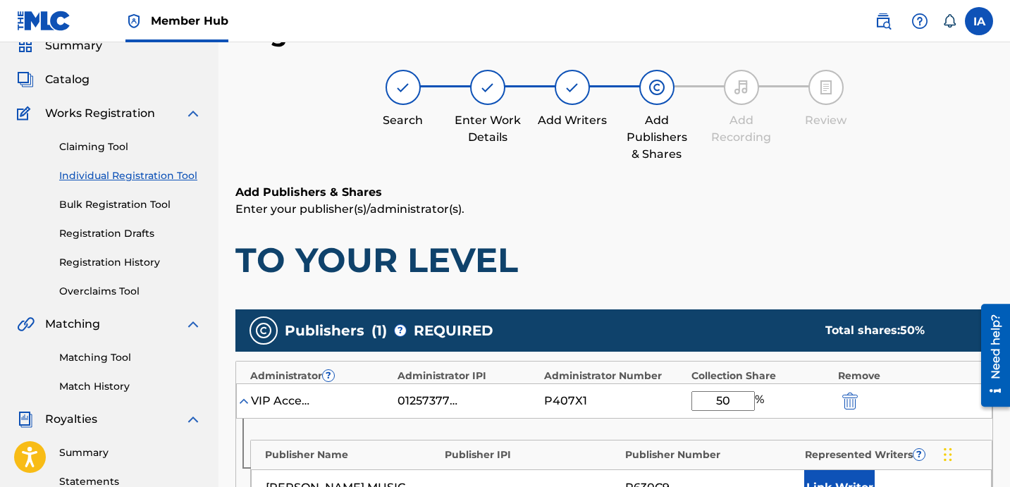
scroll to position [328, 0]
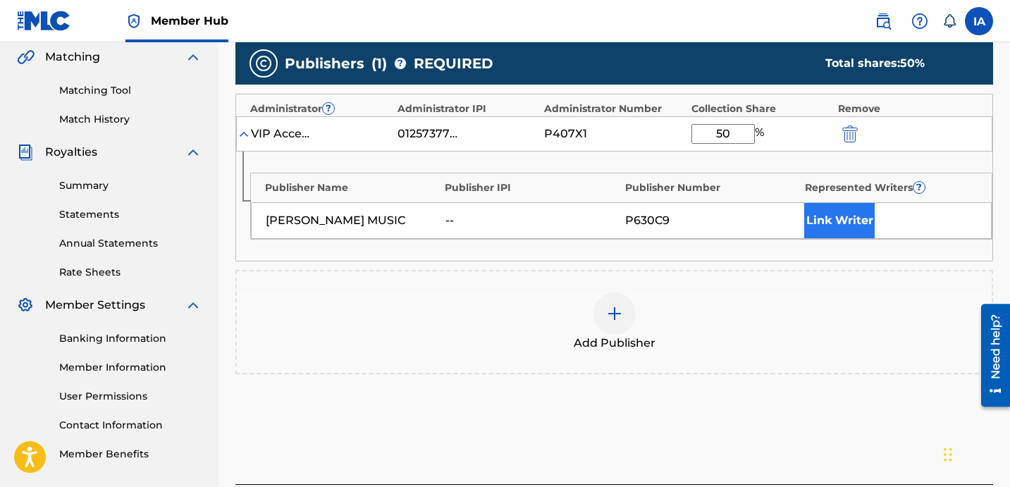
type input "50"
click at [839, 203] on button "Link Writer" at bounding box center [839, 220] width 70 height 35
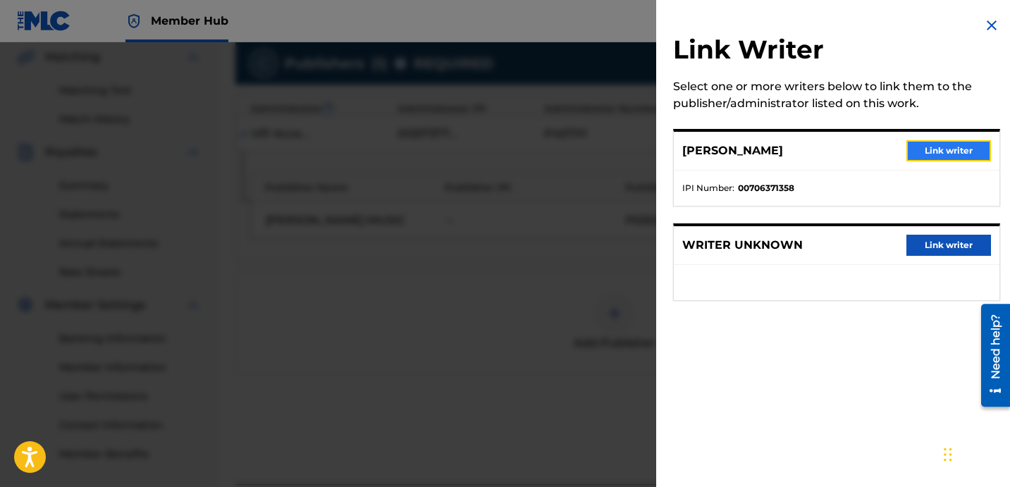
click at [920, 156] on button "Link writer" at bounding box center [948, 150] width 85 height 21
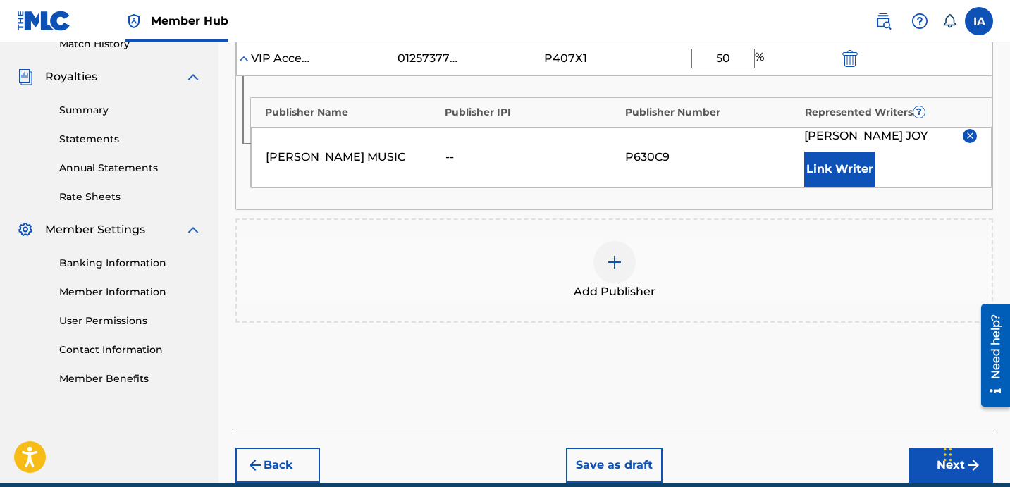
scroll to position [467, 0]
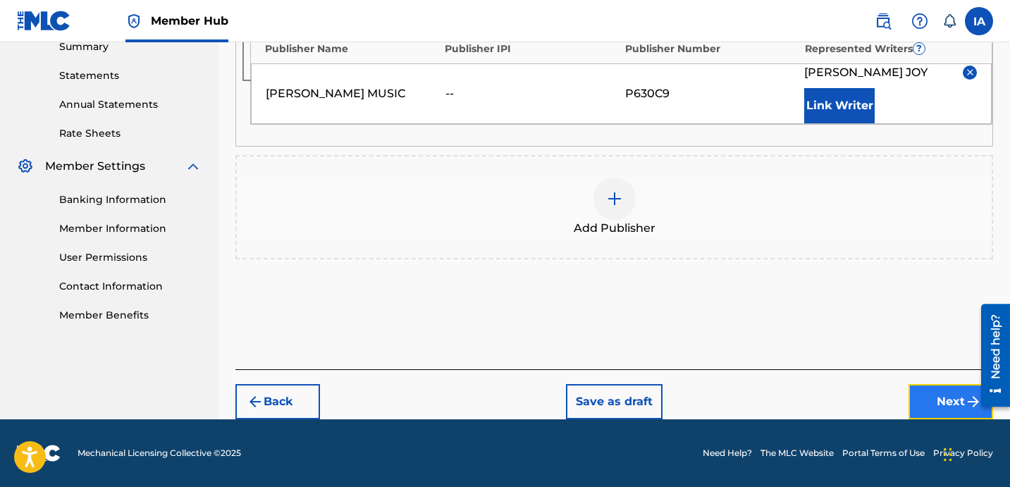
click at [928, 393] on button "Next" at bounding box center [950, 401] width 85 height 35
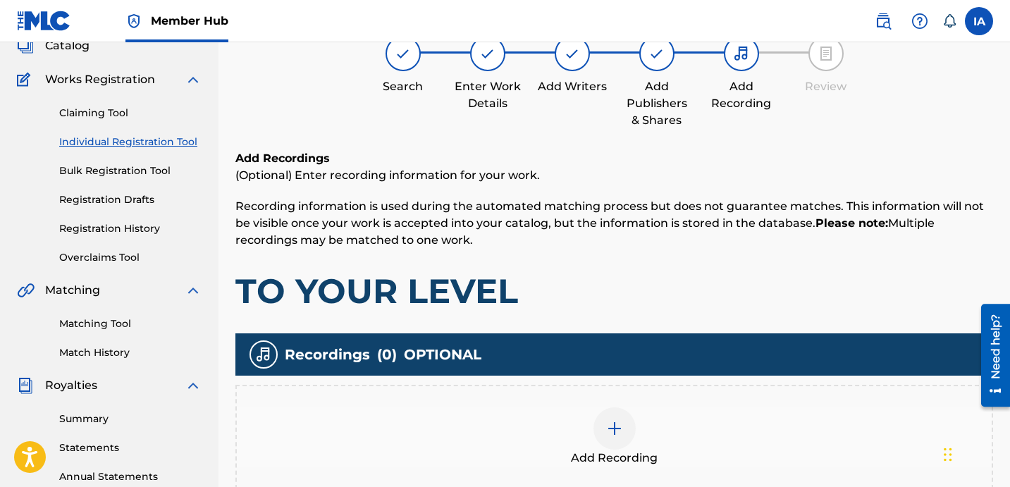
scroll to position [113, 0]
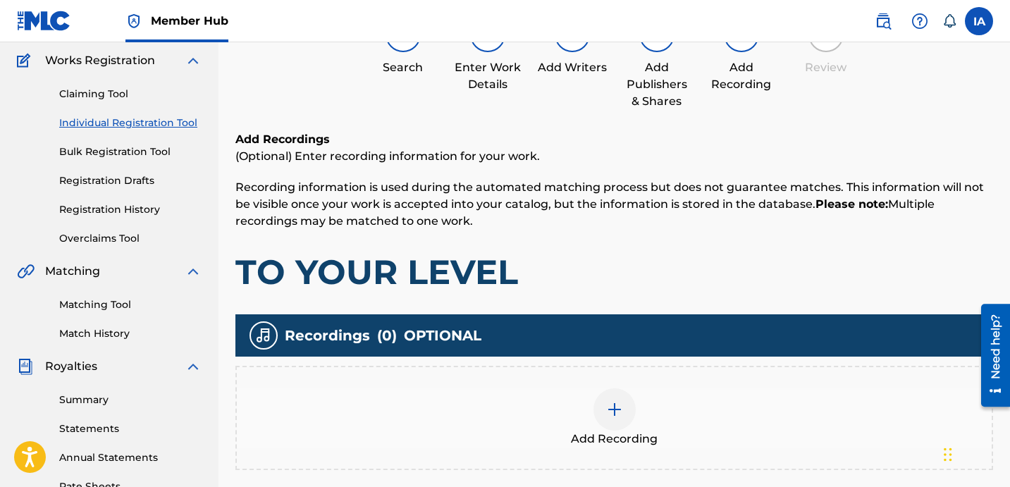
click at [662, 410] on div "Add Recording" at bounding box center [614, 417] width 755 height 59
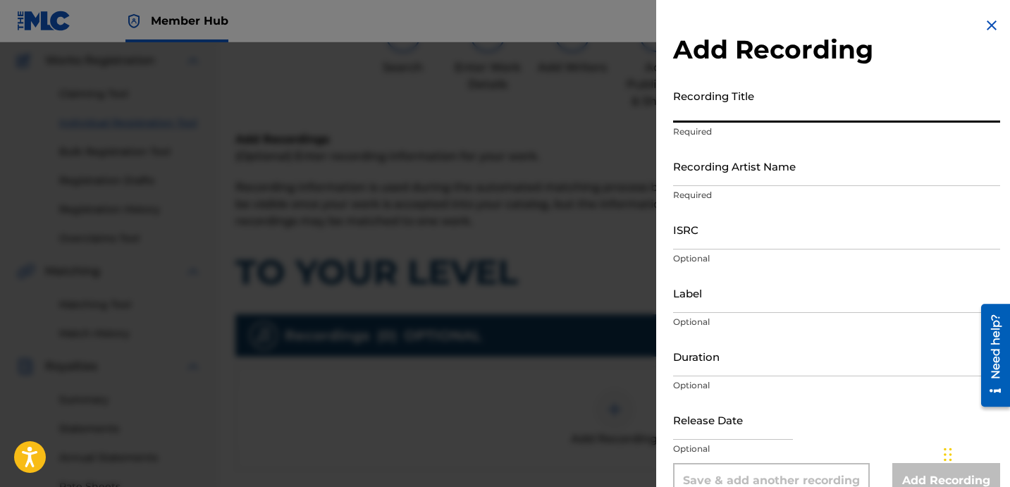
click at [744, 113] on input "Recording Title" at bounding box center [836, 102] width 327 height 40
paste input "TO YOUR LEVEL"
type input "TO YOUR LEVEL"
click at [744, 163] on input "Recording Artist Name" at bounding box center [836, 166] width 327 height 40
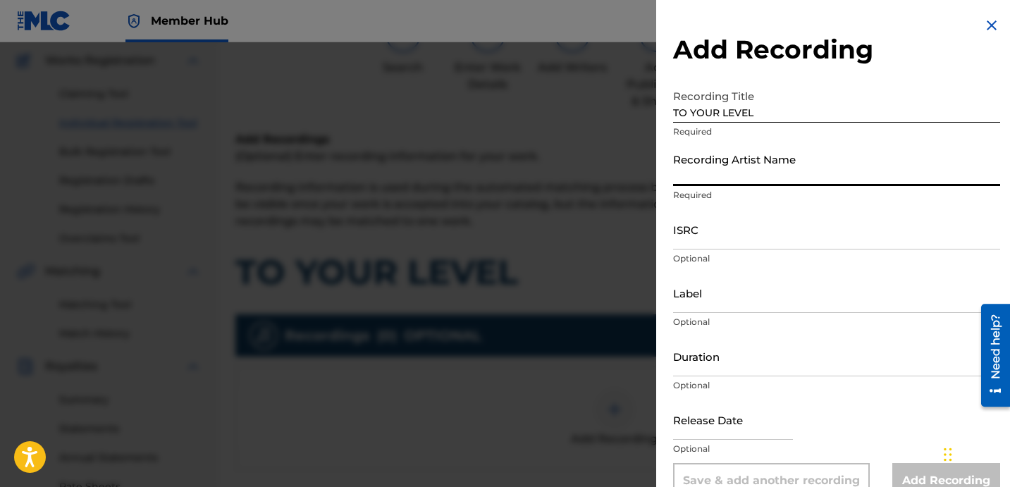
click at [751, 162] on input "Recording Artist Name" at bounding box center [836, 166] width 327 height 40
paste input "[PERSON_NAME]"
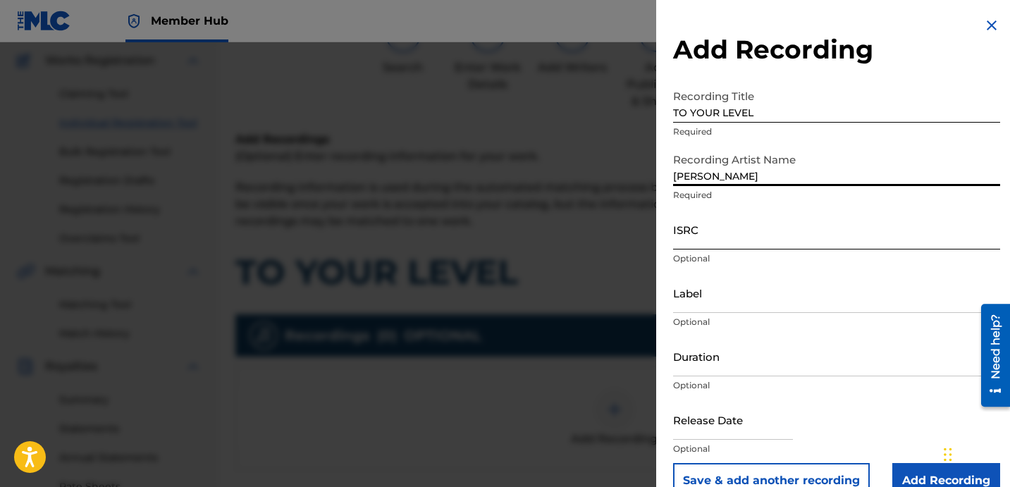
type input "[PERSON_NAME]"
click at [691, 238] on input "ISRC" at bounding box center [836, 229] width 327 height 40
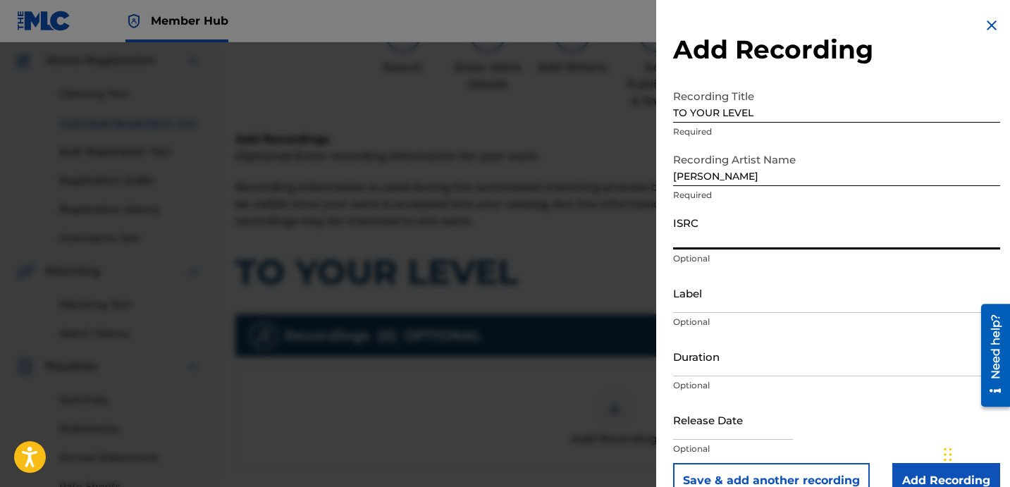
click at [703, 244] on input "ISRC" at bounding box center [836, 229] width 327 height 40
paste input "USBAE1307333"
type input "USBAE1307333"
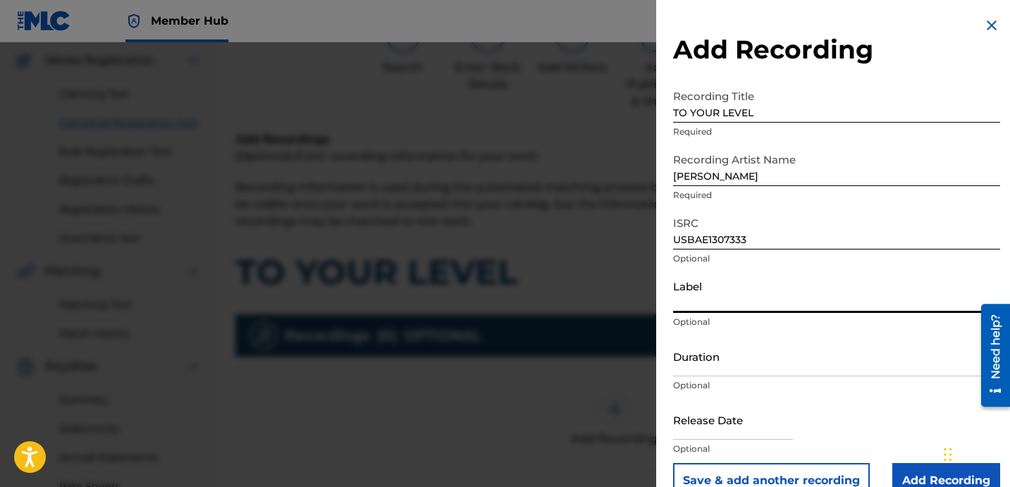
click at [724, 288] on input "Label" at bounding box center [836, 293] width 327 height 40
click at [777, 307] on input "Label" at bounding box center [836, 293] width 327 height 40
paste input "[PERSON_NAME]"
type input "[PERSON_NAME]"
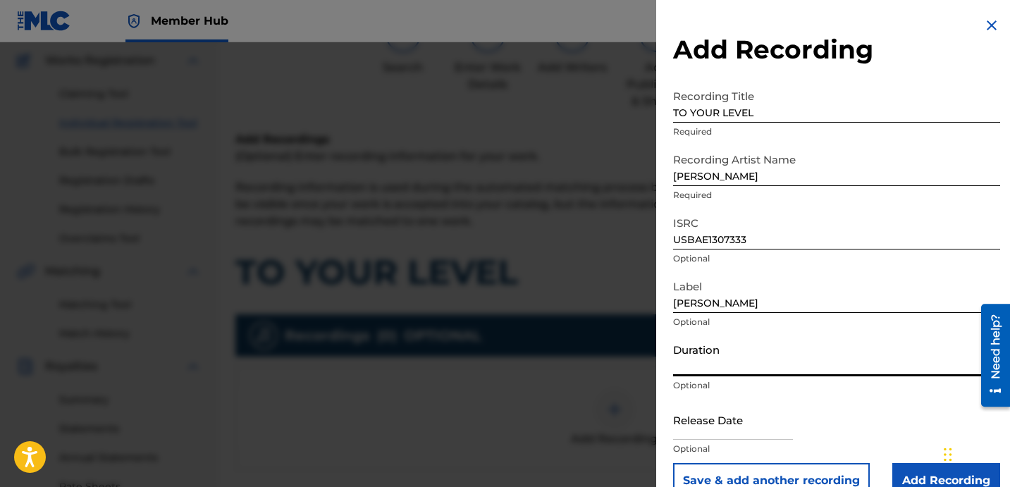
click at [746, 359] on input "Duration" at bounding box center [836, 356] width 327 height 40
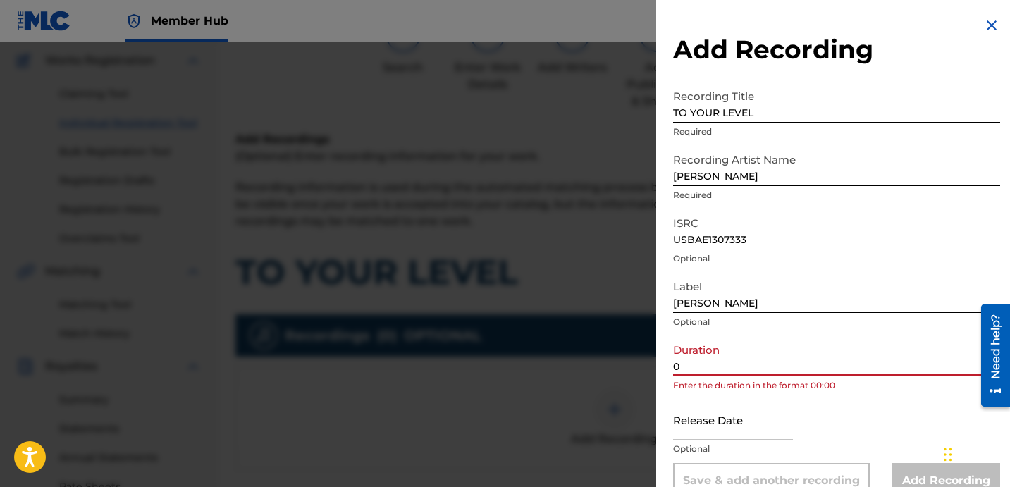
paste input "3:39"
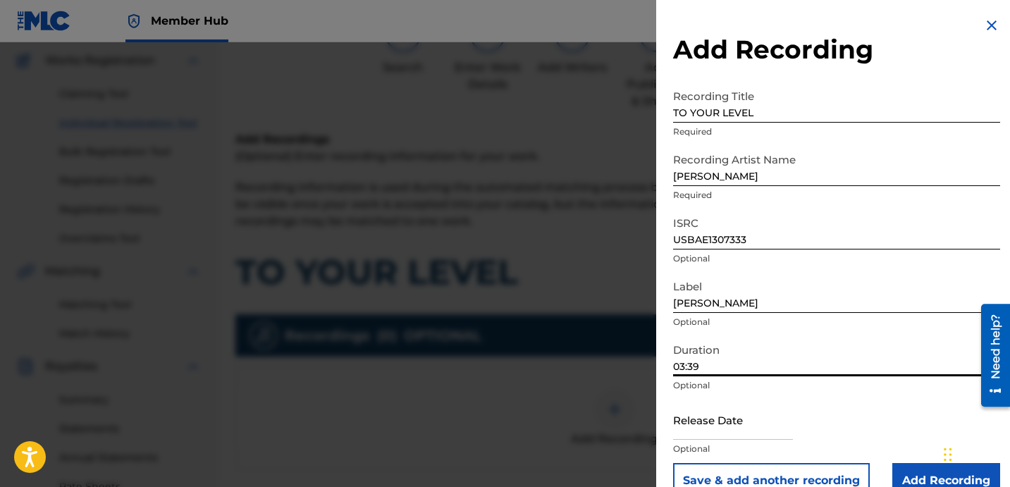
type input "03:39"
click at [911, 476] on input "Add Recording" at bounding box center [946, 480] width 108 height 35
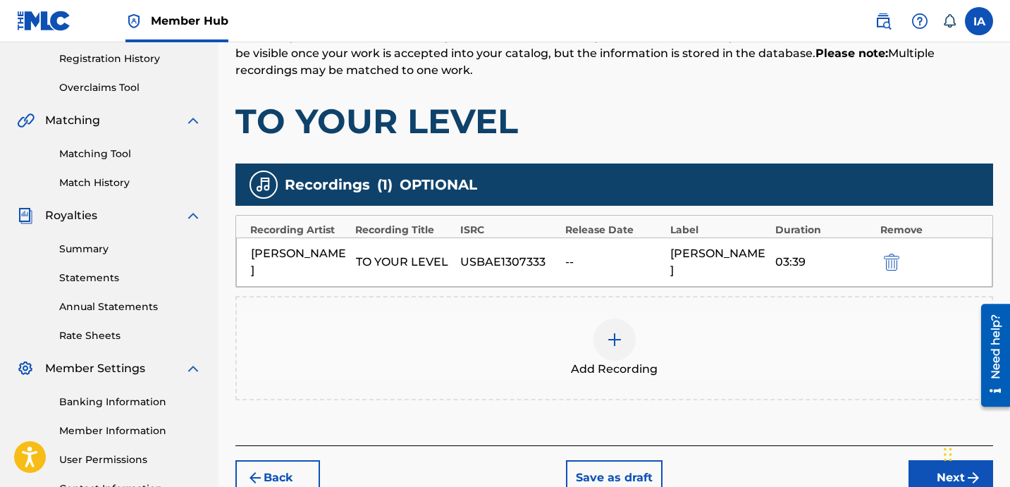
scroll to position [277, 0]
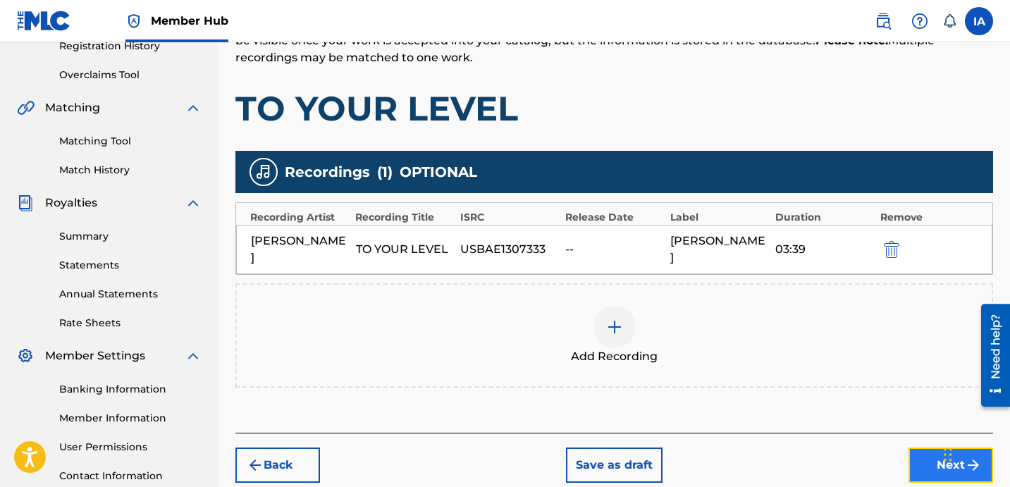
click at [923, 448] on button "Next" at bounding box center [950, 465] width 85 height 35
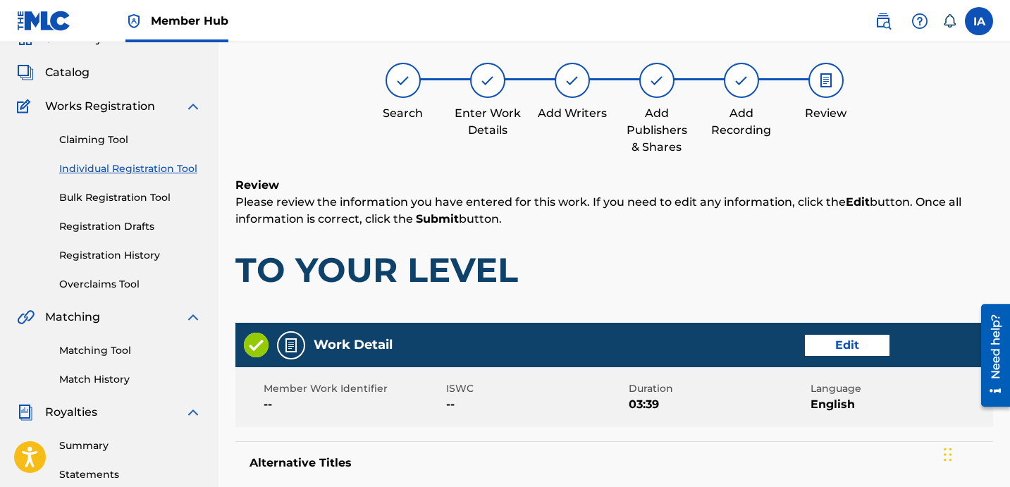
scroll to position [63, 0]
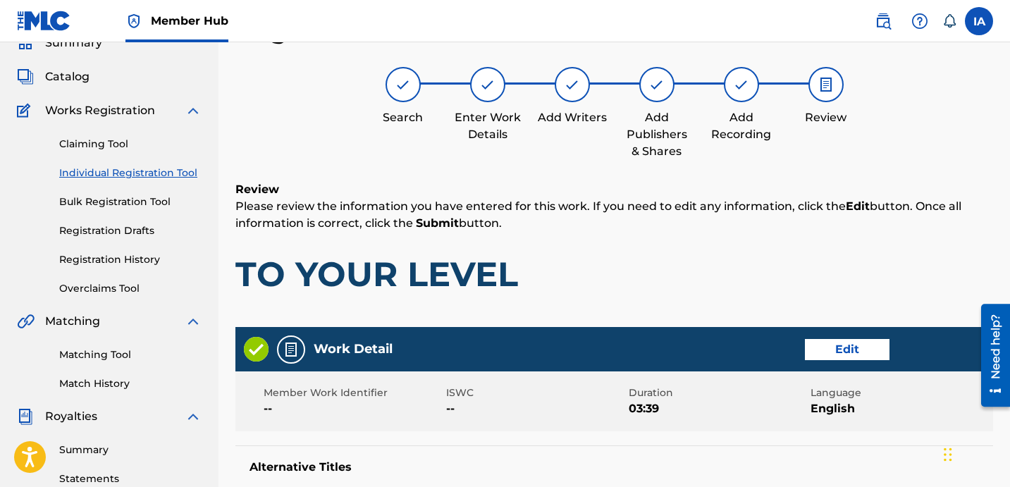
click at [672, 352] on div "Work Detail Edit" at bounding box center [614, 349] width 758 height 44
click at [636, 344] on div "Work Detail Edit" at bounding box center [614, 349] width 758 height 44
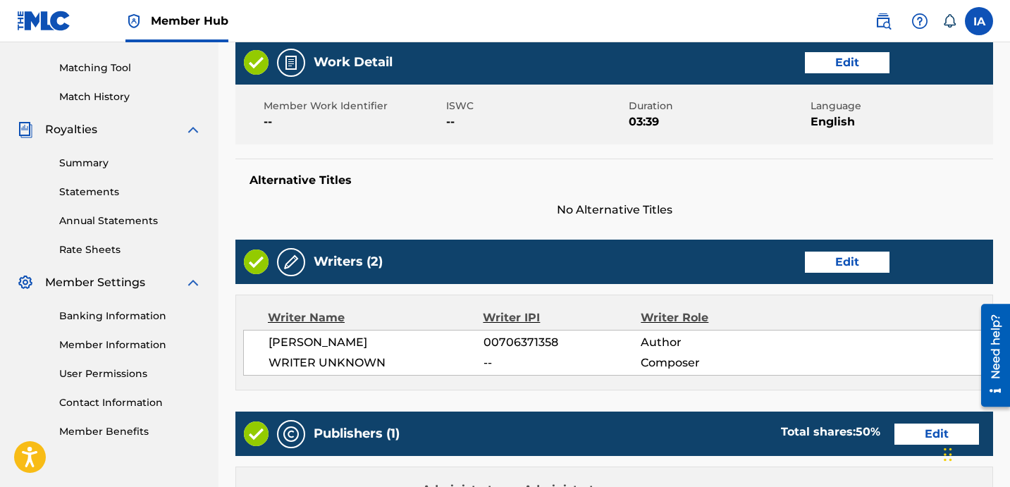
click at [724, 173] on h5 "Alternative Titles" at bounding box center [613, 180] width 729 height 14
click at [701, 167] on div "Alternative Titles No Alternative Titles" at bounding box center [614, 189] width 758 height 60
click at [646, 161] on div "Alternative Titles No Alternative Titles" at bounding box center [614, 189] width 758 height 60
click at [608, 155] on div "Work Detail Edit Member Work Identifier -- ISWC -- Duration 03:39 Language Engl…" at bounding box center [614, 129] width 758 height 178
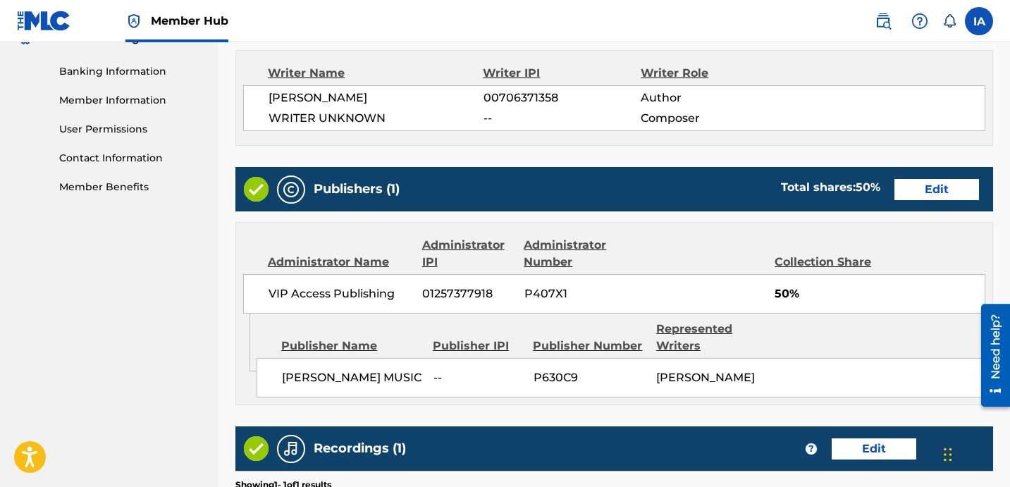
scroll to position [741, 0]
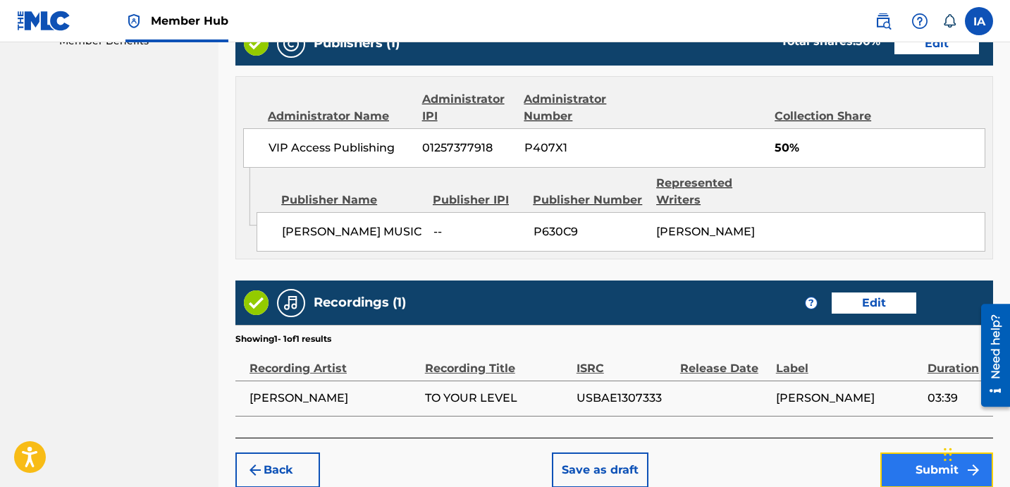
click at [906, 456] on button "Submit" at bounding box center [936, 469] width 113 height 35
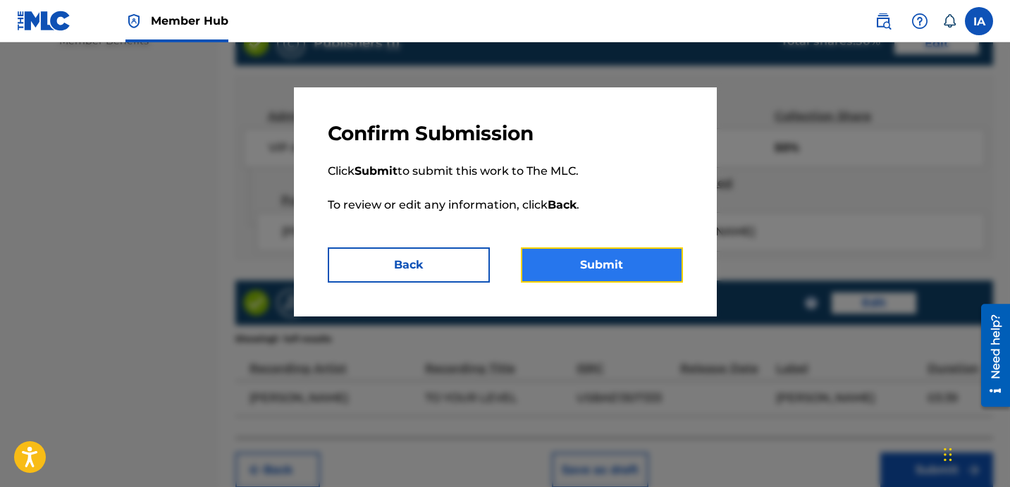
click at [648, 257] on button "Submit" at bounding box center [602, 264] width 162 height 35
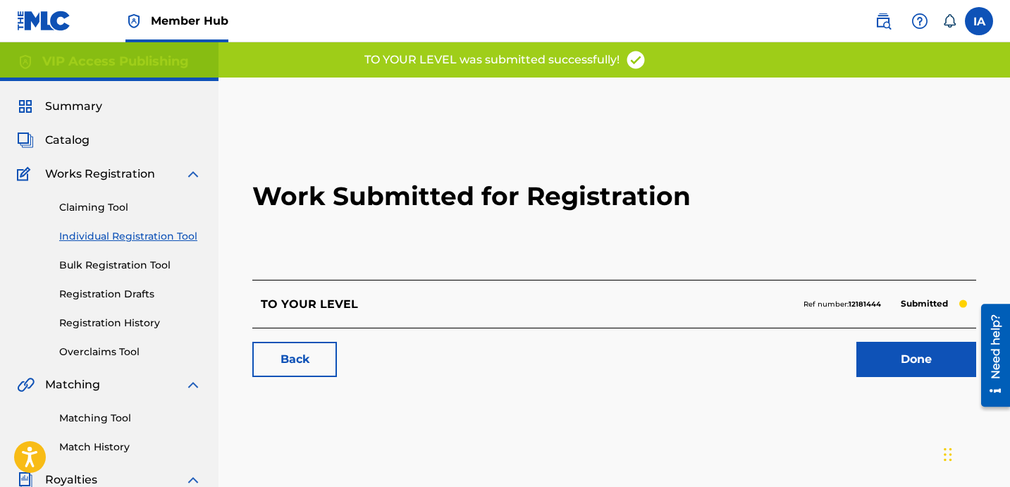
click at [545, 233] on h2 "Work Submitted for Registration" at bounding box center [614, 196] width 724 height 167
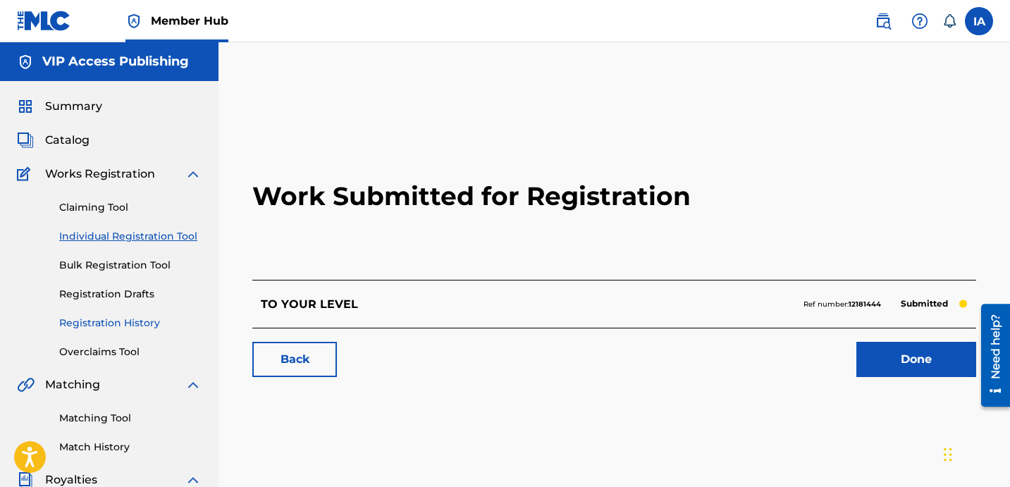
click at [106, 328] on link "Registration History" at bounding box center [130, 323] width 142 height 15
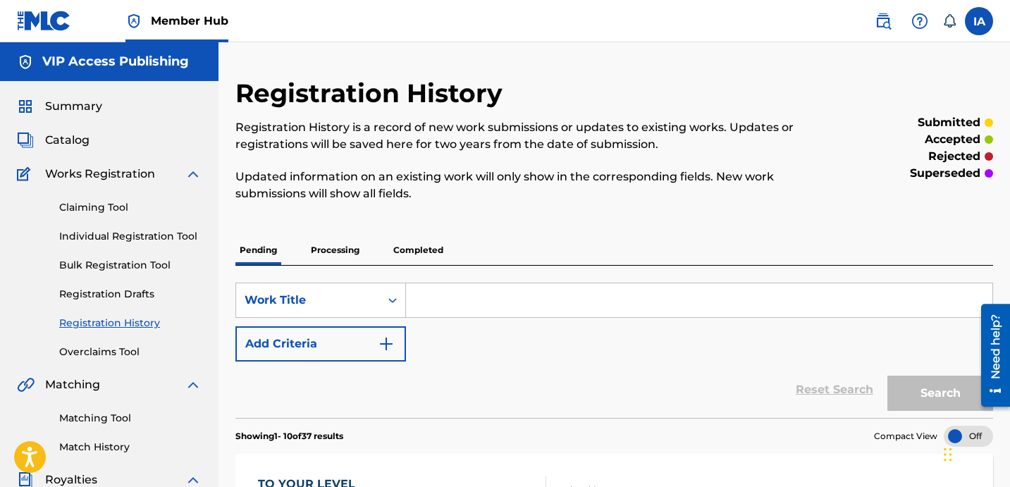
click at [142, 318] on link "Registration History" at bounding box center [130, 323] width 142 height 15
click at [114, 222] on div "Claiming Tool Individual Registration Tool Bulk Registration Tool Registration …" at bounding box center [109, 271] width 185 height 177
click at [116, 230] on link "Individual Registration Tool" at bounding box center [130, 236] width 142 height 15
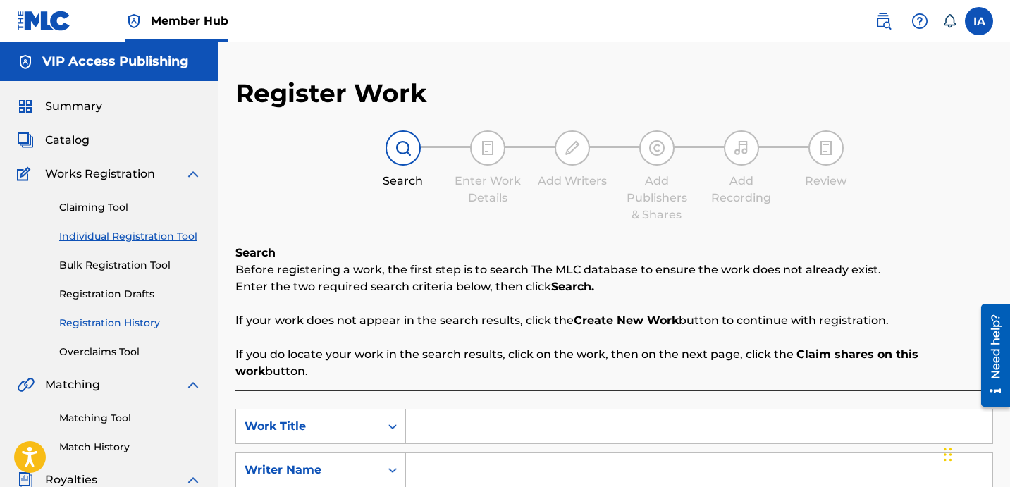
click at [126, 323] on link "Registration History" at bounding box center [130, 323] width 142 height 15
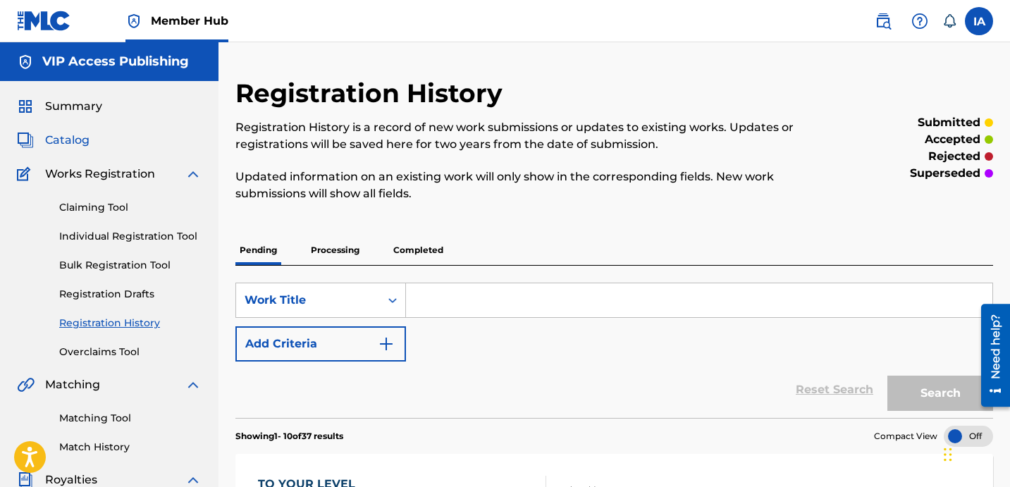
click at [75, 136] on span "Catalog" at bounding box center [67, 140] width 44 height 17
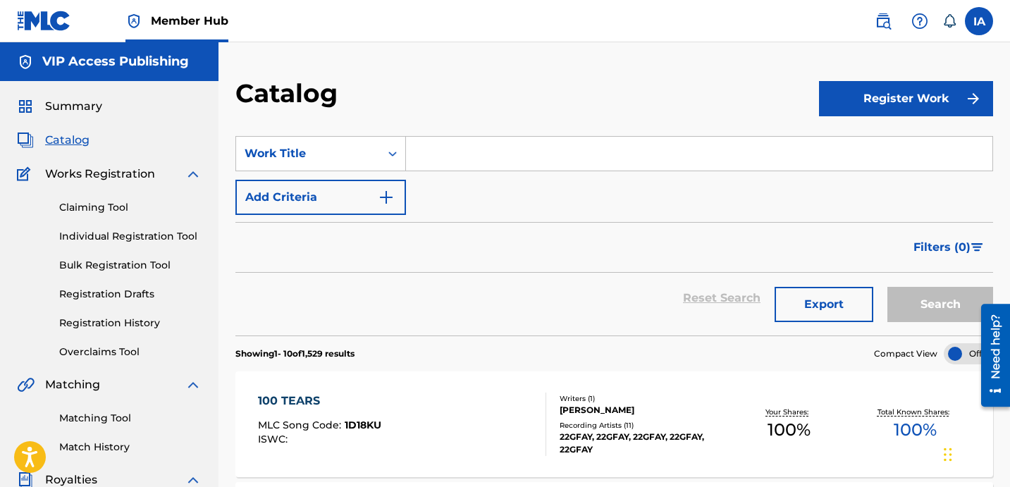
drag, startPoint x: 85, startPoint y: 104, endPoint x: 101, endPoint y: 158, distance: 56.2
click at [85, 104] on span "Summary" at bounding box center [73, 106] width 57 height 17
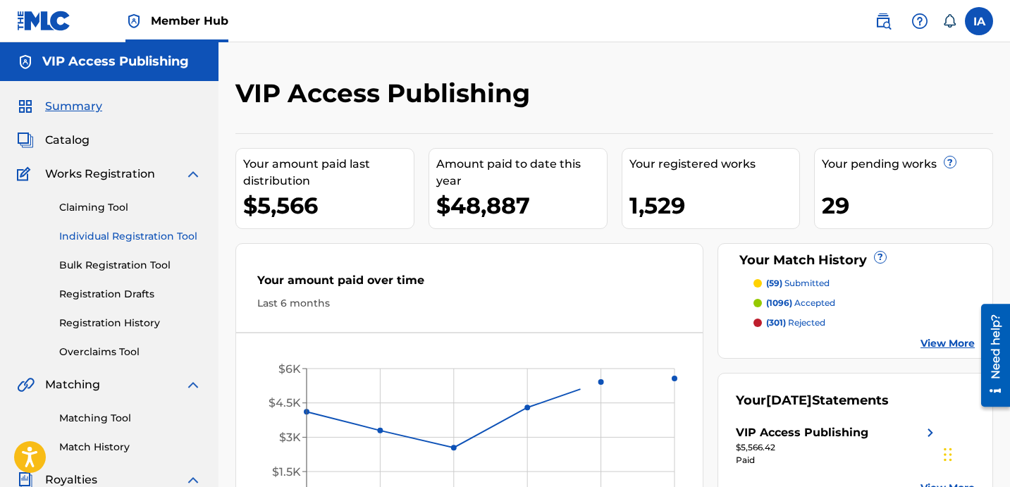
click at [131, 230] on link "Individual Registration Tool" at bounding box center [130, 236] width 142 height 15
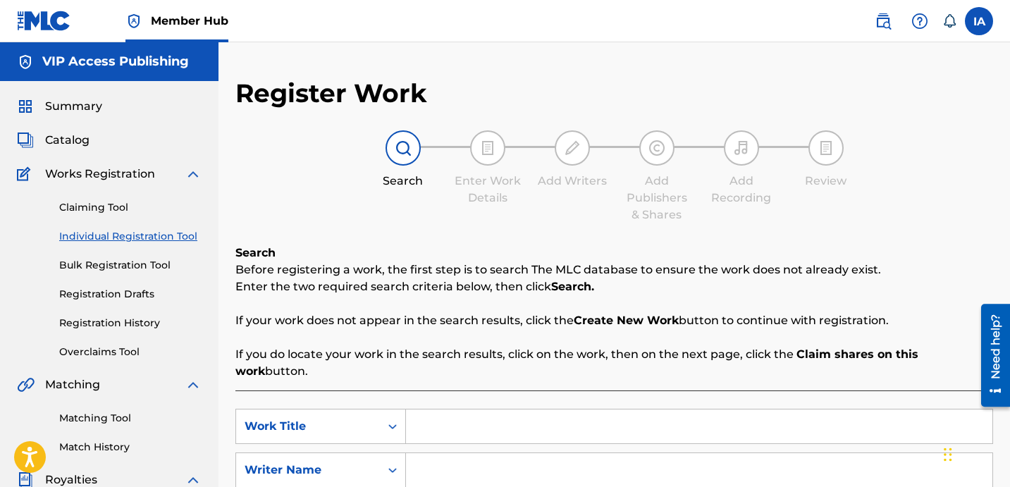
click at [565, 421] on input "Search Form" at bounding box center [699, 426] width 586 height 34
paste input "YOURE BAD FOR ME"
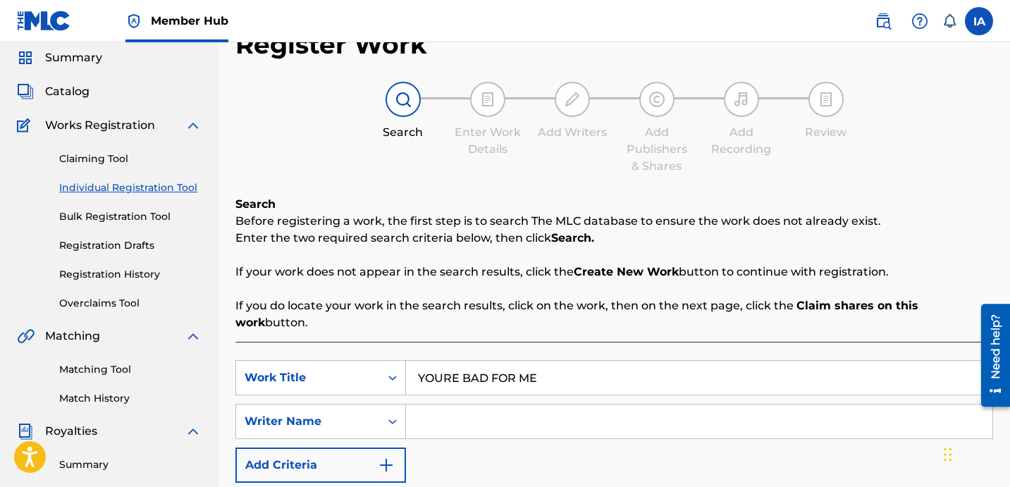
scroll to position [198, 0]
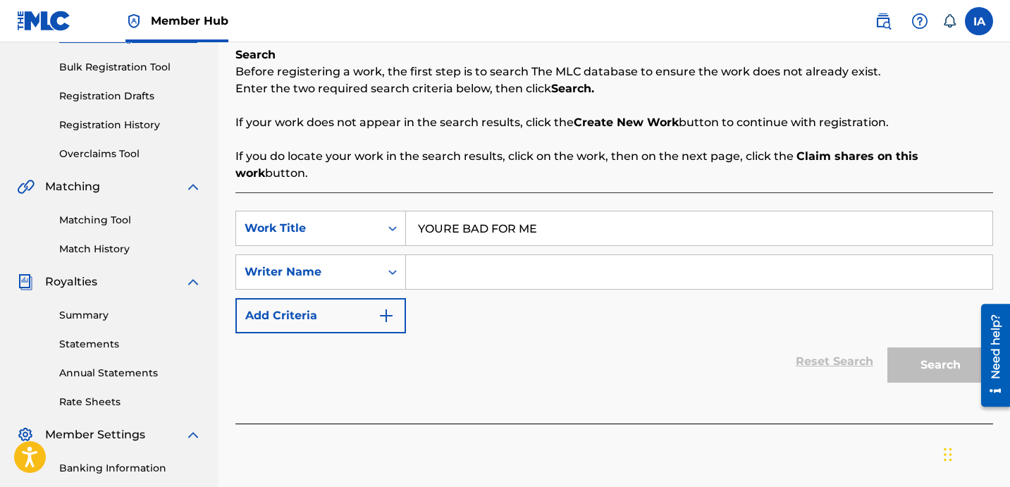
type input "YOURE BAD FOR ME"
click at [653, 262] on input "Search Form" at bounding box center [699, 272] width 586 height 34
click at [715, 261] on input "Search Form" at bounding box center [699, 272] width 586 height 34
paste input "[PERSON_NAME]"
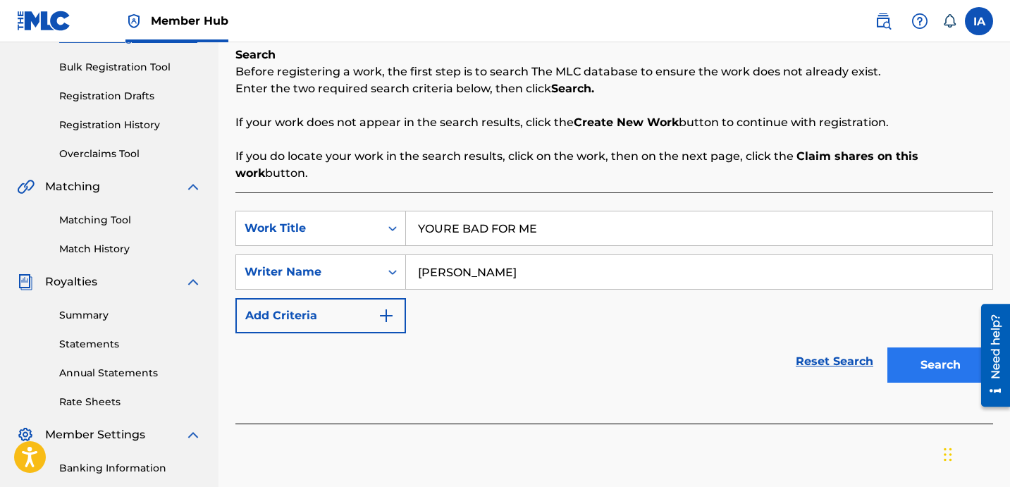
type input "[PERSON_NAME]"
click at [927, 347] on button "Search" at bounding box center [940, 364] width 106 height 35
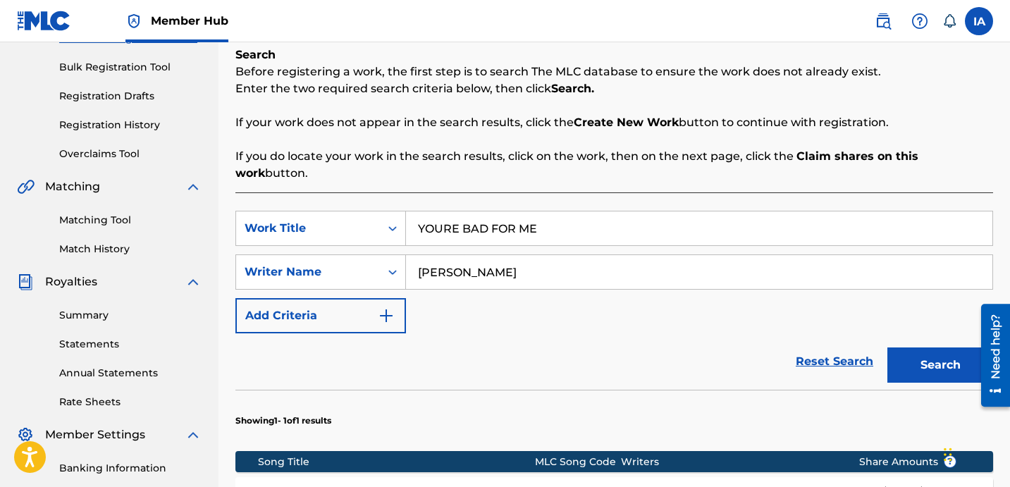
click at [704, 311] on div "SearchWithCriteriab4b4d327-8760-4fff-9d3b-a0c0e060a295 Work Title YOURE BAD FOR…" at bounding box center [614, 272] width 758 height 123
